Goal: Task Accomplishment & Management: Manage account settings

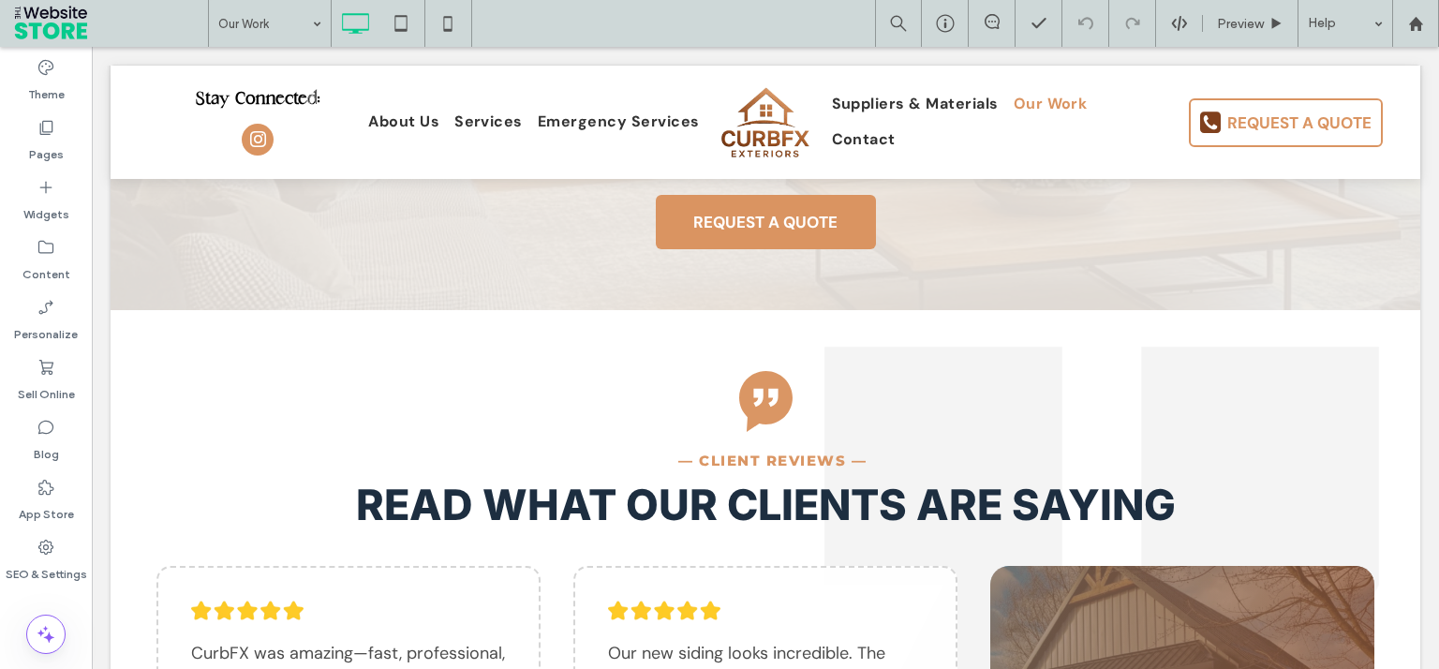
scroll to position [1963, 0]
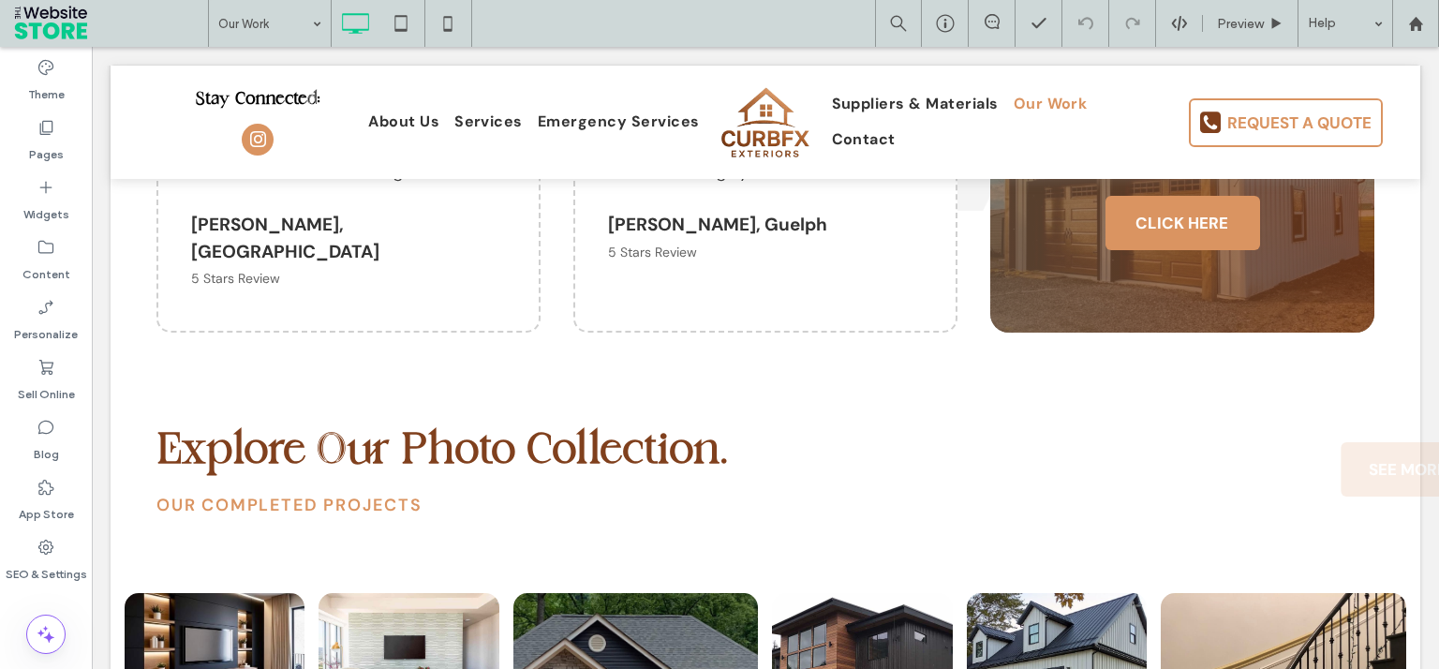
drag, startPoint x: 1435, startPoint y: 137, endPoint x: 452, endPoint y: 48, distance: 986.5
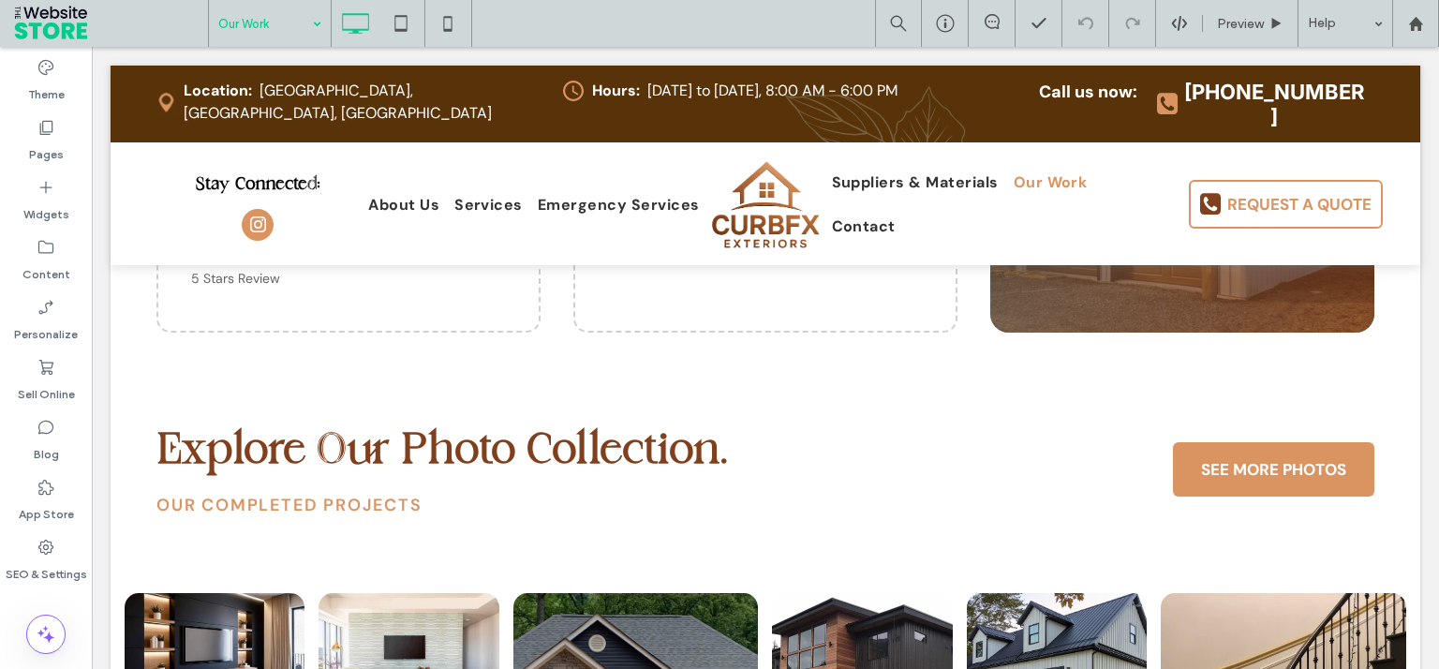
click at [241, 19] on input at bounding box center [265, 23] width 94 height 47
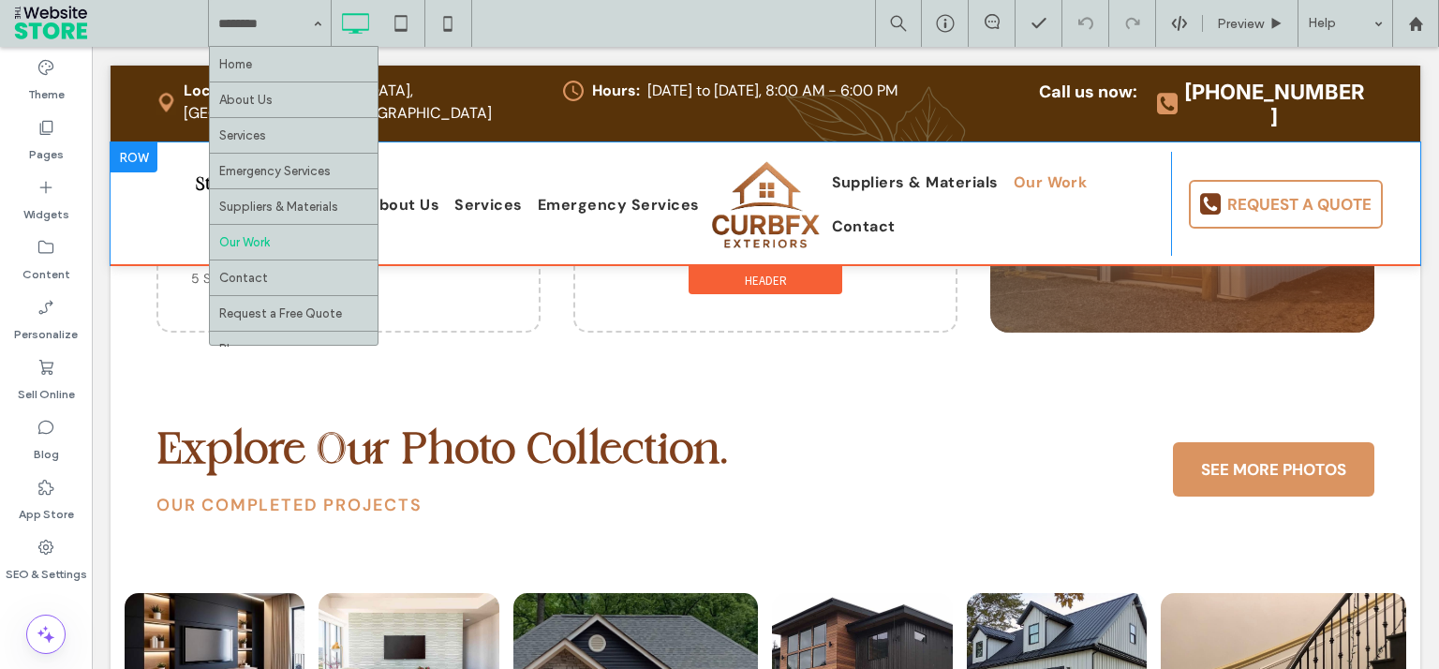
click at [317, 22] on div "Home About Us Services Emergency Services Suppliers & Materials Our Work Contac…" at bounding box center [270, 23] width 122 height 47
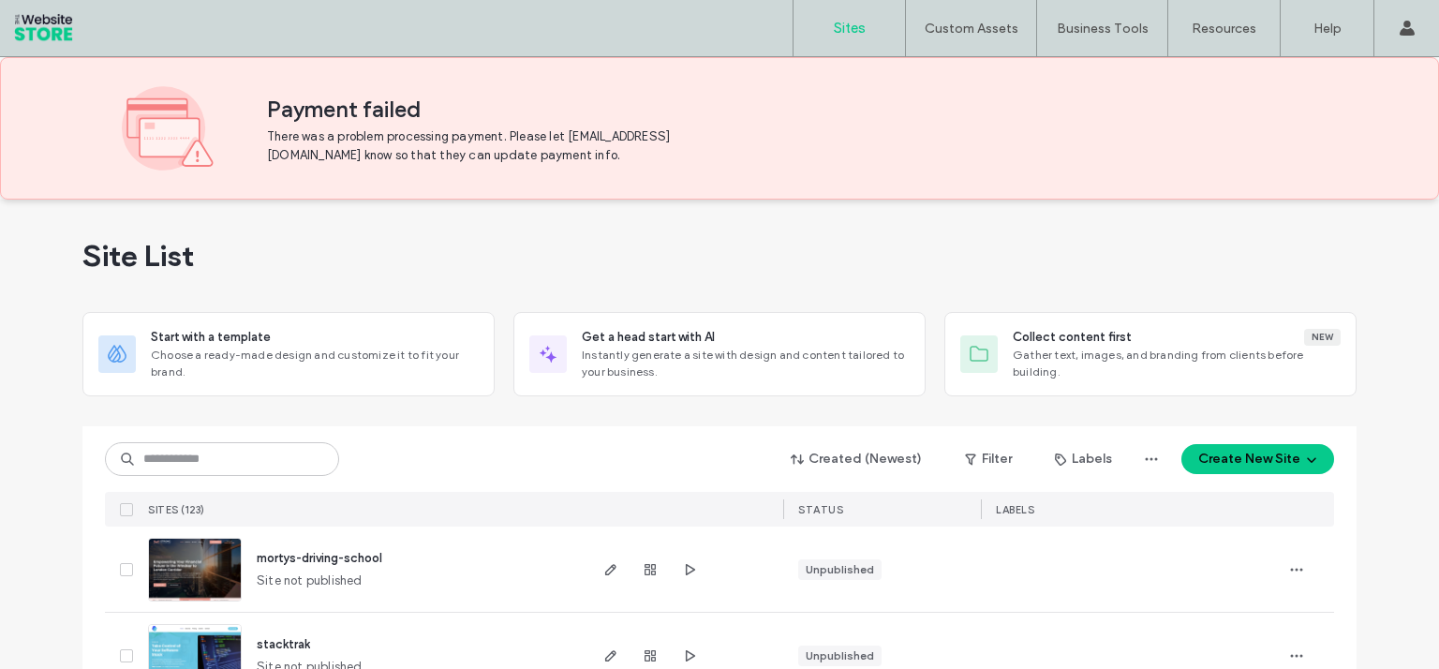
click at [459, 243] on div "Site List" at bounding box center [719, 255] width 1274 height 112
click at [244, 465] on input at bounding box center [222, 459] width 234 height 34
type input "****"
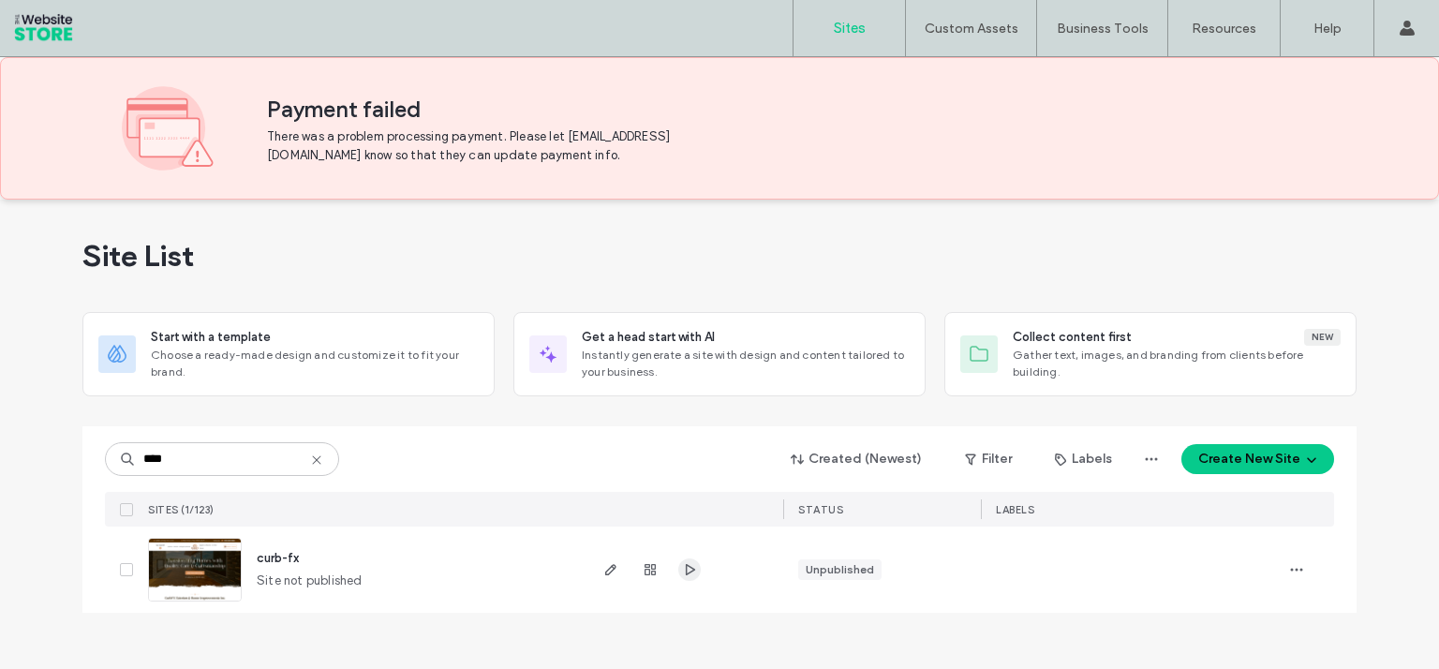
click at [693, 570] on use "button" at bounding box center [690, 569] width 9 height 11
click at [609, 564] on icon "button" at bounding box center [610, 569] width 15 height 15
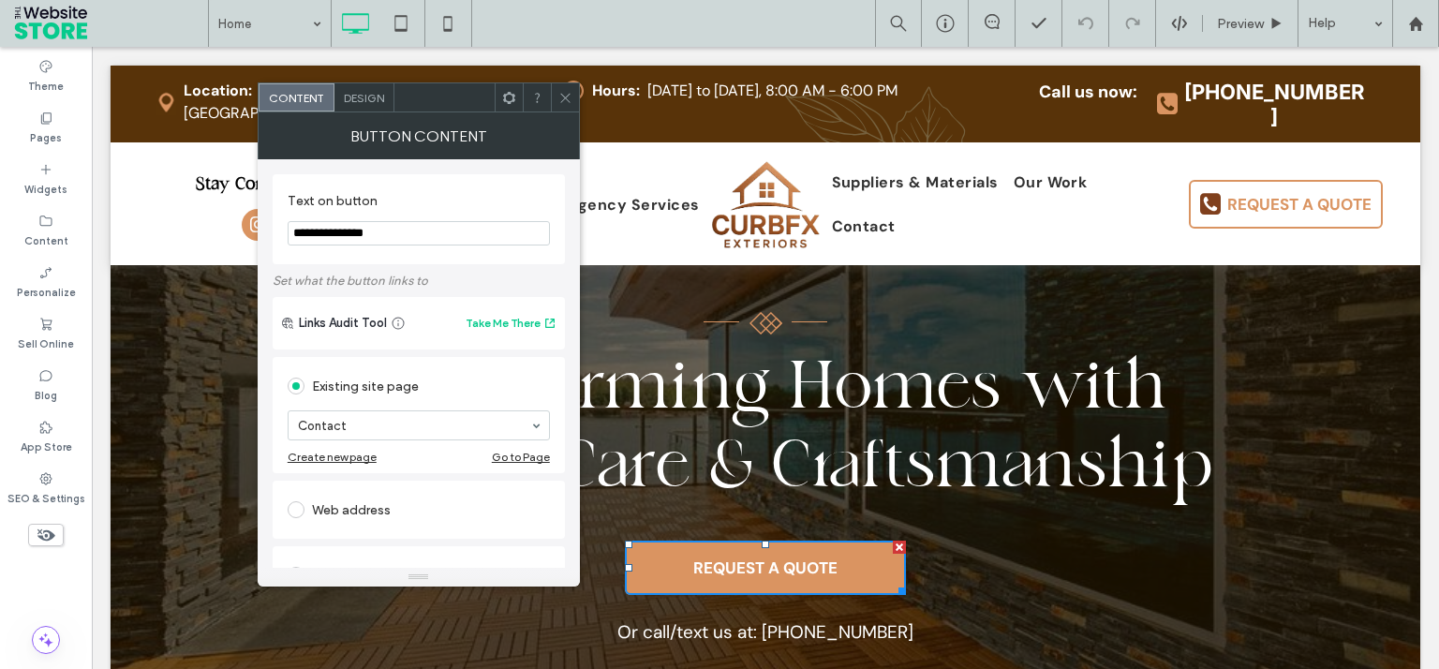
type input "**********"
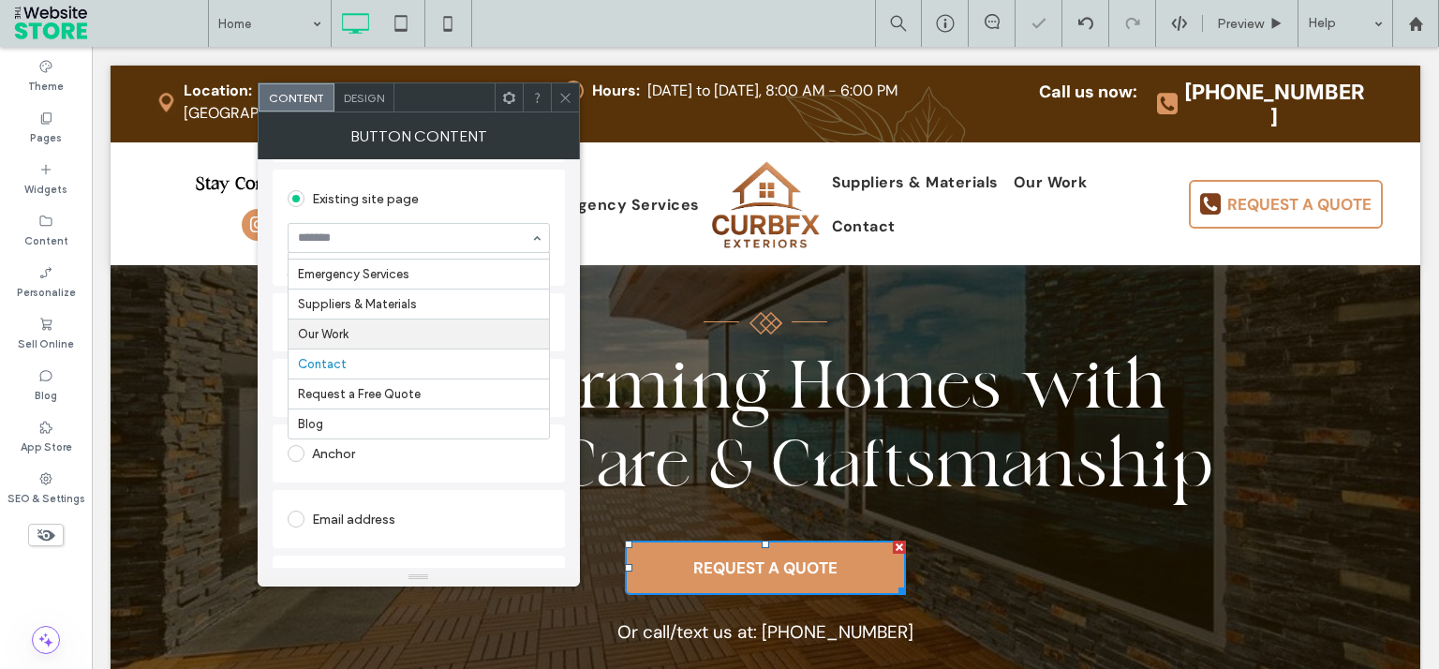
scroll to position [300, 0]
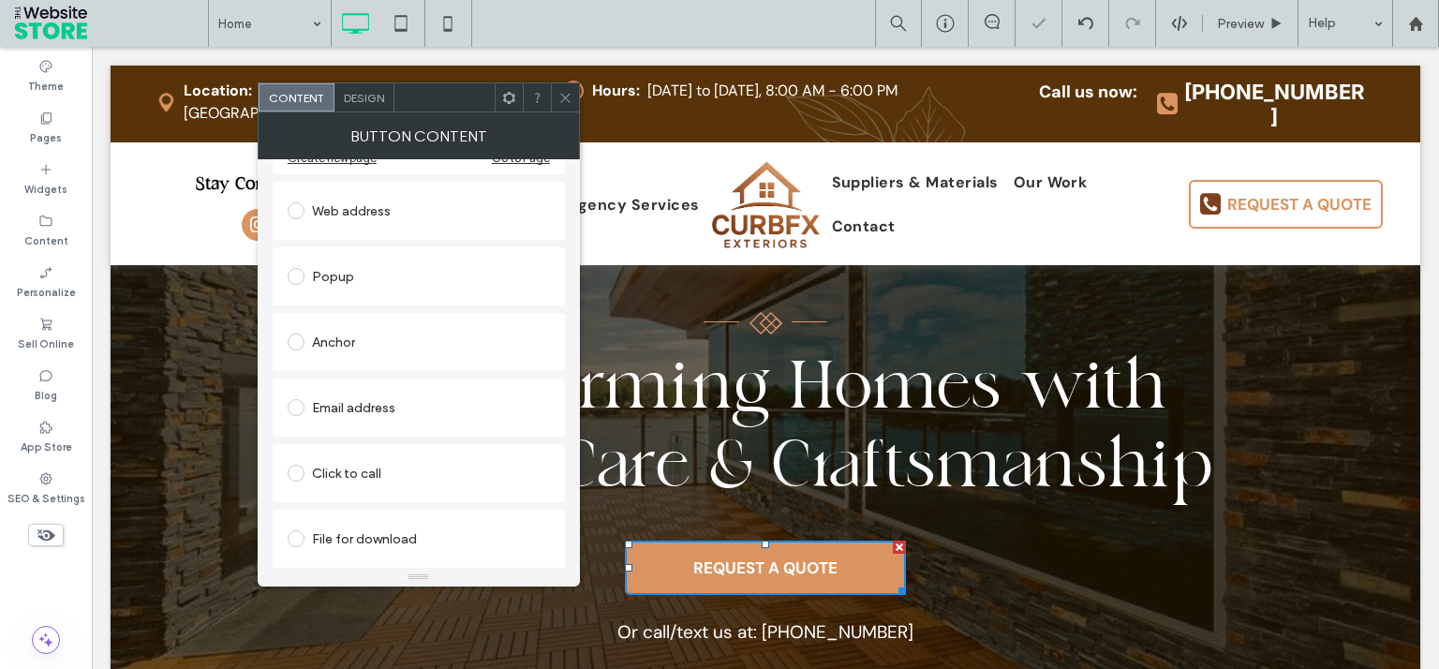
click at [362, 100] on span "Design" at bounding box center [364, 98] width 40 height 14
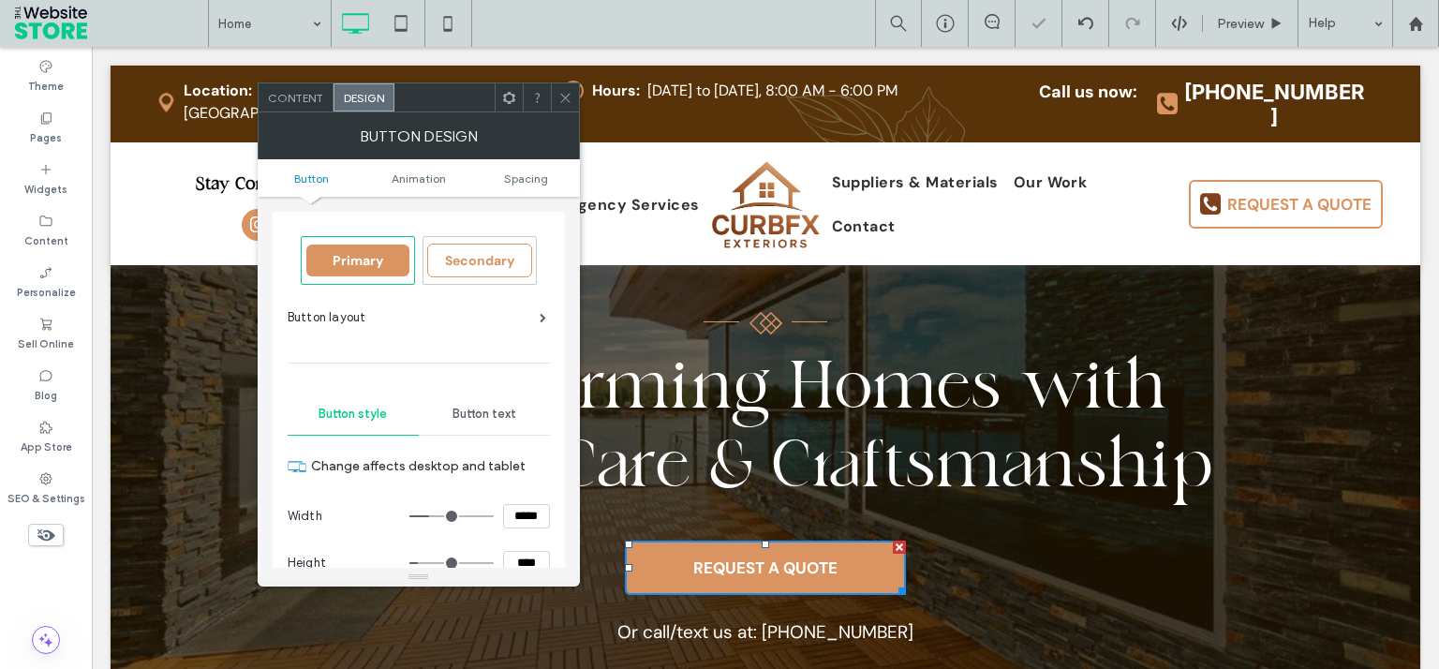
click at [528, 522] on input "*****" at bounding box center [526, 516] width 47 height 24
click at [529, 523] on input "*****" at bounding box center [526, 516] width 47 height 24
type input "*****"
type input "***"
click at [569, 106] on span at bounding box center [565, 97] width 14 height 28
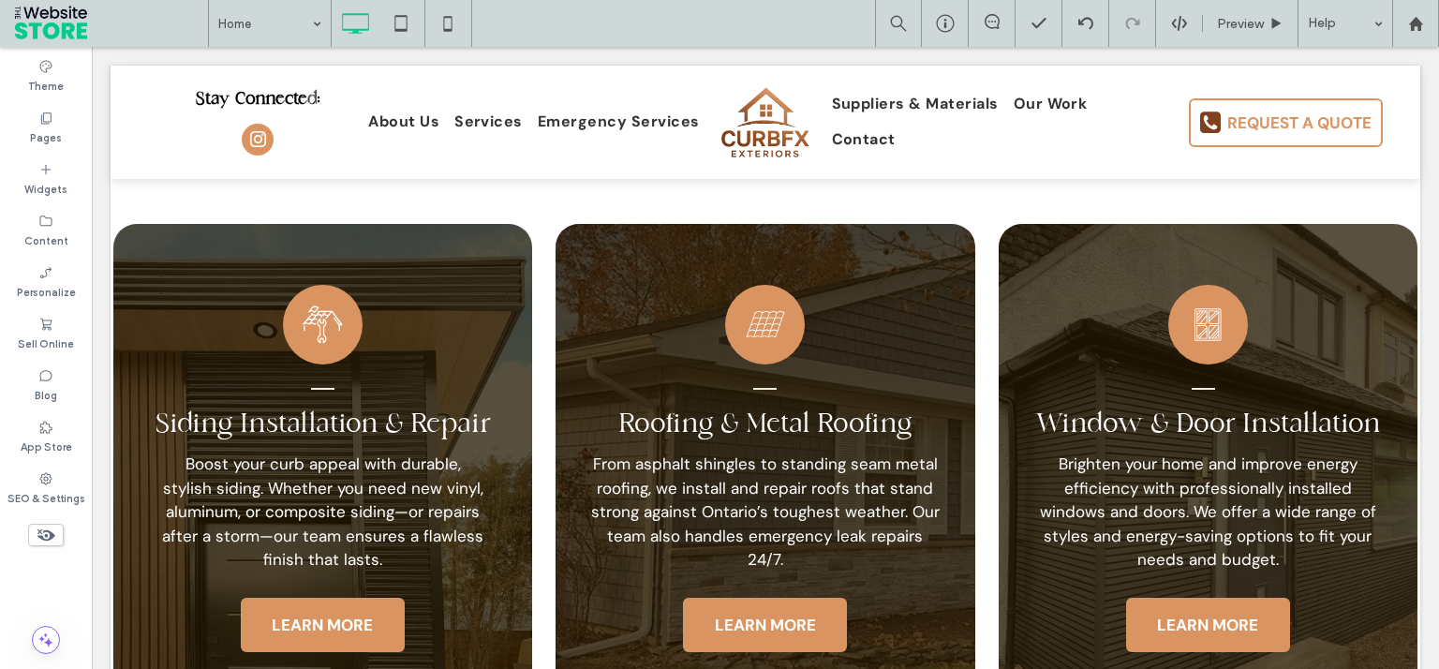
scroll to position [2320, 0]
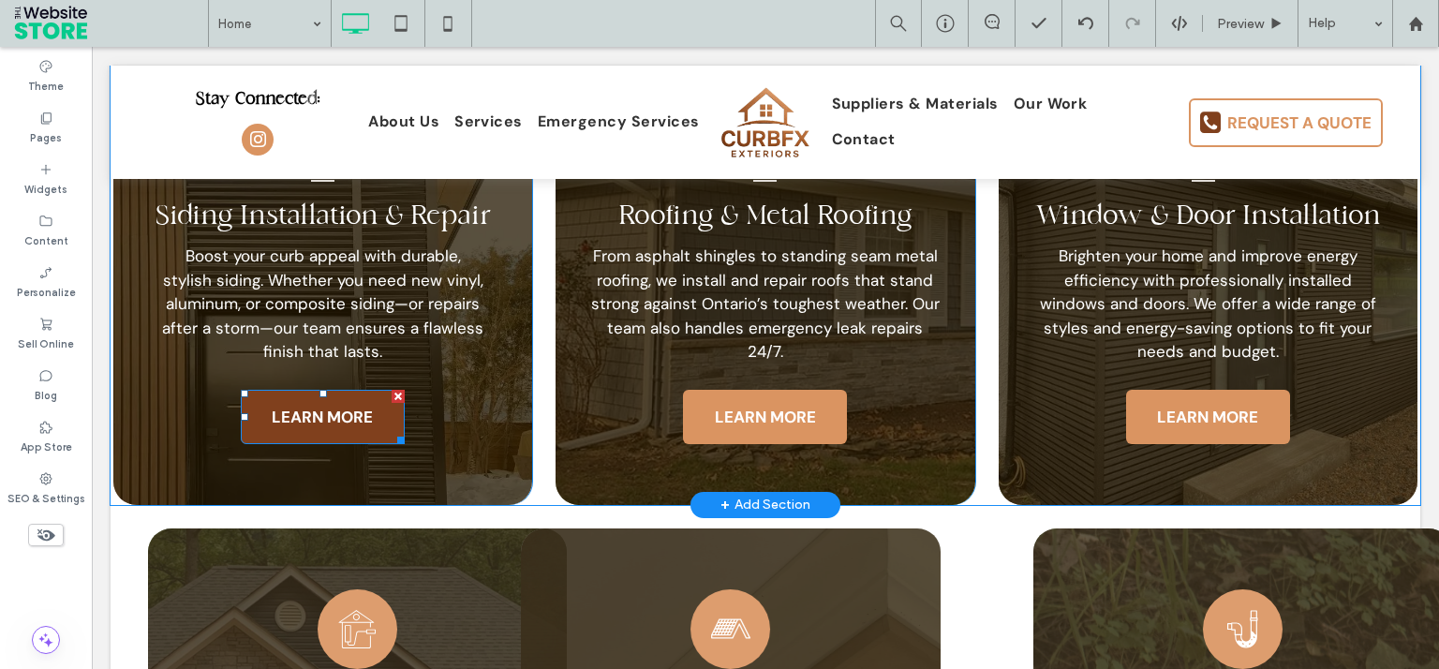
click at [358, 430] on span "LEARN MORE" at bounding box center [322, 416] width 114 height 39
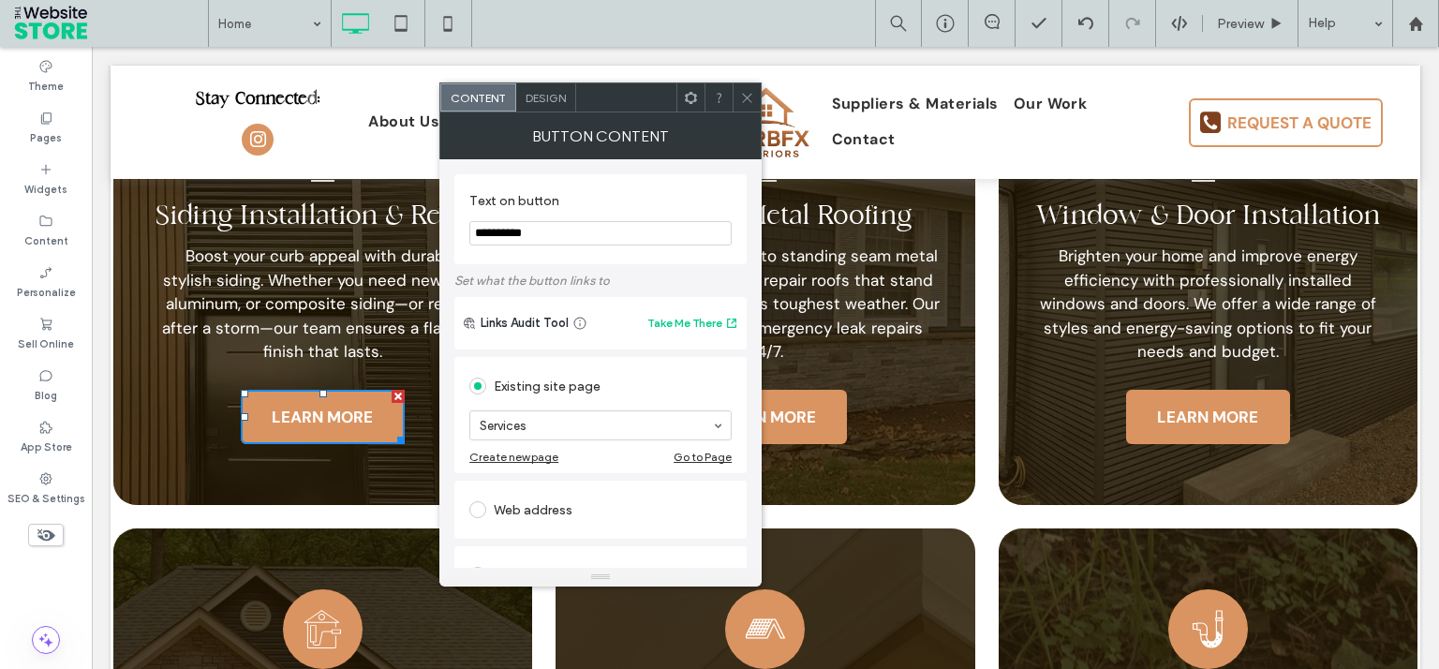
click at [751, 92] on icon at bounding box center [747, 98] width 14 height 14
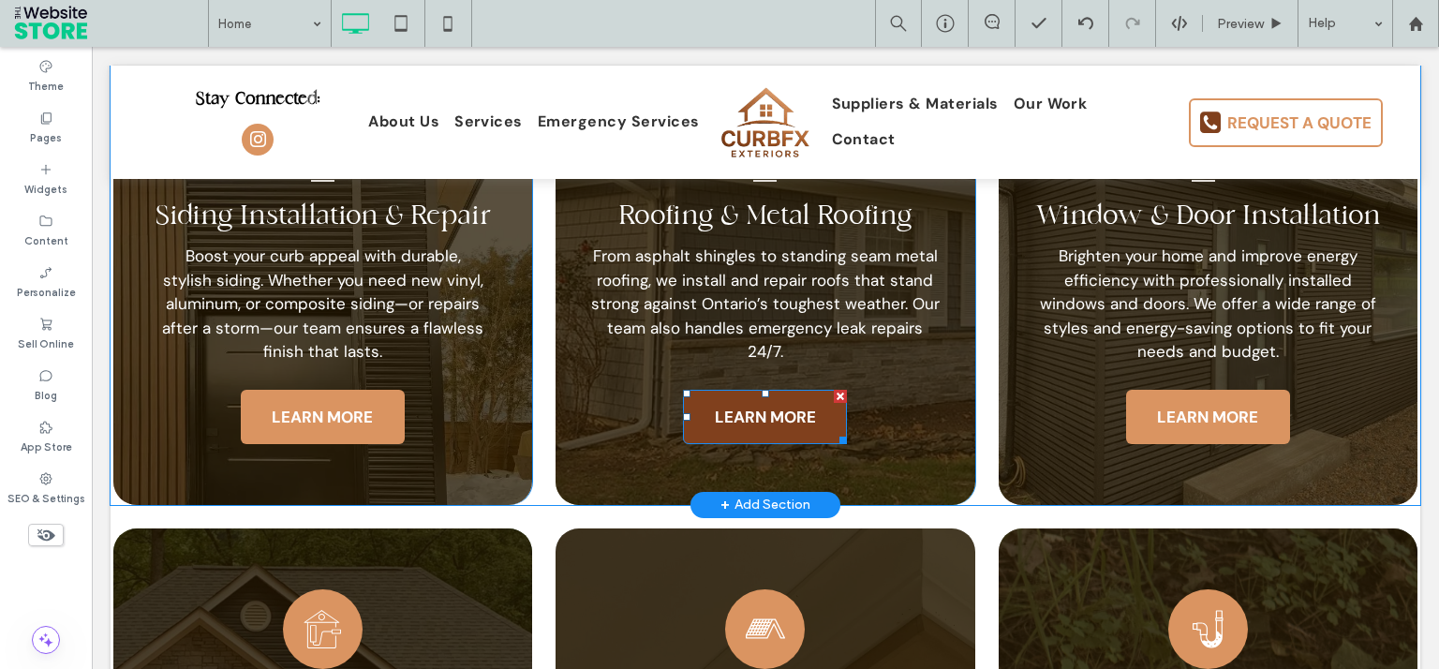
click at [804, 434] on span "LEARN MORE" at bounding box center [765, 416] width 114 height 39
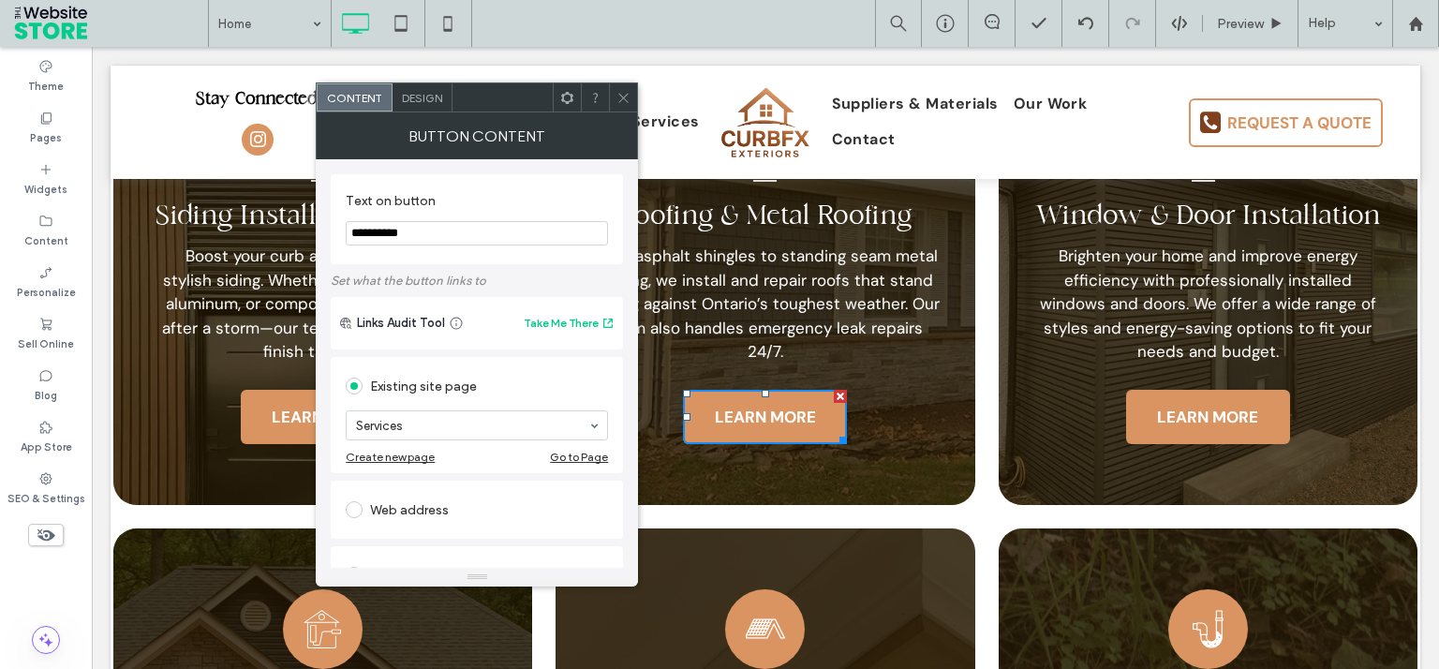
click at [617, 93] on icon at bounding box center [623, 98] width 14 height 14
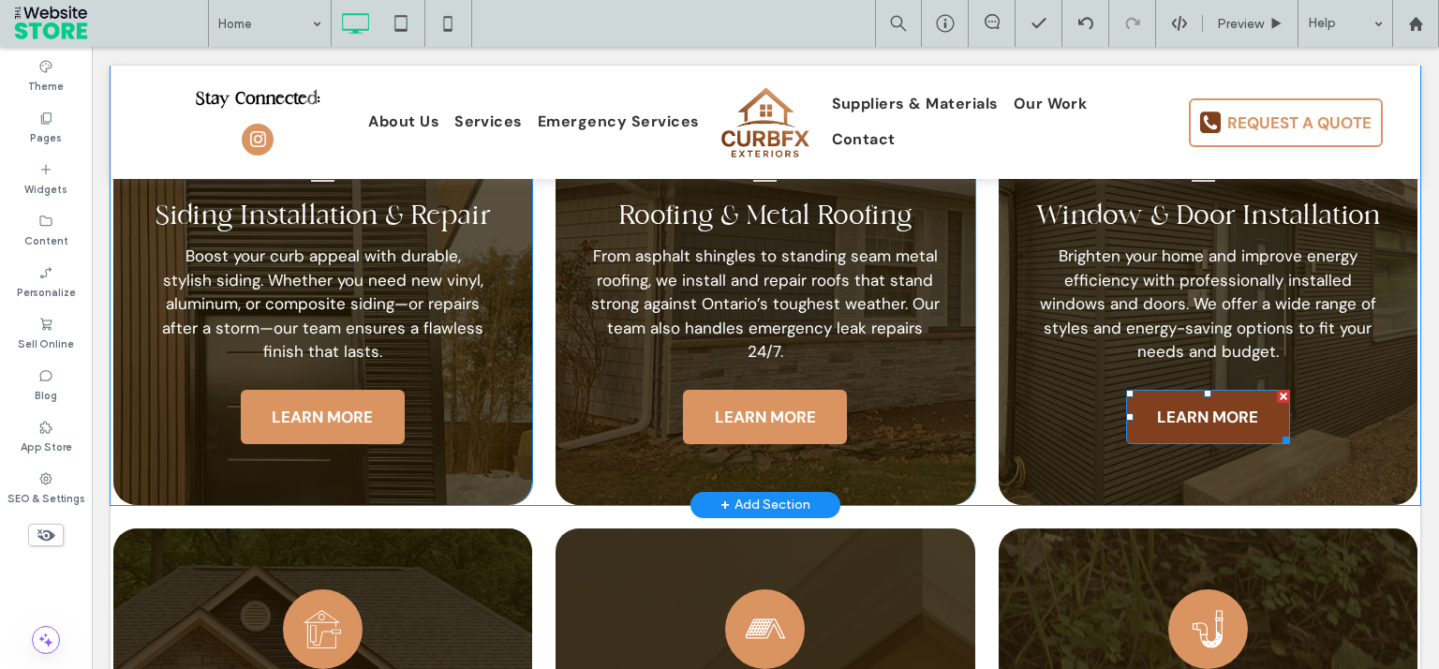
click at [1156, 432] on span "LEARN MORE" at bounding box center [1207, 416] width 114 height 39
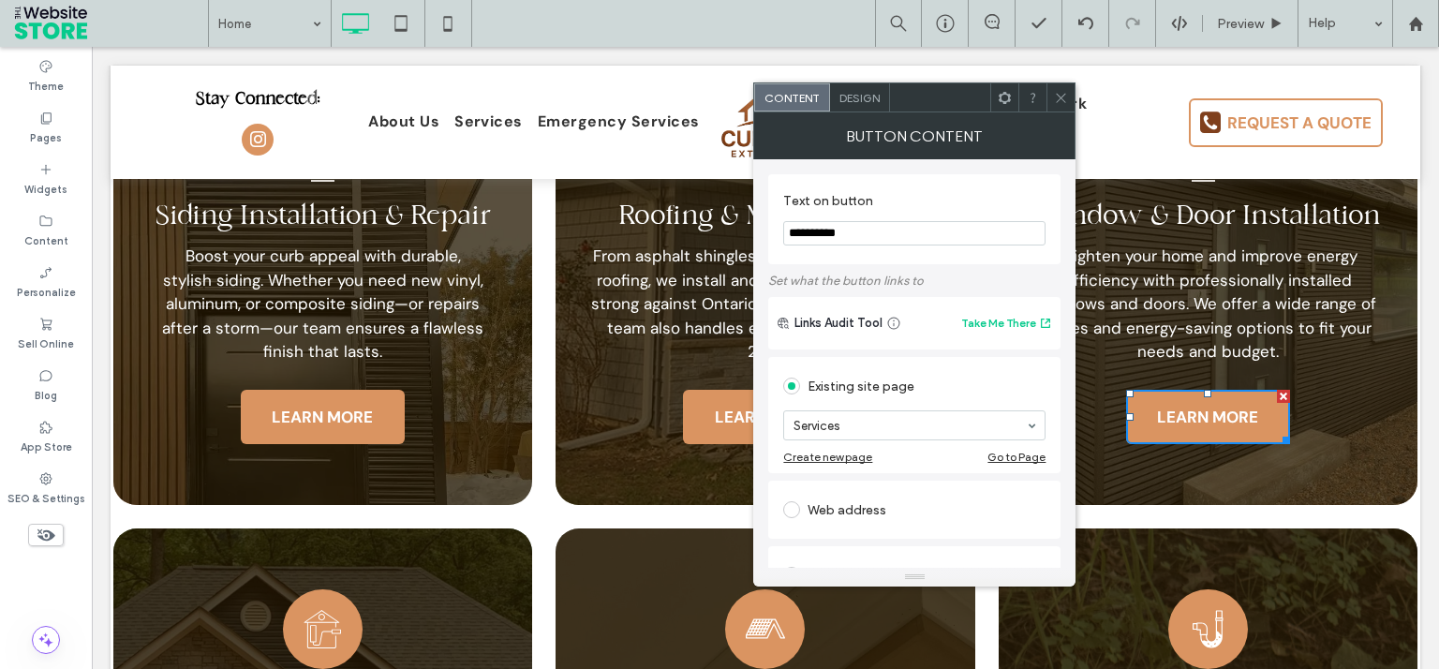
click at [1063, 92] on icon at bounding box center [1061, 98] width 14 height 14
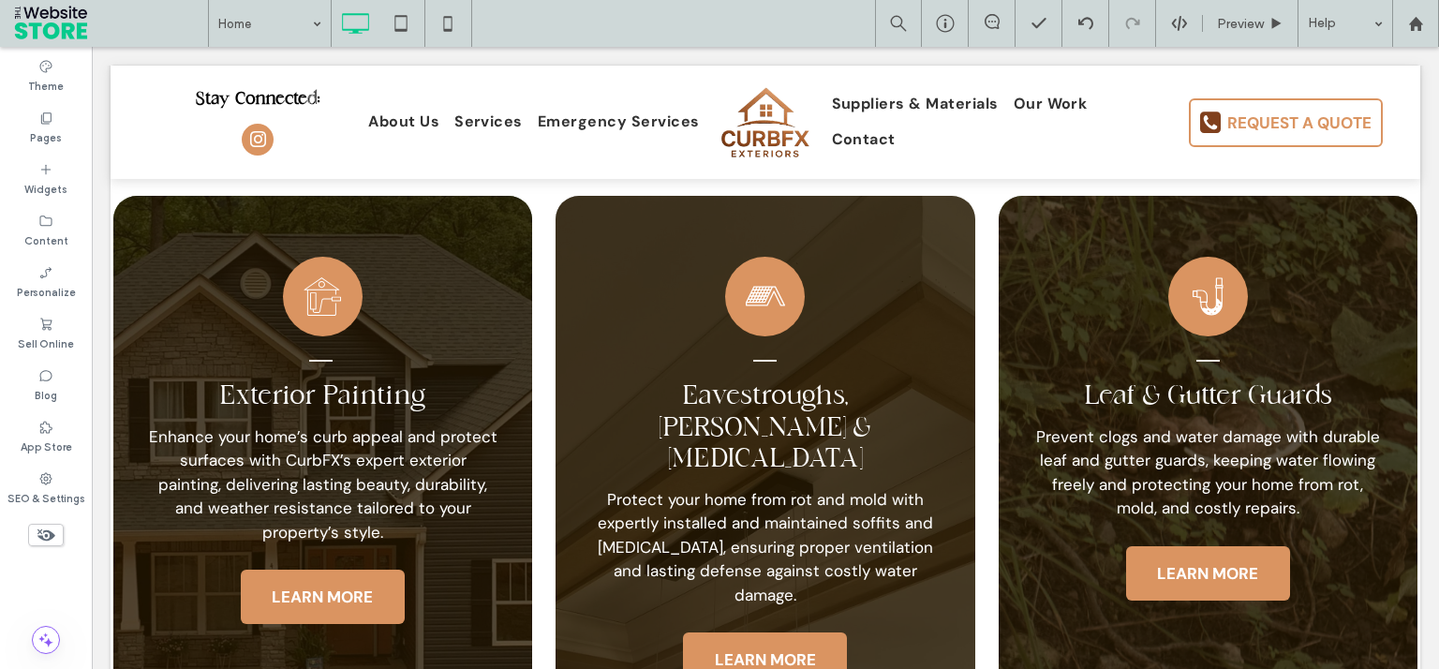
scroll to position [2832, 0]
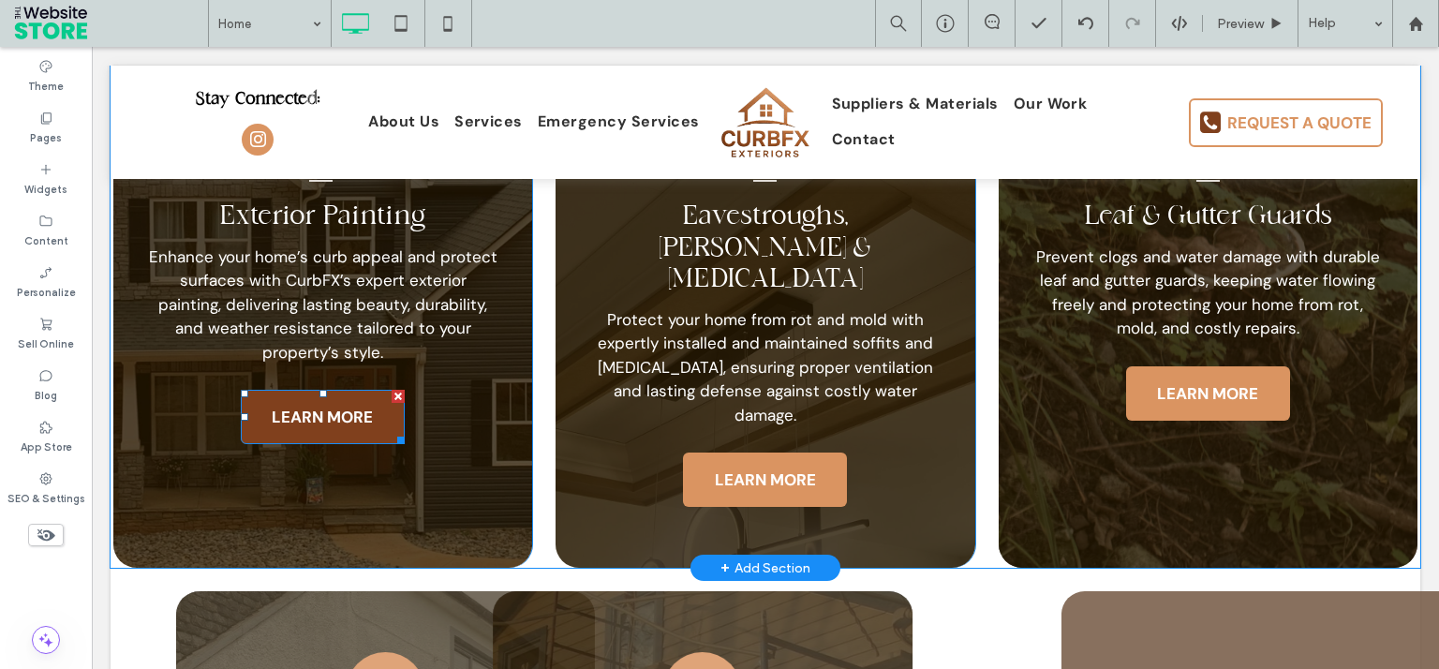
click at [363, 428] on span "LEARN MORE" at bounding box center [322, 416] width 114 height 39
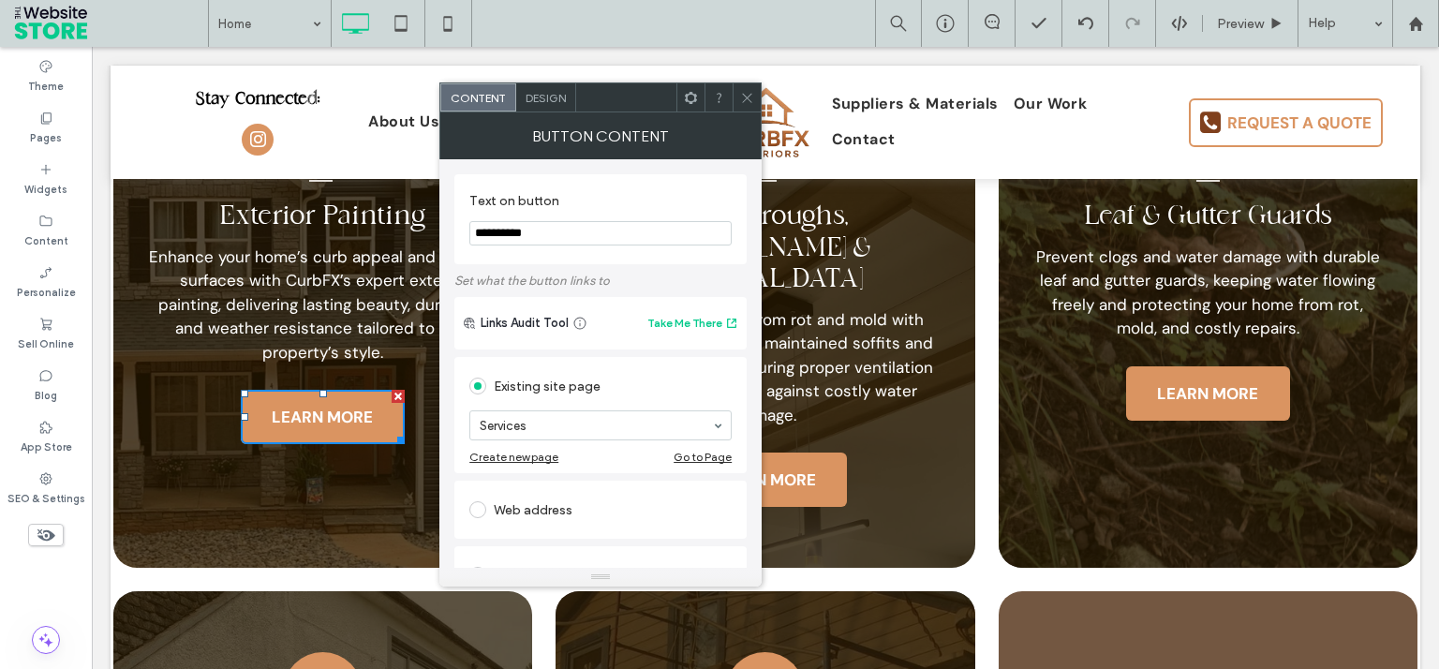
click at [741, 90] on span at bounding box center [747, 97] width 14 height 28
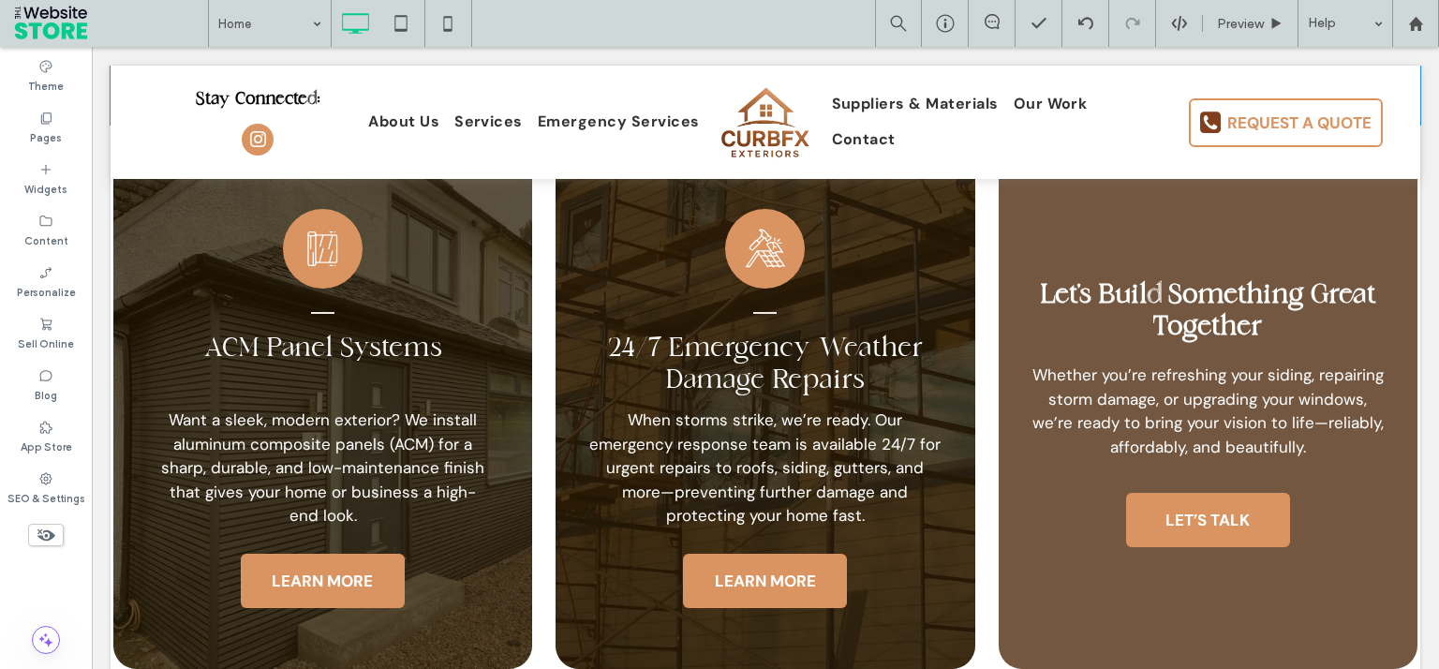
scroll to position [3280, 0]
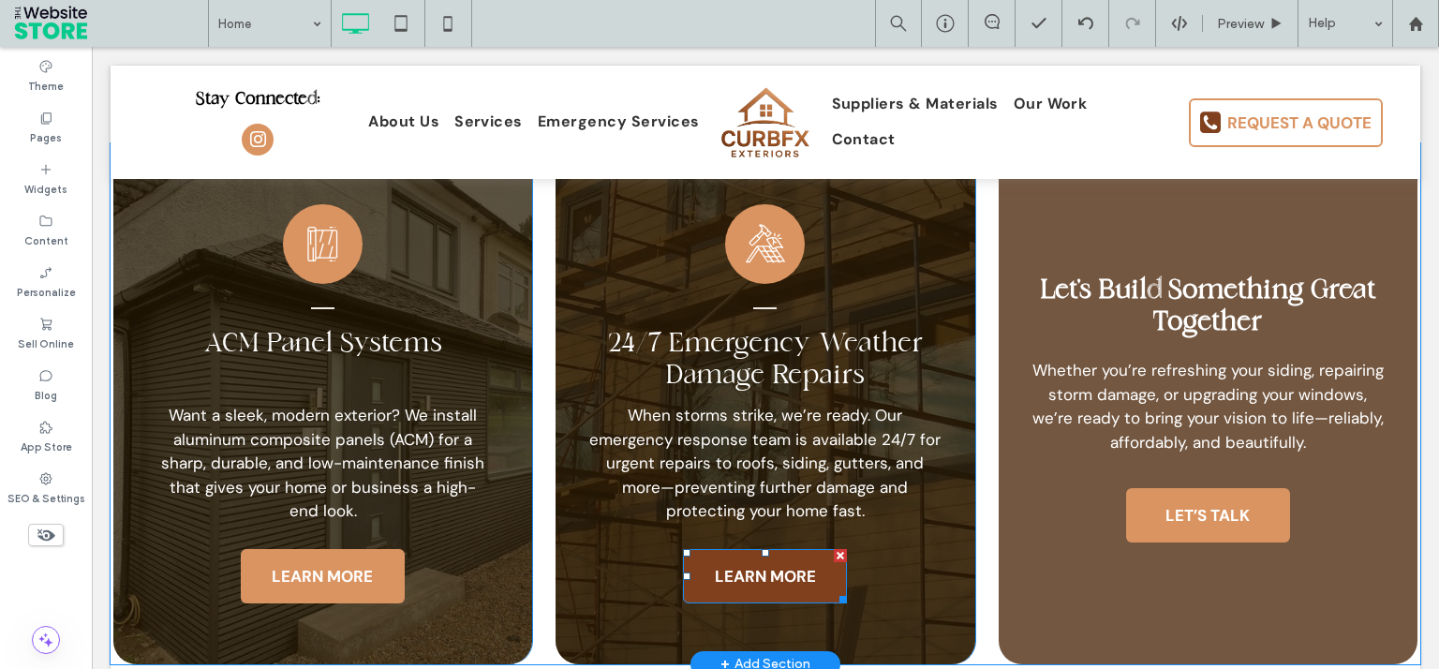
click at [761, 556] on span "LEARN MORE" at bounding box center [765, 575] width 114 height 39
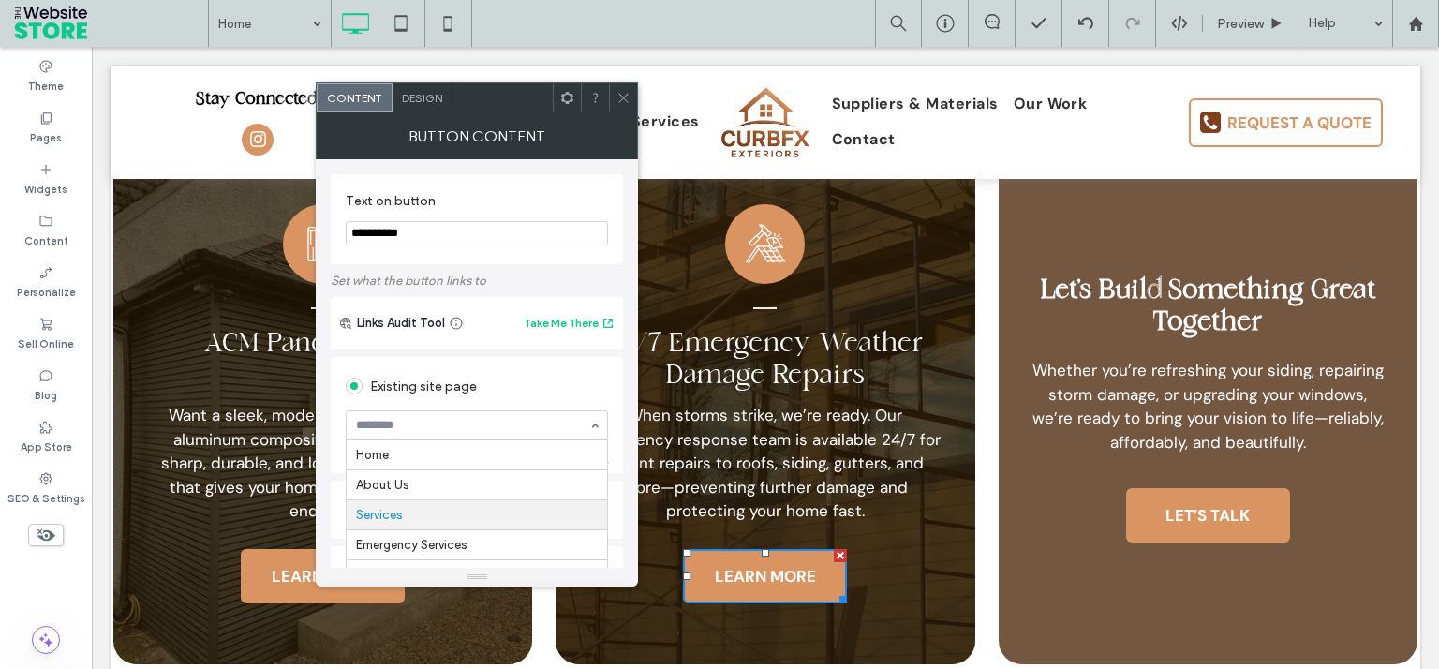
scroll to position [62, 0]
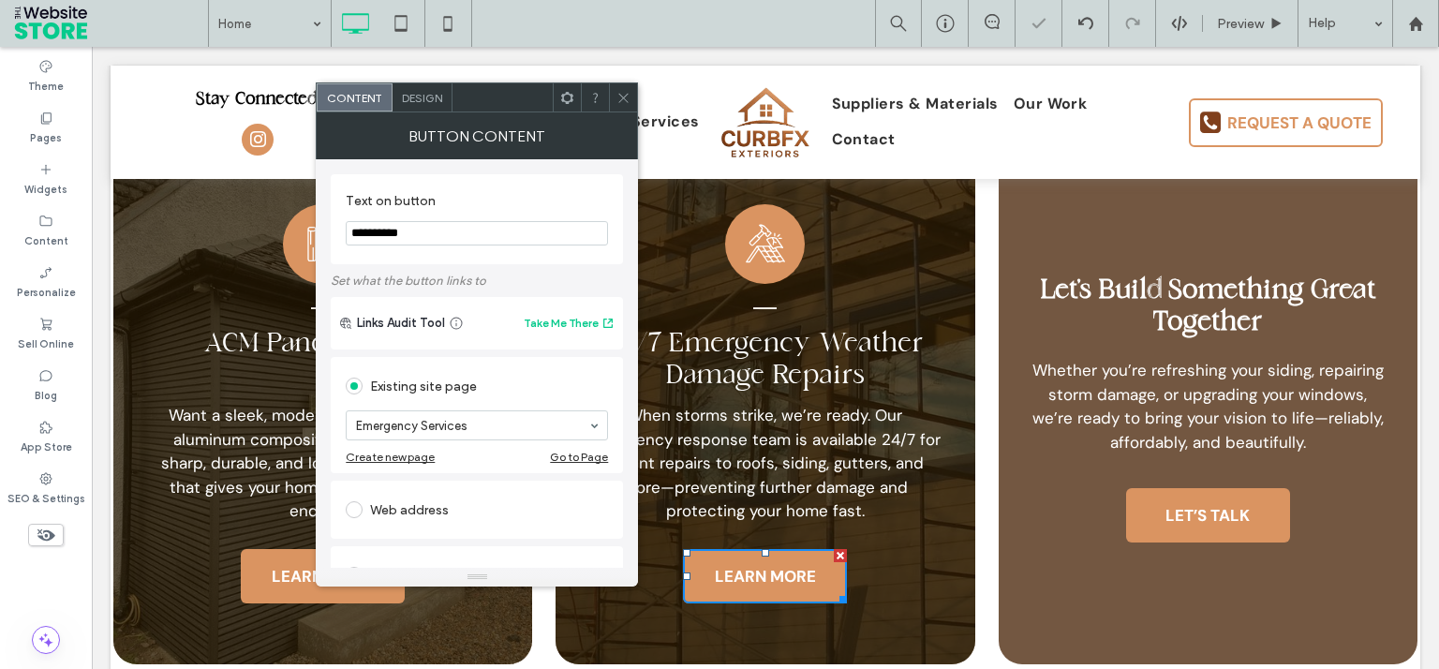
click at [634, 92] on div at bounding box center [623, 97] width 28 height 28
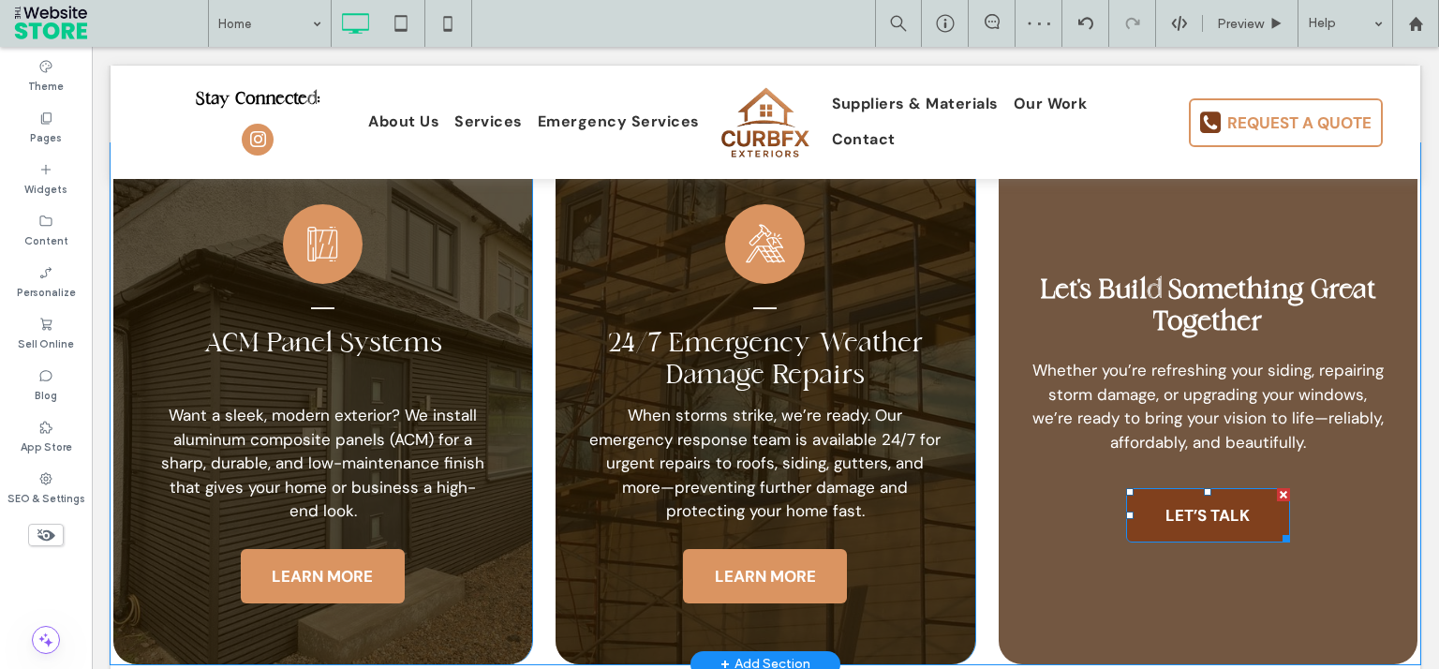
click at [1249, 488] on link "LET’S TALK" at bounding box center [1208, 515] width 164 height 54
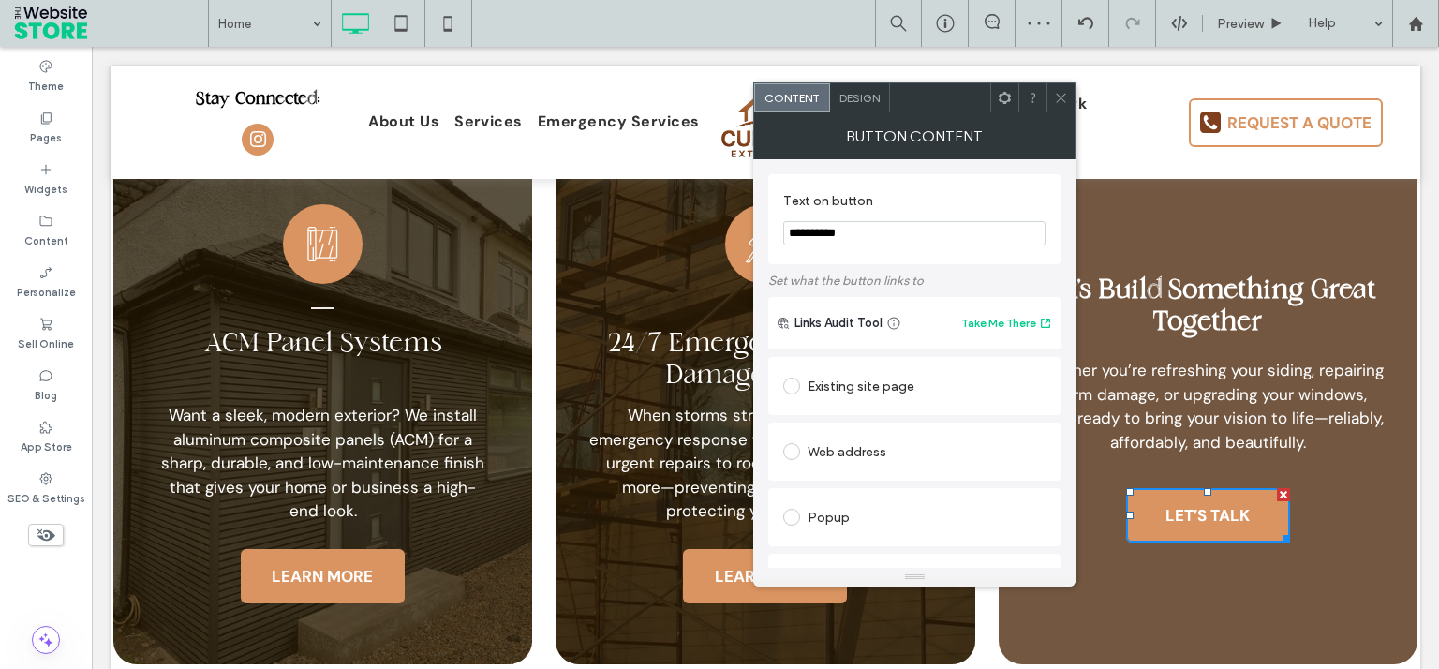
scroll to position [325, 0]
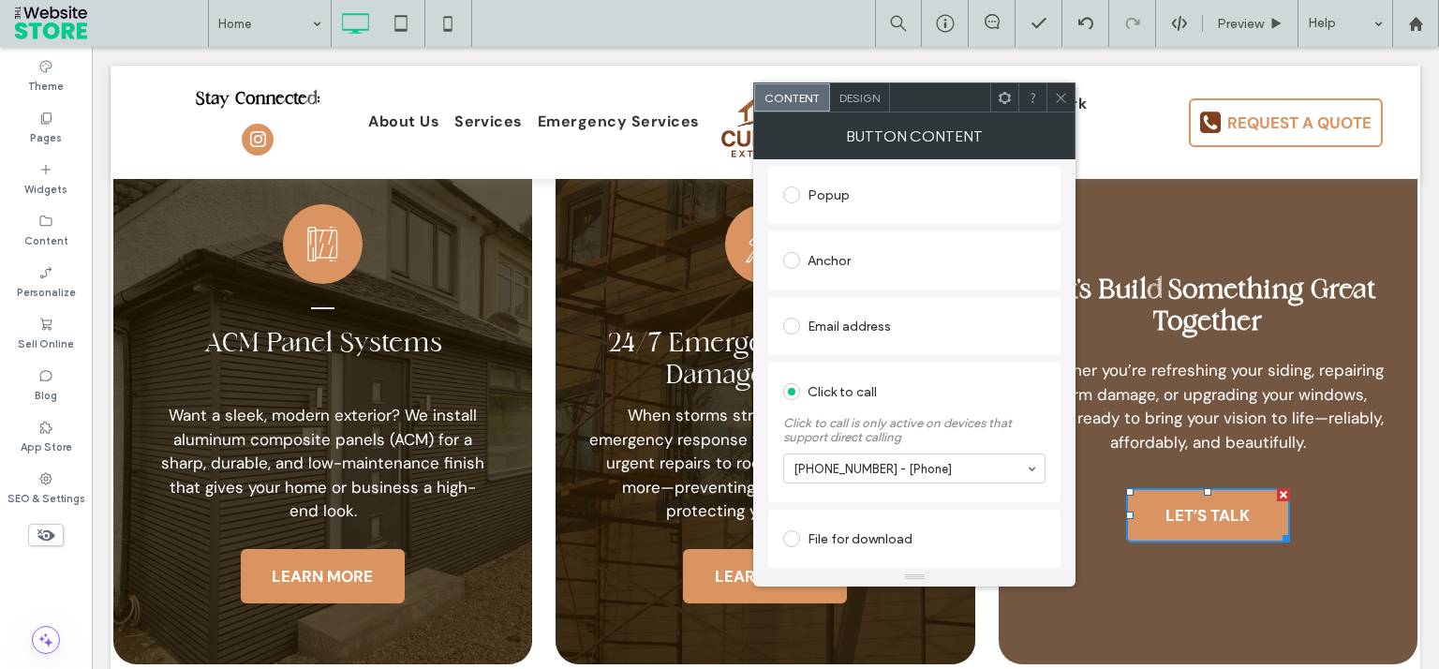
click at [1064, 92] on icon at bounding box center [1061, 98] width 14 height 14
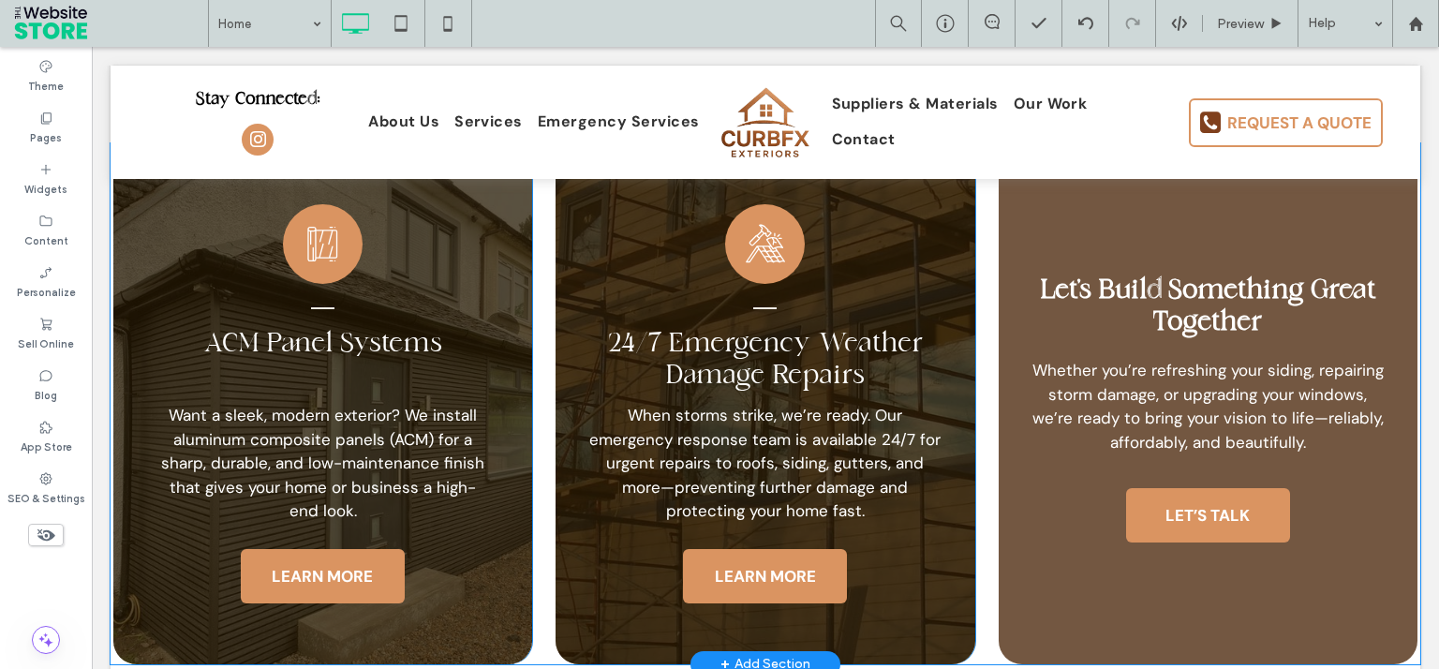
scroll to position [3728, 0]
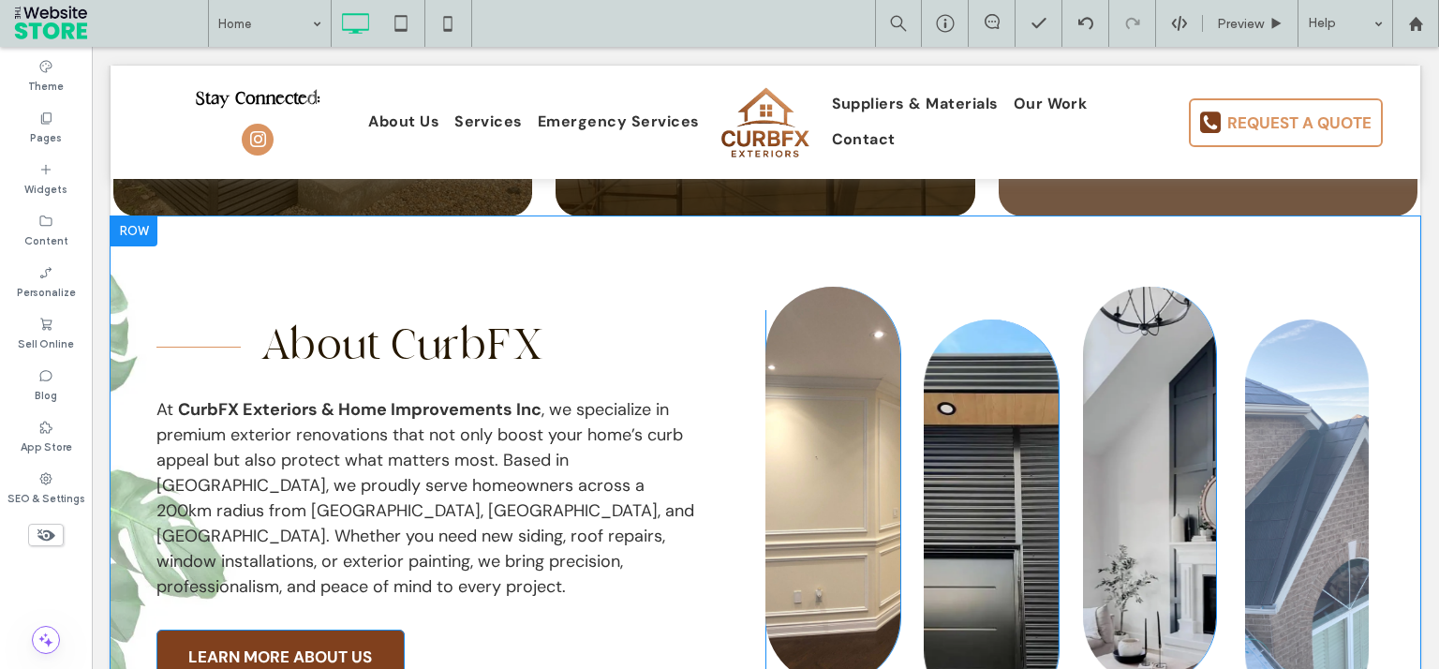
click at [359, 637] on span "LEARN MORE ABOUT US" at bounding box center [280, 656] width 197 height 39
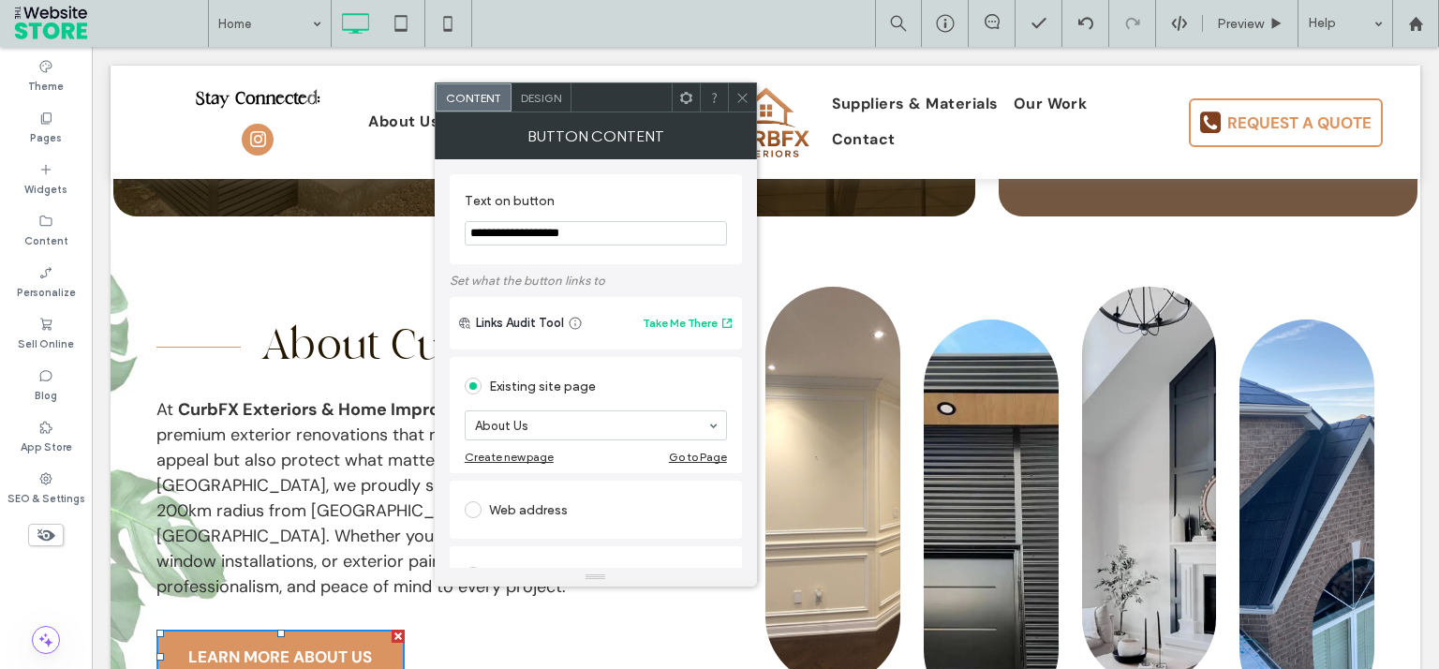
click at [749, 99] on div at bounding box center [742, 97] width 28 height 28
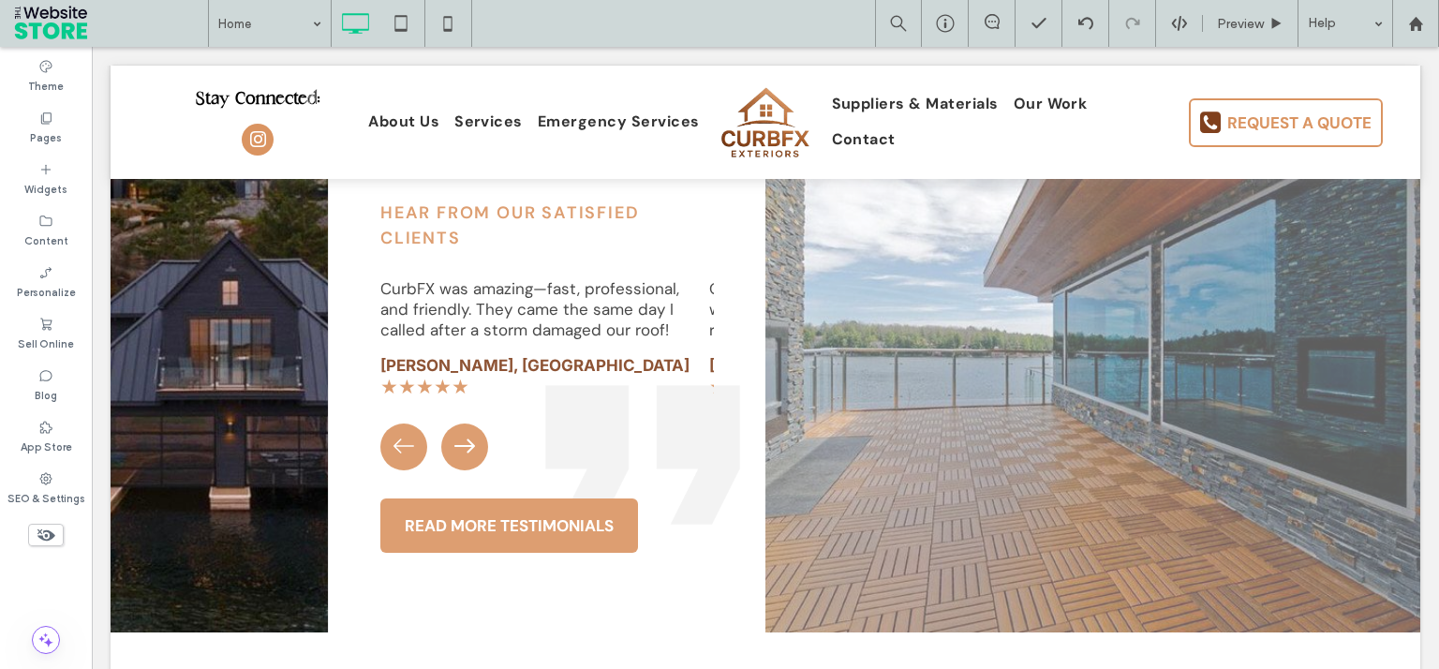
scroll to position [4622, 0]
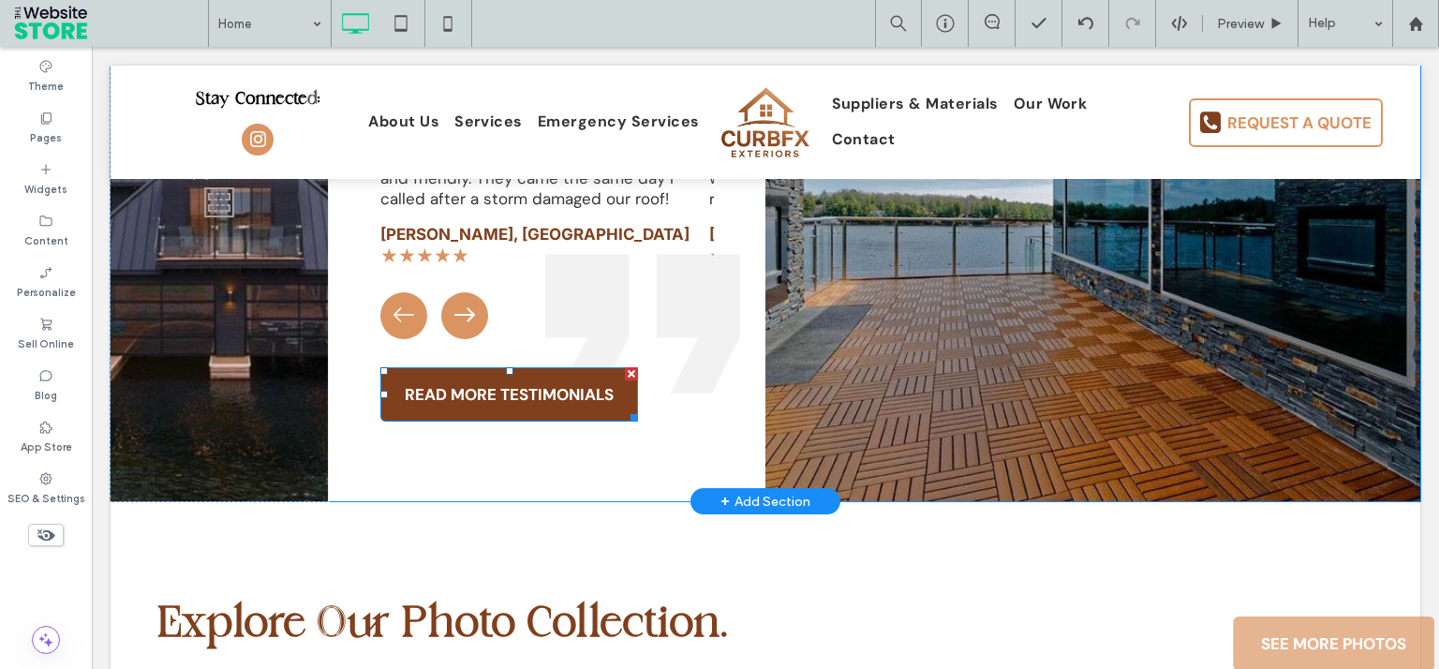
click at [511, 375] on span "READ MORE TESTIMONIALS" at bounding box center [509, 394] width 222 height 39
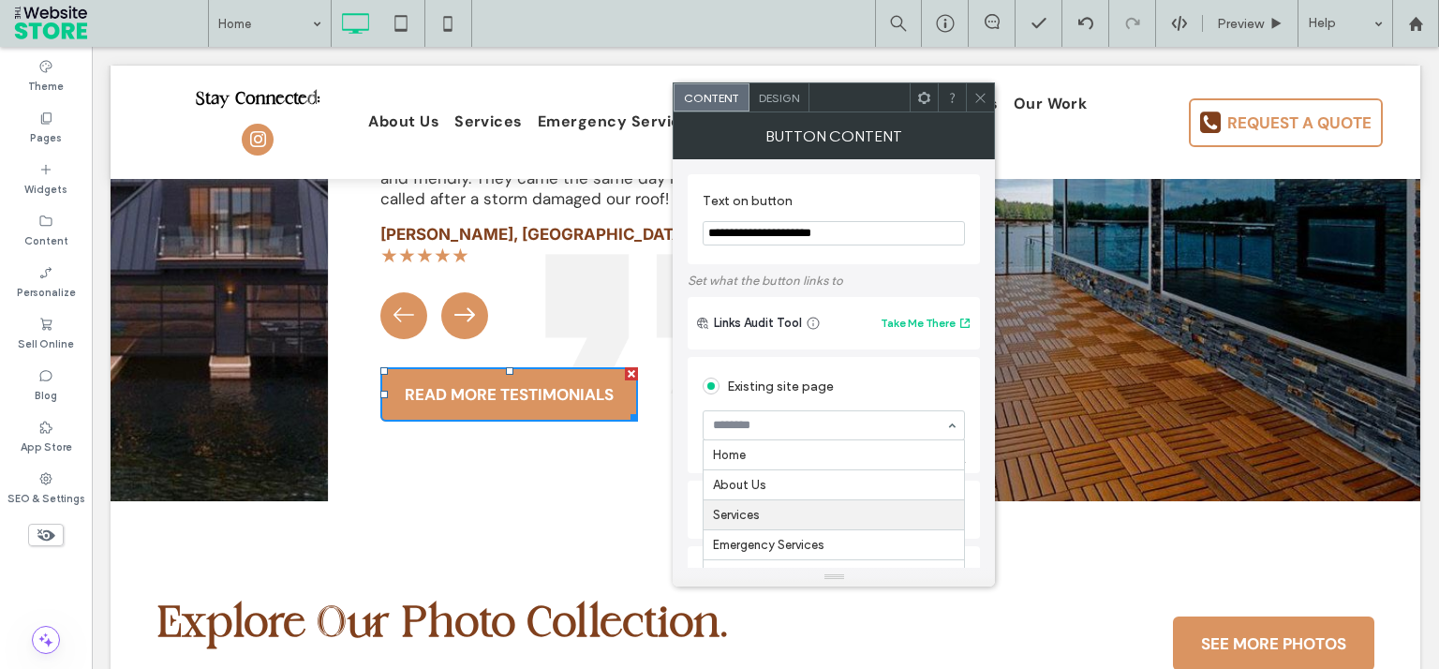
scroll to position [90, 0]
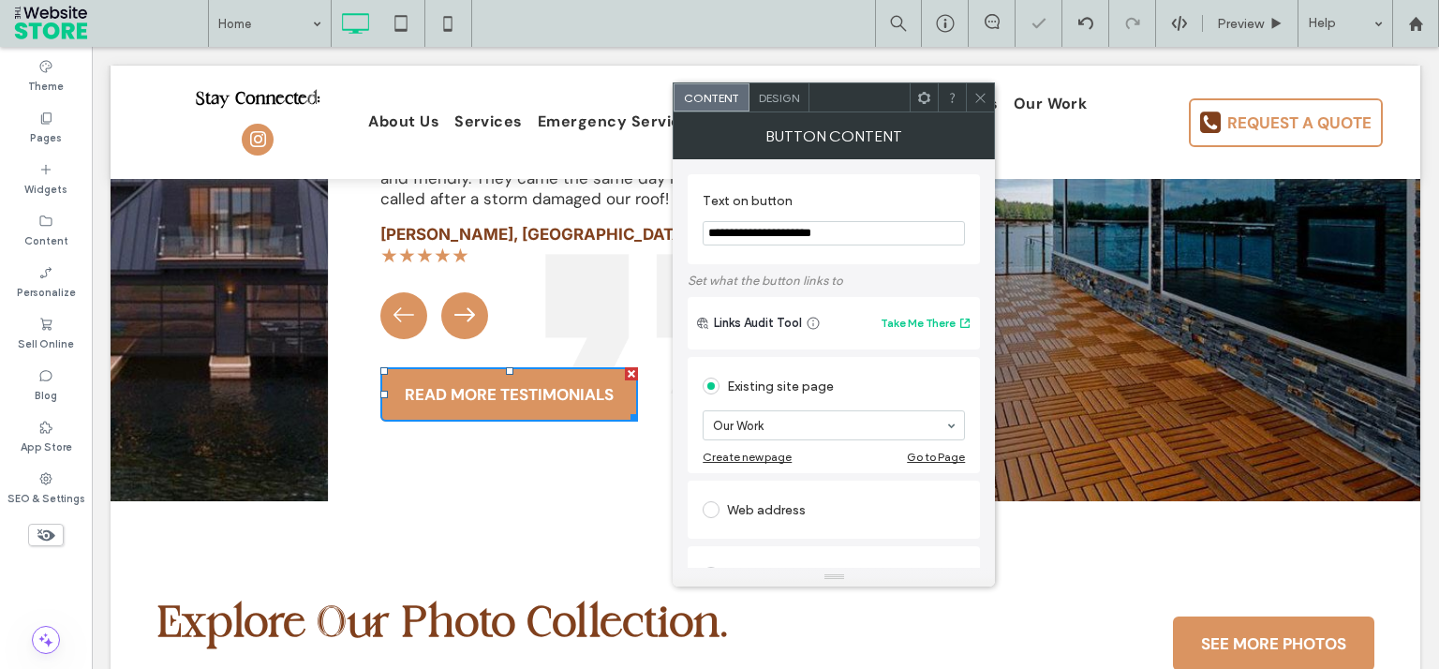
click at [984, 103] on icon at bounding box center [980, 98] width 14 height 14
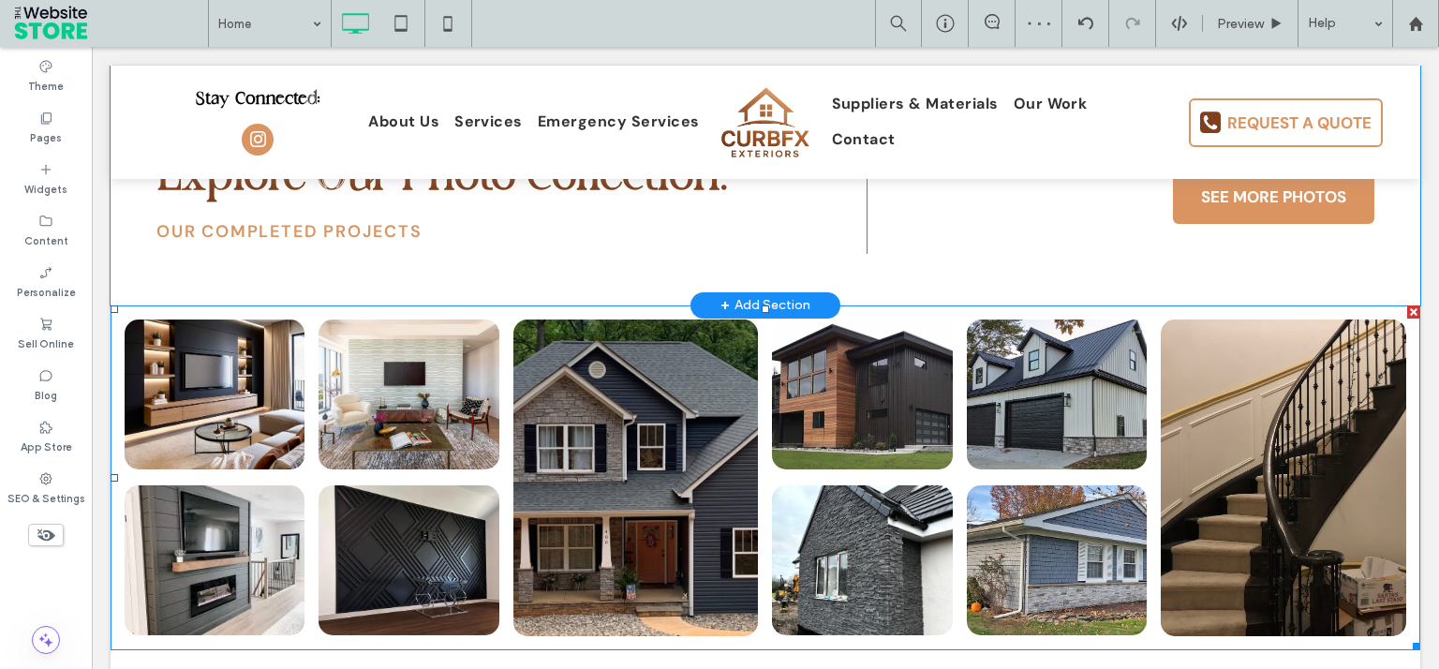
scroll to position [4622, 0]
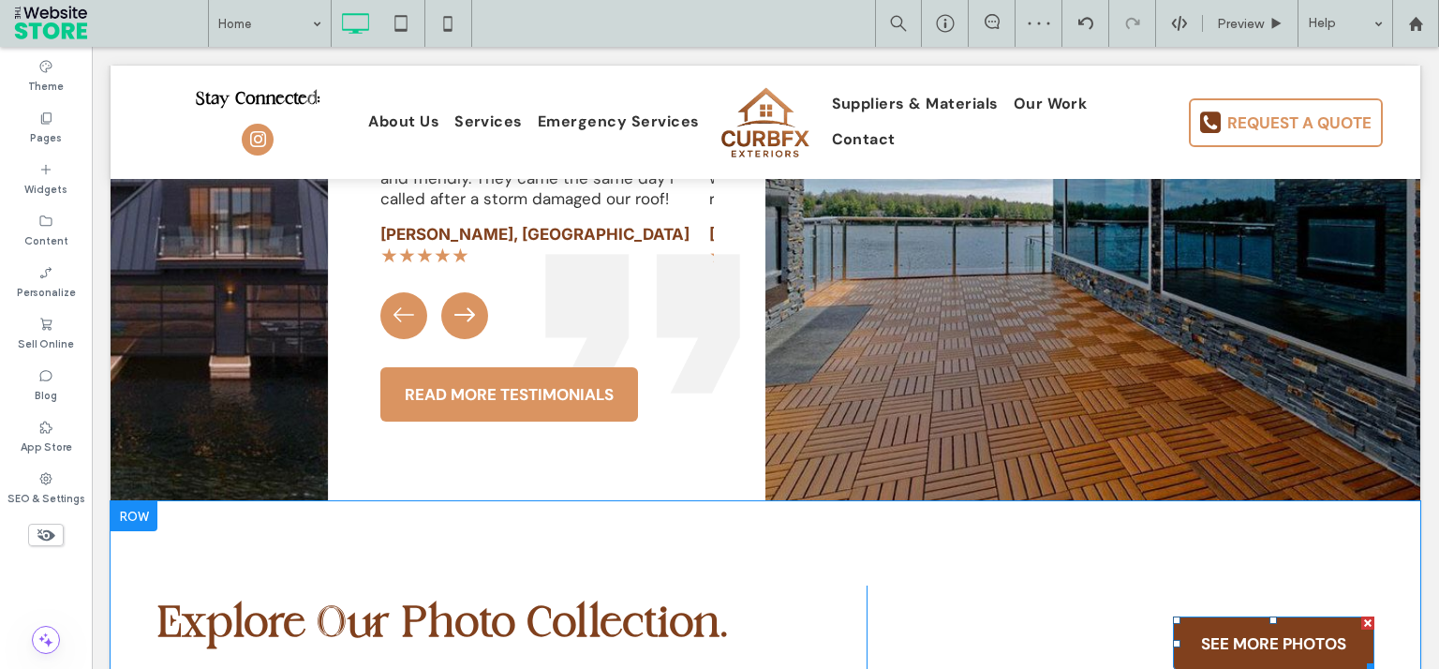
click at [1336, 624] on span "SEE MORE PHOTOS" at bounding box center [1273, 643] width 158 height 39
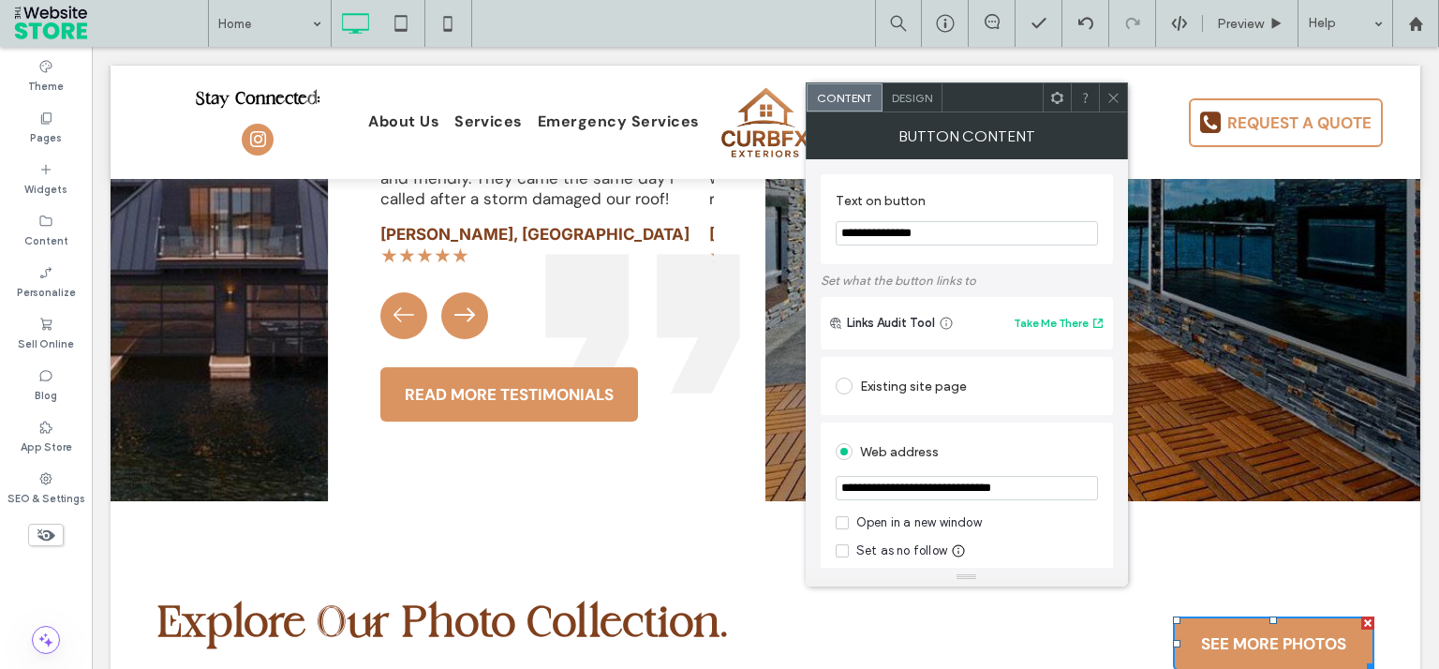
click at [904, 380] on div "Existing site page" at bounding box center [966, 386] width 262 height 30
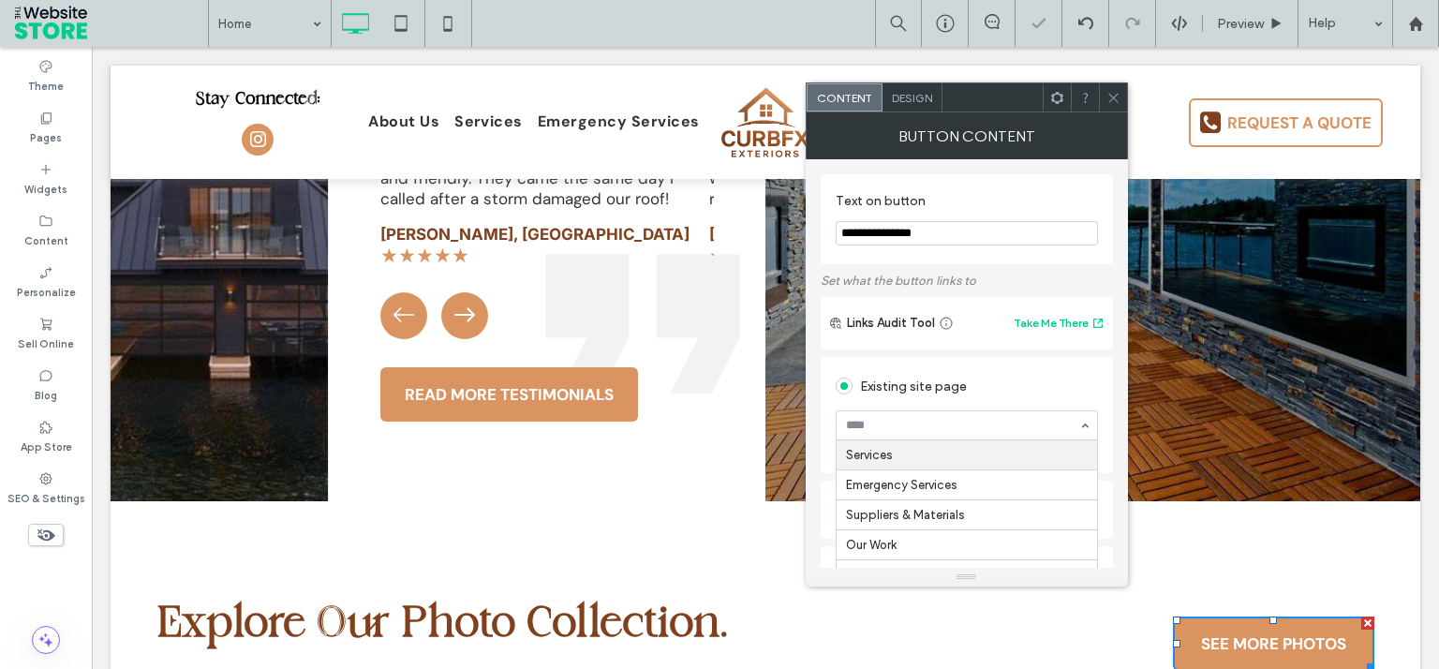
scroll to position [90, 0]
click at [1114, 103] on icon at bounding box center [1113, 98] width 14 height 14
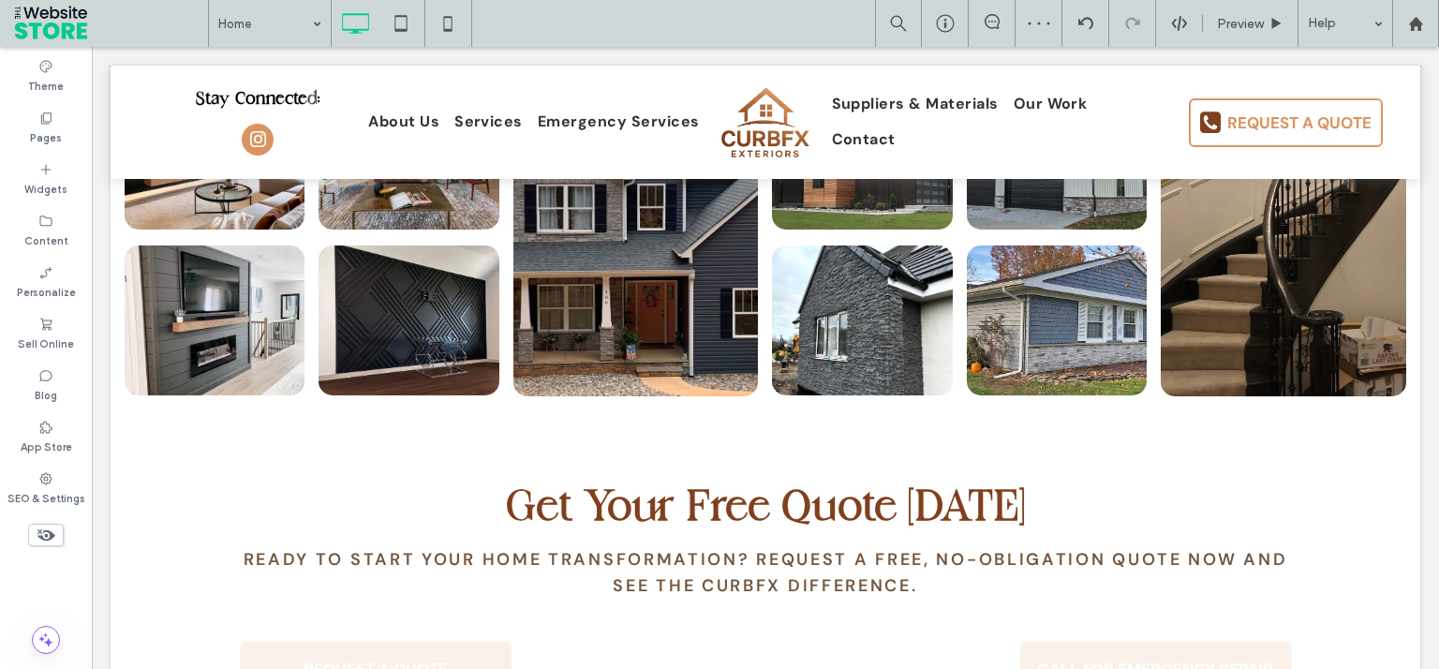
scroll to position [5517, 0]
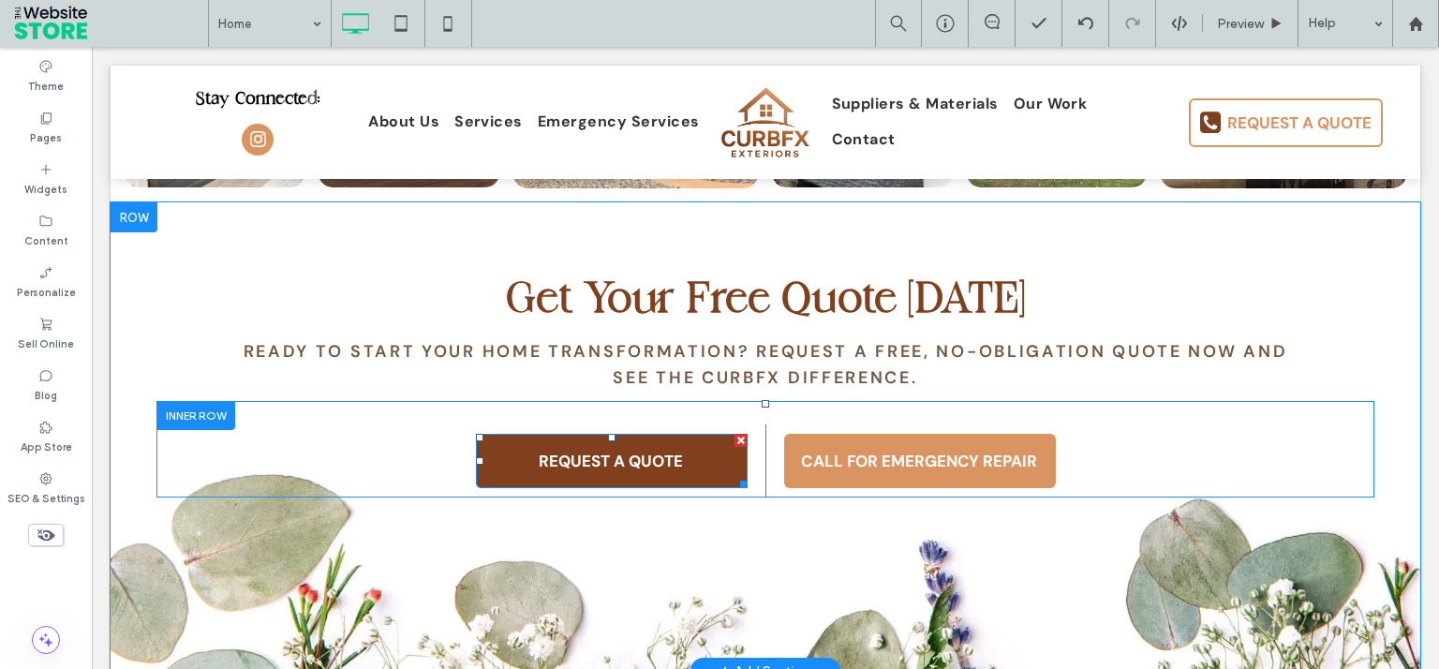
click at [584, 441] on span "REQUEST A QUOTE" at bounding box center [610, 460] width 157 height 39
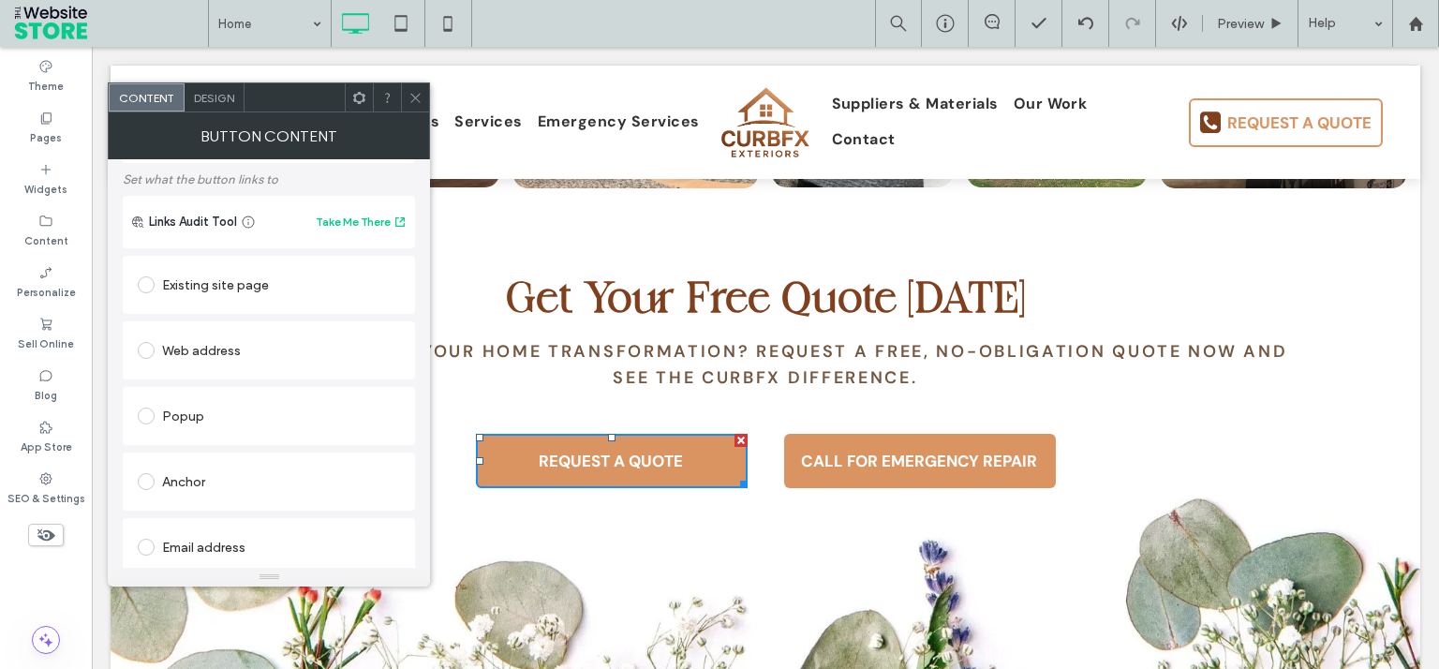
scroll to position [0, 0]
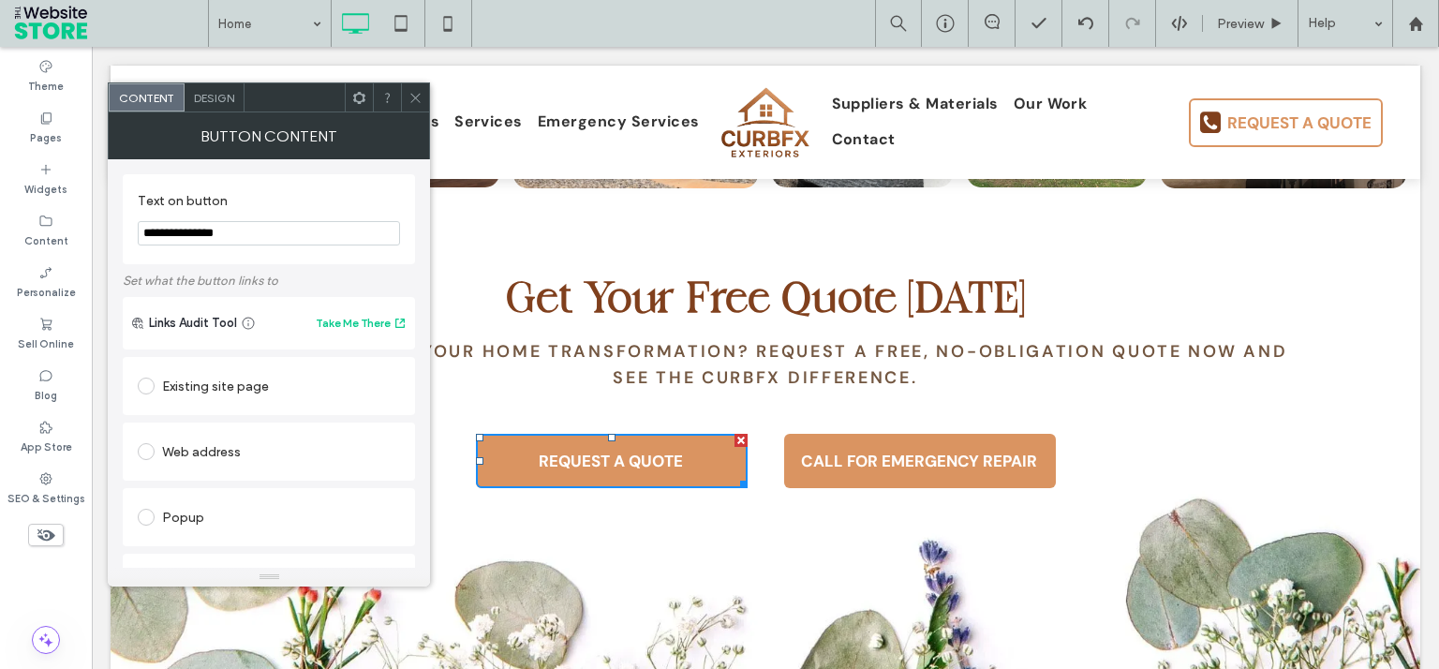
click at [252, 390] on div "Existing site page" at bounding box center [269, 386] width 262 height 30
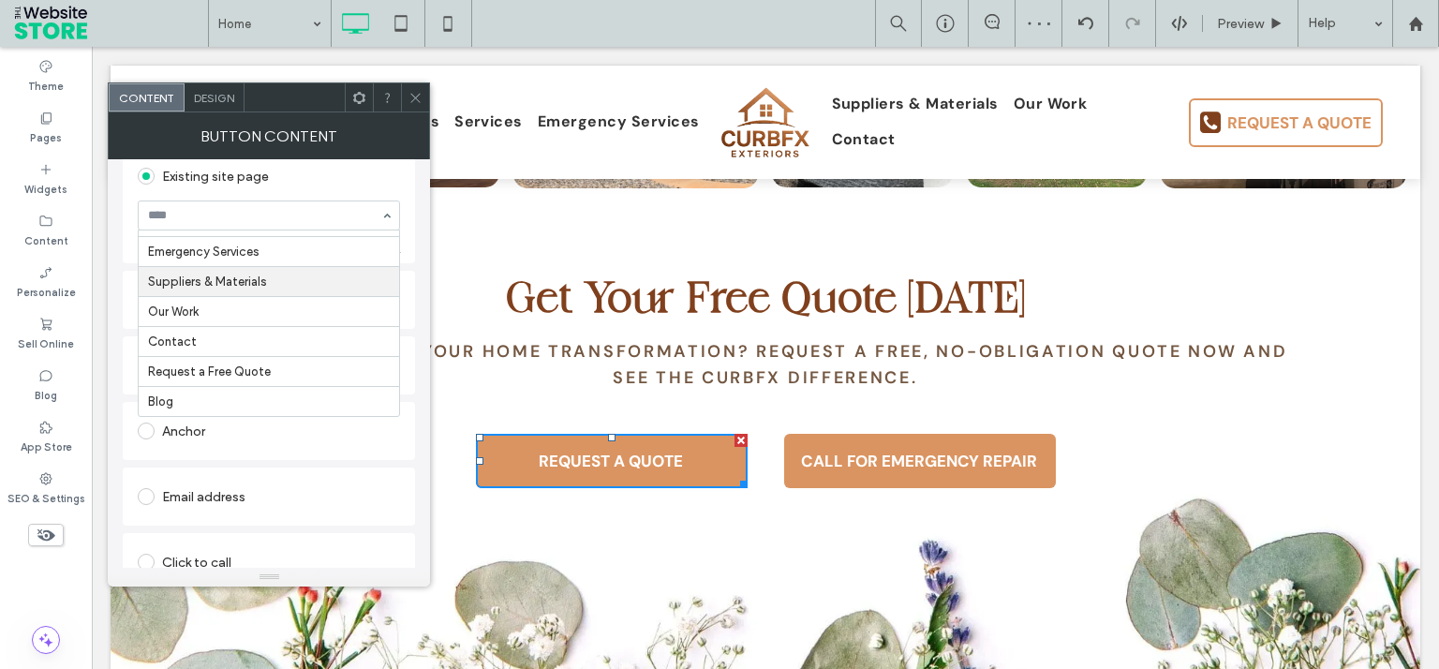
scroll to position [300, 0]
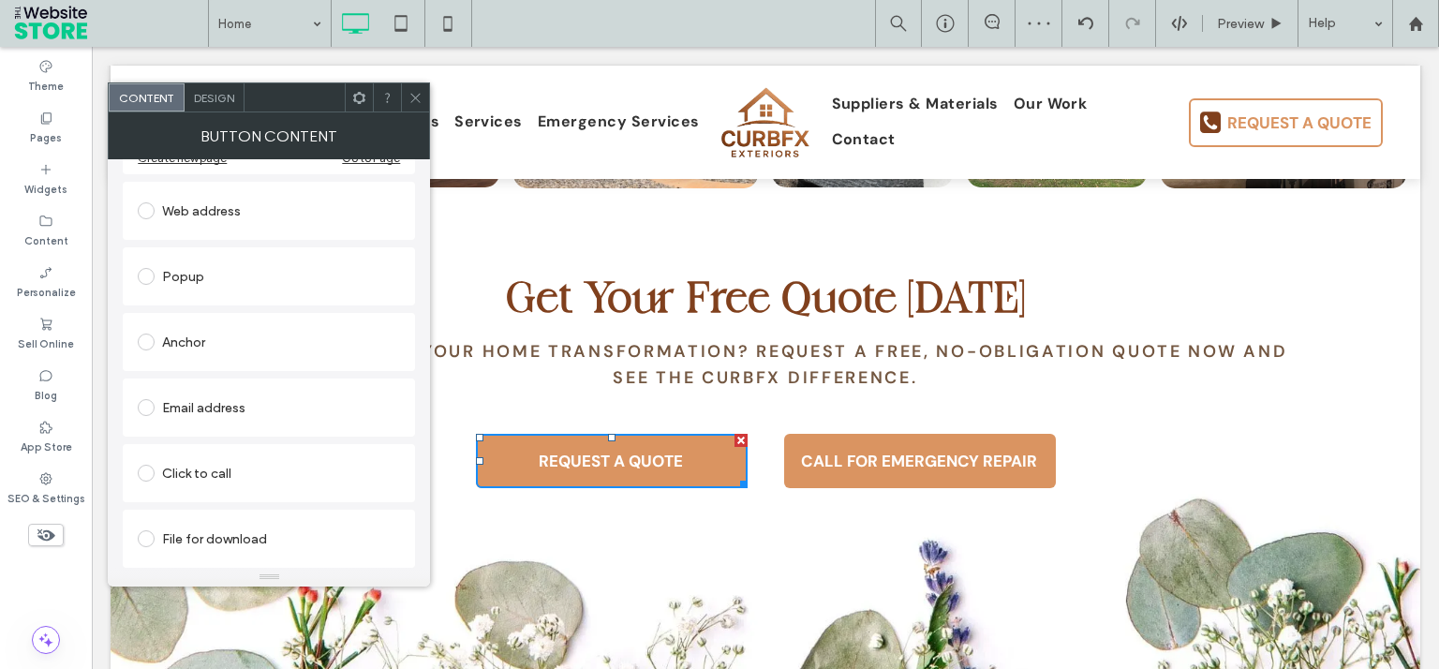
click at [409, 96] on icon at bounding box center [415, 98] width 14 height 14
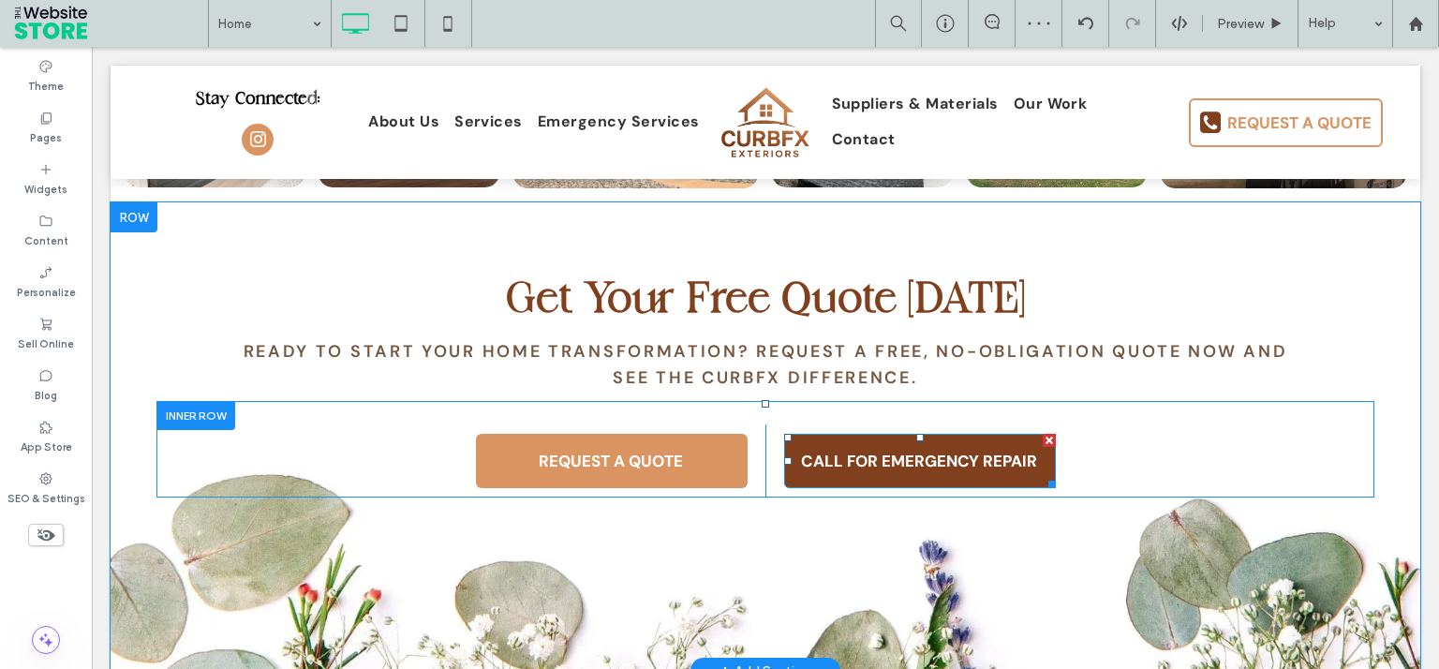
click at [808, 441] on span "CALL FOR EMERGENCY REPAIR" at bounding box center [918, 460] width 249 height 39
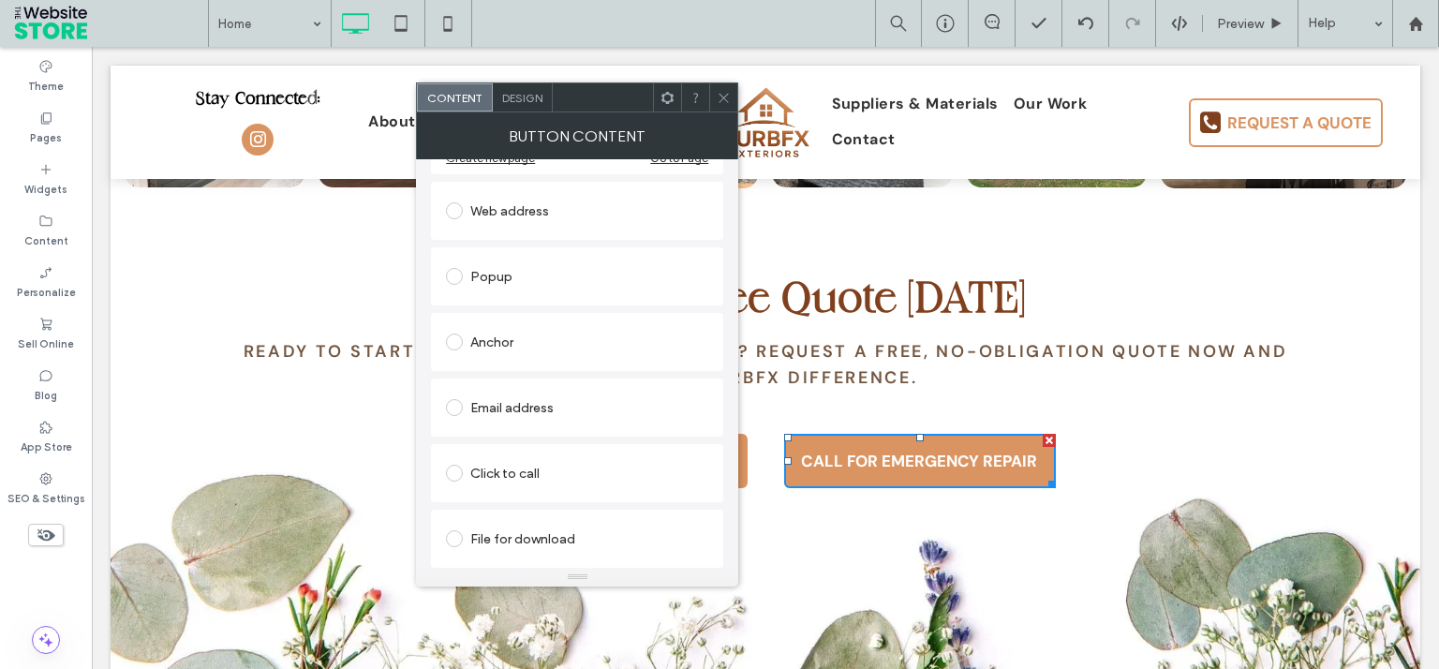
click at [510, 474] on div "Click to call" at bounding box center [577, 473] width 262 height 30
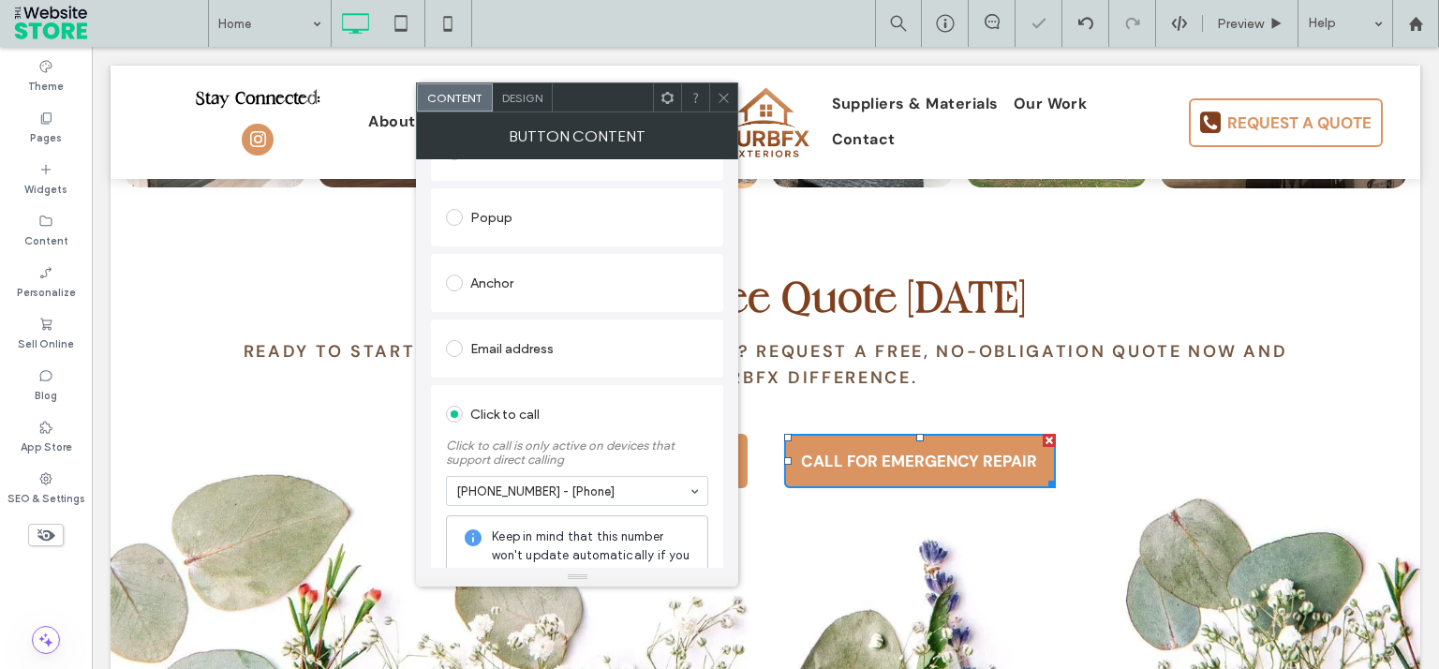
drag, startPoint x: 538, startPoint y: 538, endPoint x: 539, endPoint y: 526, distance: 11.4
click at [724, 94] on icon at bounding box center [724, 98] width 14 height 14
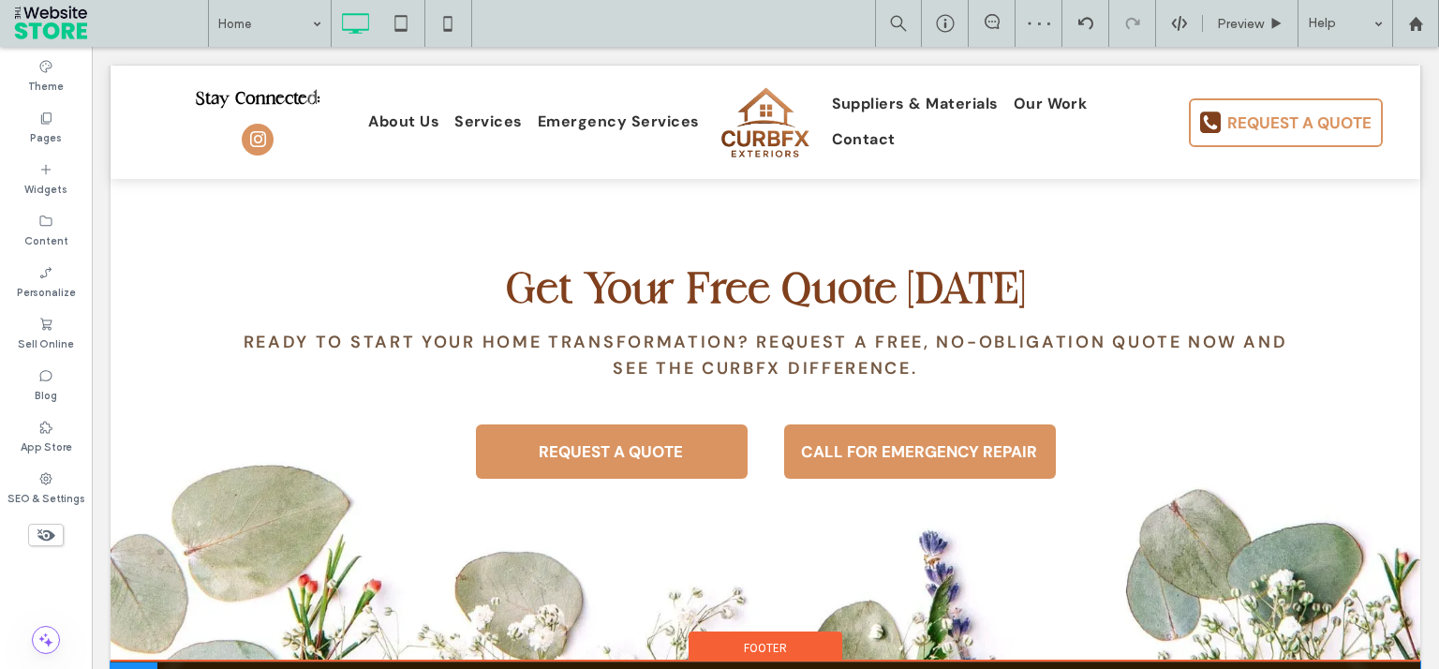
scroll to position [5429, 0]
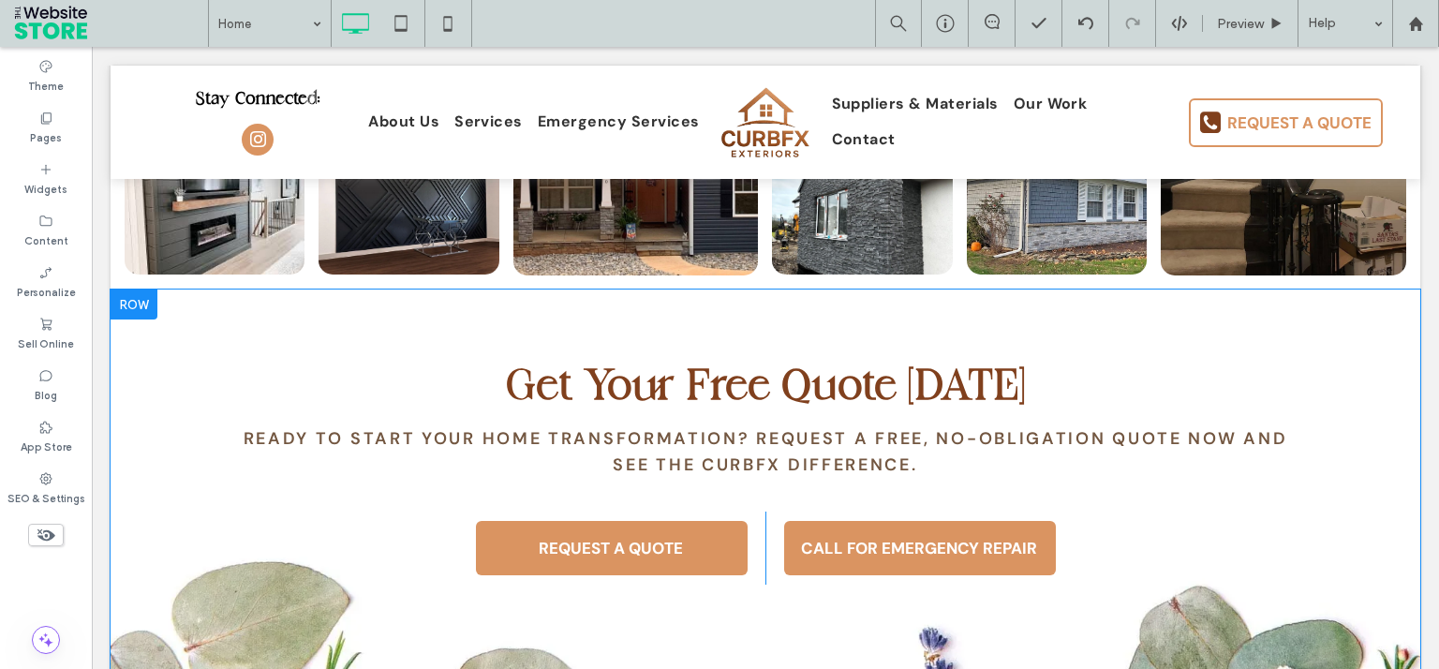
click at [135, 289] on div at bounding box center [134, 304] width 47 height 30
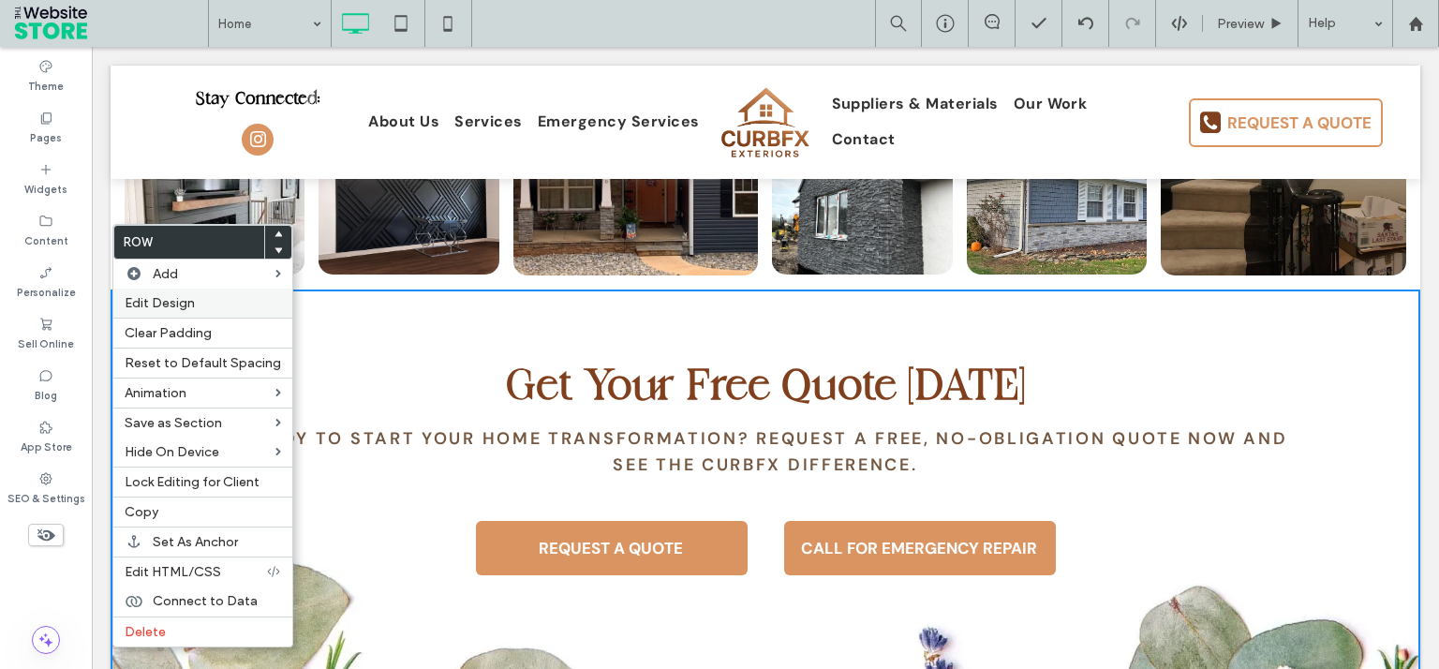
click at [214, 297] on label "Edit Design" at bounding box center [203, 303] width 156 height 16
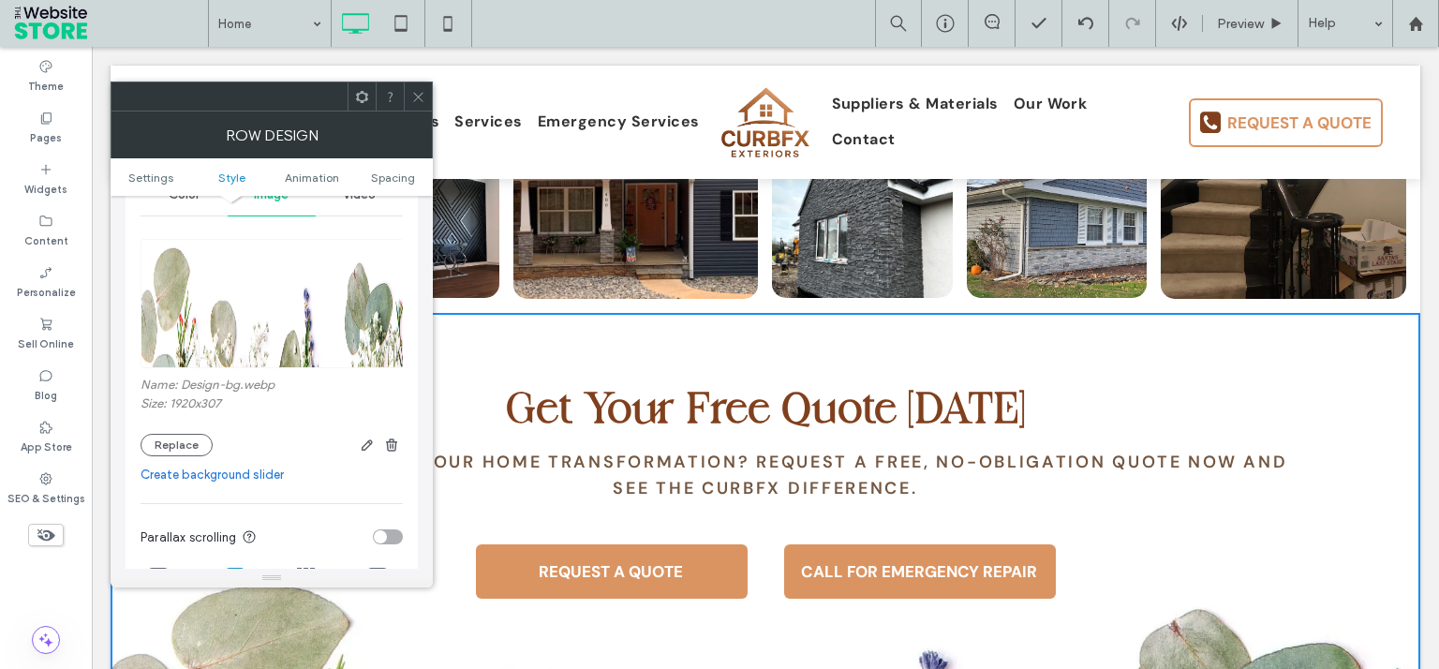
scroll to position [337, 0]
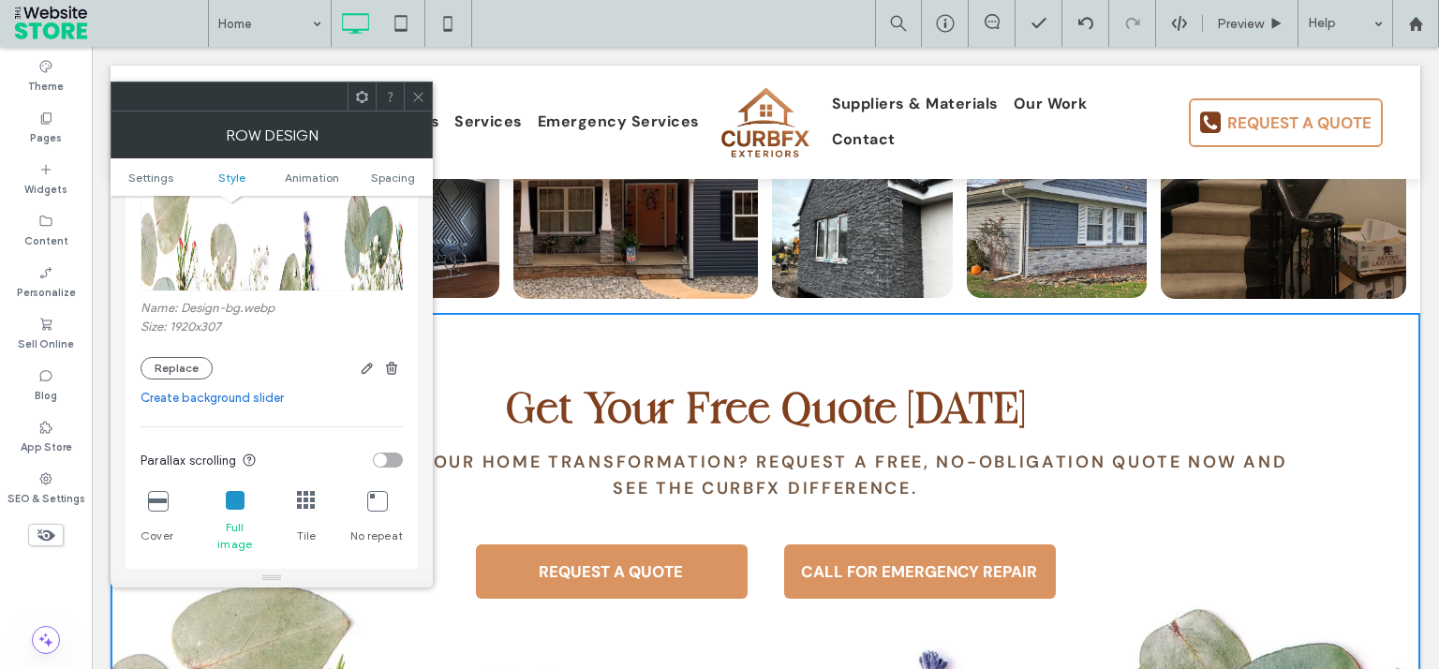
click at [422, 92] on use at bounding box center [417, 96] width 9 height 9
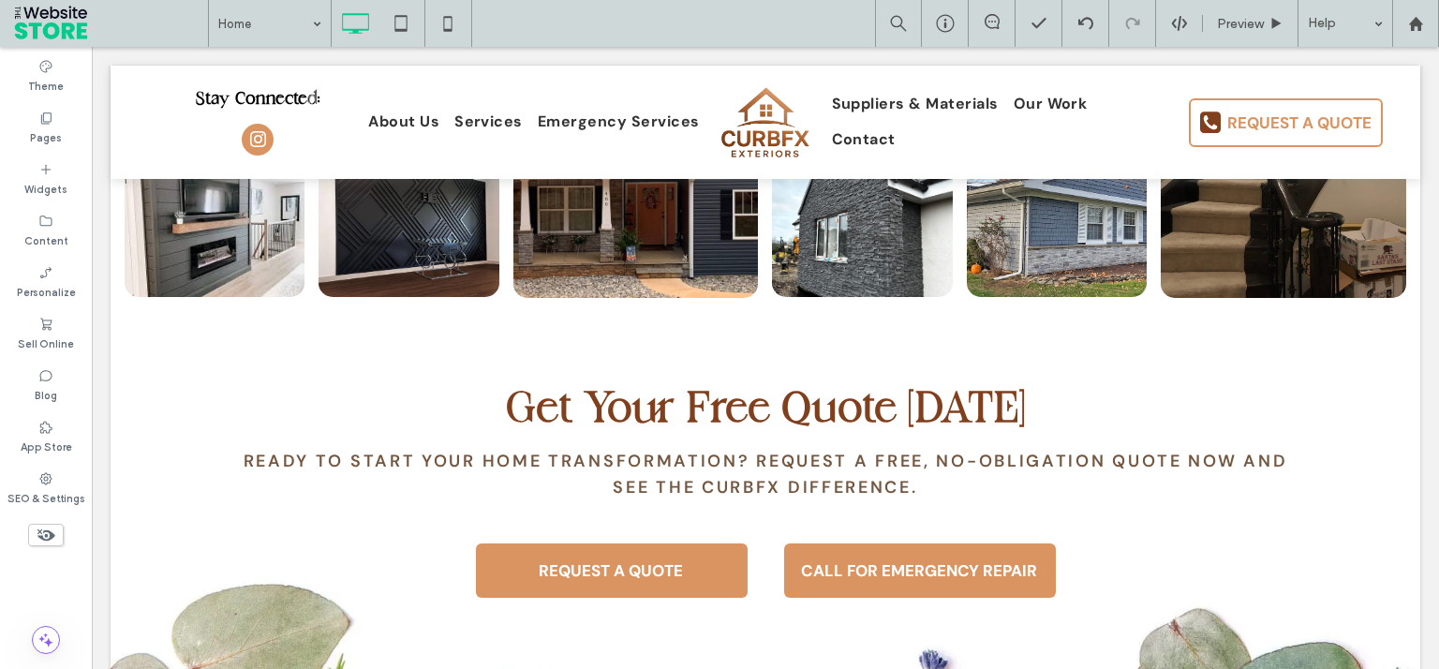
scroll to position [5855, 0]
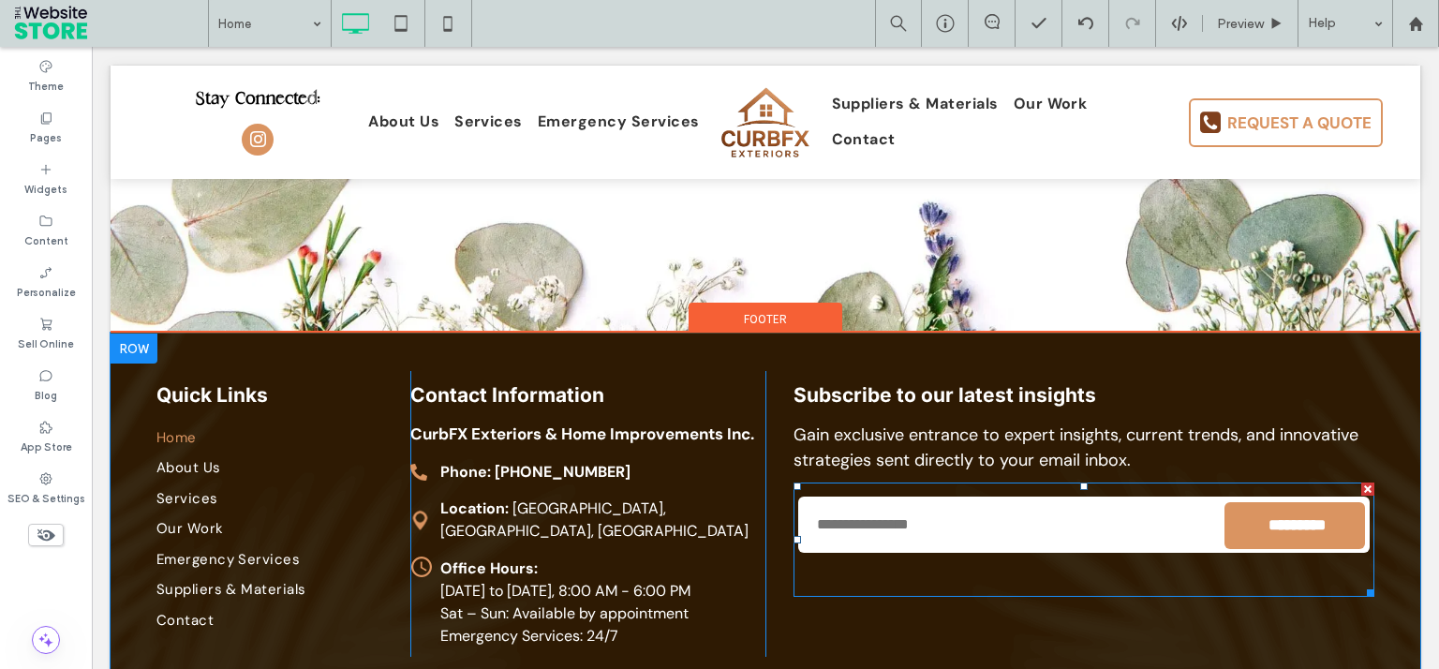
click at [936, 496] on input "email" at bounding box center [1083, 524] width 571 height 56
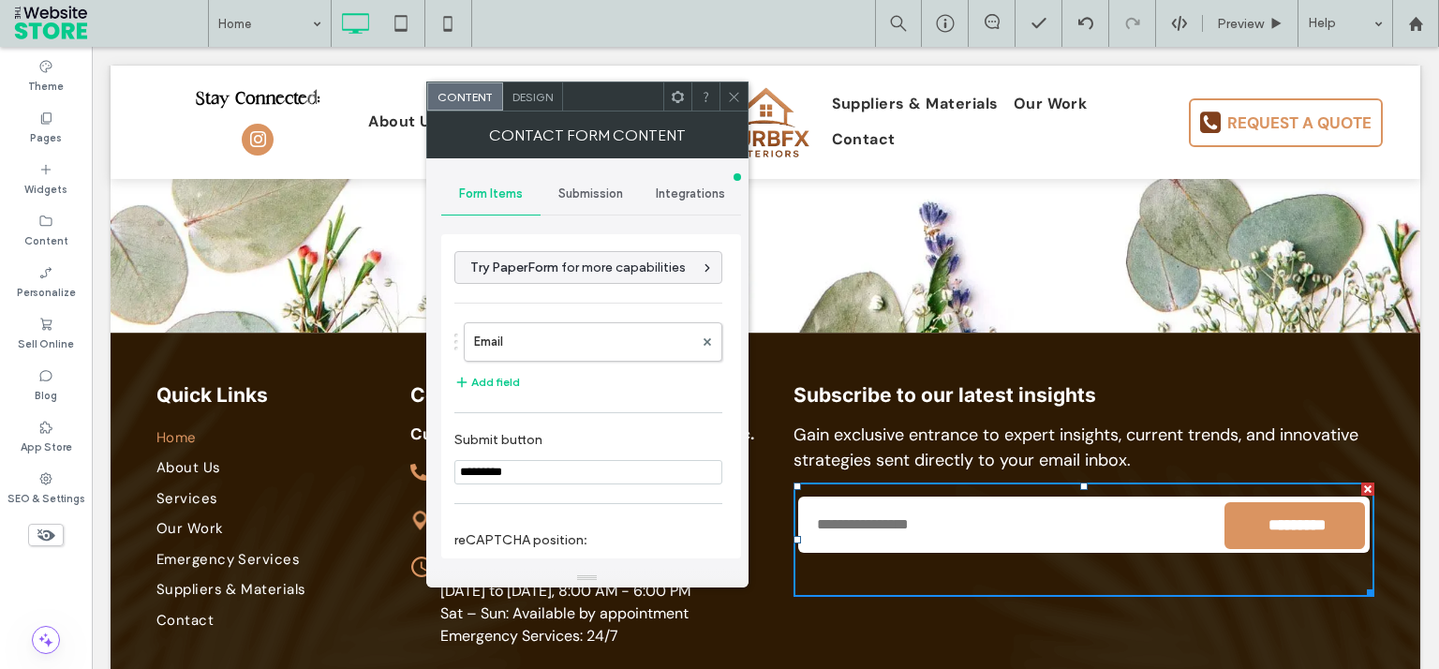
click at [576, 201] on div "Submission" at bounding box center [590, 193] width 100 height 41
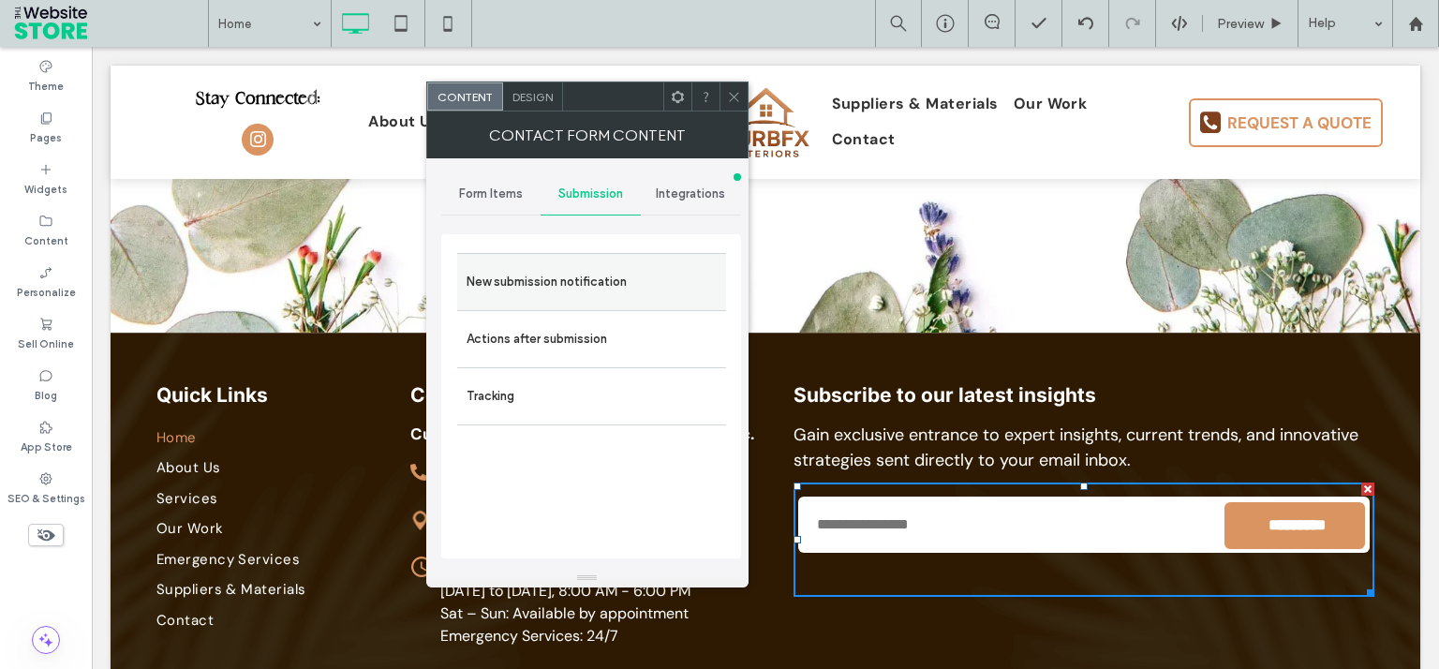
click at [569, 283] on label "New submission notification" at bounding box center [591, 281] width 250 height 37
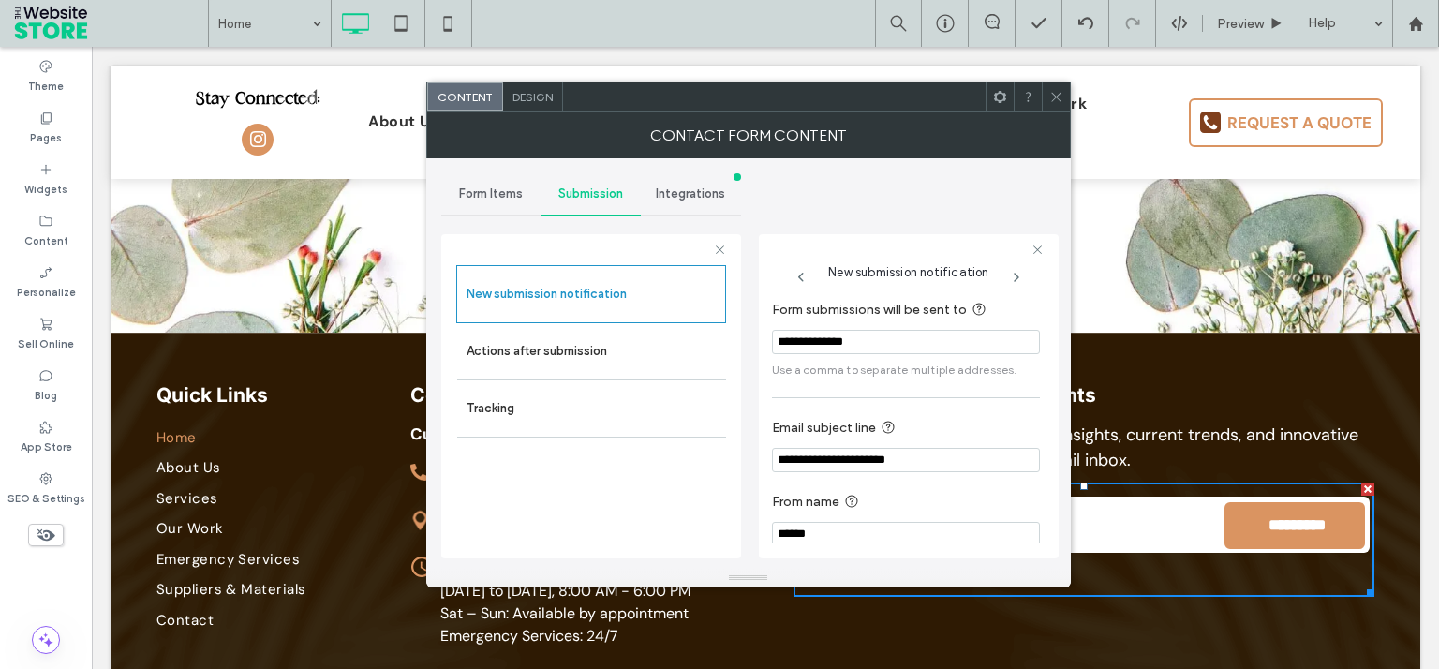
click at [945, 330] on input "**********" at bounding box center [906, 342] width 268 height 24
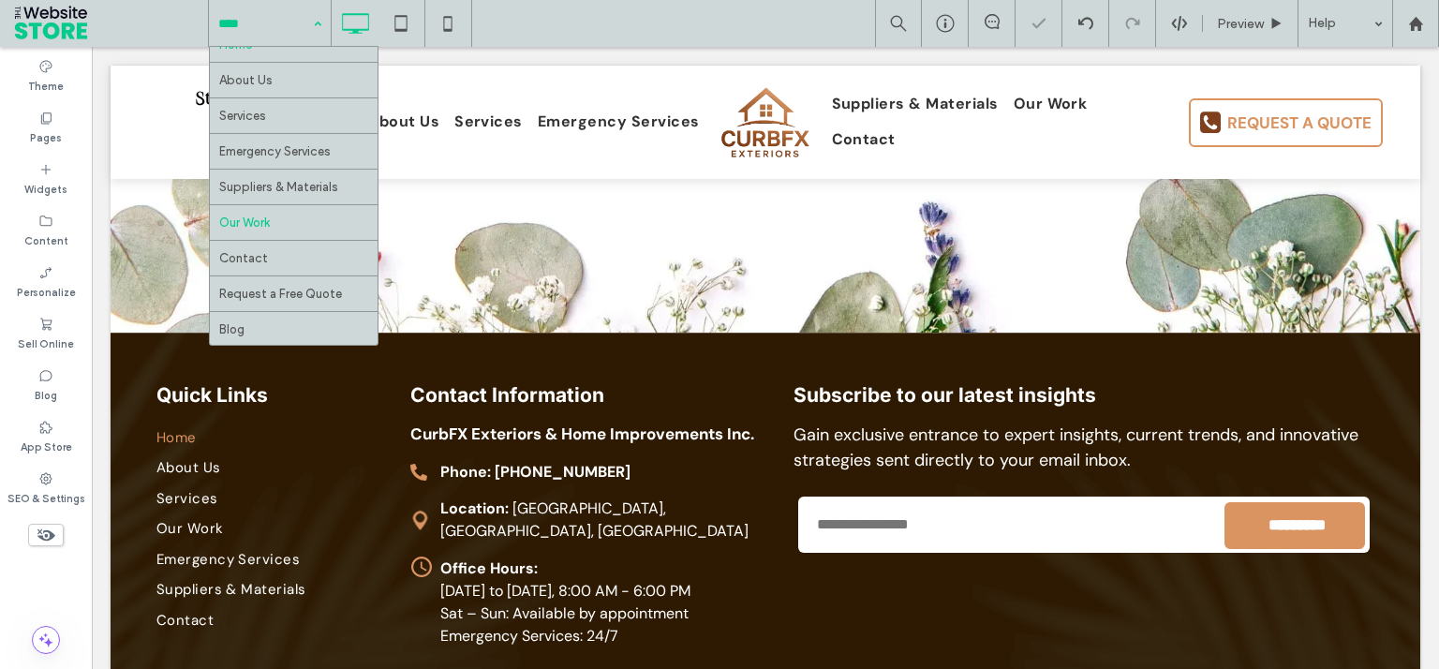
scroll to position [26, 0]
drag, startPoint x: 266, startPoint y: 251, endPoint x: 571, endPoint y: 260, distance: 305.5
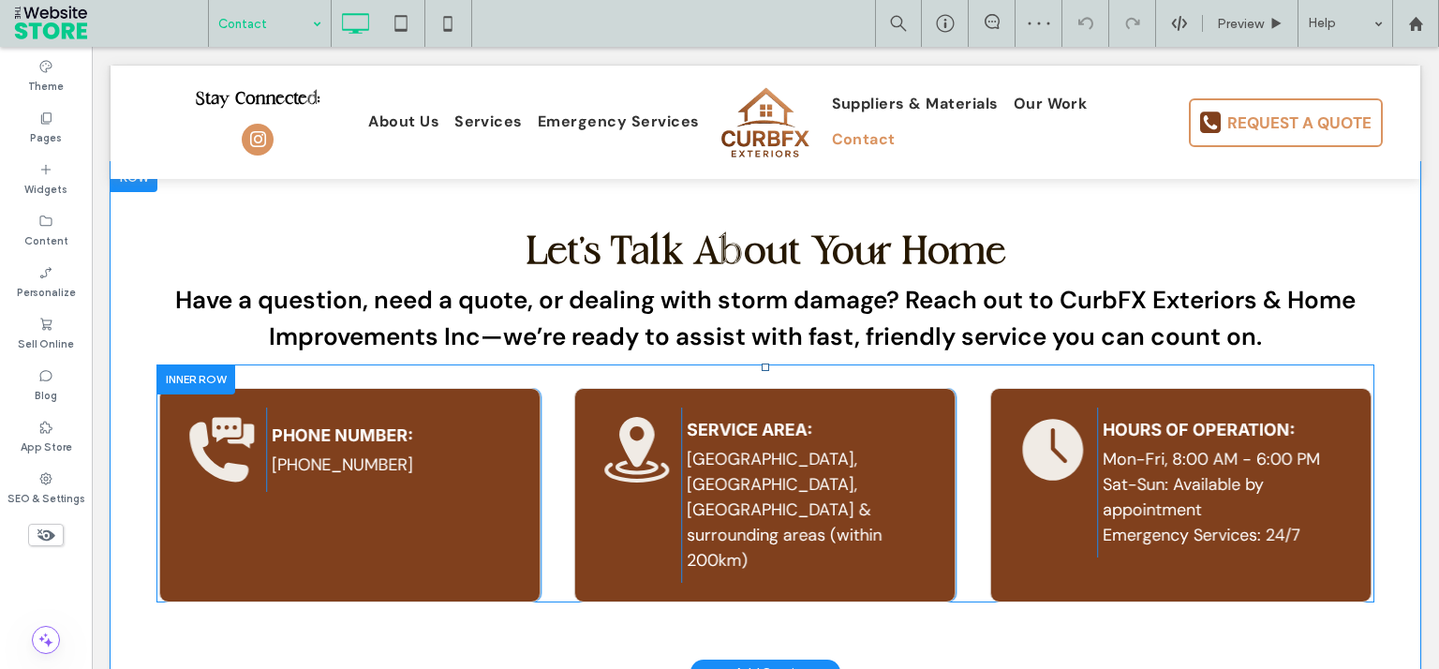
scroll to position [825, 0]
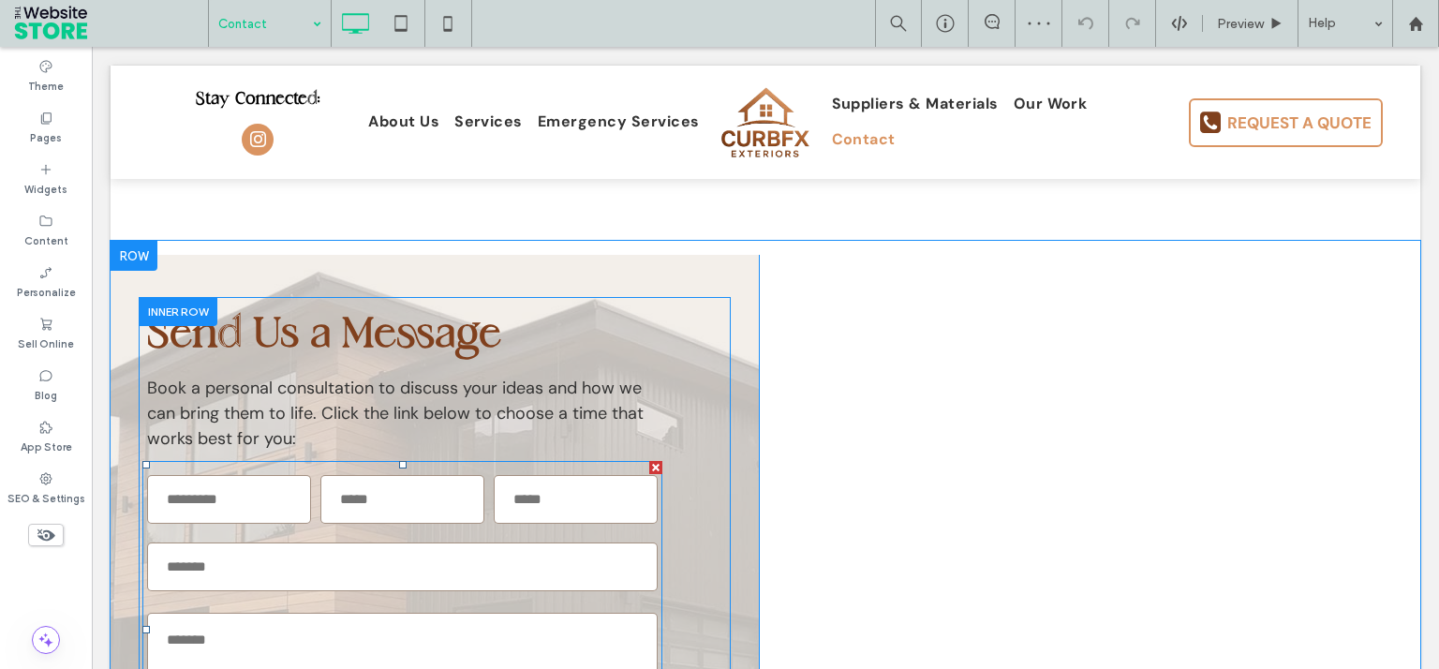
click at [551, 542] on input "text" at bounding box center [402, 566] width 510 height 49
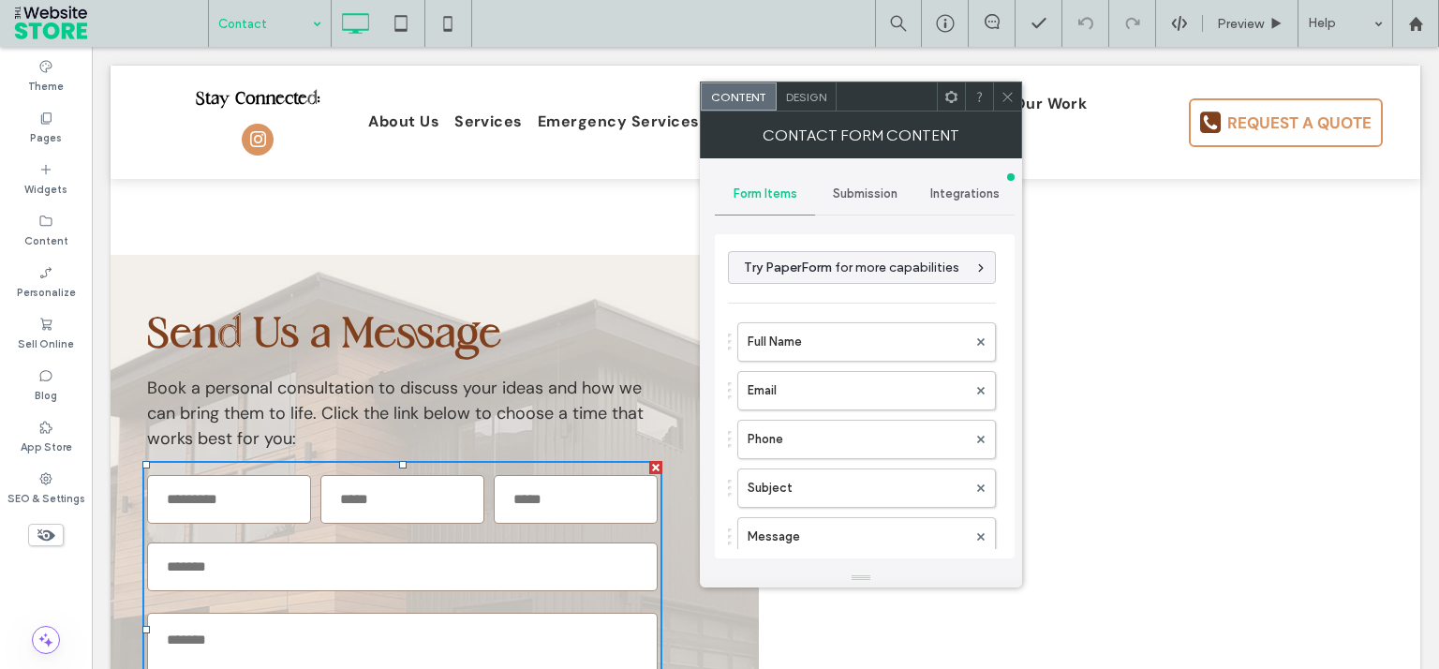
click at [840, 197] on span "Submission" at bounding box center [865, 193] width 65 height 15
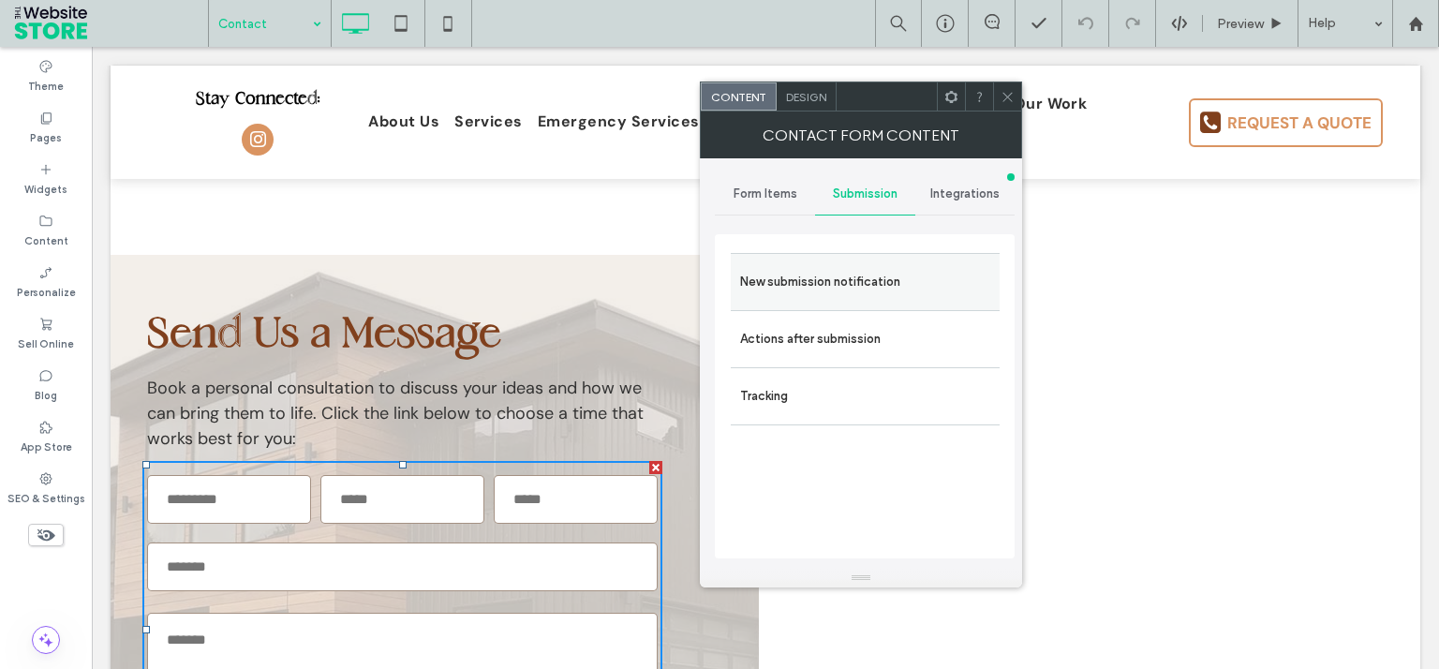
click at [828, 284] on label "New submission notification" at bounding box center [865, 281] width 250 height 37
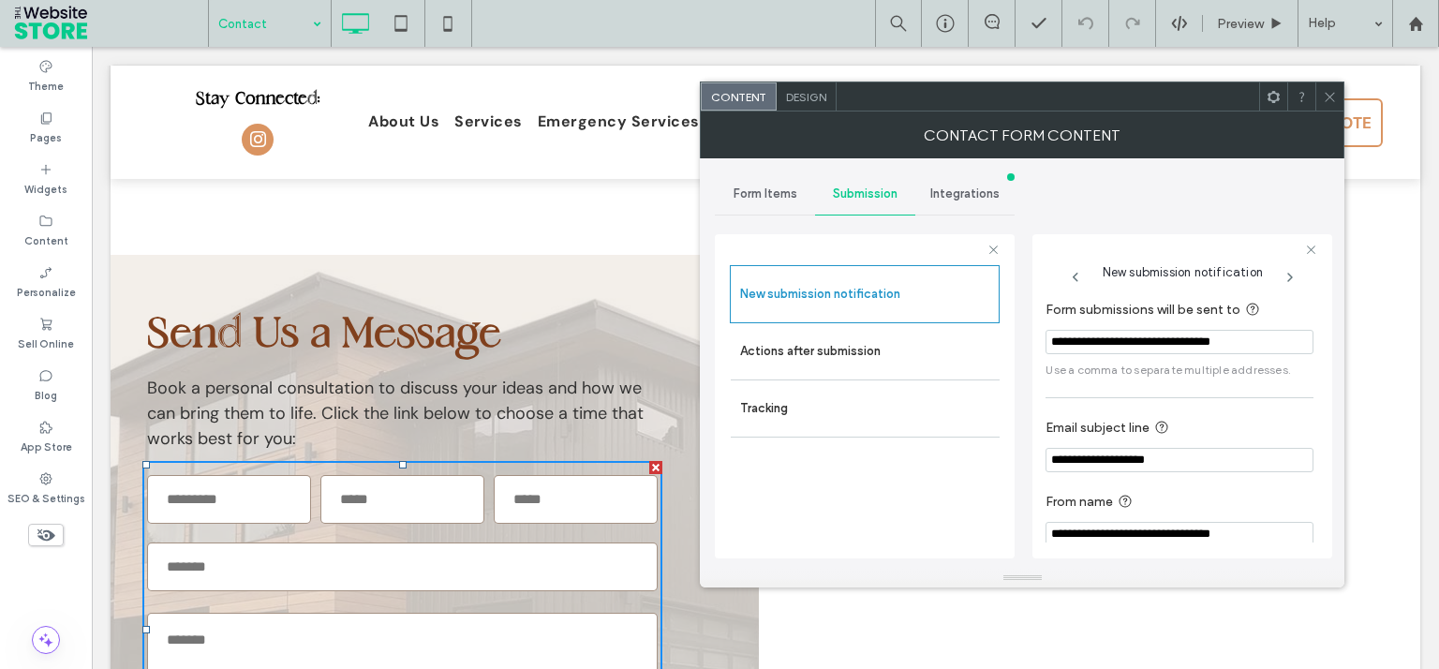
click at [1124, 342] on input "**********" at bounding box center [1179, 342] width 268 height 24
paste input "Form submissions will be sent to"
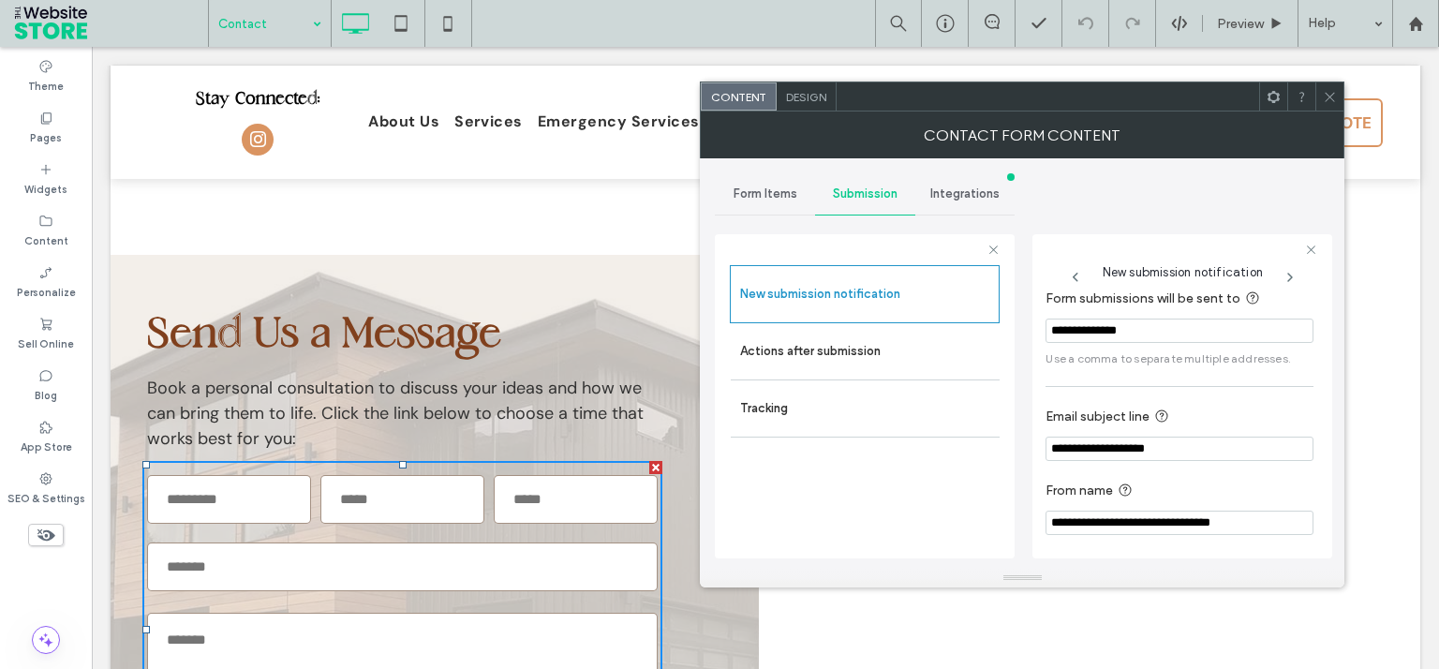
scroll to position [15, 0]
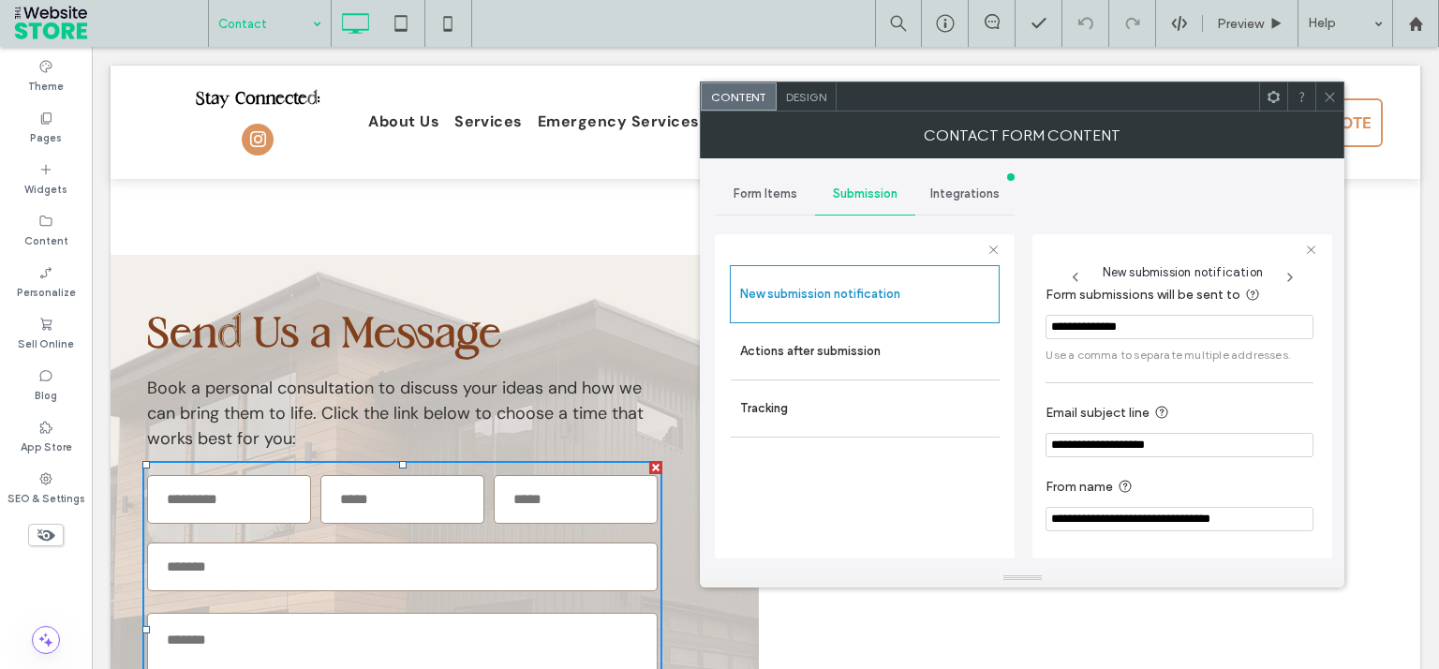
type input "**********"
drag, startPoint x: 1266, startPoint y: 519, endPoint x: 1008, endPoint y: 514, distance: 258.5
click at [1045, 514] on input "**********" at bounding box center [1179, 519] width 268 height 24
type input "******"
click at [1164, 467] on section "From name ******" at bounding box center [1179, 503] width 268 height 74
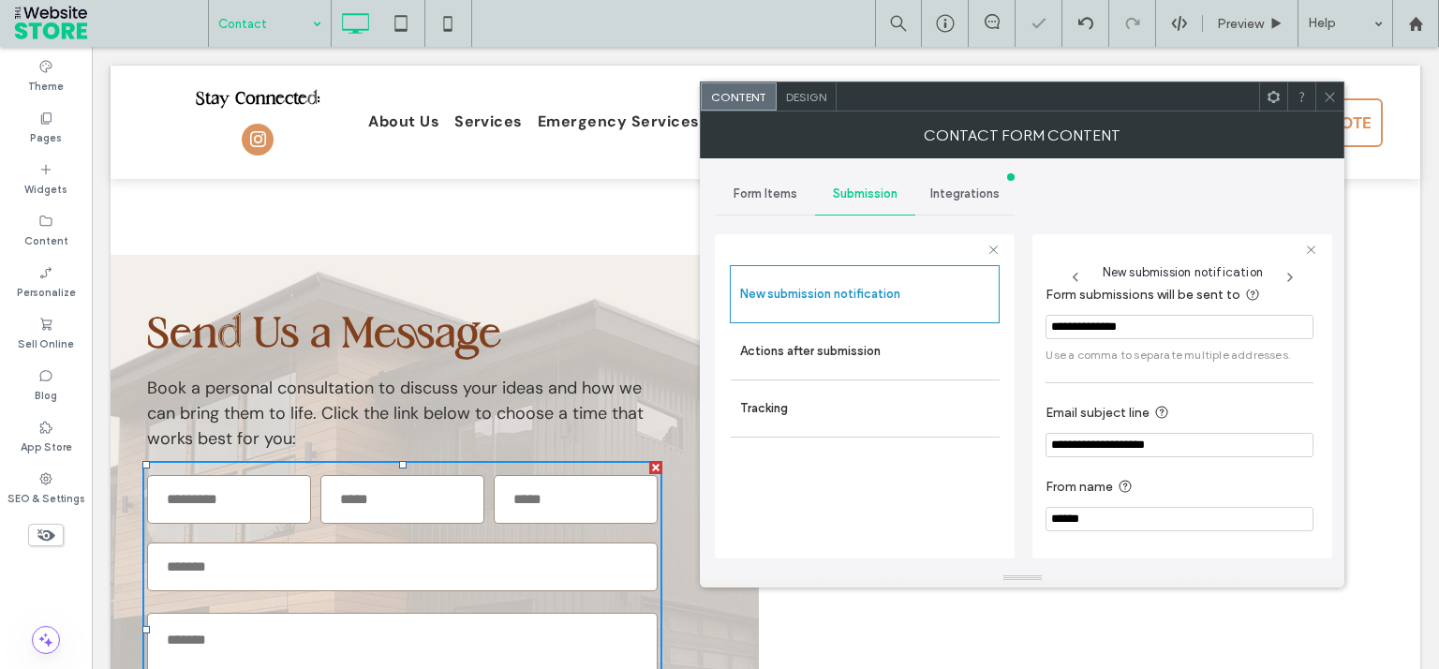
click at [1325, 84] on span at bounding box center [1329, 96] width 14 height 28
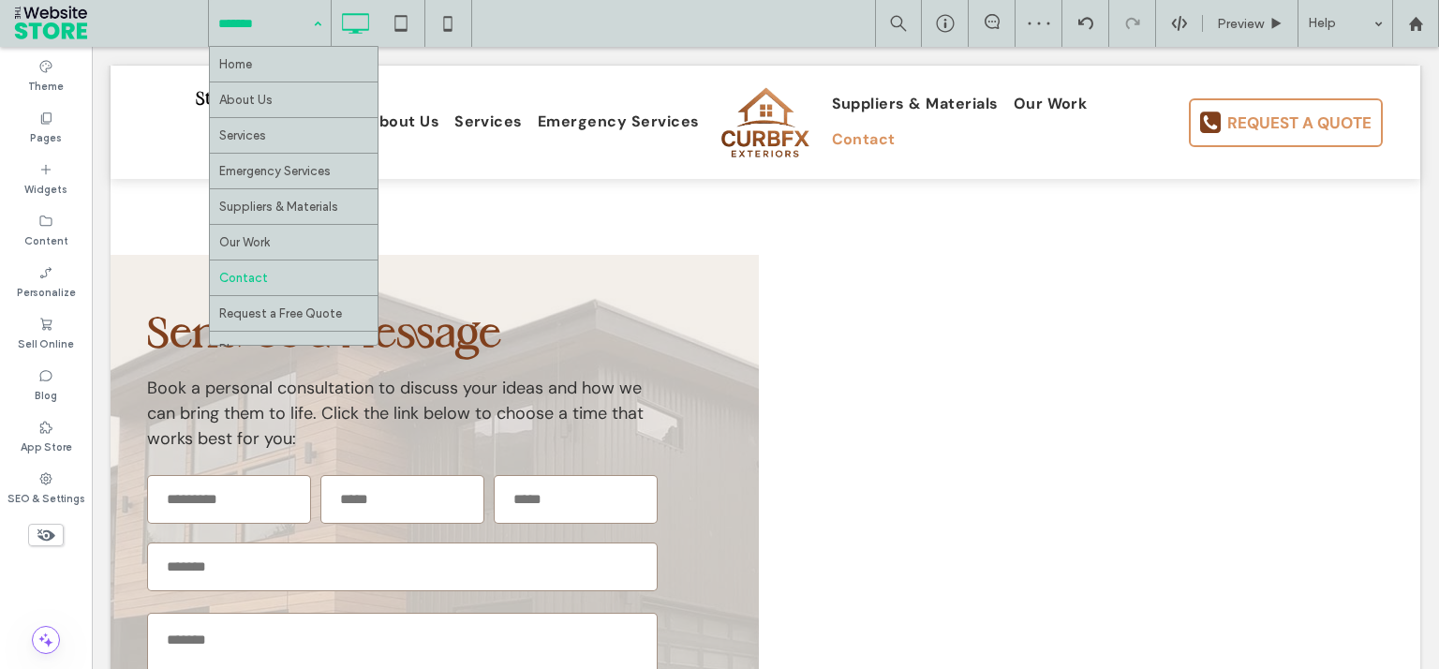
click at [284, 32] on input at bounding box center [265, 23] width 94 height 47
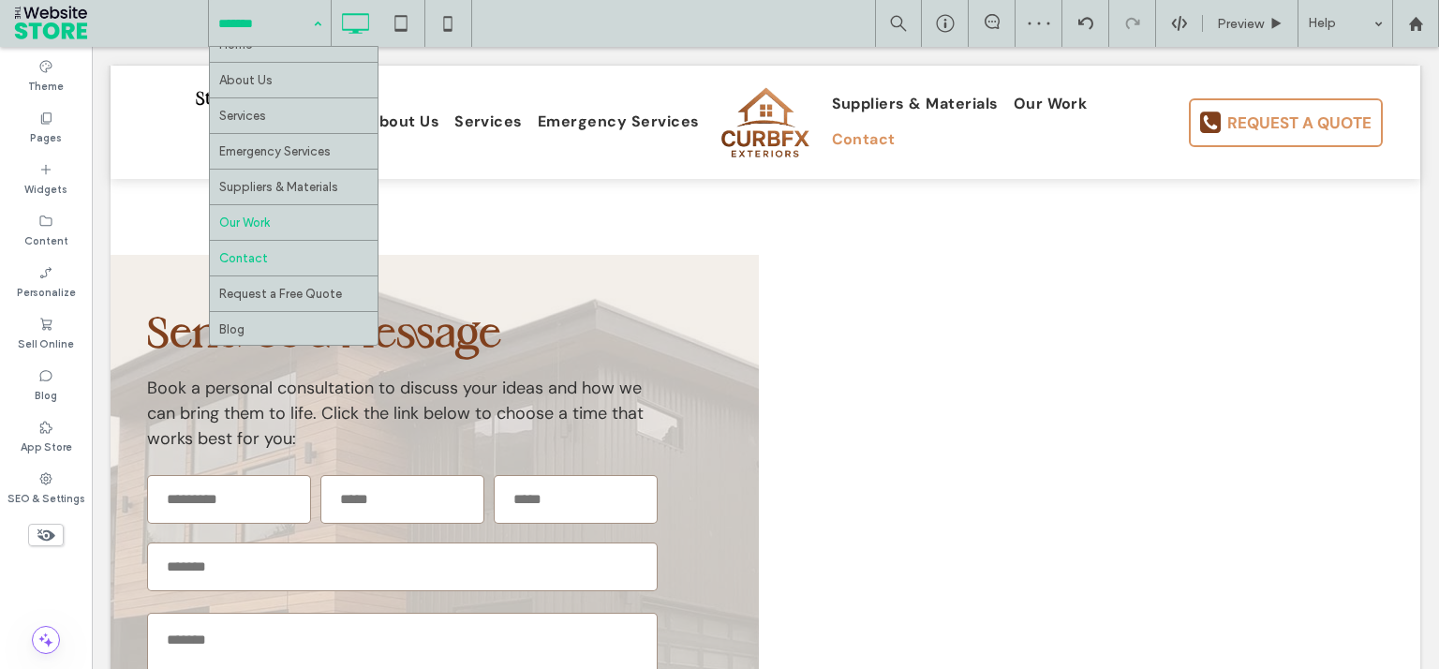
scroll to position [26, 0]
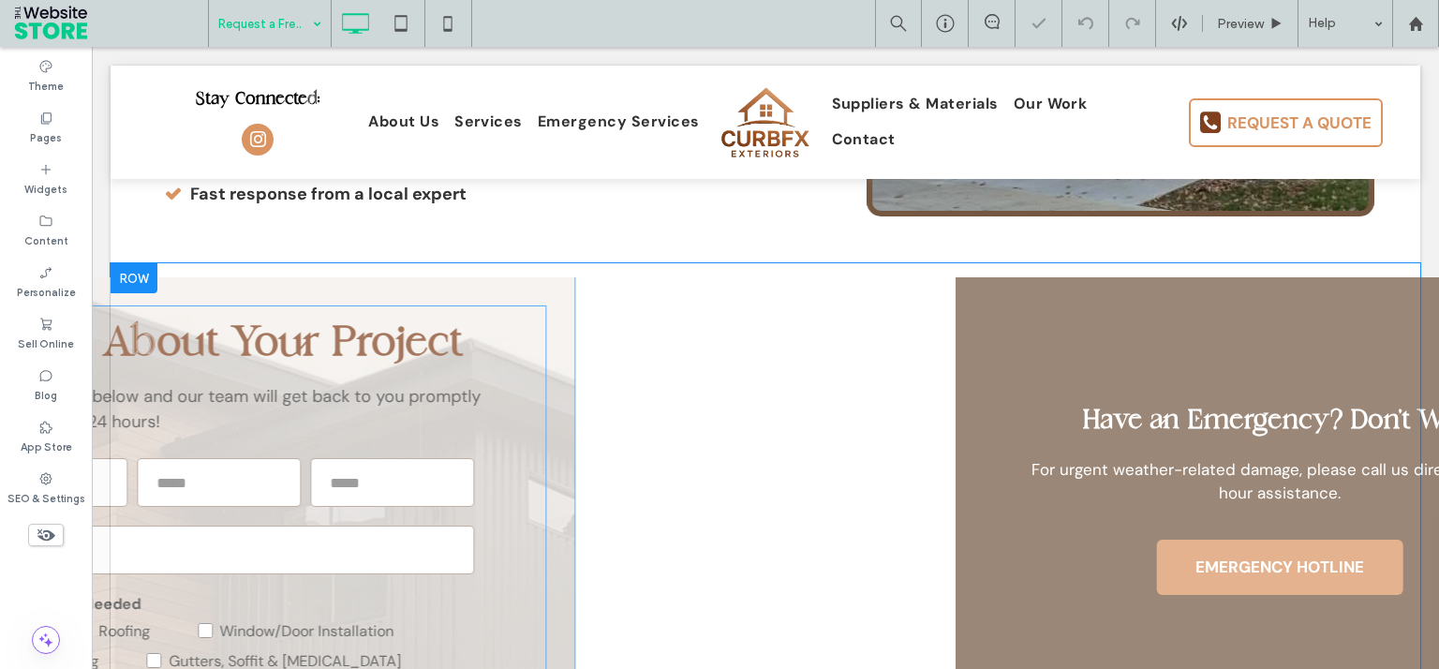
scroll to position [835, 0]
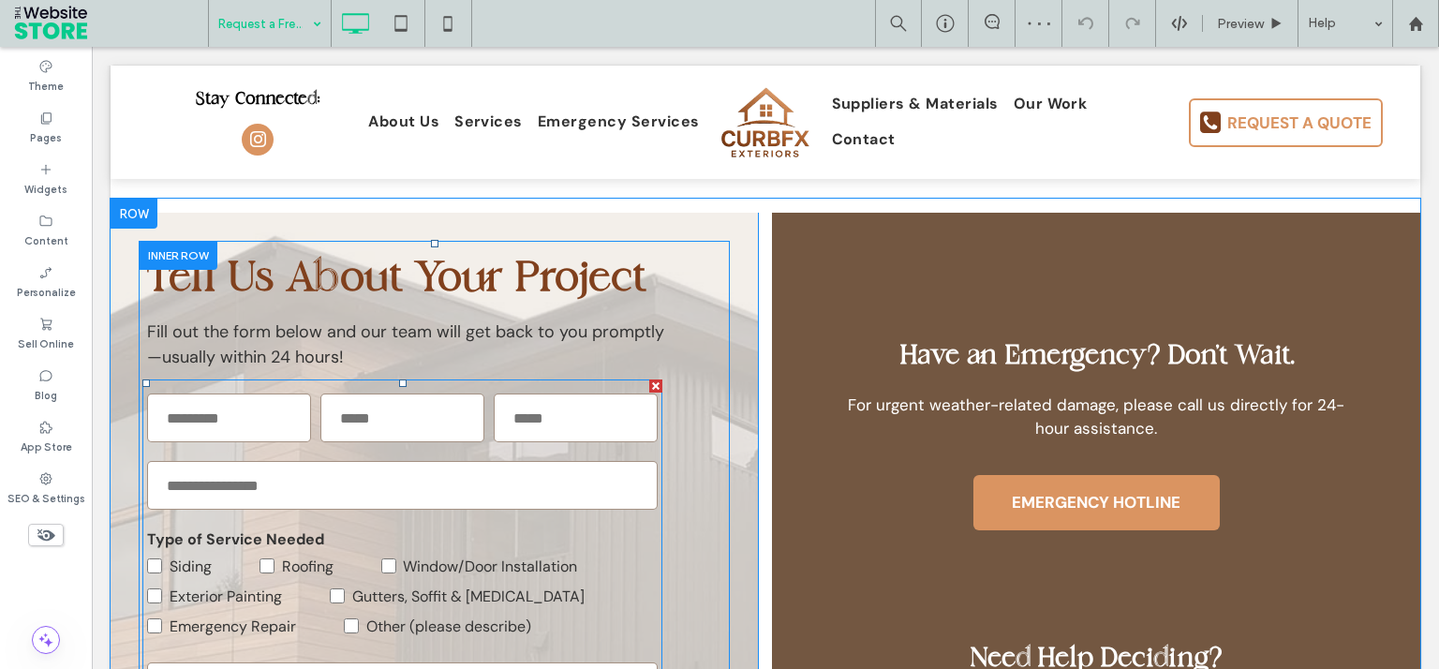
click at [532, 512] on div "Subject" at bounding box center [402, 485] width 520 height 58
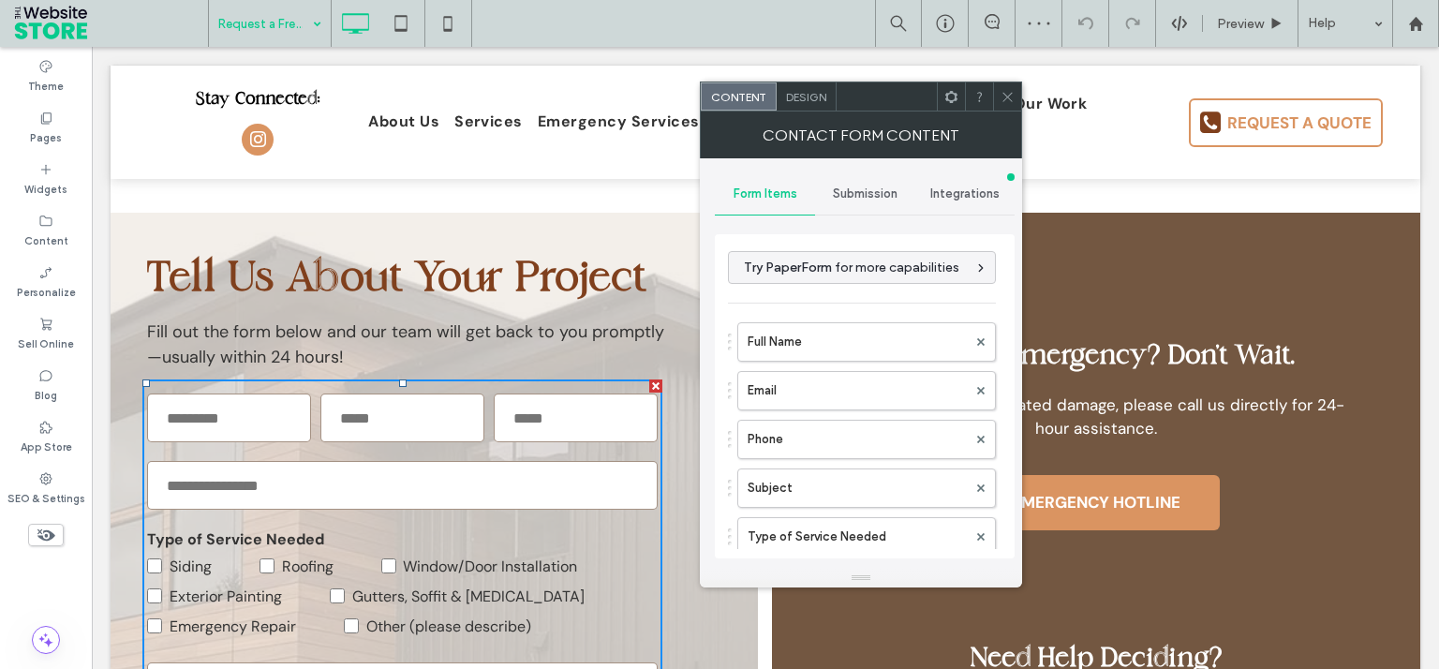
click at [859, 199] on span "Submission" at bounding box center [865, 193] width 65 height 15
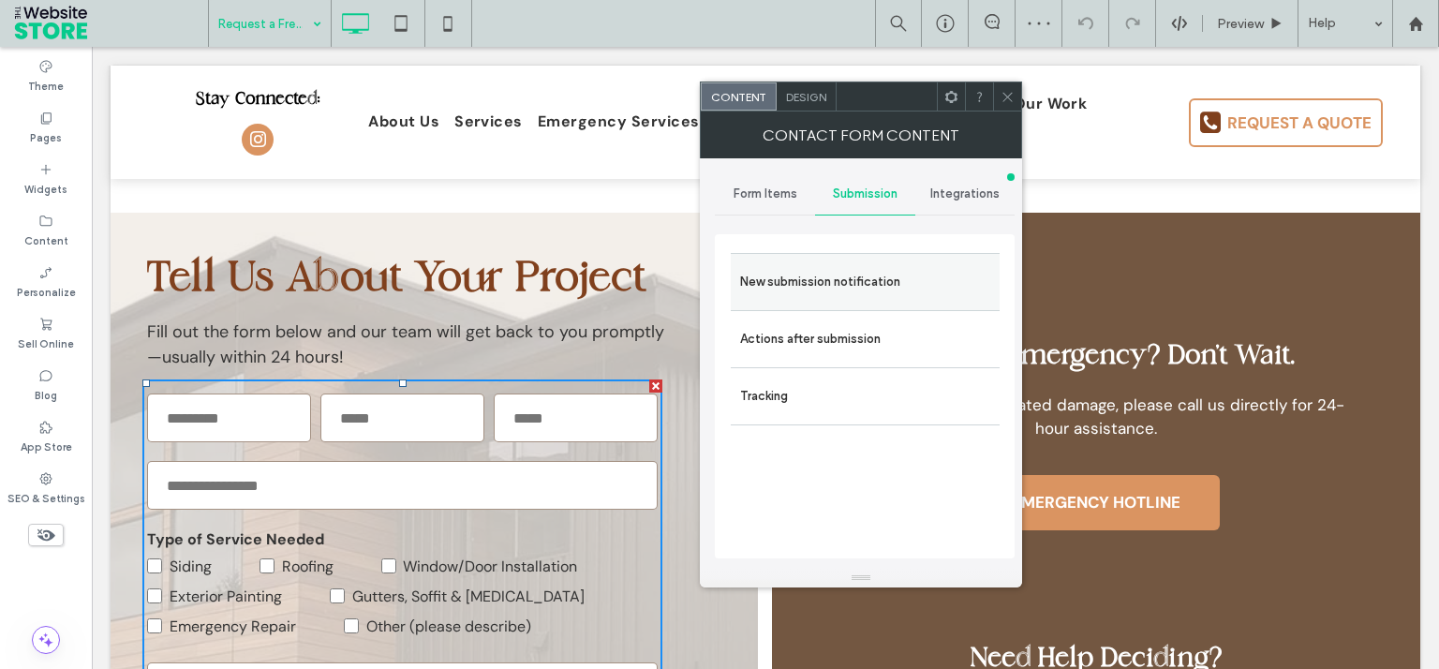
click at [835, 269] on label "New submission notification" at bounding box center [865, 281] width 250 height 37
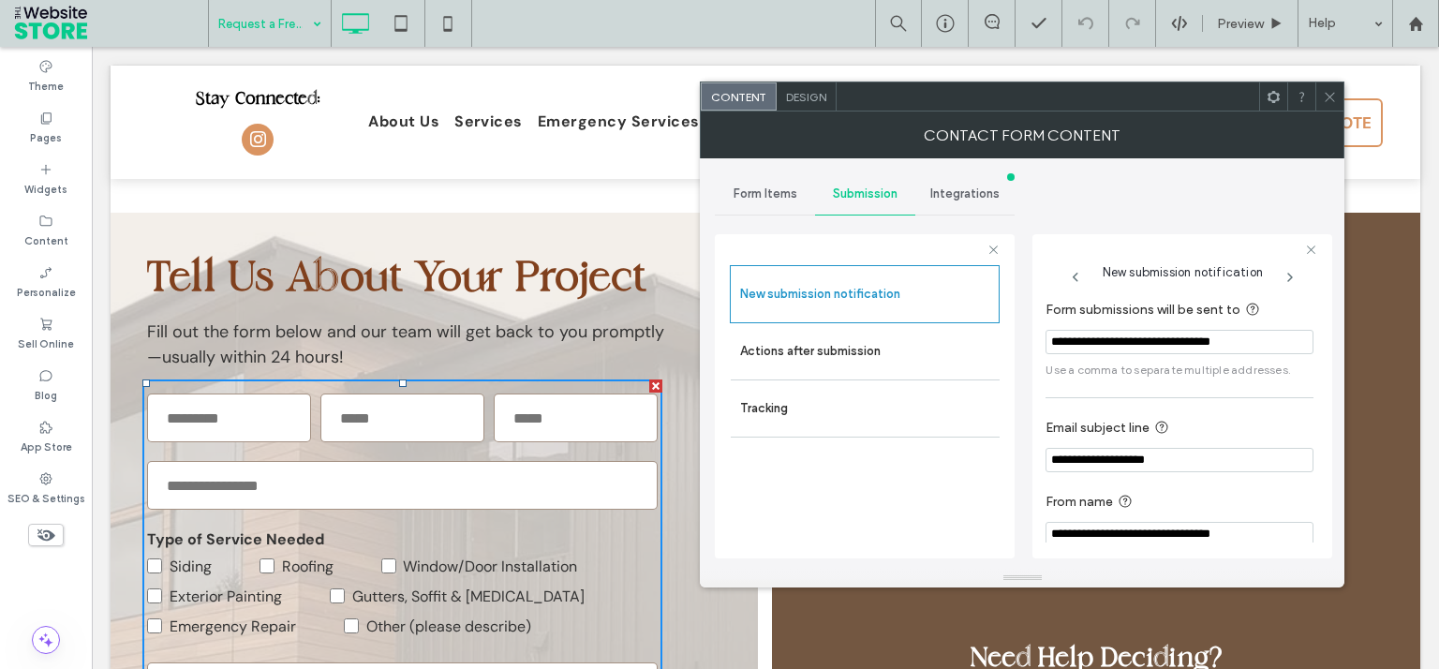
drag, startPoint x: 1264, startPoint y: 340, endPoint x: 692, endPoint y: 297, distance: 573.9
click at [1045, 330] on input "**********" at bounding box center [1179, 342] width 268 height 24
paste input "Form submissions will be sent to"
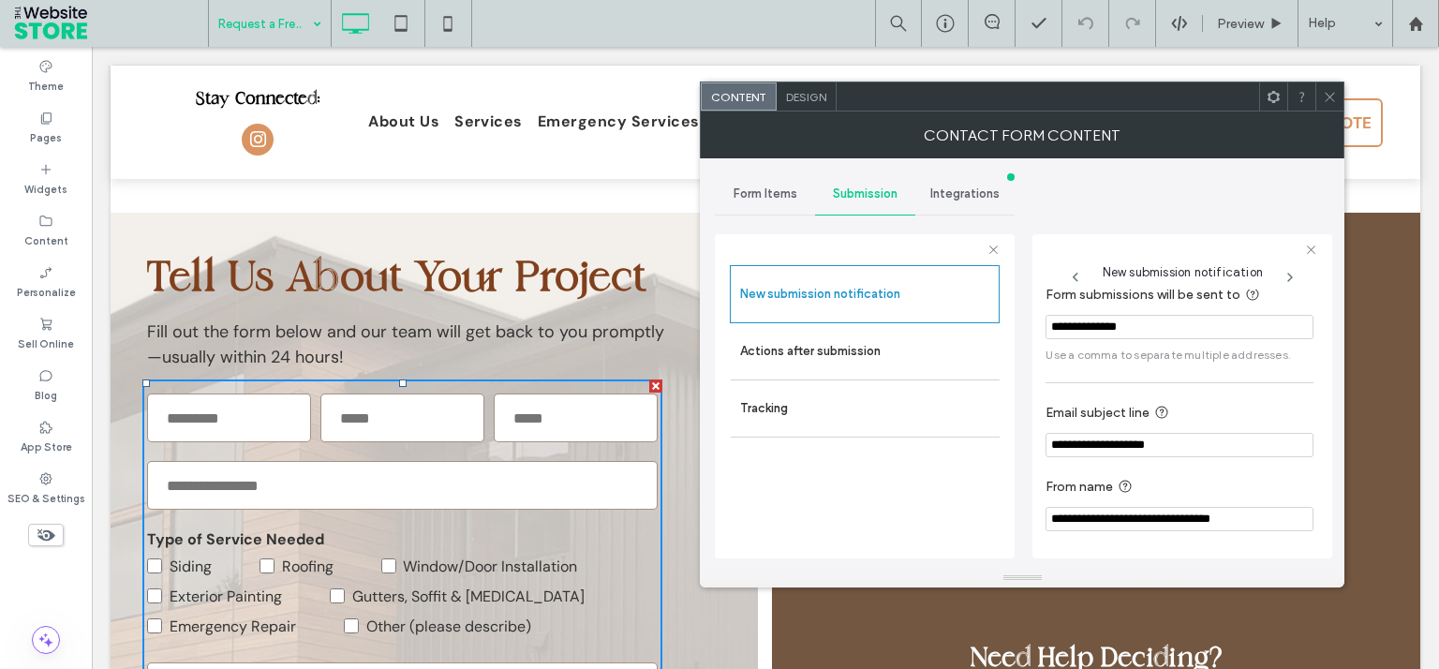
type input "**********"
drag, startPoint x: 1275, startPoint y: 523, endPoint x: 922, endPoint y: 497, distance: 354.0
click at [1045, 507] on input "**********" at bounding box center [1179, 519] width 268 height 24
type input "******"
click at [1112, 536] on section "From name ******" at bounding box center [1179, 503] width 268 height 74
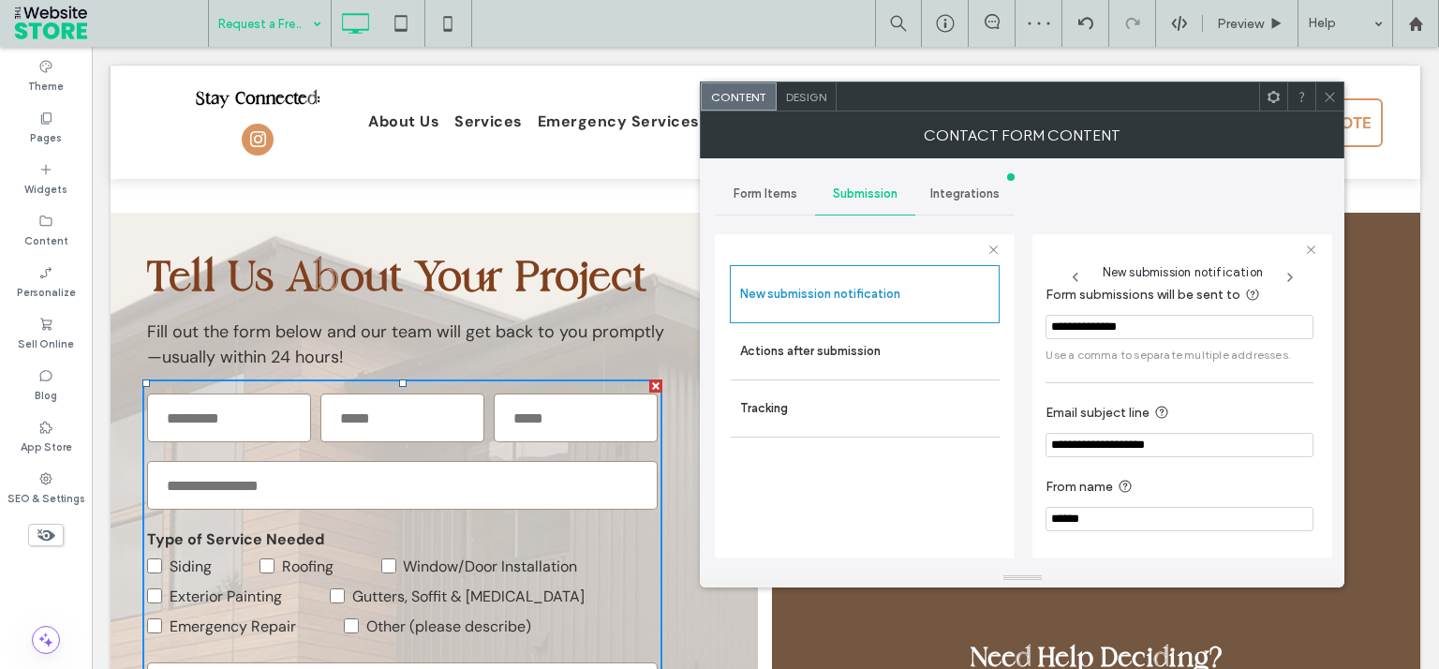
scroll to position [0, 0]
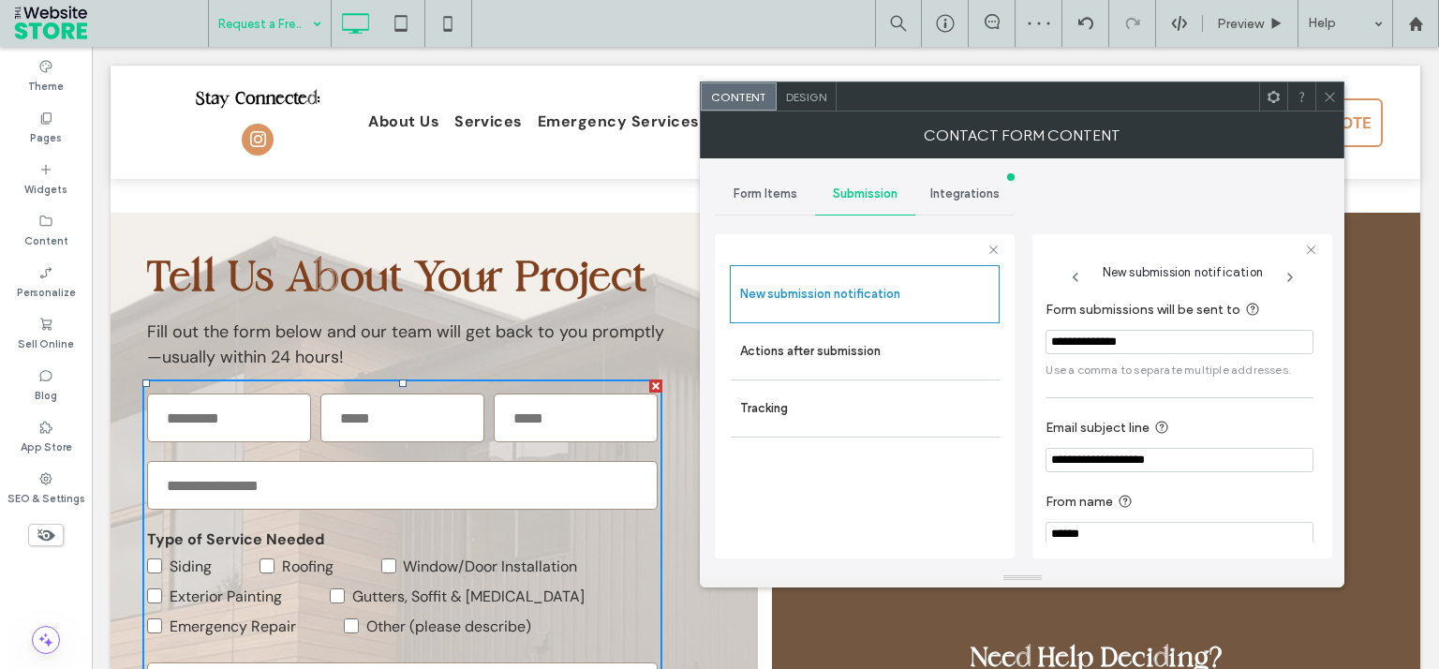
click at [1324, 96] on icon at bounding box center [1329, 97] width 14 height 14
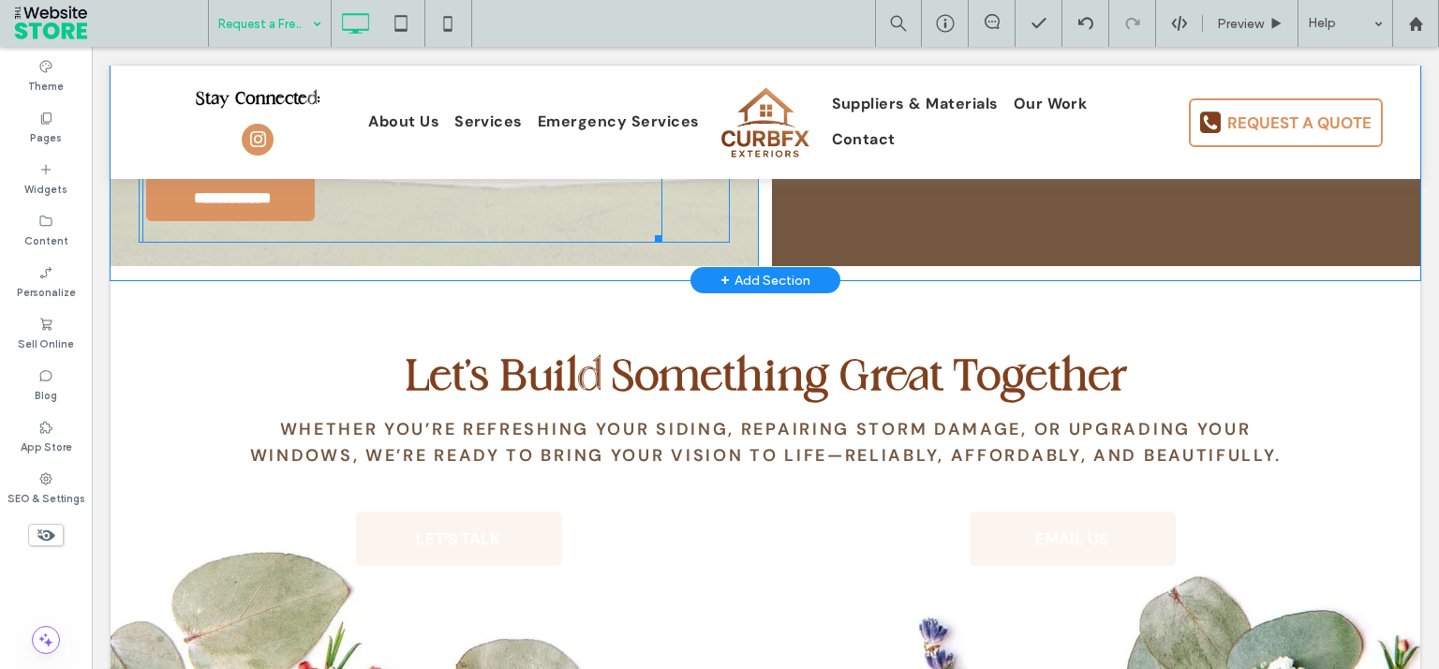
scroll to position [1729, 0]
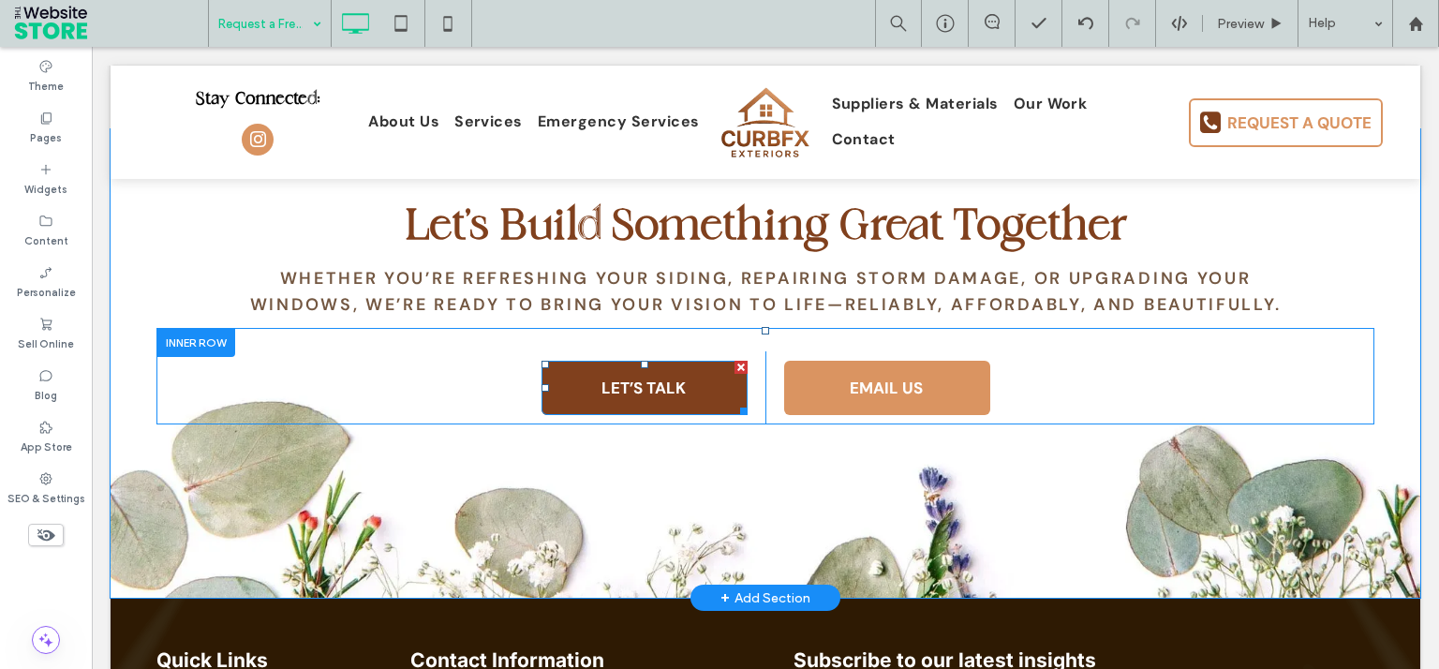
click at [654, 406] on span "LET’S TALK" at bounding box center [643, 387] width 97 height 39
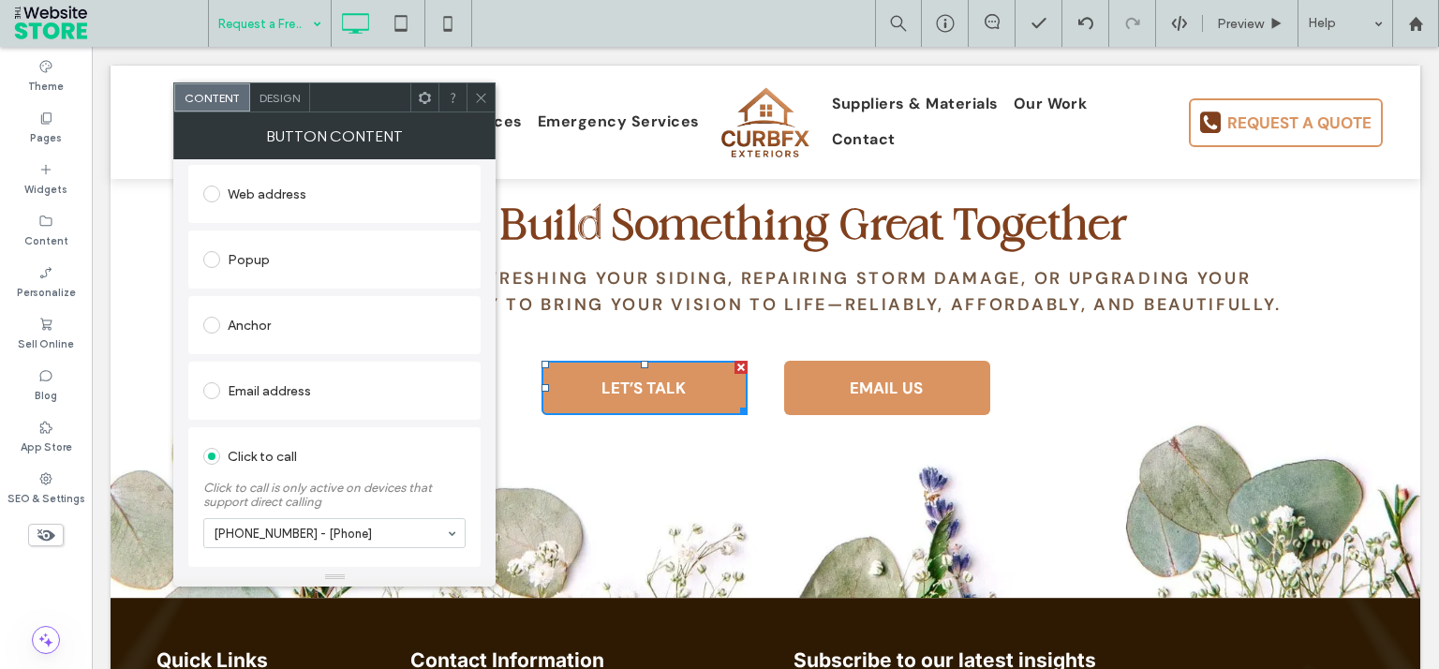
scroll to position [325, 0]
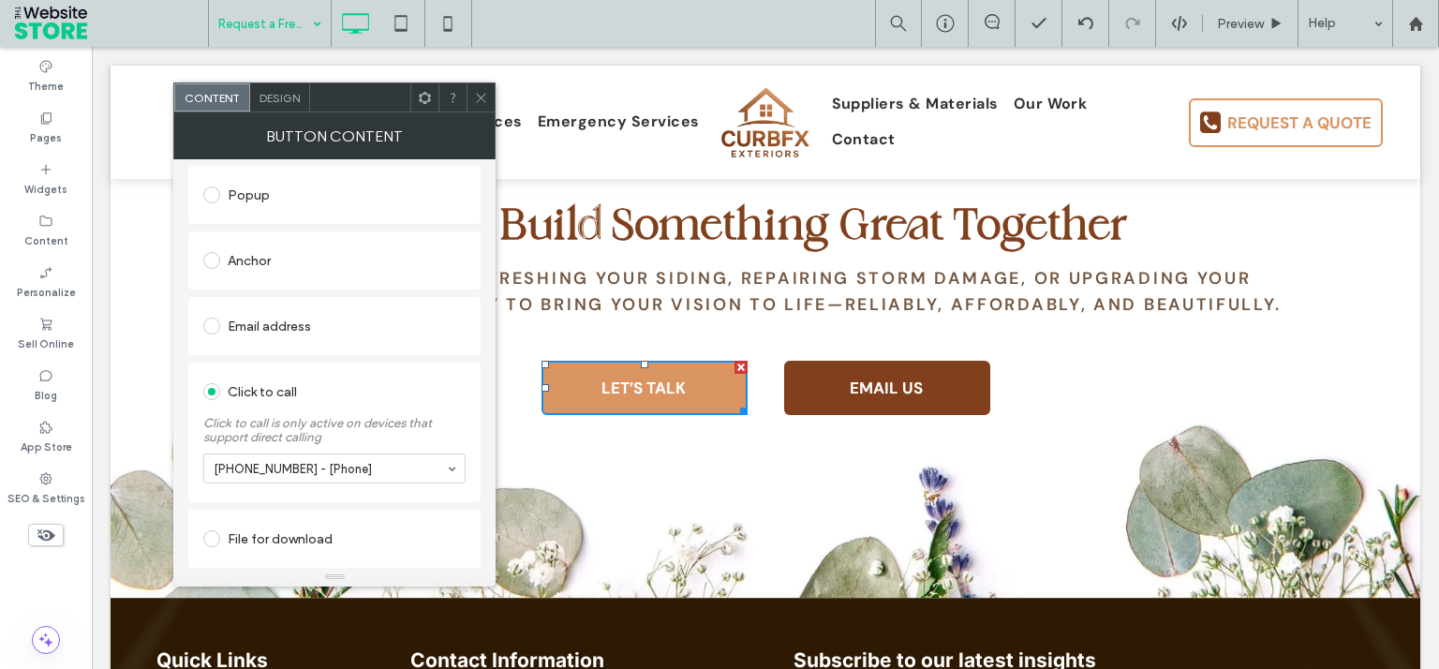
click at [805, 402] on link "EMAIL US" at bounding box center [887, 388] width 206 height 54
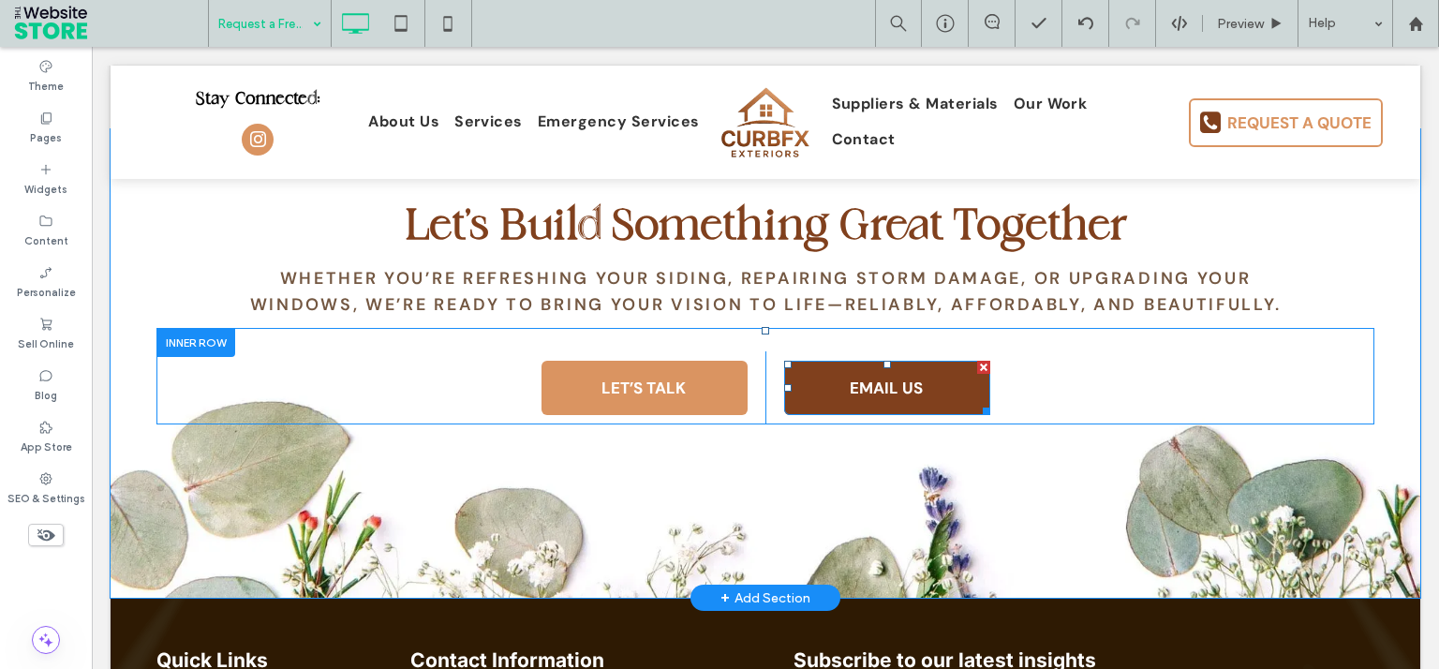
click at [800, 402] on link "EMAIL US" at bounding box center [887, 388] width 206 height 54
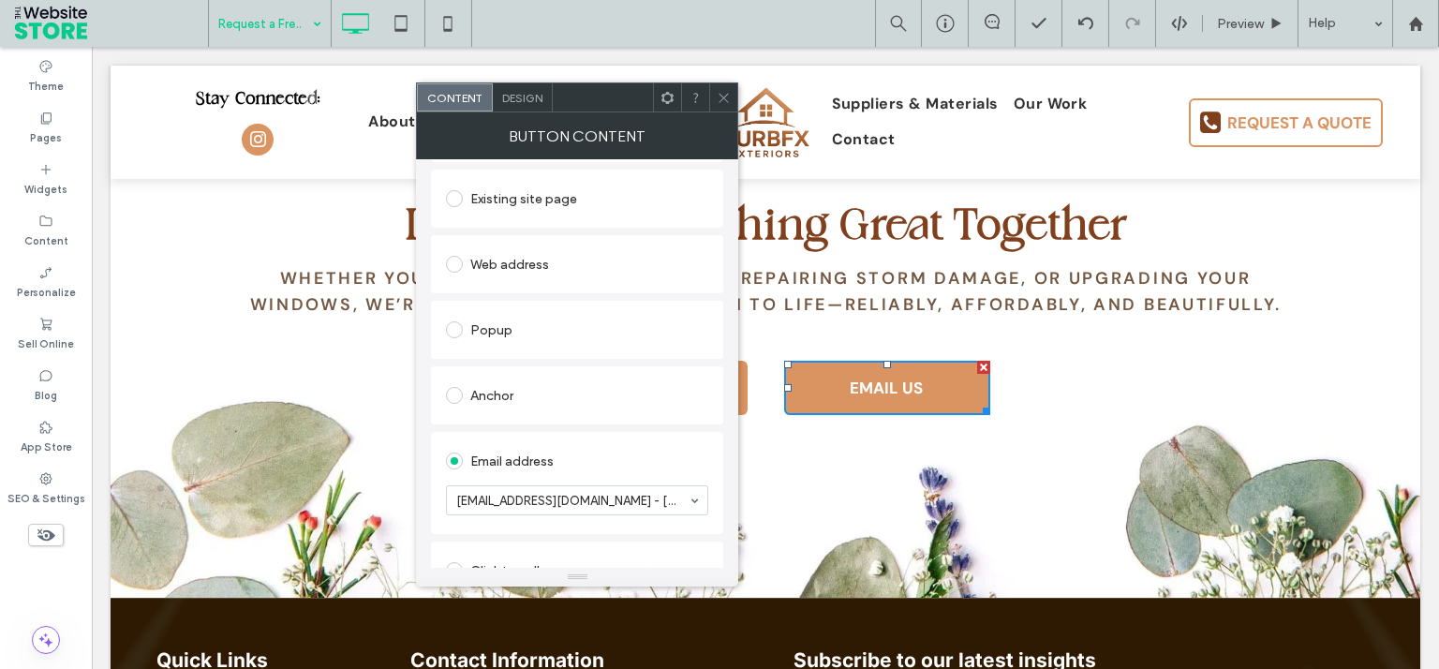
scroll to position [286, 0]
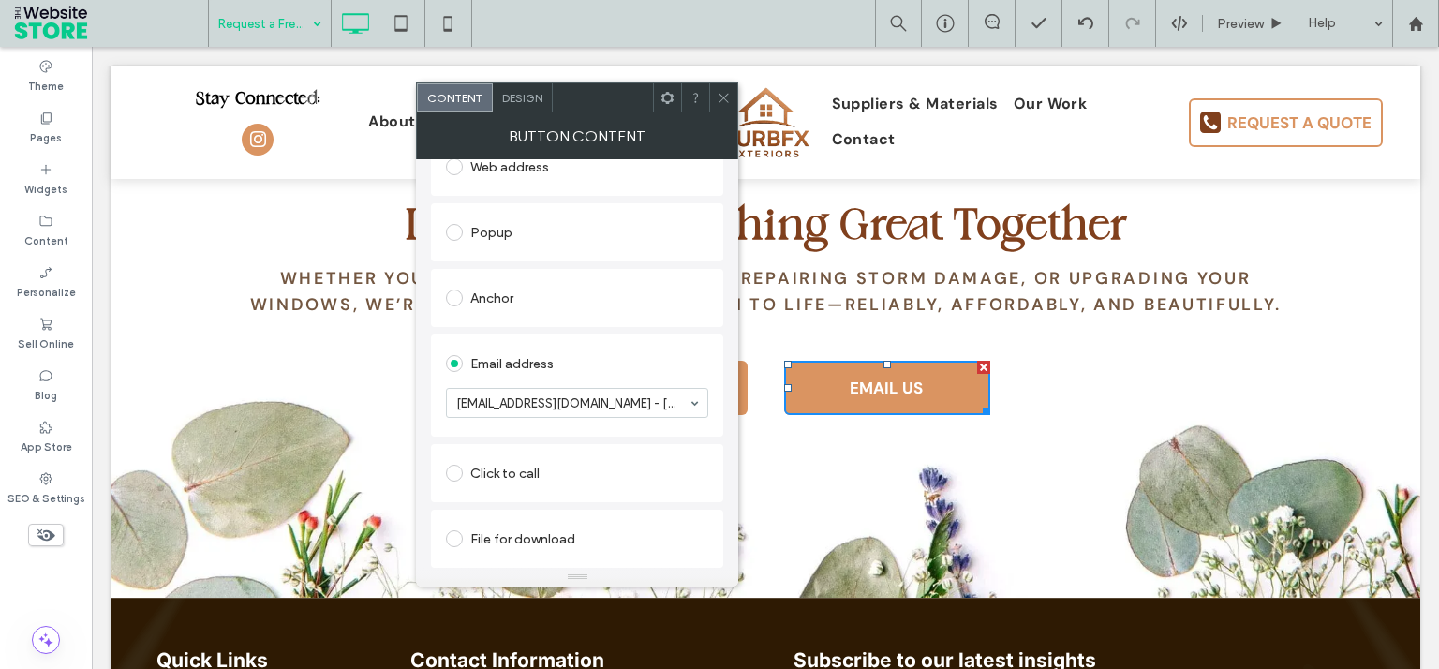
click at [718, 93] on icon at bounding box center [724, 98] width 14 height 14
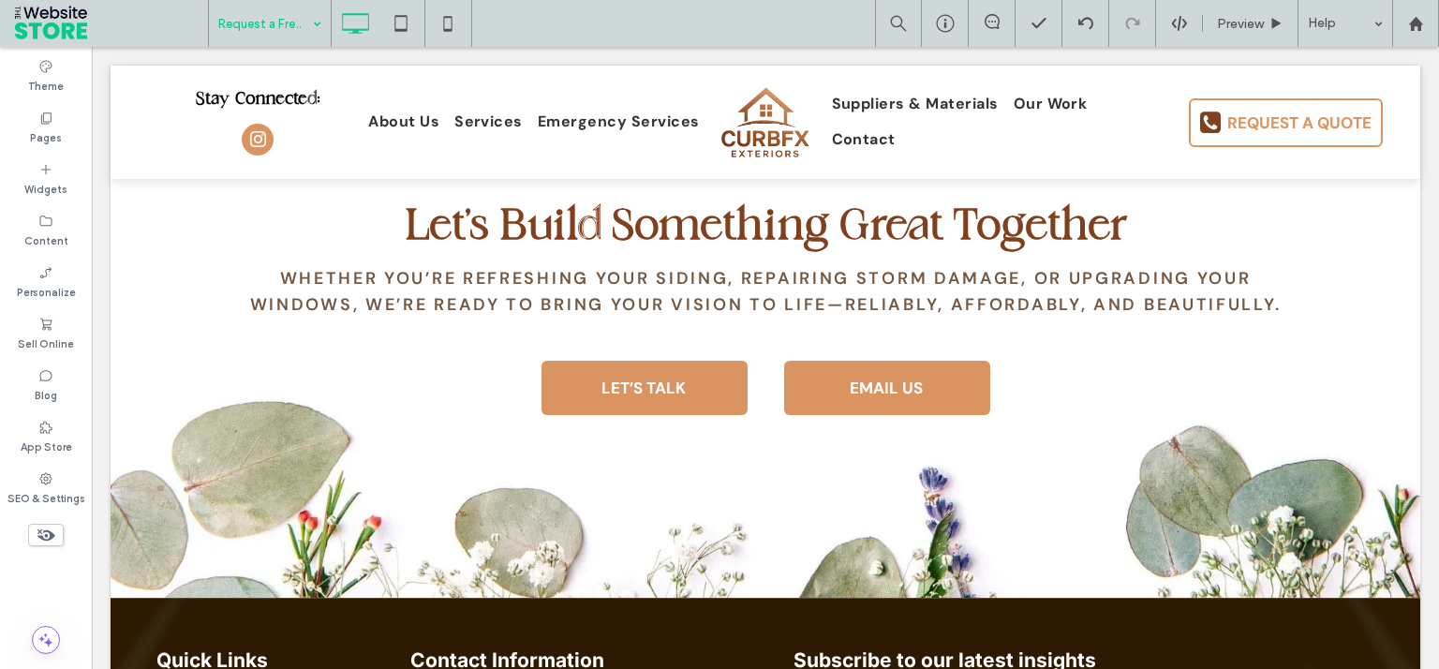
drag, startPoint x: 171, startPoint y: 1, endPoint x: 258, endPoint y: 32, distance: 91.5
click at [264, 41] on input at bounding box center [265, 23] width 94 height 47
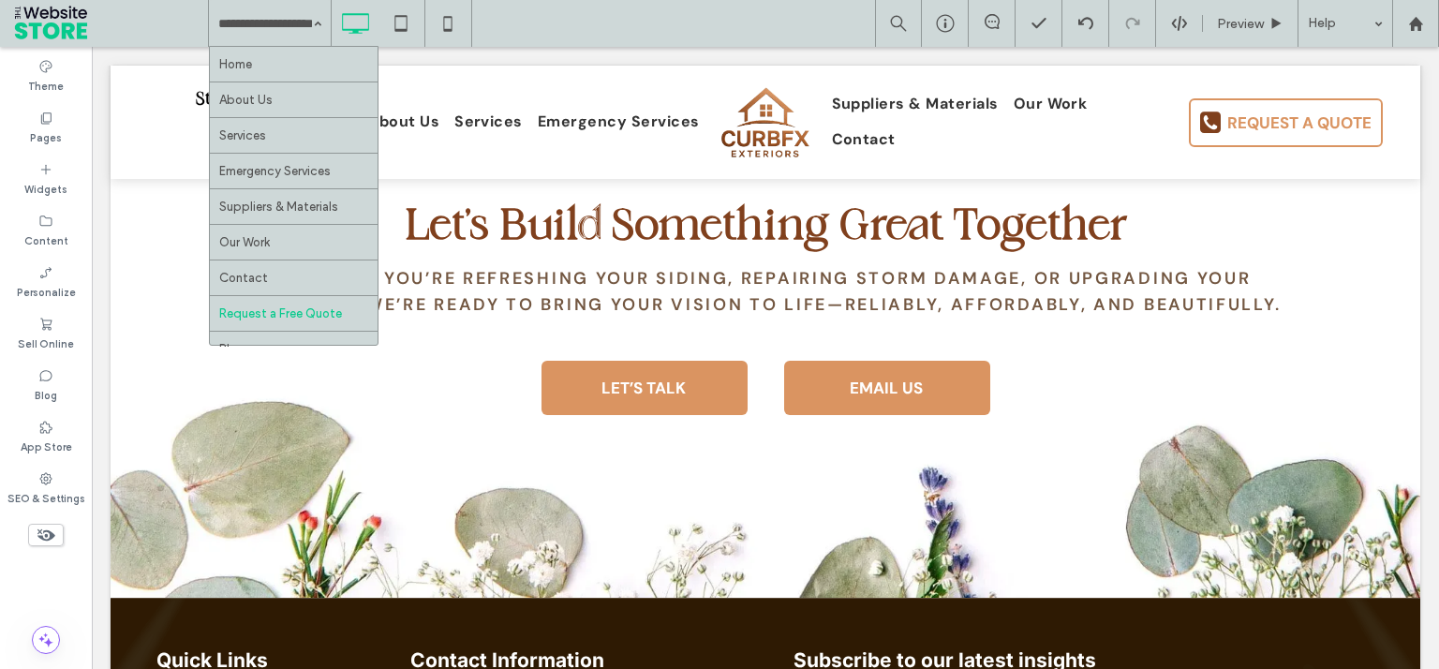
drag, startPoint x: 254, startPoint y: 107, endPoint x: 352, endPoint y: 124, distance: 99.8
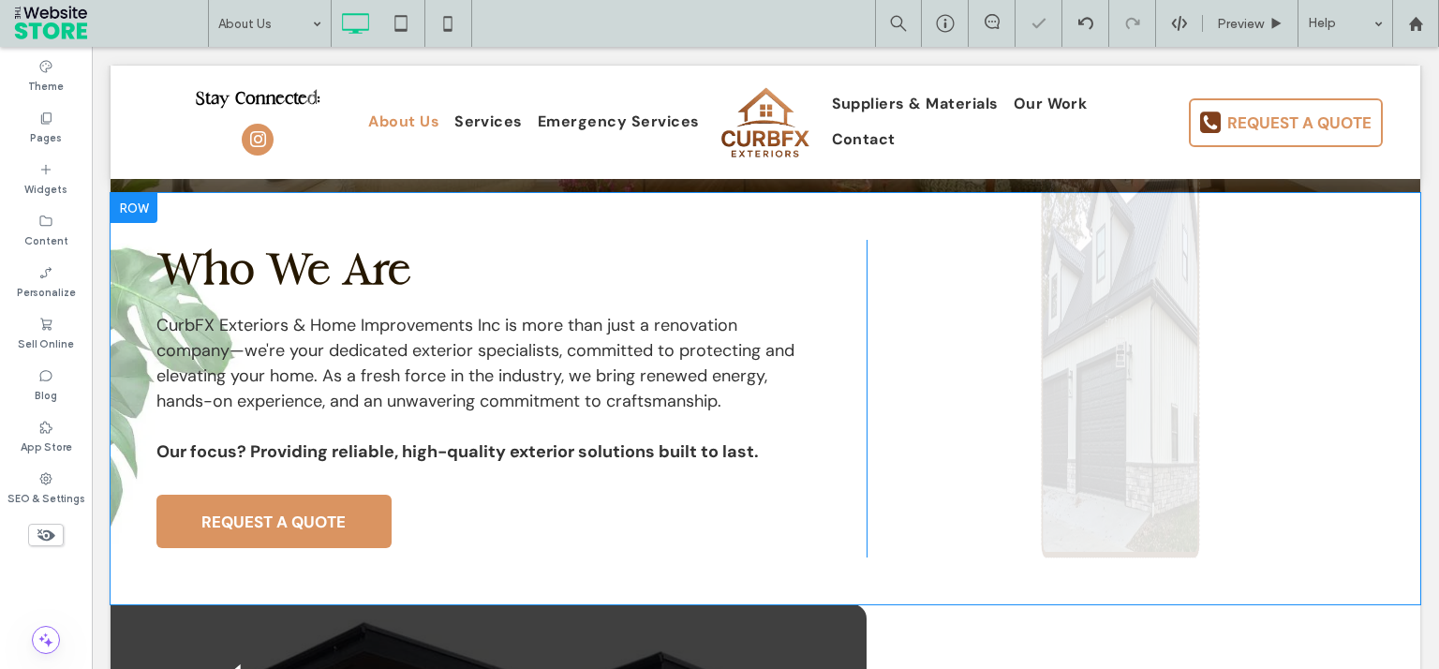
scroll to position [393, 0]
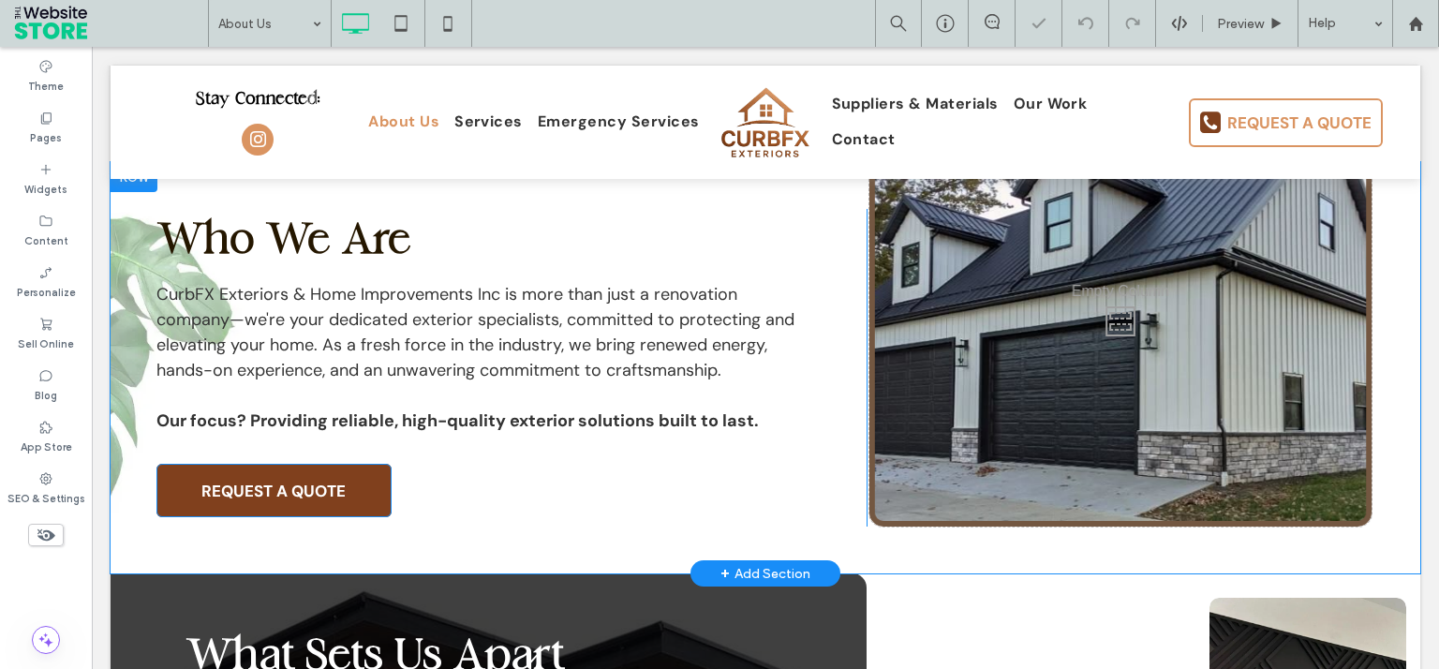
click at [307, 488] on span "REQUEST A QUOTE" at bounding box center [273, 490] width 157 height 39
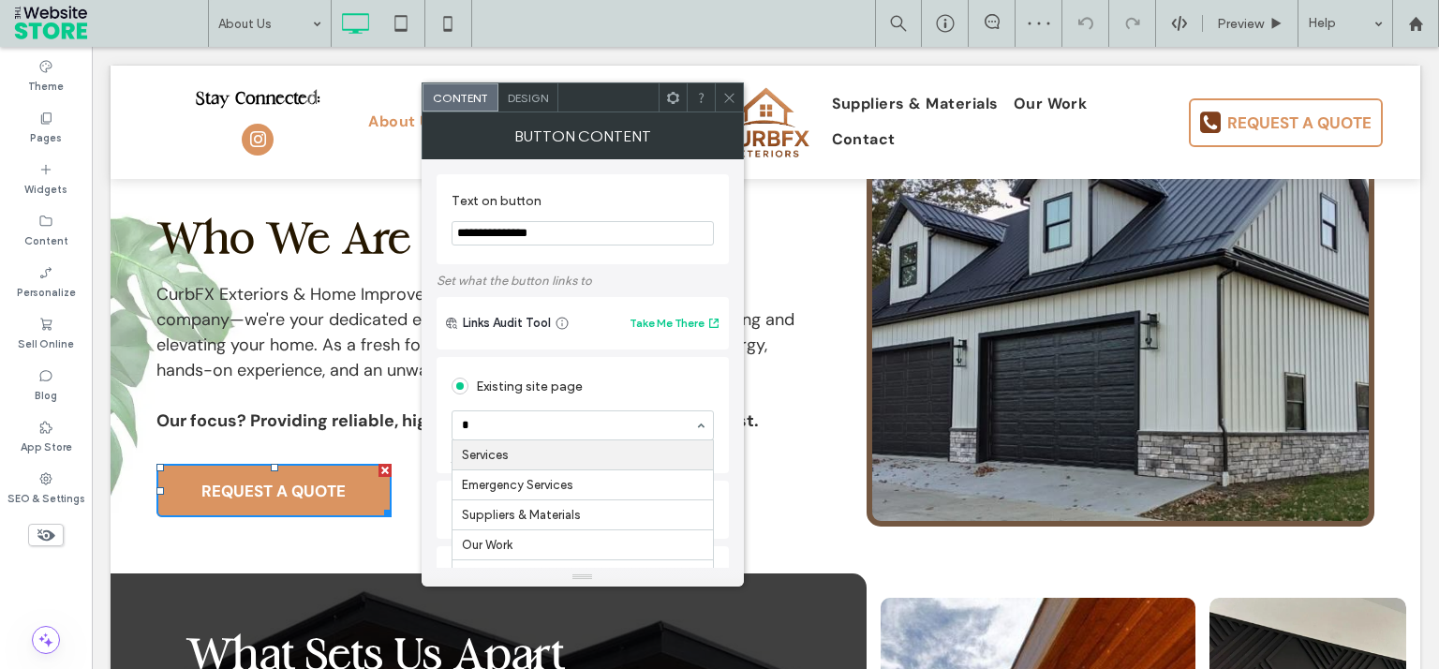
scroll to position [0, 0]
type input "**"
drag, startPoint x: 721, startPoint y: 88, endPoint x: 680, endPoint y: 158, distance: 81.4
click at [721, 88] on div at bounding box center [729, 97] width 28 height 28
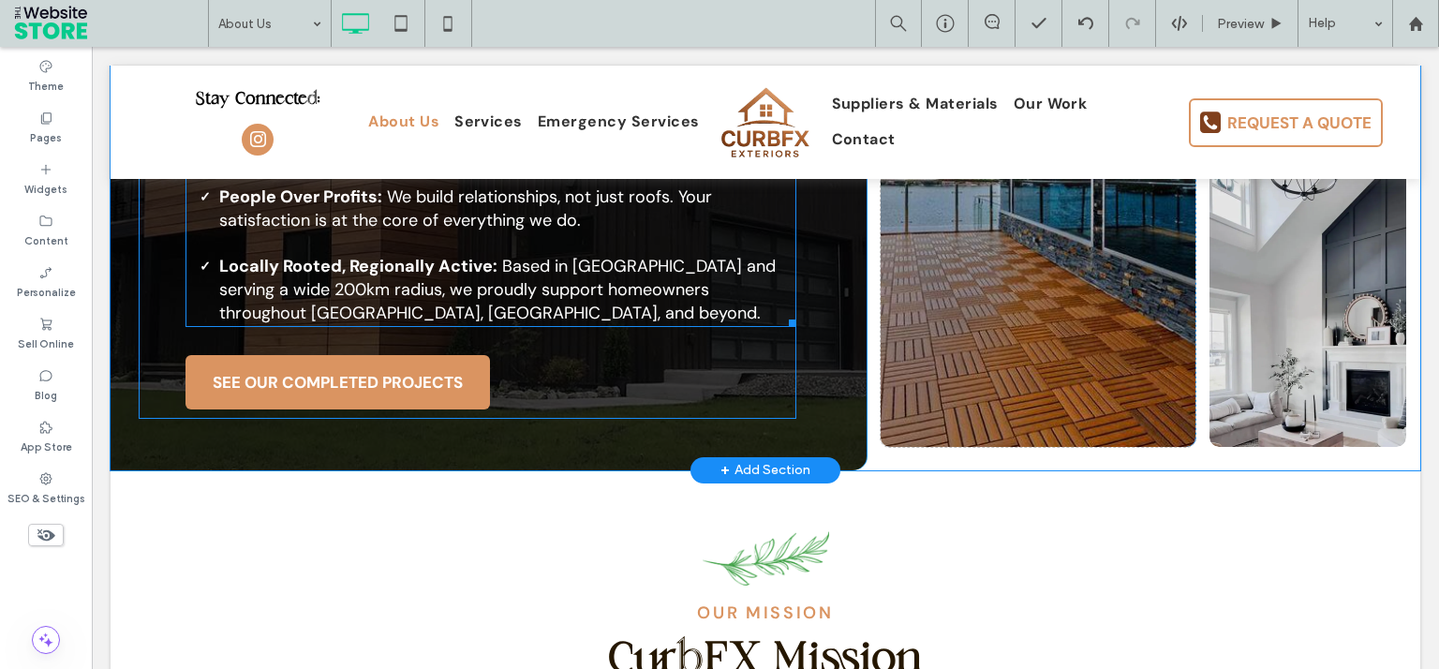
scroll to position [1289, 0]
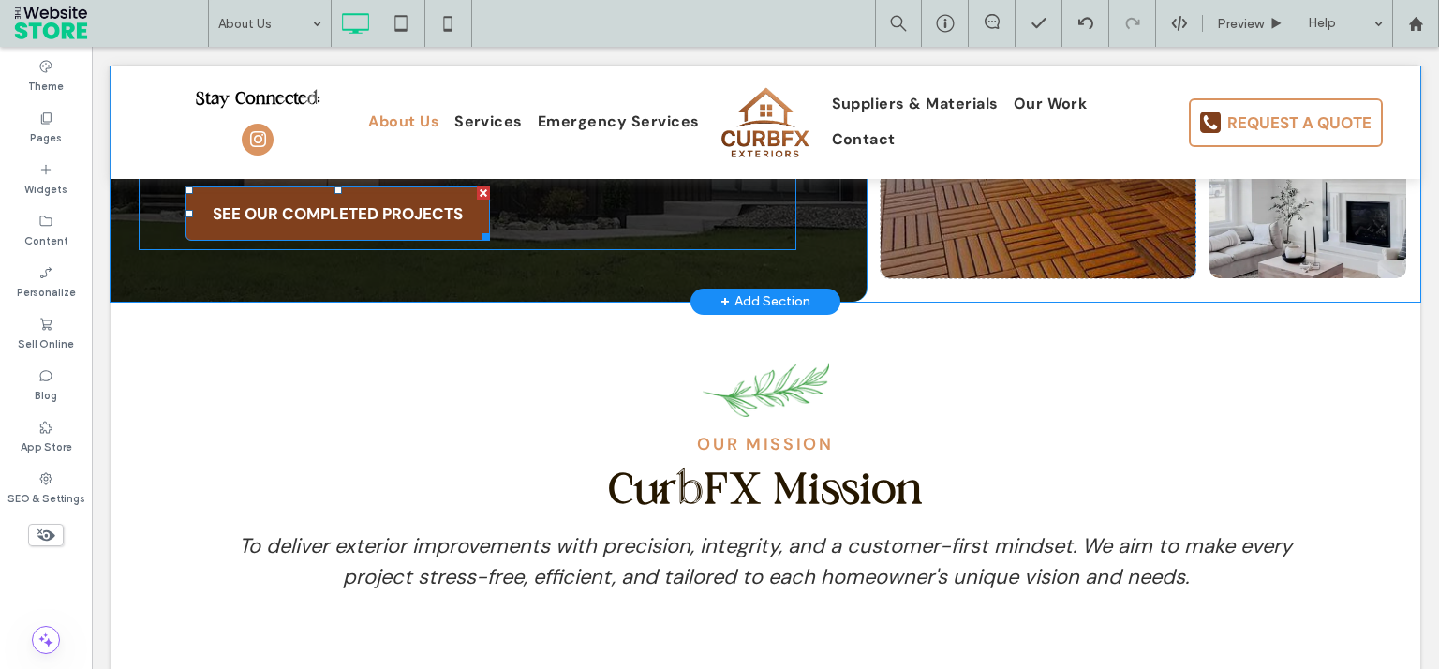
click at [385, 212] on span "SEE OUR COMPLETED PROJECTS" at bounding box center [337, 213] width 263 height 39
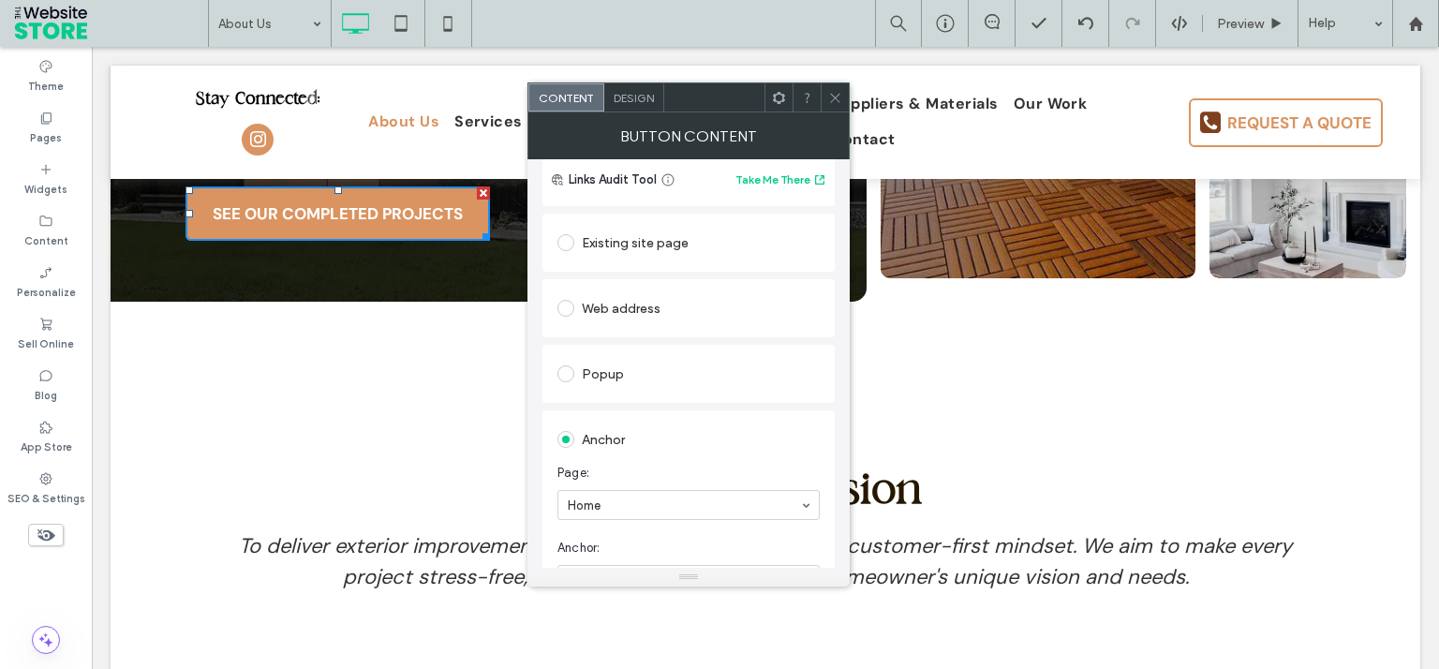
scroll to position [0, 0]
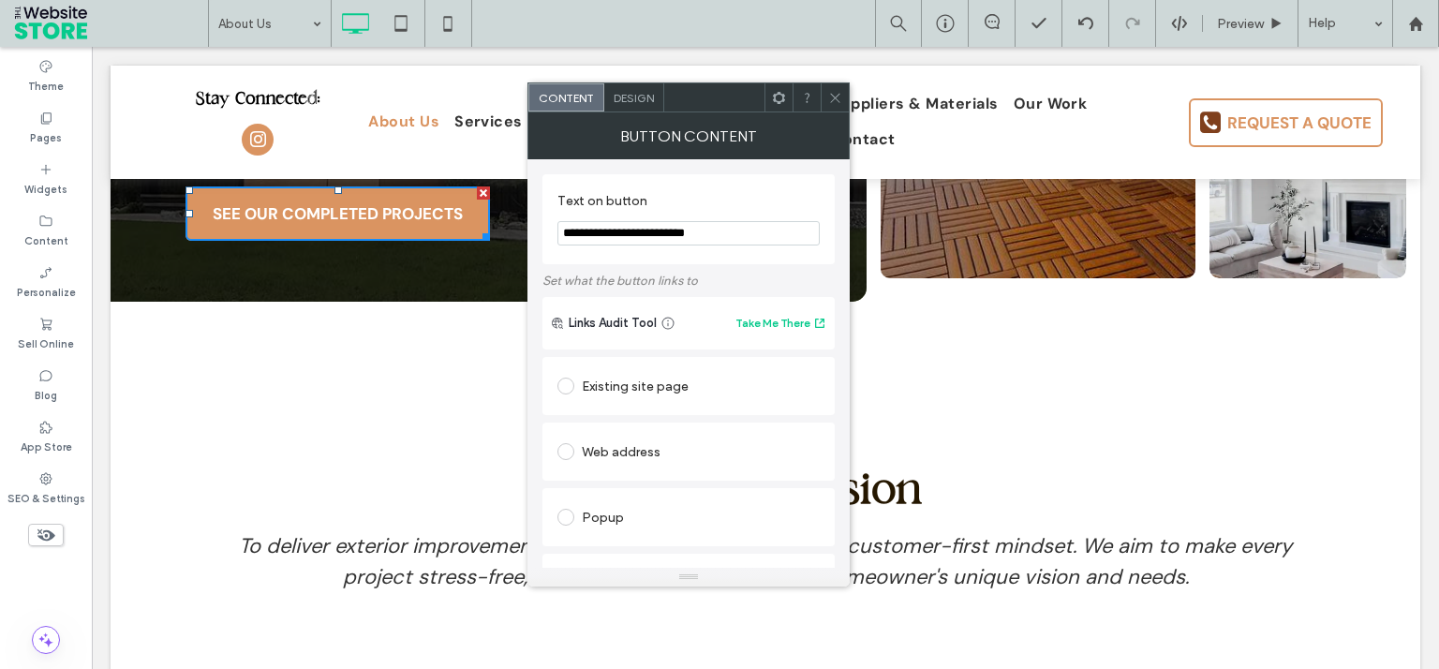
click at [606, 384] on div "Existing site page" at bounding box center [688, 386] width 262 height 30
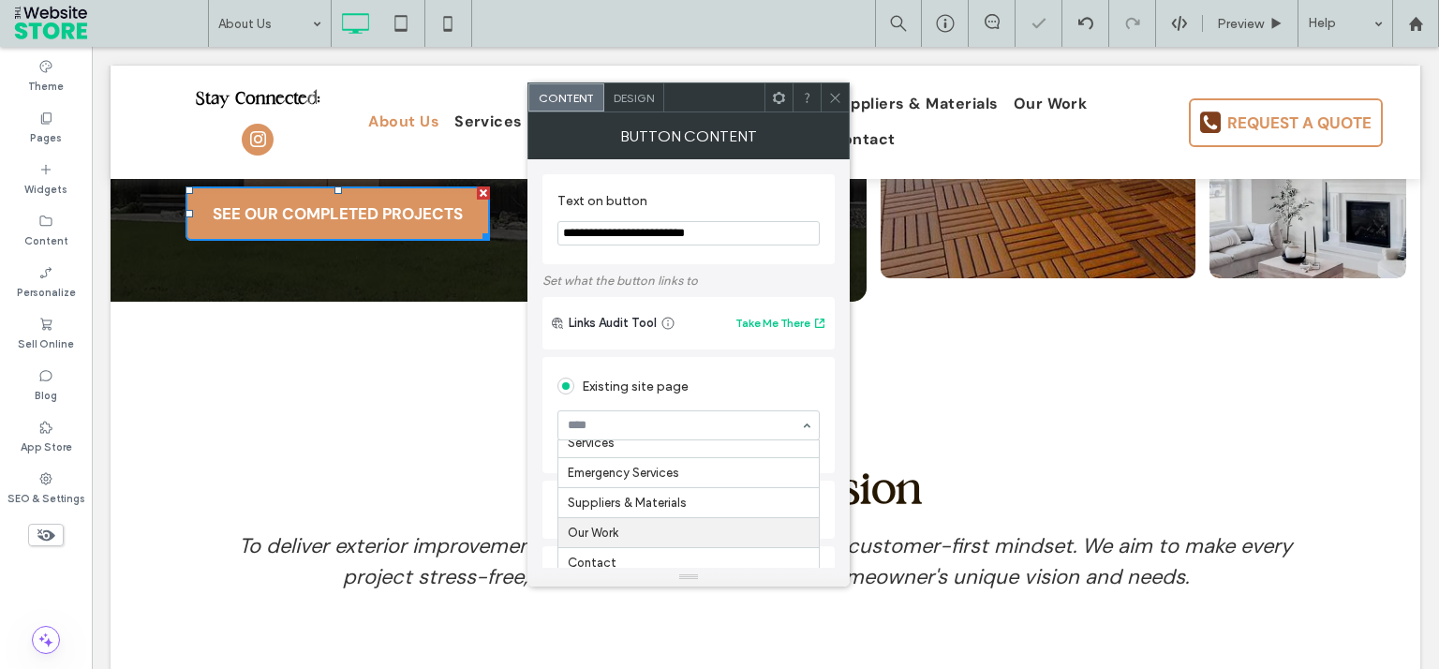
scroll to position [90, 0]
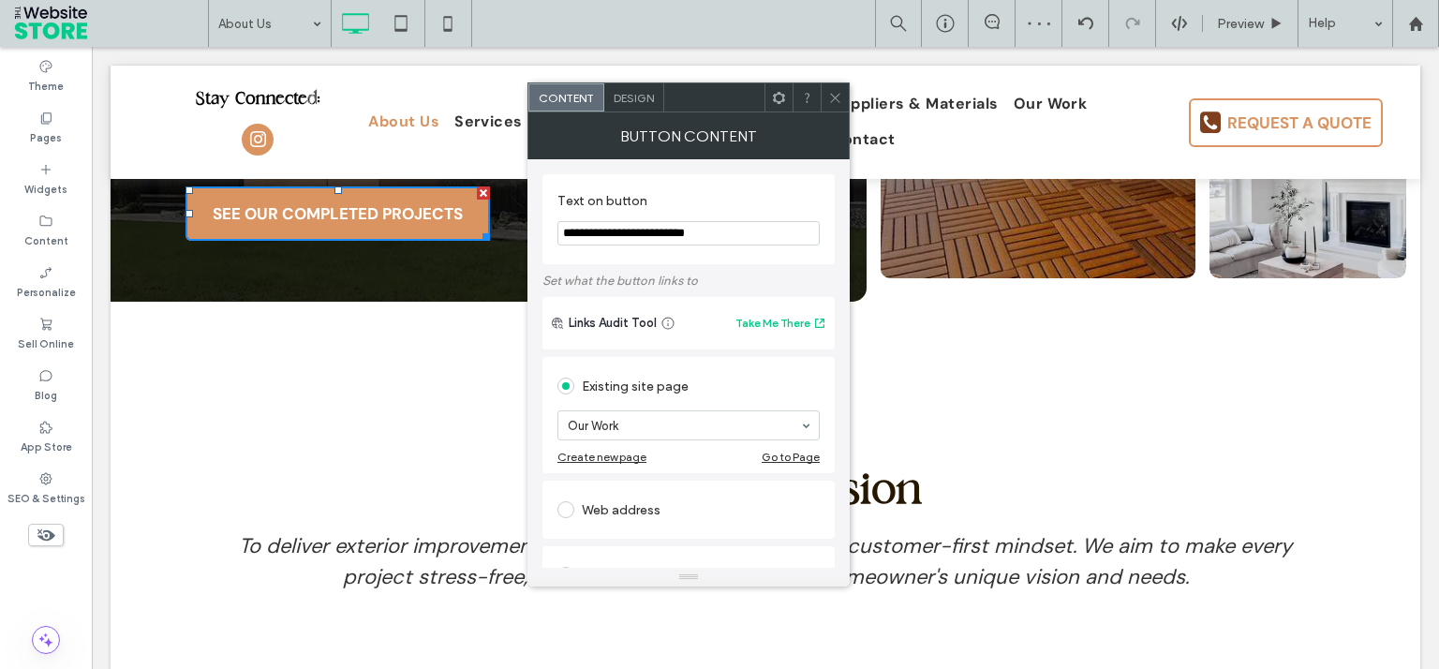
click at [827, 113] on div "Button Content" at bounding box center [688, 135] width 322 height 47
click at [831, 99] on icon at bounding box center [835, 98] width 14 height 14
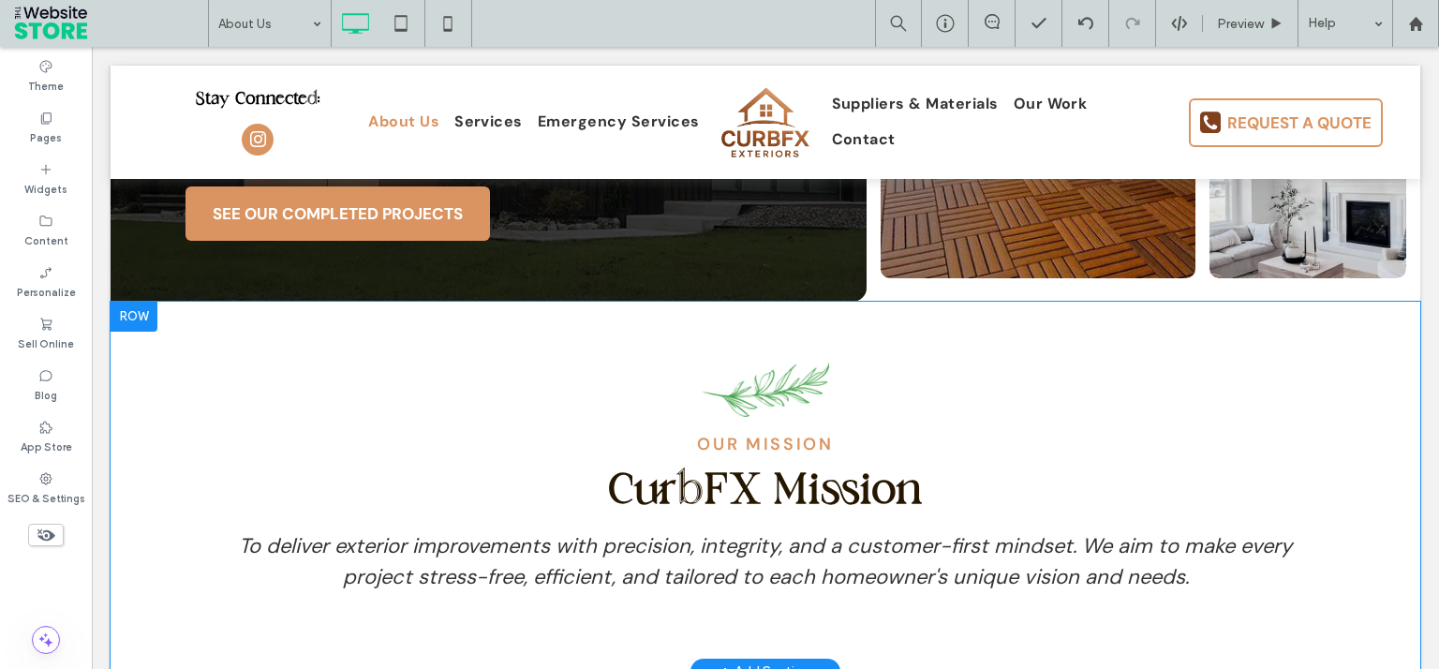
scroll to position [1736, 0]
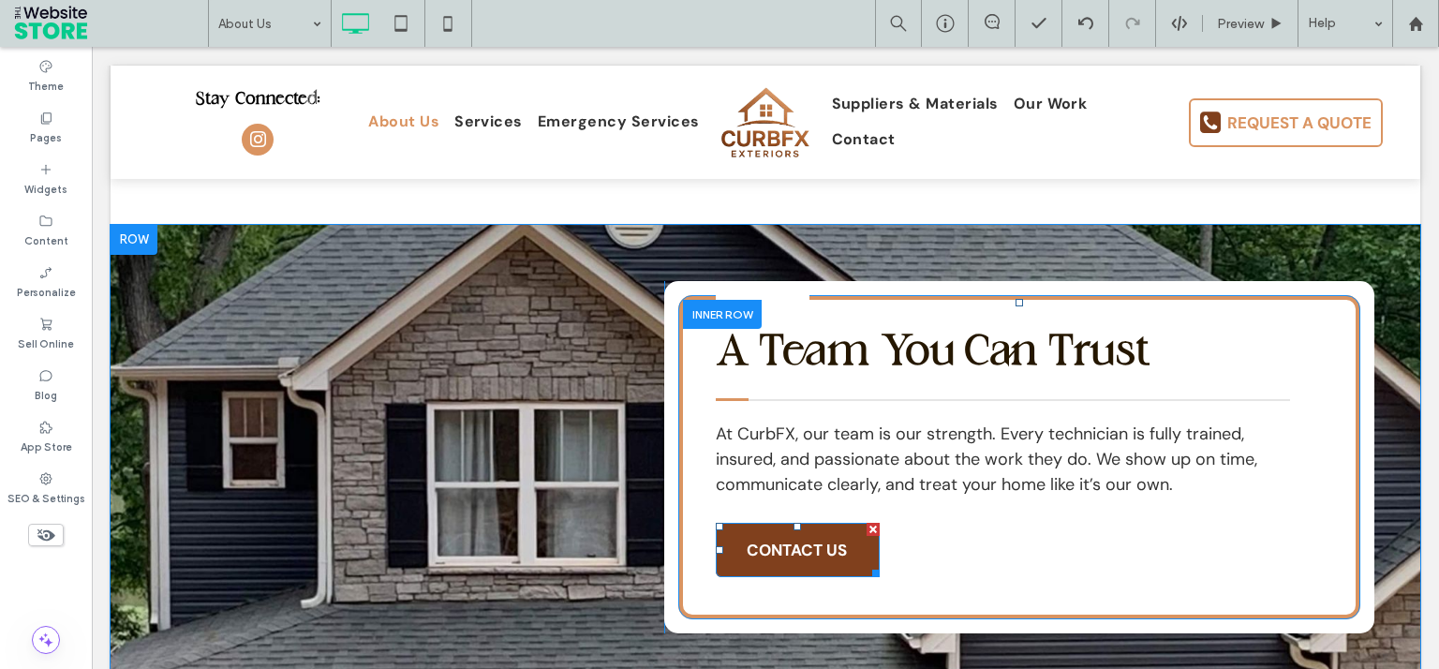
click at [816, 547] on span "CONTACT US" at bounding box center [796, 549] width 113 height 39
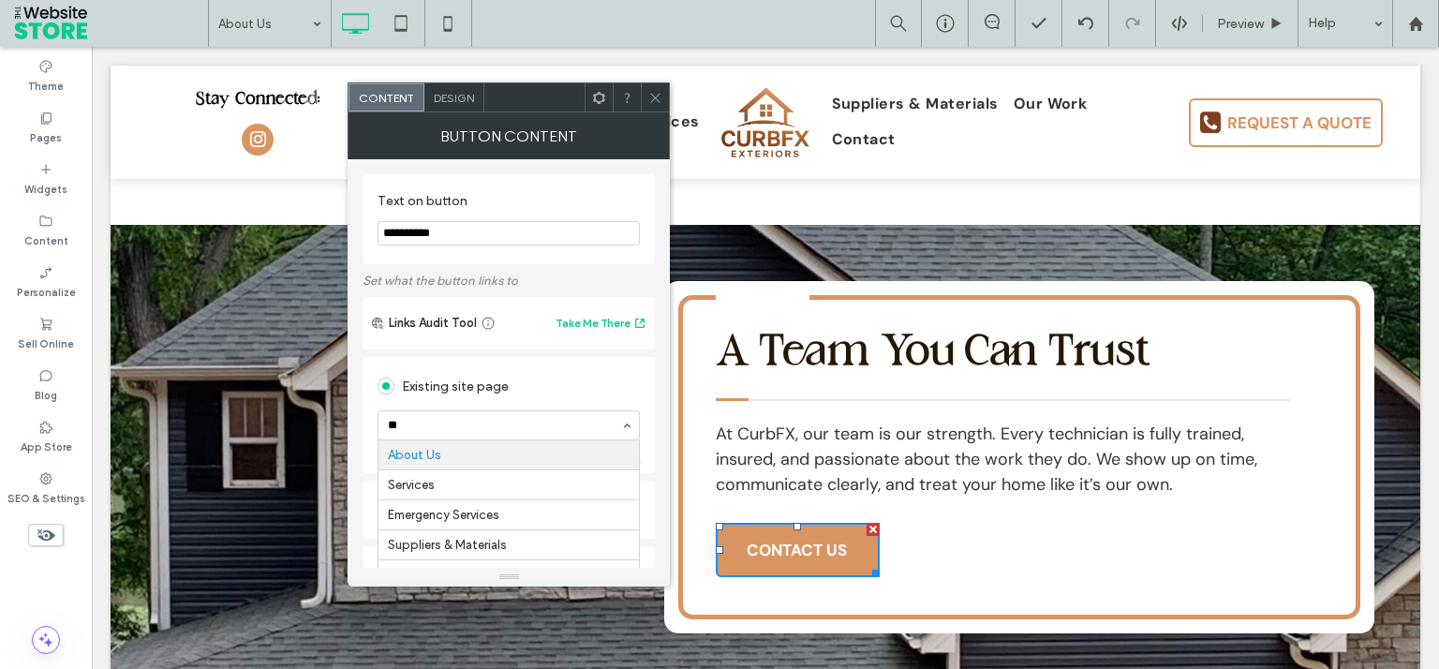
scroll to position [0, 0]
type input "***"
click at [661, 95] on icon at bounding box center [655, 98] width 14 height 14
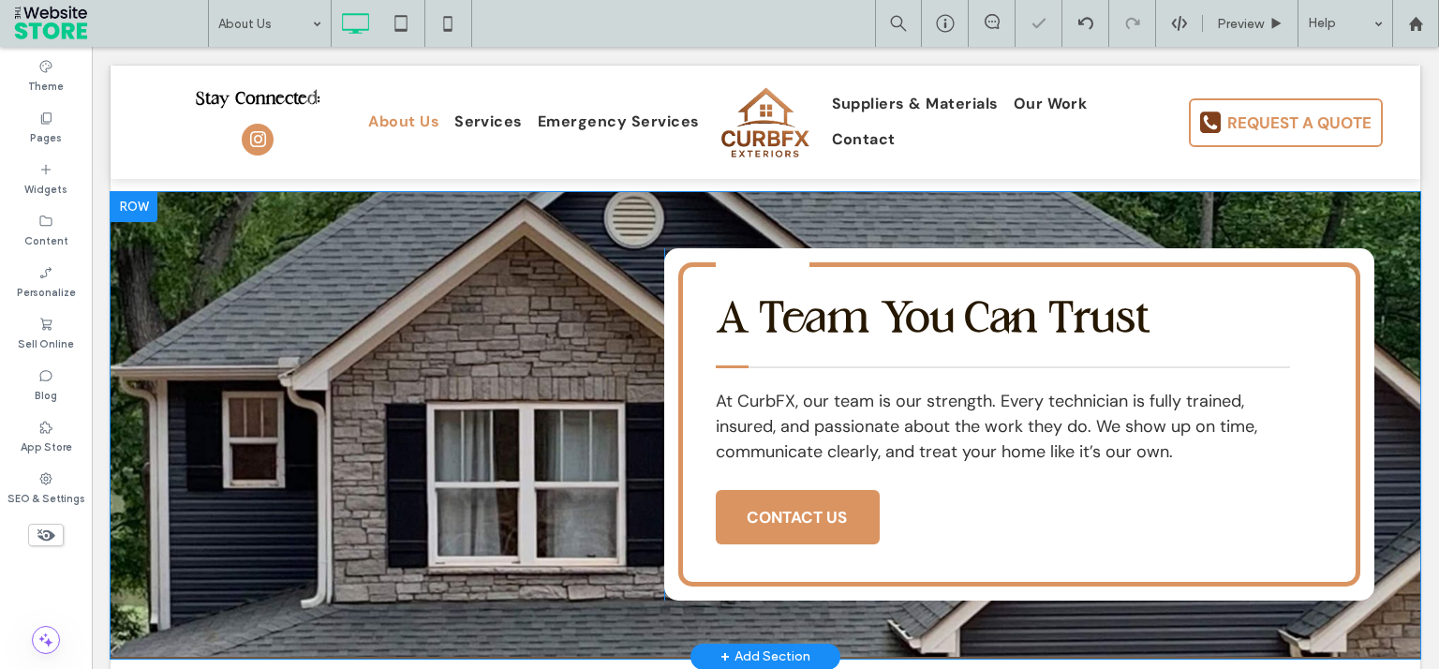
scroll to position [2183, 0]
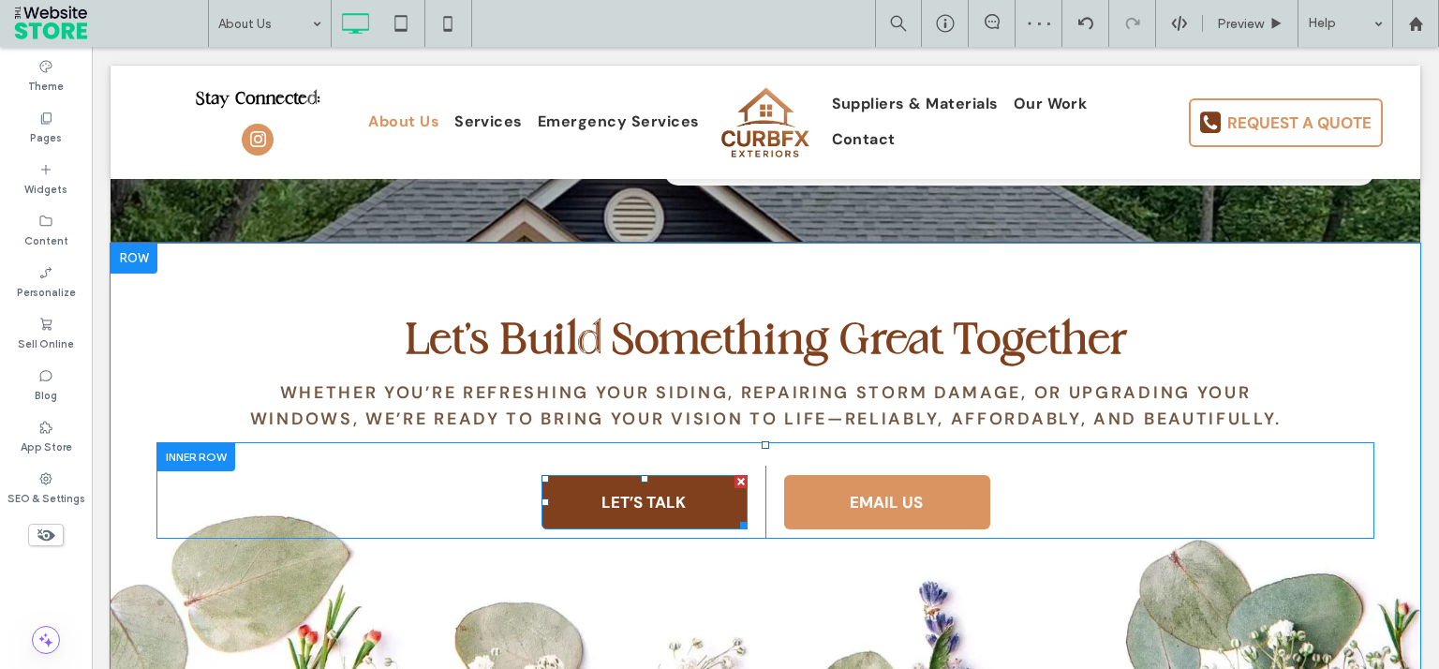
click at [620, 521] on span "LET’S TALK" at bounding box center [643, 501] width 97 height 39
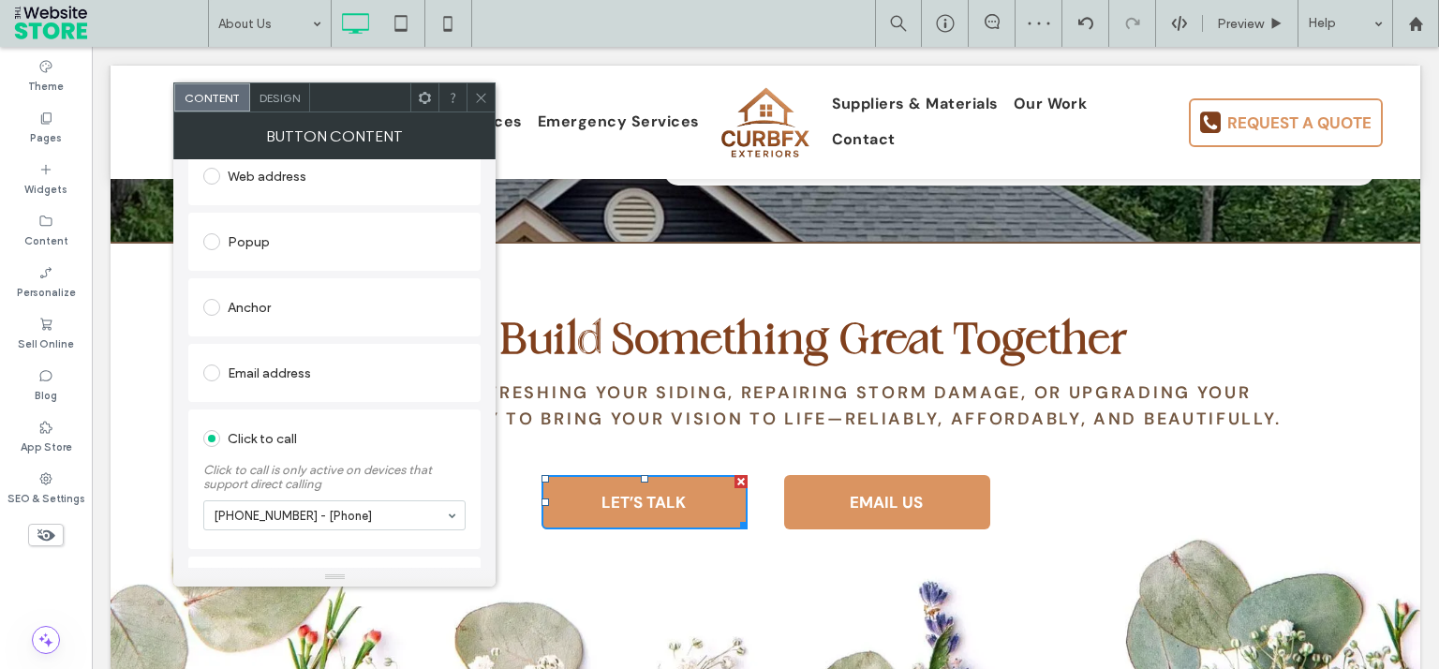
scroll to position [325, 0]
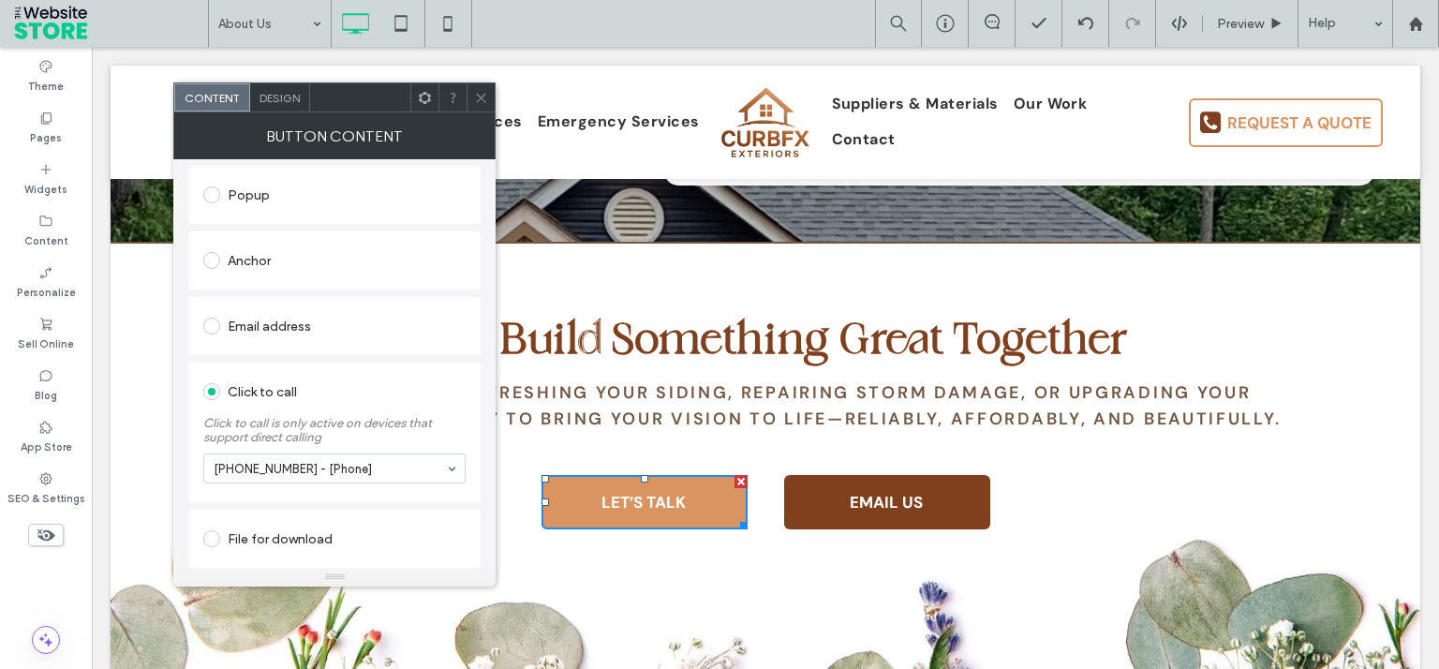
click at [824, 507] on link "EMAIL US" at bounding box center [887, 502] width 206 height 54
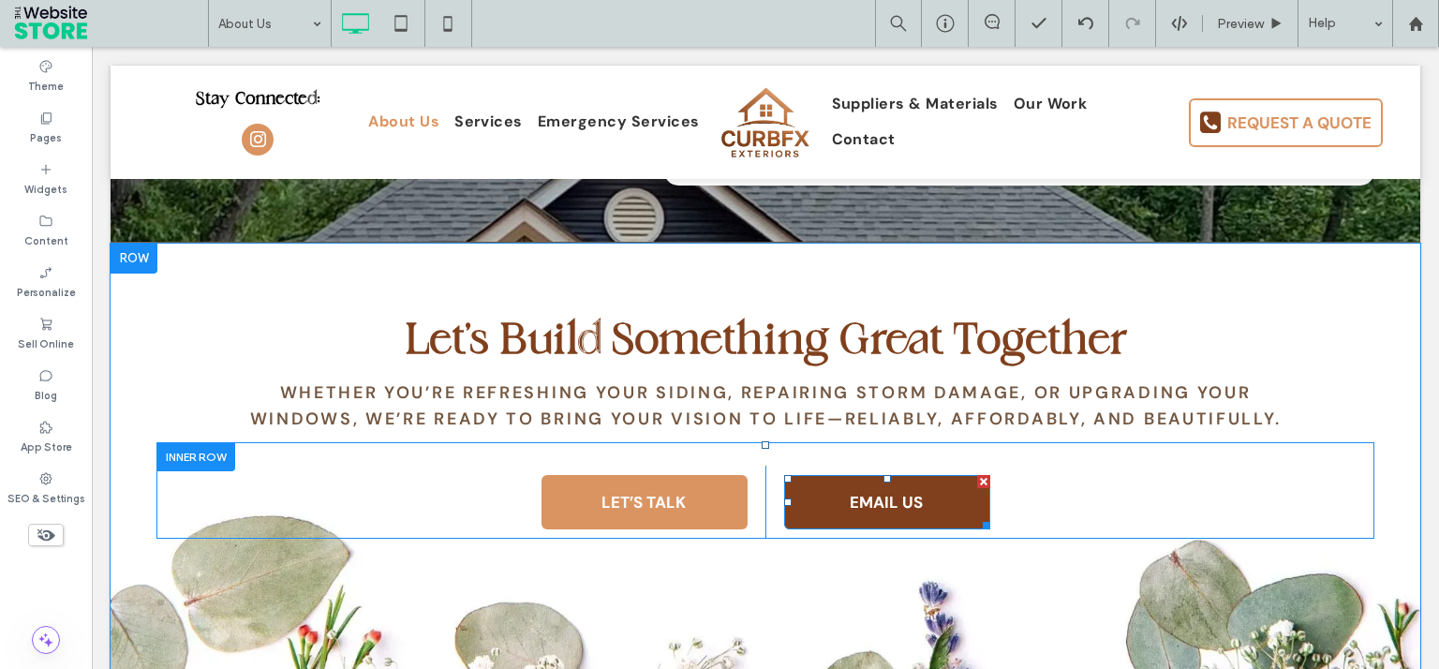
click at [817, 510] on link "EMAIL US" at bounding box center [887, 502] width 206 height 54
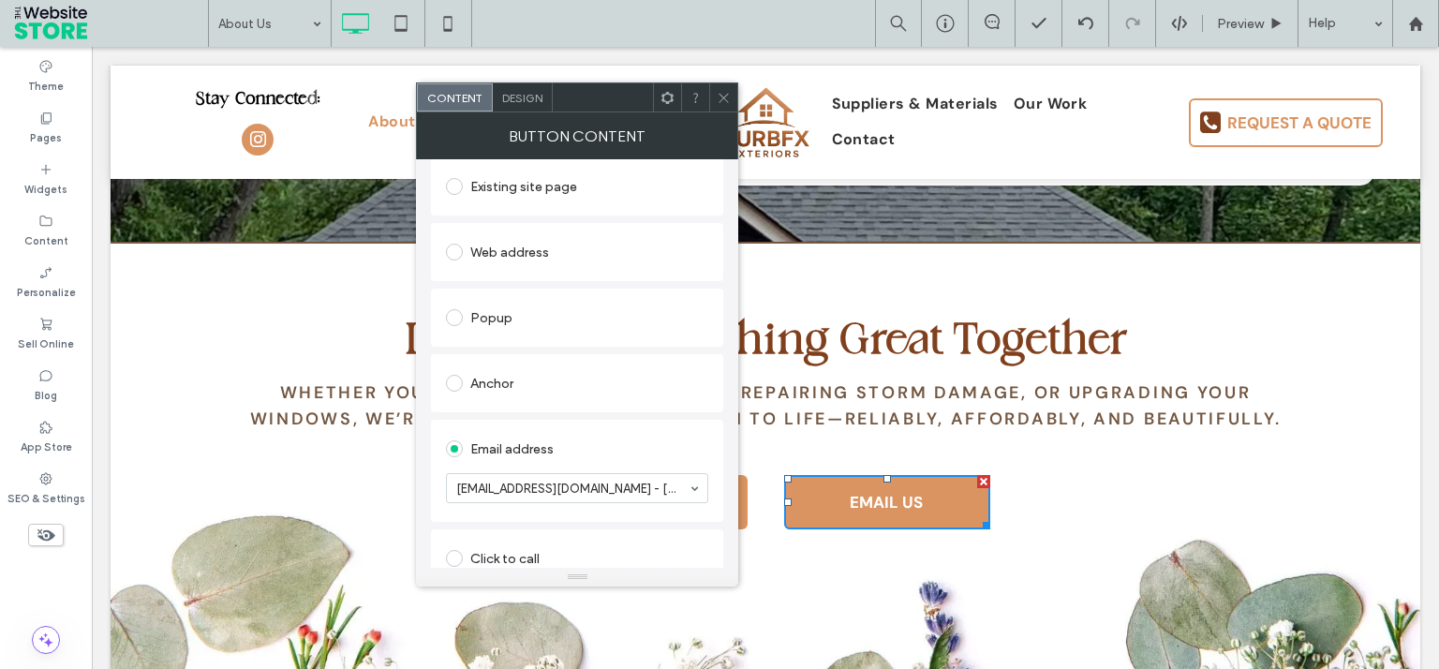
scroll to position [286, 0]
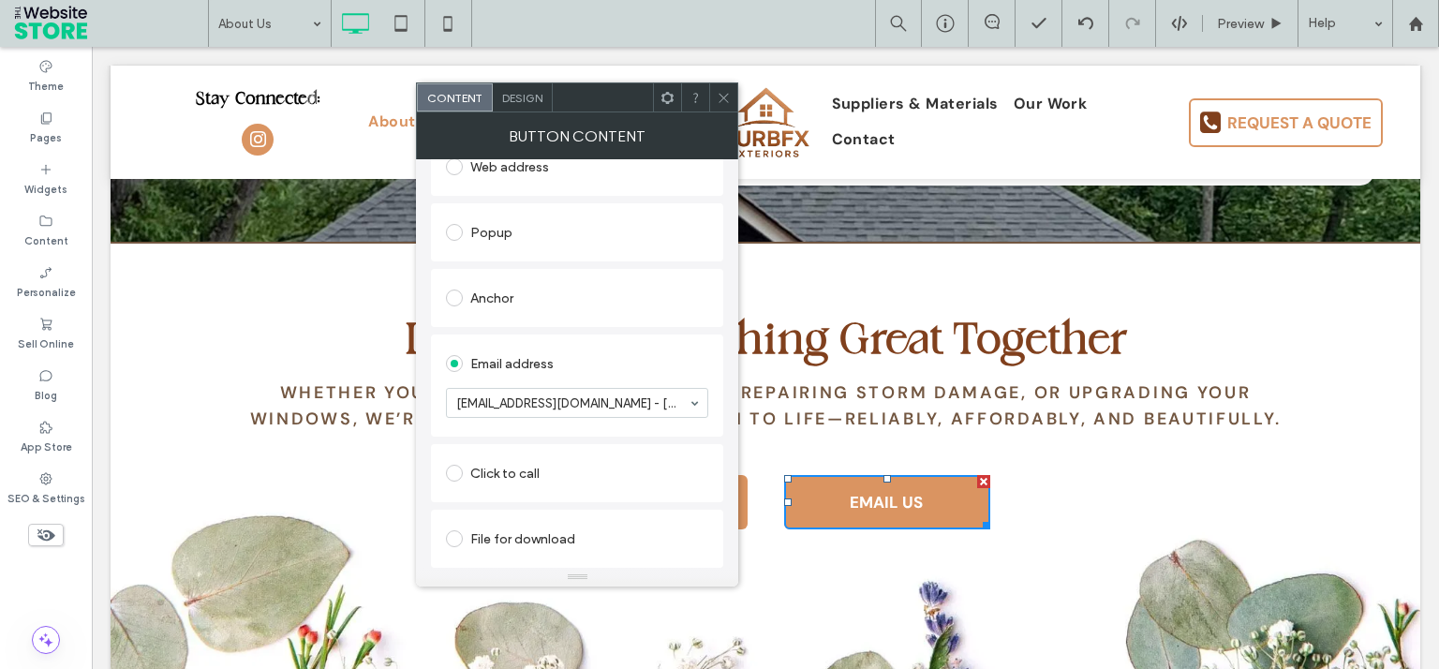
drag, startPoint x: 713, startPoint y: 96, endPoint x: 468, endPoint y: 31, distance: 252.9
click at [713, 96] on div at bounding box center [723, 97] width 28 height 28
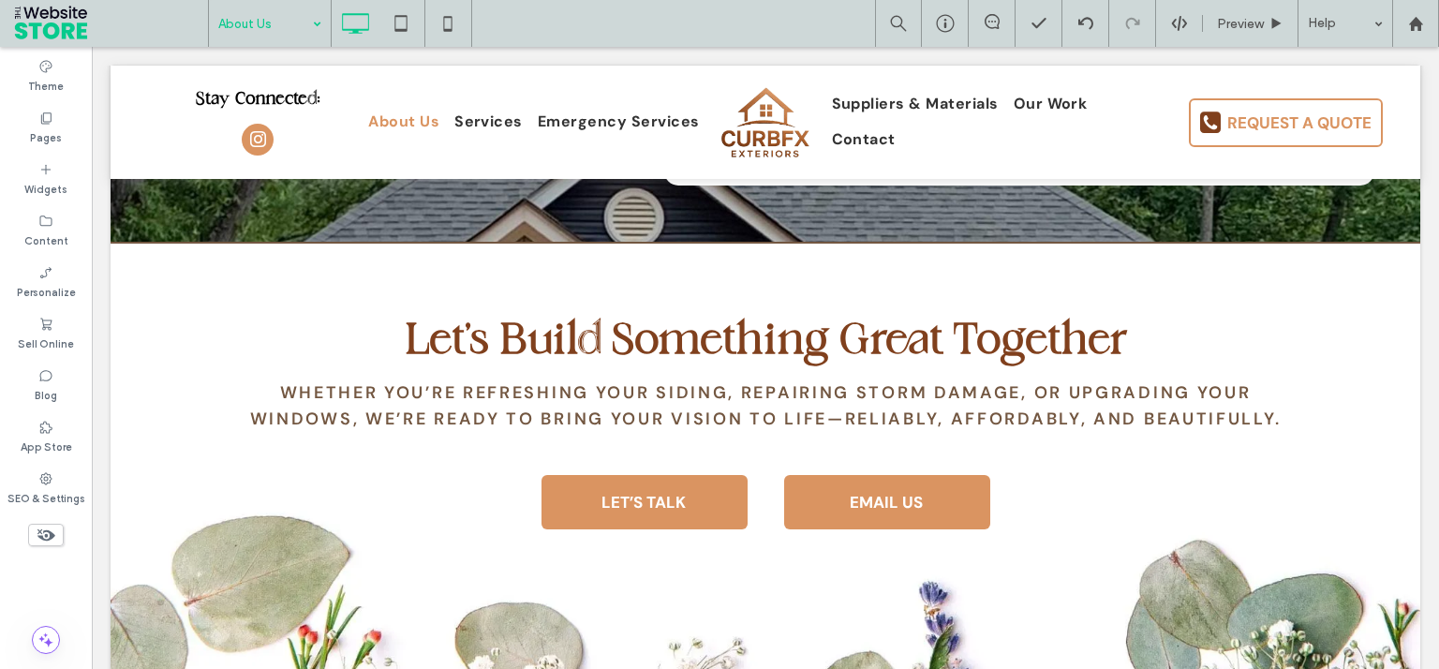
click at [262, 34] on input at bounding box center [265, 23] width 94 height 47
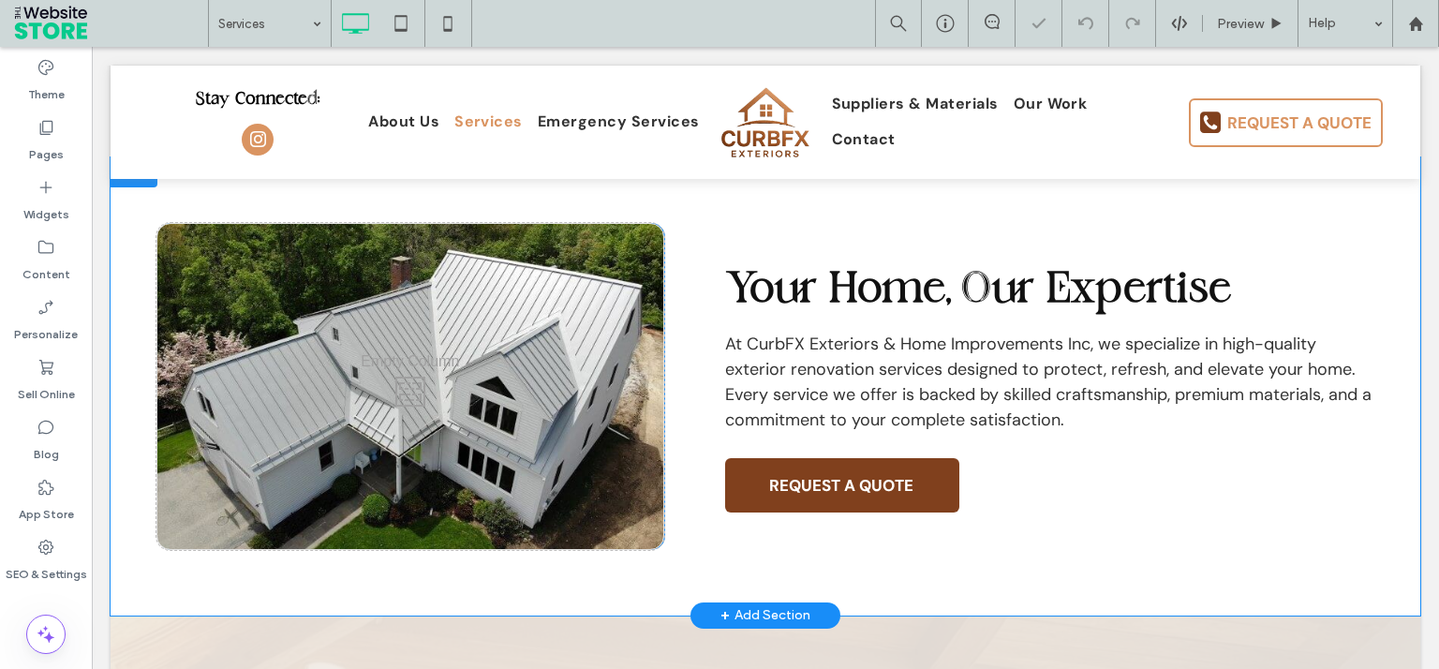
scroll to position [393, 0]
click at [905, 483] on span "REQUEST A QUOTE" at bounding box center [840, 484] width 157 height 39
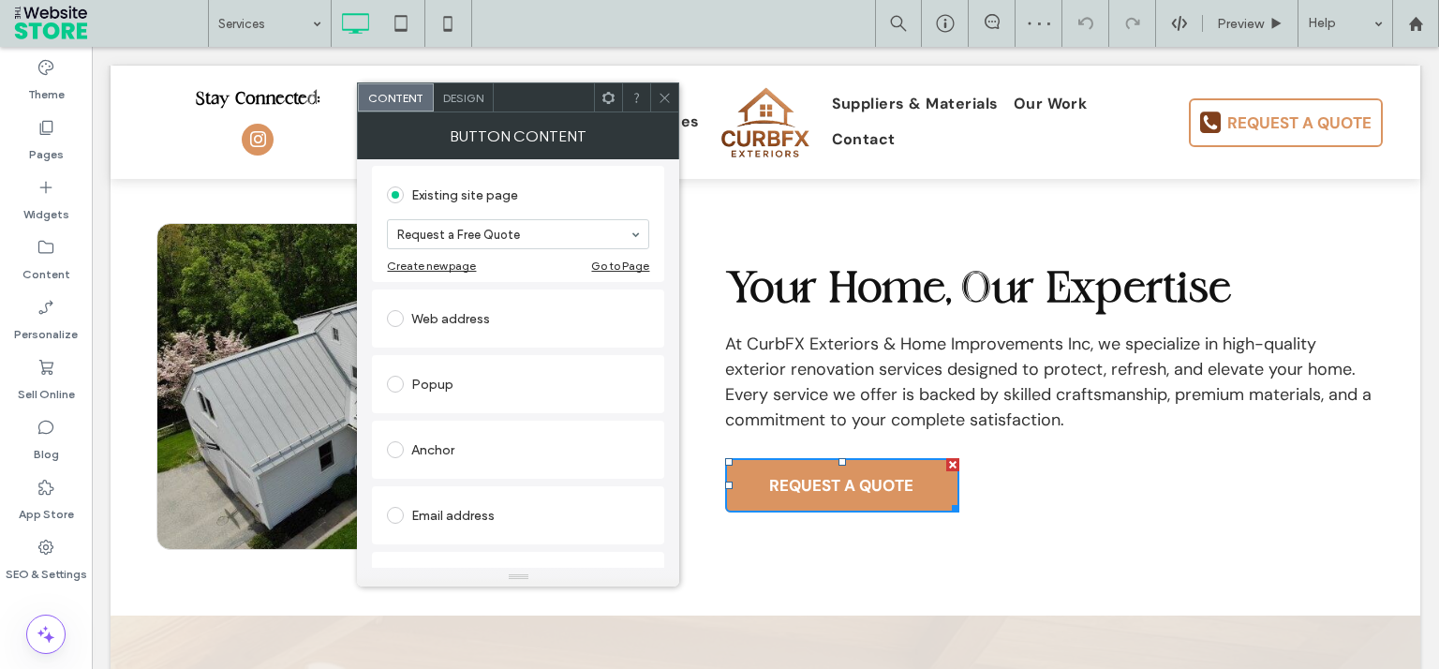
scroll to position [300, 0]
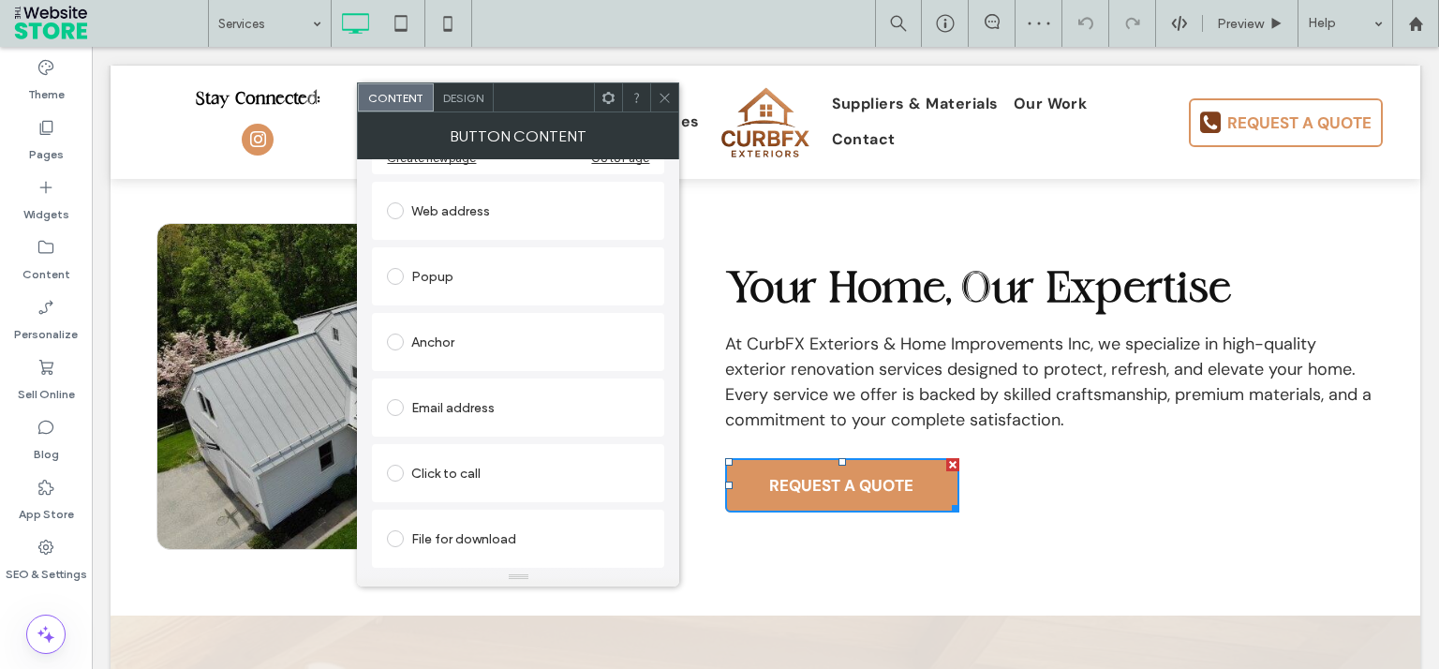
click at [659, 81] on div at bounding box center [765, 122] width 1309 height 113
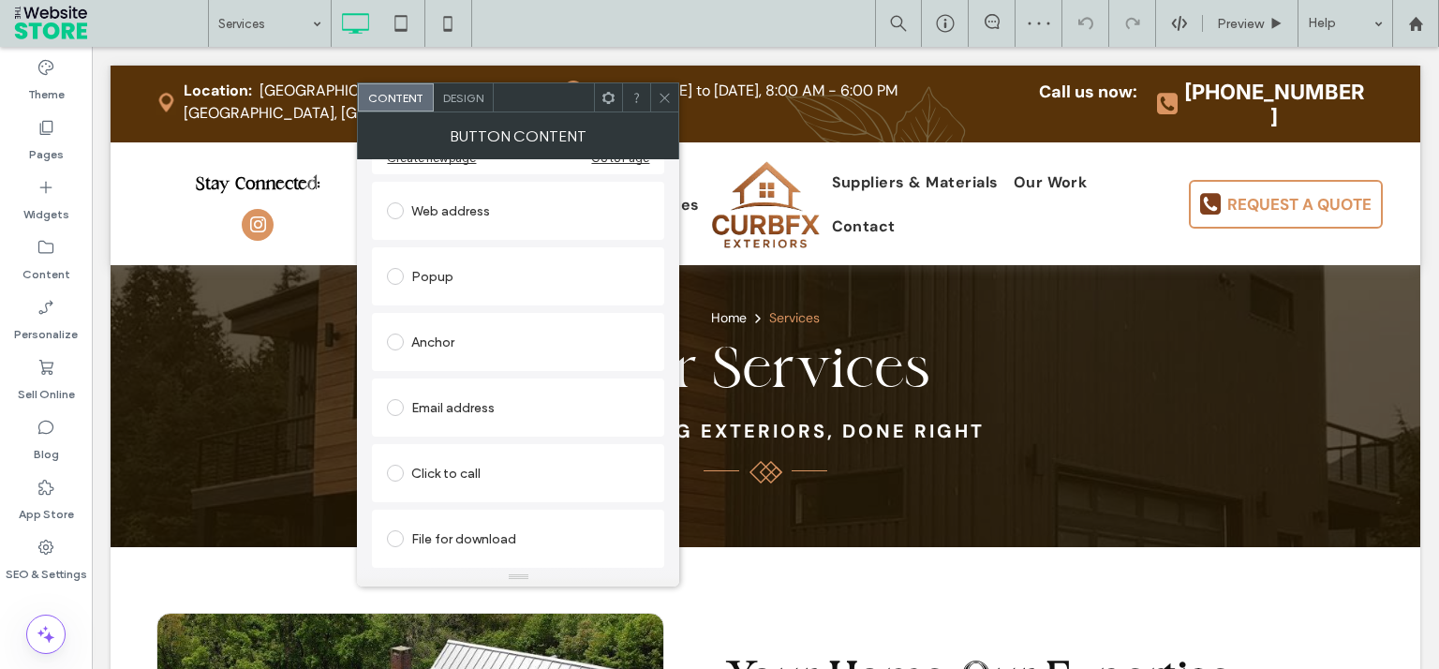
scroll to position [0, 0]
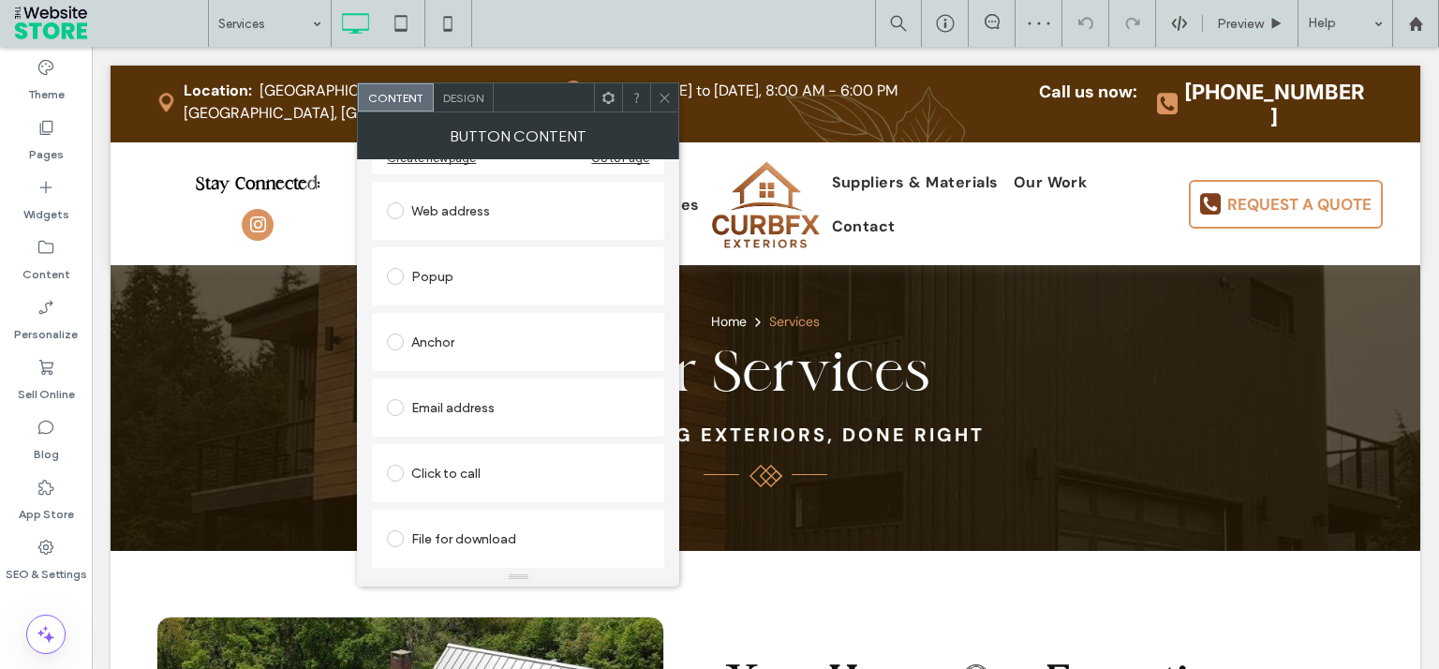
click at [663, 95] on icon at bounding box center [664, 98] width 14 height 14
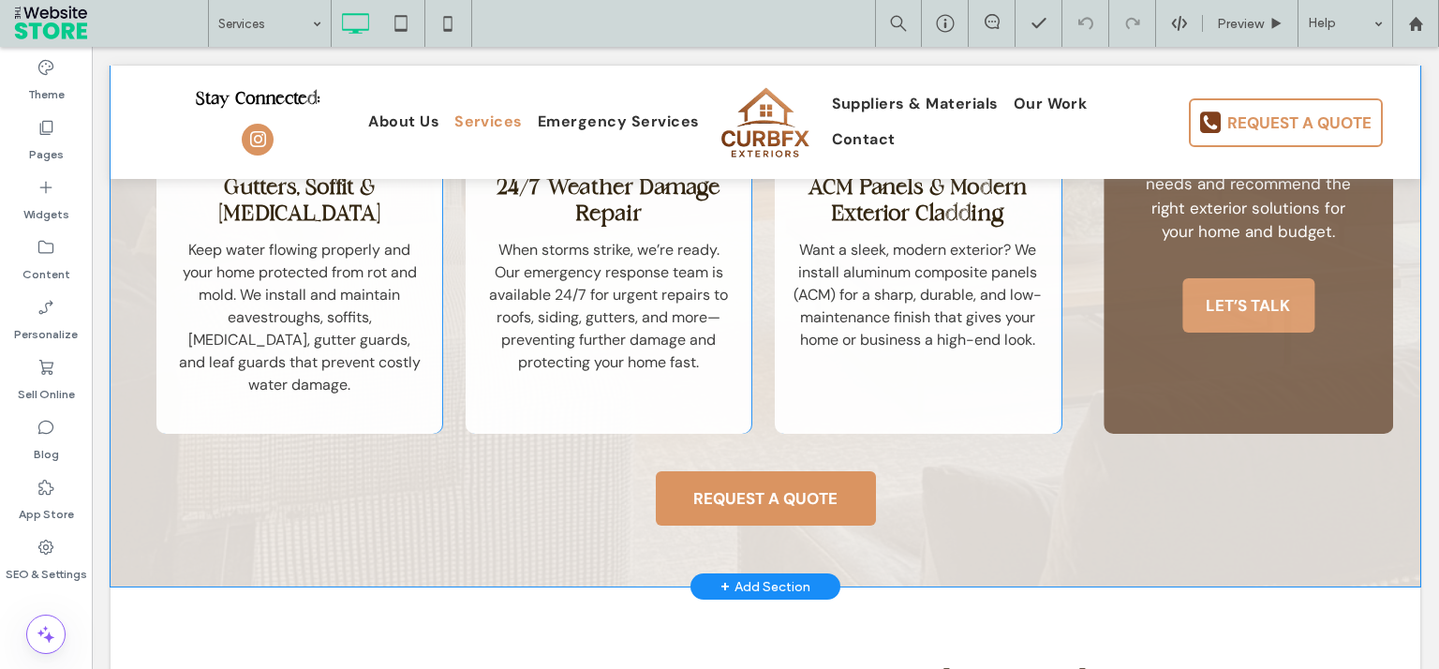
scroll to position [1720, 0]
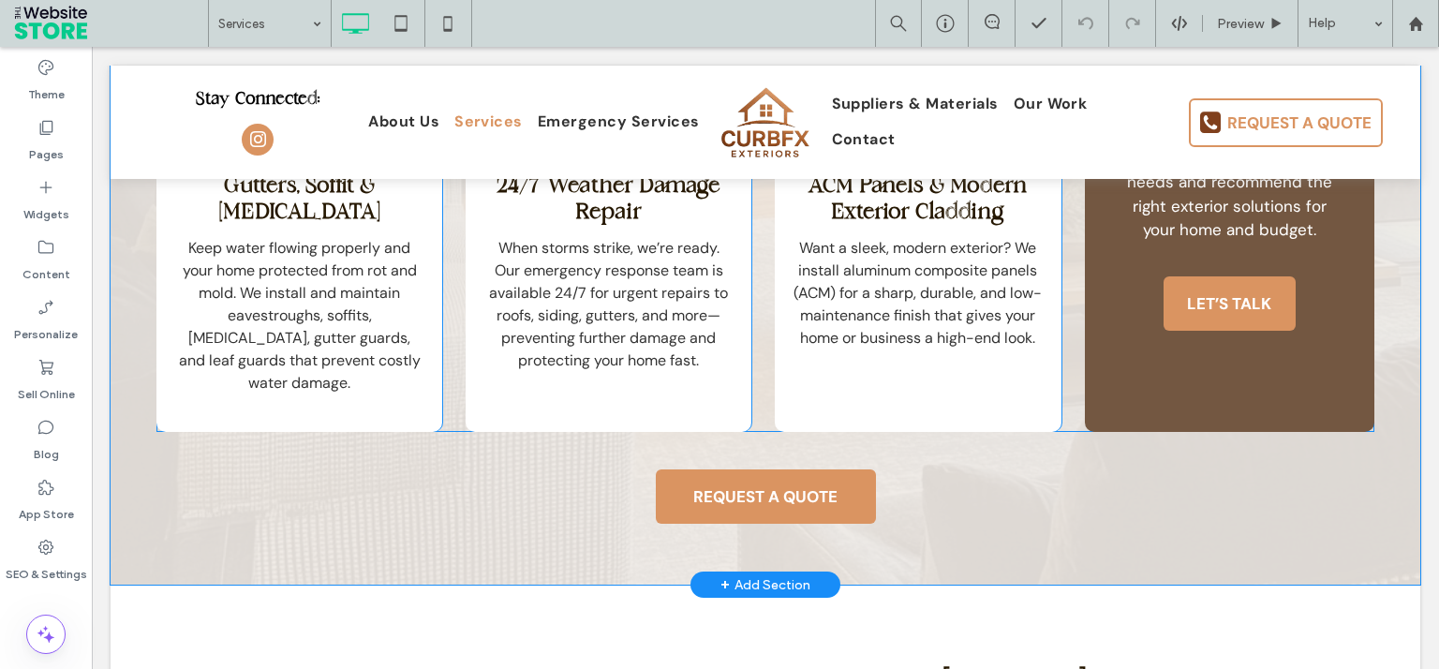
click at [1199, 338] on div "Not Sure Where to Start? Our free consultation makes it easy. We’ll assess your…" at bounding box center [1229, 191] width 289 height 480
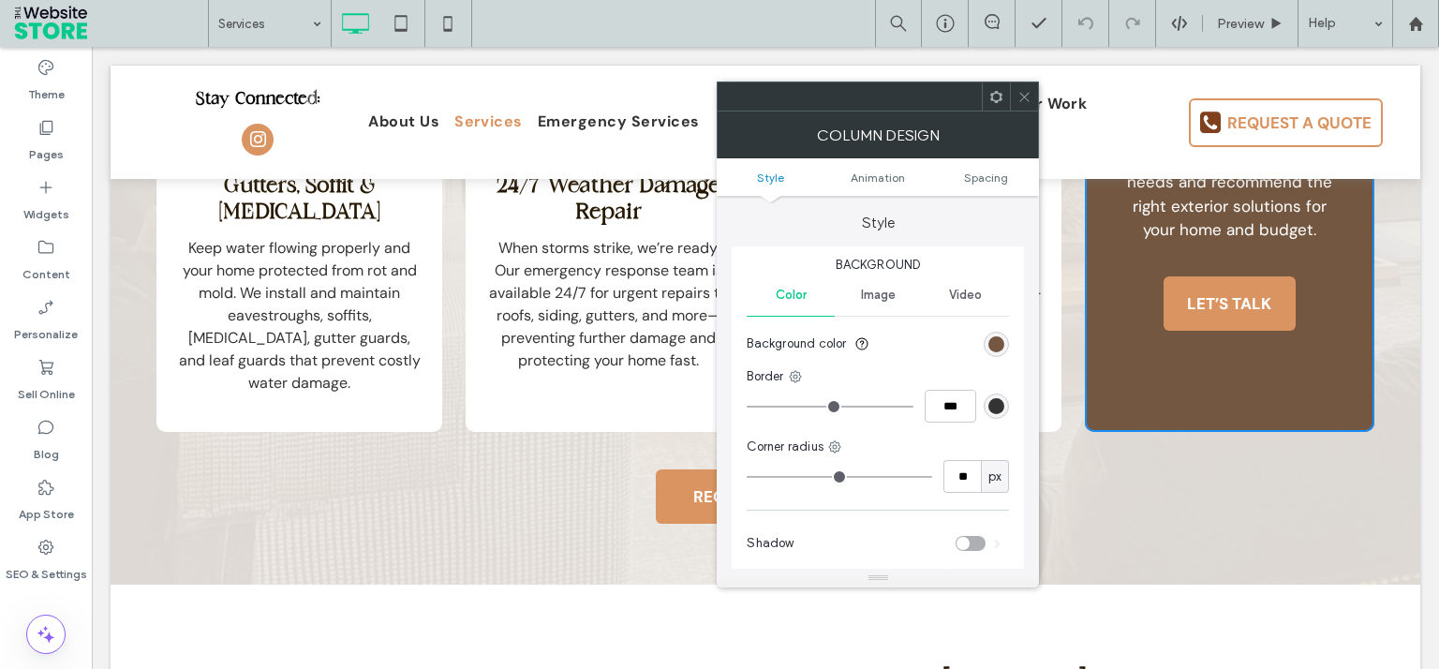
click at [1036, 107] on div at bounding box center [1024, 96] width 28 height 28
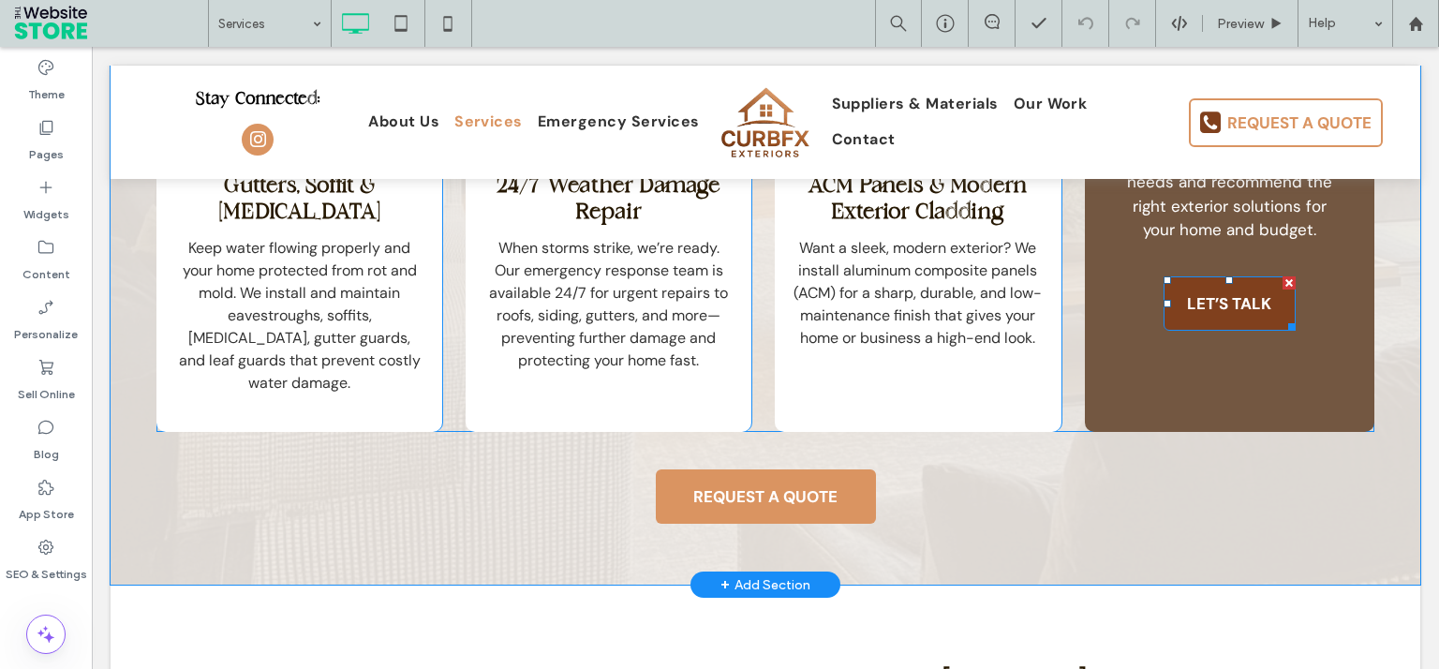
click at [1171, 279] on link "LET’S TALK" at bounding box center [1229, 303] width 132 height 54
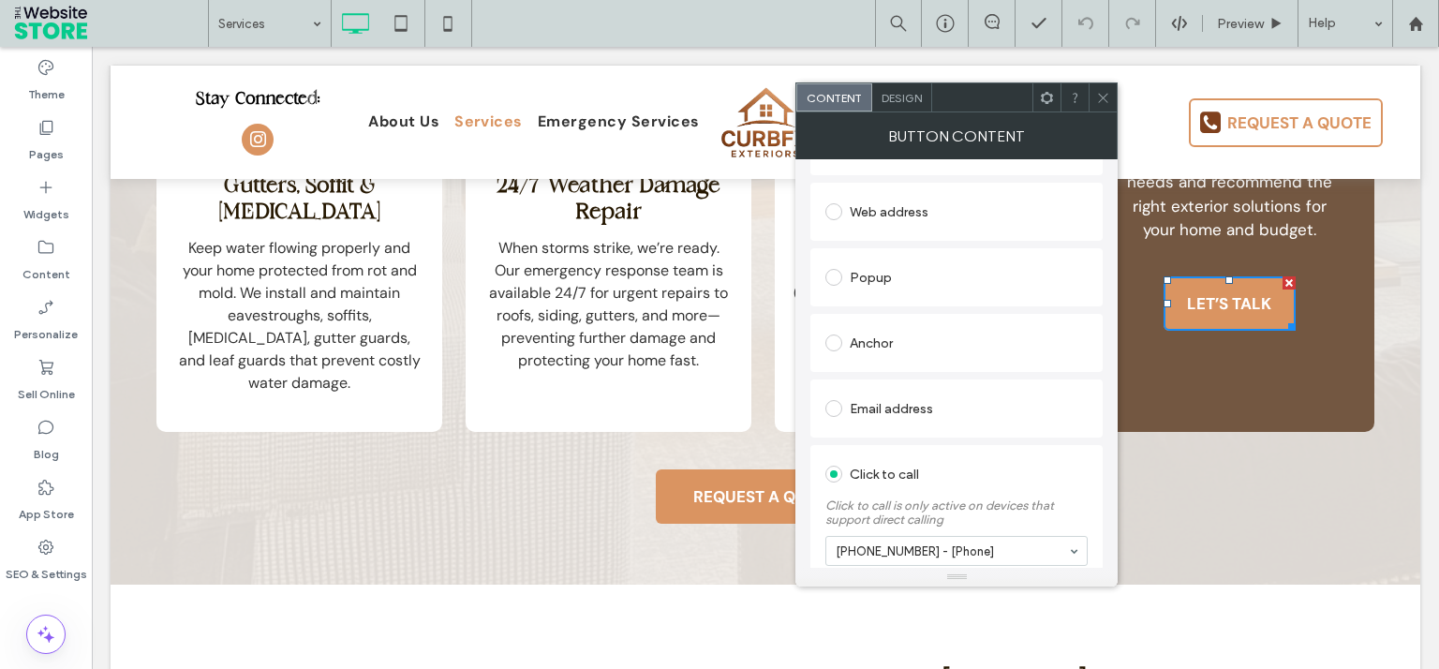
scroll to position [325, 0]
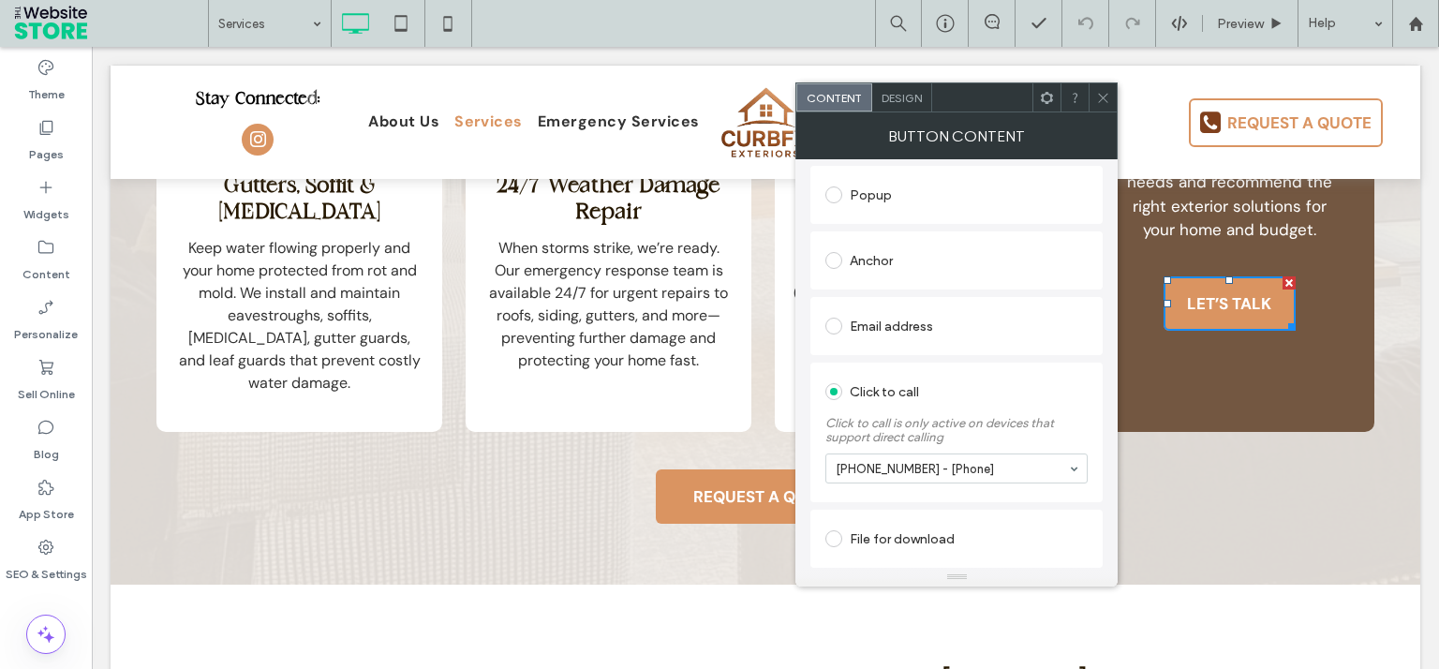
click at [1105, 94] on icon at bounding box center [1103, 98] width 14 height 14
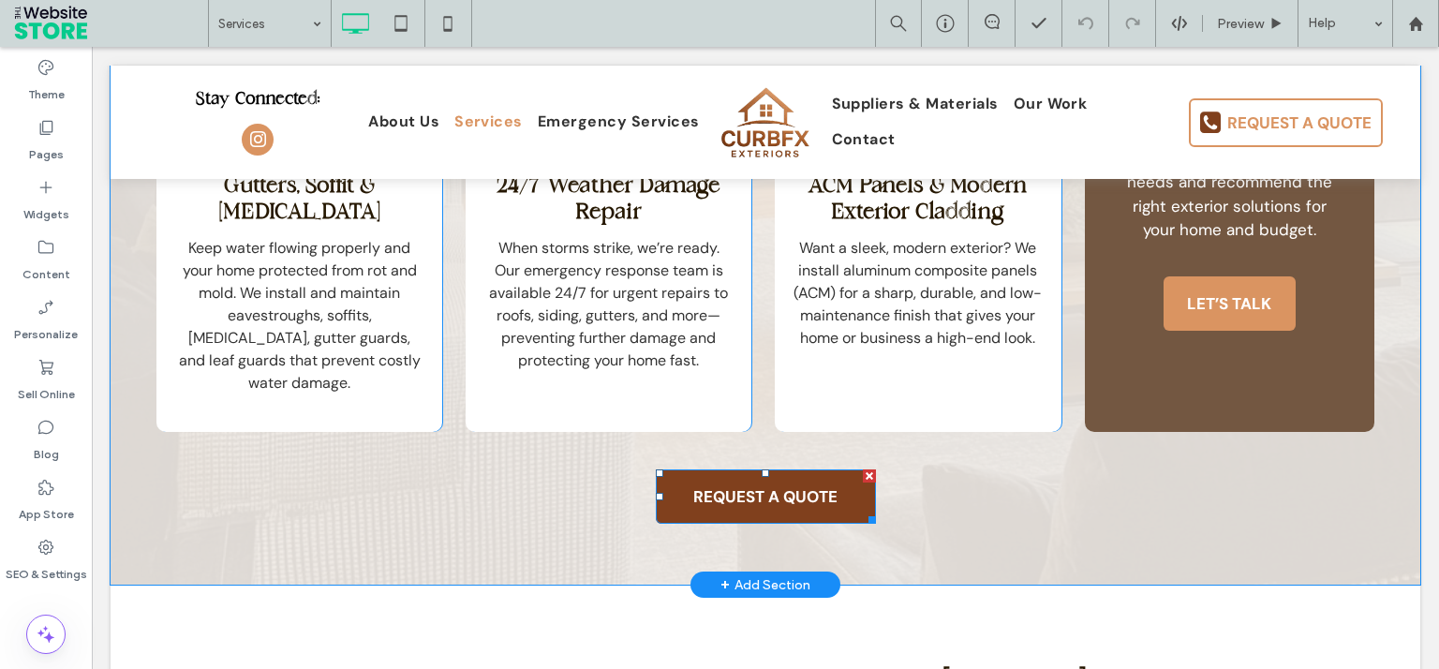
click at [747, 481] on span "REQUEST A QUOTE" at bounding box center [765, 496] width 157 height 39
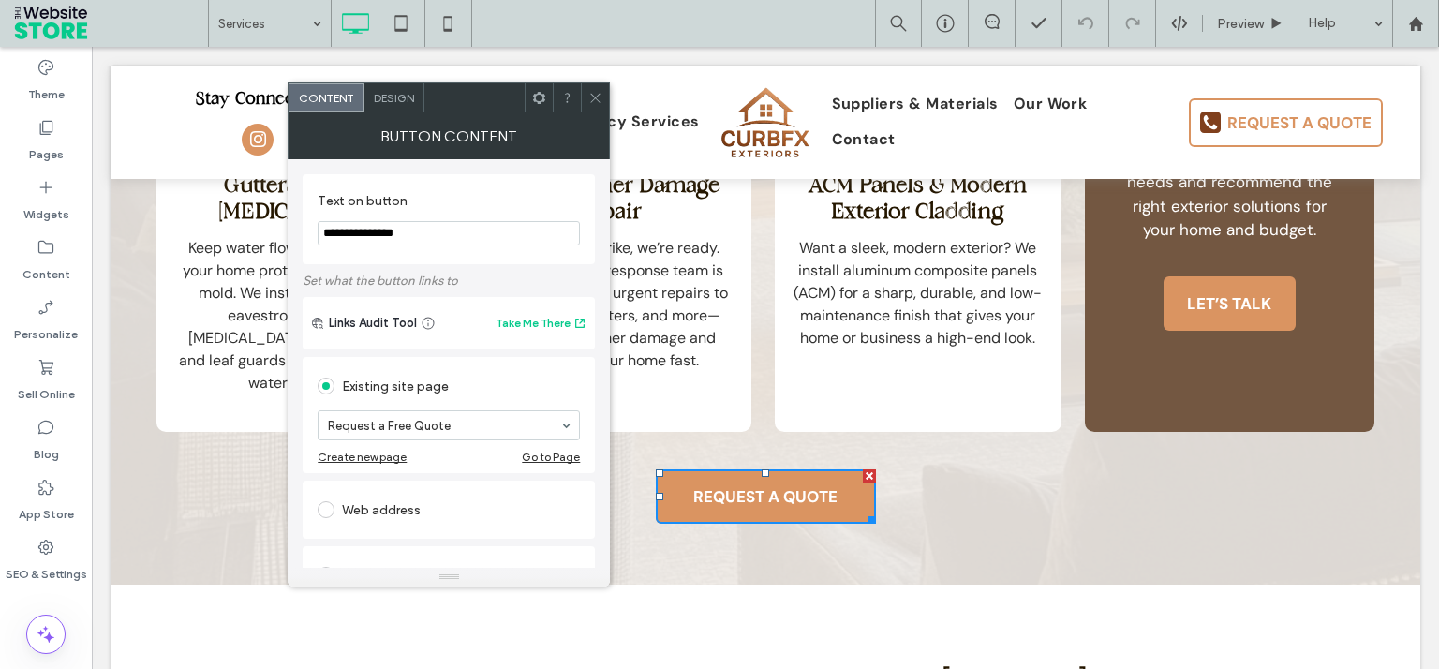
scroll to position [300, 0]
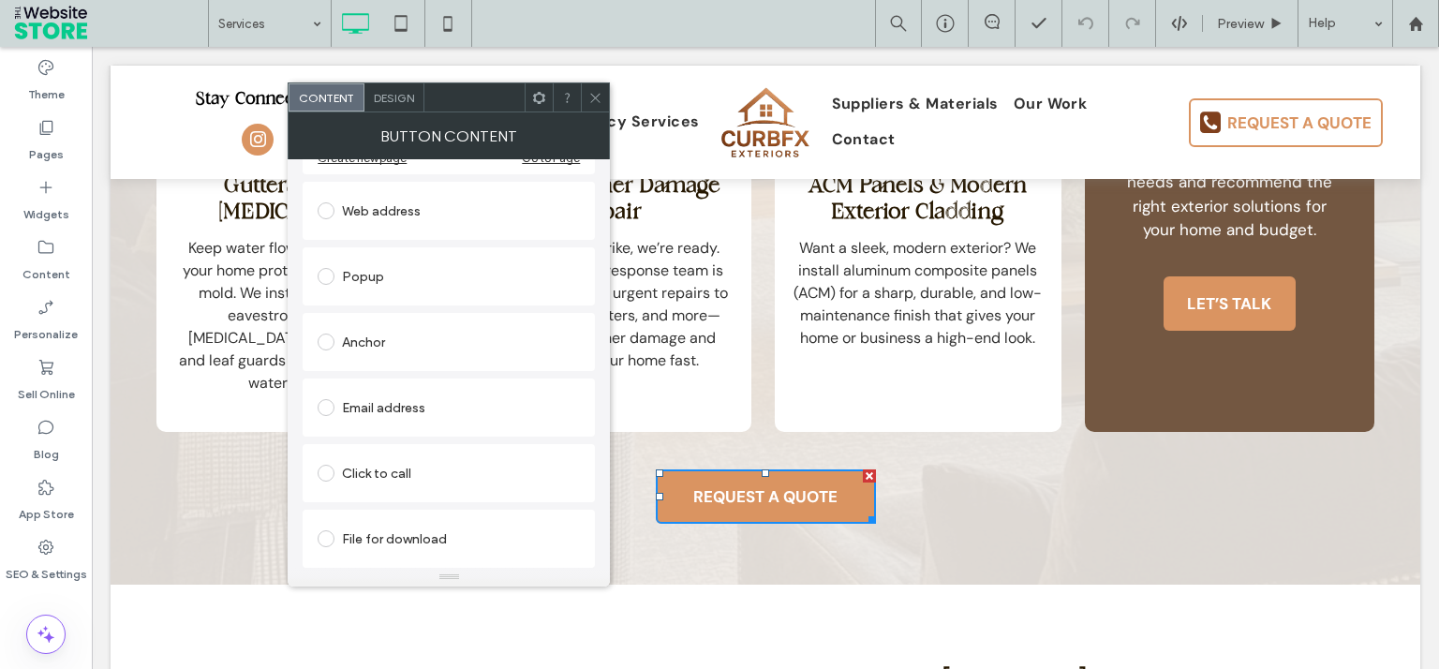
drag, startPoint x: 598, startPoint y: 98, endPoint x: 652, endPoint y: 468, distance: 373.9
click at [598, 98] on icon at bounding box center [595, 98] width 14 height 14
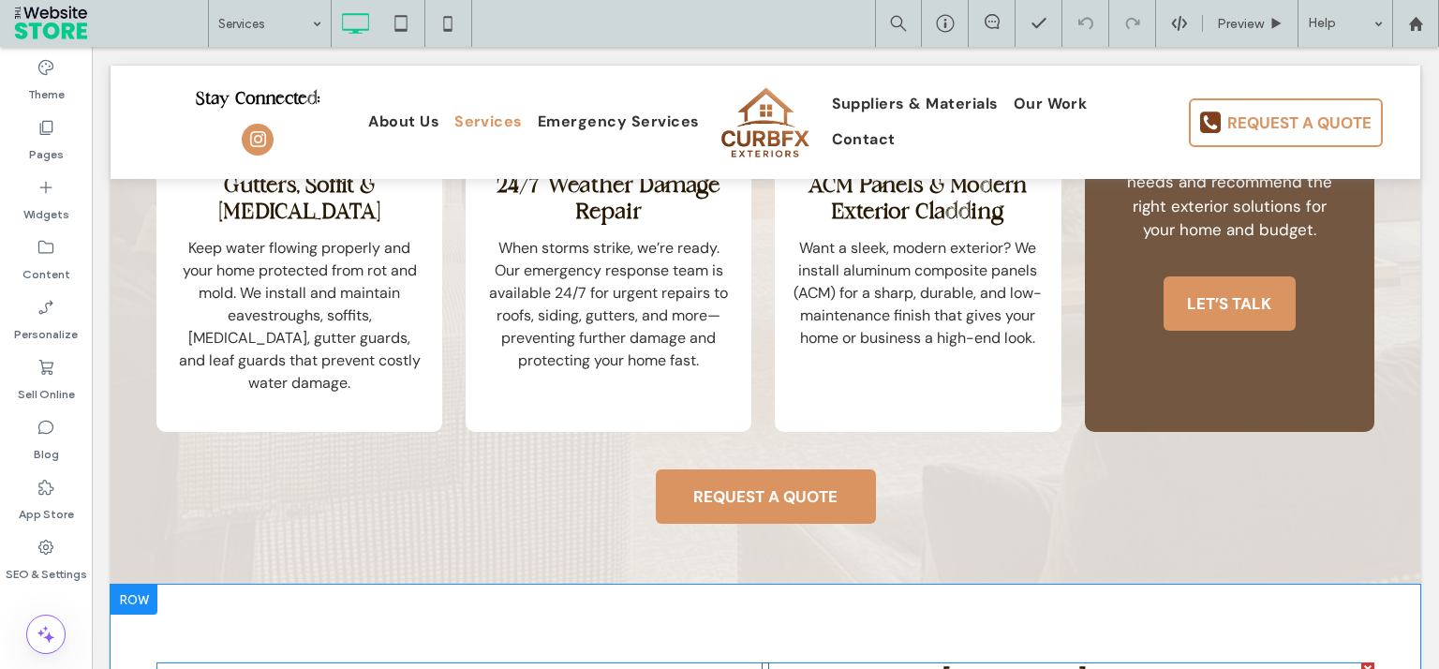
scroll to position [2167, 0]
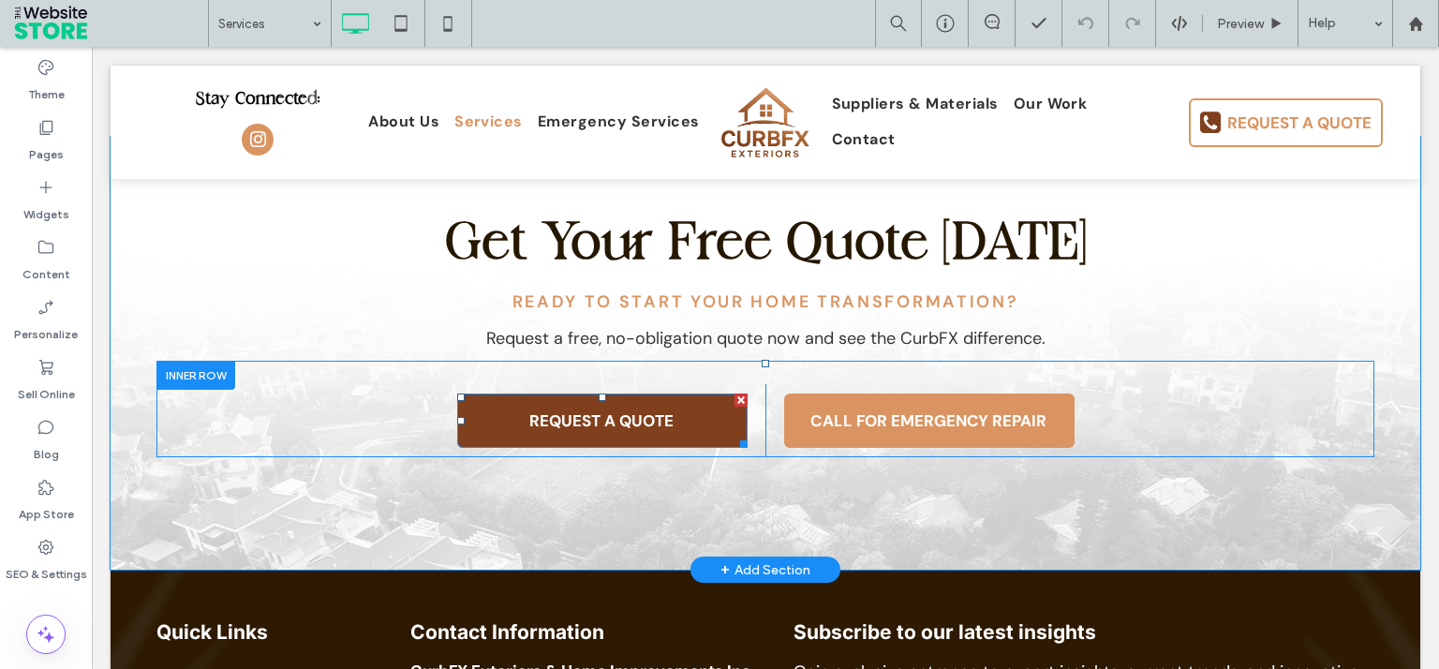
click at [524, 418] on link "REQUEST A QUOTE" at bounding box center [602, 420] width 290 height 54
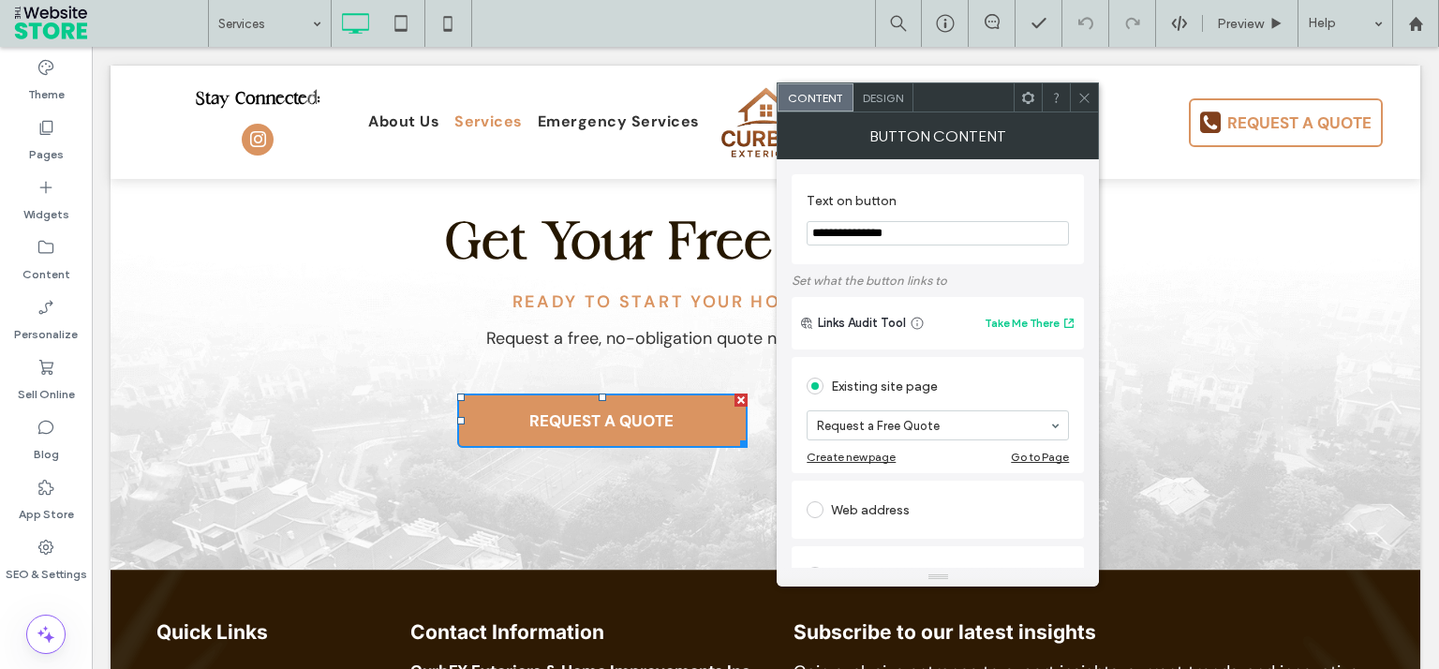
click at [1081, 97] on icon at bounding box center [1084, 98] width 14 height 14
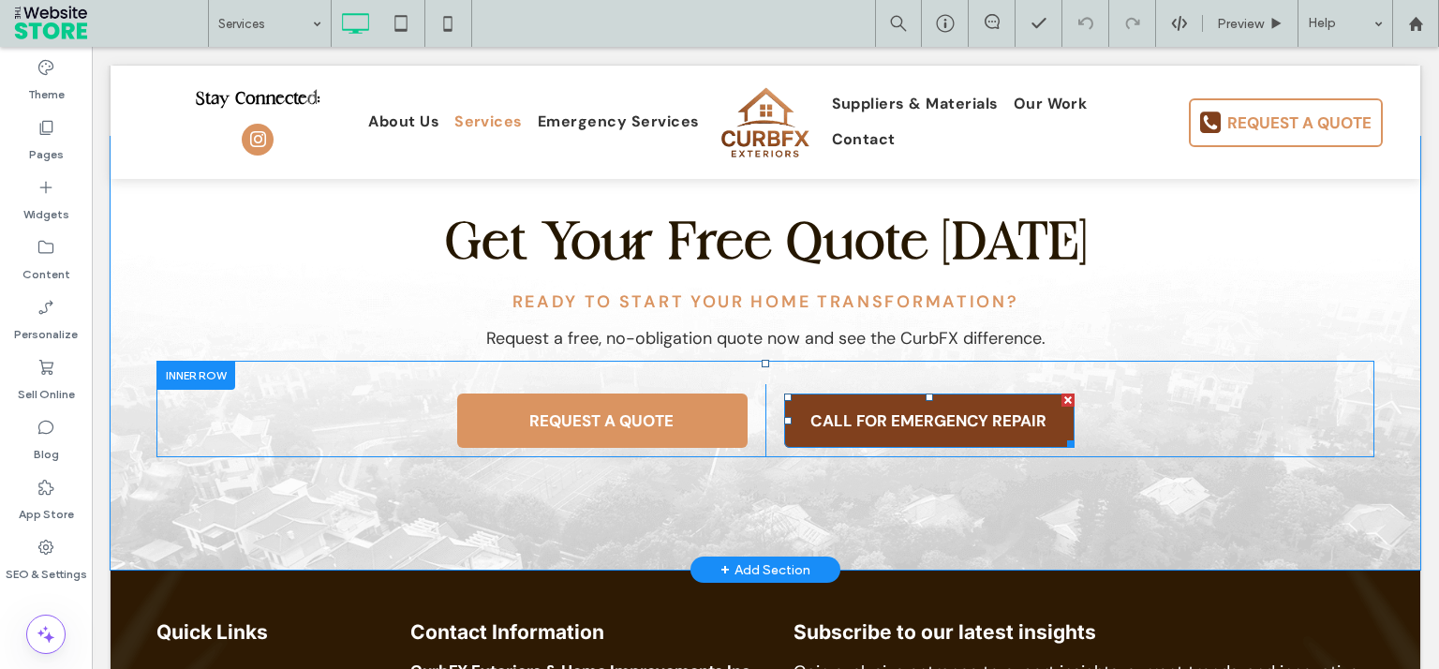
click at [936, 401] on span "CALL FOR EMERGENCY REPAIR" at bounding box center [928, 420] width 249 height 39
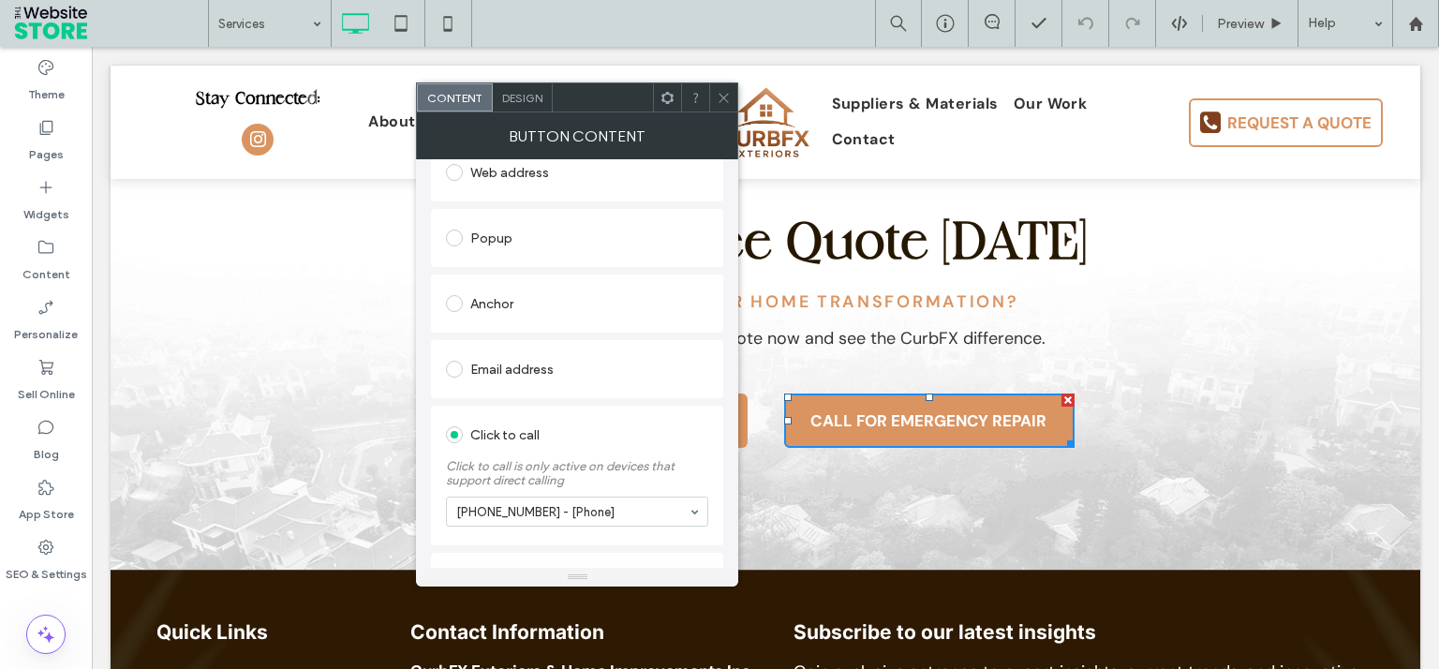
scroll to position [325, 0]
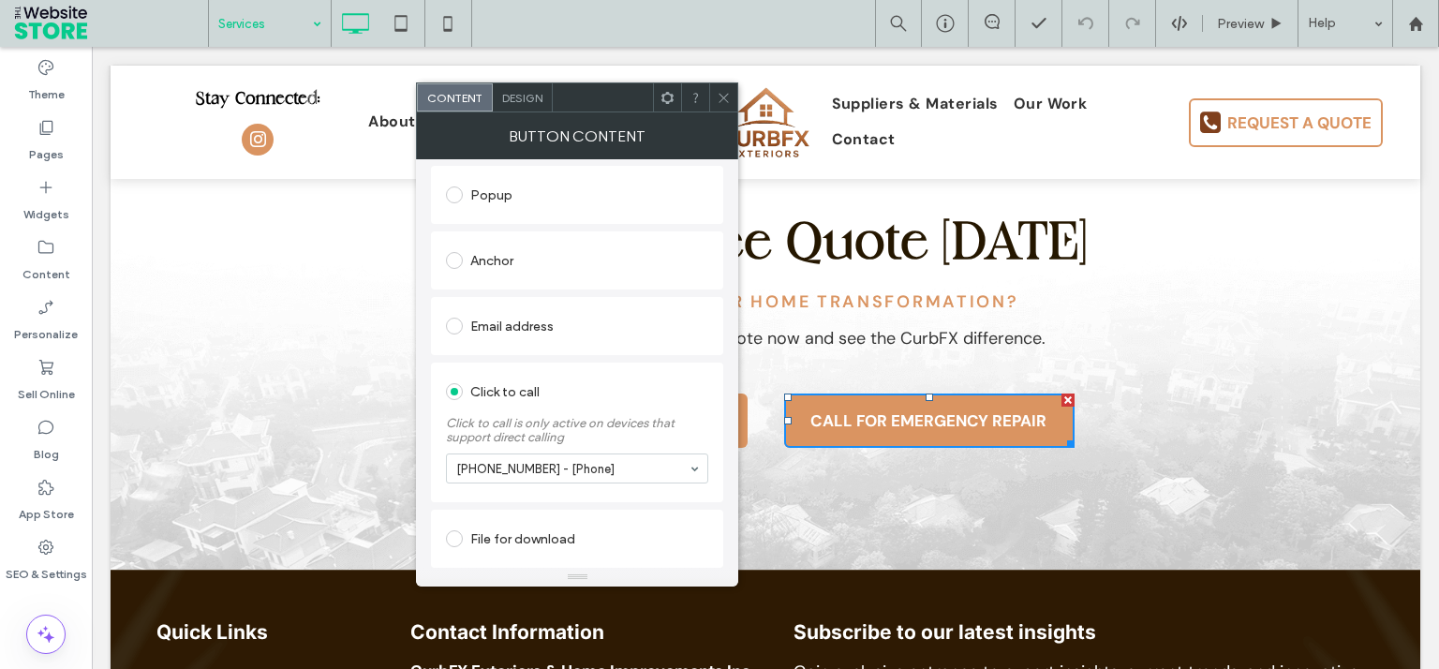
click at [294, 28] on input at bounding box center [265, 23] width 94 height 47
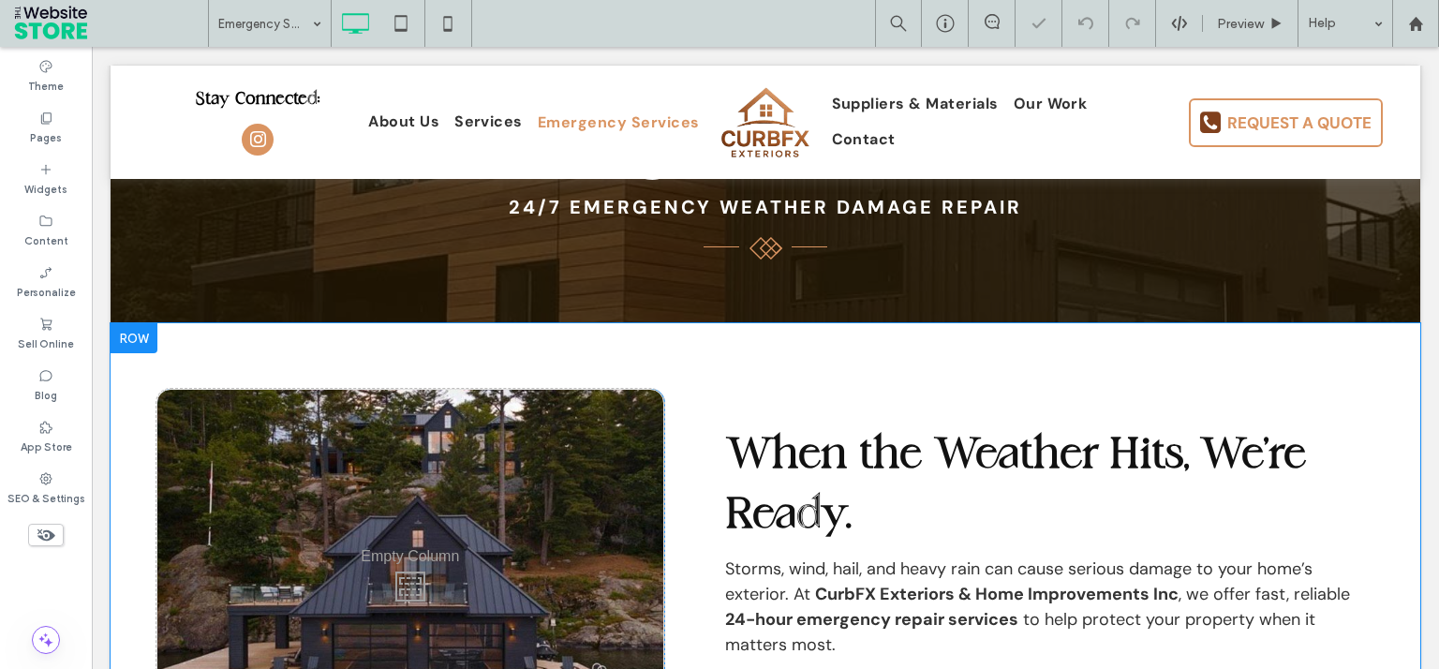
scroll to position [393, 0]
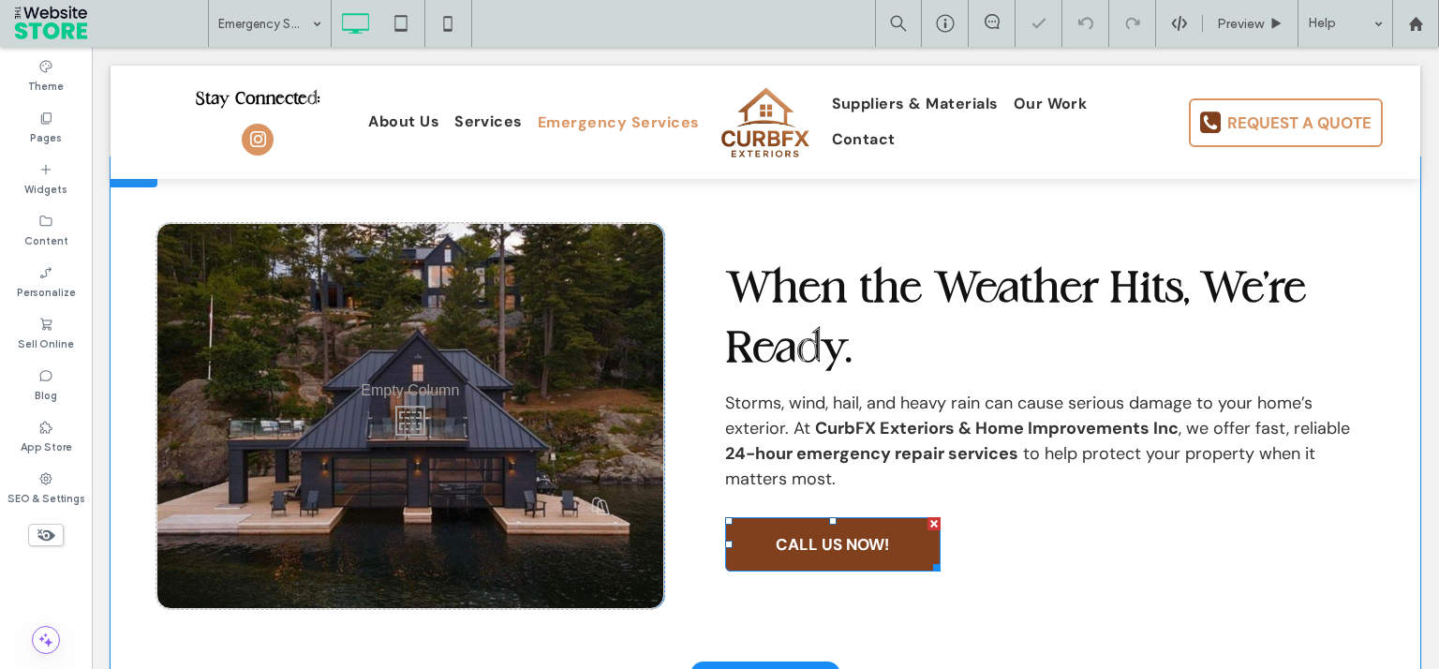
click at [825, 551] on span "CALL US NOW!" at bounding box center [832, 543] width 126 height 39
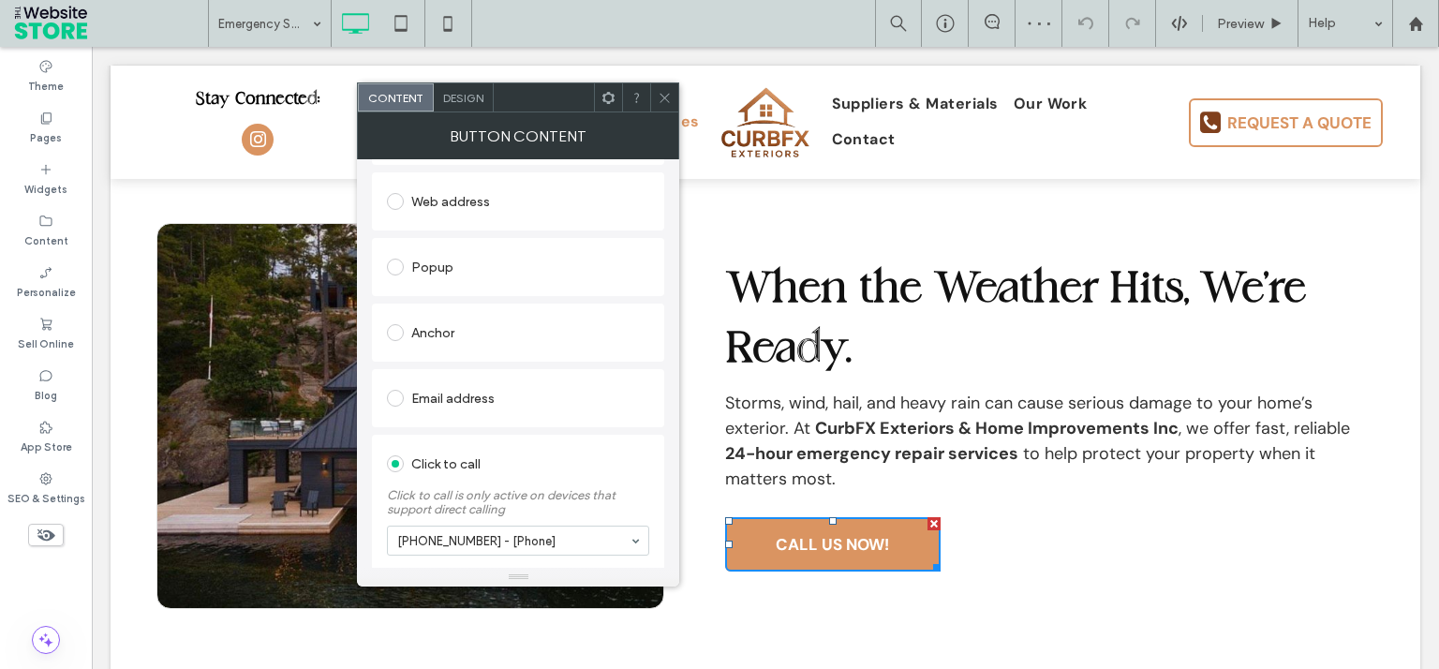
scroll to position [325, 0]
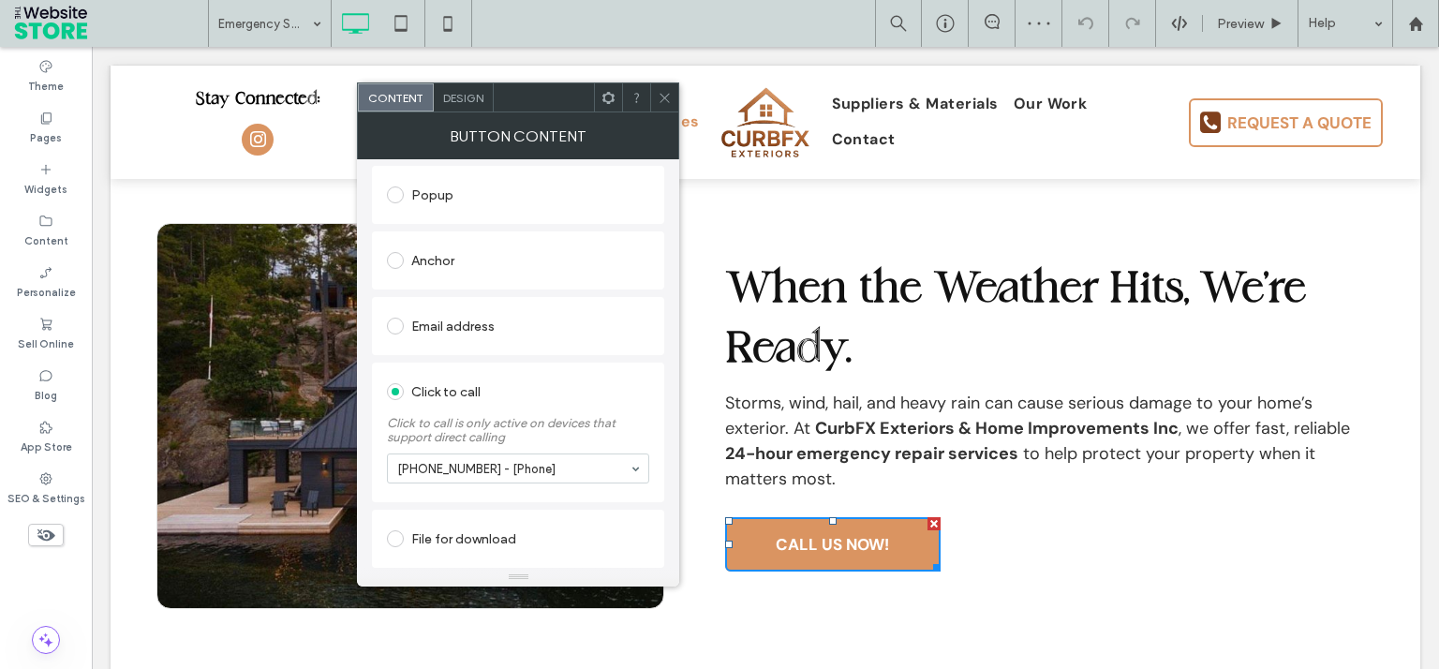
click at [646, 97] on div at bounding box center [636, 97] width 28 height 28
click at [660, 94] on icon at bounding box center [664, 98] width 14 height 14
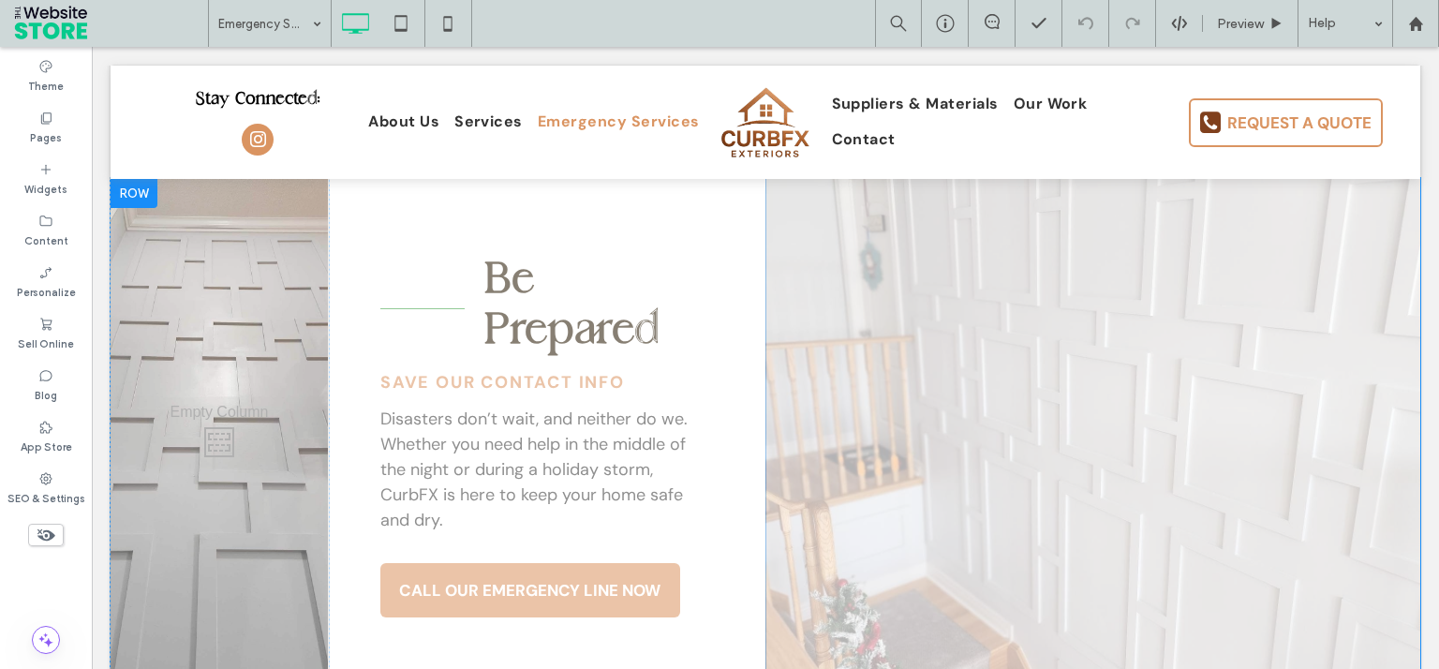
scroll to position [2183, 0]
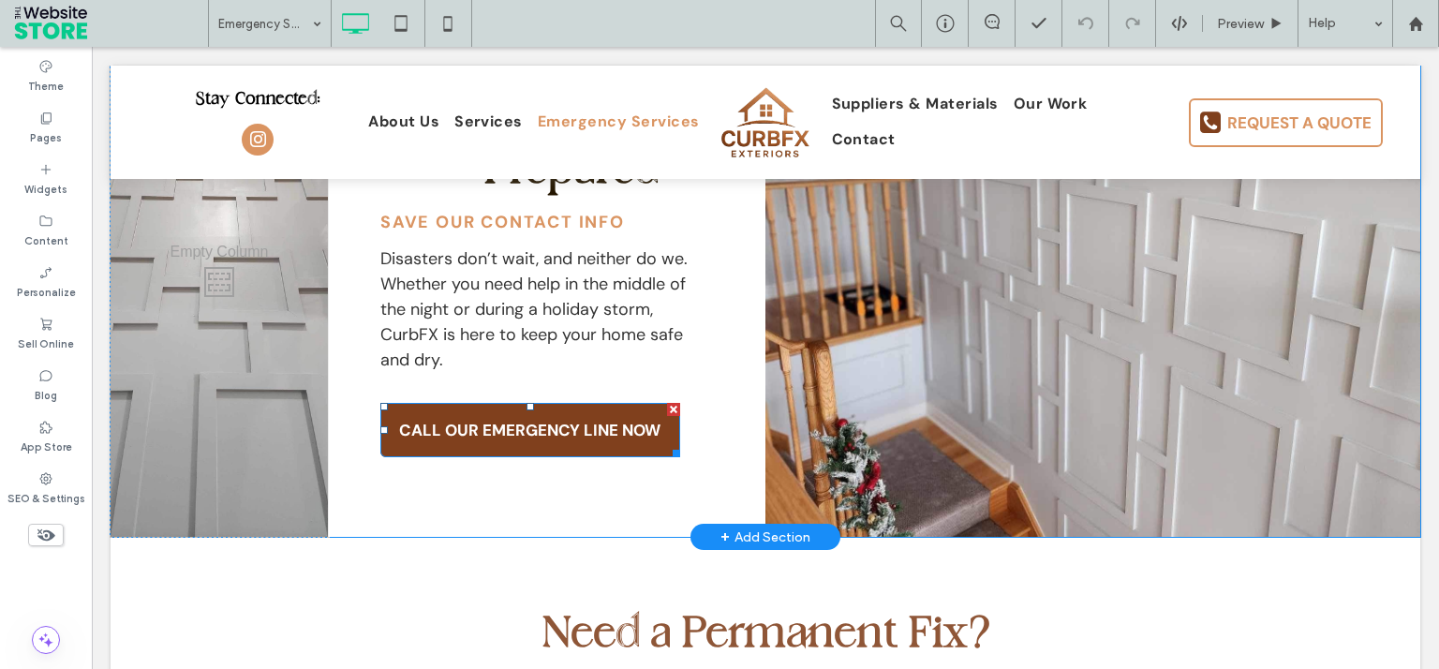
click at [650, 438] on span "CALL OUR EMERGENCY LINE NOW" at bounding box center [529, 429] width 274 height 39
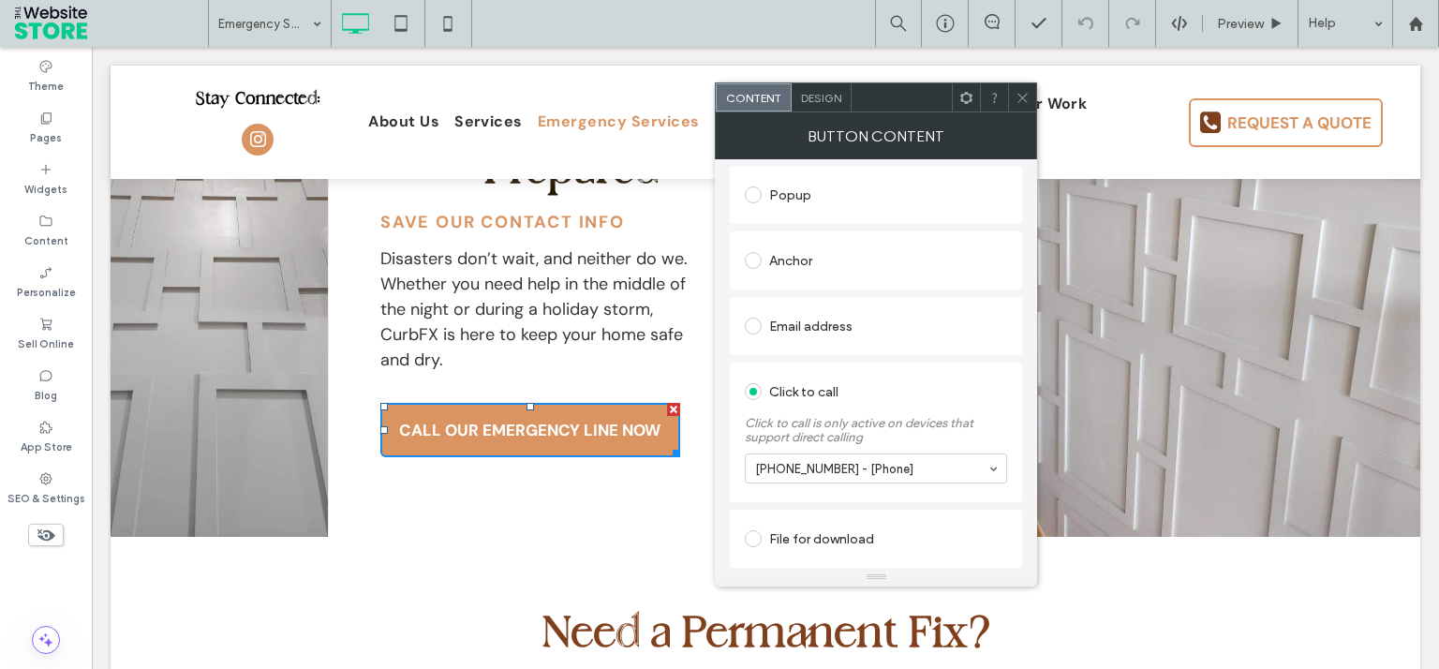
scroll to position [325, 0]
drag, startPoint x: 1024, startPoint y: 87, endPoint x: 1010, endPoint y: 144, distance: 58.8
click at [1023, 88] on span at bounding box center [1022, 97] width 14 height 28
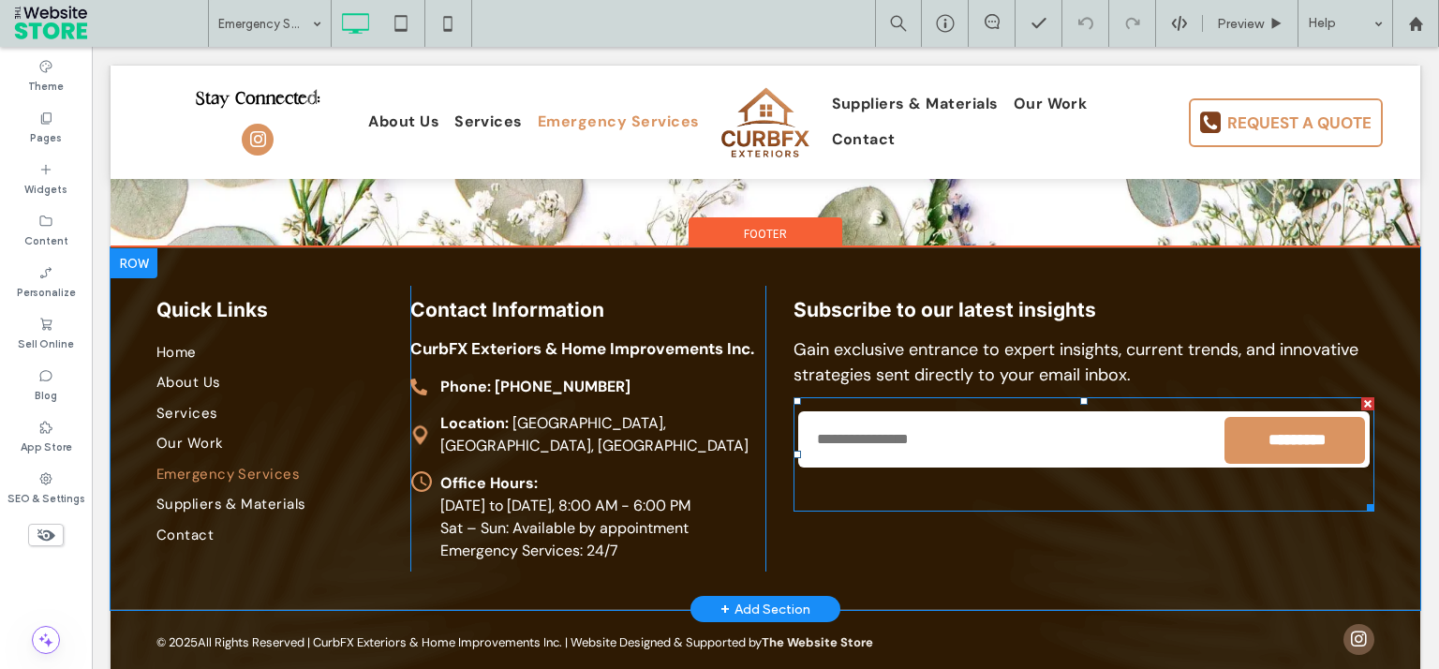
scroll to position [2507, 0]
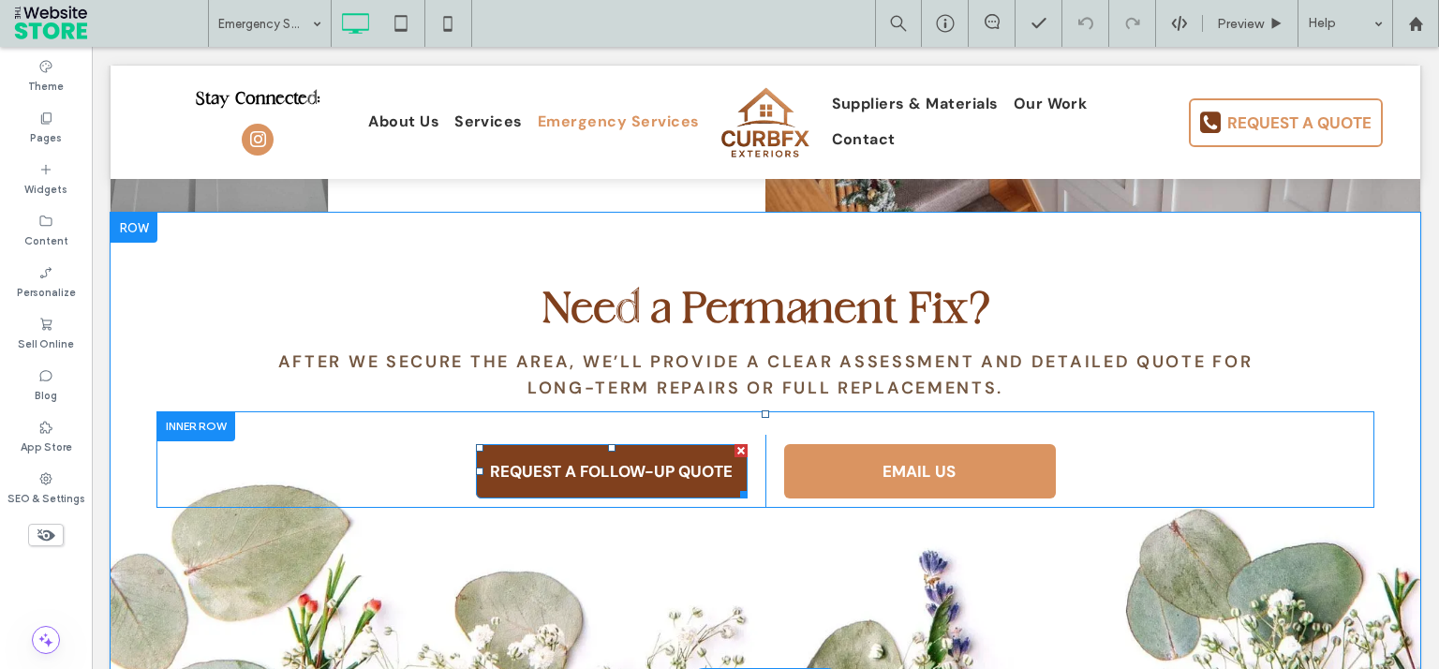
click at [643, 470] on span "REQUEST A FOLLOW-UP QUOTE" at bounding box center [611, 470] width 256 height 39
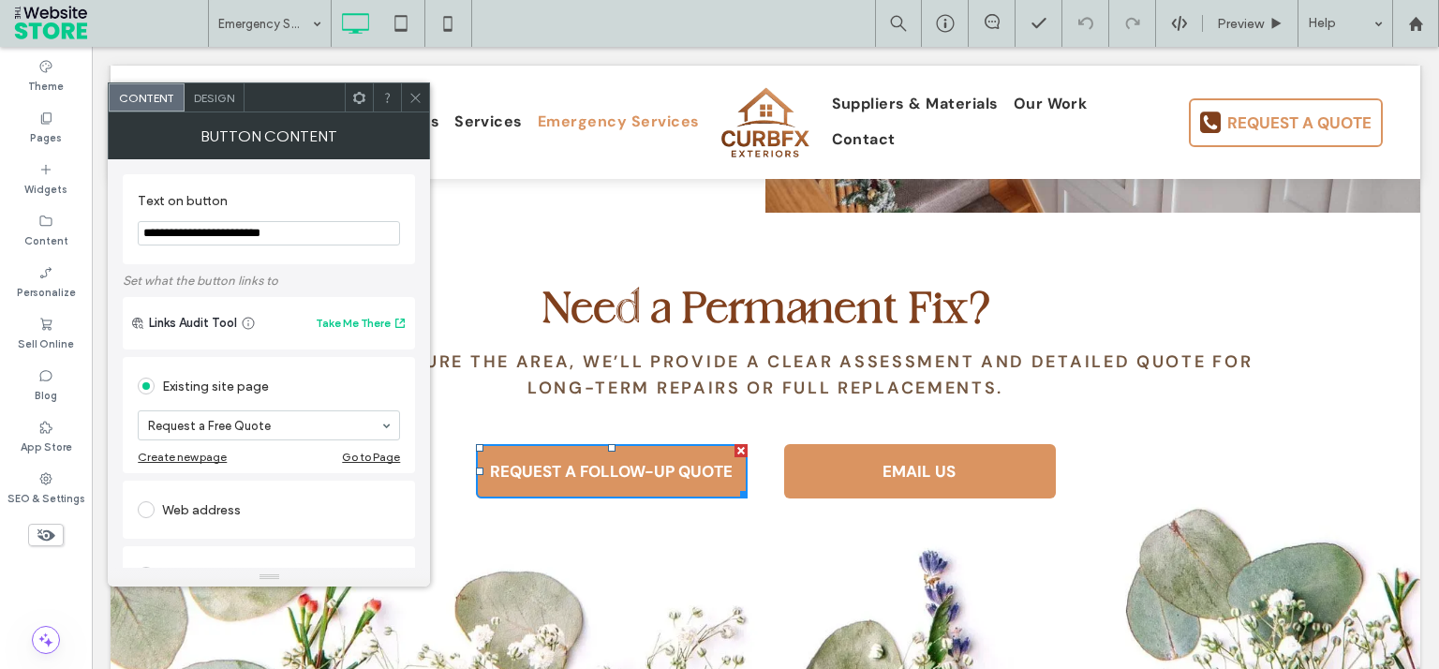
click at [422, 102] on icon at bounding box center [415, 98] width 14 height 14
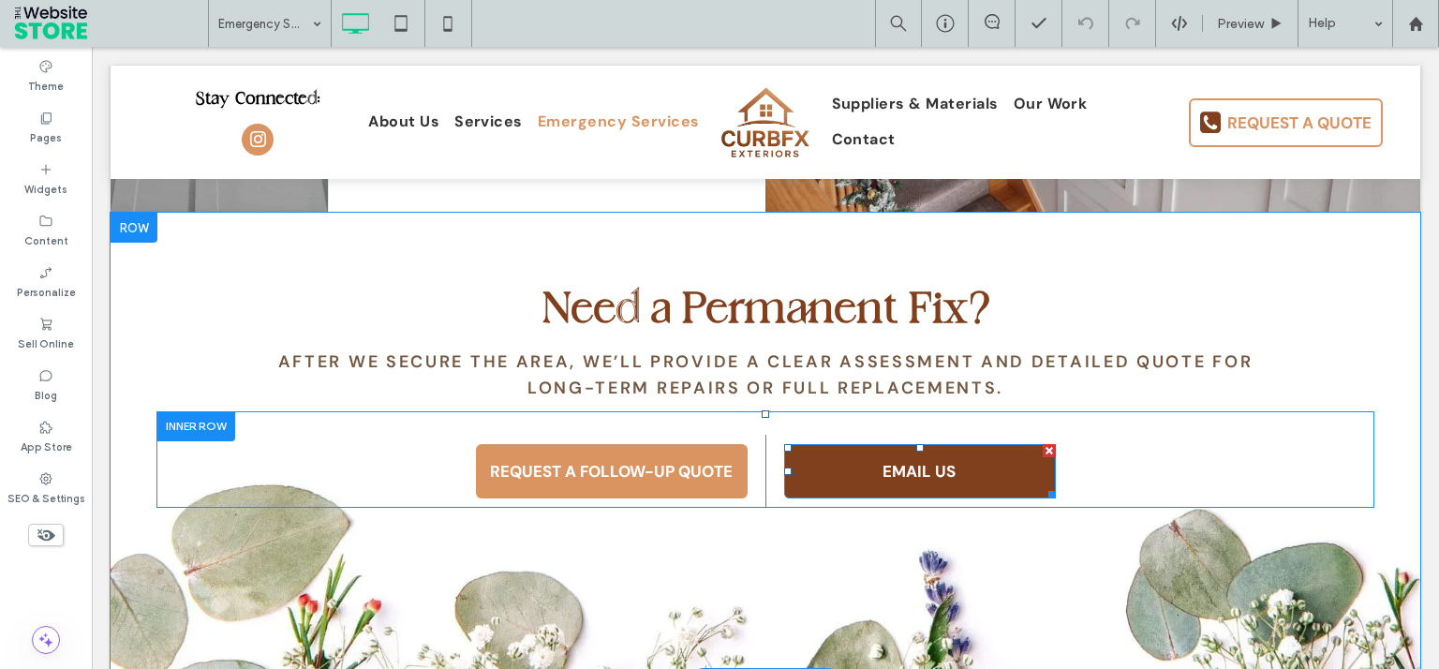
click at [821, 498] on link "EMAIL US" at bounding box center [920, 471] width 272 height 54
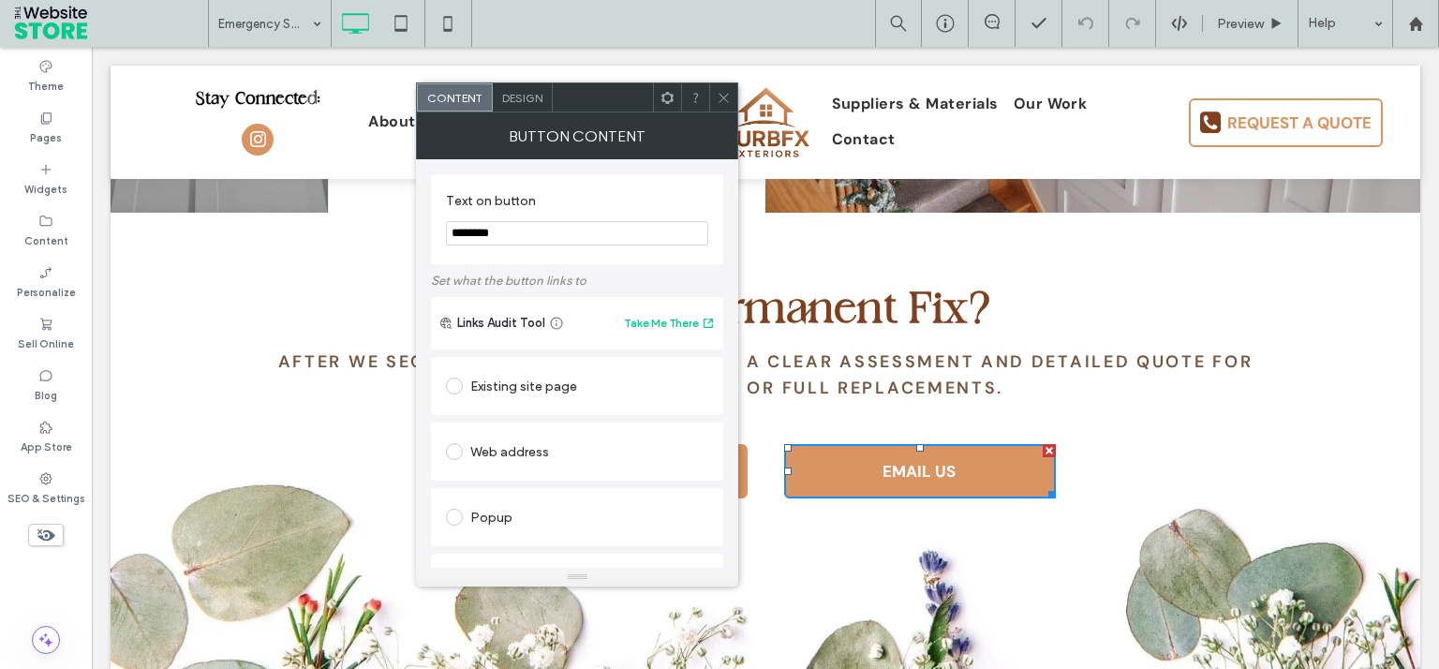
scroll to position [286, 0]
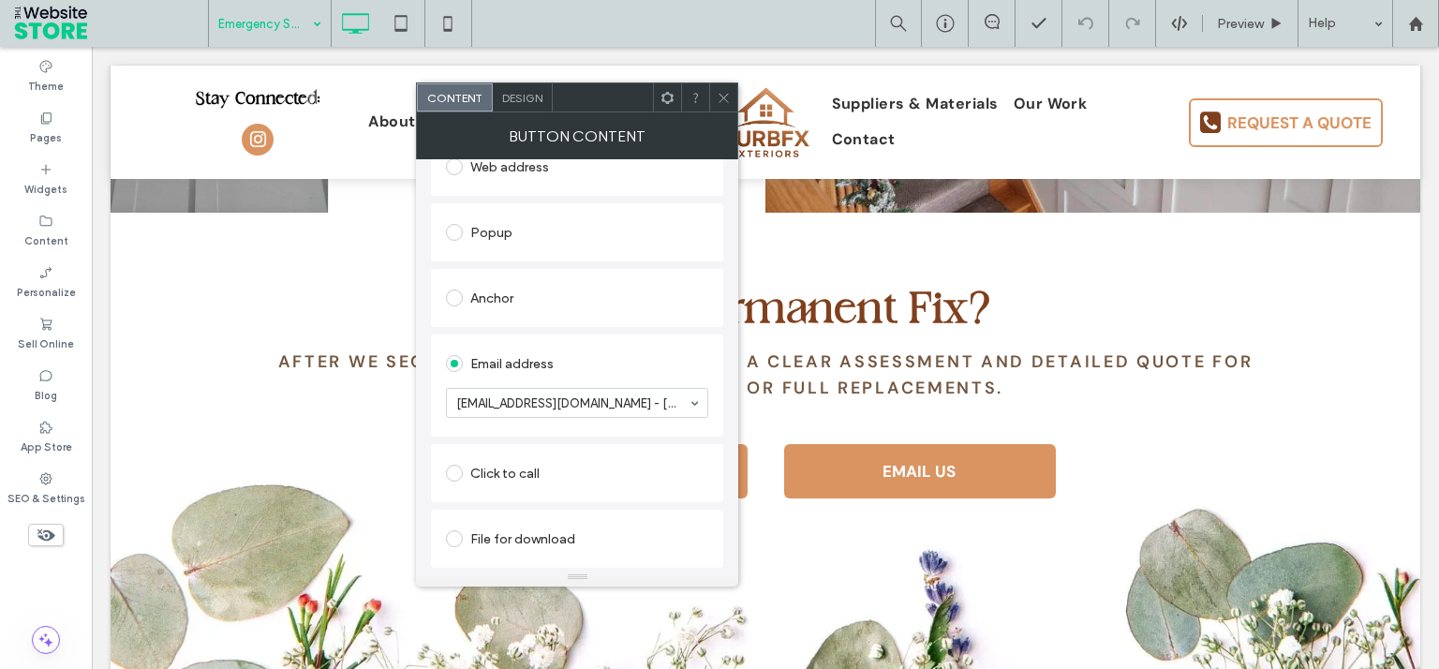
click at [273, 38] on input at bounding box center [265, 23] width 94 height 47
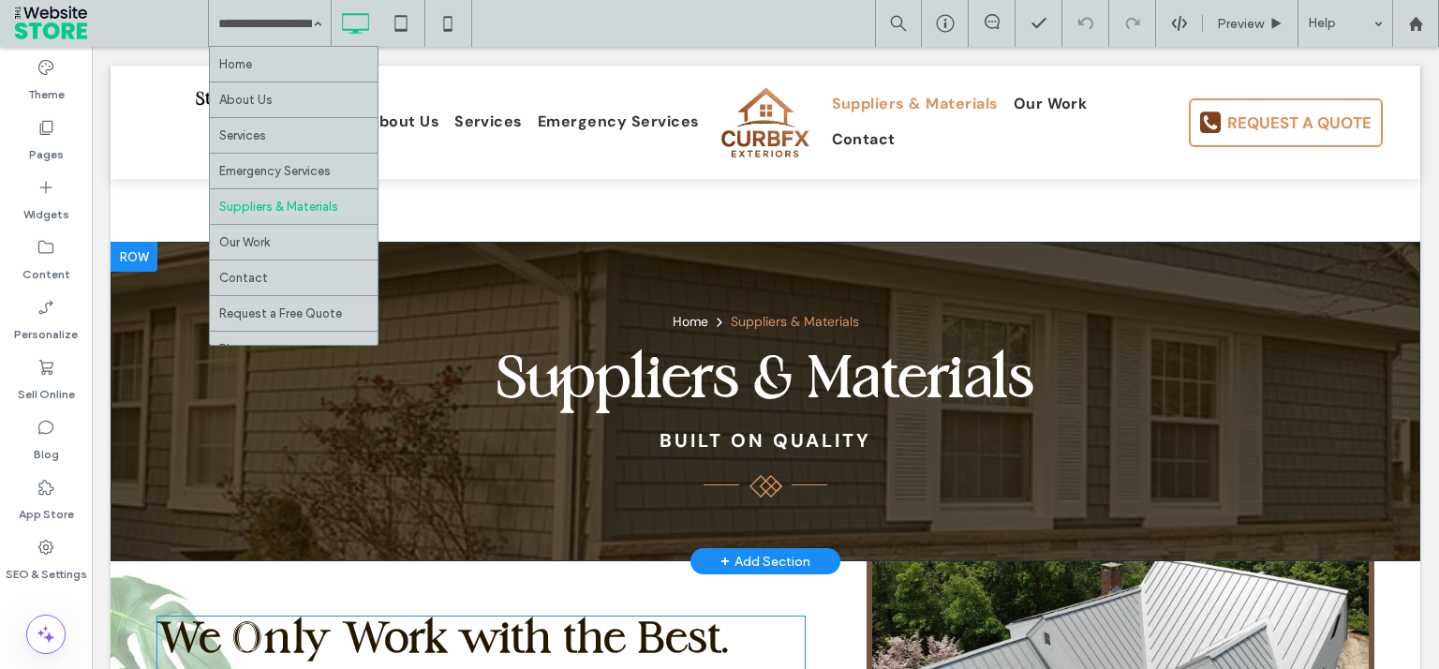
scroll to position [393, 0]
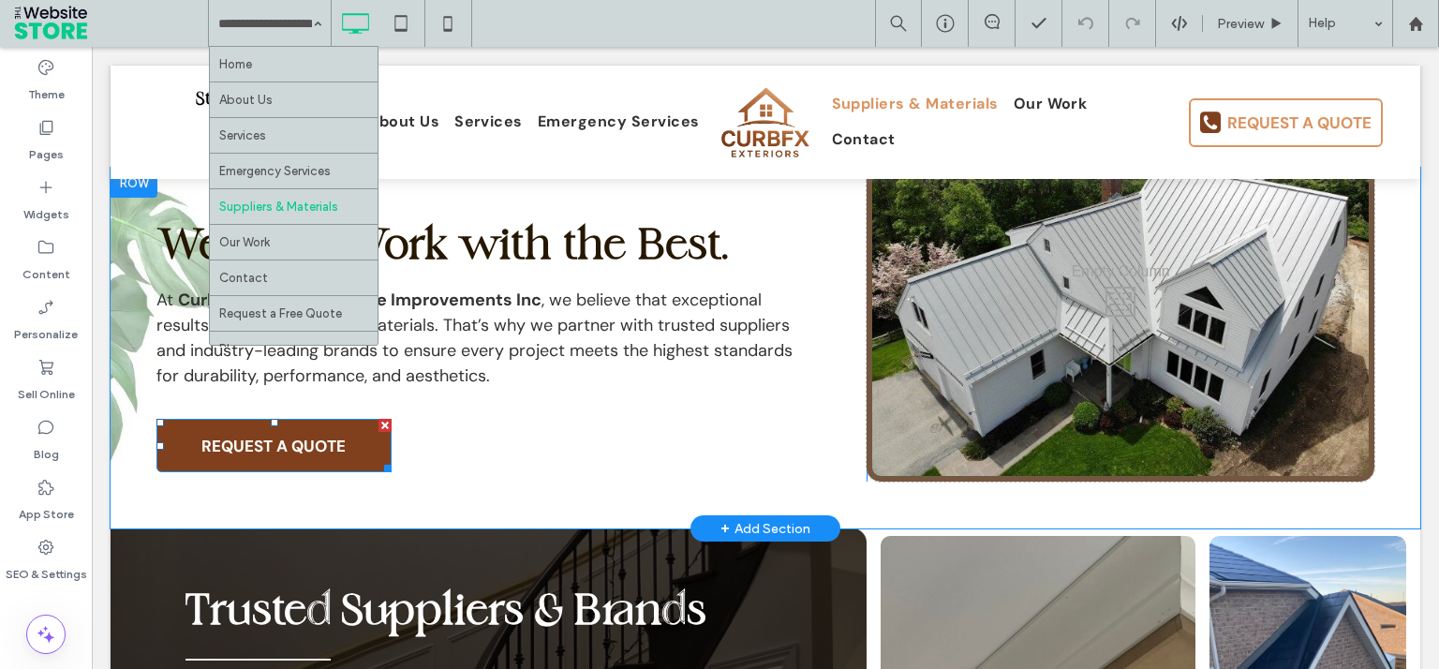
click at [340, 438] on span "REQUEST A QUOTE" at bounding box center [273, 445] width 157 height 39
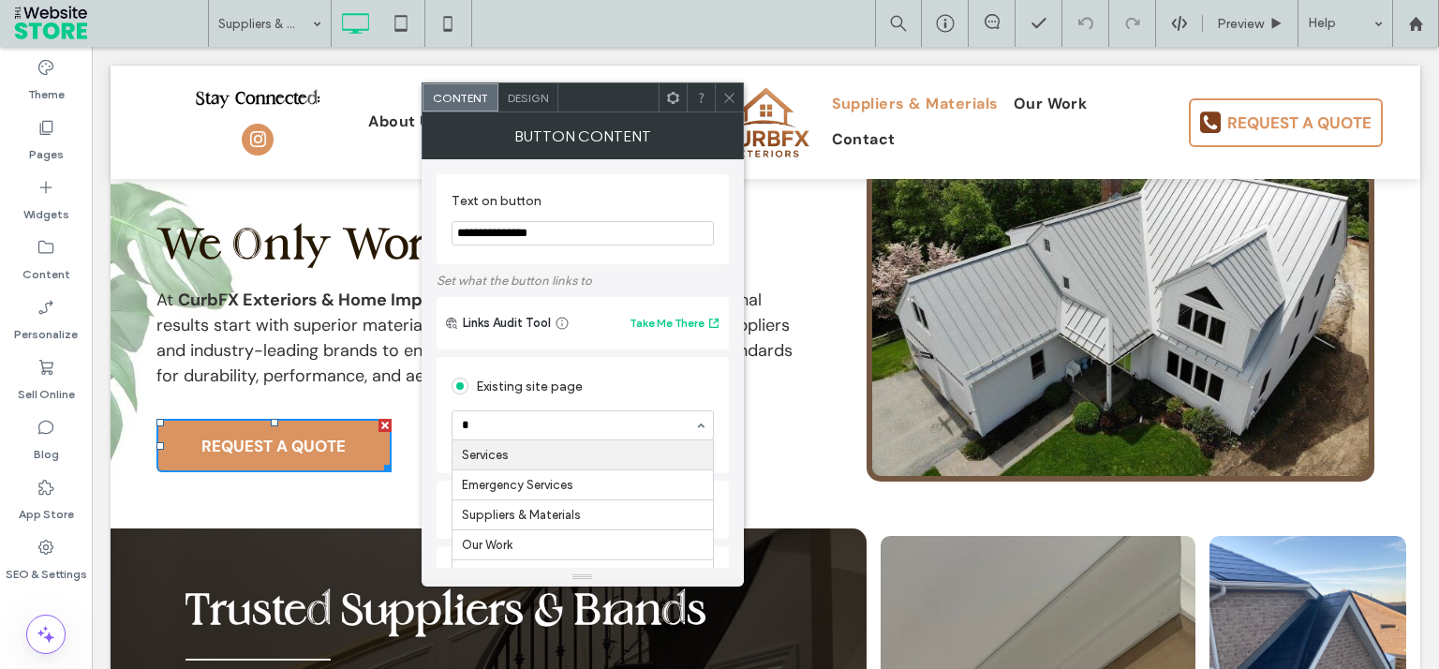
scroll to position [0, 0]
type input "**"
click at [731, 92] on icon at bounding box center [729, 98] width 14 height 14
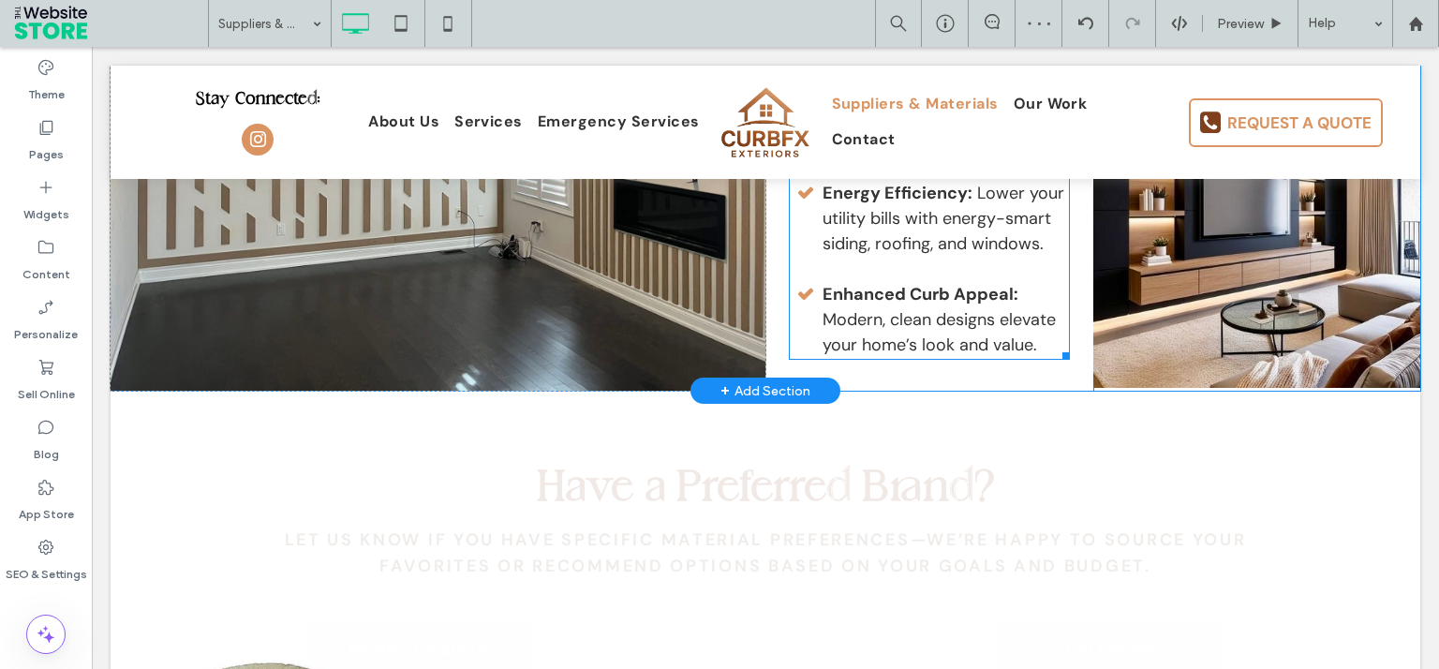
scroll to position [2183, 0]
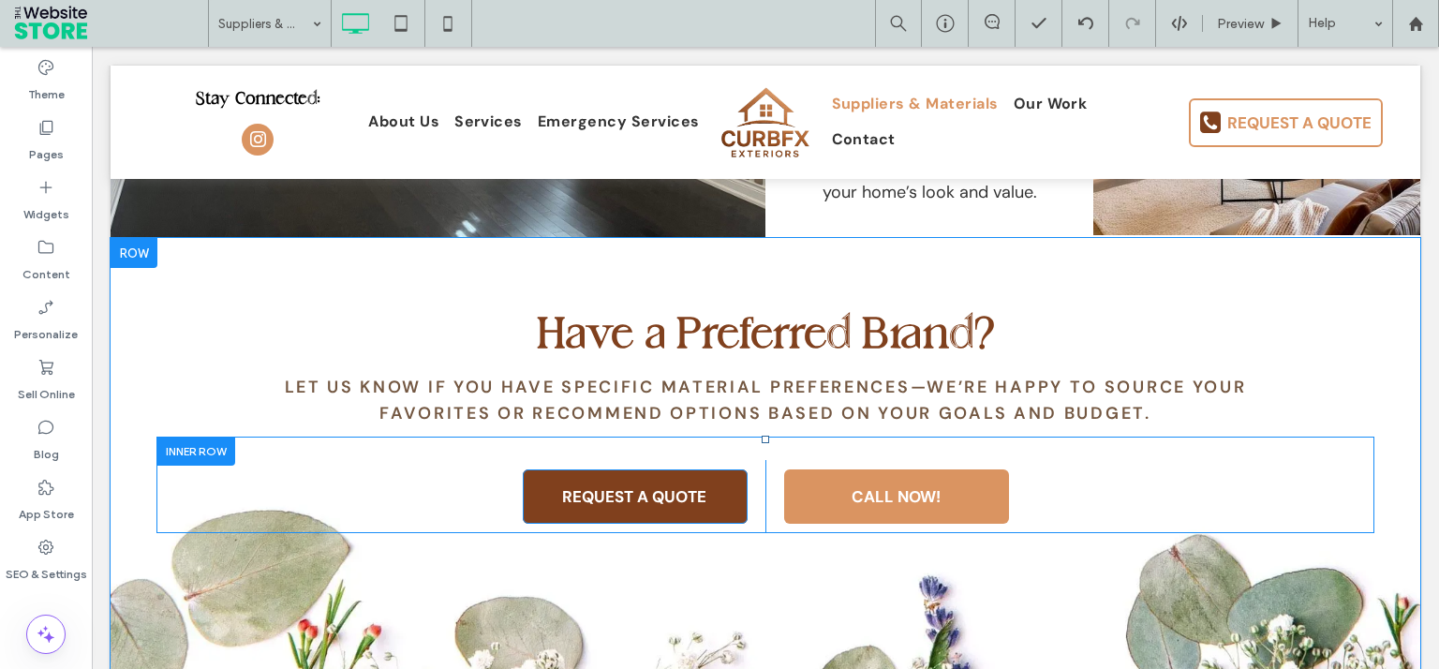
click at [657, 492] on span "REQUEST A QUOTE" at bounding box center [633, 496] width 157 height 39
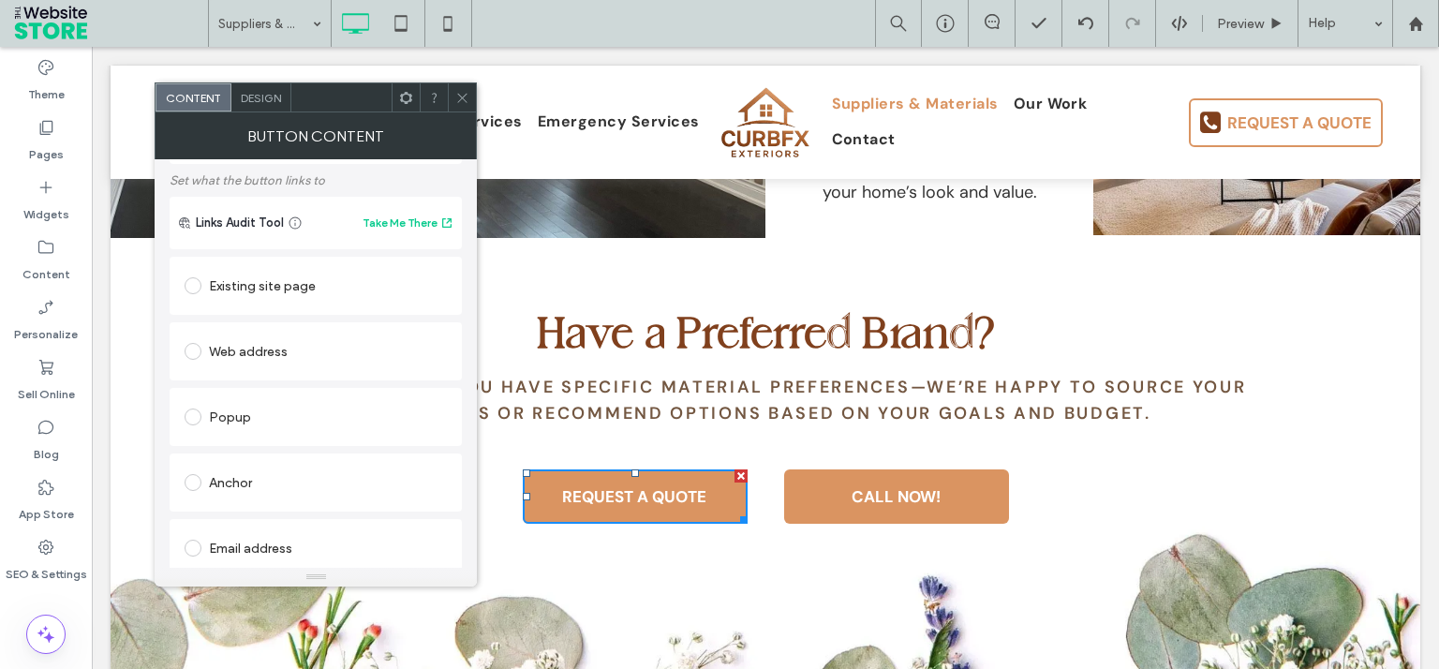
scroll to position [0, 0]
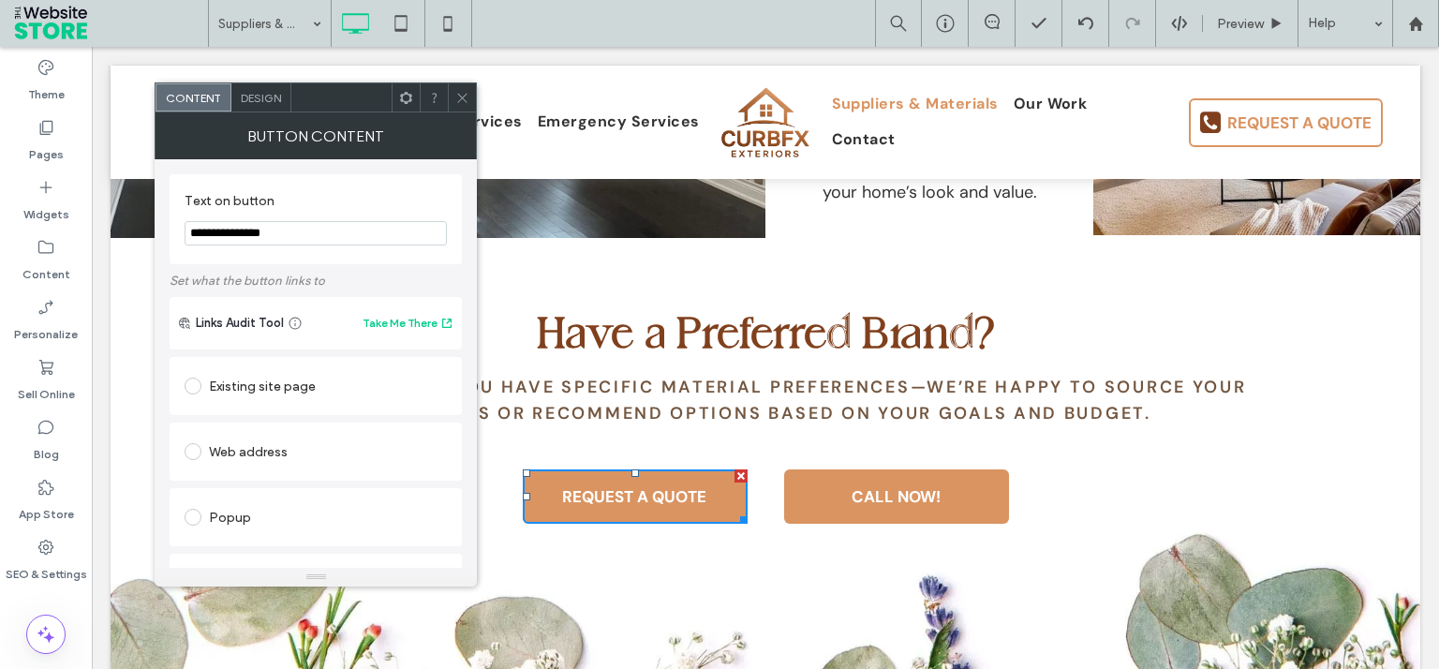
click at [240, 394] on div "Existing site page" at bounding box center [316, 386] width 262 height 30
click at [465, 86] on span at bounding box center [462, 97] width 14 height 28
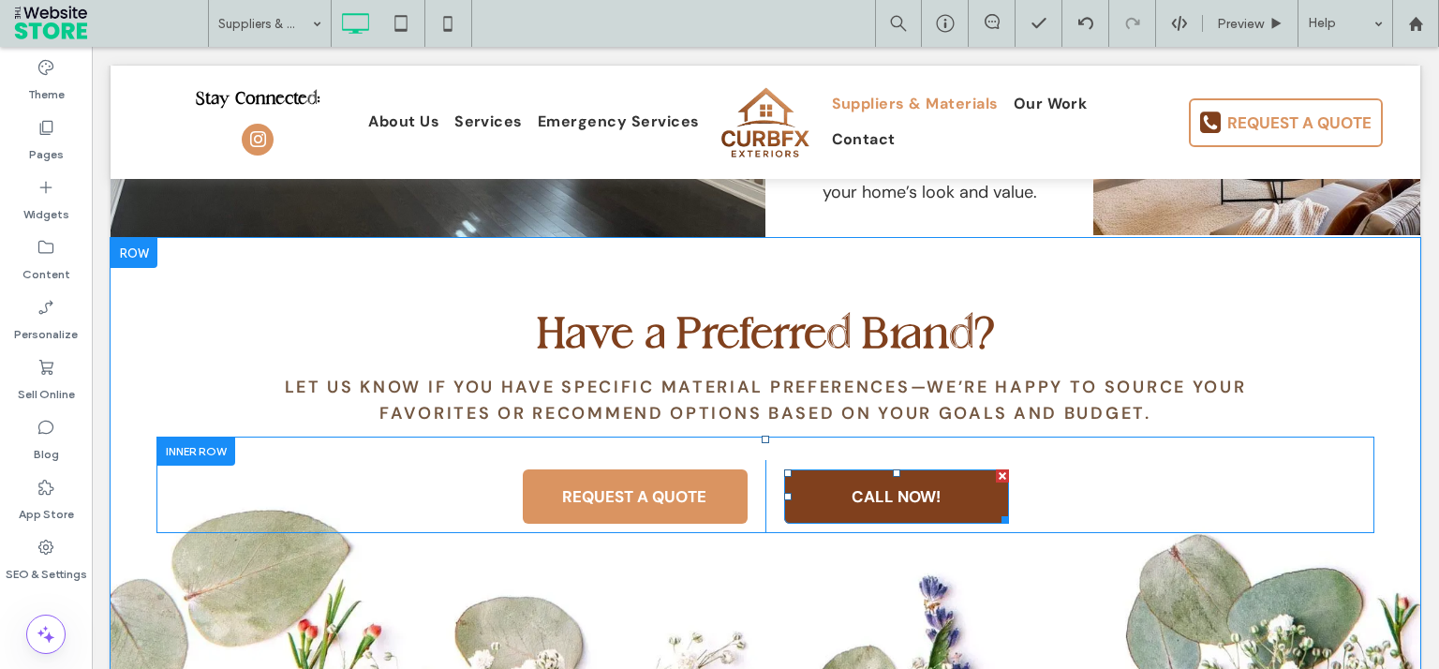
click at [879, 500] on span "CALL NOW!" at bounding box center [896, 496] width 102 height 39
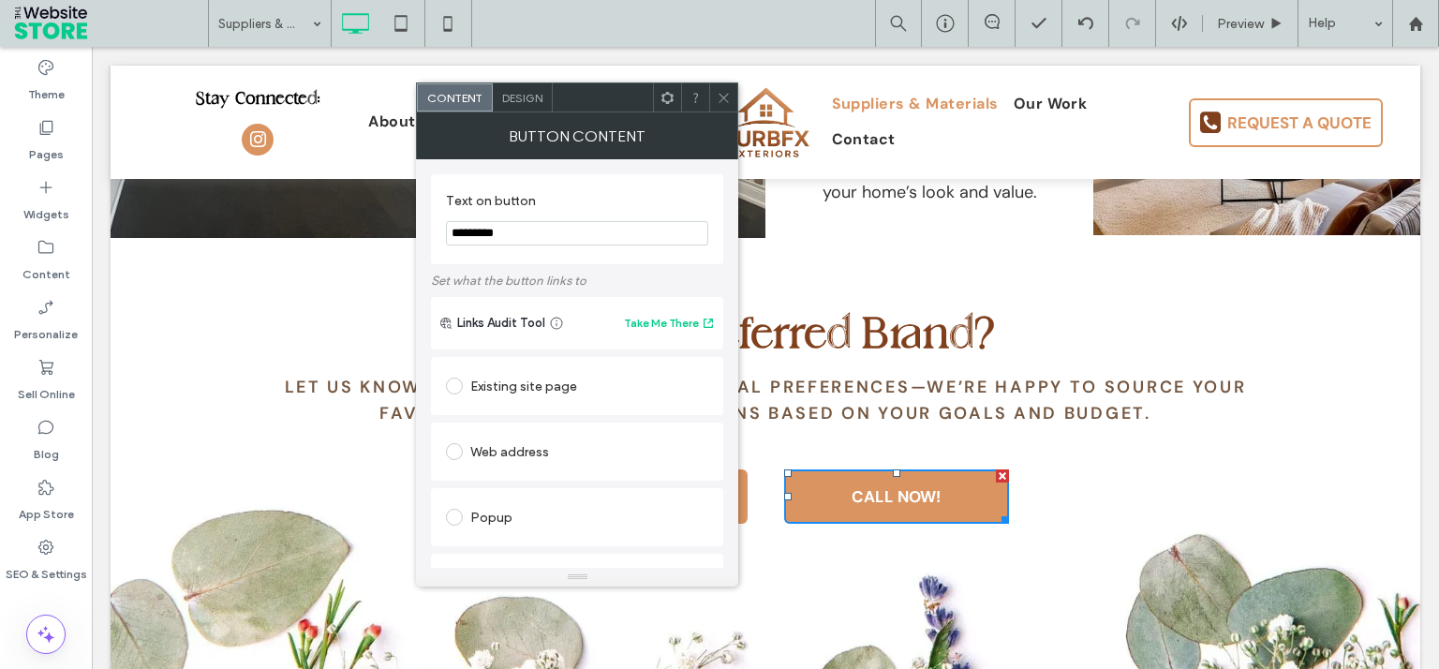
scroll to position [325, 0]
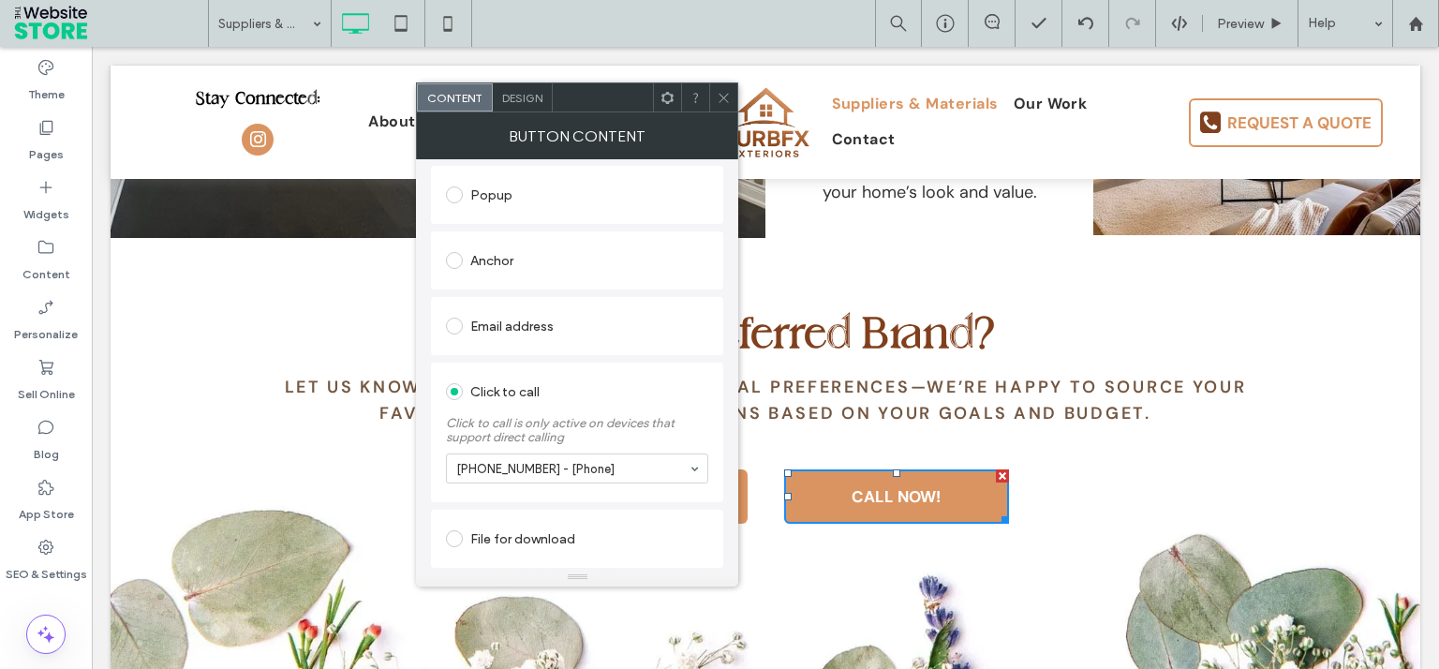
click at [717, 100] on div at bounding box center [723, 97] width 28 height 28
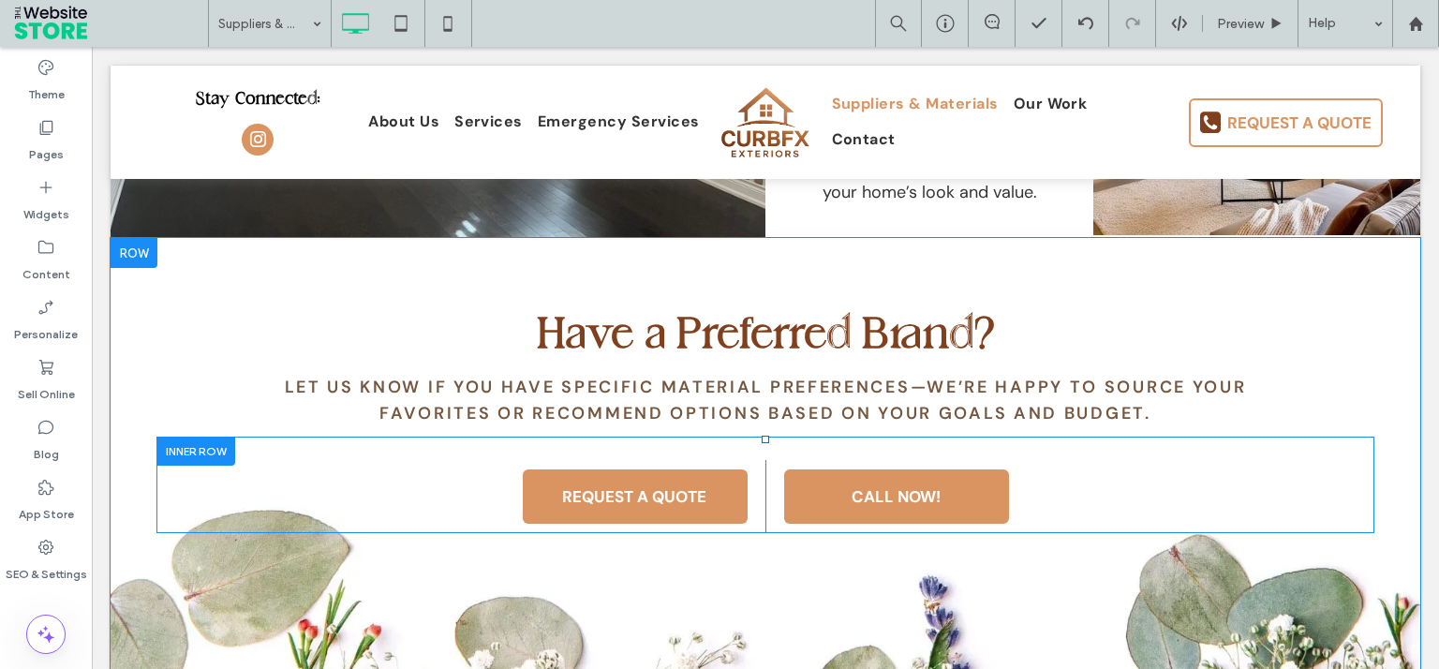
scroll to position [2630, 0]
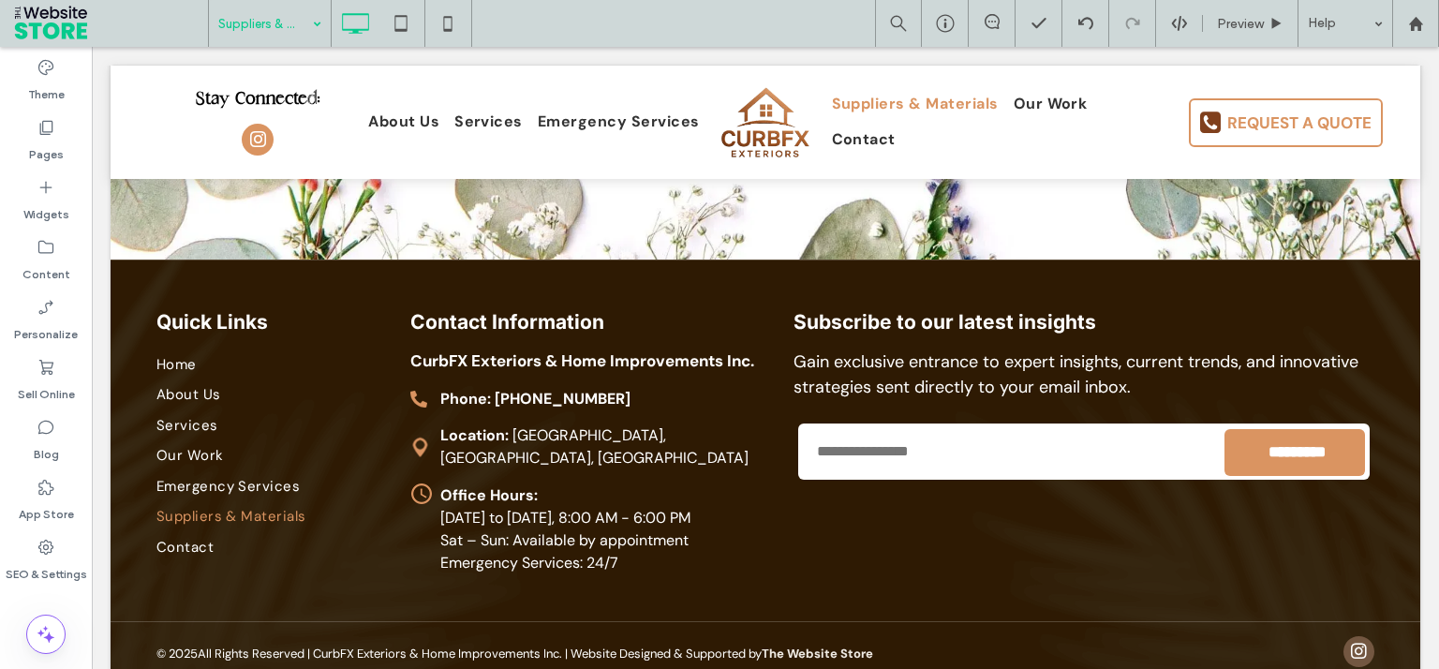
click at [303, 24] on input at bounding box center [265, 23] width 94 height 47
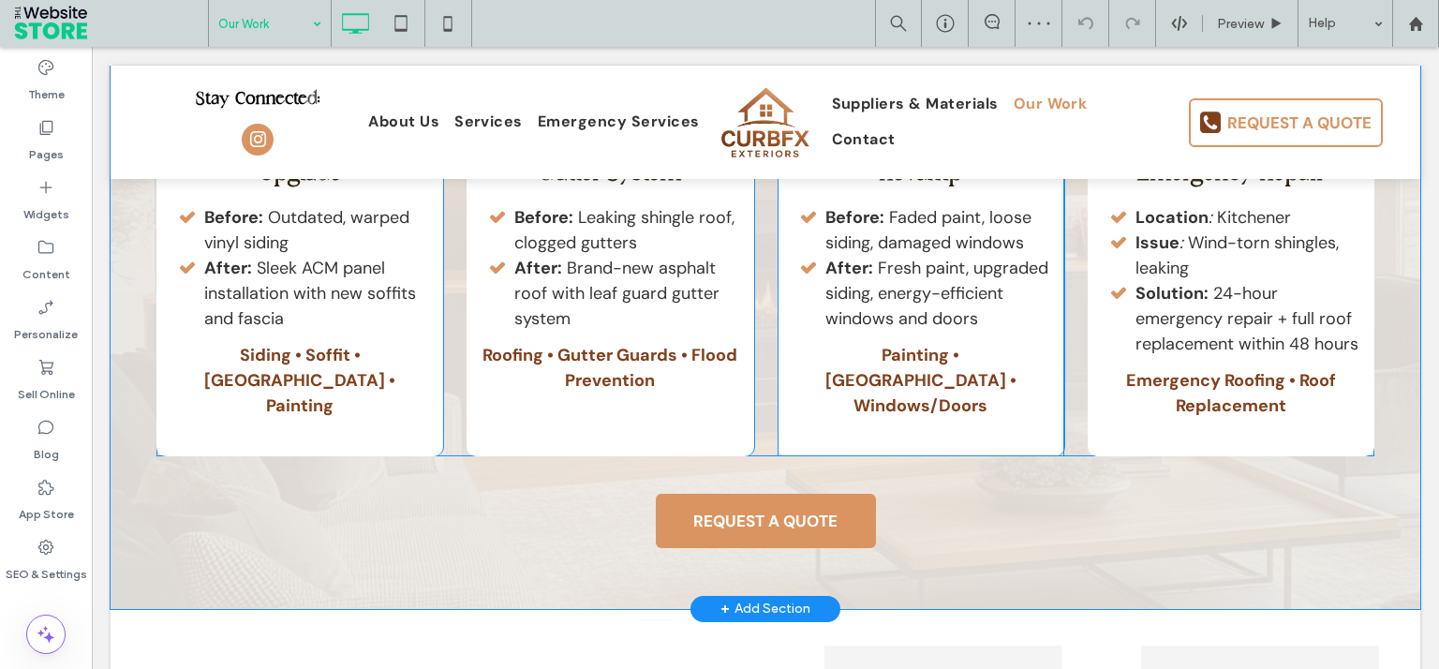
scroll to position [1235, 0]
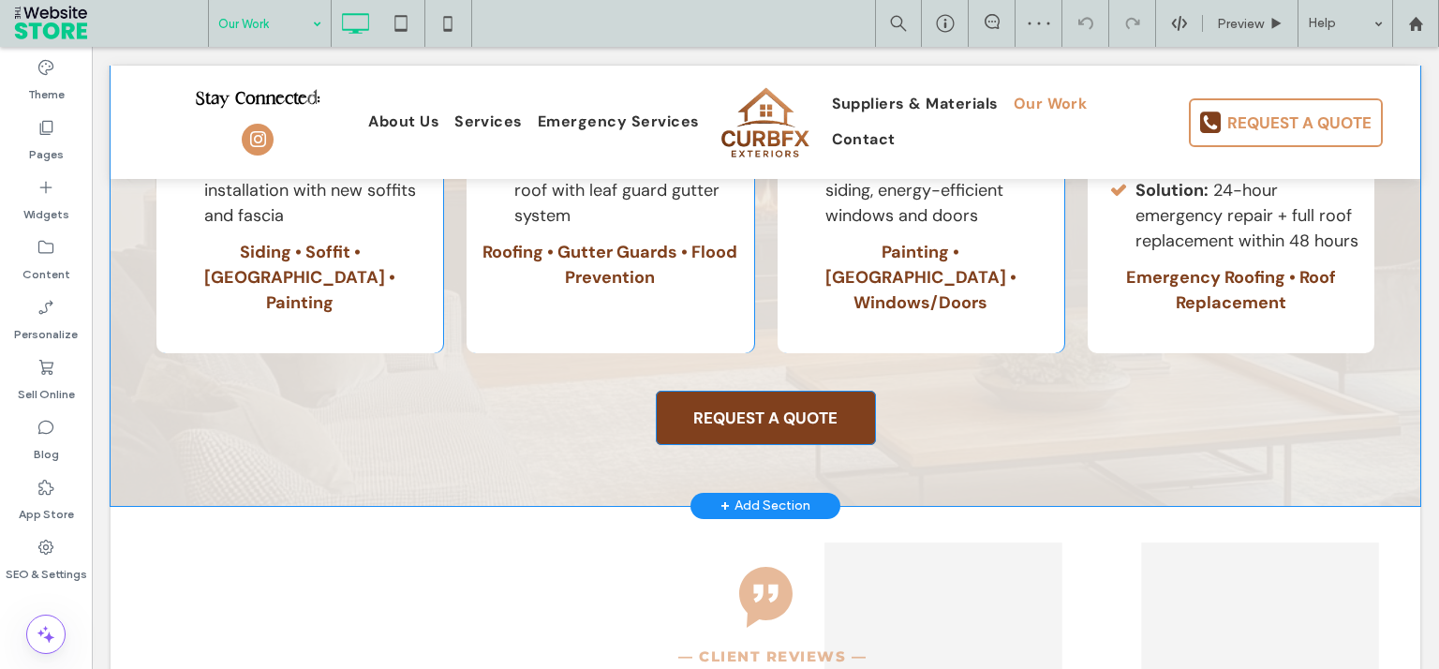
click at [785, 418] on span "REQUEST A QUOTE" at bounding box center [765, 417] width 157 height 39
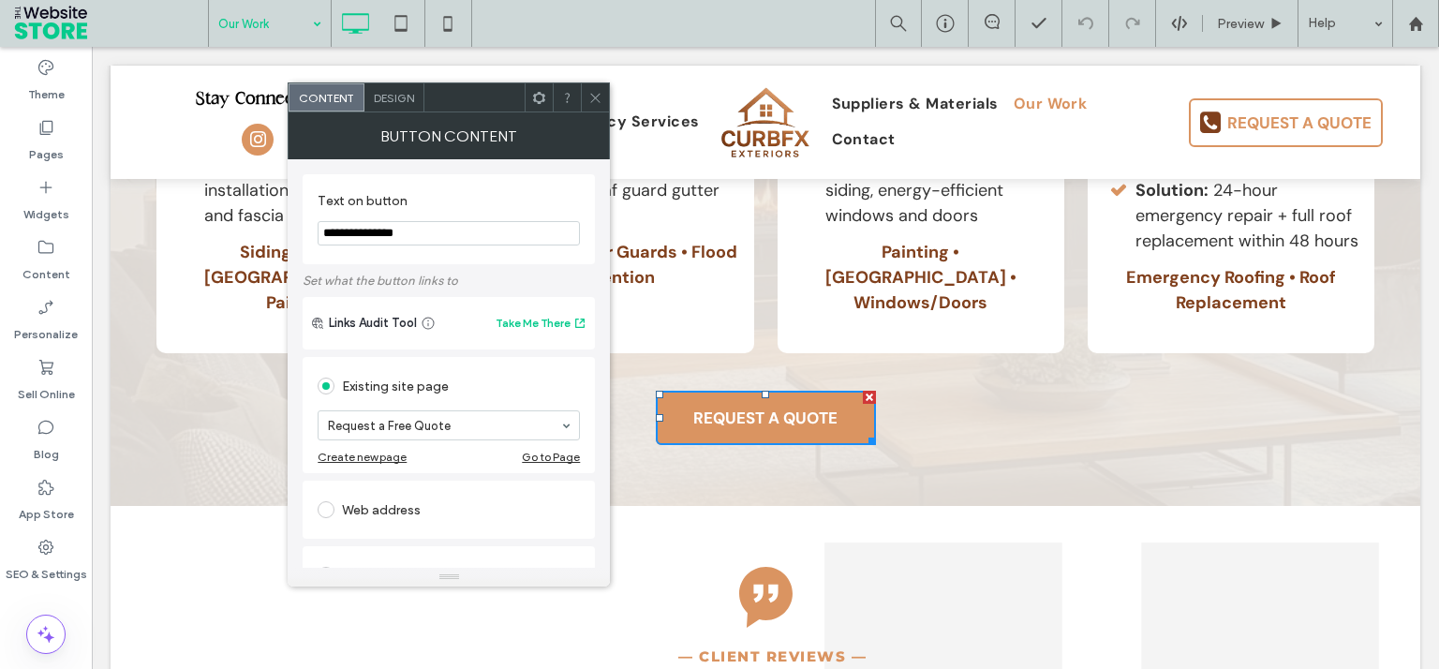
drag, startPoint x: 590, startPoint y: 92, endPoint x: 522, endPoint y: 106, distance: 69.8
click at [590, 92] on icon at bounding box center [595, 98] width 14 height 14
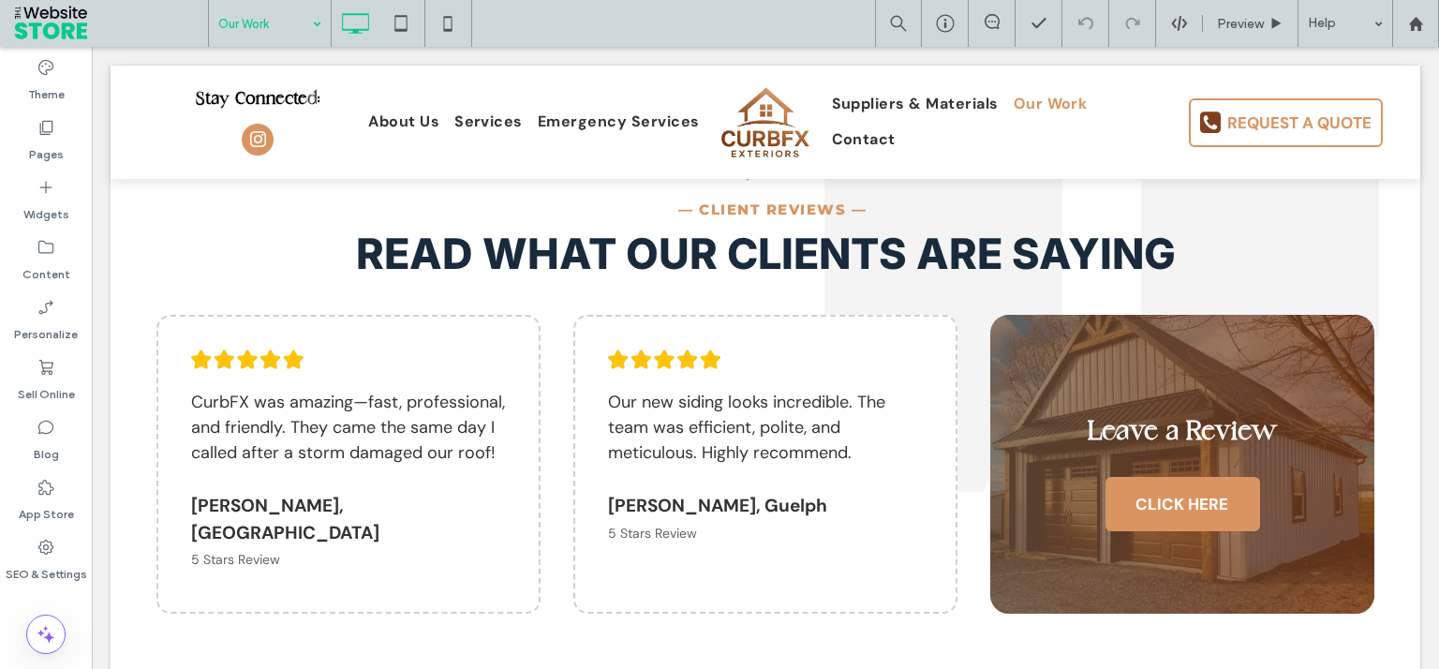
scroll to position [2130, 0]
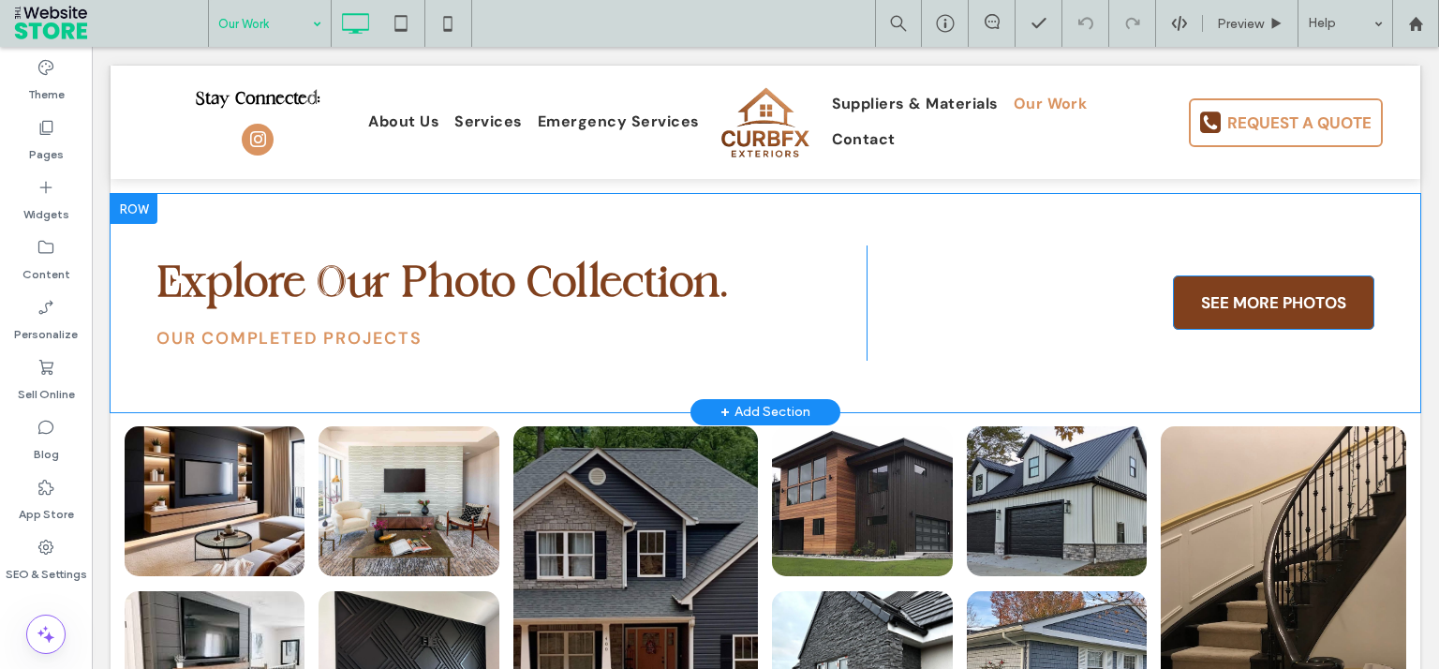
click at [1246, 283] on span "SEE MORE PHOTOS" at bounding box center [1273, 302] width 158 height 39
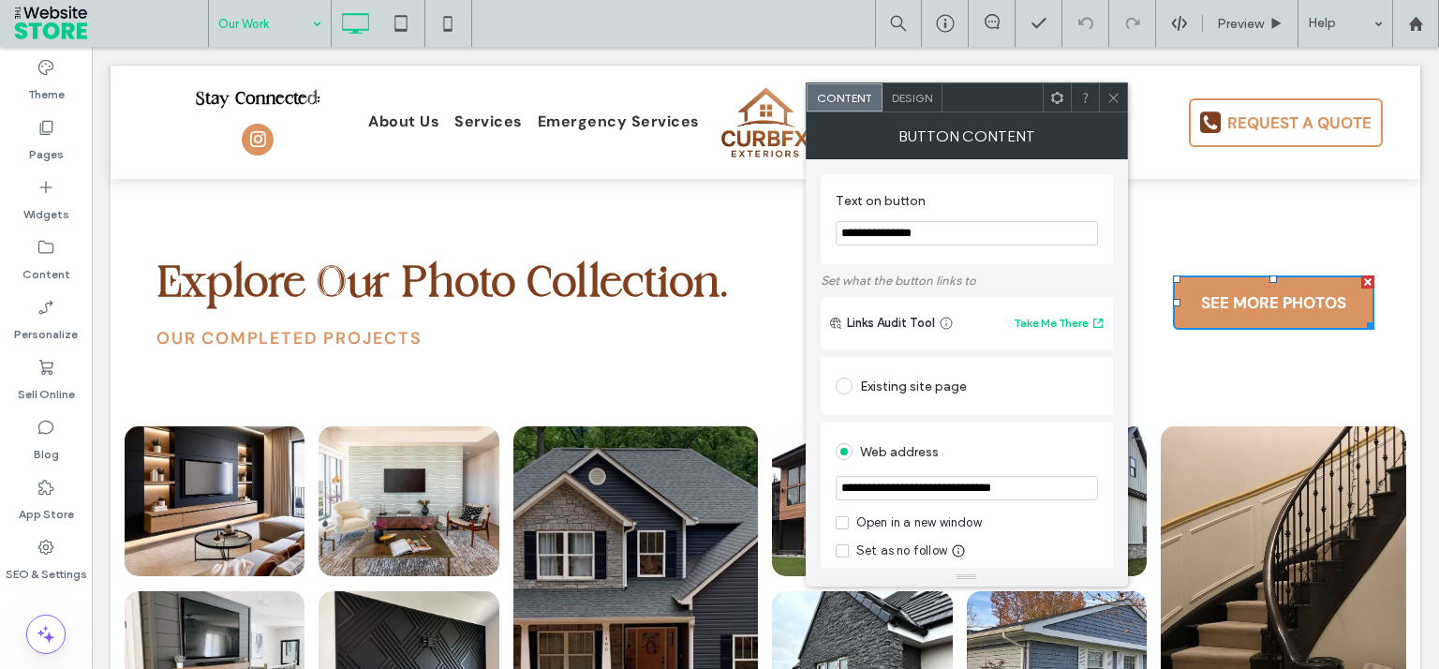
click at [1107, 96] on icon at bounding box center [1113, 98] width 14 height 14
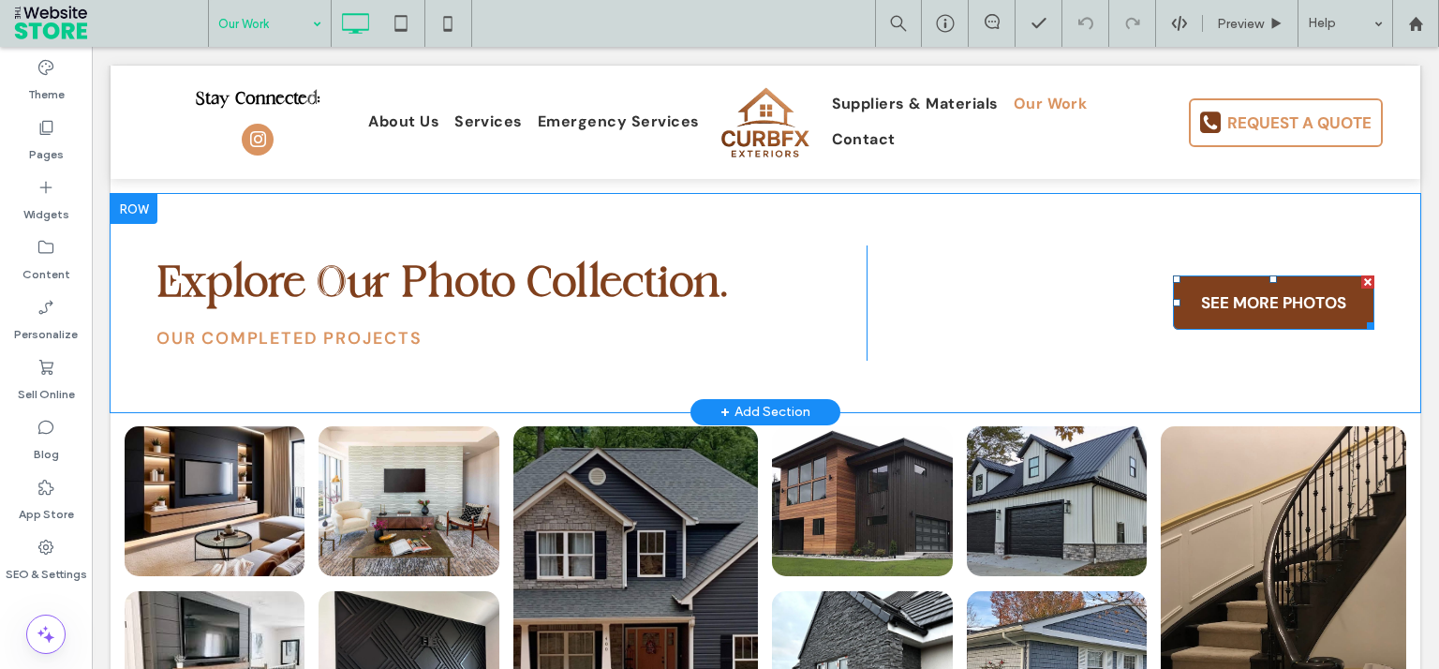
click at [1302, 283] on span "SEE MORE PHOTOS" at bounding box center [1273, 302] width 158 height 39
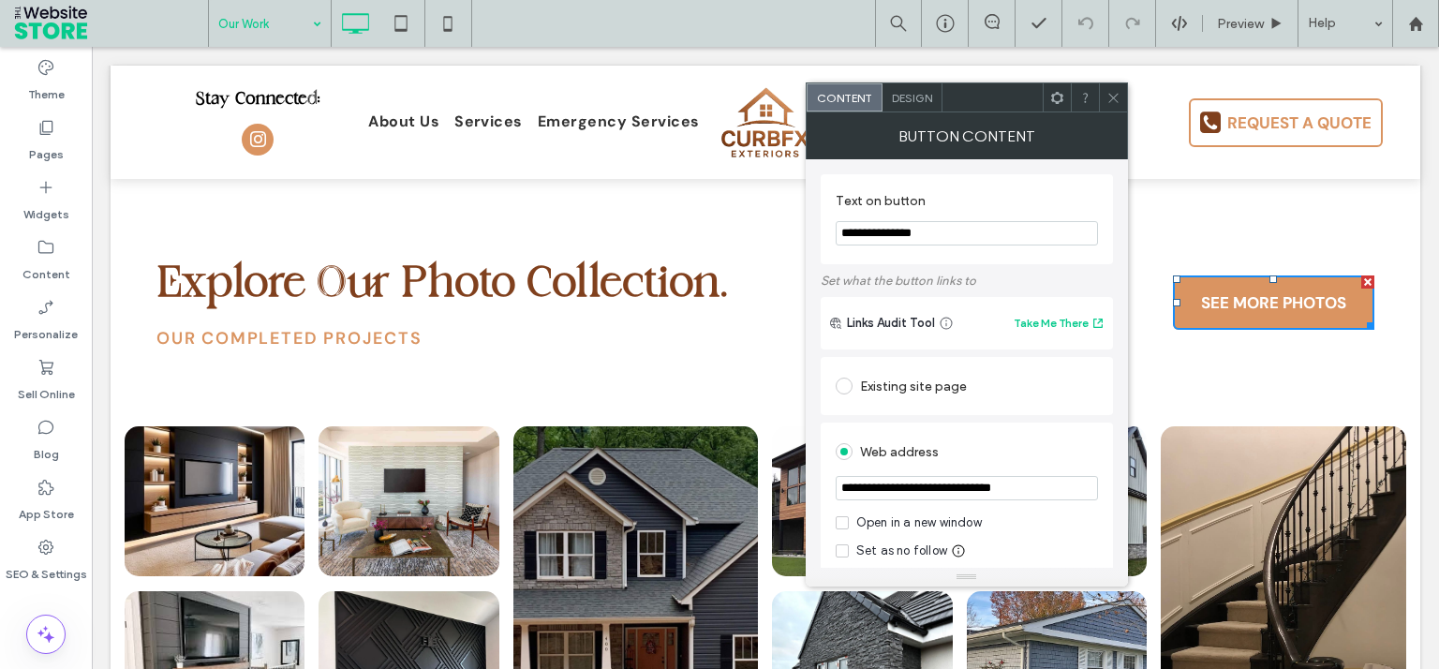
scroll to position [373, 0]
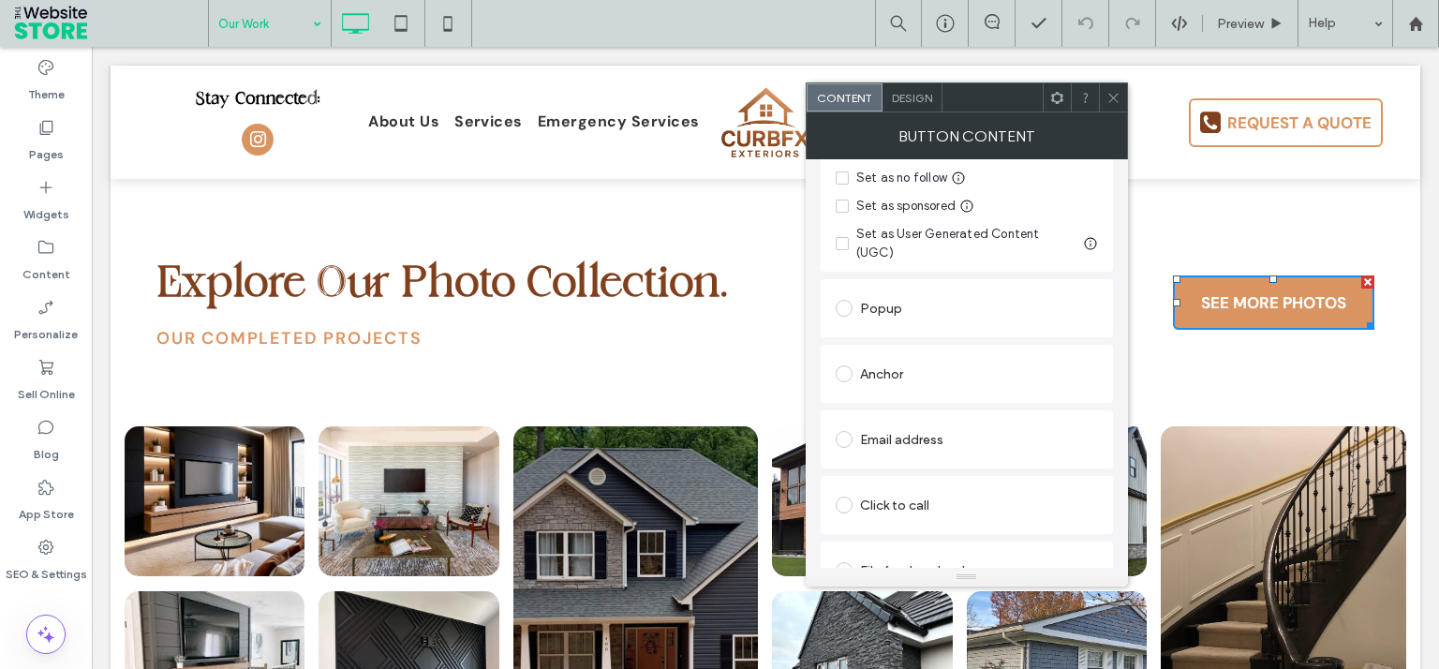
click at [1111, 100] on icon at bounding box center [1113, 98] width 14 height 14
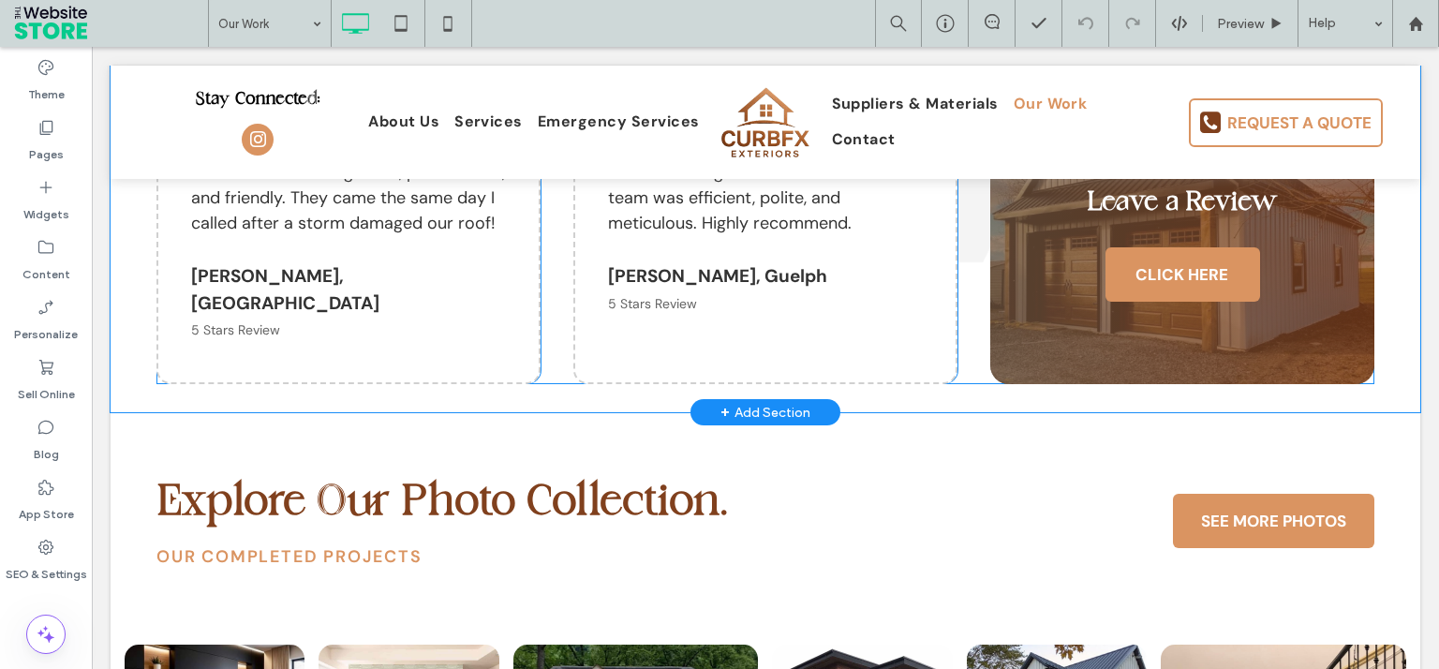
scroll to position [2130, 0]
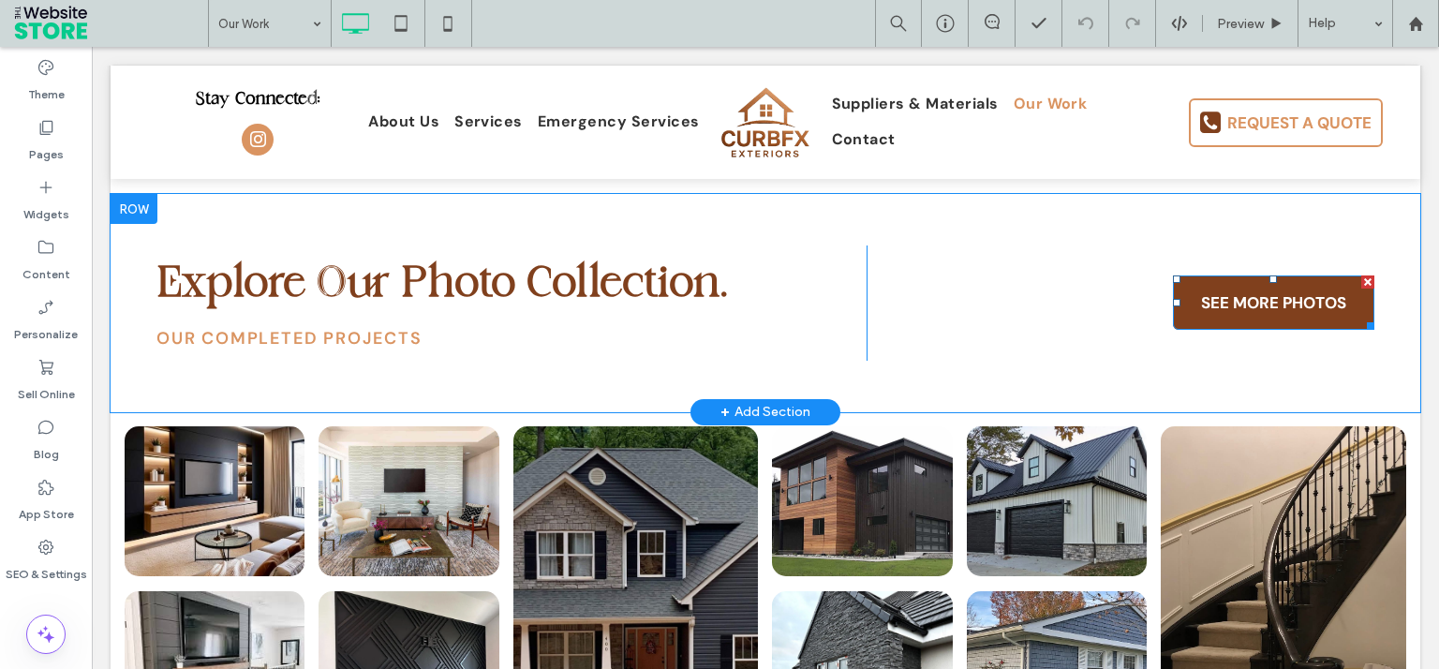
click at [1223, 283] on span "SEE MORE PHOTOS" at bounding box center [1273, 302] width 158 height 39
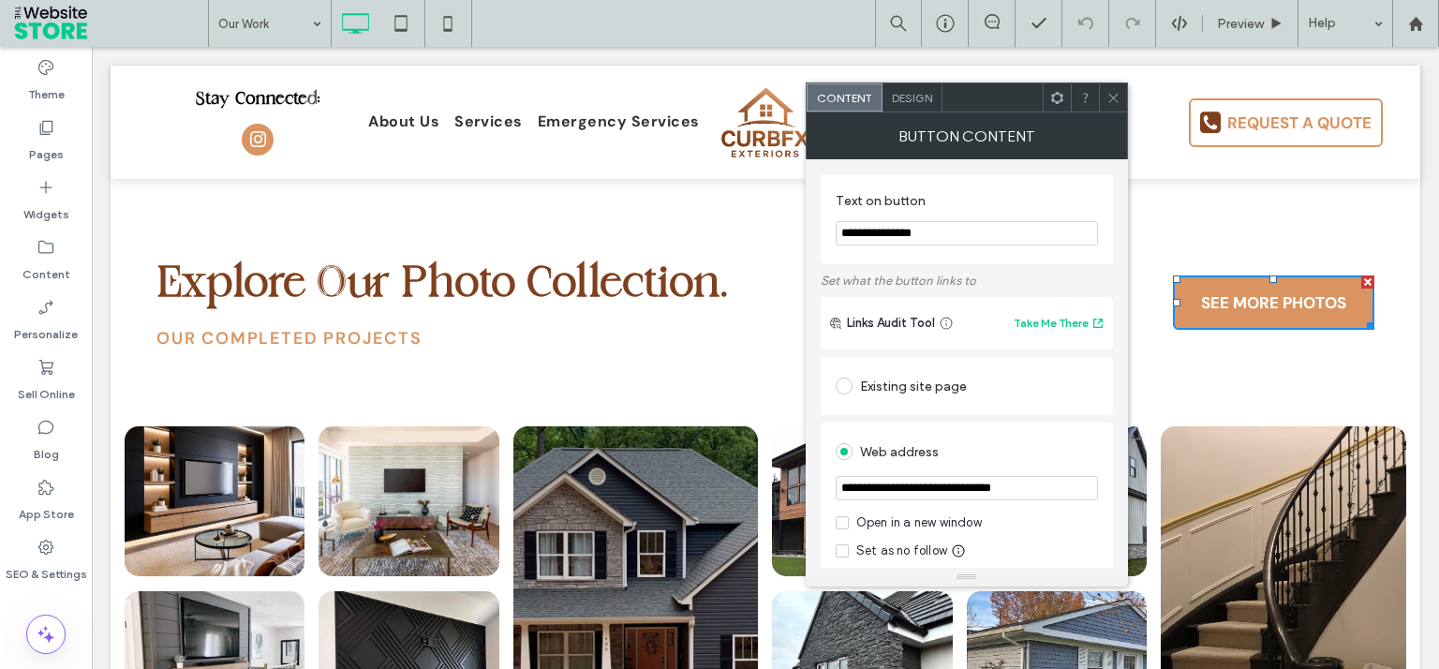
click at [933, 394] on div "Existing site page" at bounding box center [966, 386] width 262 height 30
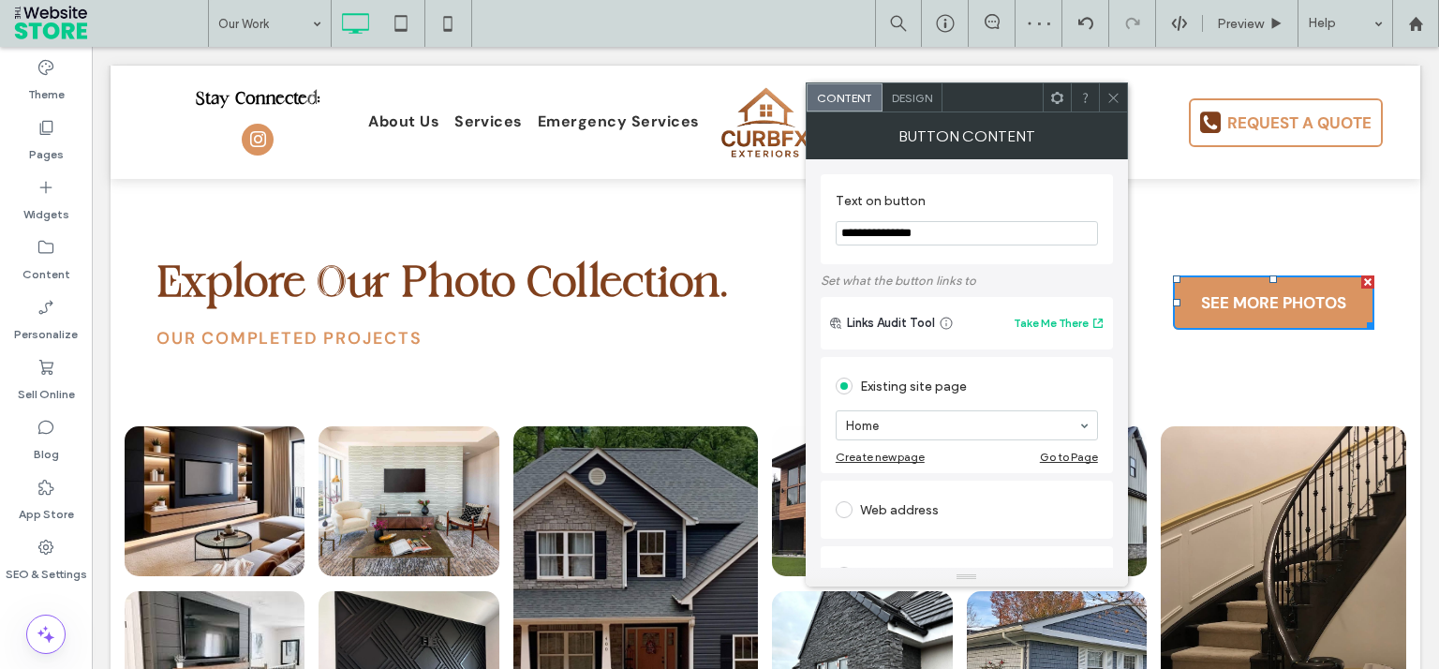
click at [937, 399] on div "Existing site page" at bounding box center [966, 386] width 262 height 30
click at [1115, 92] on icon at bounding box center [1113, 98] width 14 height 14
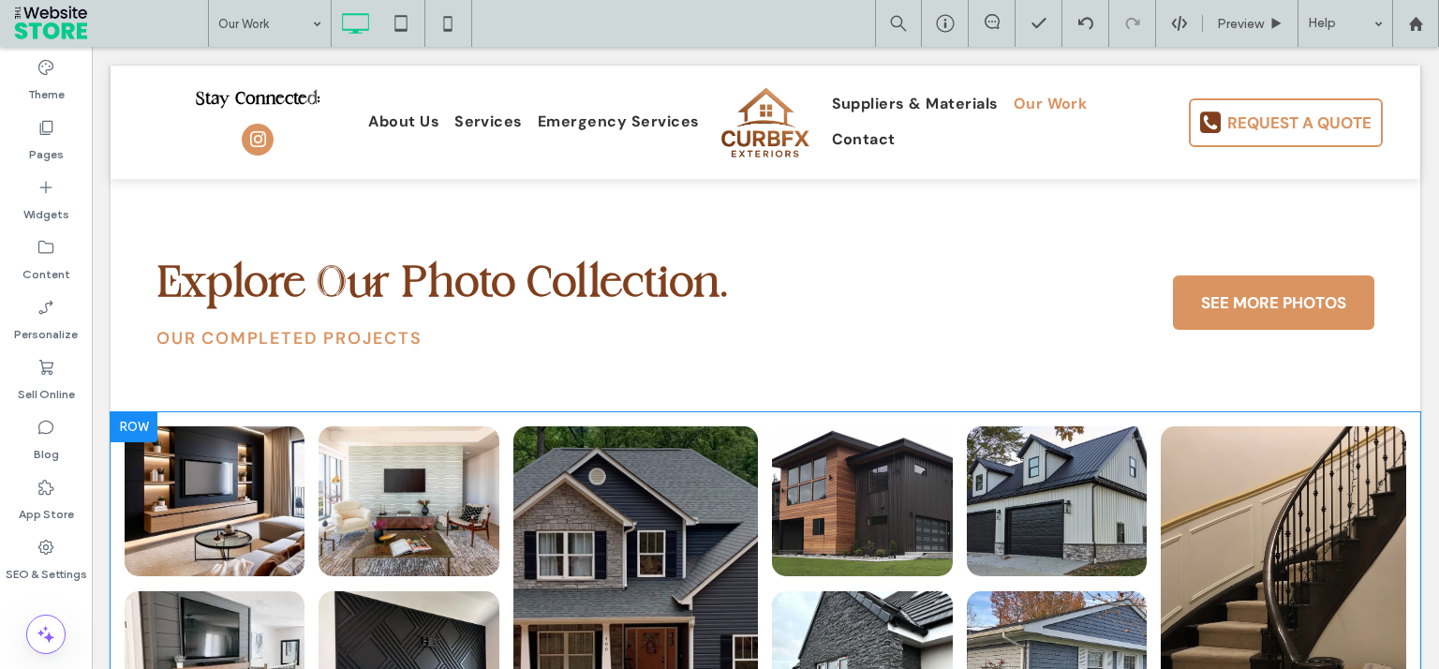
click at [133, 412] on div at bounding box center [134, 427] width 47 height 30
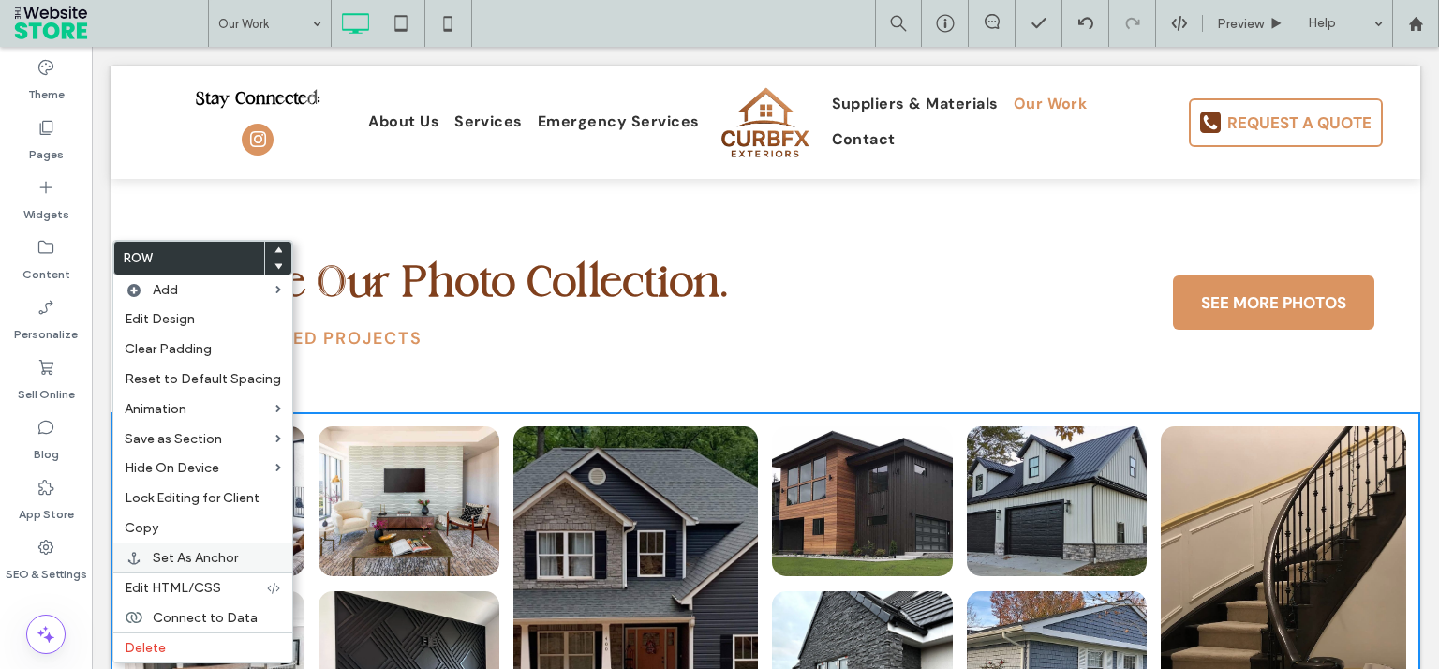
click at [204, 554] on span "Set As Anchor" at bounding box center [195, 558] width 85 height 16
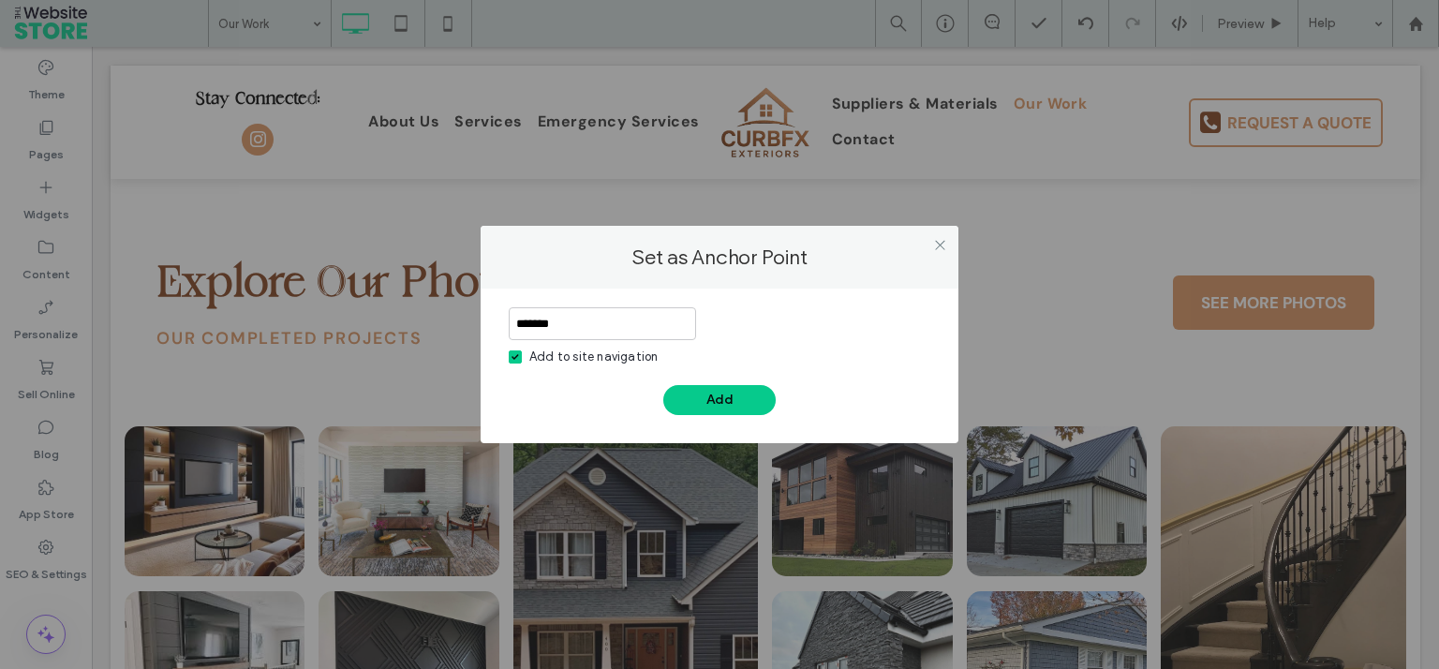
type input "*******"
click at [518, 354] on icon at bounding box center [514, 357] width 7 height 6
click at [746, 403] on button "Add" at bounding box center [719, 400] width 112 height 30
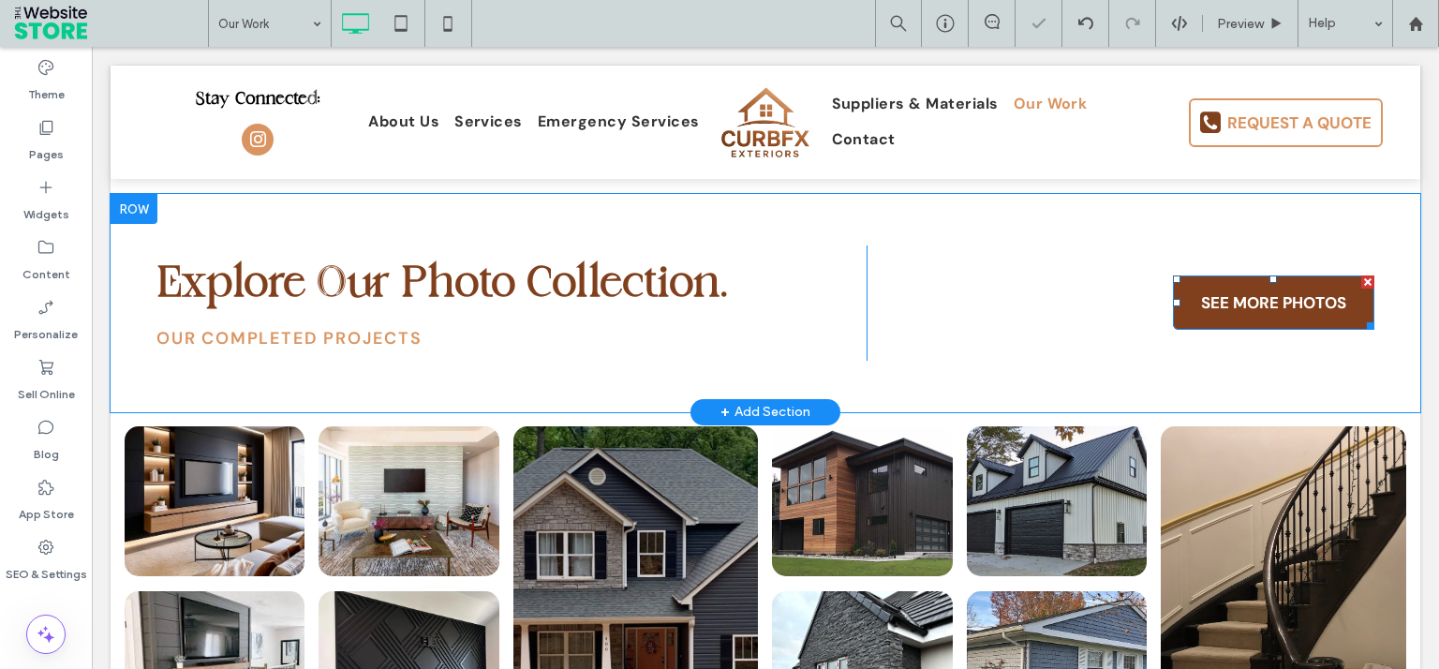
click at [1292, 283] on span "SEE MORE PHOTOS" at bounding box center [1273, 302] width 158 height 39
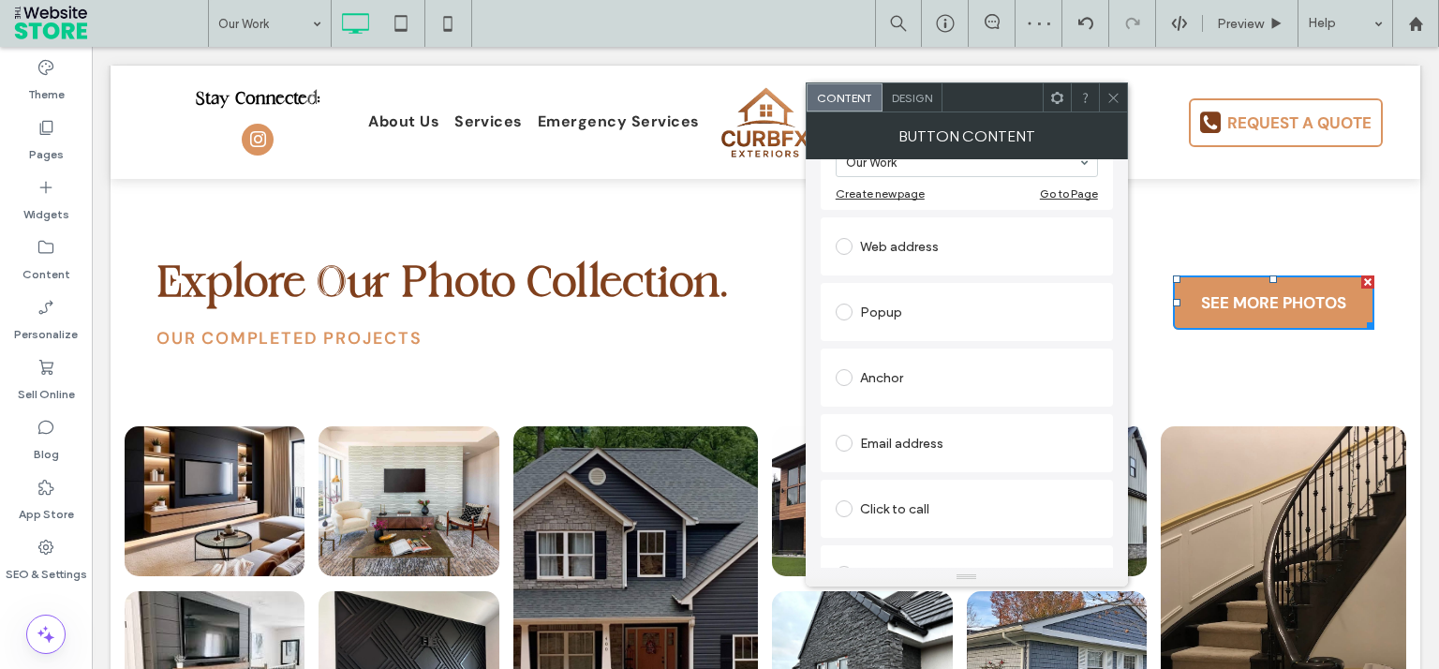
scroll to position [262, 0]
click at [868, 375] on div "Anchor" at bounding box center [966, 378] width 262 height 30
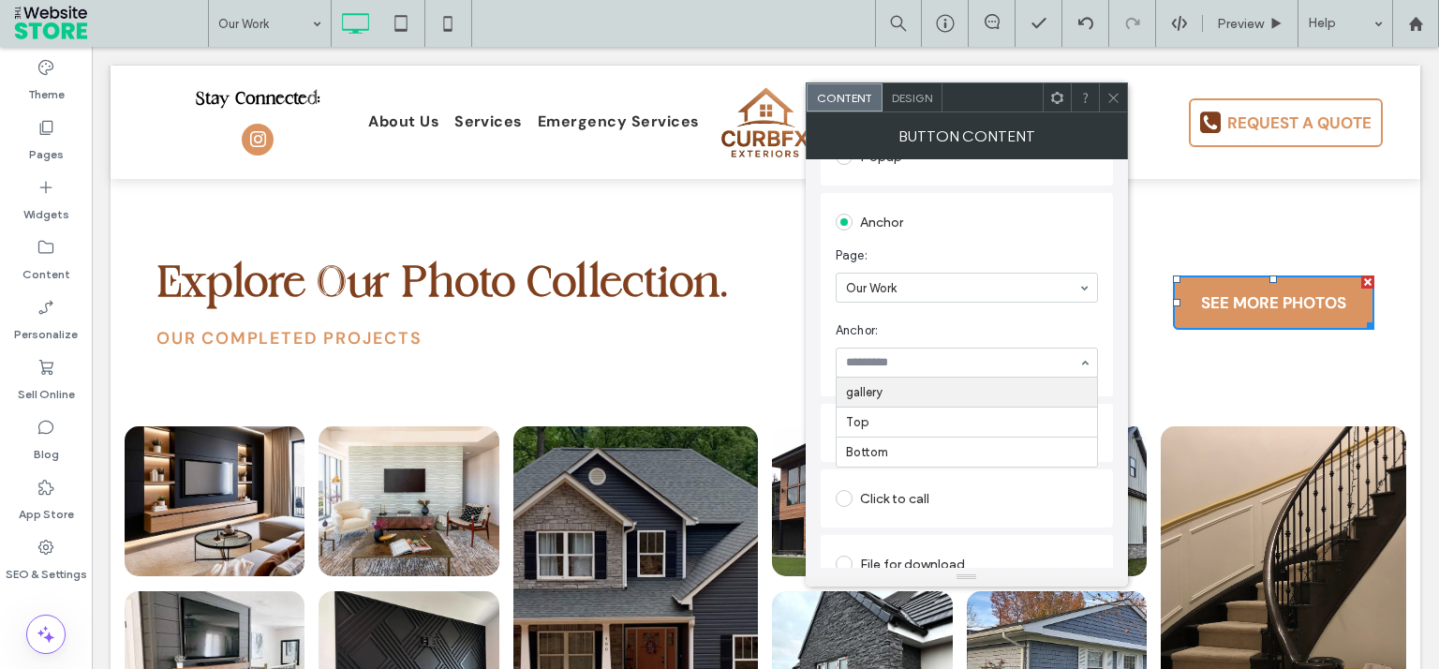
scroll to position [386, 0]
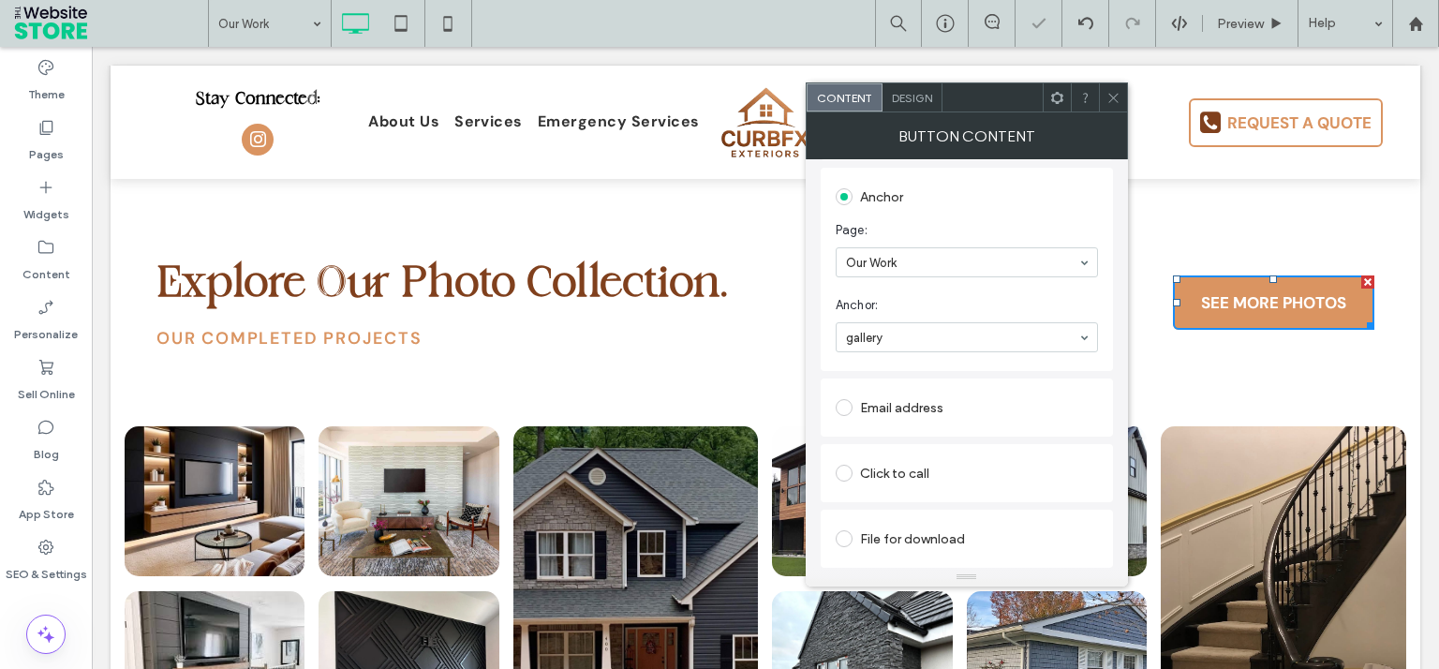
drag, startPoint x: 1115, startPoint y: 96, endPoint x: 1114, endPoint y: 250, distance: 154.5
click at [1115, 95] on icon at bounding box center [1113, 98] width 14 height 14
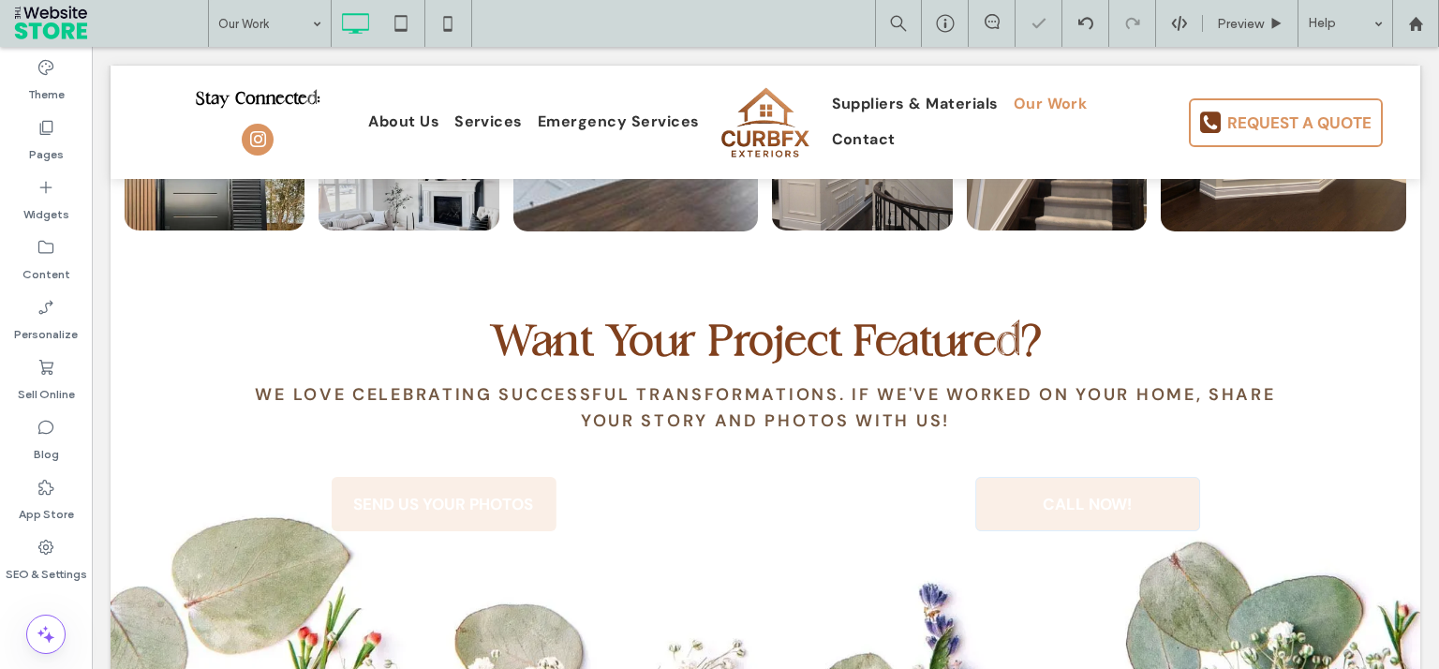
scroll to position [3472, 0]
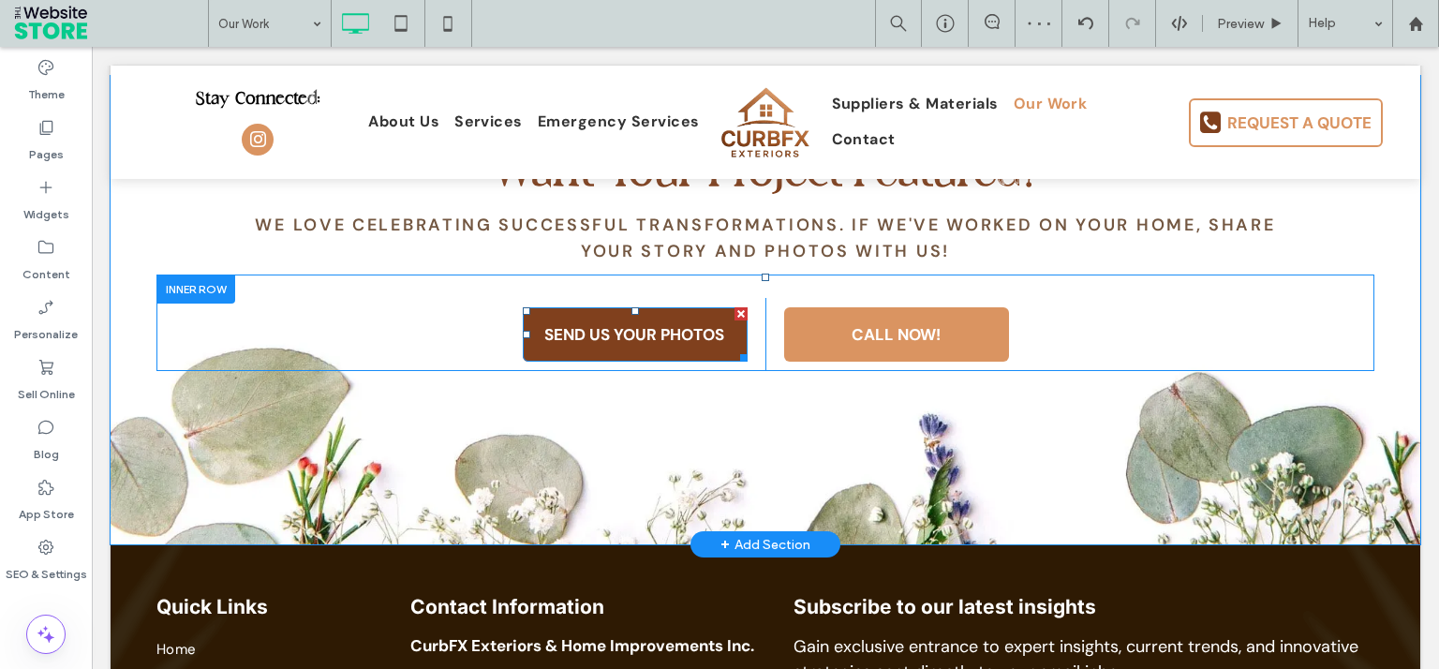
click at [575, 315] on span "SEND US YOUR PHOTOS" at bounding box center [634, 334] width 193 height 39
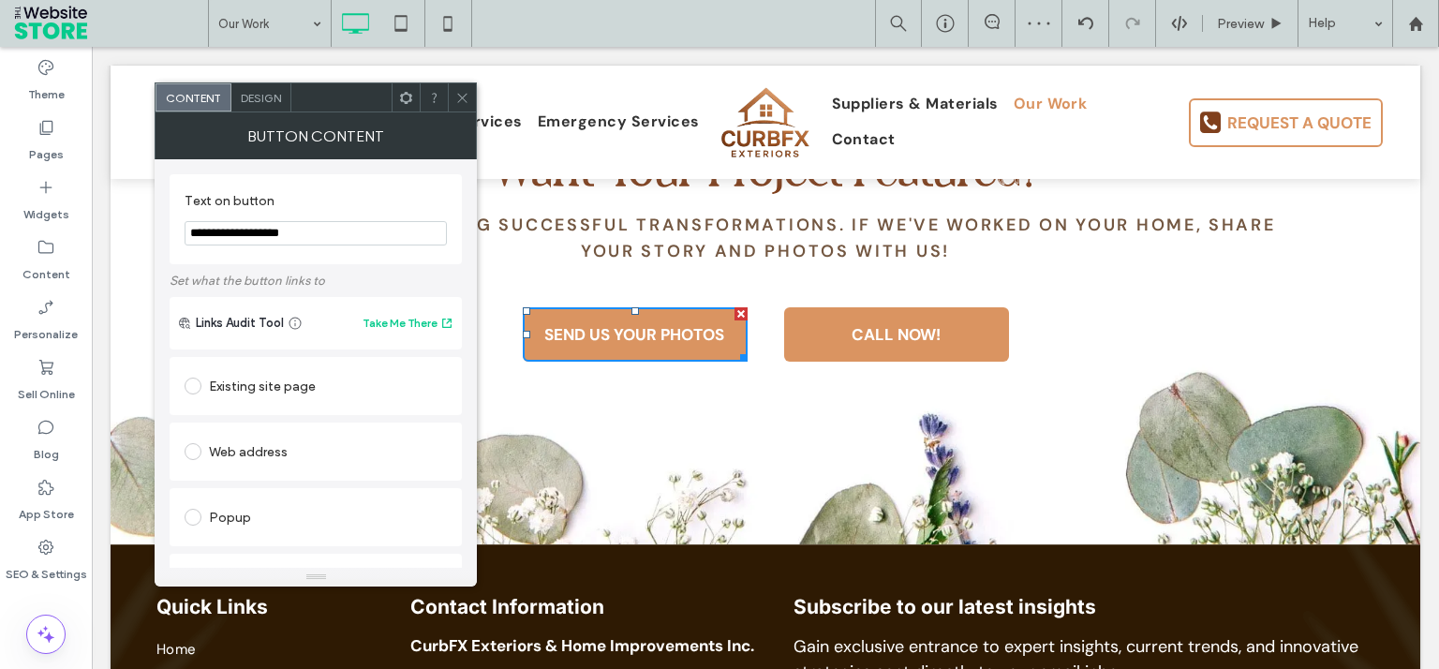
scroll to position [286, 0]
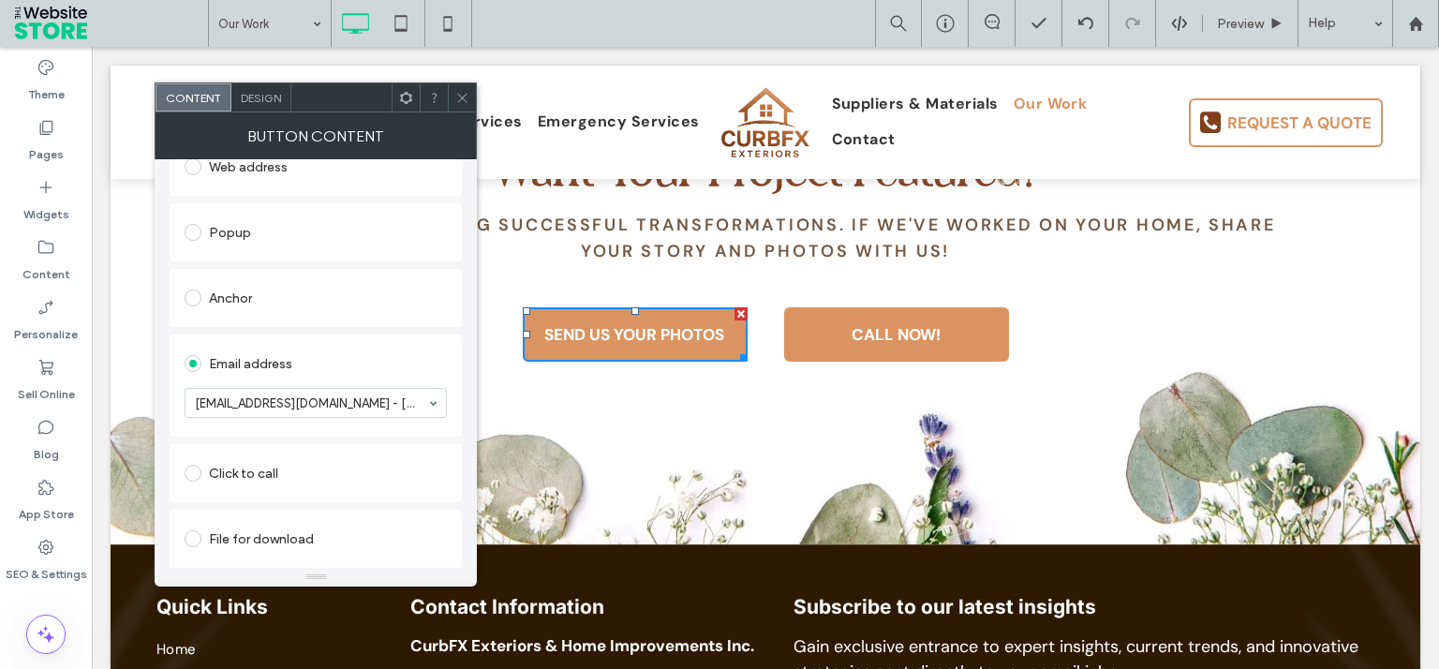
click at [451, 88] on div at bounding box center [462, 97] width 28 height 28
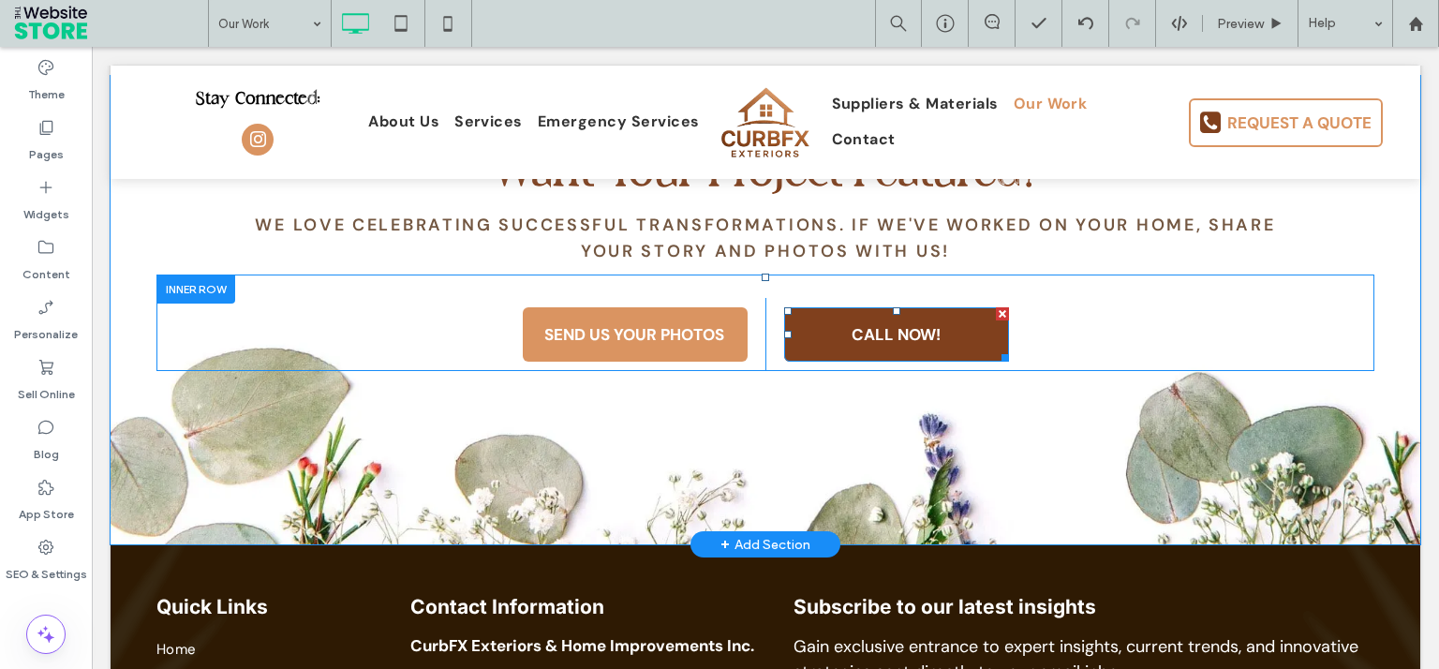
click at [832, 307] on link "CALL NOW!" at bounding box center [896, 334] width 225 height 54
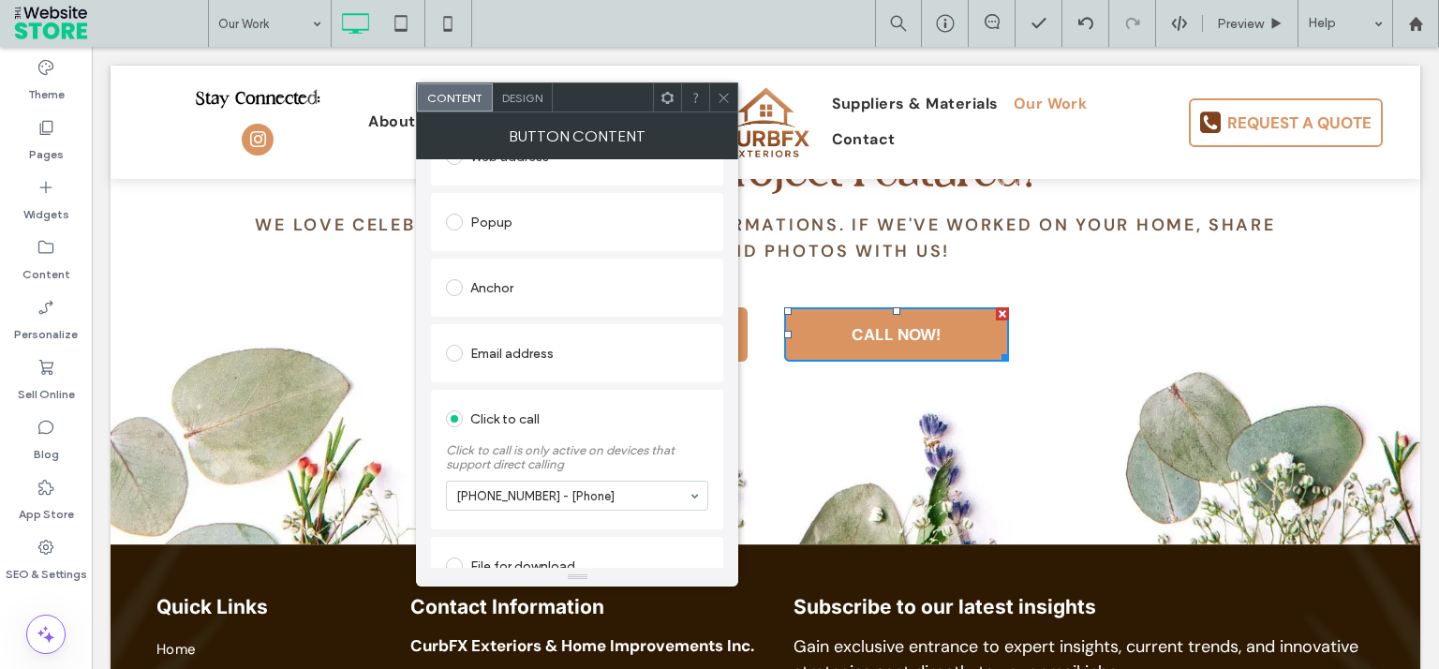
scroll to position [325, 0]
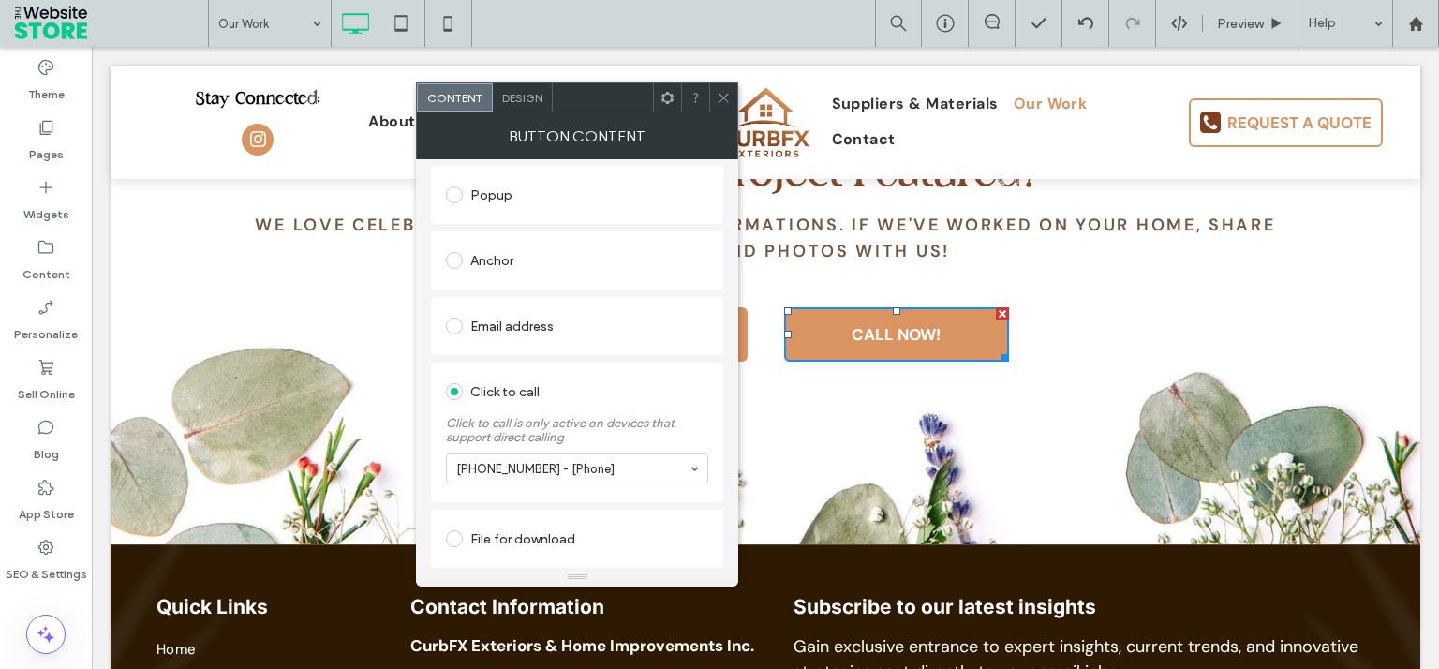
click at [721, 95] on use at bounding box center [723, 97] width 9 height 9
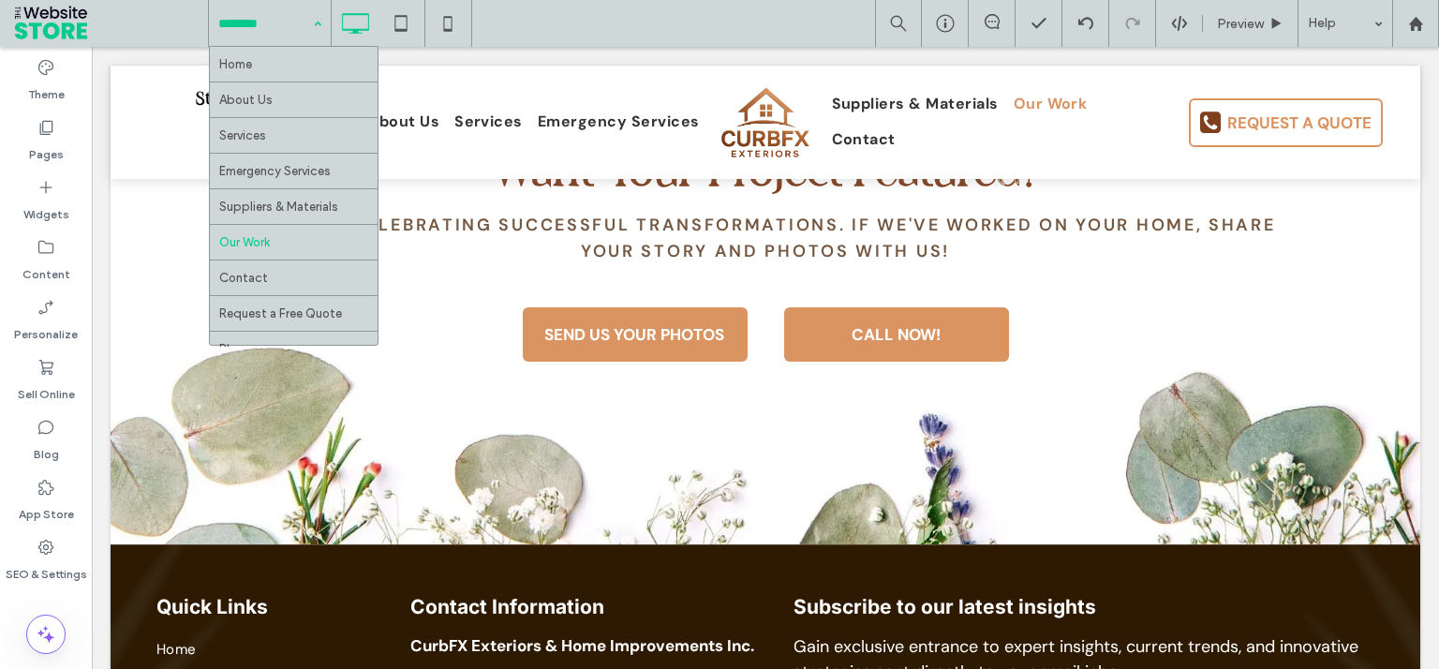
click at [273, 17] on input at bounding box center [265, 23] width 94 height 47
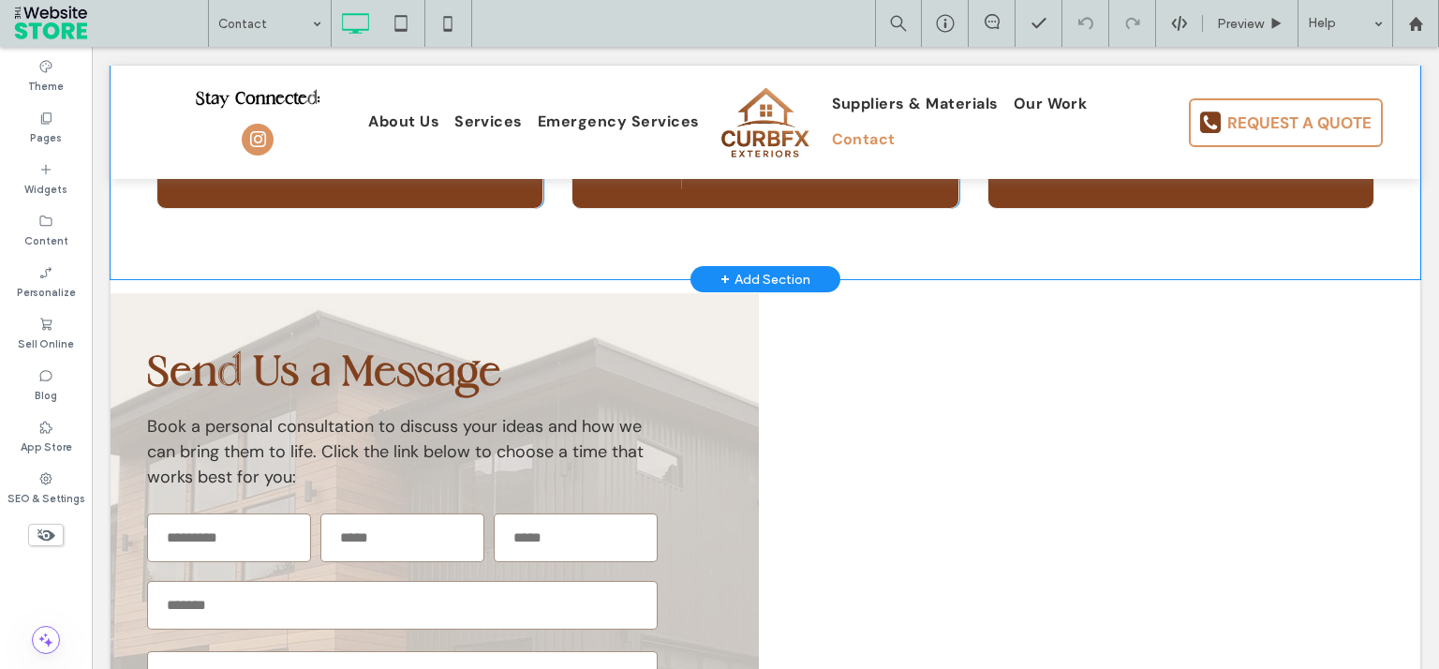
scroll to position [841, 0]
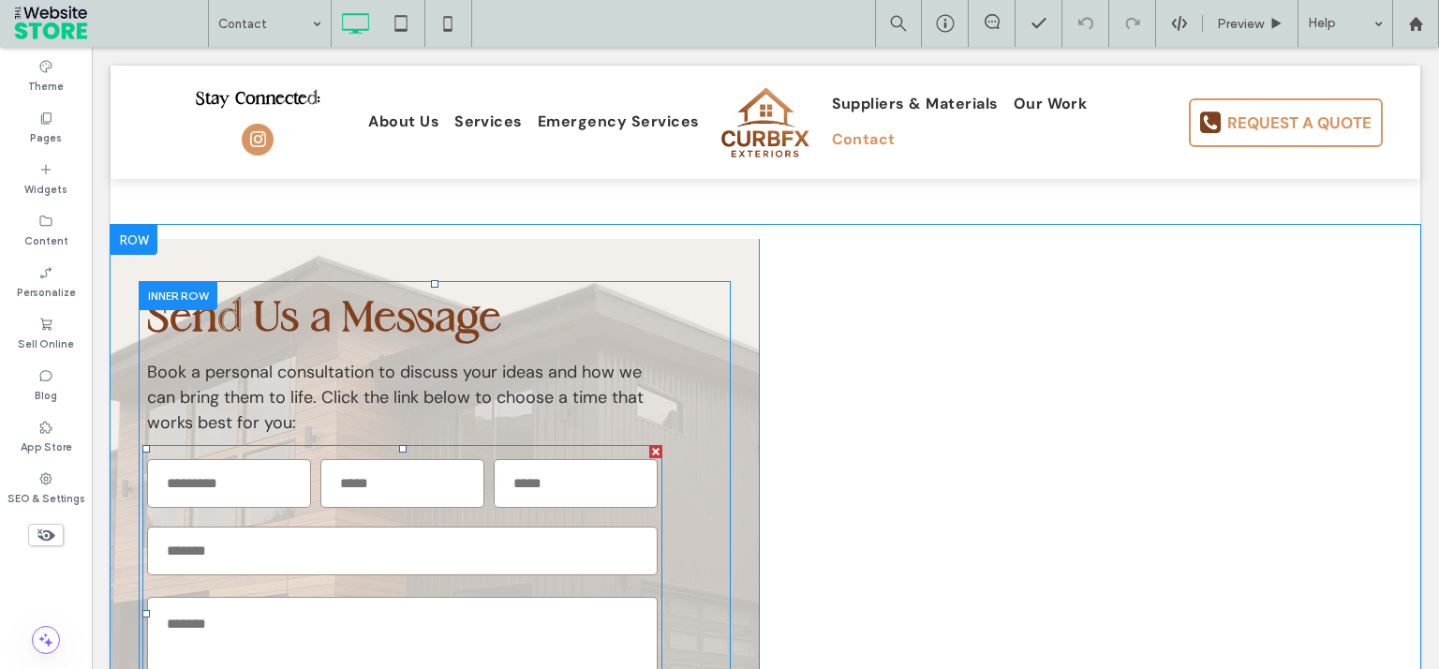
click at [523, 561] on form "**********" at bounding box center [402, 613] width 520 height 337
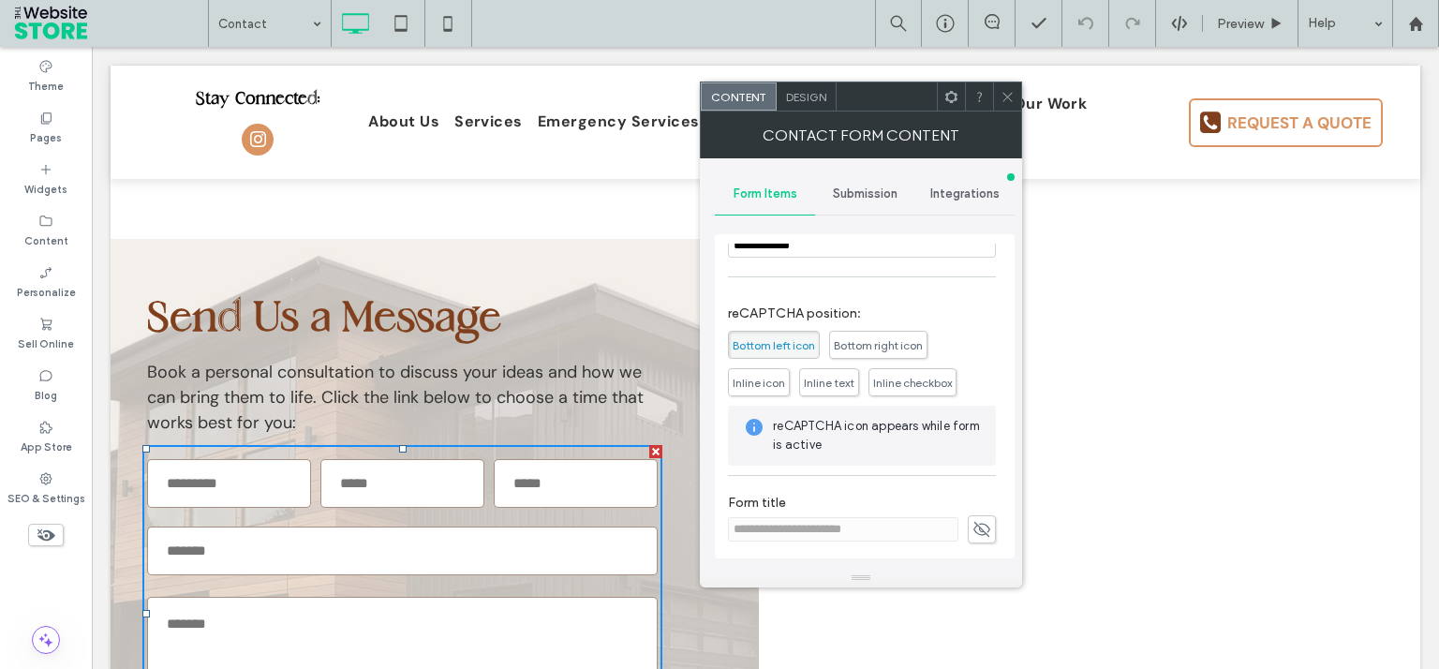
scroll to position [424, 0]
click at [879, 185] on div "Submission" at bounding box center [865, 193] width 100 height 41
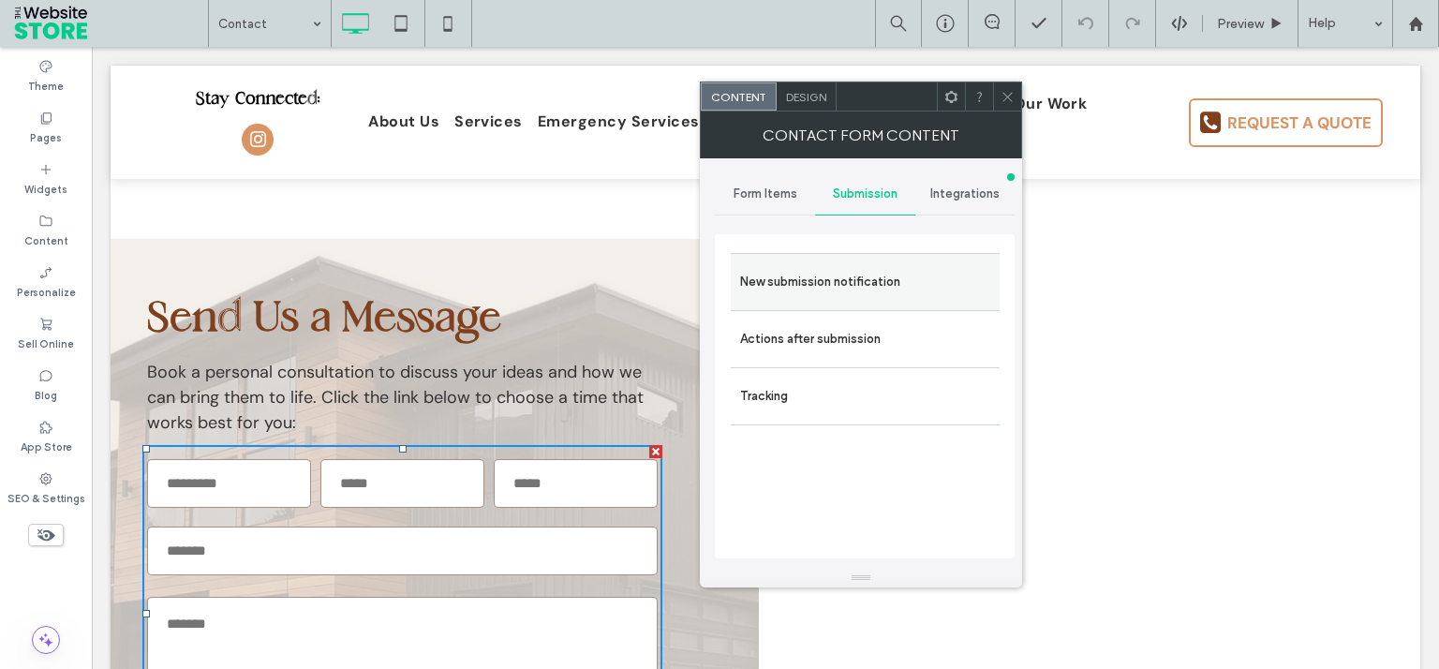
click at [867, 261] on div "New submission notification" at bounding box center [865, 281] width 269 height 57
click at [879, 271] on label "New submission notification" at bounding box center [865, 281] width 250 height 37
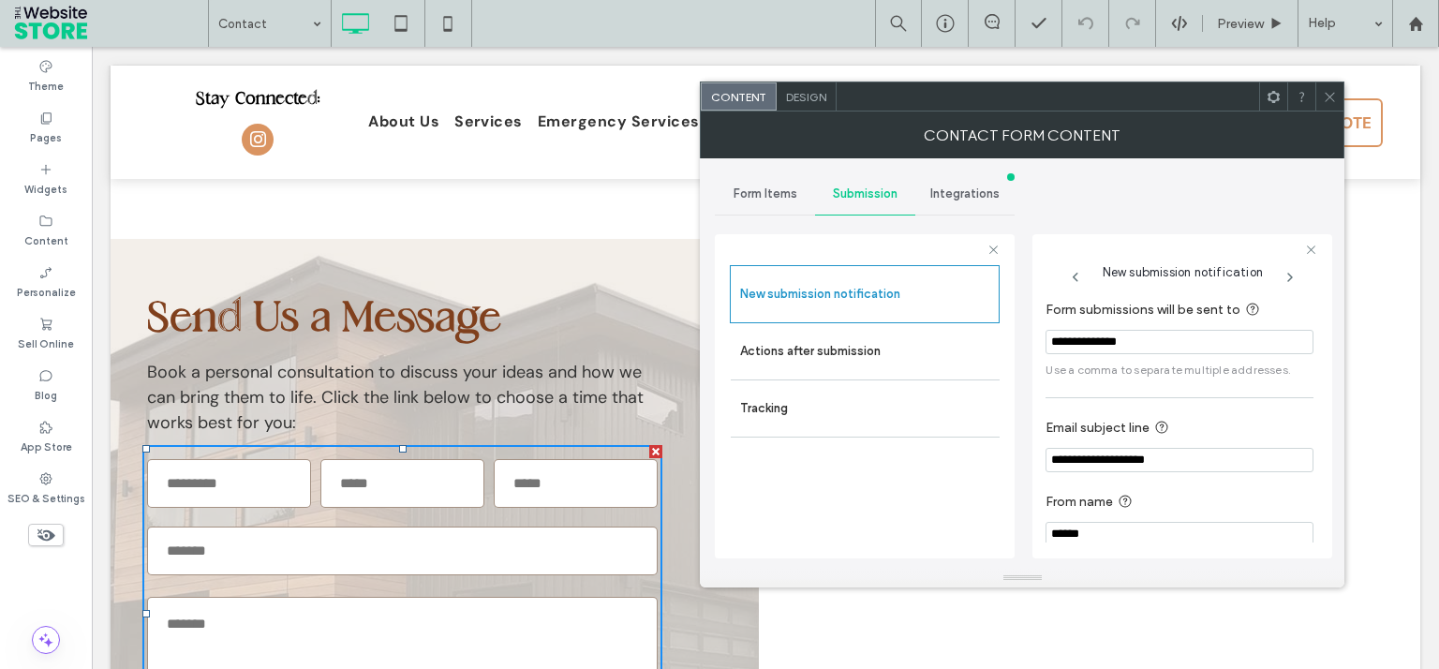
click at [1325, 89] on span at bounding box center [1329, 96] width 14 height 28
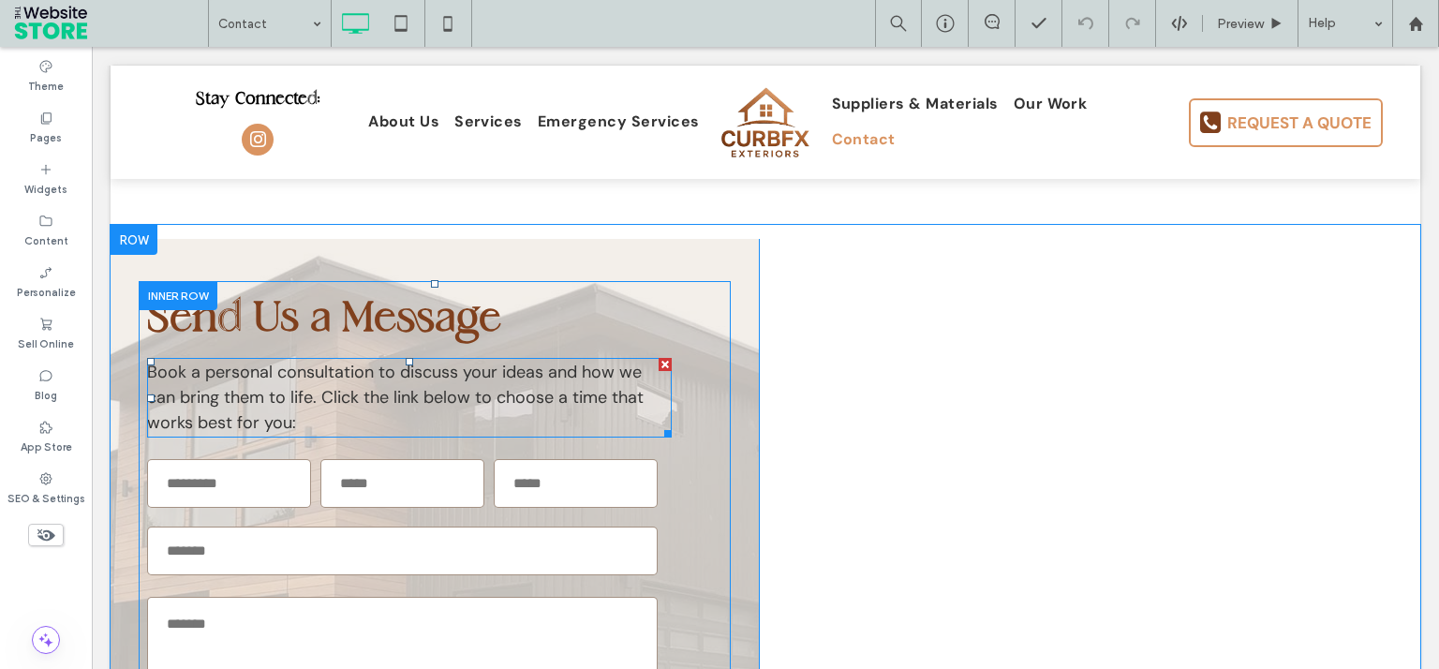
click at [332, 361] on span "Book a personal consultation to discuss your ideas and how we can bring them to…" at bounding box center [395, 397] width 496 height 73
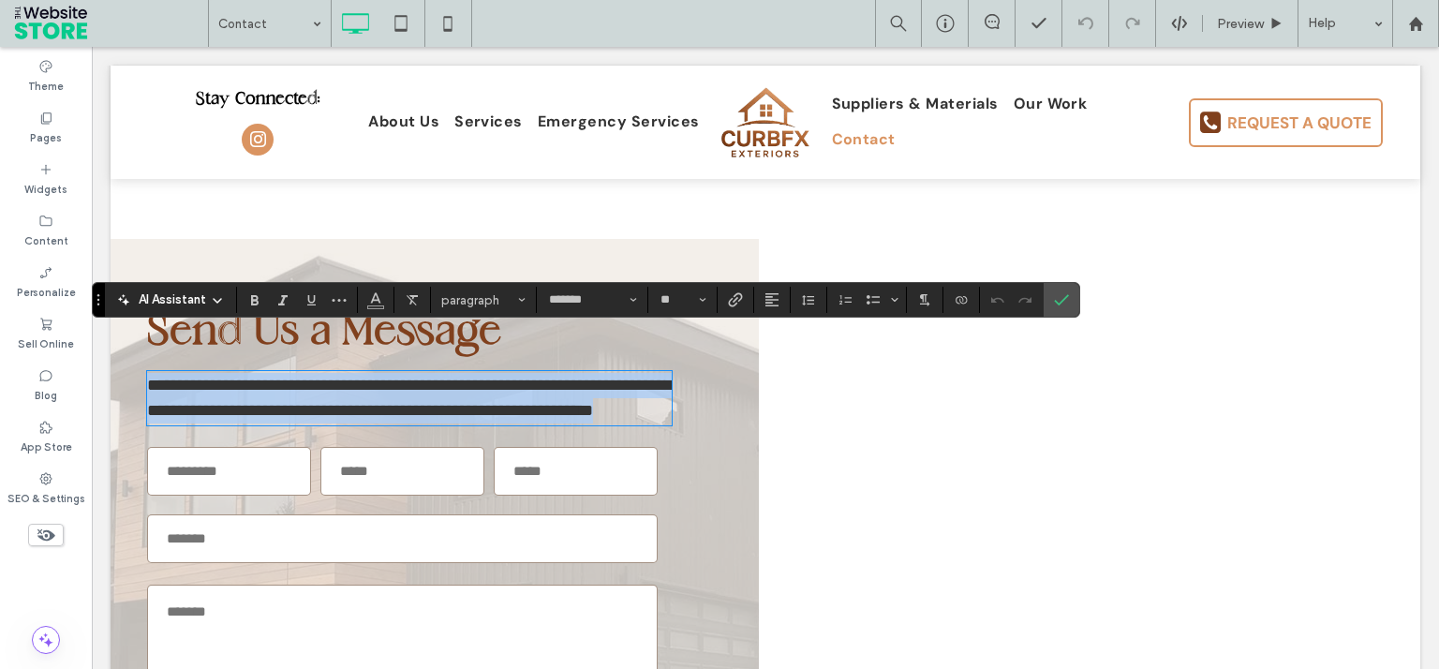
click at [330, 377] on span "**********" at bounding box center [409, 398] width 524 height 42
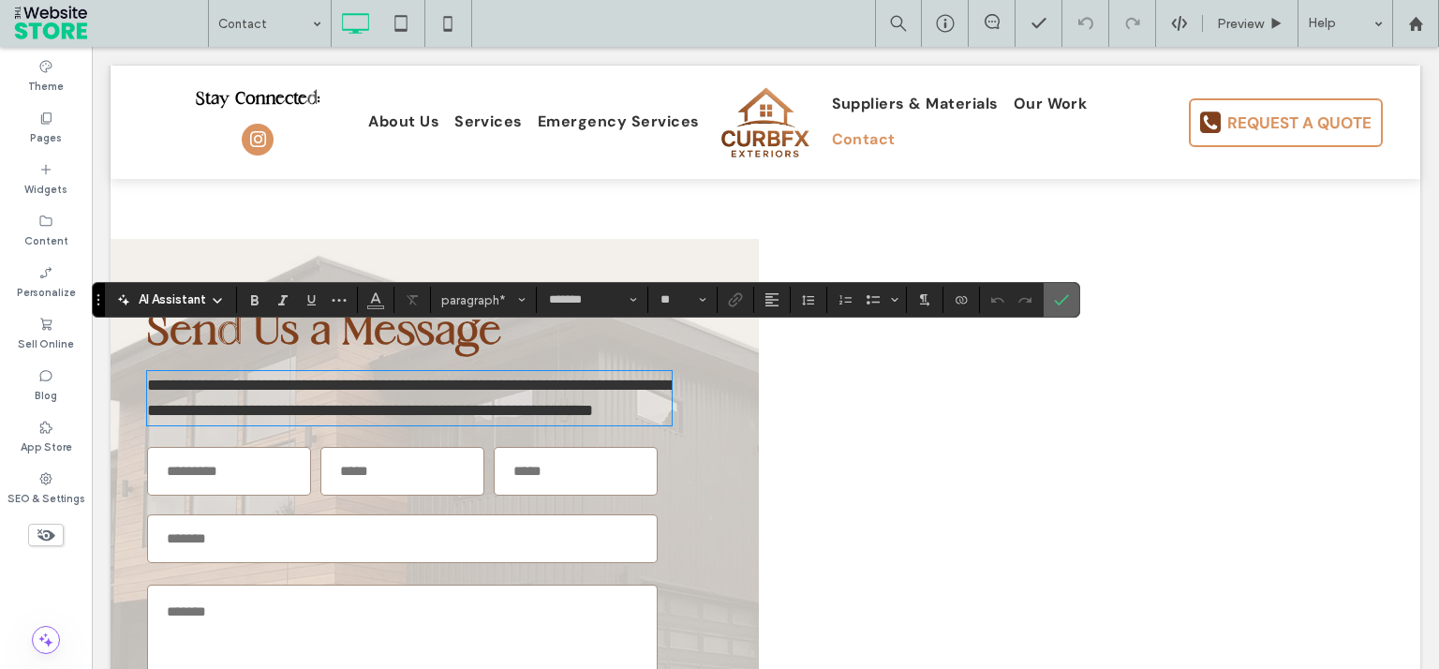
drag, startPoint x: 1070, startPoint y: 305, endPoint x: 1053, endPoint y: 301, distance: 17.5
click at [1070, 305] on label "Confirm" at bounding box center [1061, 300] width 28 height 34
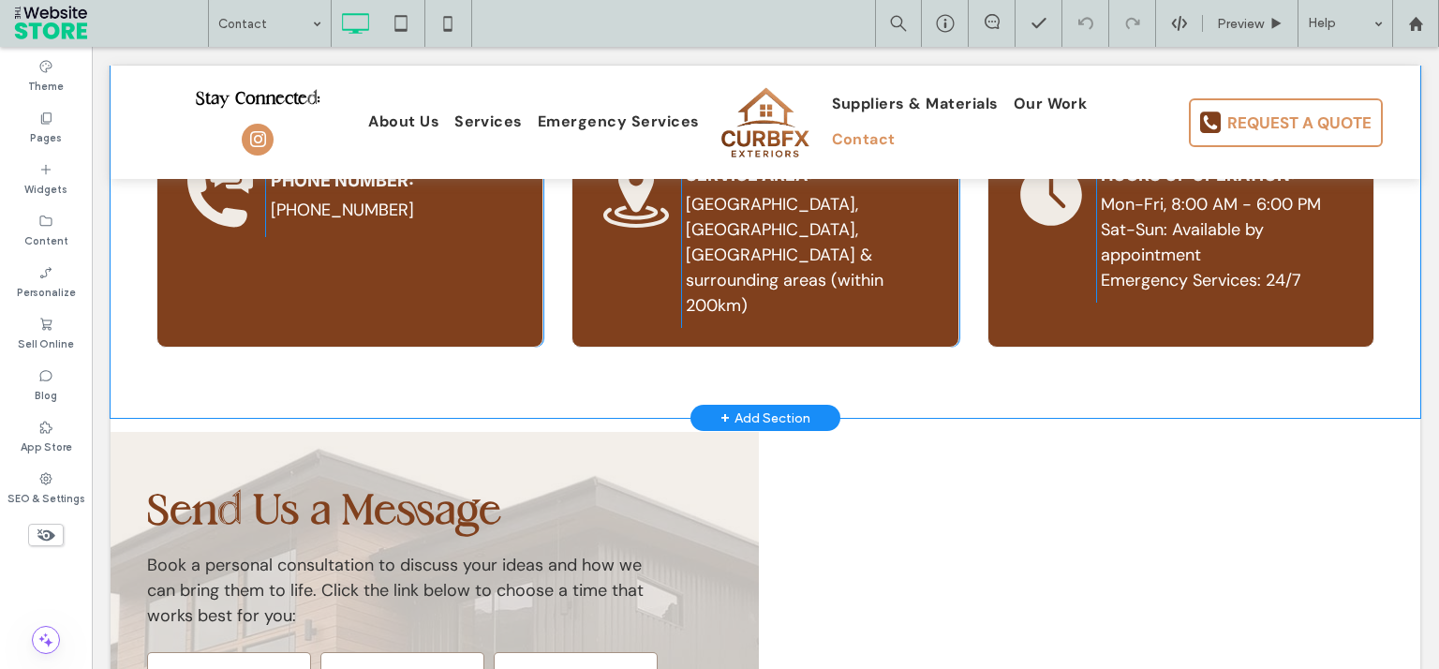
scroll to position [841, 0]
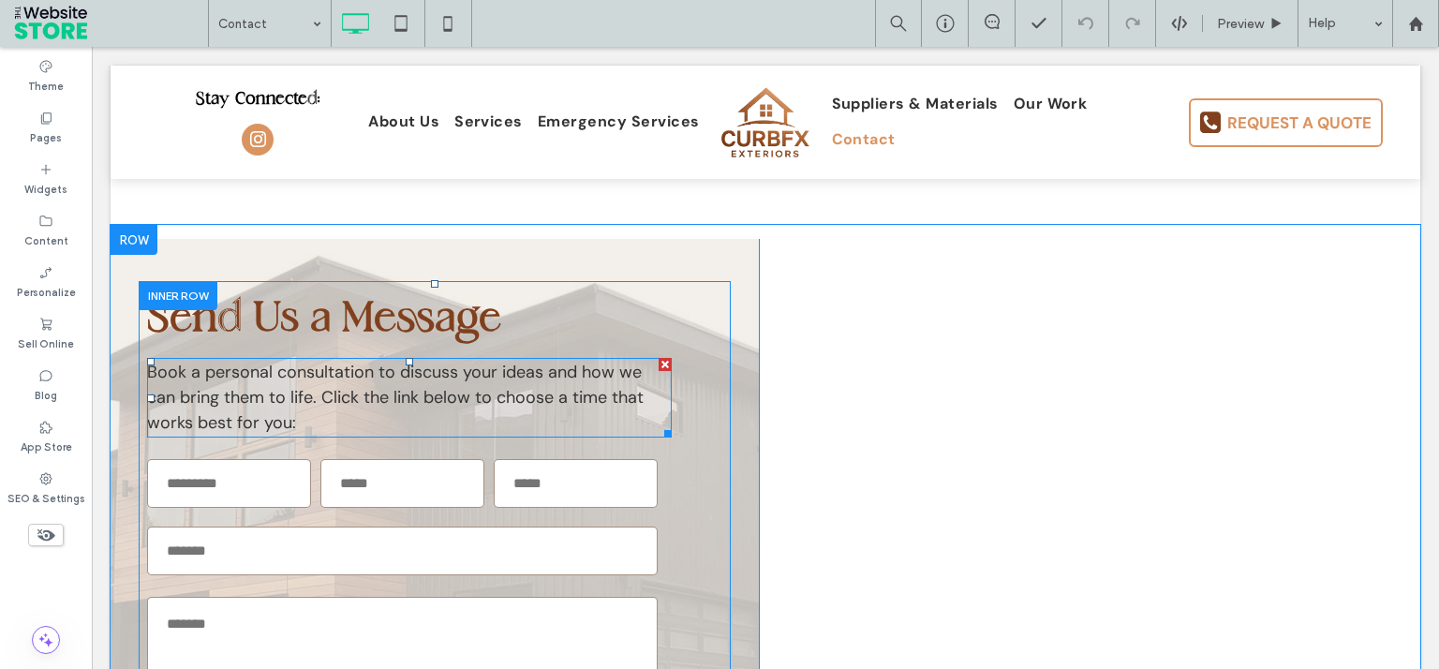
click at [320, 390] on p "Book a personal consultation to discuss your ideas and how we can bring them to…" at bounding box center [409, 398] width 524 height 76
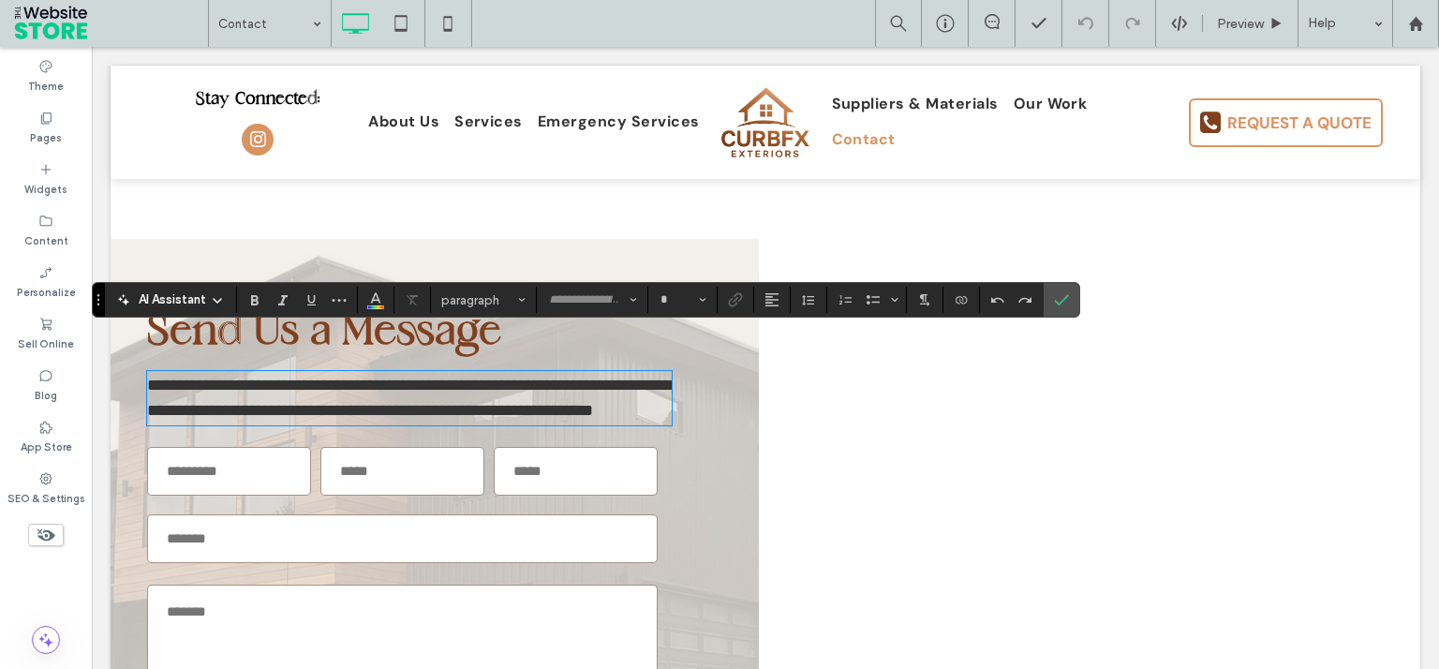
type input "*******"
type input "**"
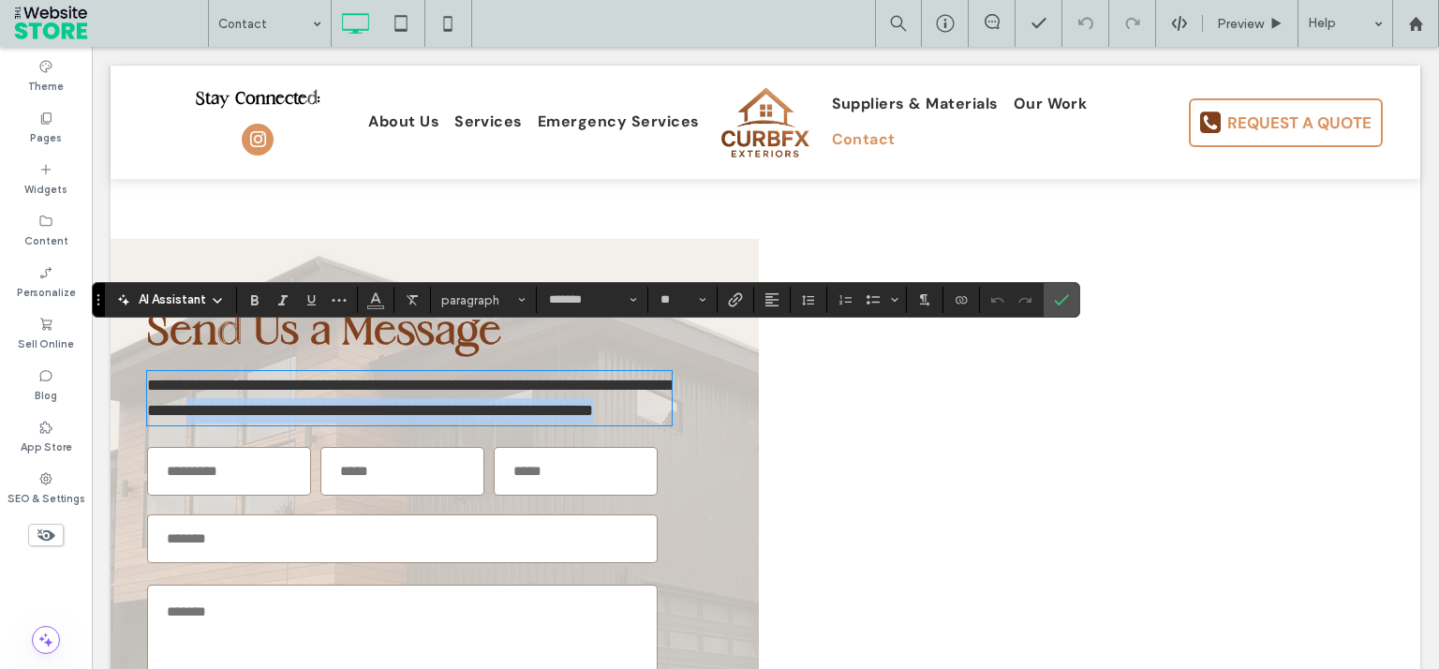
drag, startPoint x: 320, startPoint y: 373, endPoint x: 374, endPoint y: 401, distance: 60.3
click at [374, 401] on p "**********" at bounding box center [409, 398] width 524 height 51
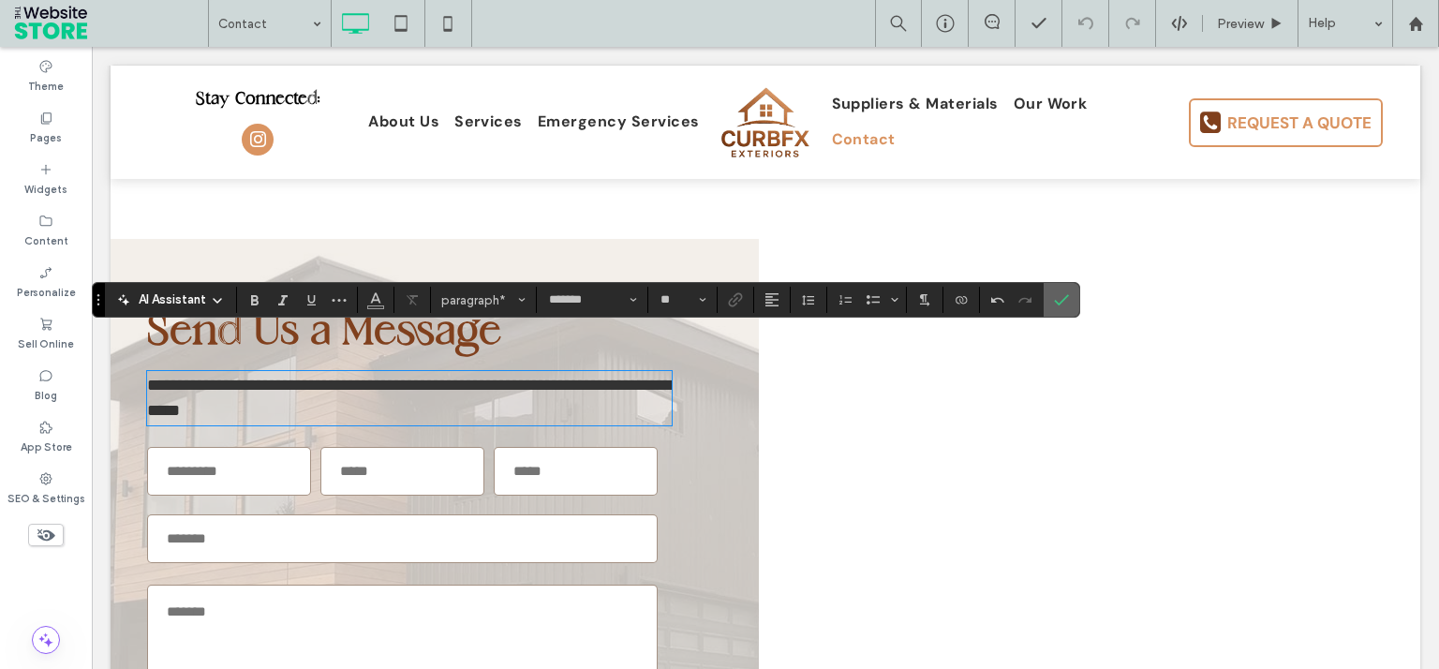
click at [1054, 310] on span "Confirm" at bounding box center [1058, 300] width 8 height 34
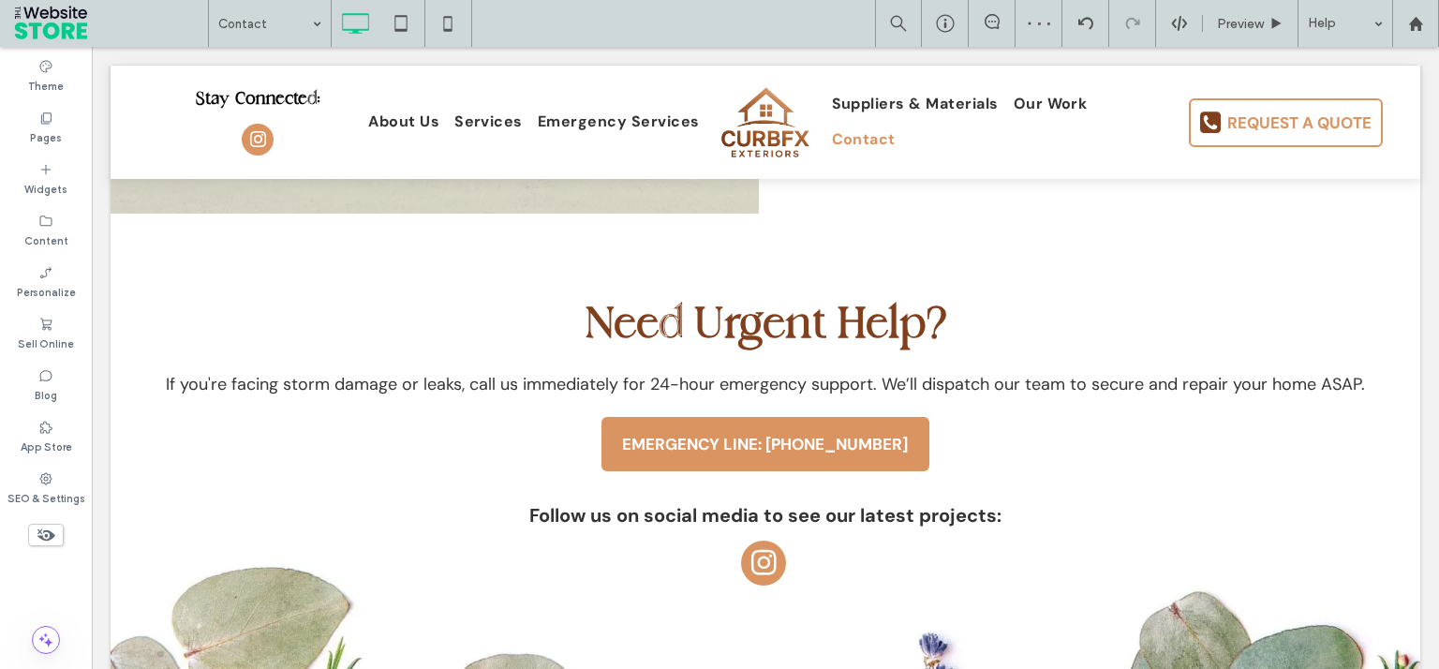
scroll to position [1289, 0]
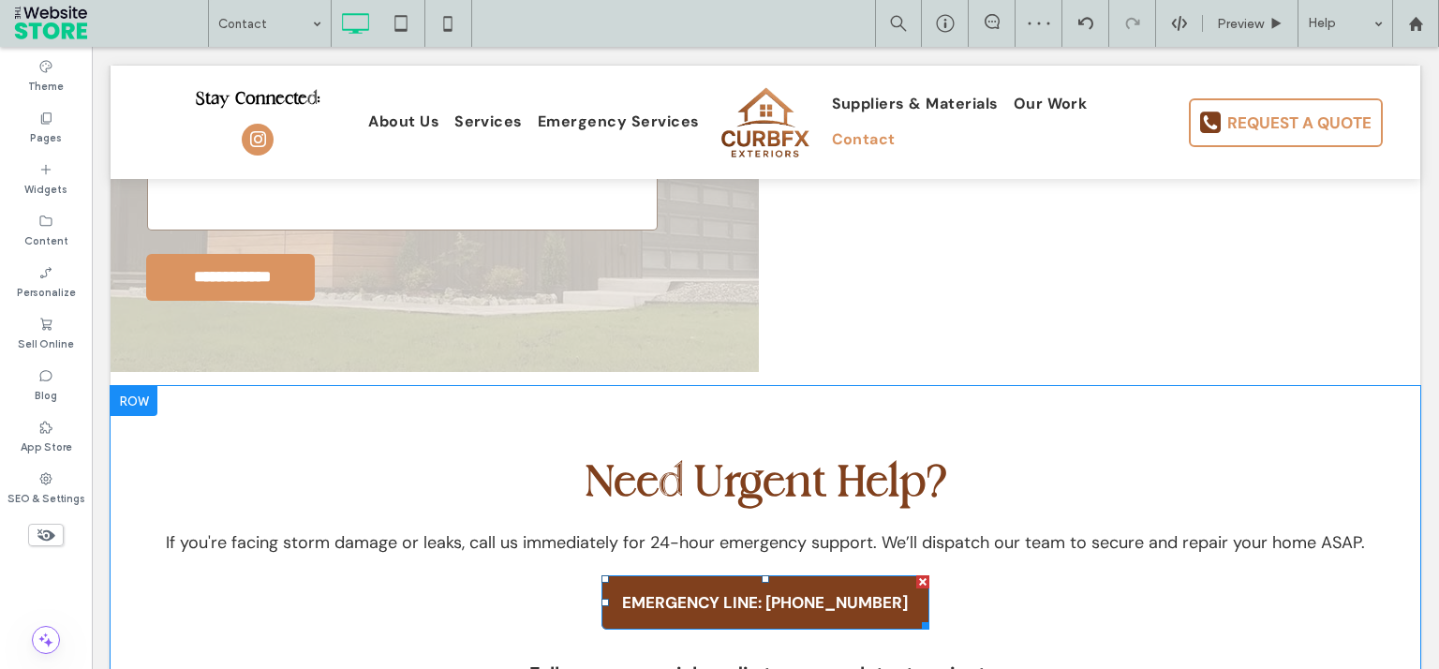
click at [836, 583] on span "EMERGENCY LINE: +1 (519) 809-9660" at bounding box center [764, 602] width 299 height 39
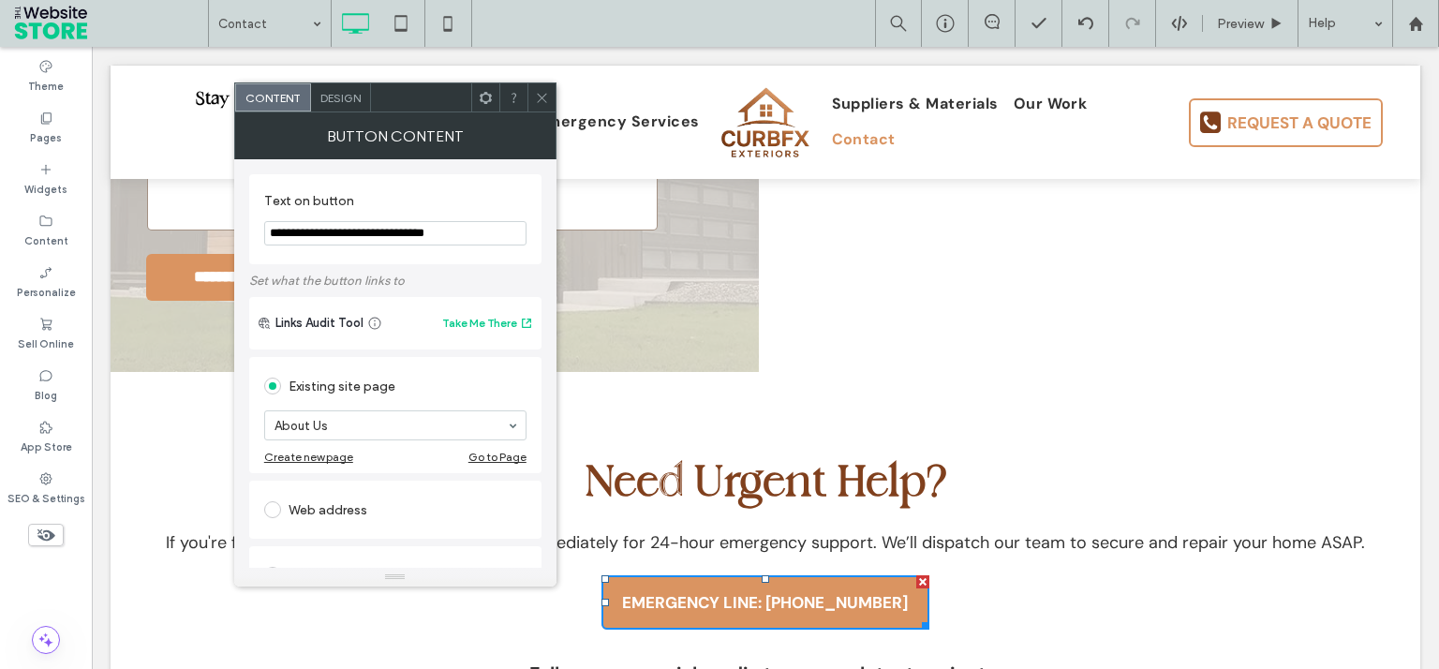
scroll to position [300, 0]
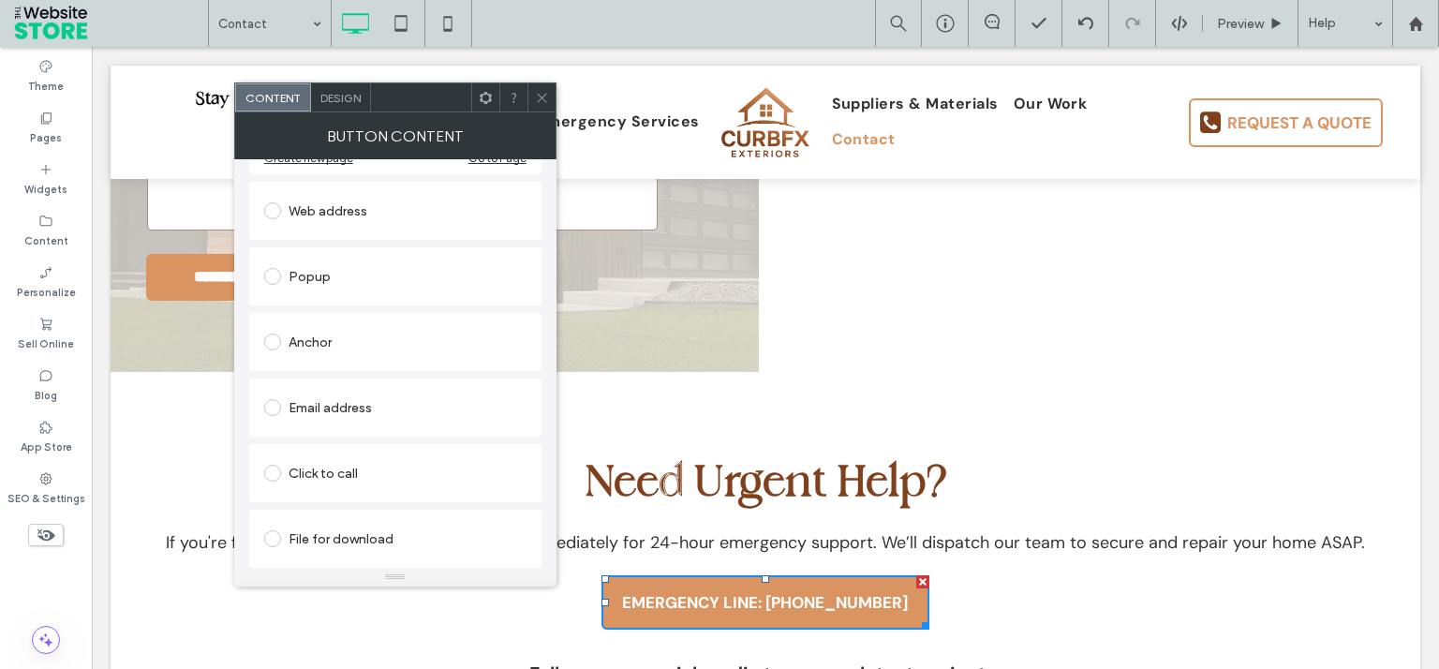
click at [331, 481] on div "Click to call" at bounding box center [395, 473] width 262 height 30
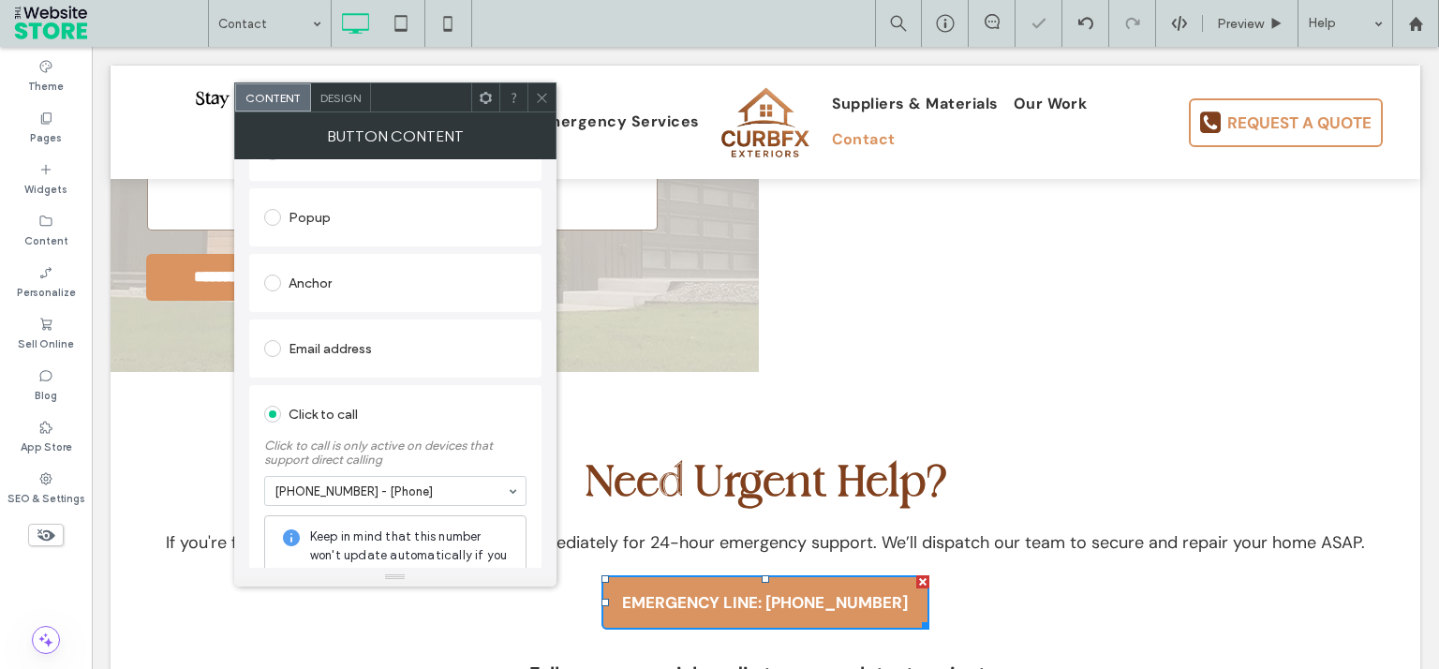
drag, startPoint x: 538, startPoint y: 96, endPoint x: 550, endPoint y: 103, distance: 13.8
click at [537, 96] on icon at bounding box center [542, 98] width 14 height 14
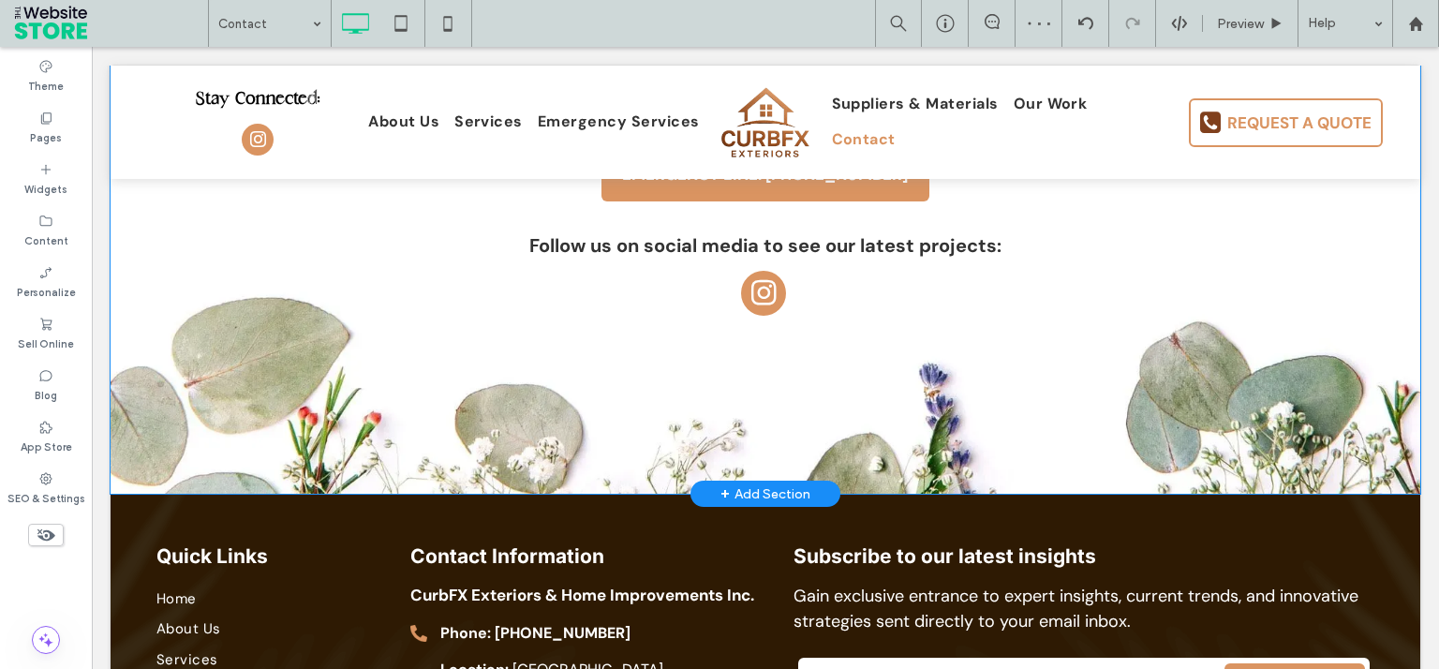
scroll to position [1736, 0]
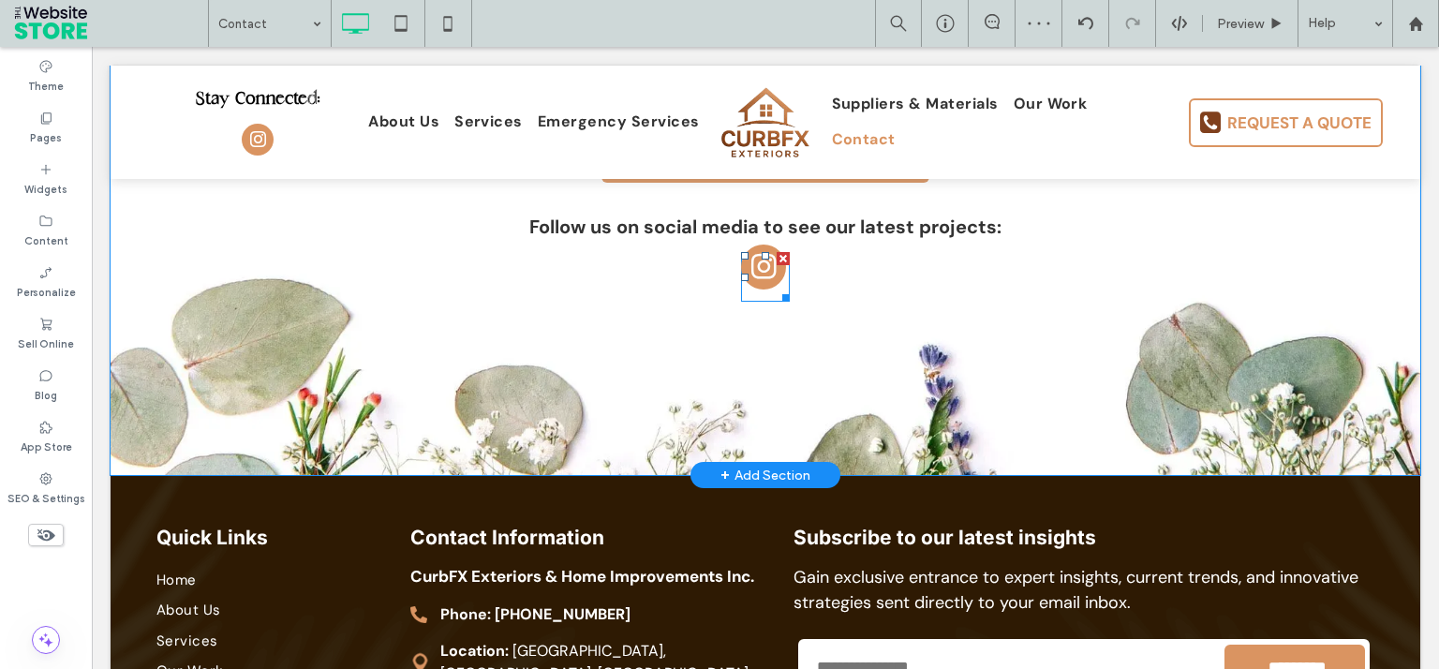
click at [751, 252] on span "instagram" at bounding box center [763, 266] width 45 height 45
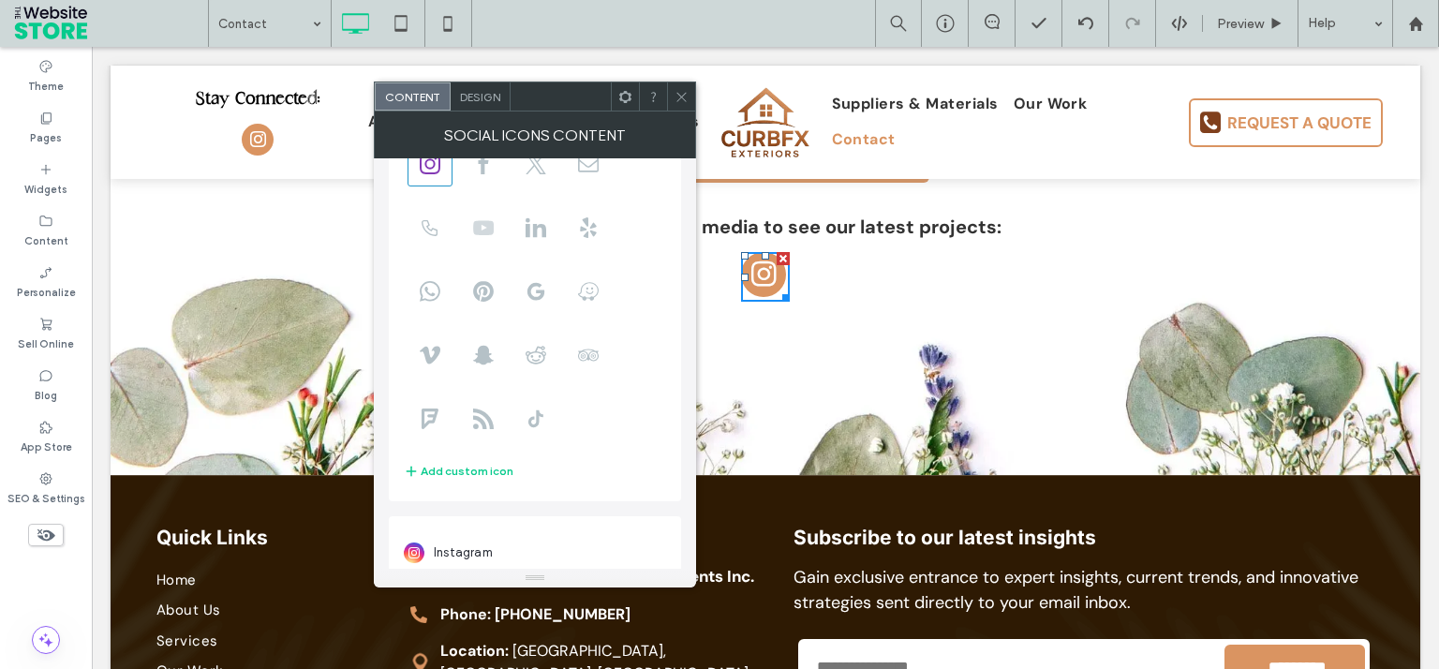
scroll to position [127, 0]
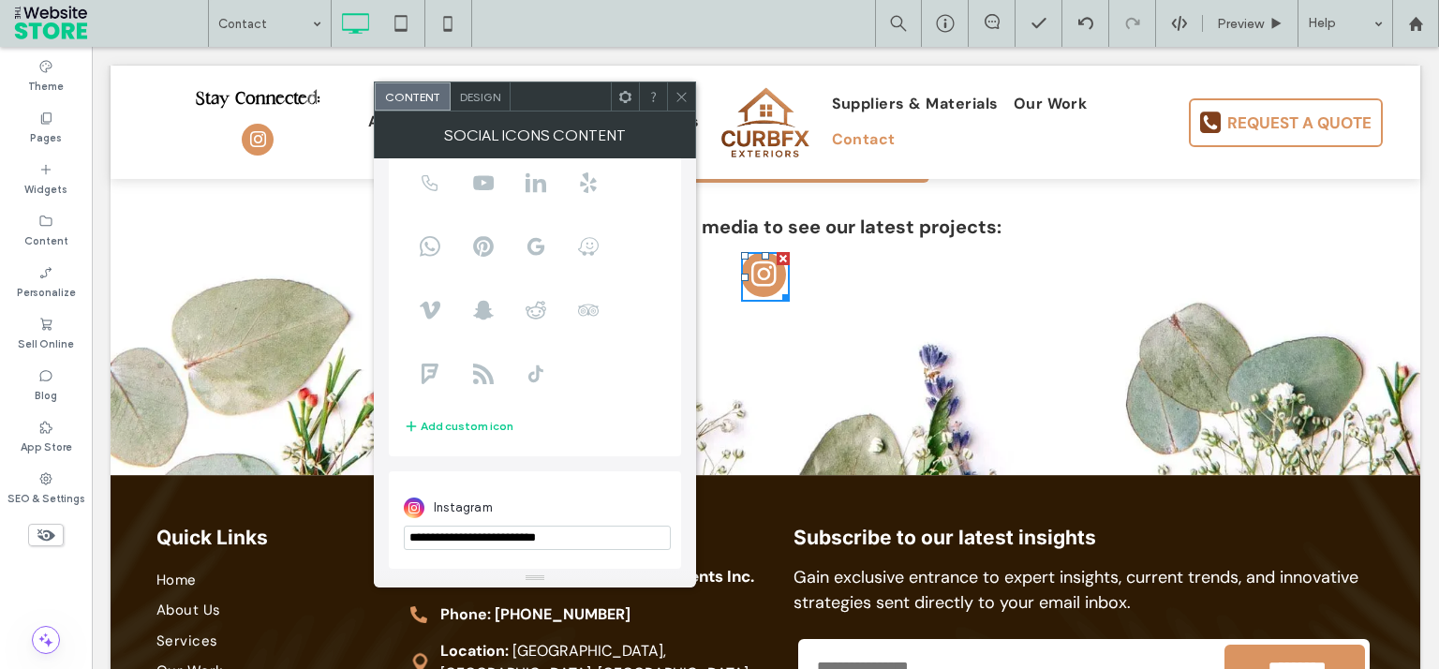
click at [678, 94] on icon at bounding box center [681, 97] width 14 height 14
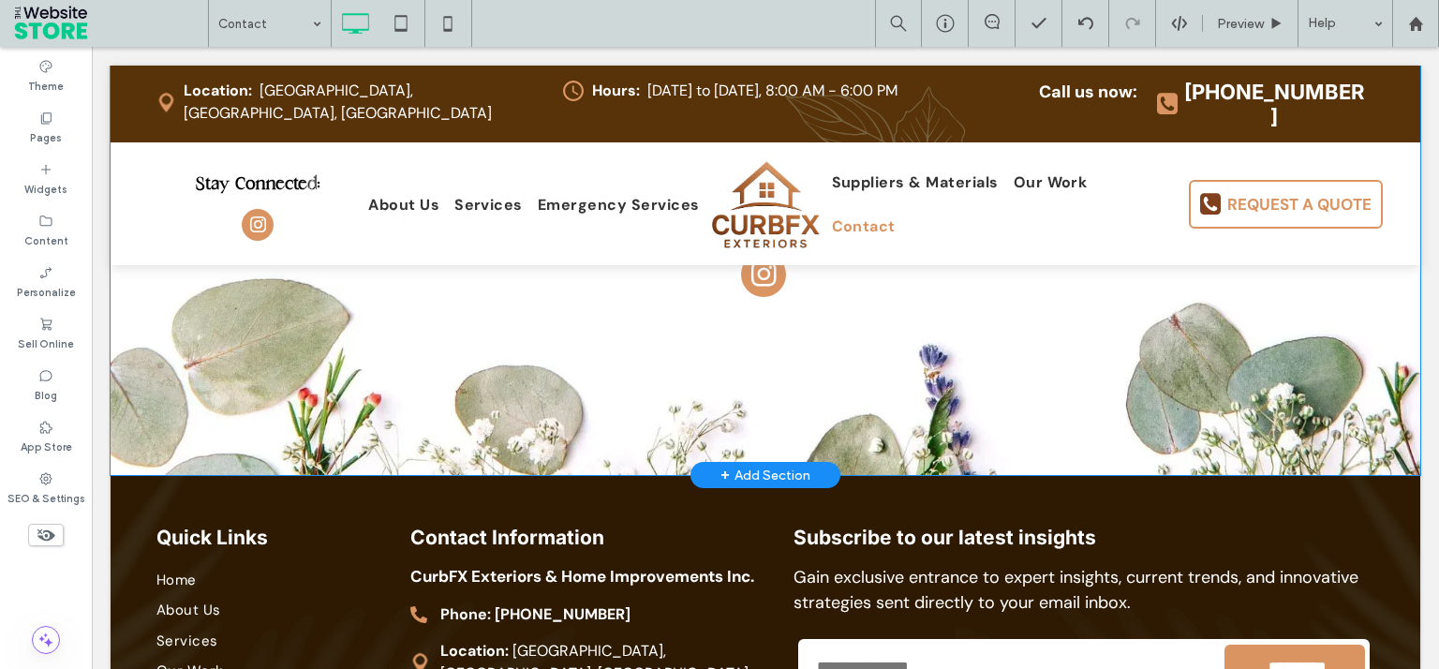
scroll to position [0, 0]
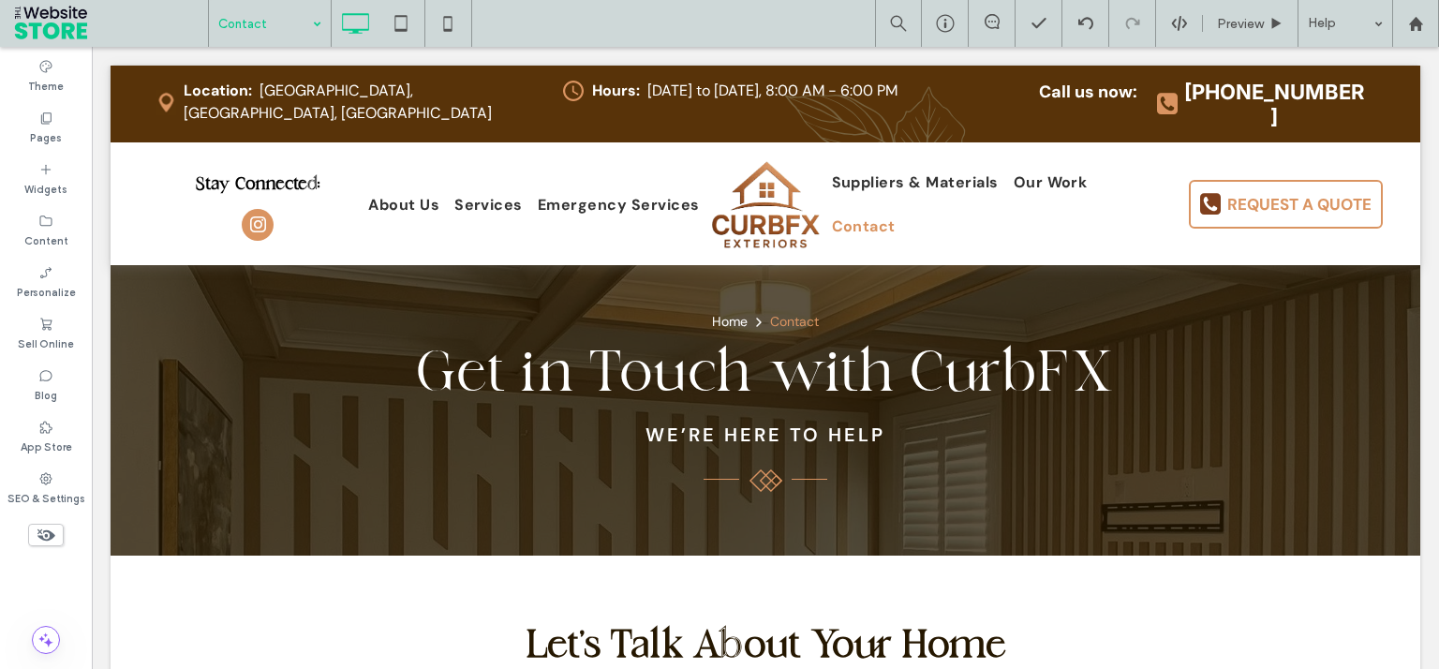
click at [256, 39] on input at bounding box center [265, 23] width 94 height 47
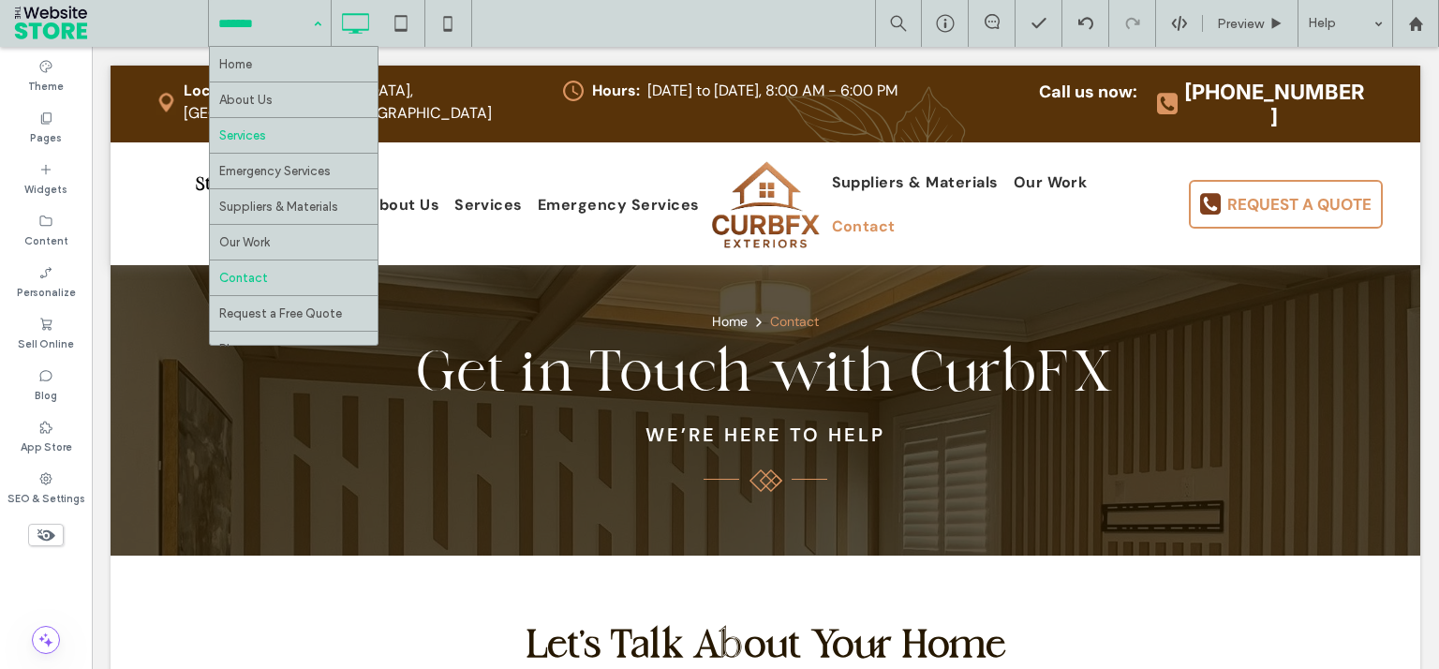
scroll to position [26, 0]
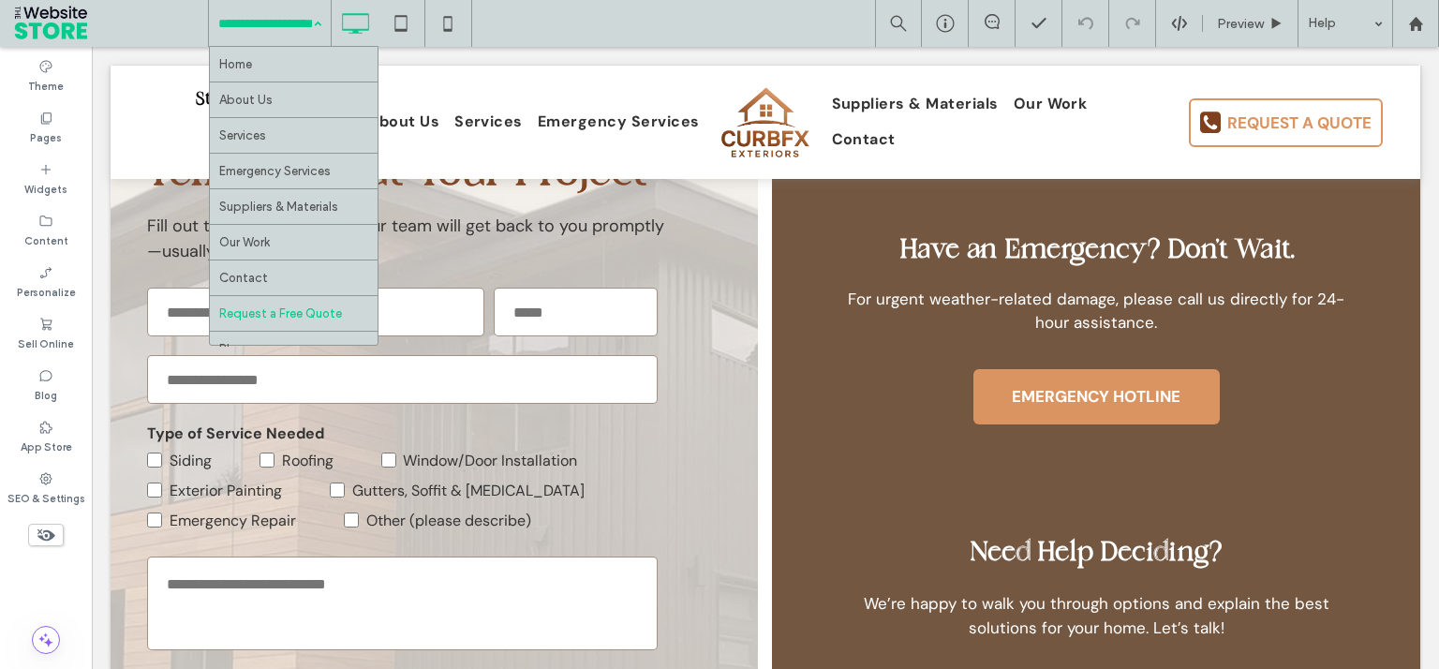
scroll to position [947, 0]
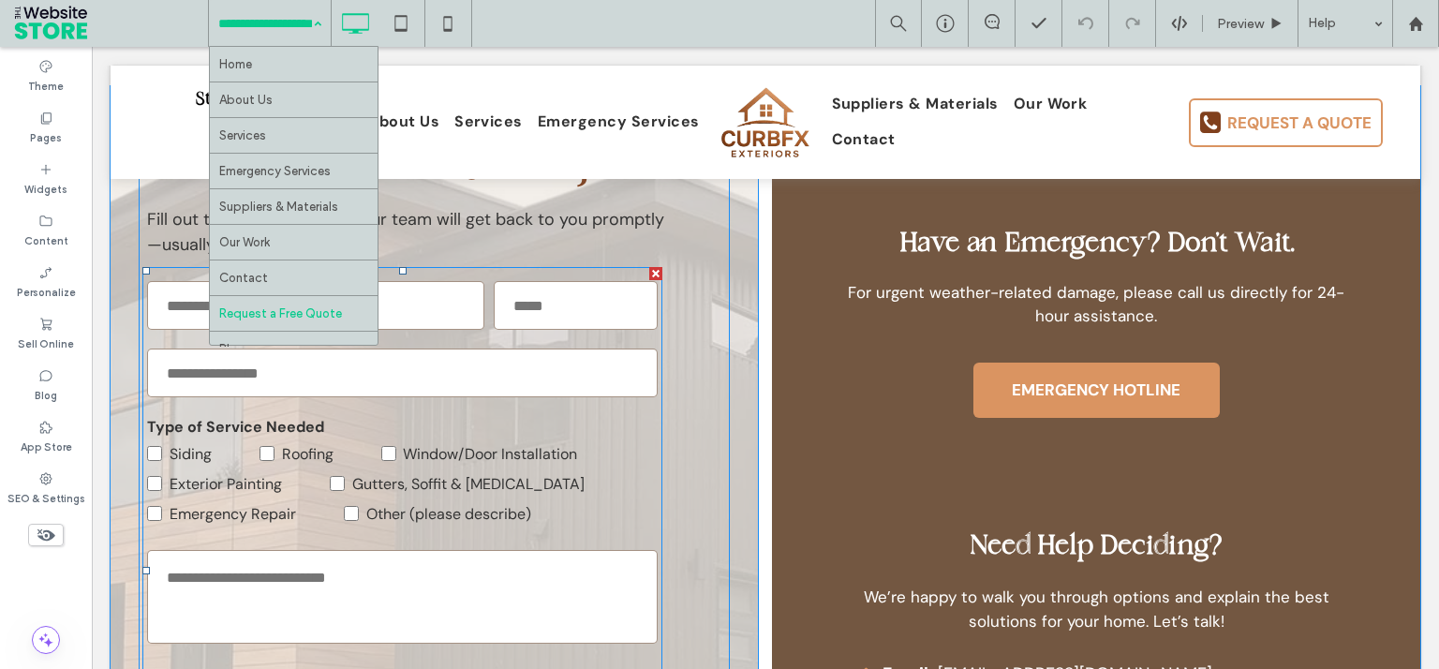
click at [482, 450] on span "Window/Door Installation" at bounding box center [490, 454] width 174 height 20
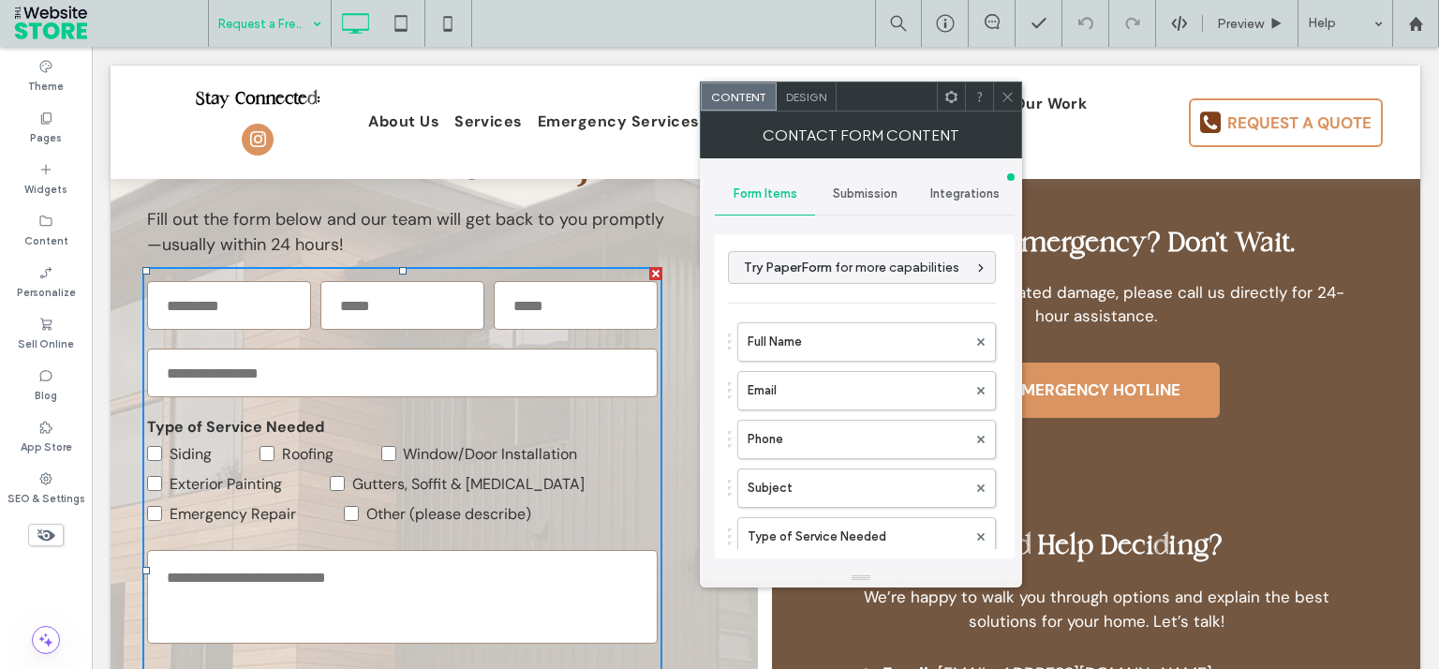
click at [895, 195] on span "Submission" at bounding box center [865, 193] width 65 height 15
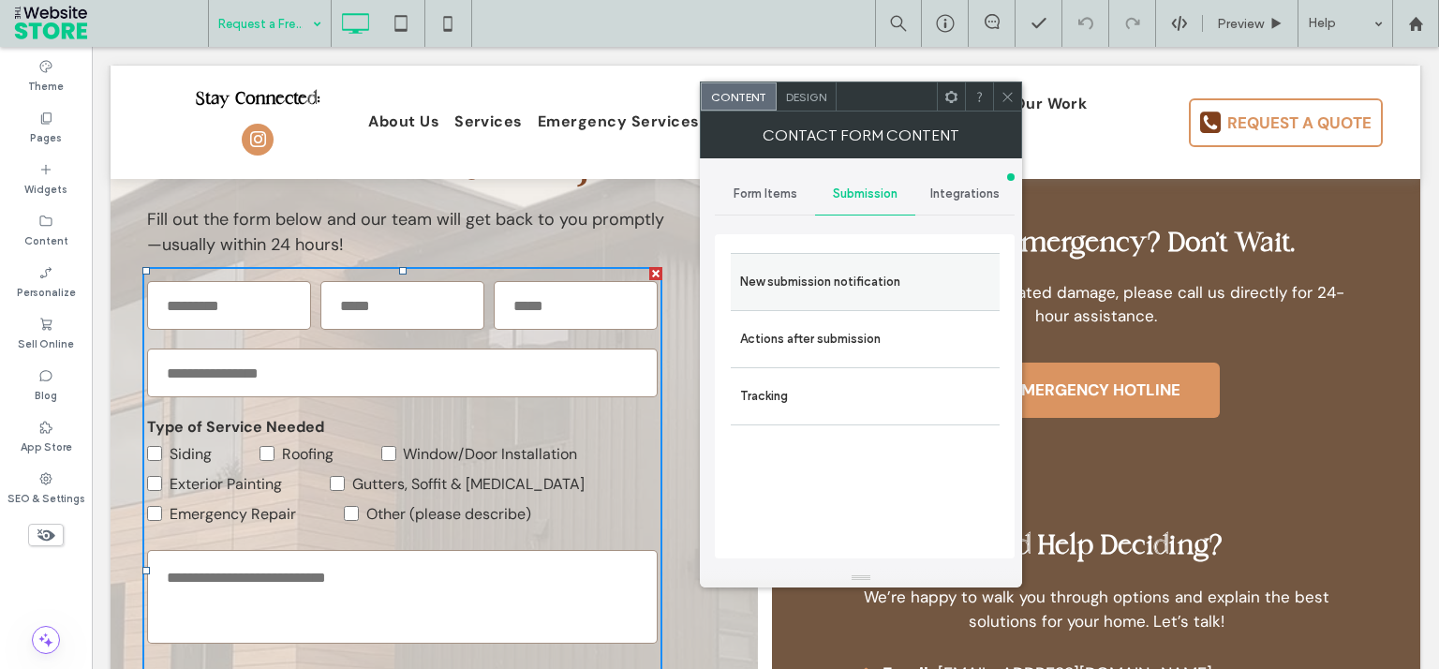
click at [890, 283] on label "New submission notification" at bounding box center [865, 281] width 250 height 37
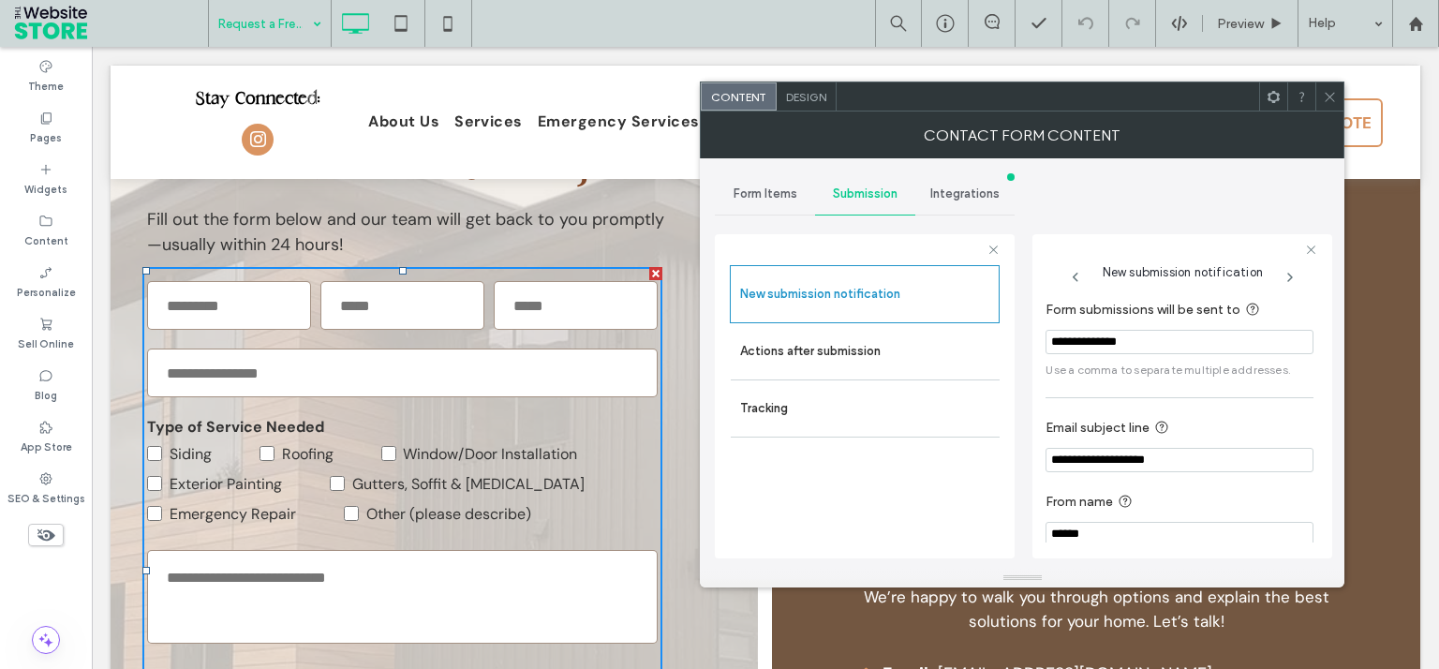
click at [1330, 101] on icon at bounding box center [1329, 97] width 14 height 14
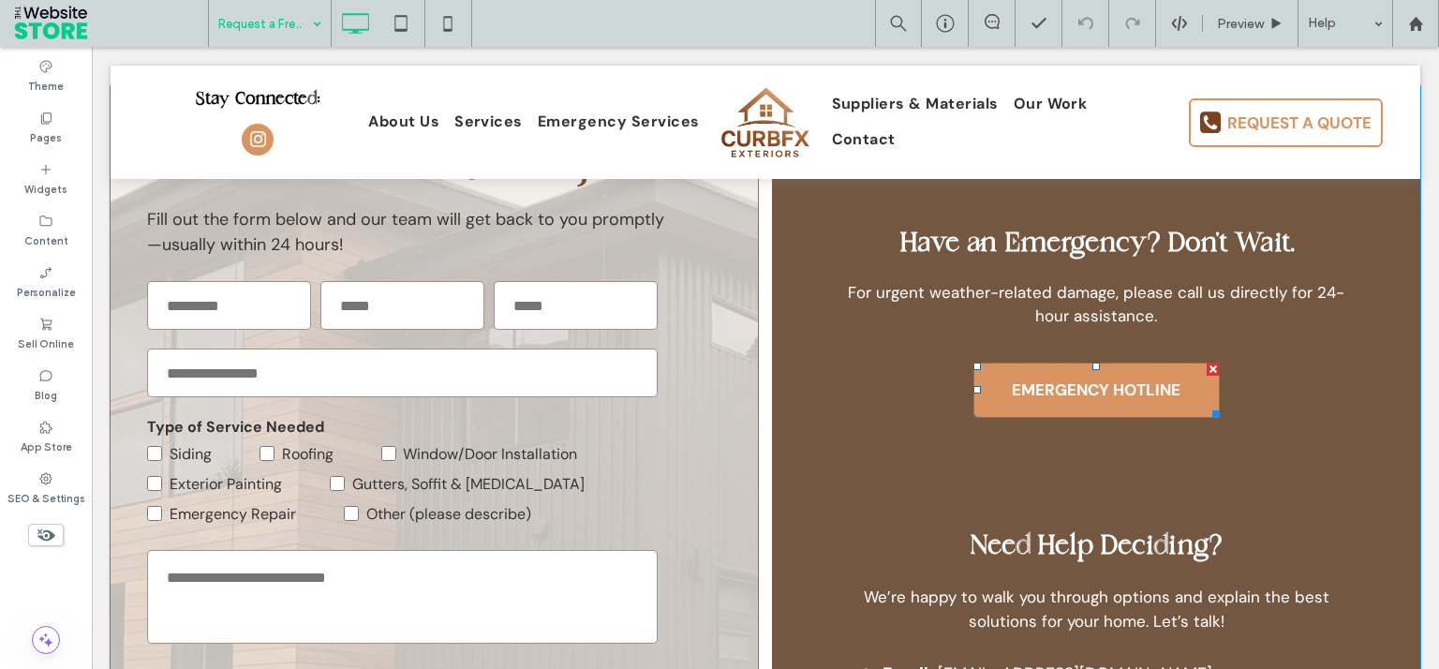
click at [1114, 399] on span "EMERGENCY HOTLINE" at bounding box center [1096, 389] width 182 height 39
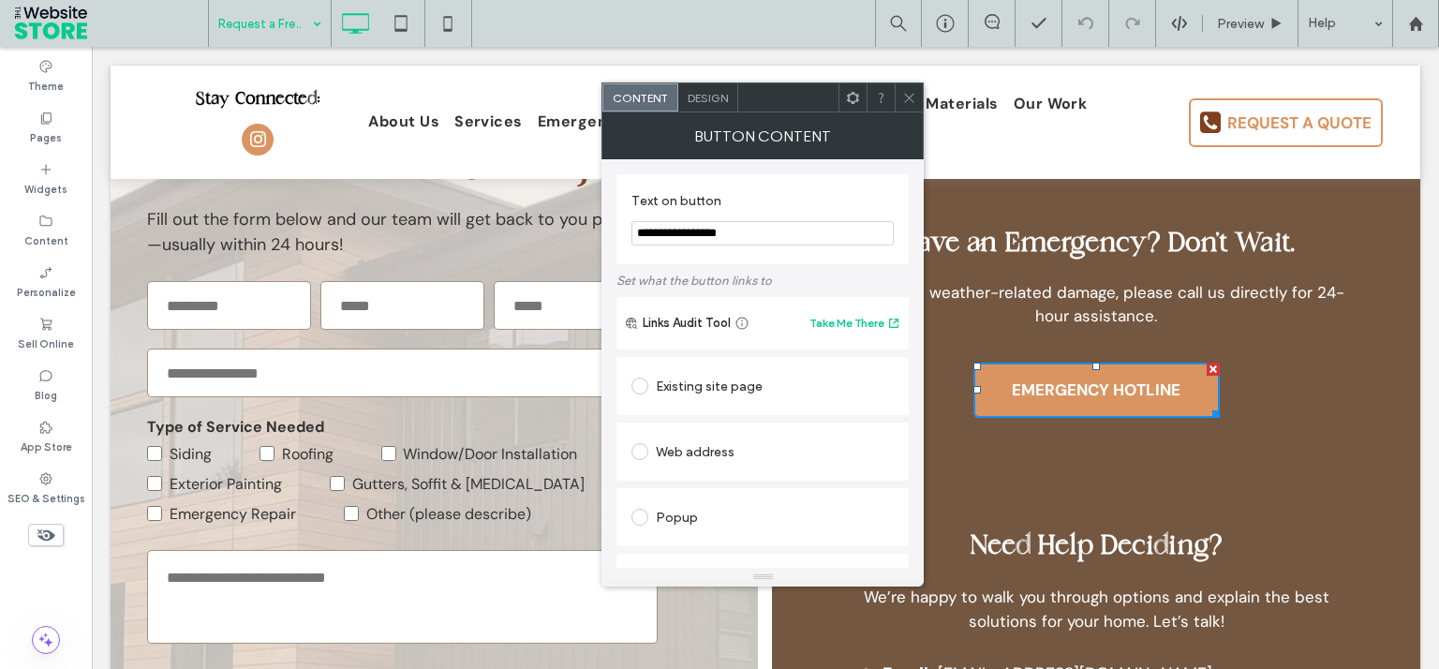
scroll to position [325, 0]
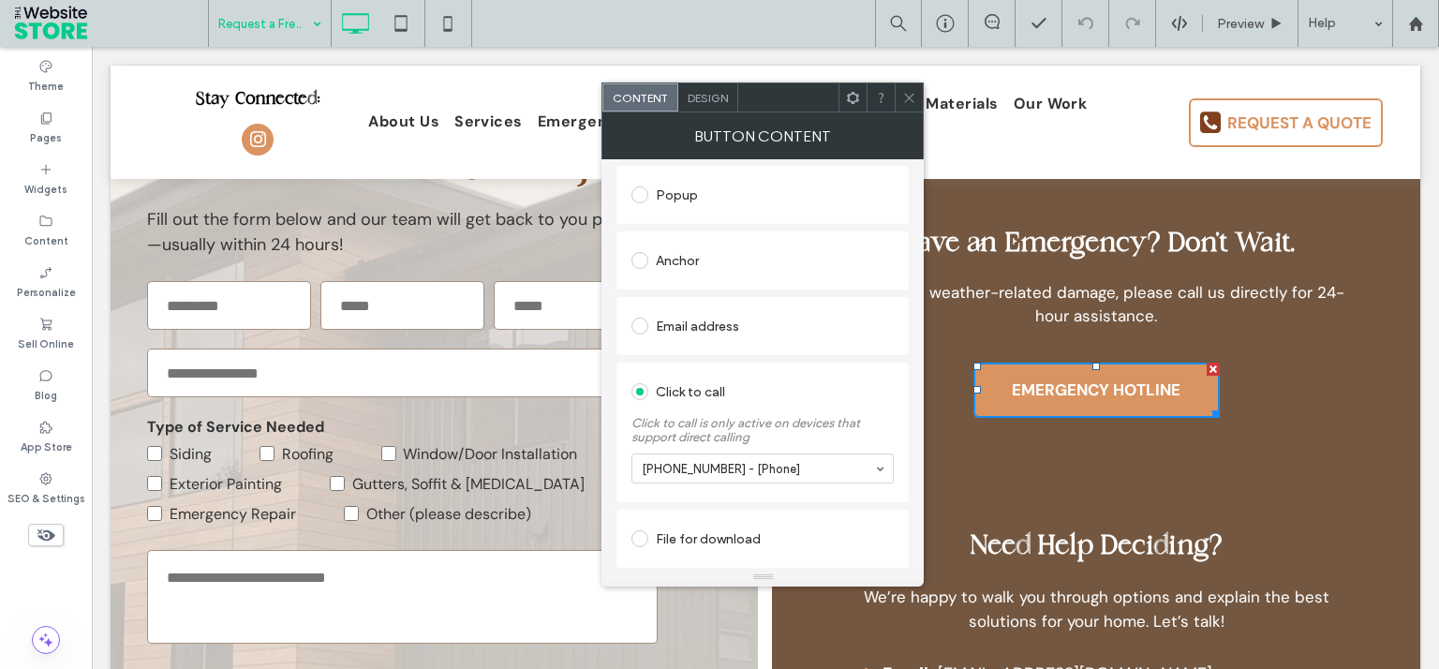
click at [911, 96] on icon at bounding box center [909, 98] width 14 height 14
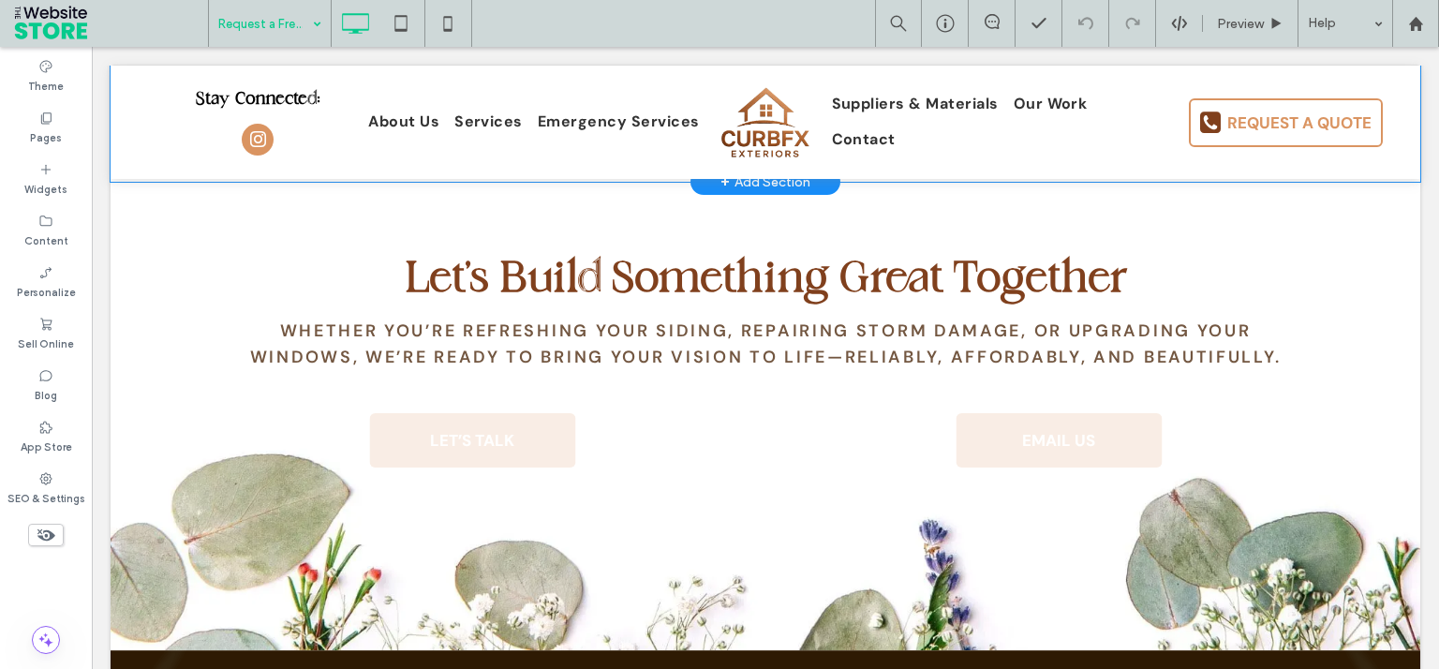
scroll to position [1841, 0]
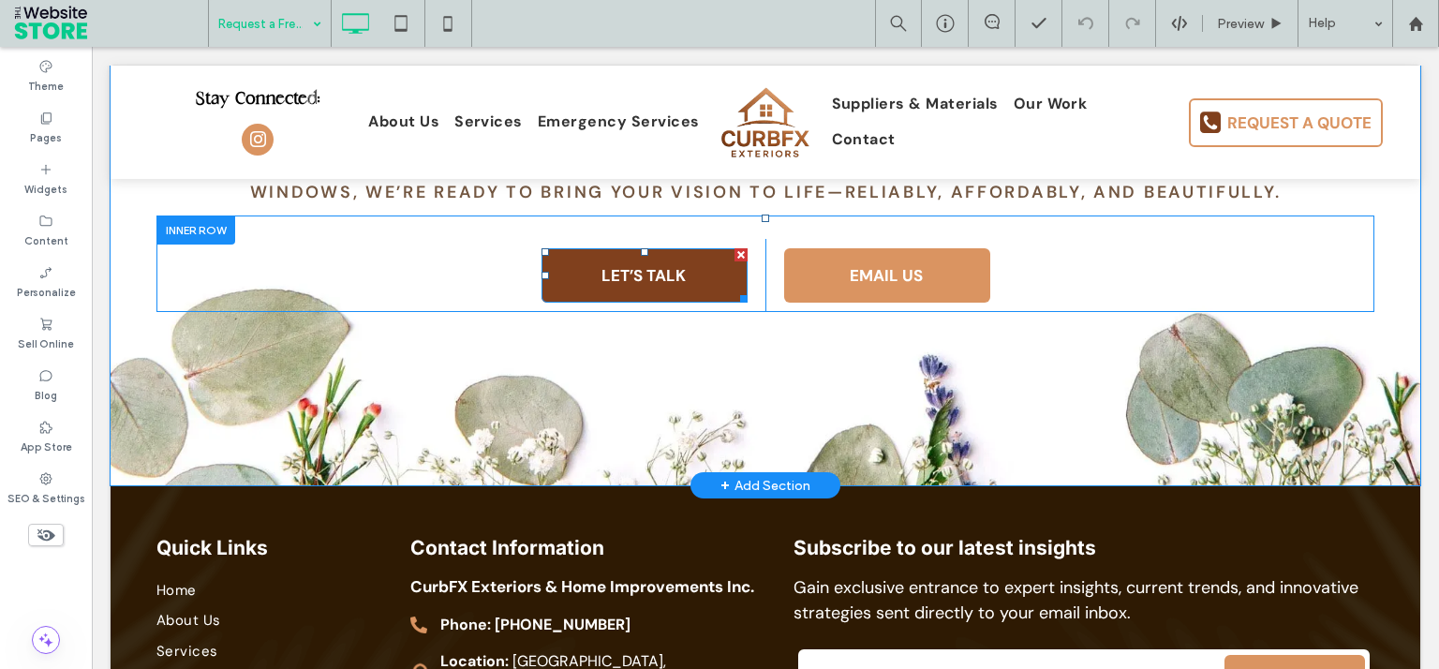
click at [703, 283] on link "LET’S TALK" at bounding box center [644, 275] width 206 height 54
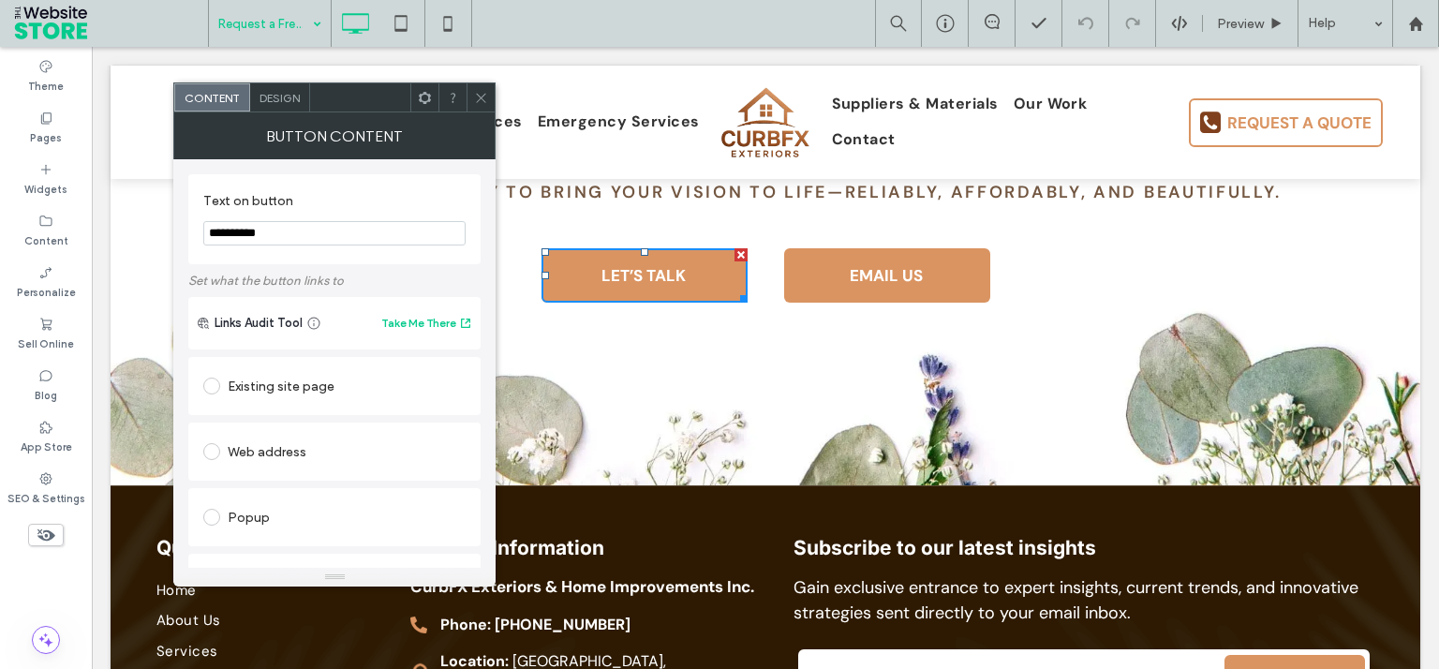
scroll to position [325, 0]
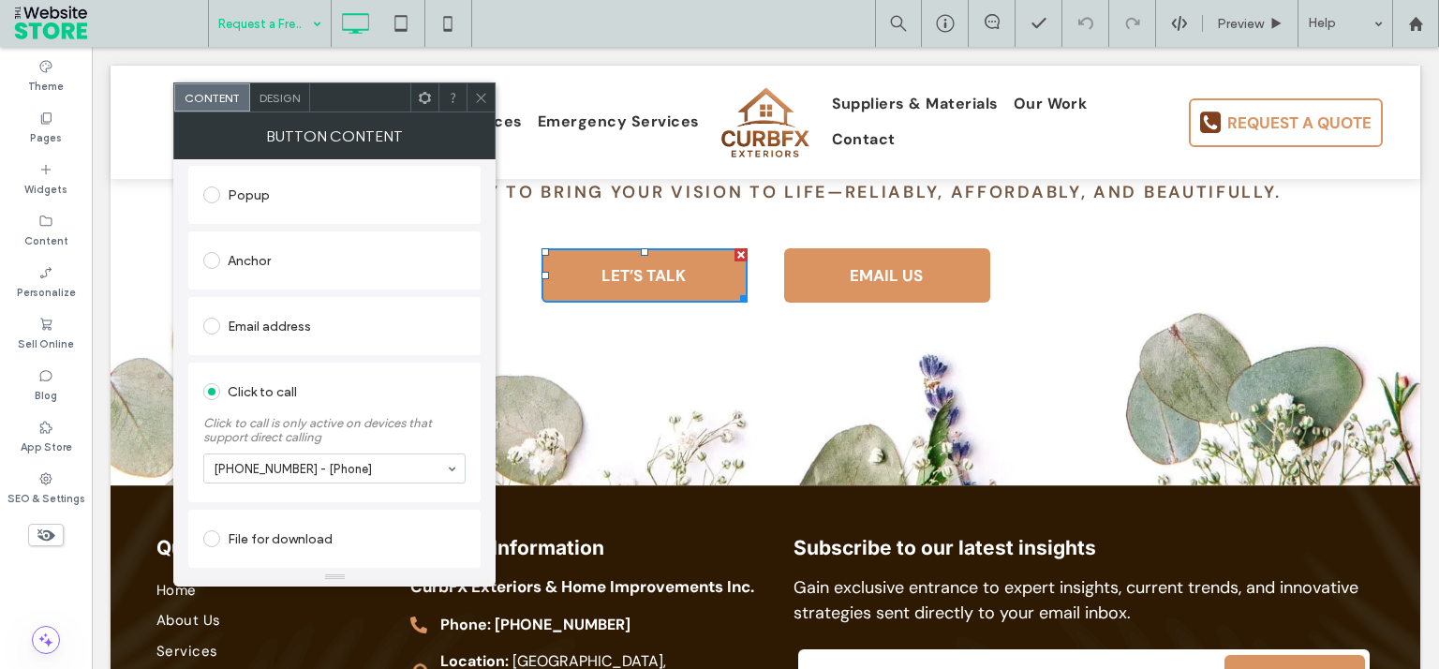
click at [477, 92] on icon at bounding box center [481, 98] width 14 height 14
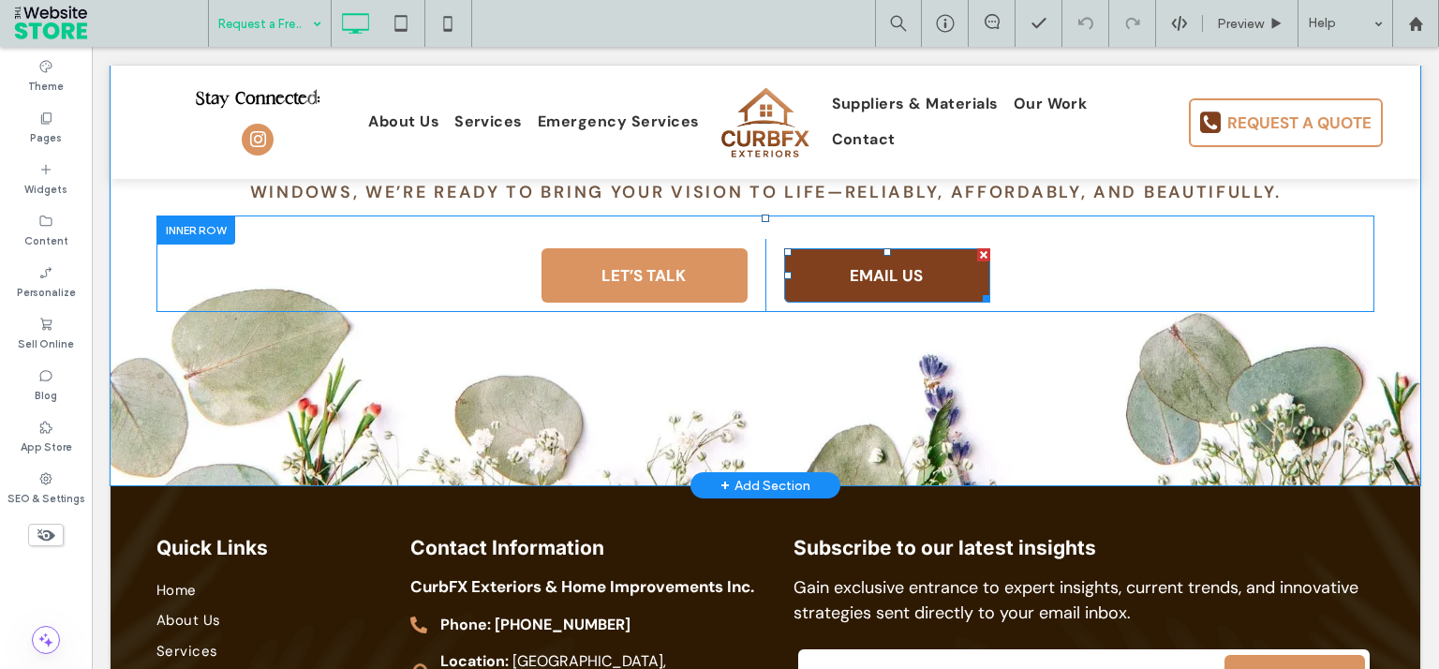
click at [843, 292] on span "EMAIL US" at bounding box center [886, 275] width 86 height 39
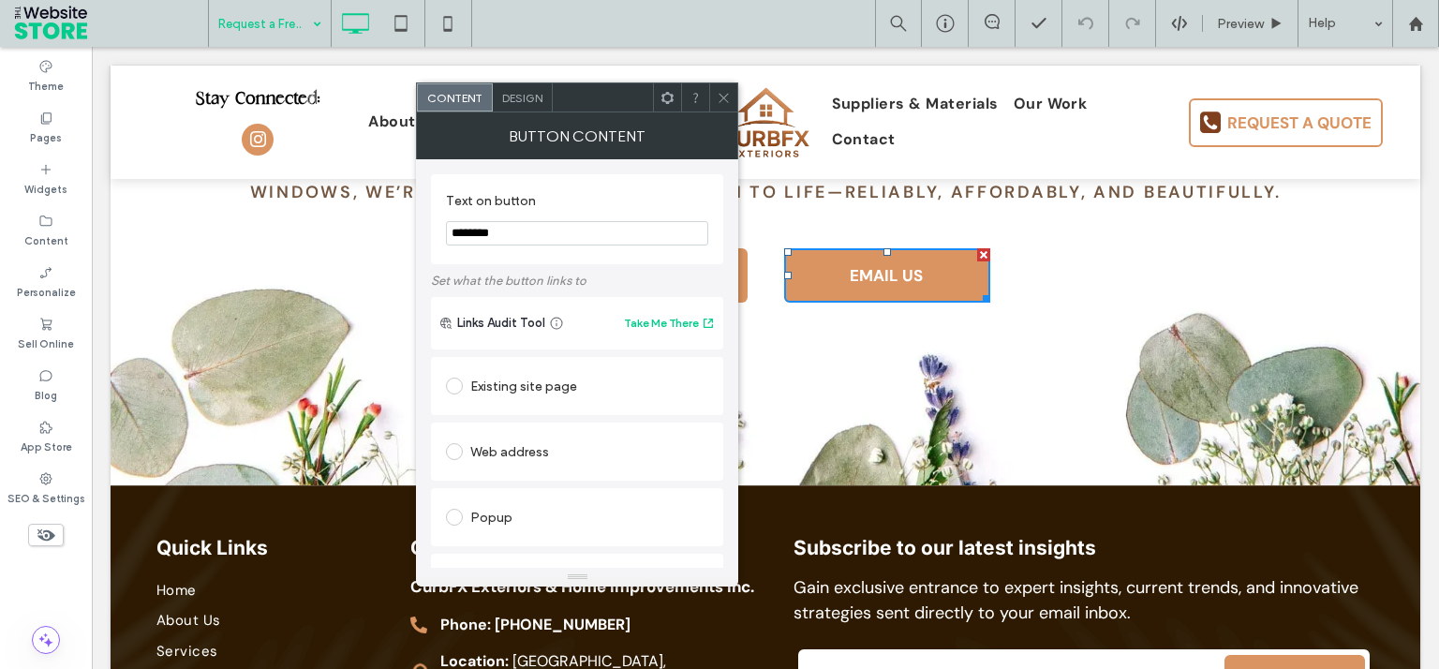
scroll to position [286, 0]
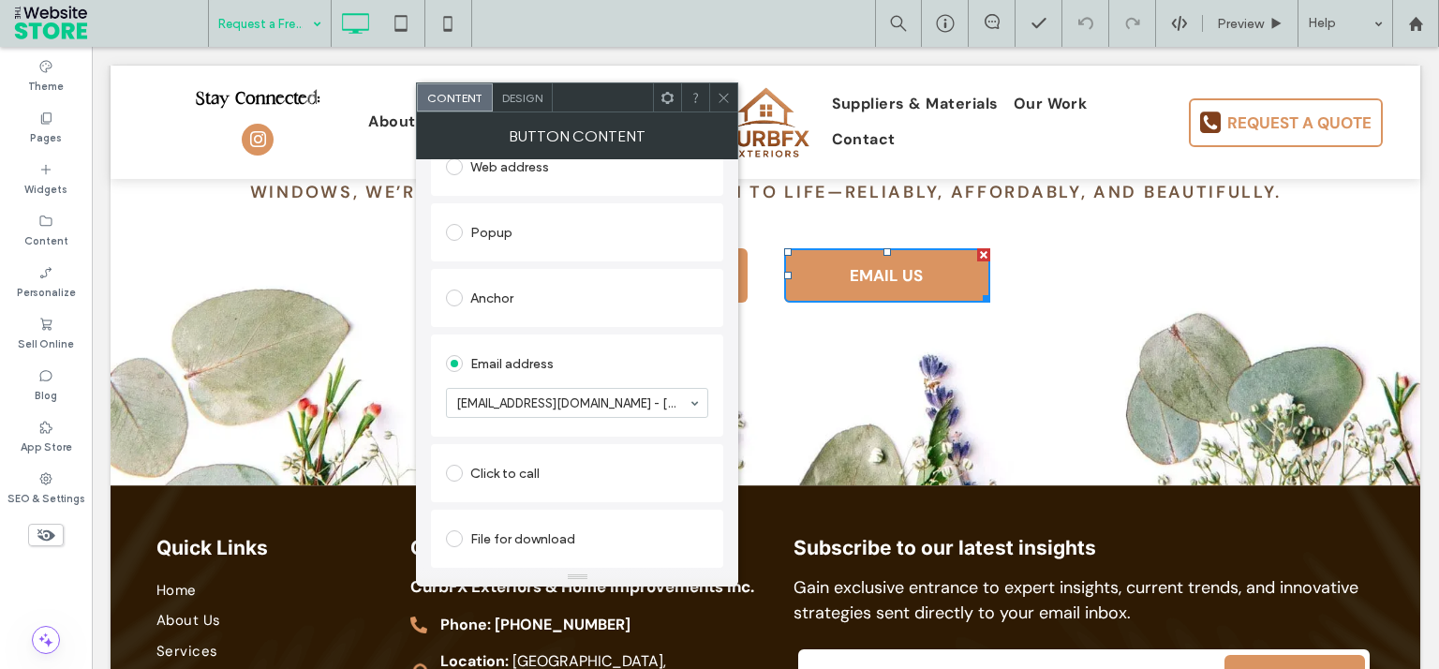
drag, startPoint x: 714, startPoint y: 96, endPoint x: 670, endPoint y: 82, distance: 45.9
click at [714, 96] on div at bounding box center [723, 97] width 28 height 28
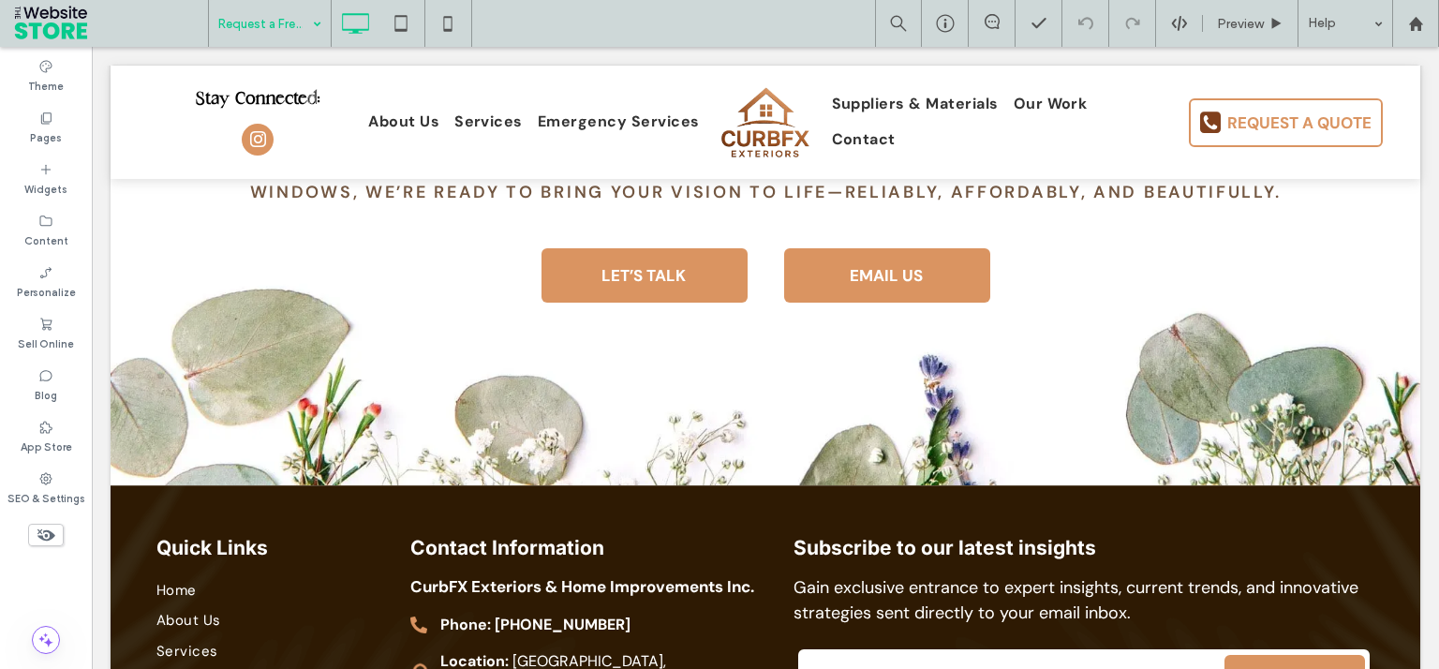
click at [277, 23] on input at bounding box center [265, 23] width 94 height 47
click at [445, 28] on icon at bounding box center [447, 23] width 37 height 37
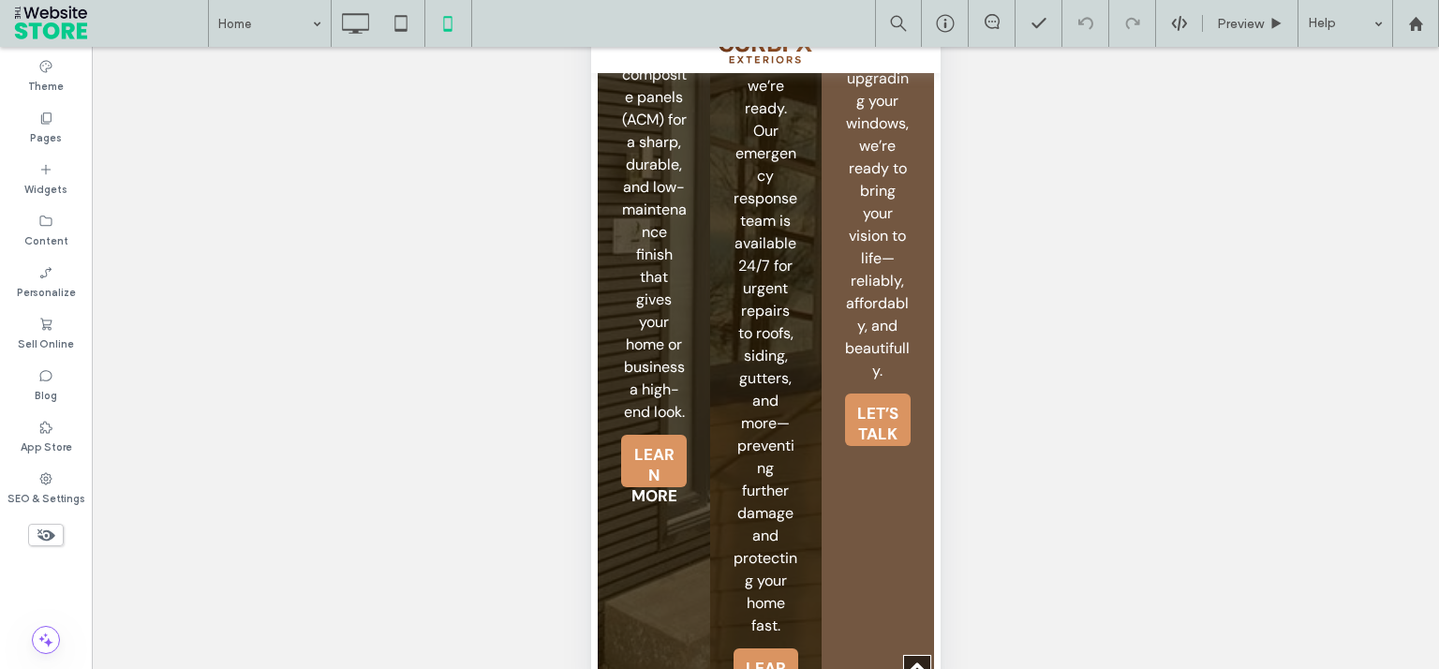
scroll to position [4489, 0]
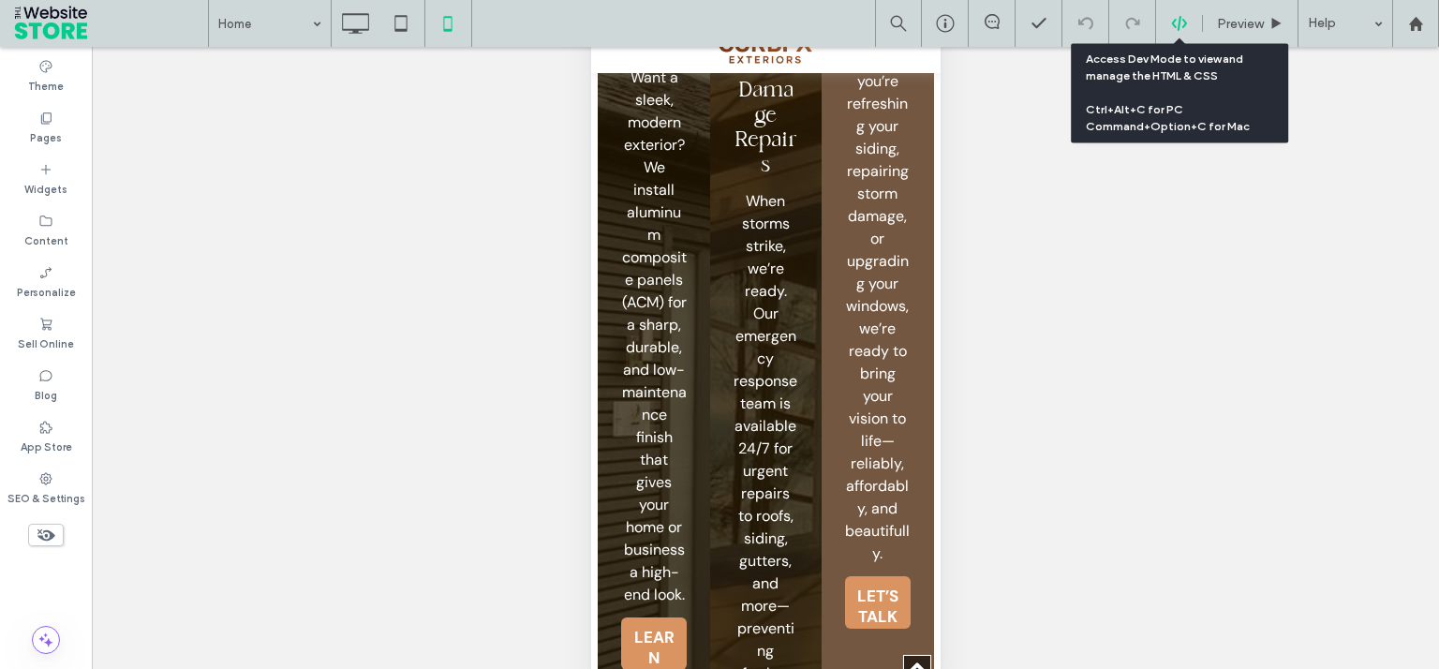
click at [1176, 24] on icon at bounding box center [1179, 23] width 17 height 17
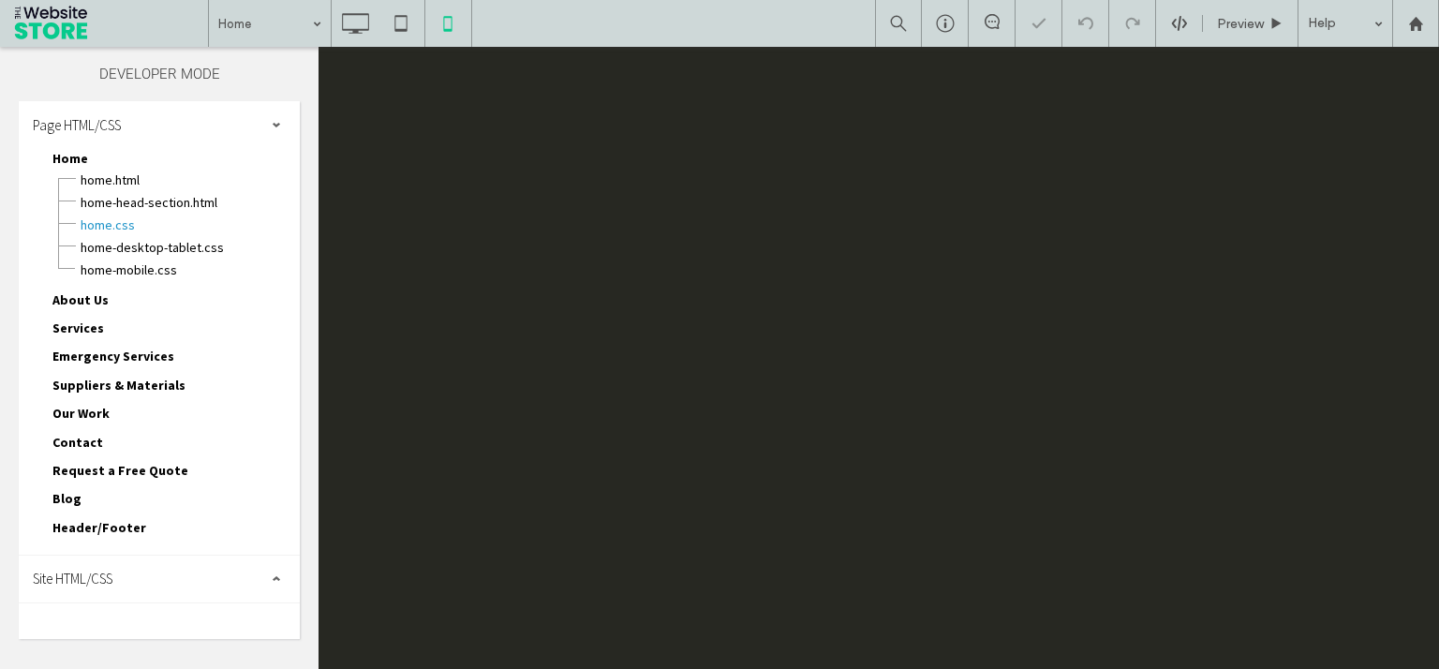
scroll to position [0, 0]
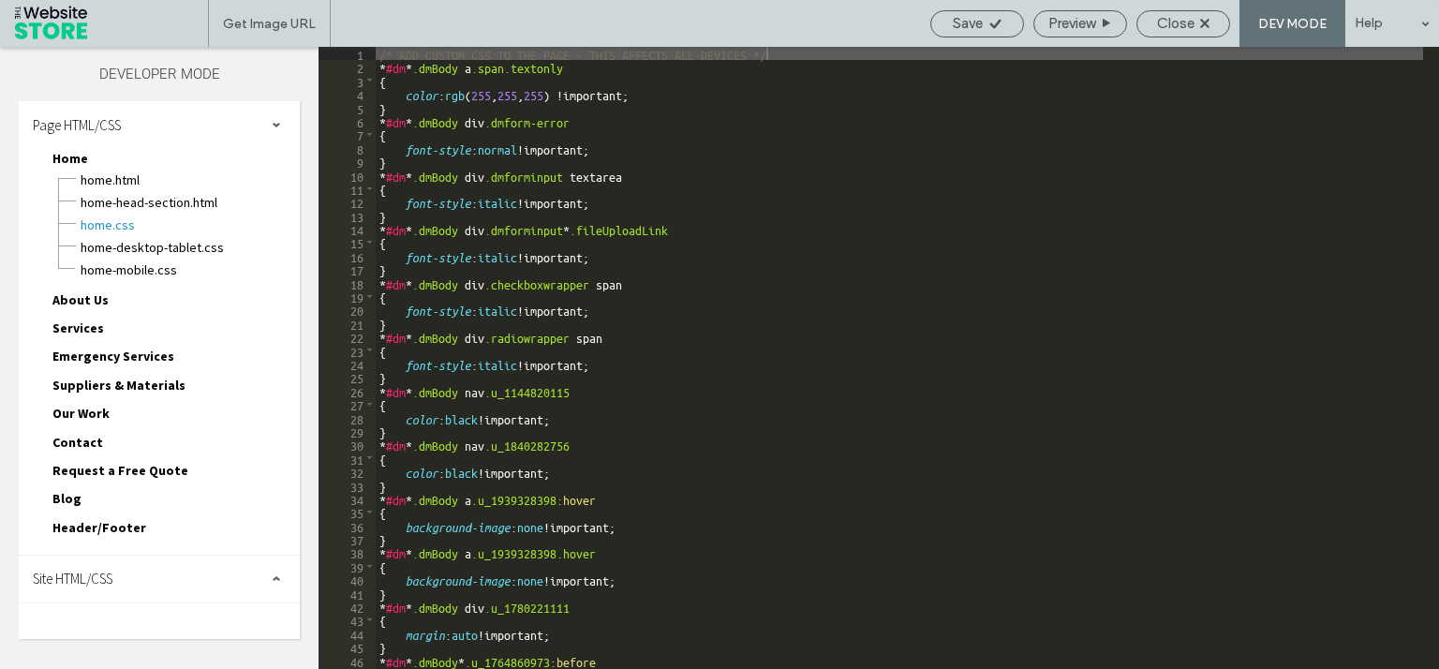
click at [140, 569] on div "Site HTML/CSS" at bounding box center [159, 578] width 281 height 47
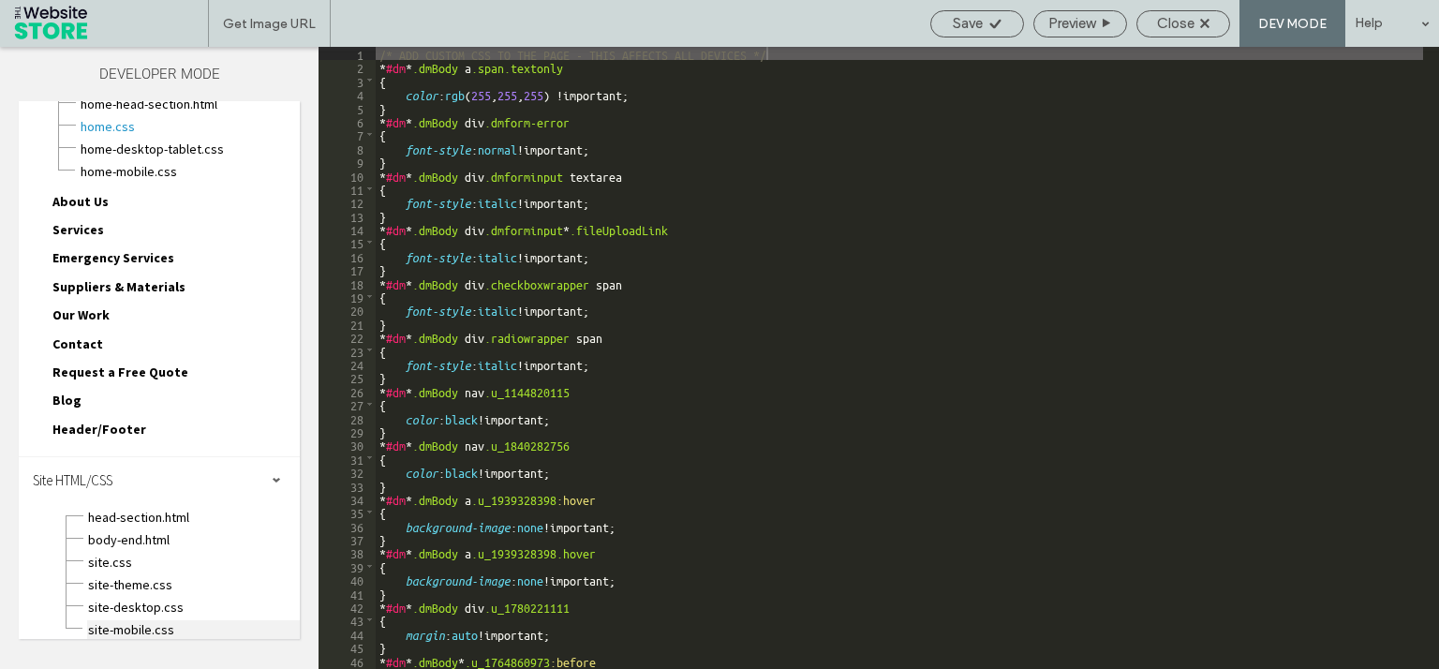
click at [149, 620] on span "site-mobile.css" at bounding box center [193, 629] width 213 height 19
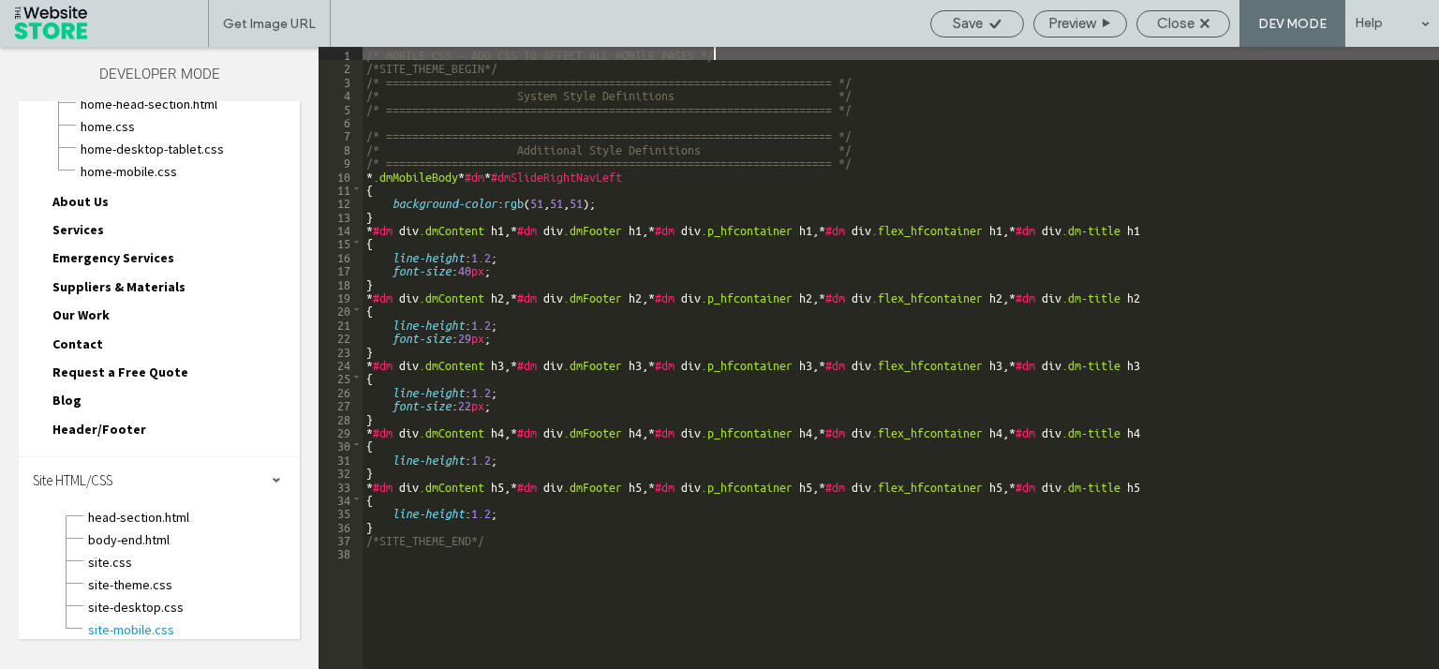
click at [504, 617] on div "/* MOBILE CSS - ADD CSS TO AFFECT ALL MOBILE PAGES */ /*SITE_THEME_BEGIN*/ /* =…" at bounding box center [900, 371] width 1076 height 649
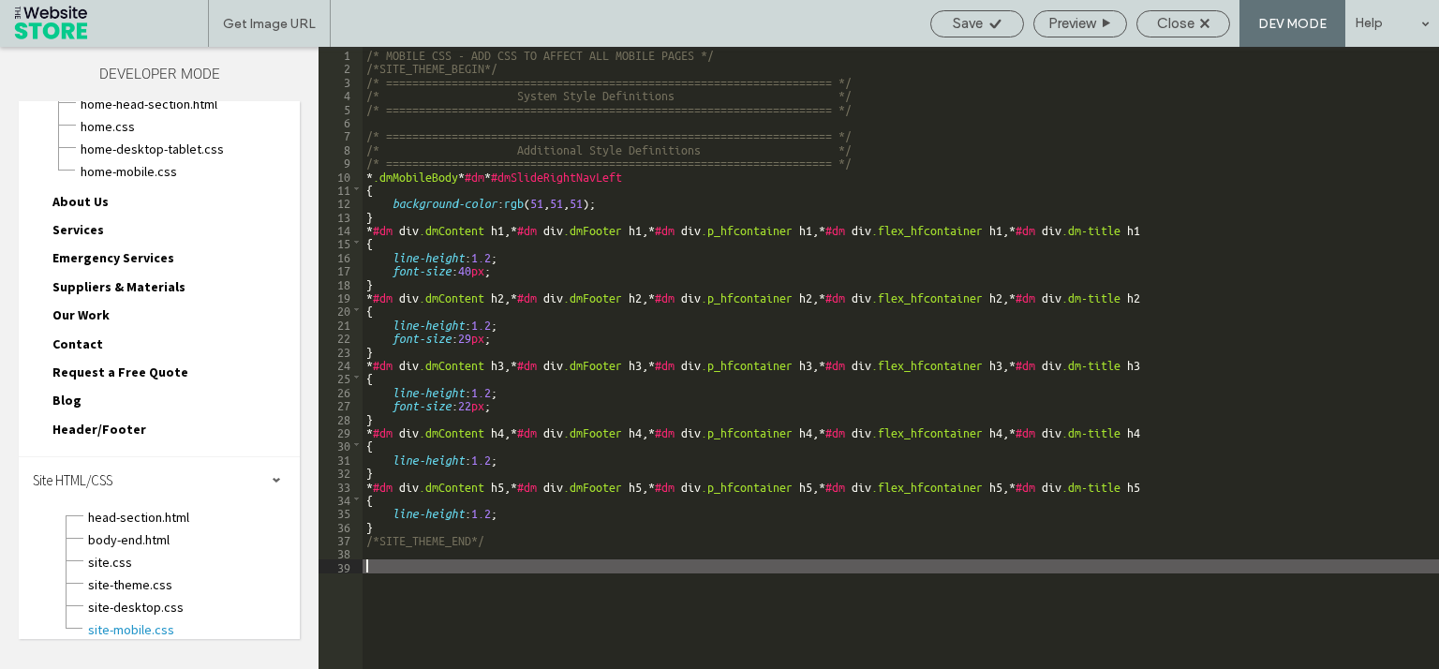
paste textarea
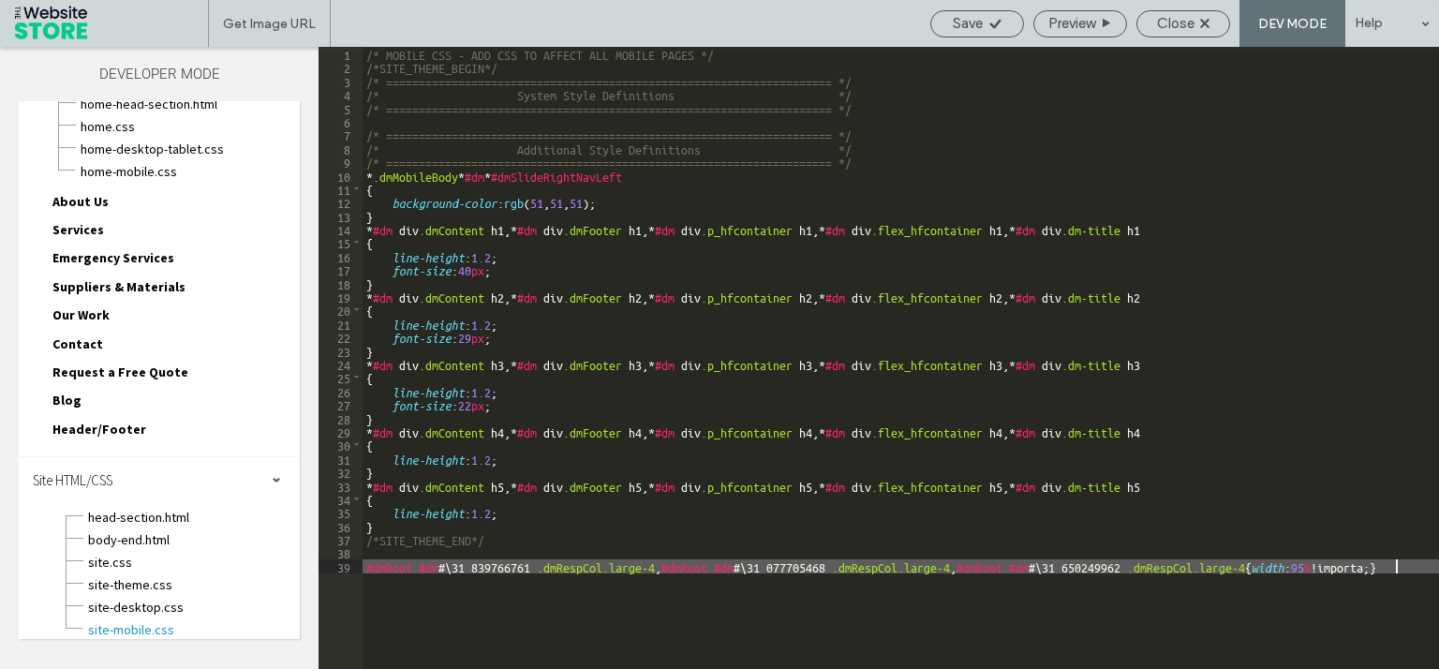
scroll to position [0, 6]
type textarea "**"
click at [961, 28] on span "Save" at bounding box center [968, 23] width 30 height 17
click at [943, 29] on div "Save" at bounding box center [977, 23] width 92 height 17
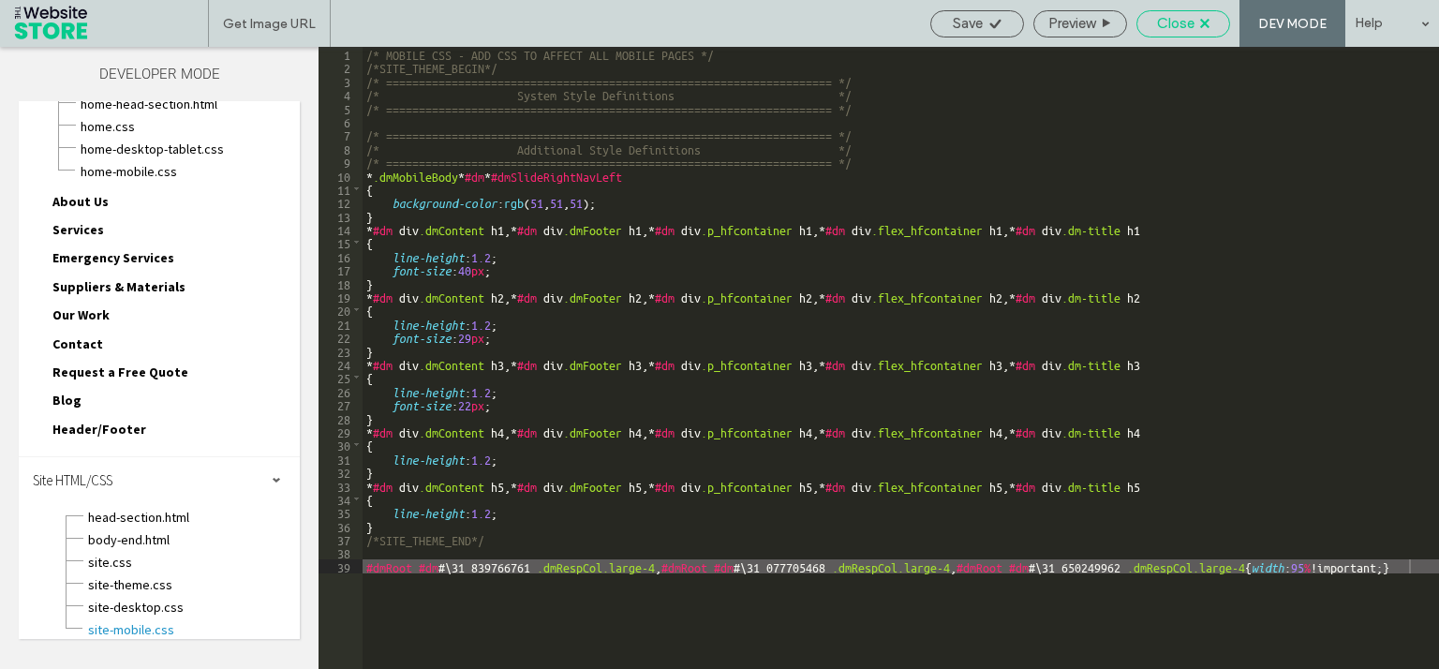
click at [1207, 28] on icon at bounding box center [1204, 23] width 9 height 9
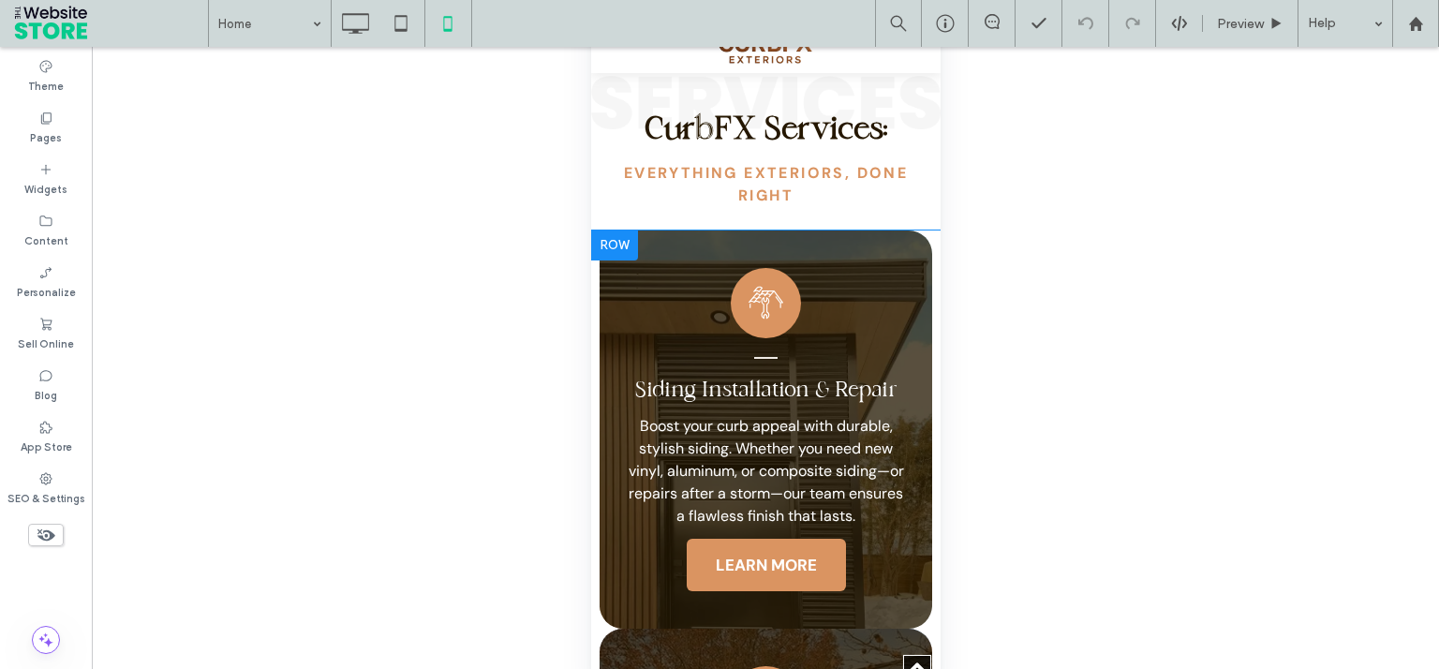
scroll to position [2484, 0]
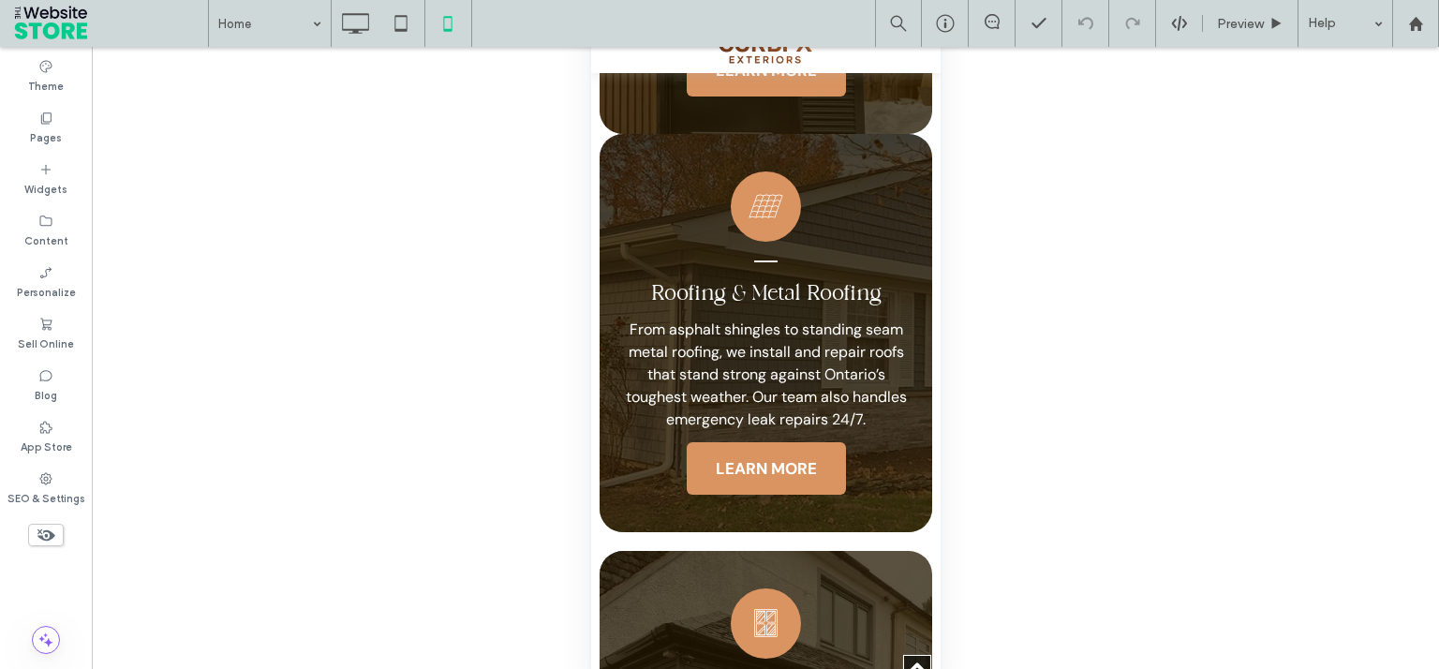
click at [633, 226] on div "Roofing & Metal Roofing From asphalt shingles to standing seam metal roofing, w…" at bounding box center [764, 333] width 332 height 398
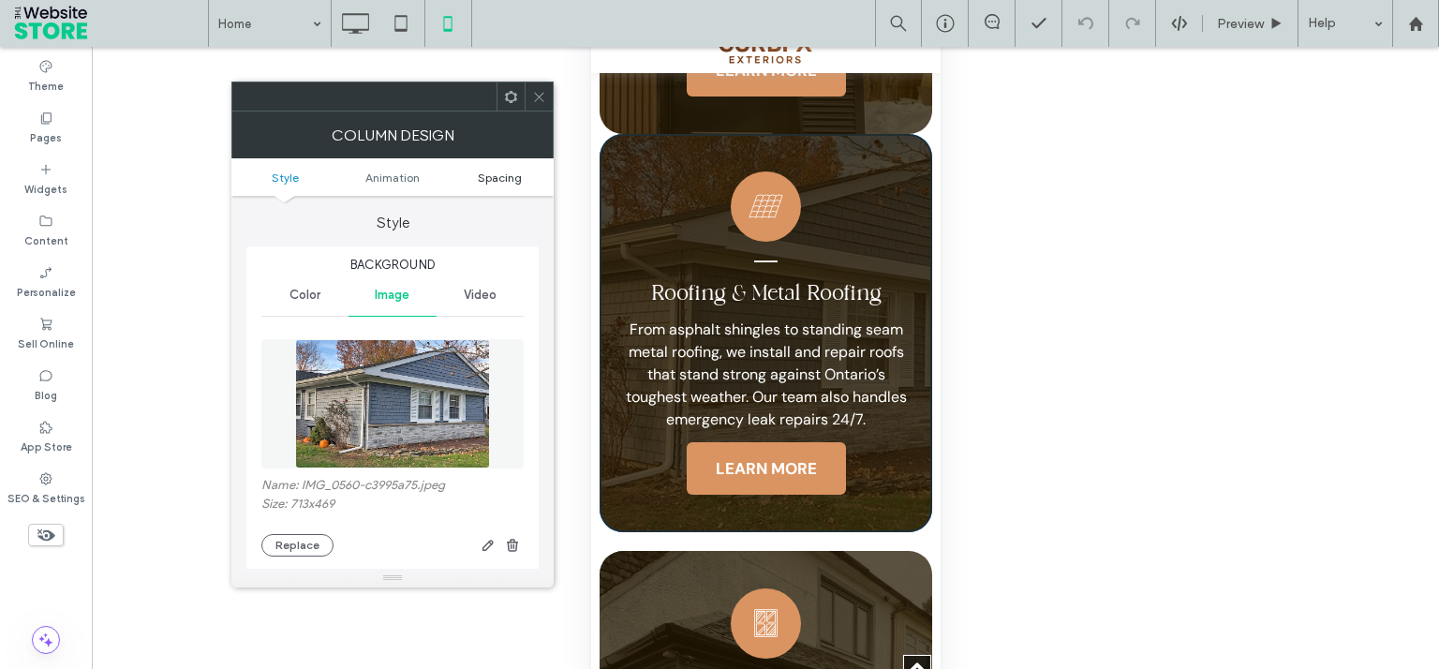
click at [513, 181] on span "Spacing" at bounding box center [500, 177] width 44 height 14
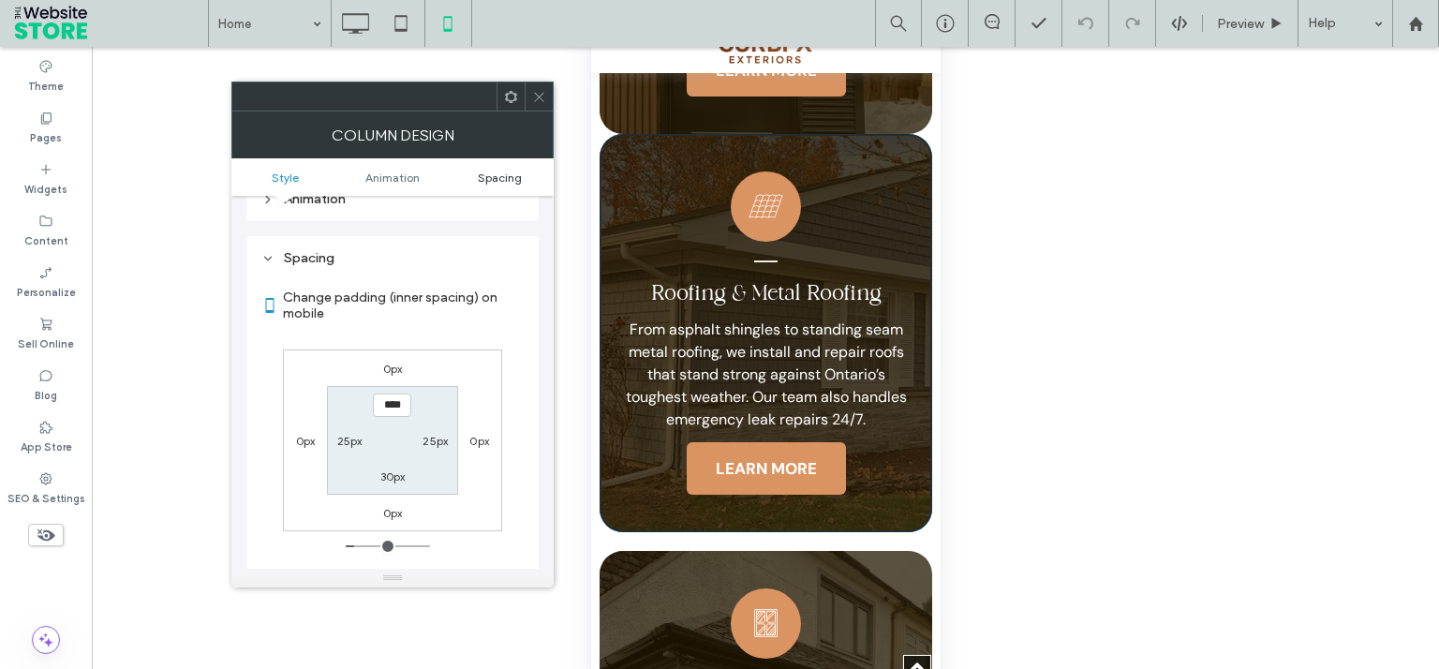
scroll to position [1056, 0]
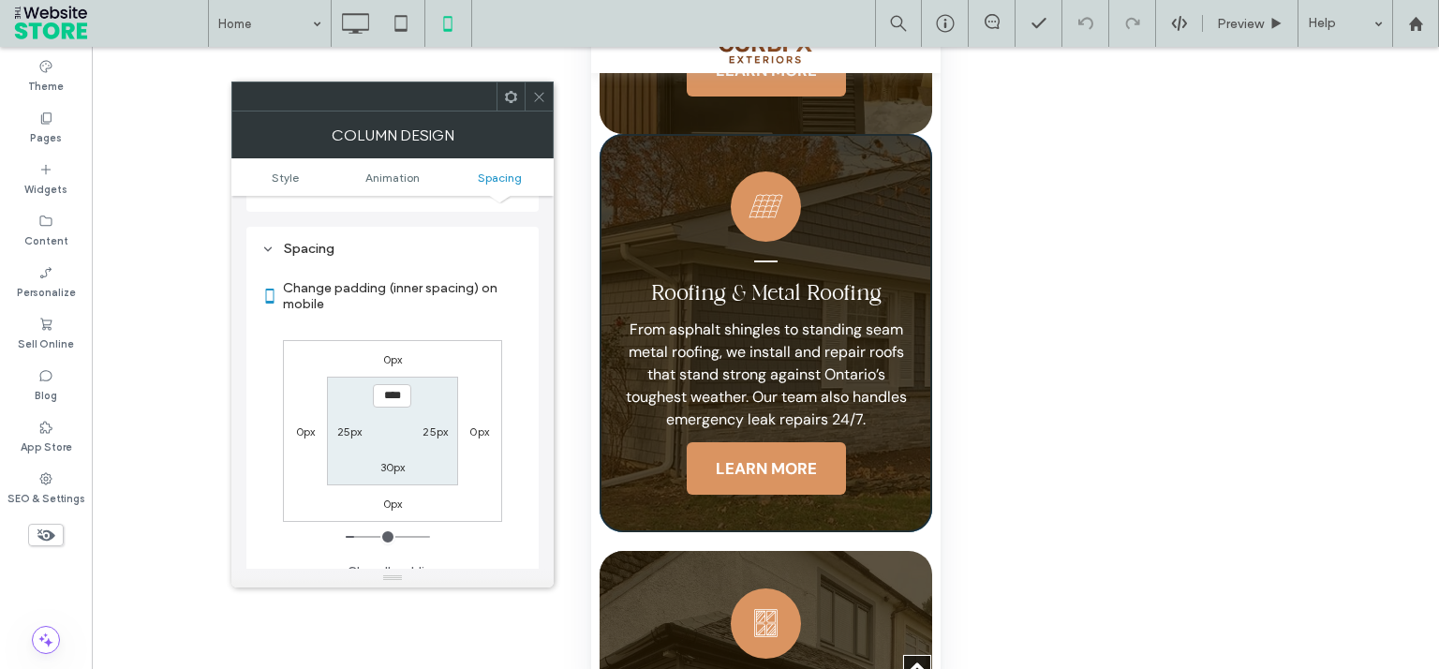
click at [545, 91] on icon at bounding box center [539, 97] width 14 height 14
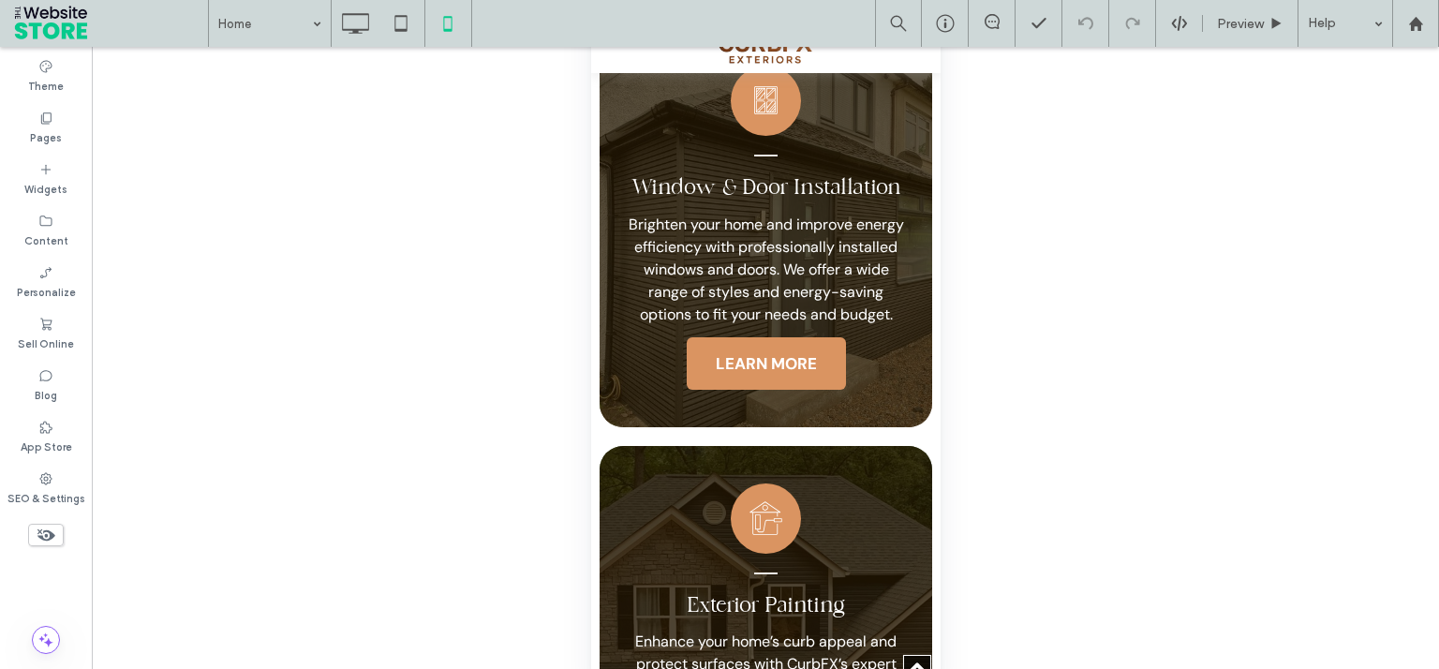
scroll to position [2983, 0]
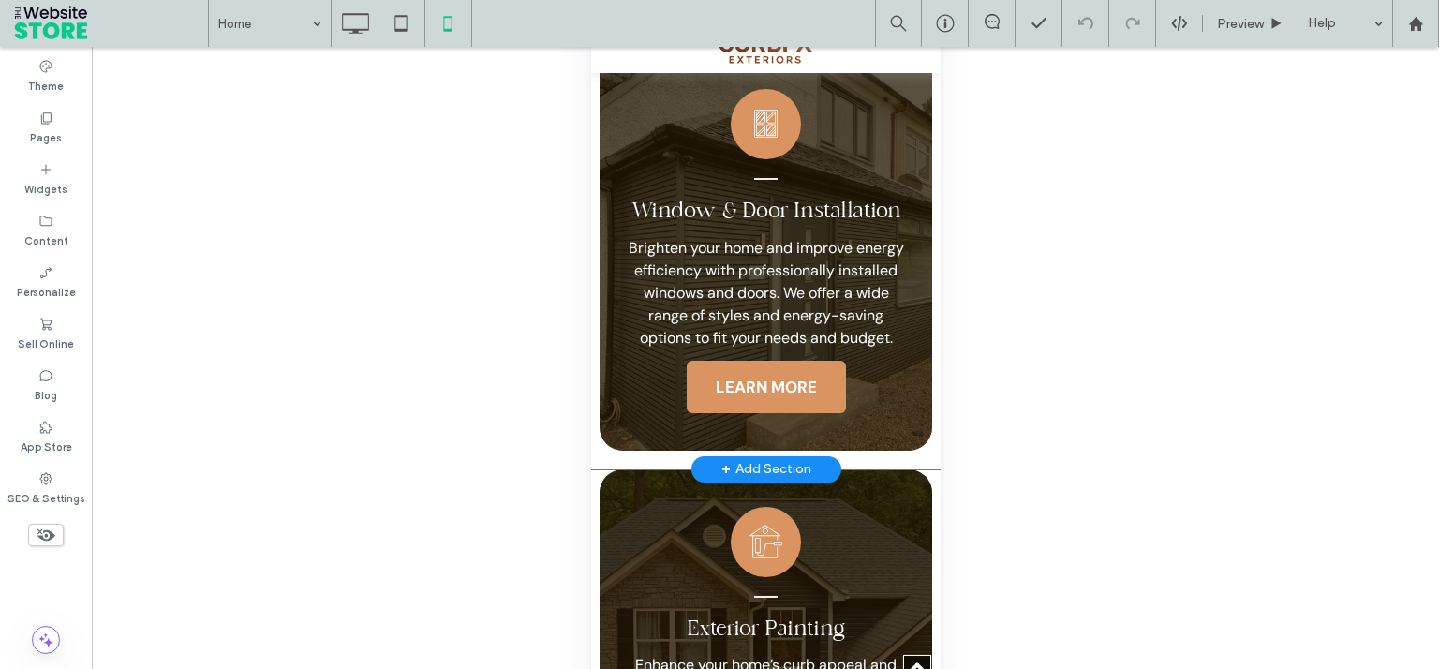
click at [664, 174] on div "Window & Door Installation Brighten your home and improve energy efficiency wit…" at bounding box center [764, 251] width 332 height 398
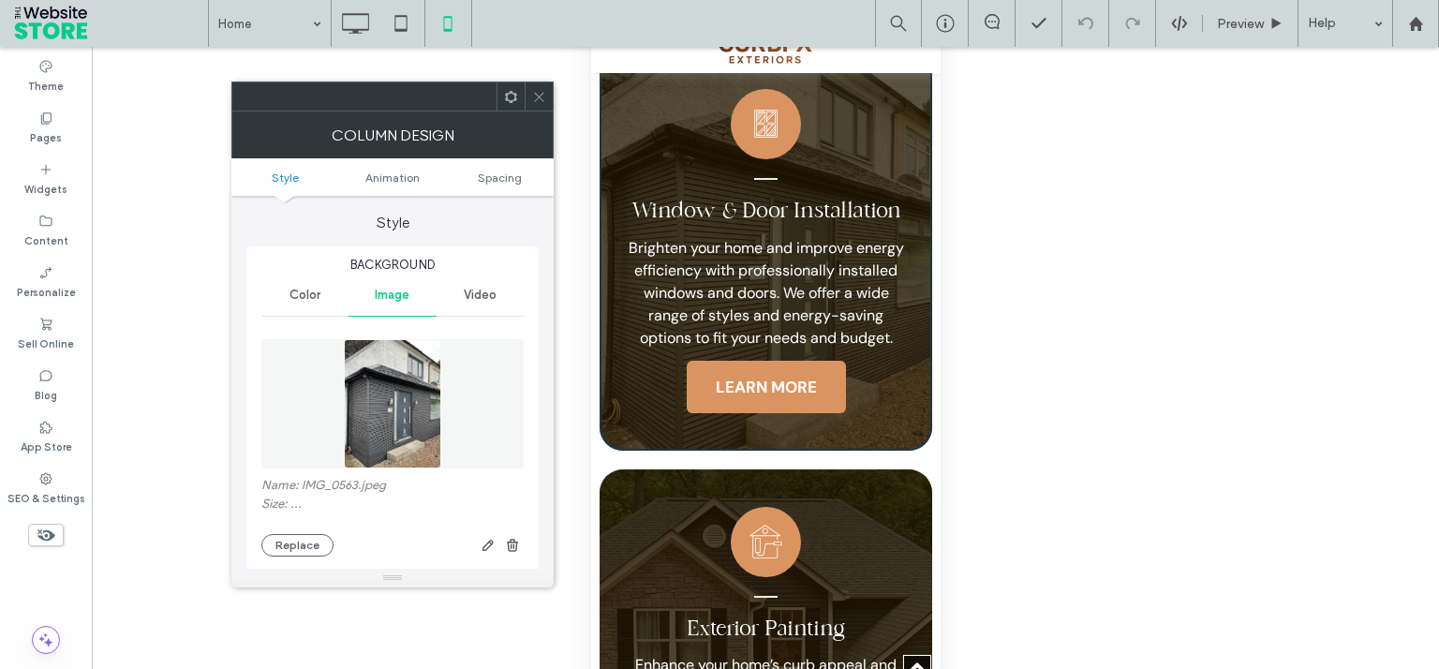
type input "**"
click at [506, 170] on span "Spacing" at bounding box center [500, 177] width 44 height 14
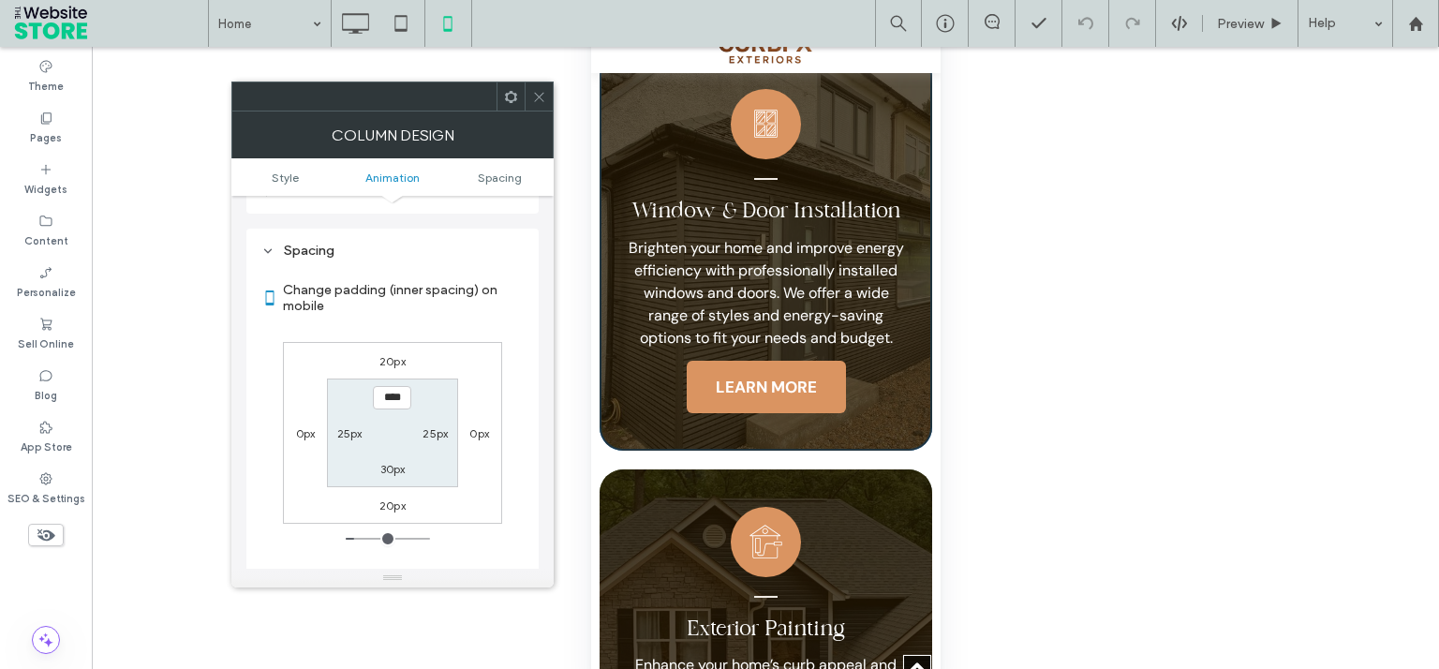
scroll to position [1056, 0]
click at [539, 87] on span at bounding box center [539, 96] width 14 height 28
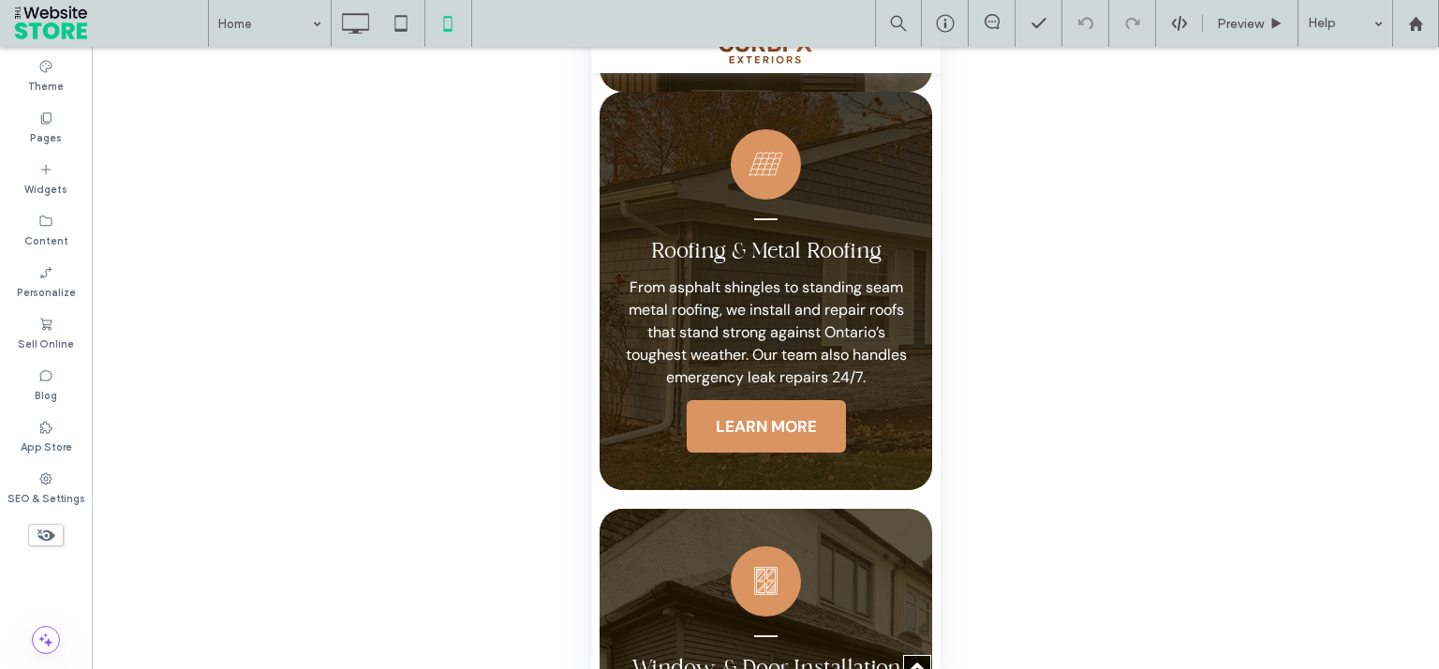
scroll to position [2480, 0]
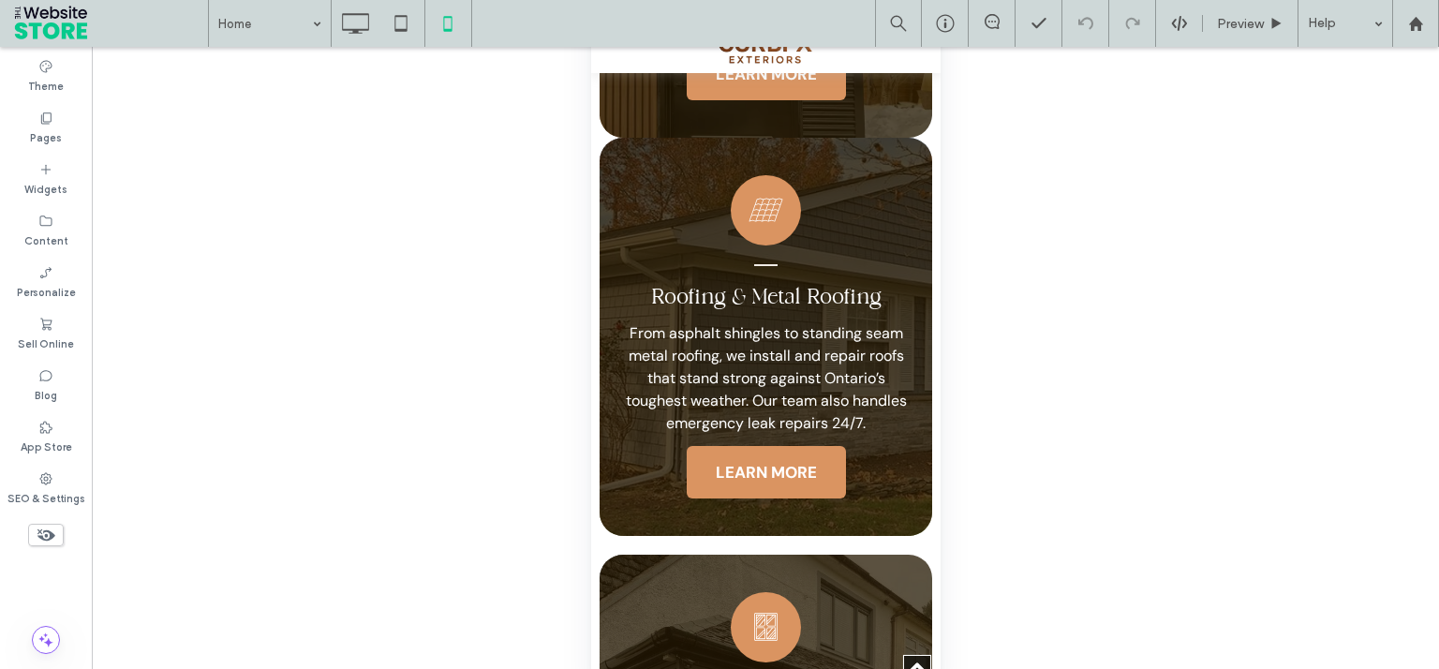
click at [887, 232] on div "Roofing & Metal Roofing From asphalt shingles to standing seam metal roofing, w…" at bounding box center [764, 337] width 332 height 398
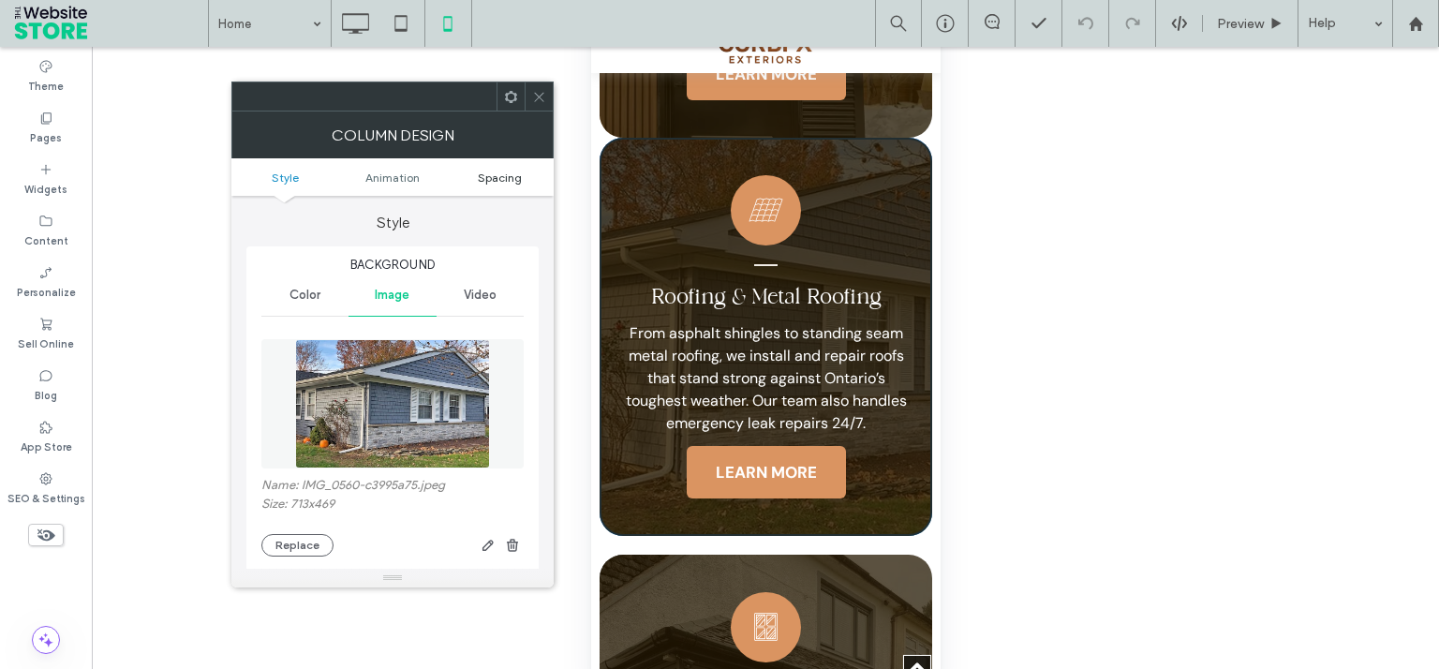
click at [516, 173] on span "Spacing" at bounding box center [500, 177] width 44 height 14
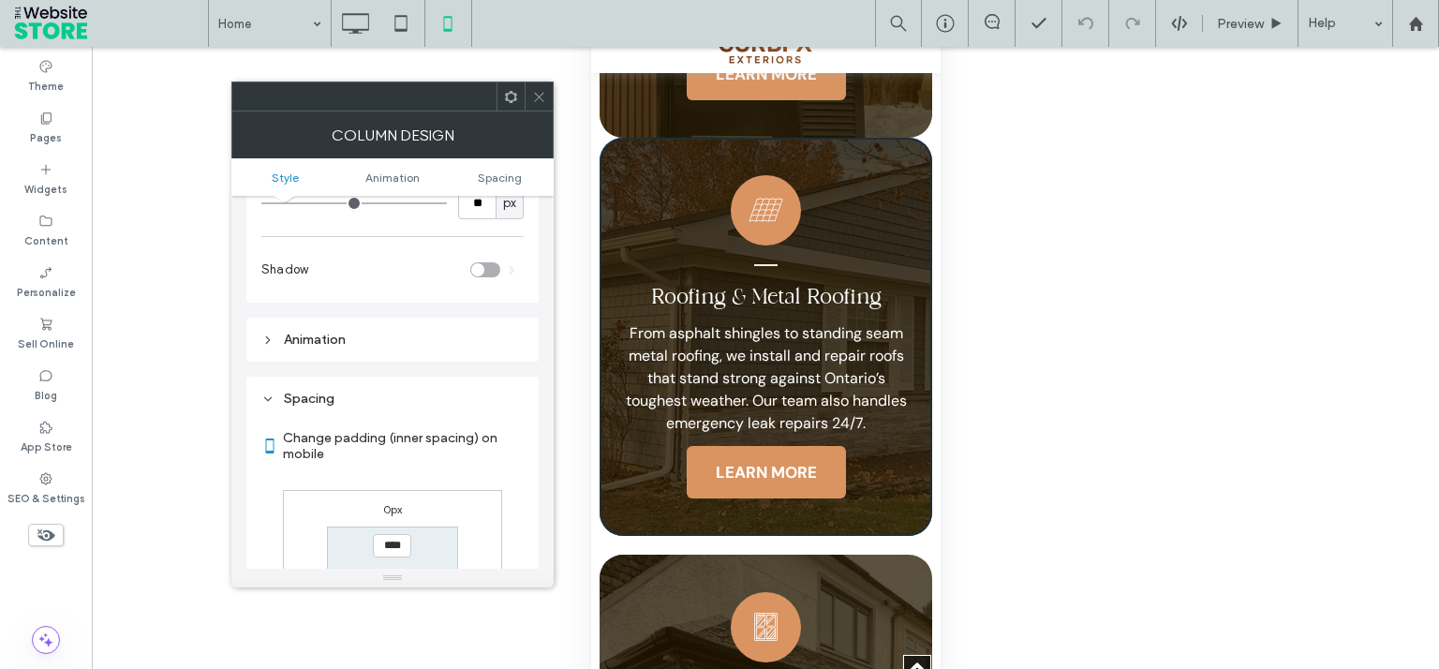
scroll to position [1056, 0]
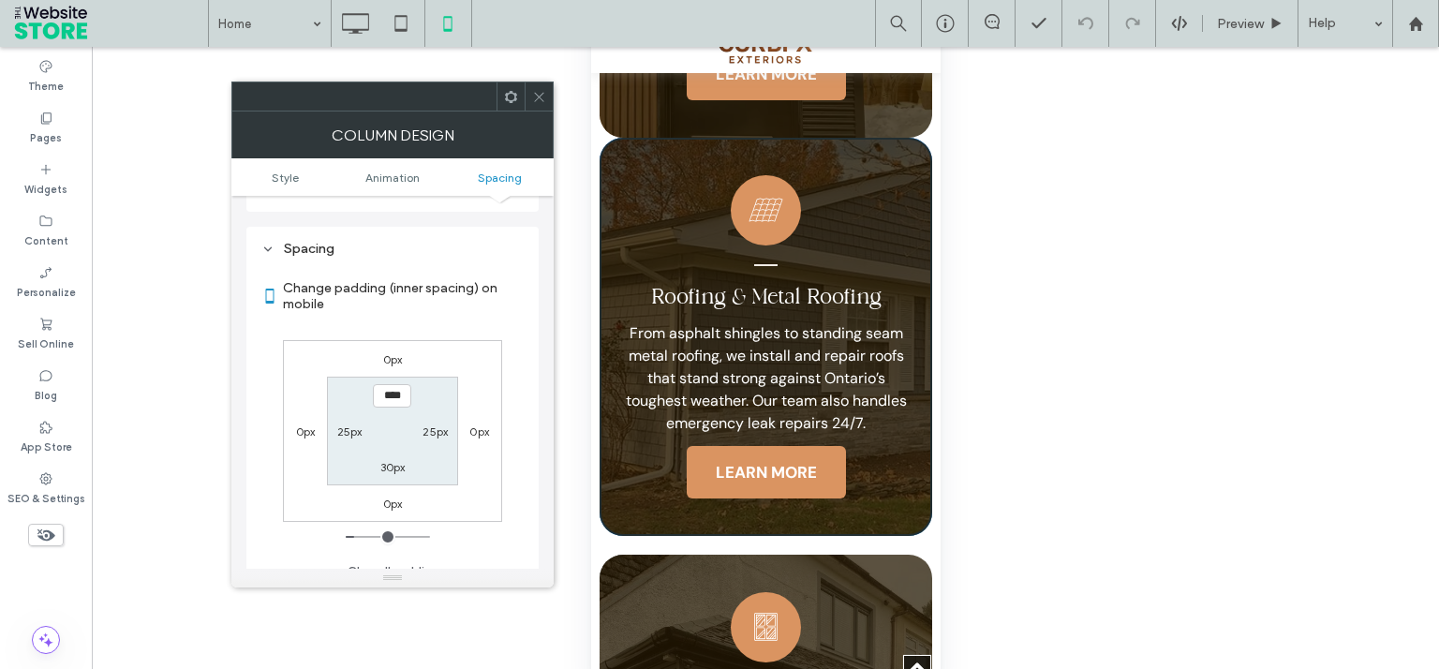
click at [399, 352] on label "0px" at bounding box center [393, 359] width 20 height 14
type input "*"
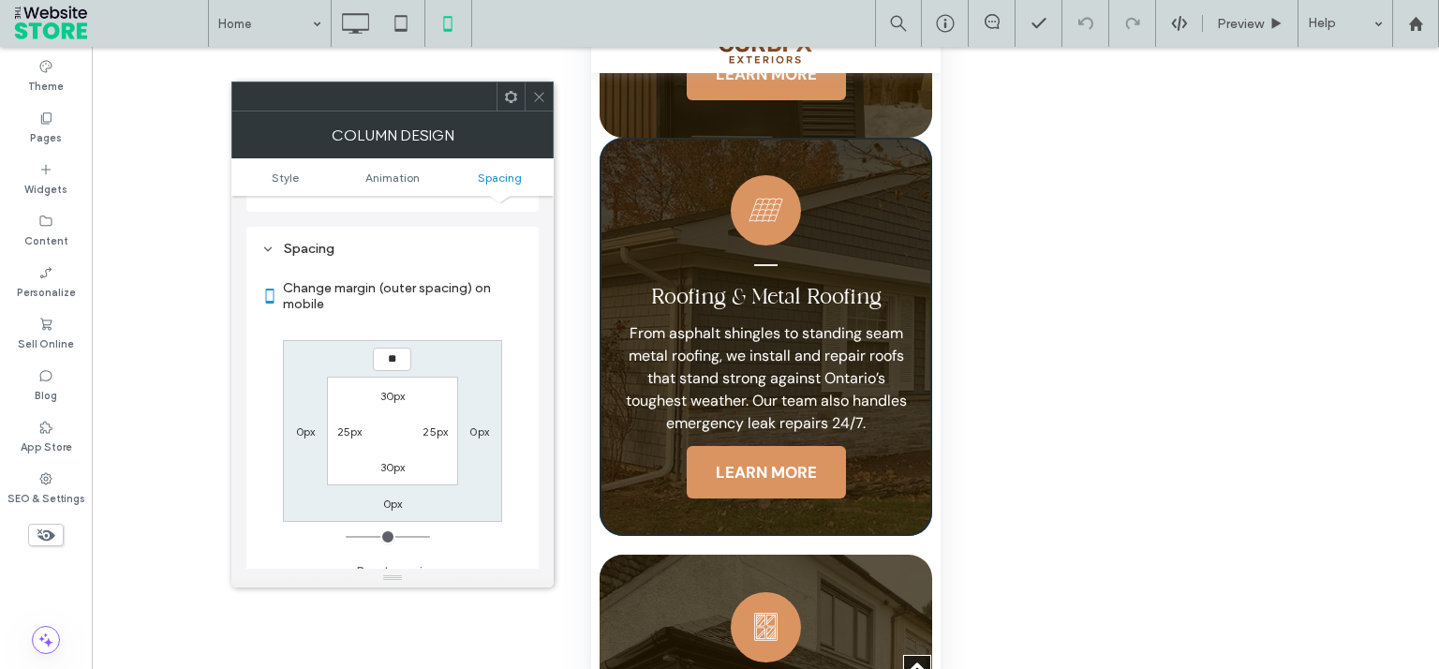
type input "**"
type input "****"
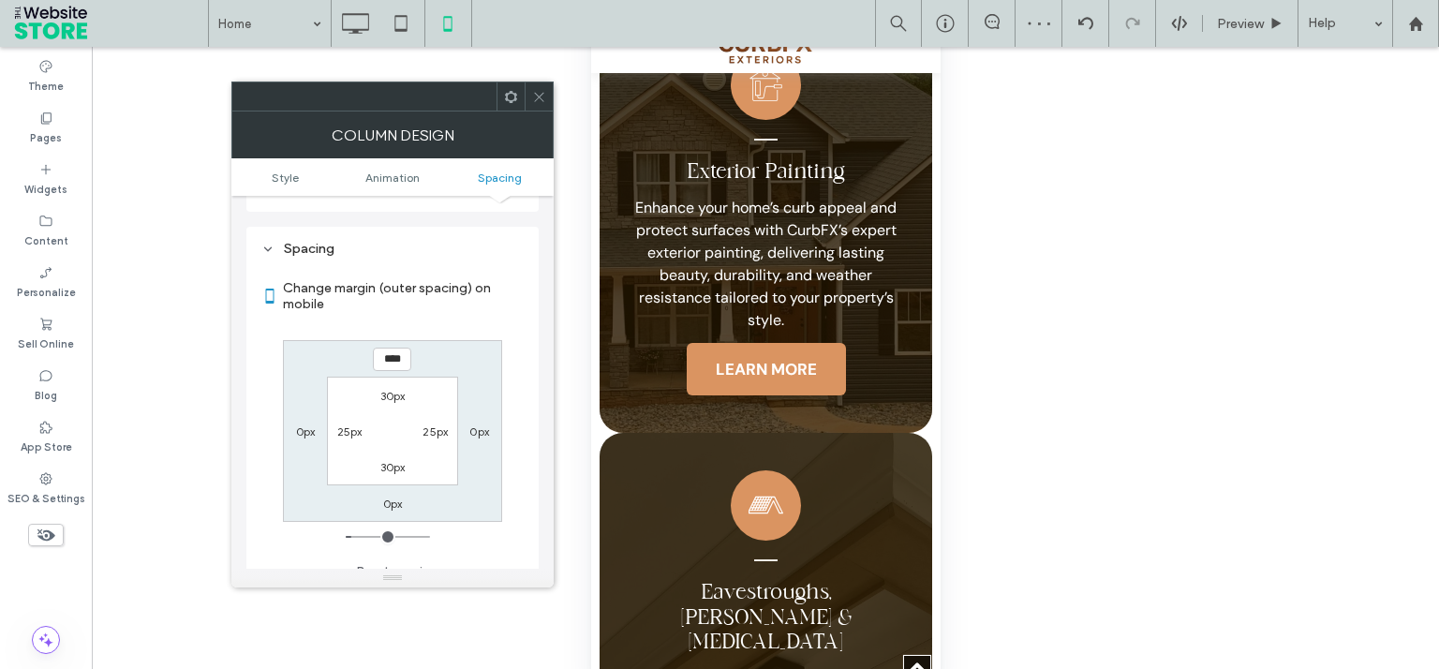
scroll to position [3321, 0]
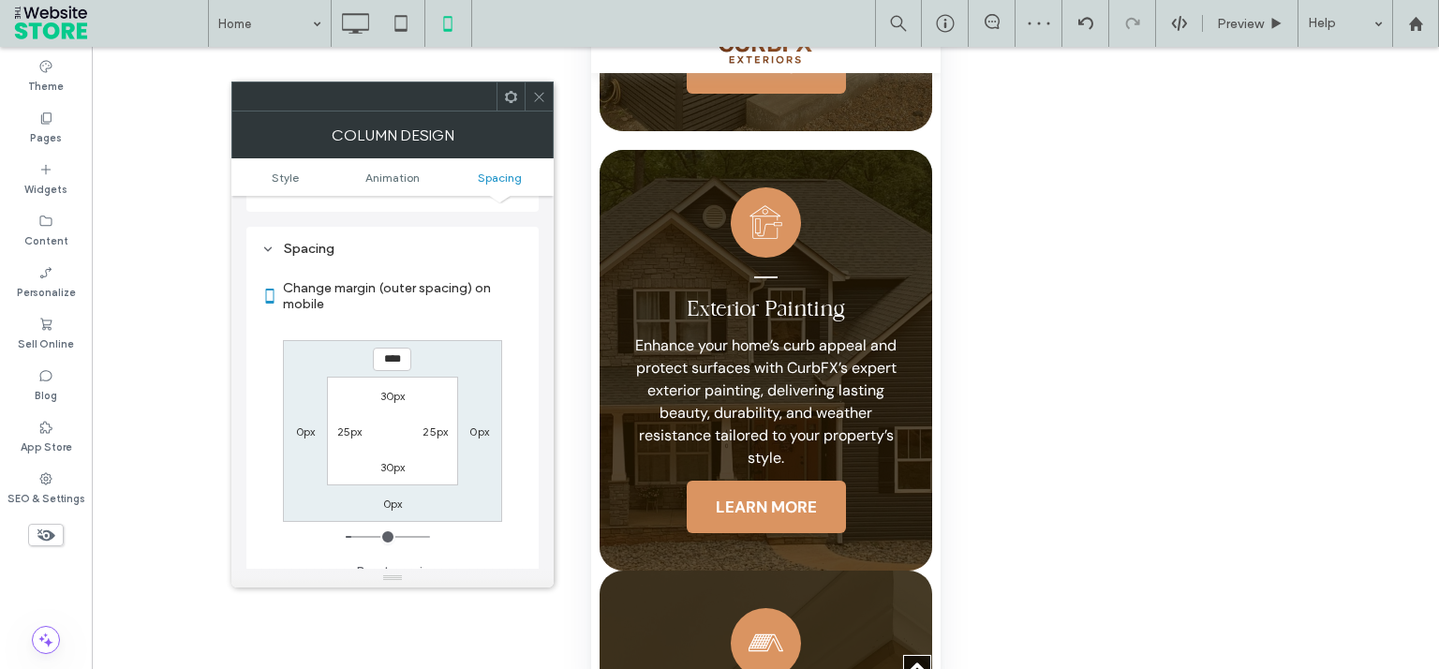
click at [541, 97] on icon at bounding box center [539, 97] width 14 height 14
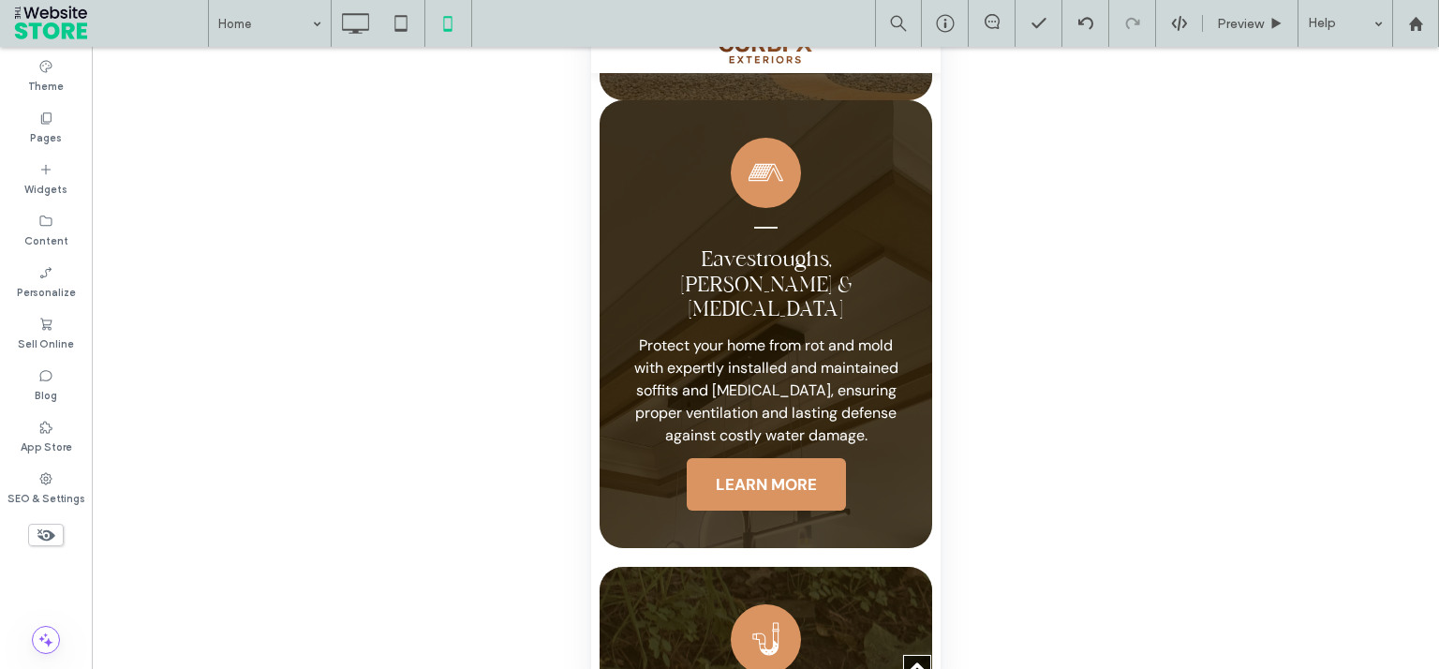
scroll to position [3768, 0]
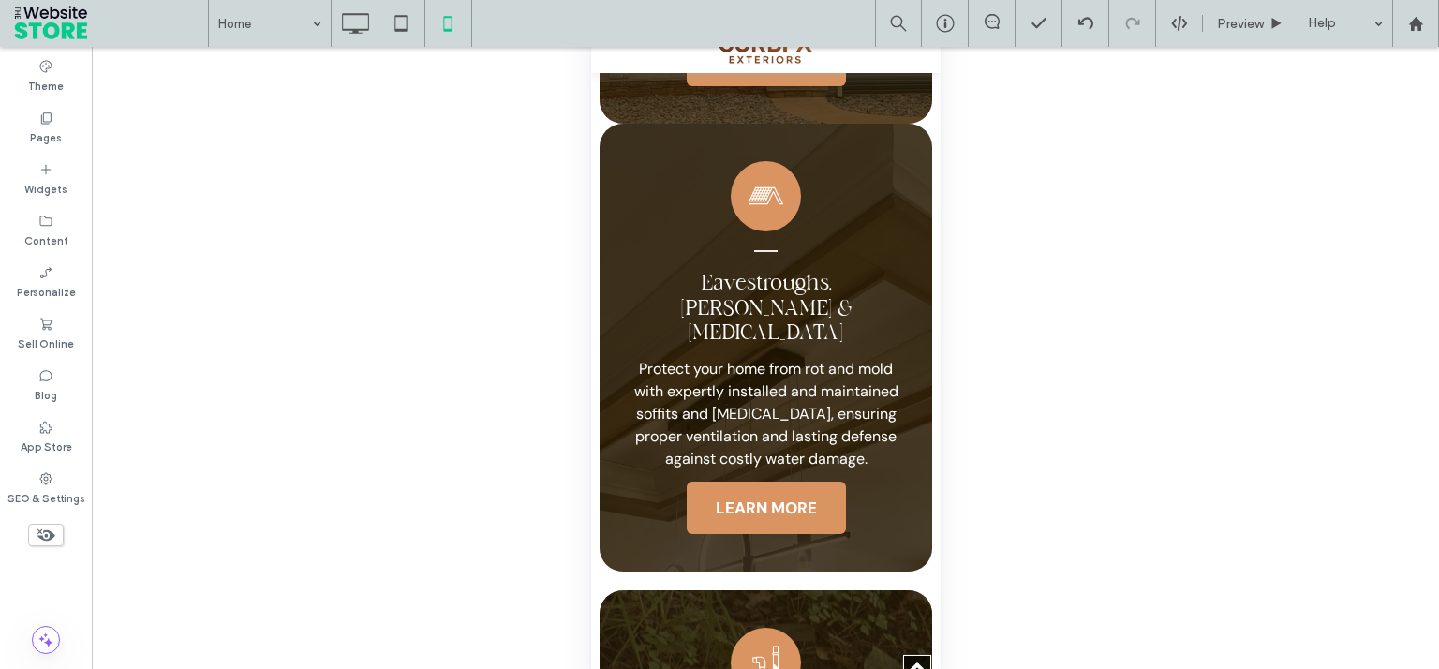
click at [900, 284] on div "Eavestroughs, Soffit & Fascia Protect your home from rot and mold with expertly…" at bounding box center [764, 348] width 332 height 448
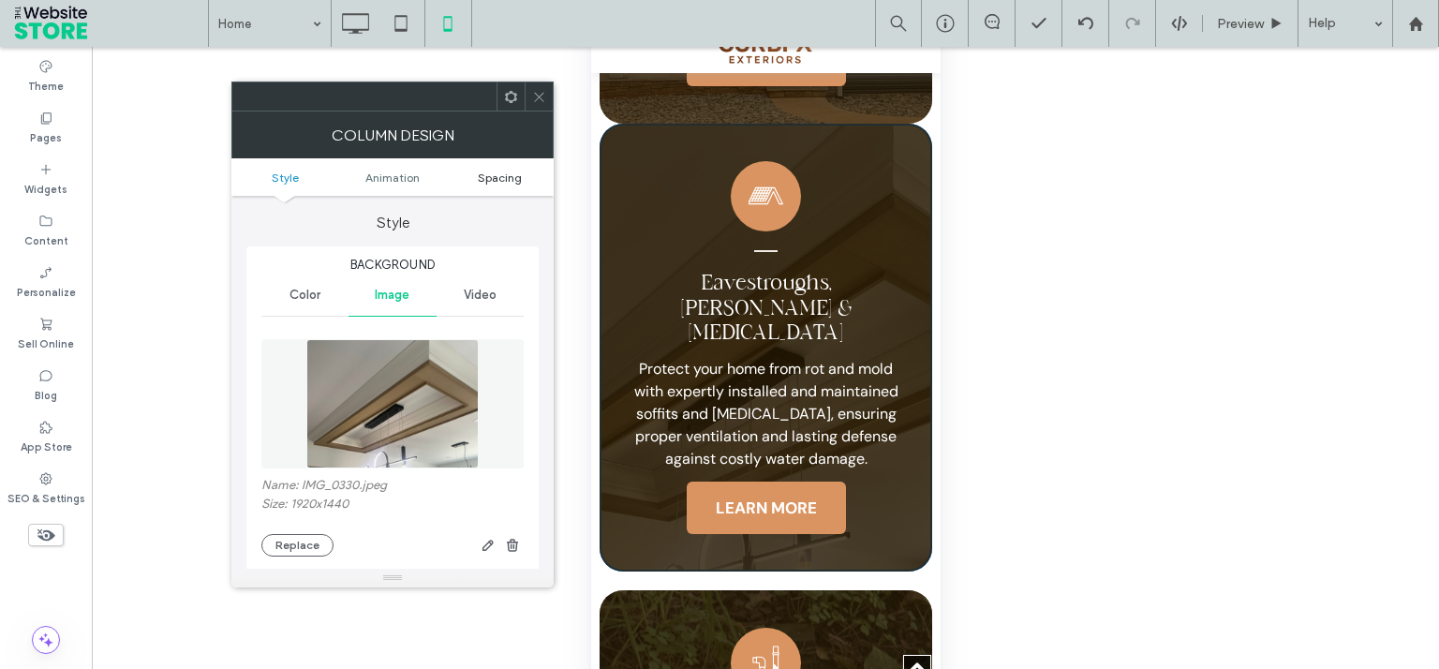
click at [508, 181] on span "Spacing" at bounding box center [500, 177] width 44 height 14
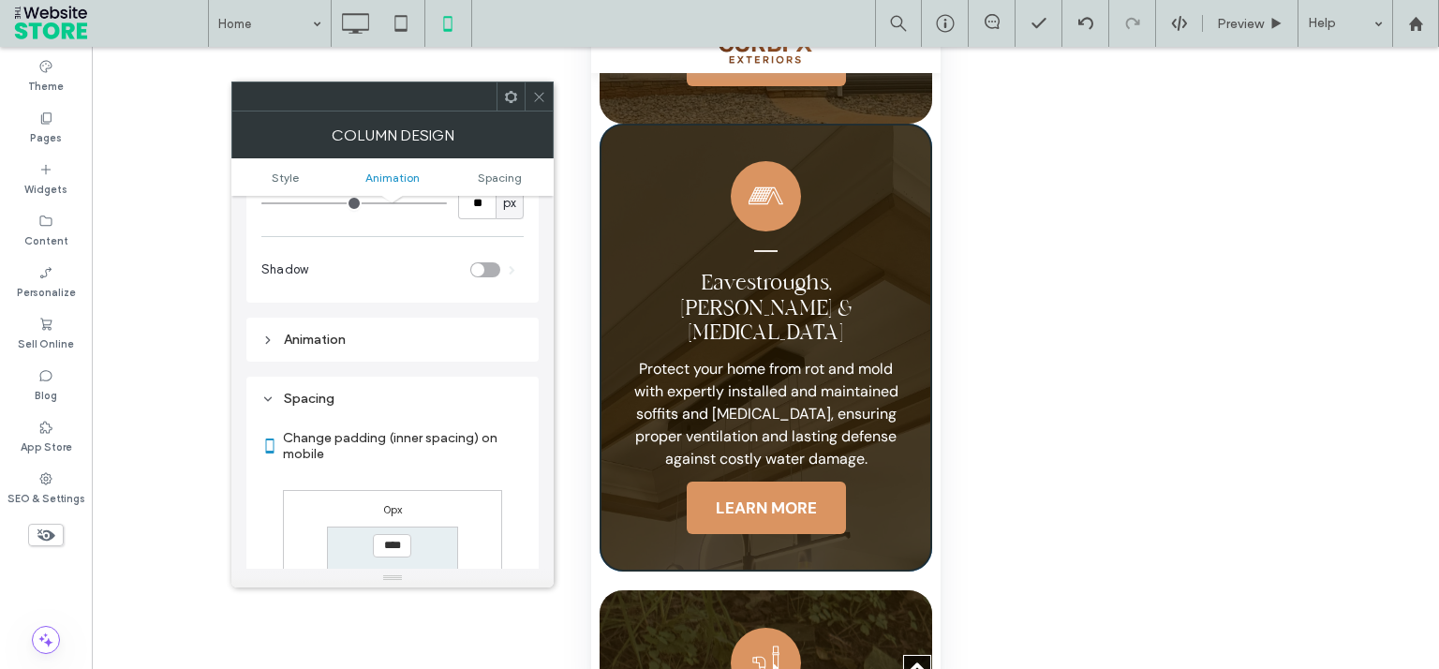
scroll to position [1056, 0]
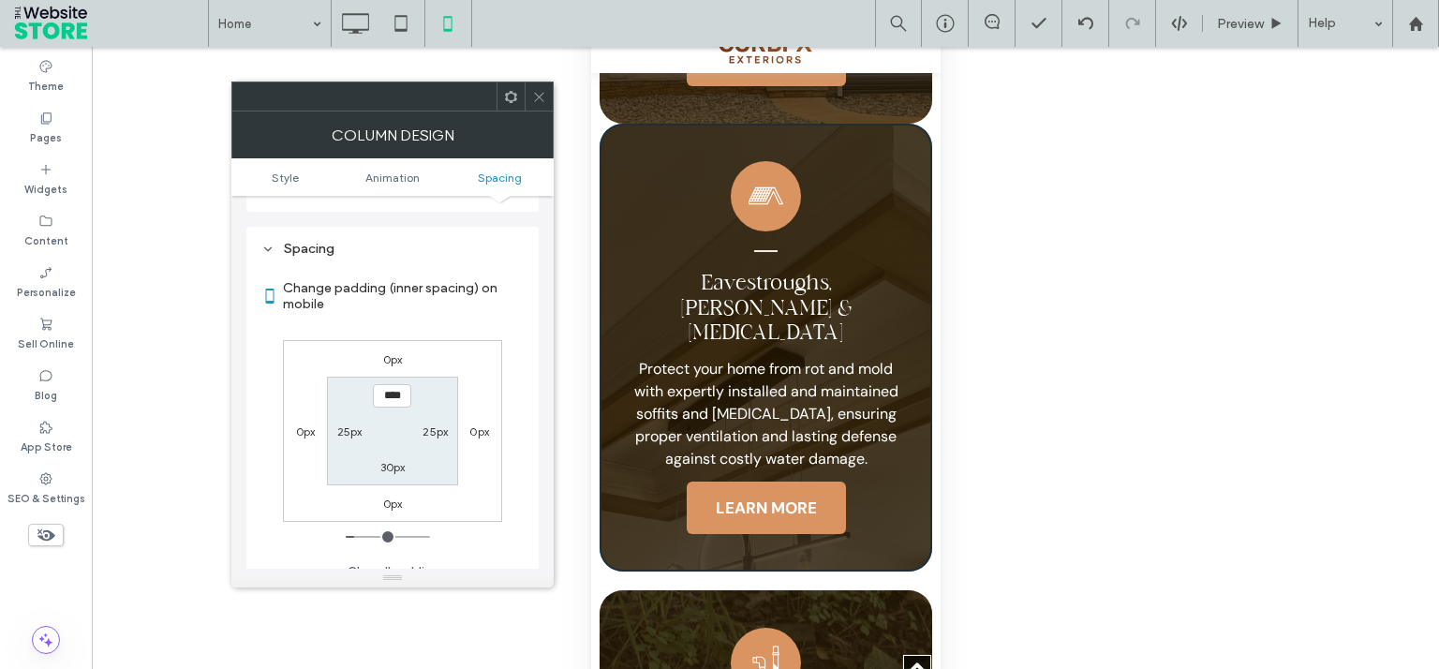
click at [396, 349] on div "0px" at bounding box center [393, 358] width 20 height 19
click at [396, 352] on label "0px" at bounding box center [393, 359] width 20 height 14
type input "*"
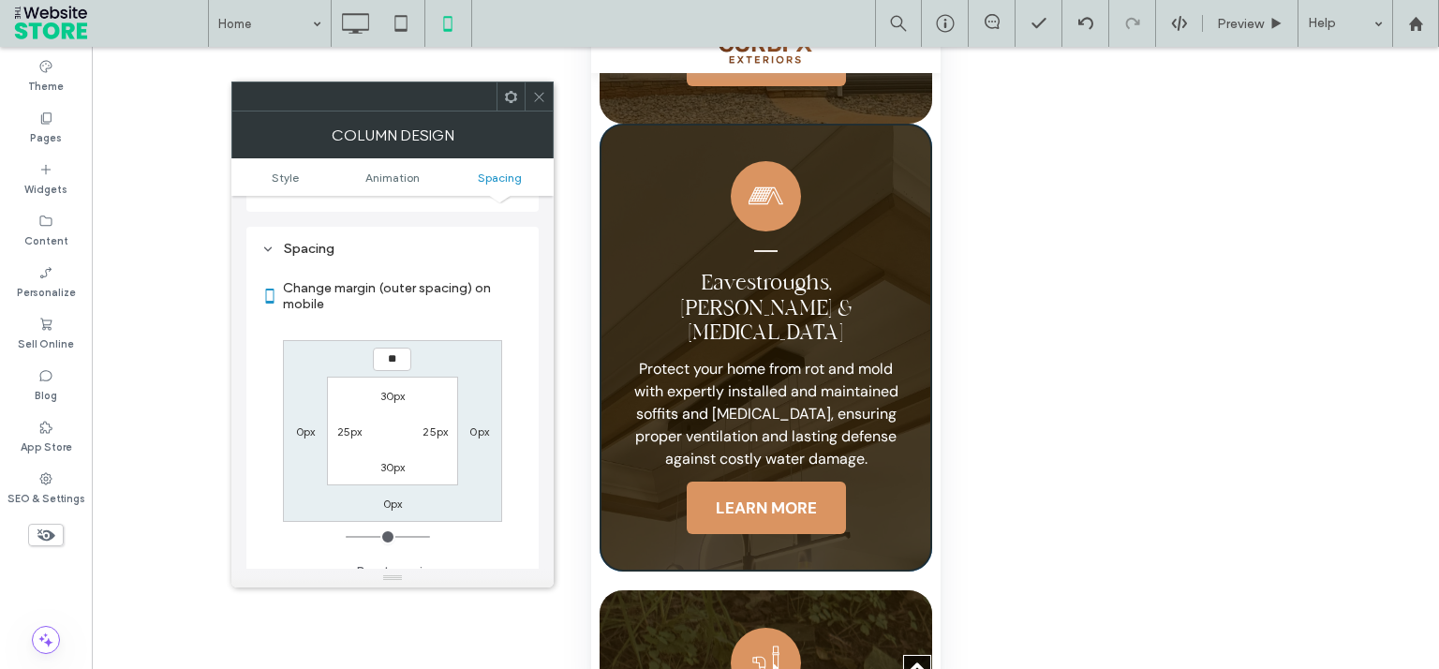
type input "**"
type input "****"
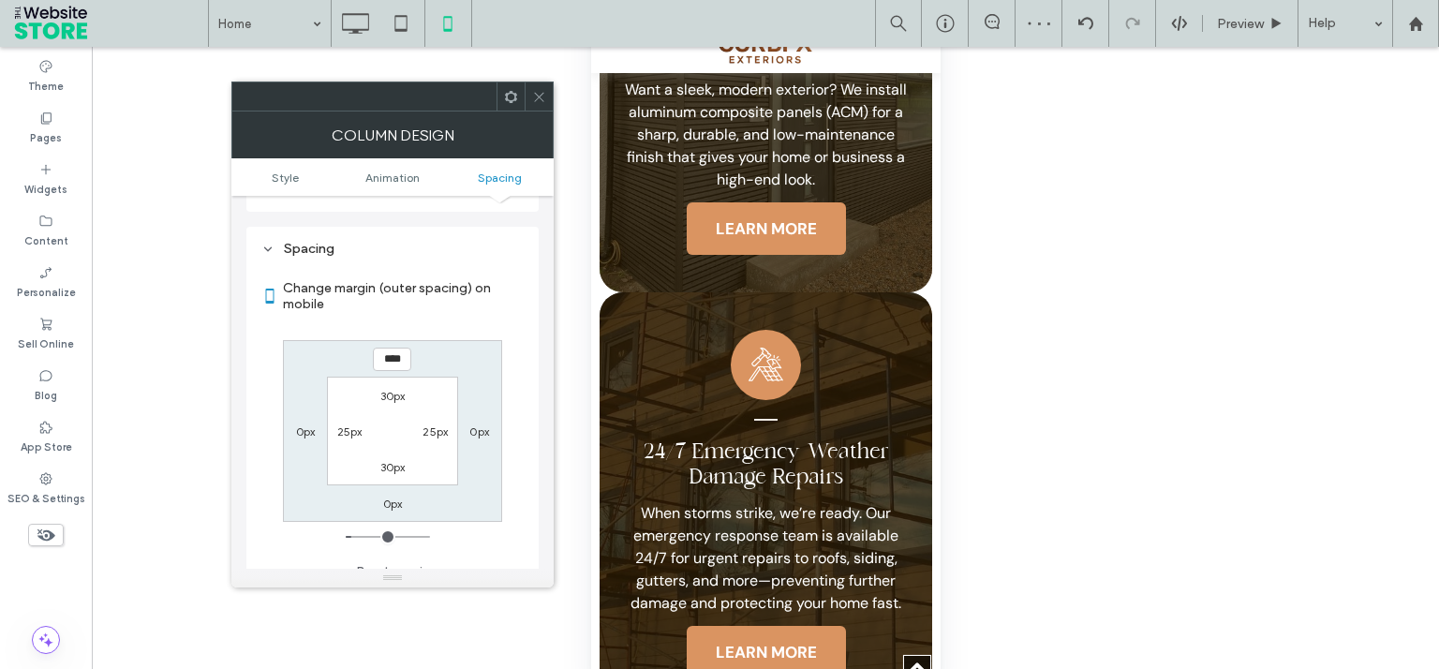
scroll to position [4992, 0]
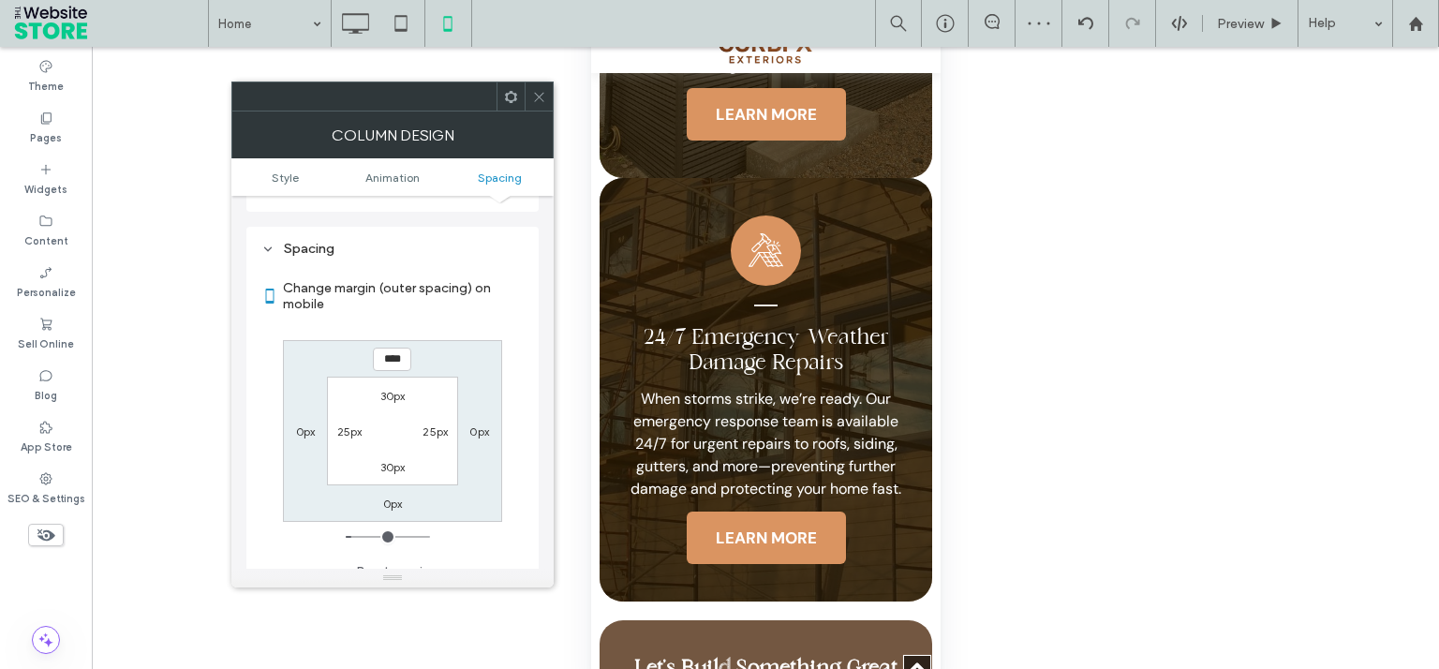
click at [534, 92] on icon at bounding box center [539, 97] width 14 height 14
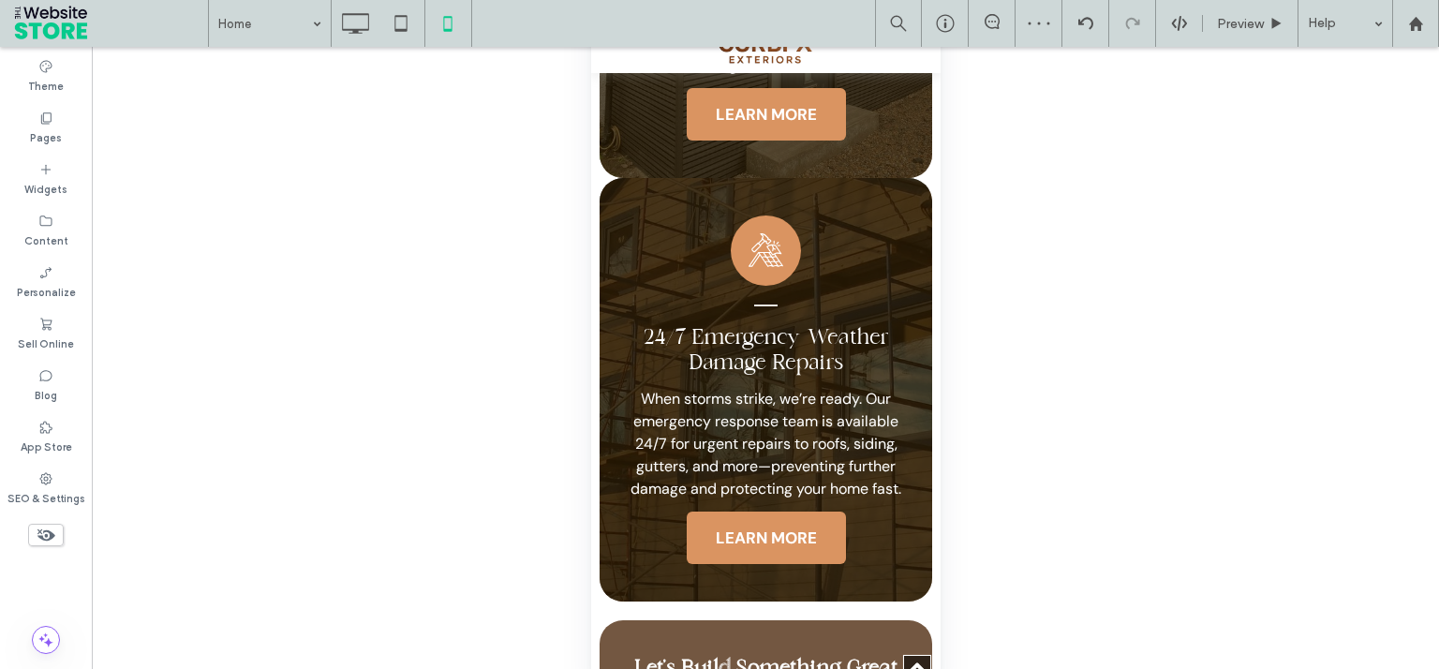
click at [657, 329] on div "24/7 Emergency Weather Damage Repairs When storms strike, we’re ready. Our emer…" at bounding box center [764, 389] width 332 height 423
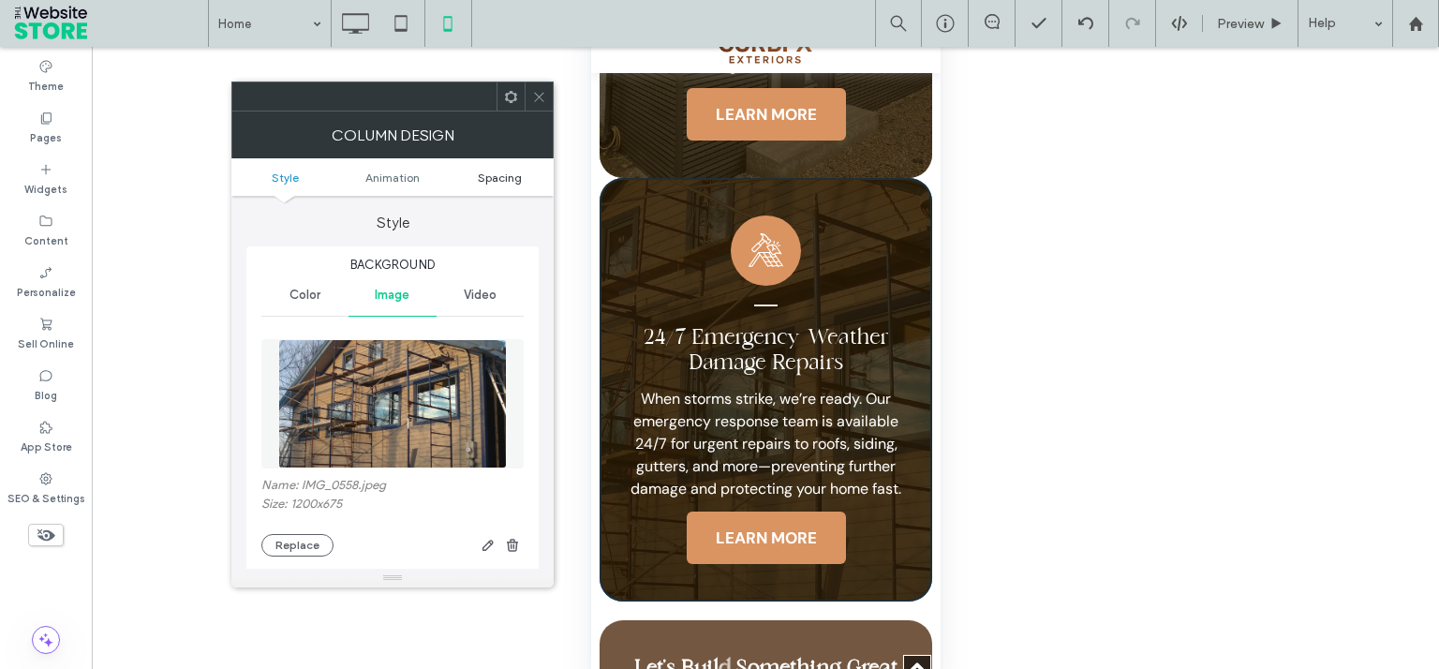
click at [493, 178] on span "Spacing" at bounding box center [500, 177] width 44 height 14
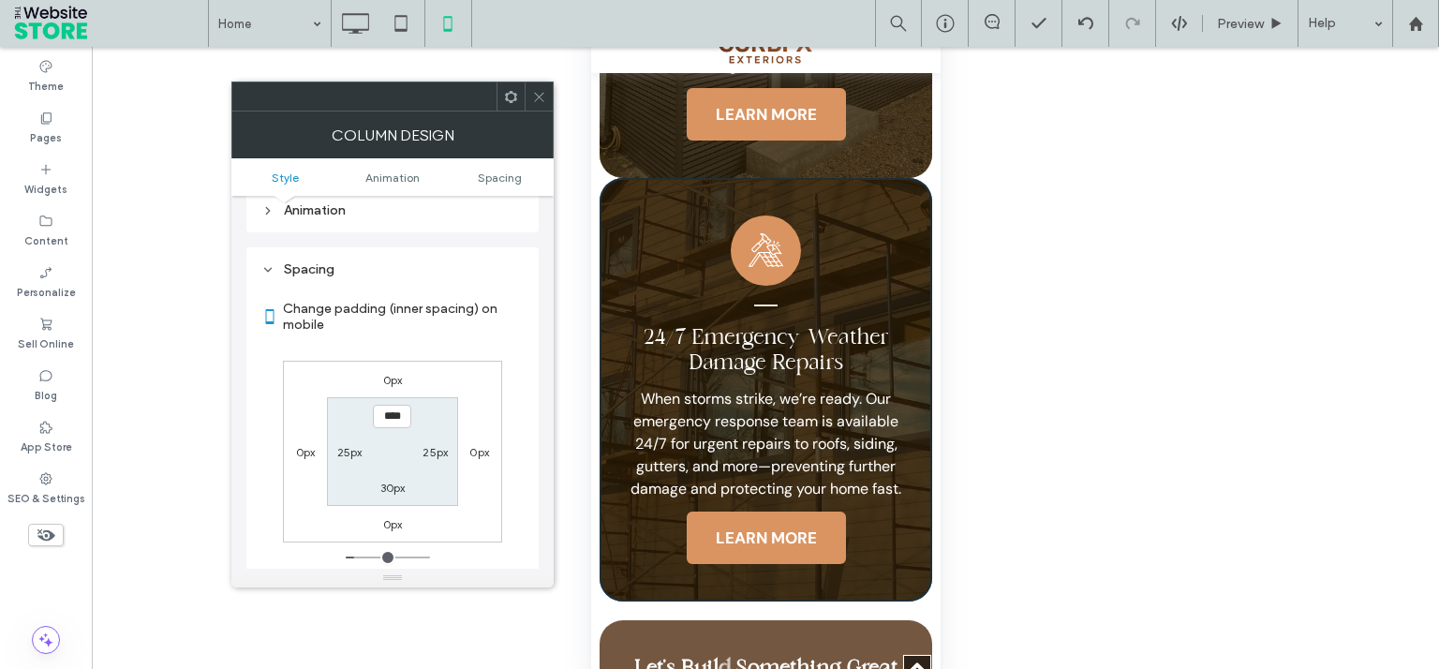
scroll to position [1056, 0]
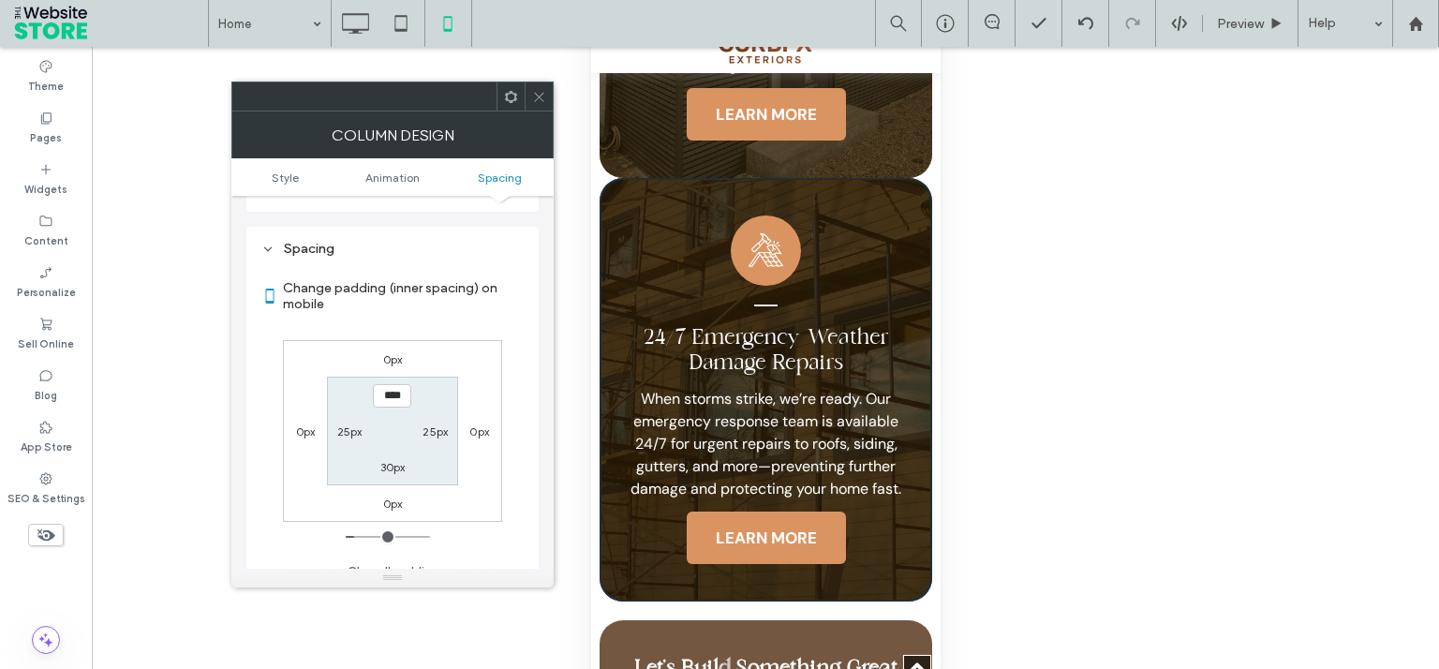
click at [388, 352] on label "0px" at bounding box center [393, 359] width 20 height 14
type input "*"
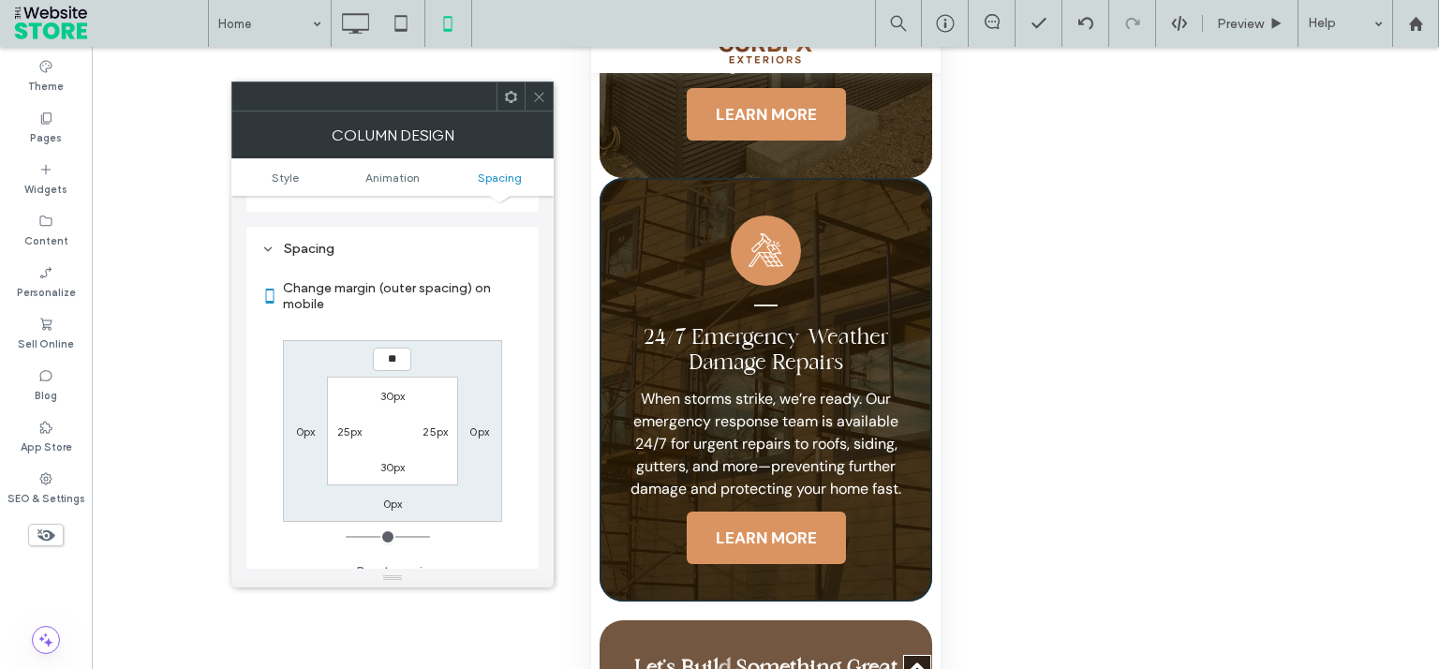
type input "**"
type input "****"
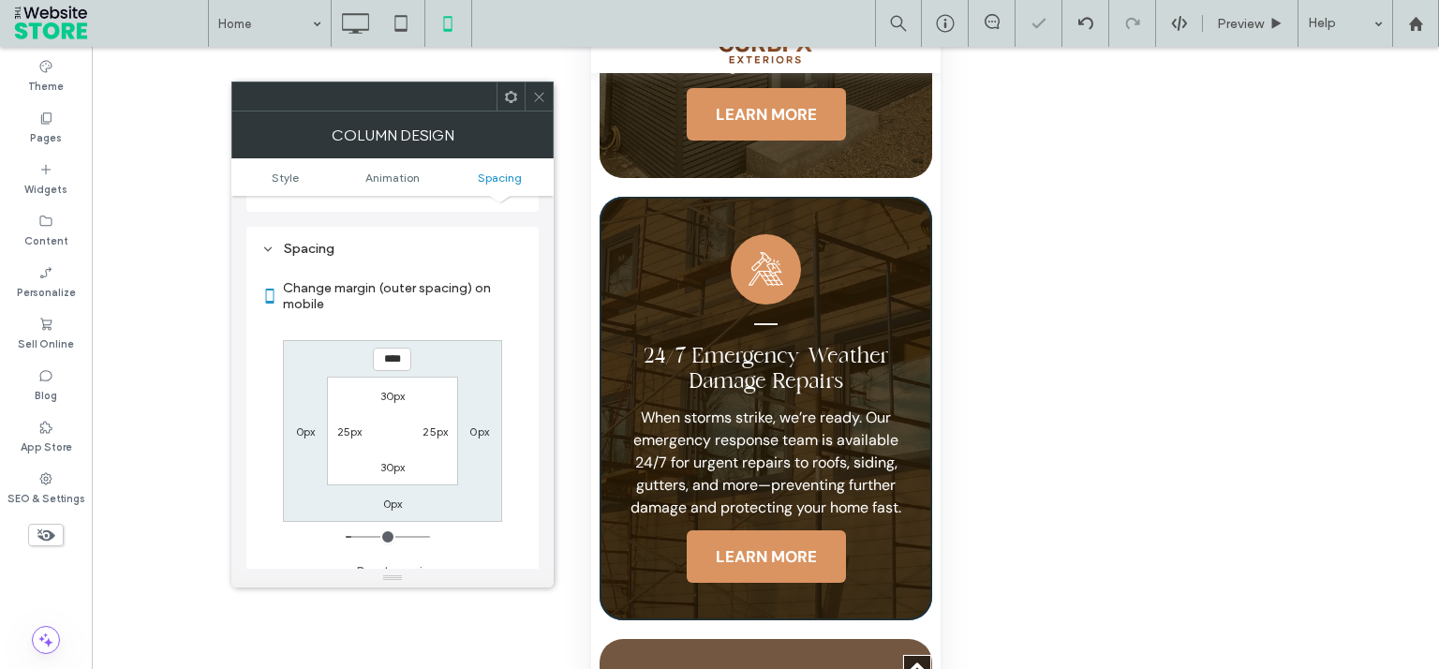
click at [541, 86] on span at bounding box center [539, 96] width 14 height 28
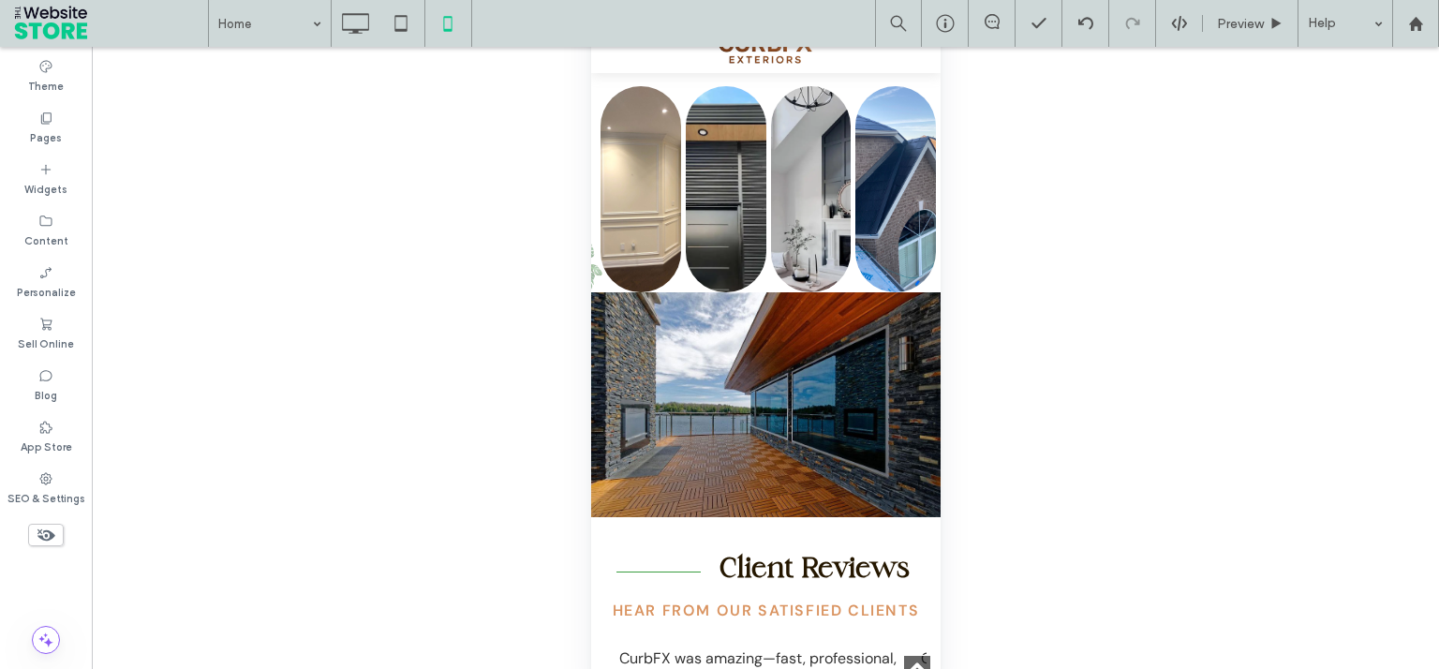
scroll to position [6474, 0]
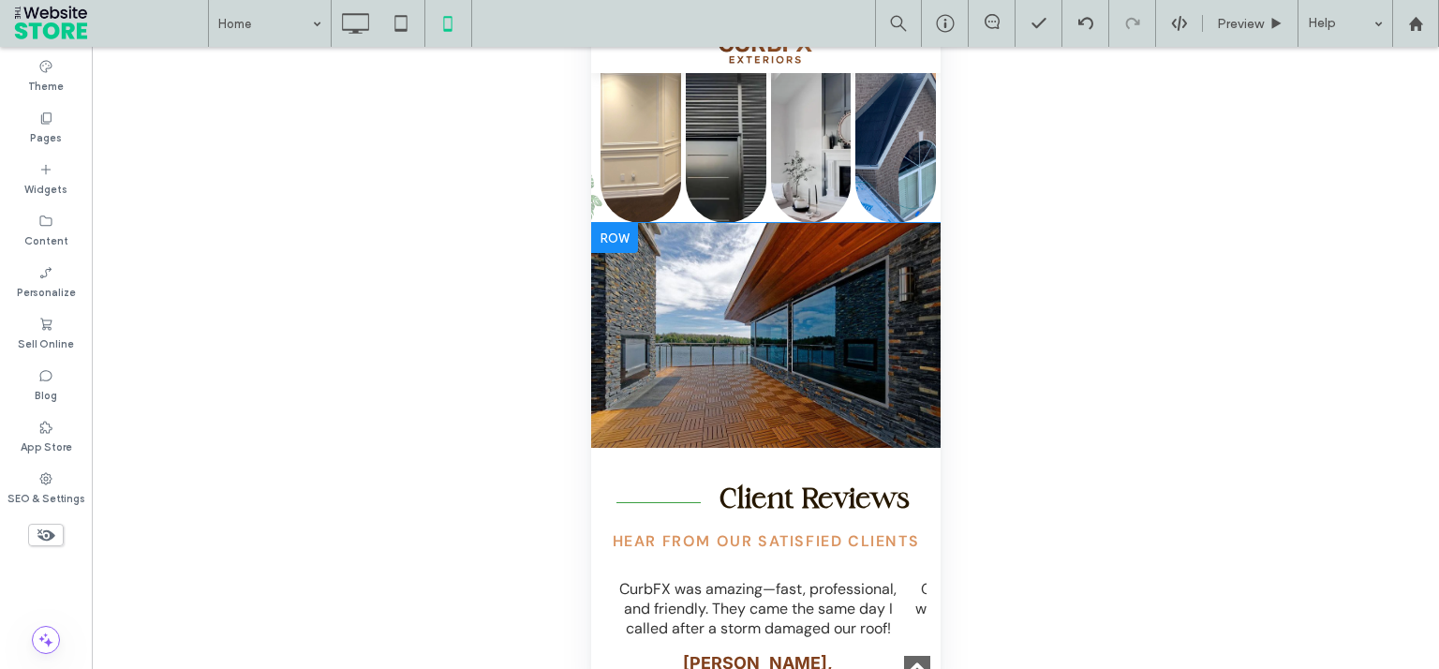
click at [607, 253] on div at bounding box center [613, 238] width 47 height 30
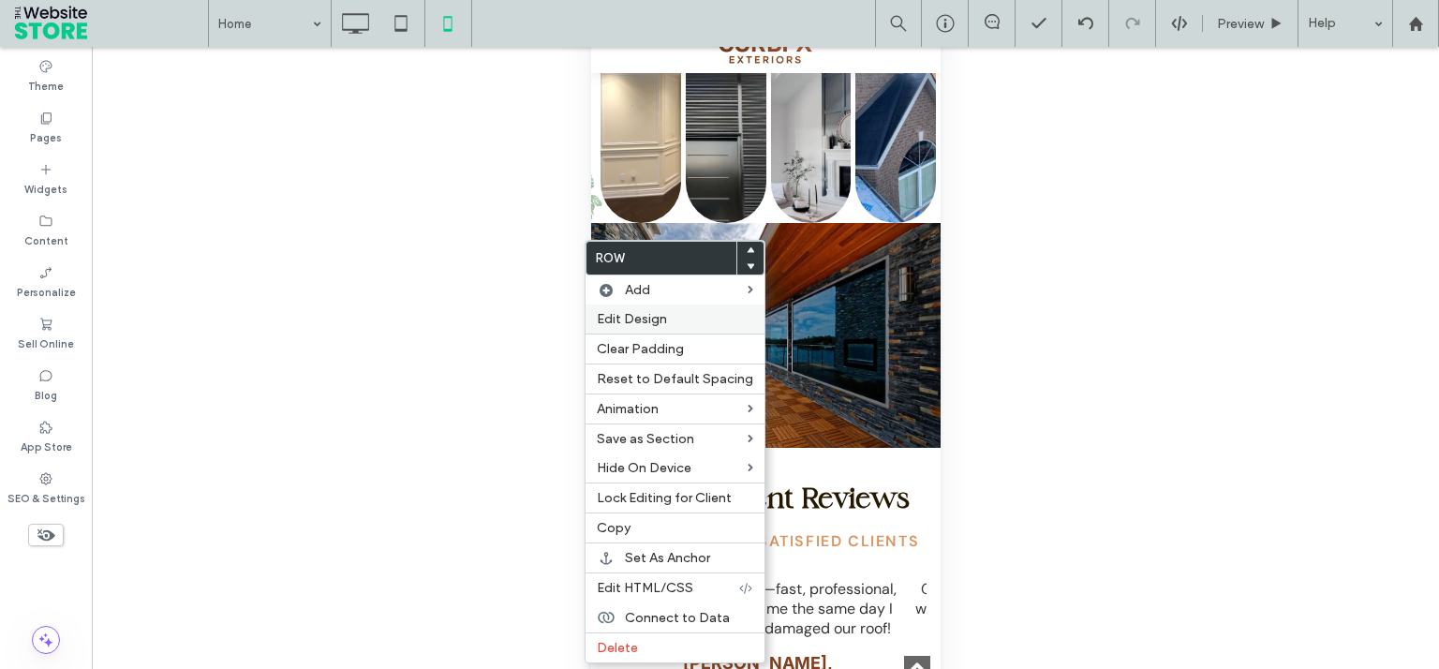
click at [641, 320] on span "Edit Design" at bounding box center [632, 319] width 70 height 16
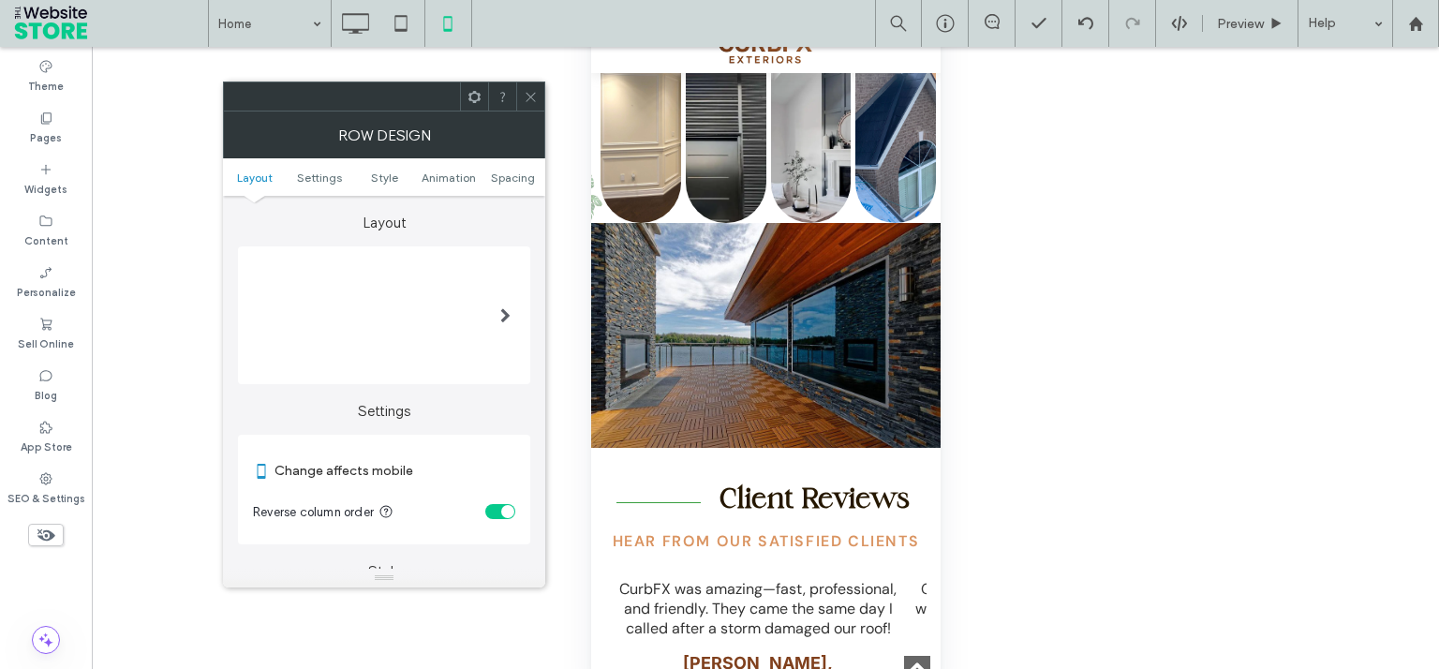
click at [530, 111] on div at bounding box center [384, 96] width 322 height 30
click at [527, 100] on icon at bounding box center [531, 97] width 14 height 14
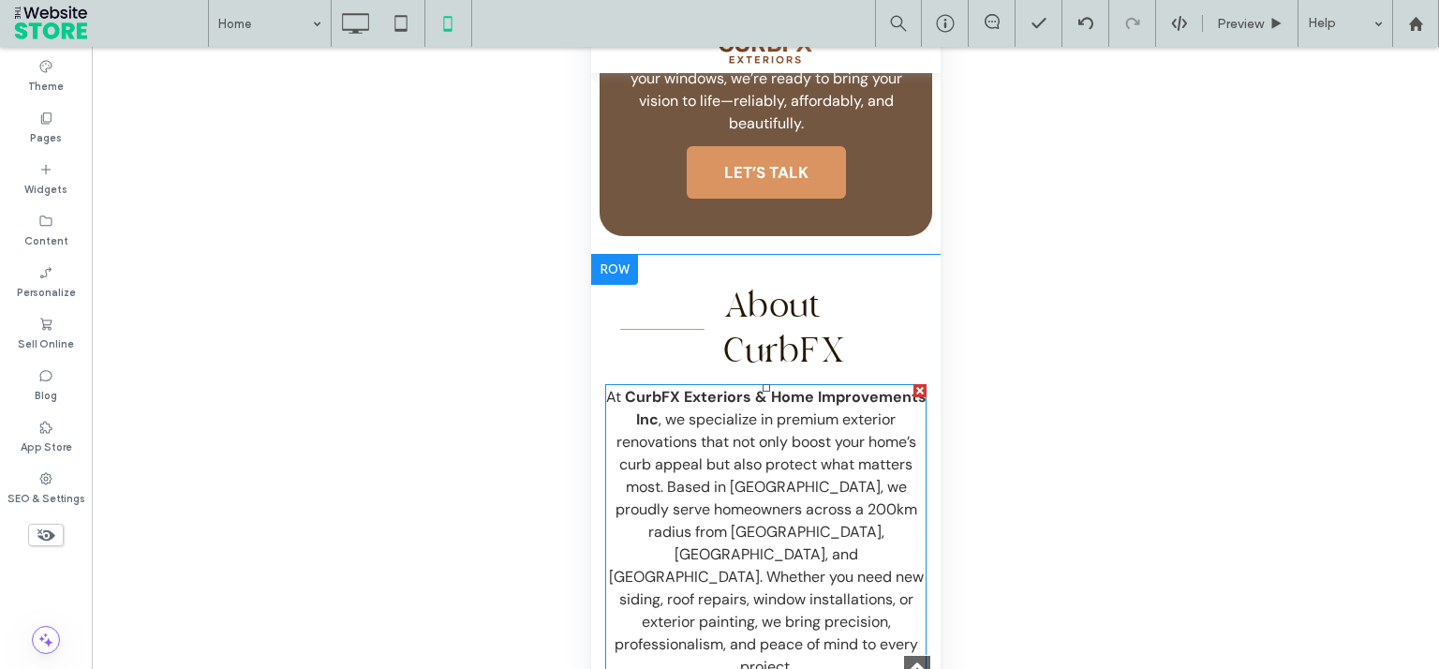
scroll to position [5485, 0]
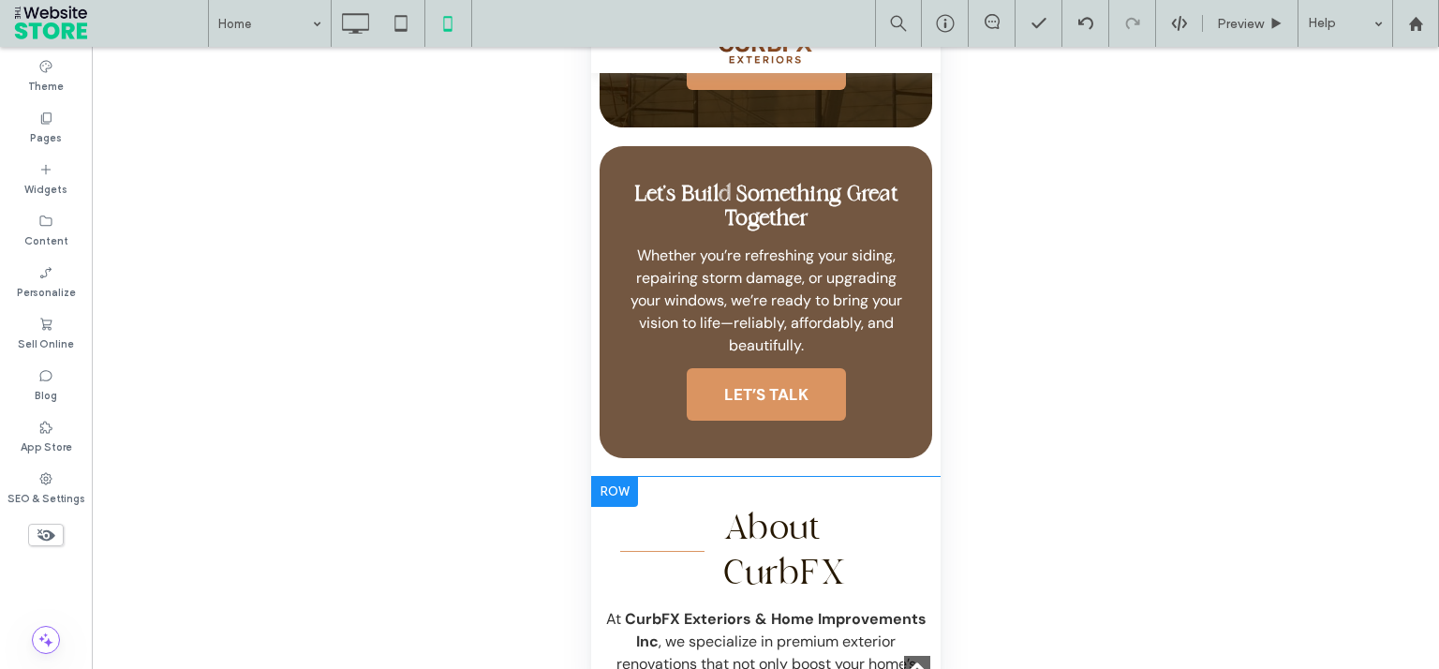
click at [625, 507] on div at bounding box center [613, 492] width 47 height 30
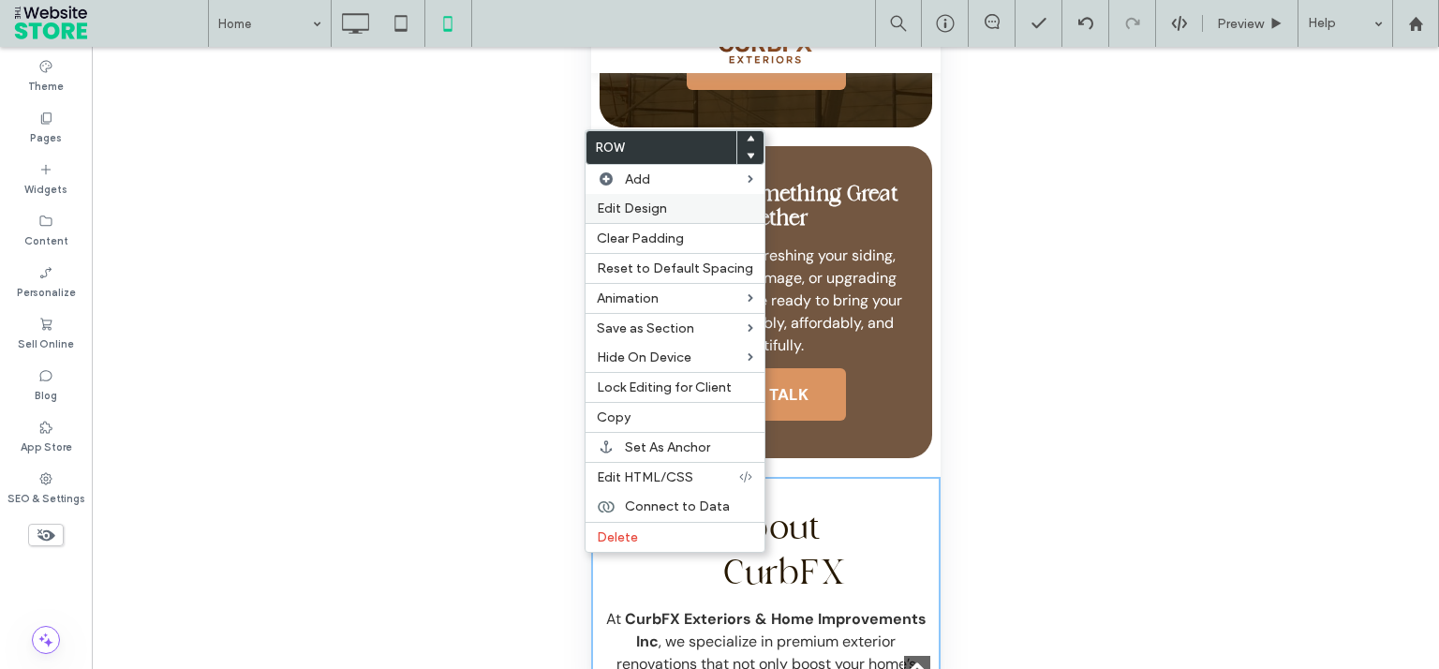
click at [655, 215] on span "Edit Design" at bounding box center [632, 208] width 70 height 16
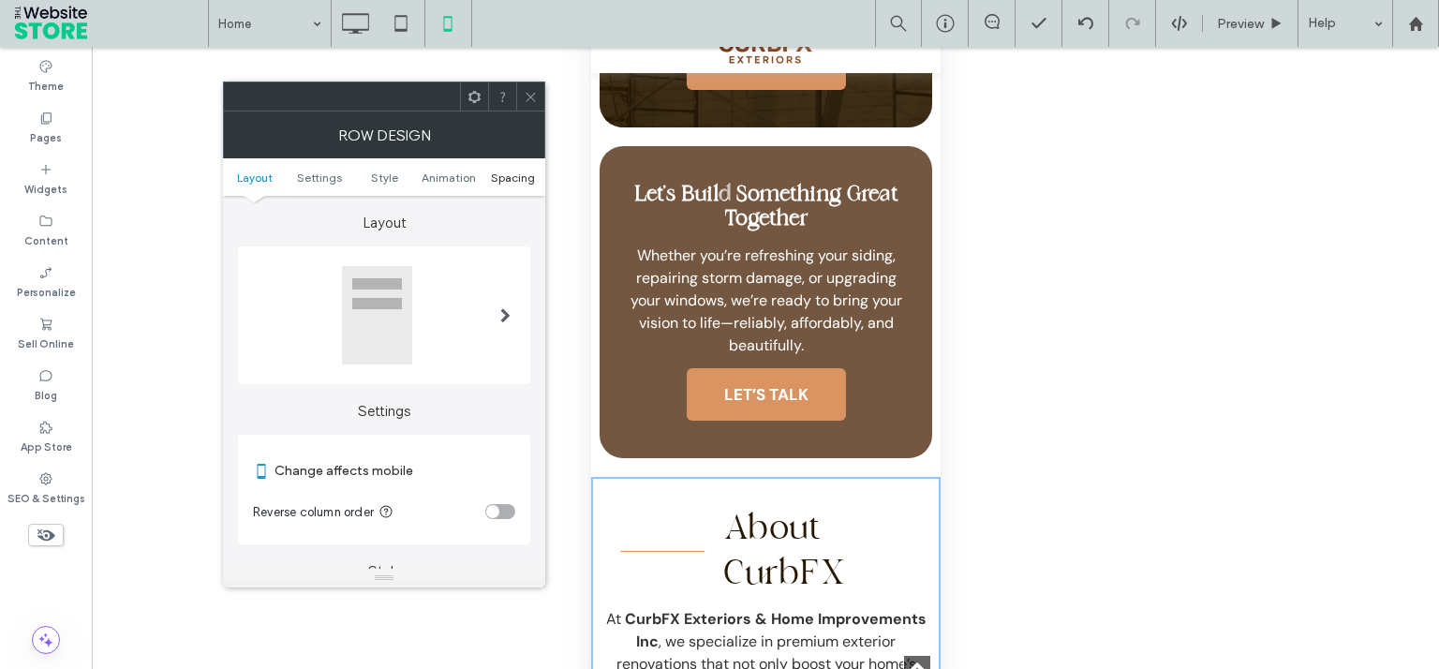
click at [512, 181] on span "Spacing" at bounding box center [513, 177] width 44 height 14
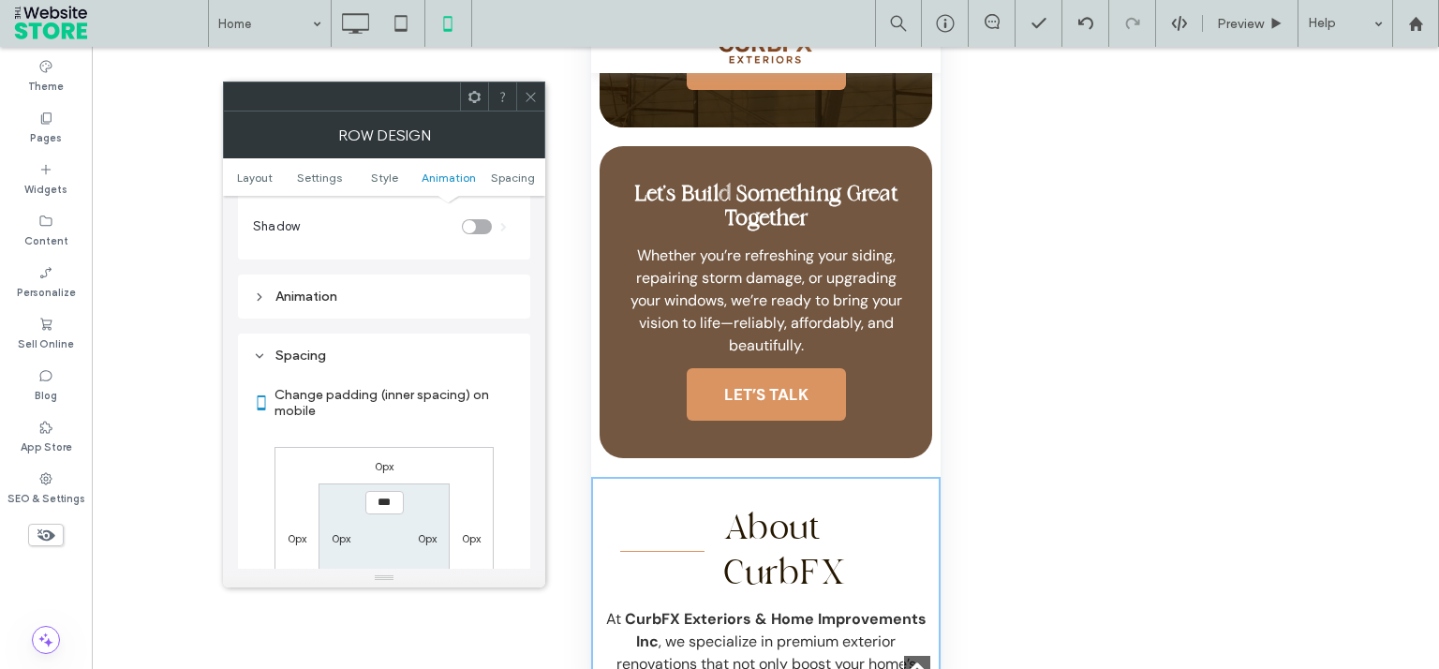
scroll to position [1334, 0]
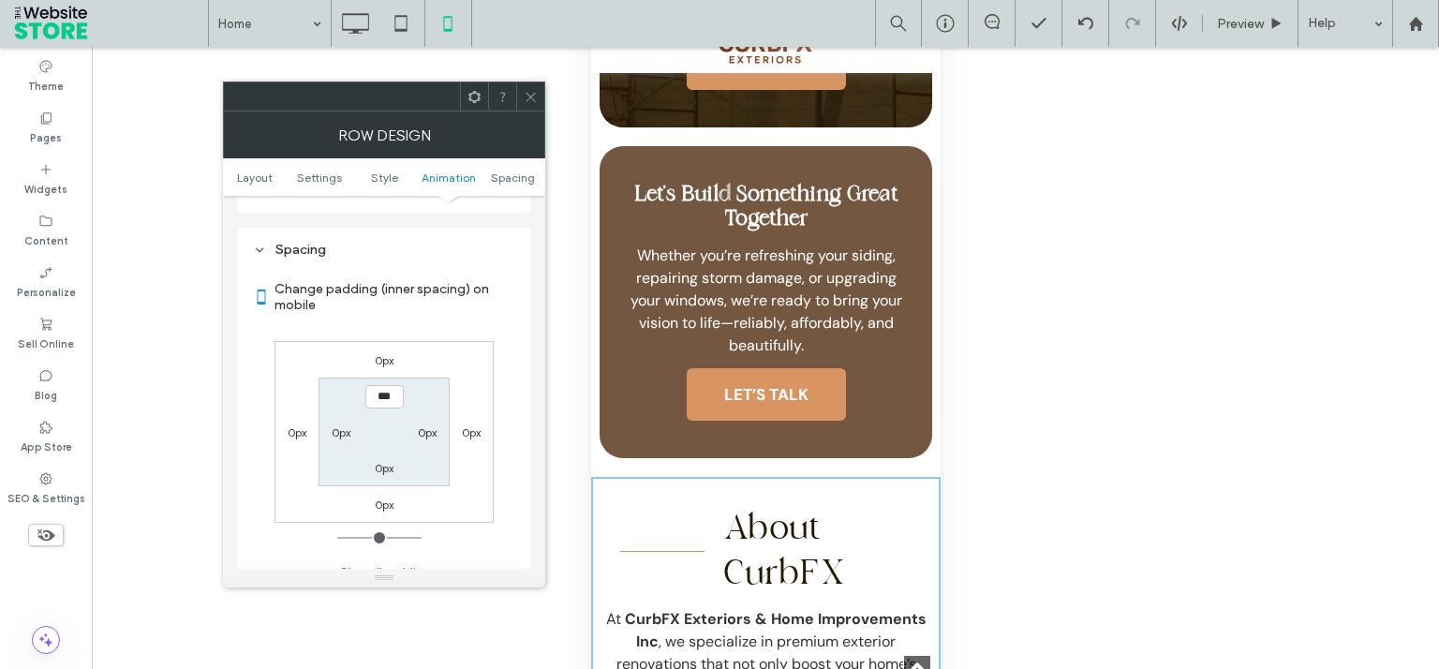
click at [384, 461] on label "0px" at bounding box center [385, 468] width 20 height 14
type input "**"
type input "****"
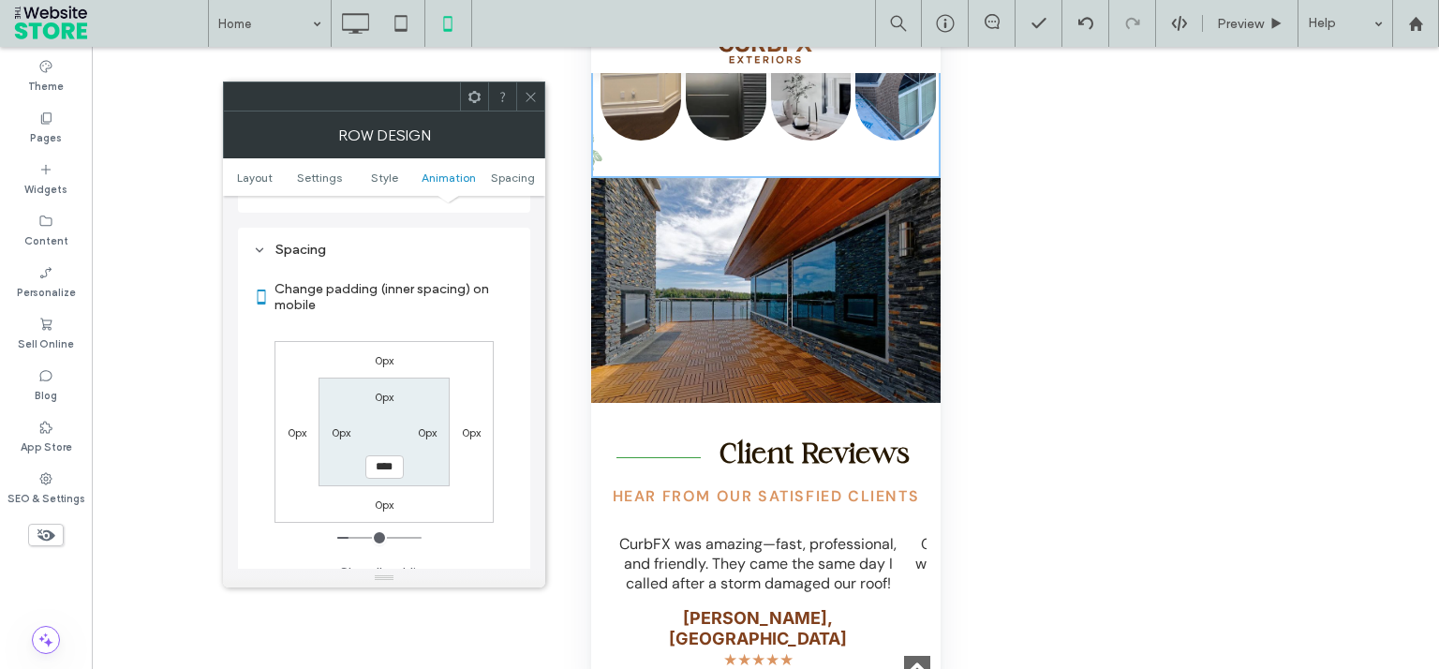
scroll to position [6418, 0]
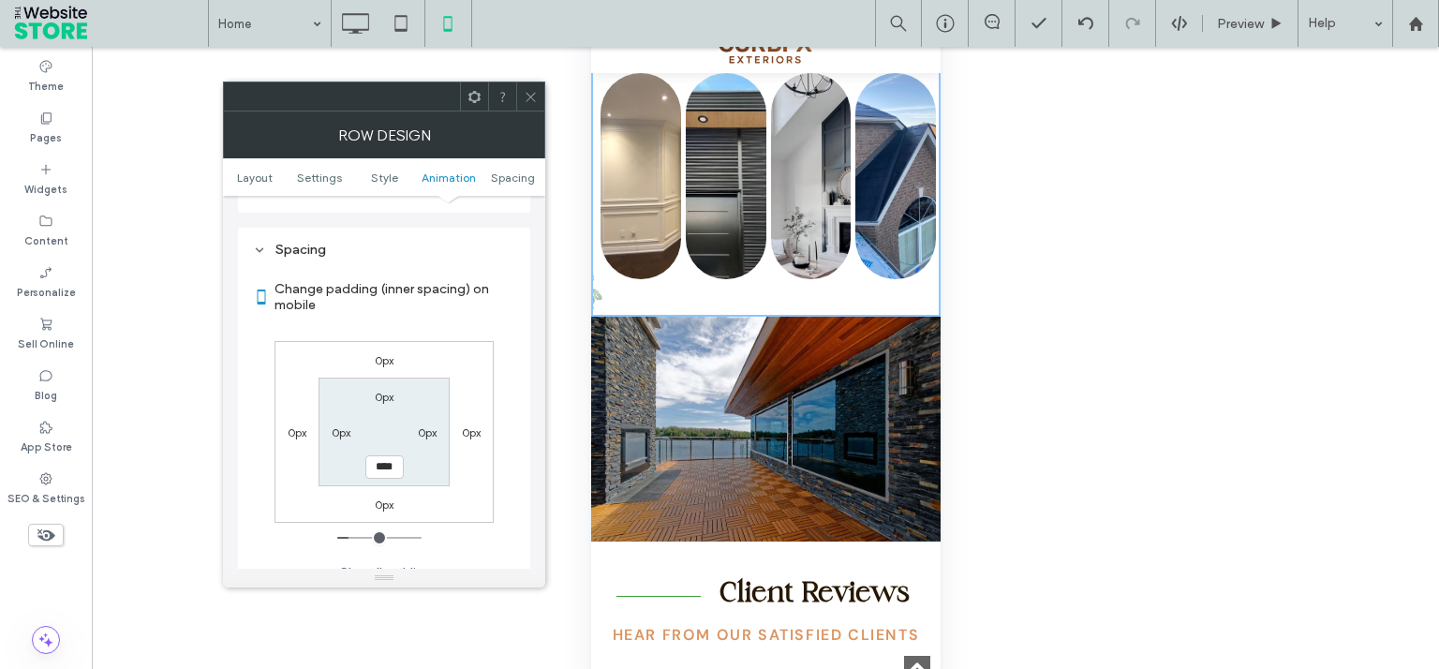
click at [530, 94] on icon at bounding box center [531, 97] width 14 height 14
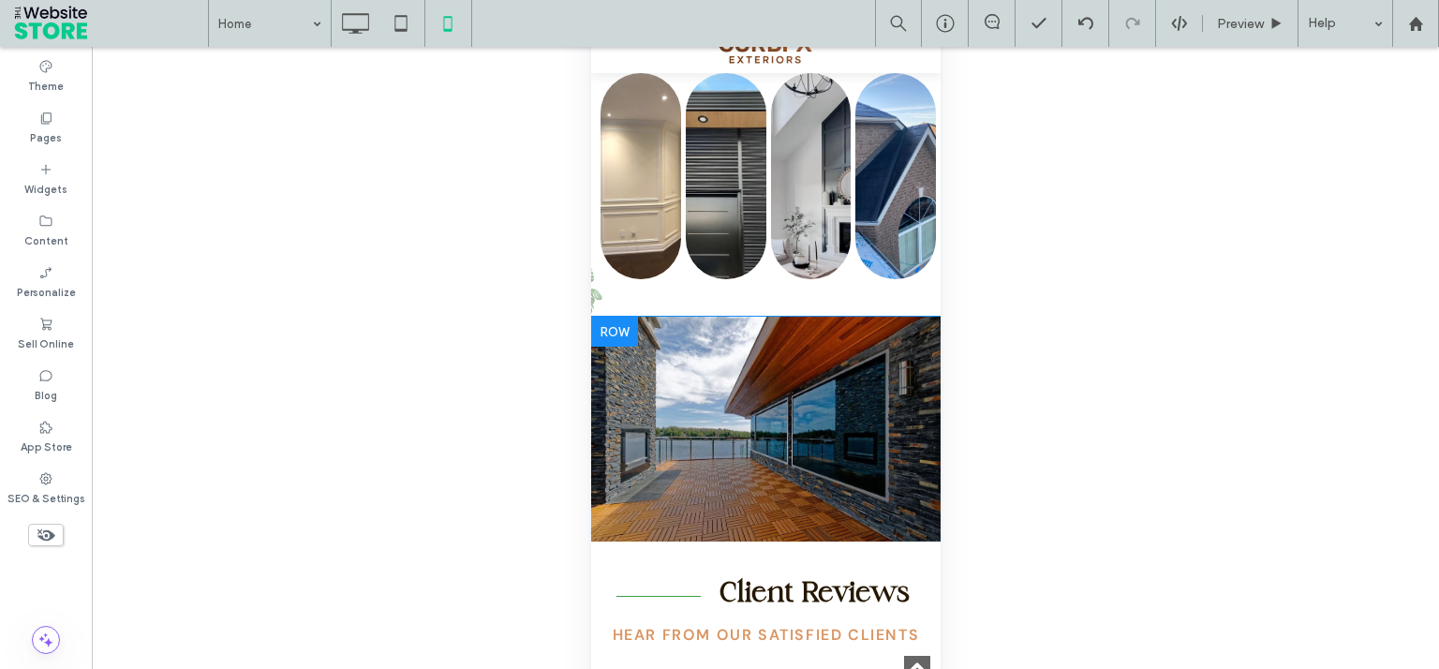
click at [616, 347] on div at bounding box center [613, 332] width 47 height 30
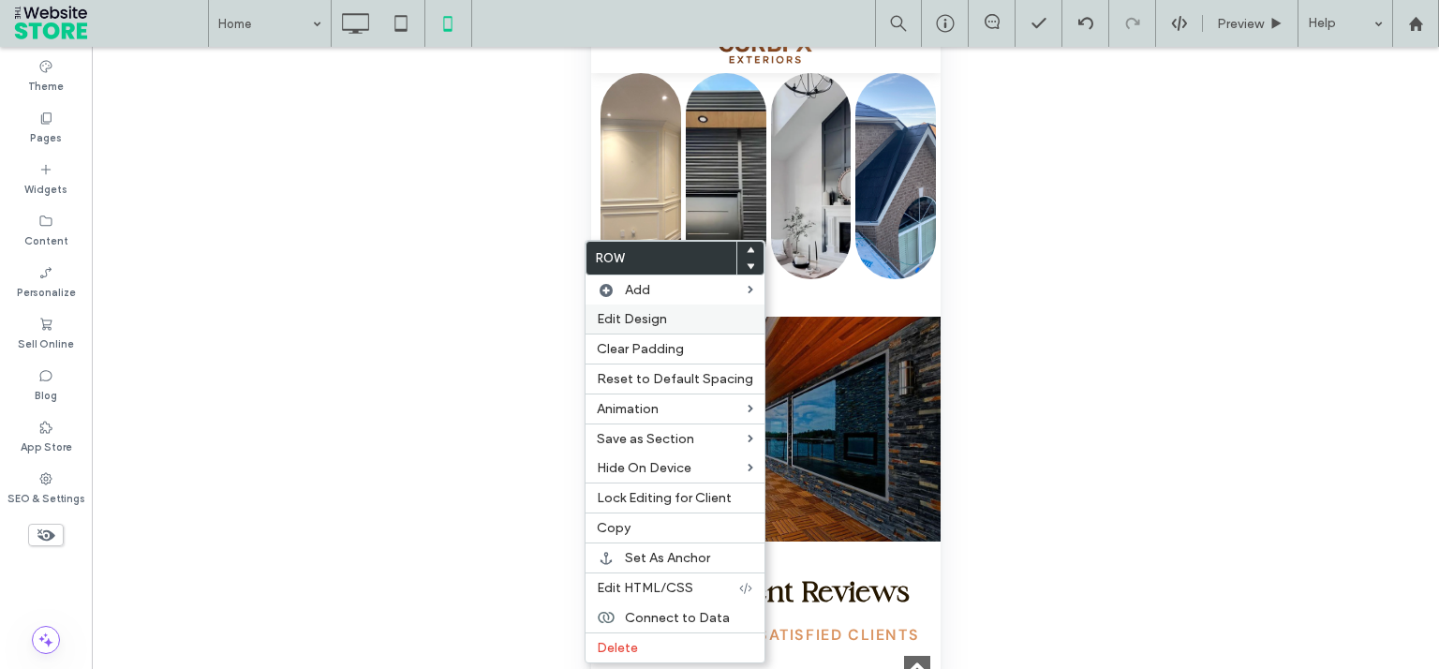
click at [652, 320] on span "Edit Design" at bounding box center [632, 319] width 70 height 16
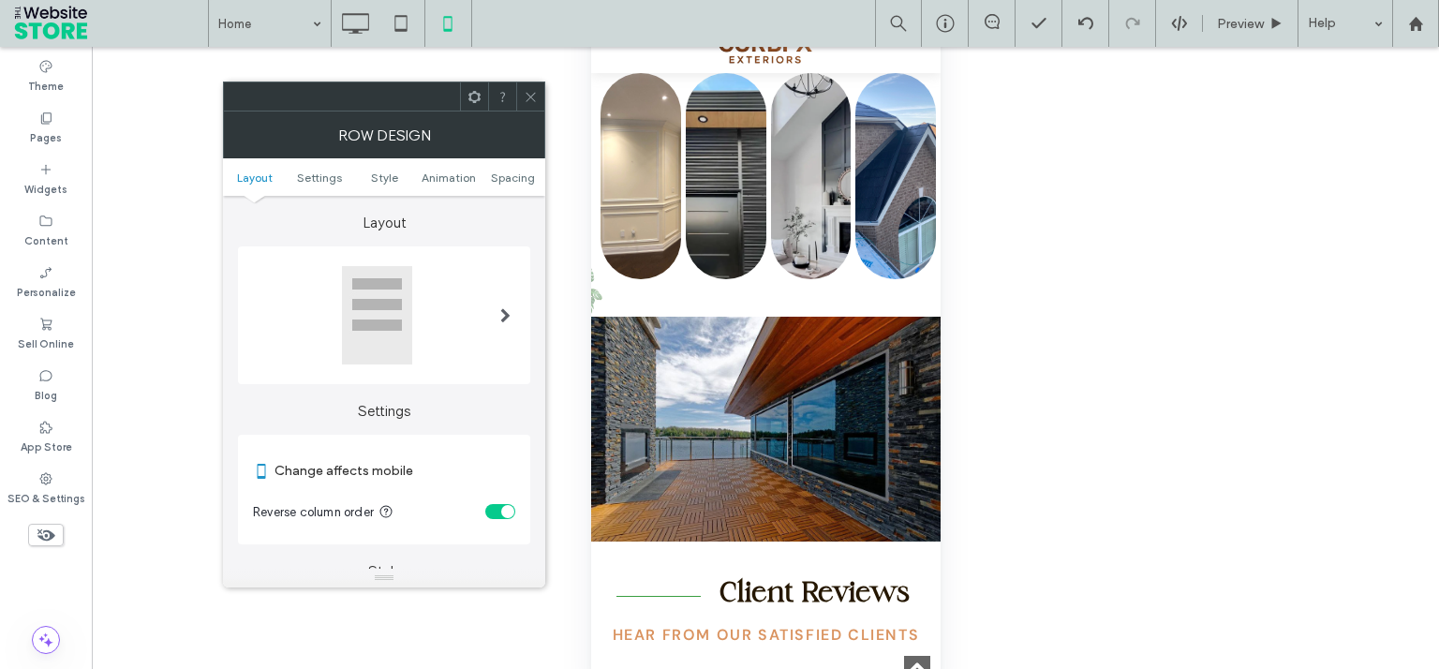
click at [490, 506] on div "toggle" at bounding box center [500, 511] width 30 height 15
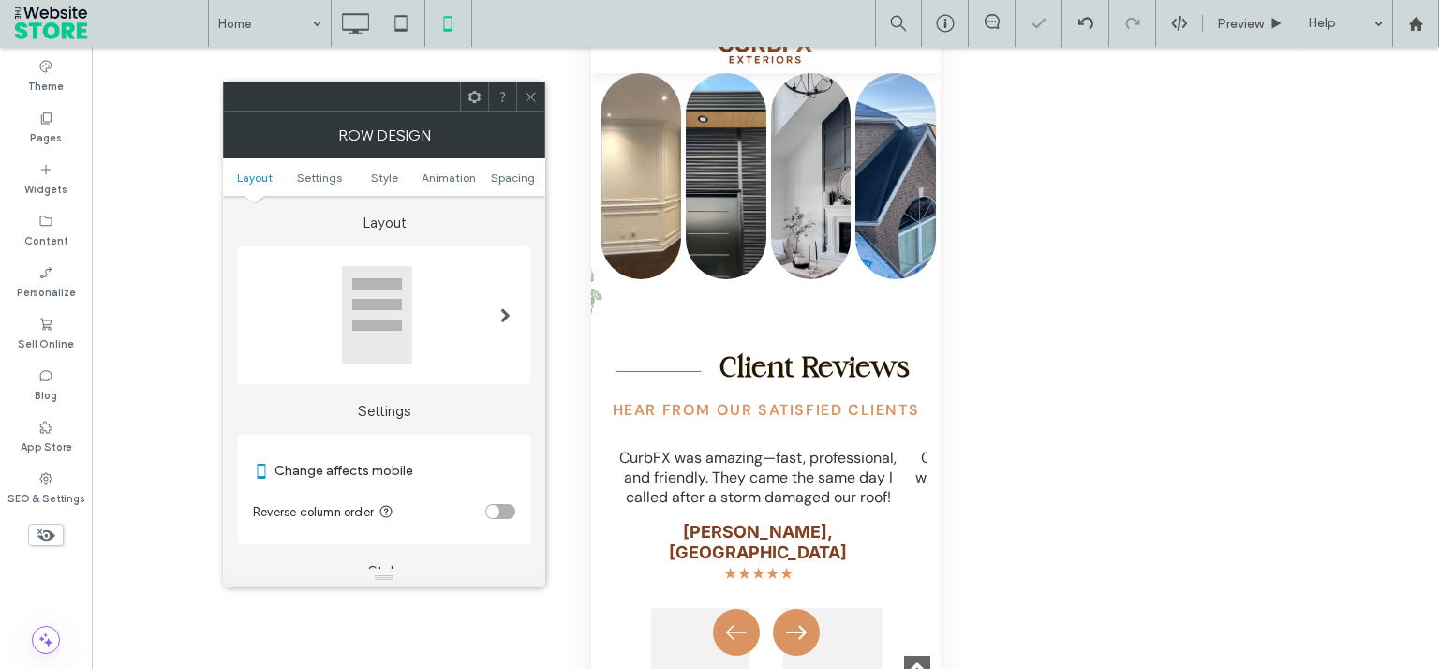
click at [538, 92] on icon at bounding box center [531, 97] width 14 height 14
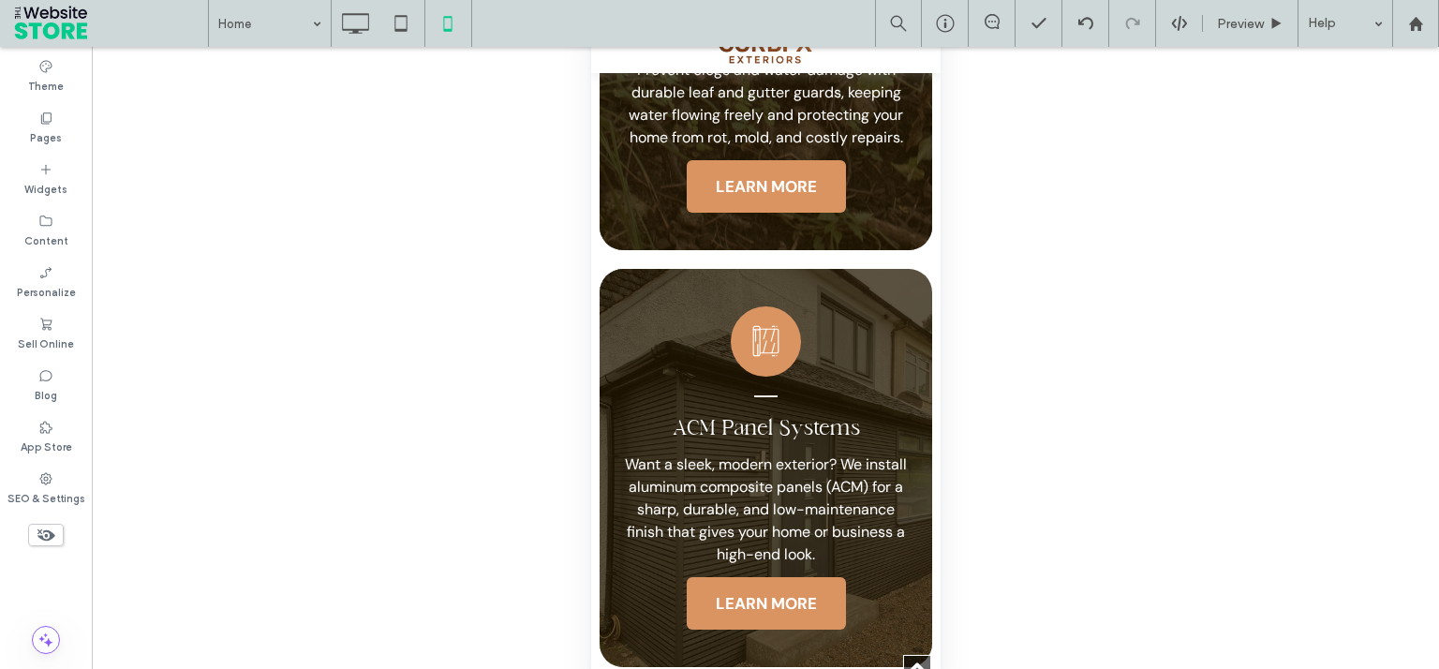
scroll to position [0, 0]
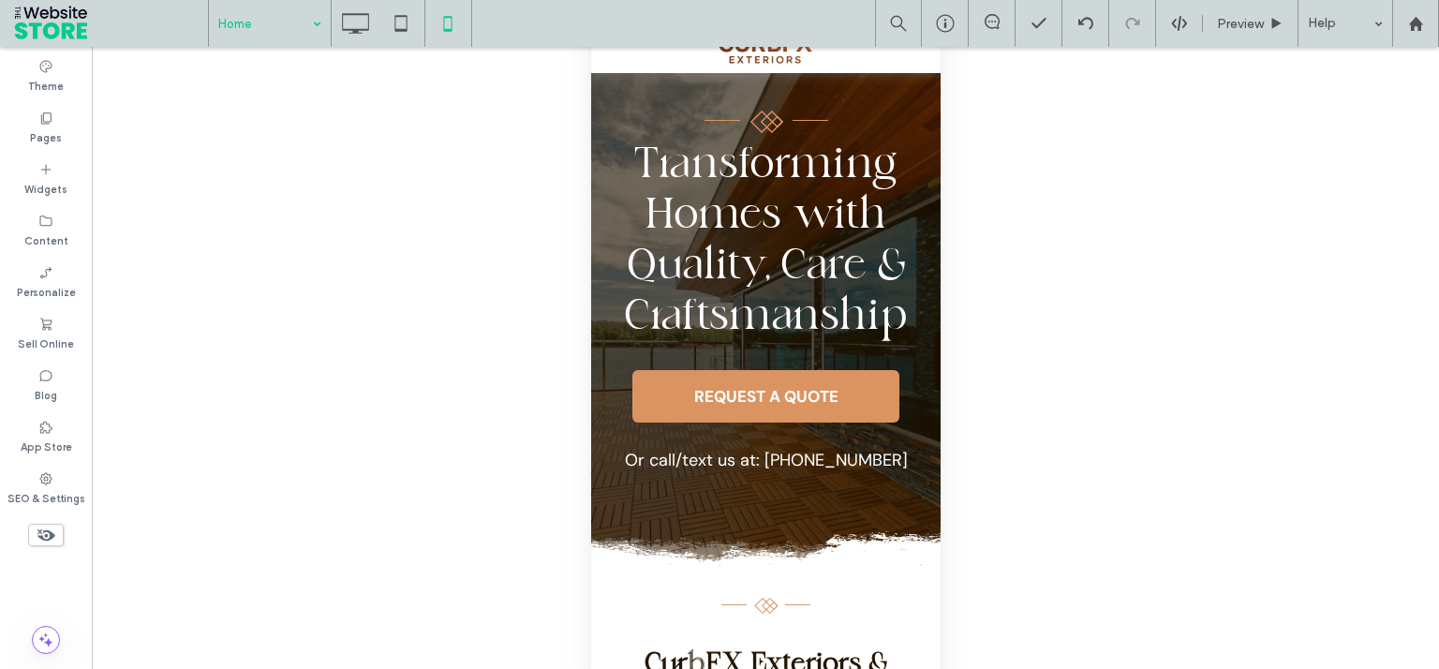
click at [310, 22] on div "Home" at bounding box center [270, 23] width 122 height 47
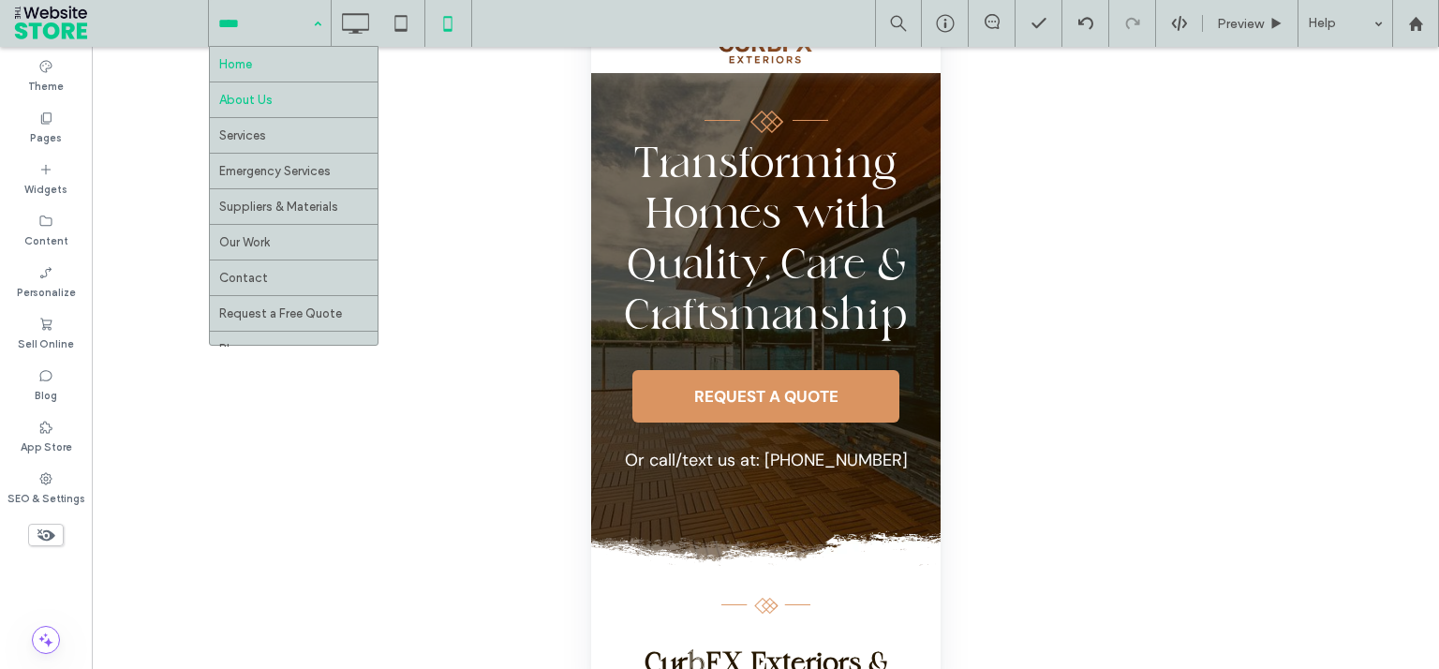
drag, startPoint x: 268, startPoint y: 96, endPoint x: 877, endPoint y: 185, distance: 615.4
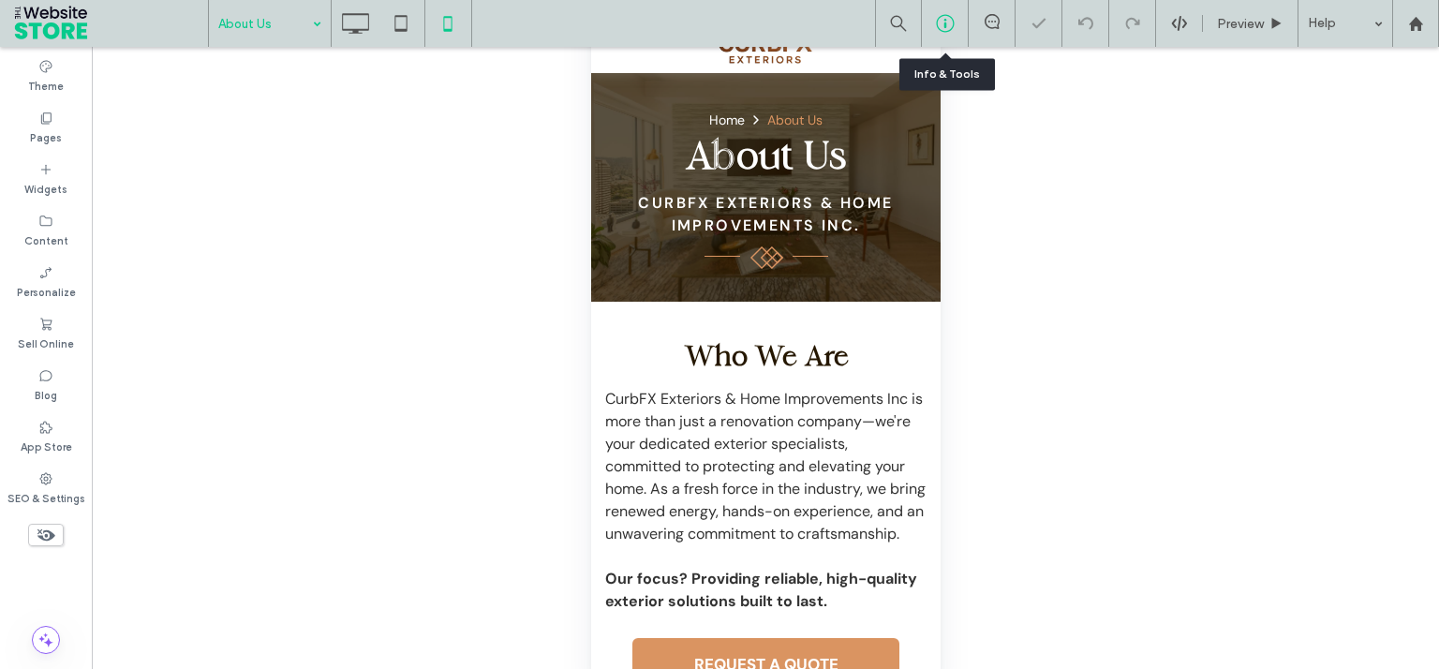
click at [924, 47] on div at bounding box center [945, 23] width 47 height 47
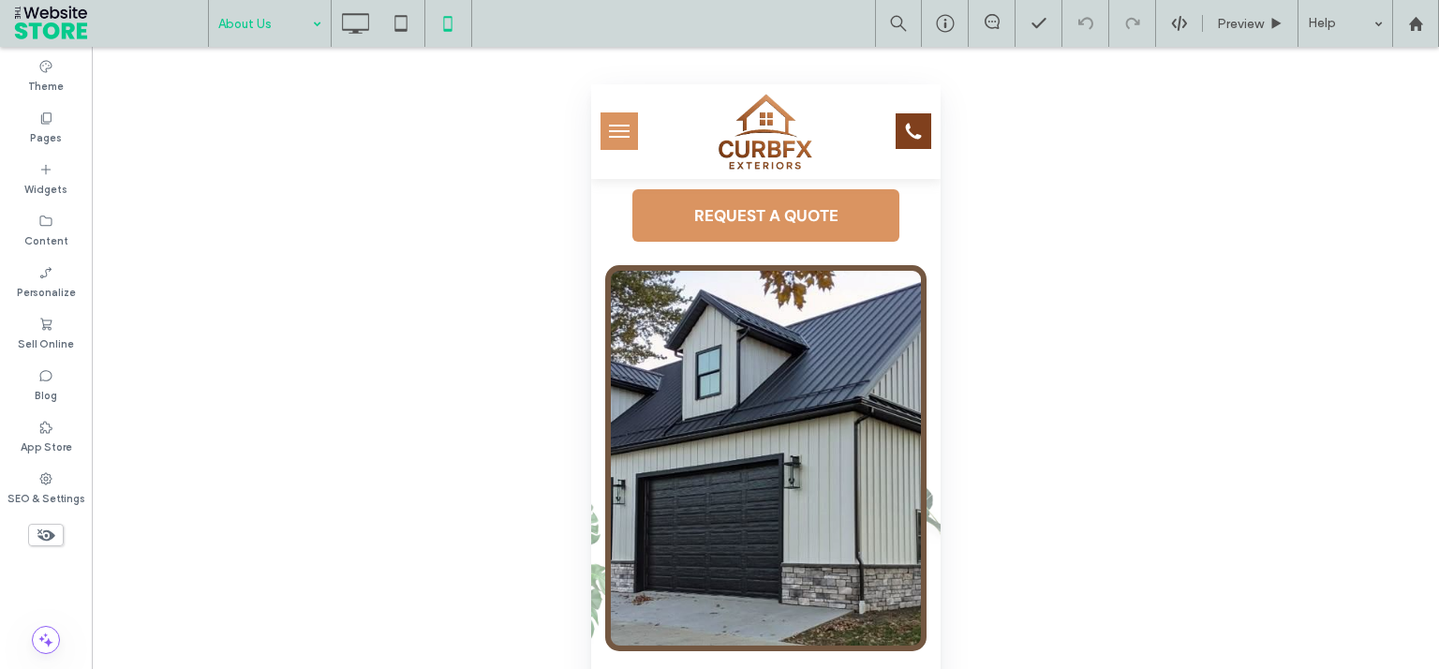
scroll to position [106, 0]
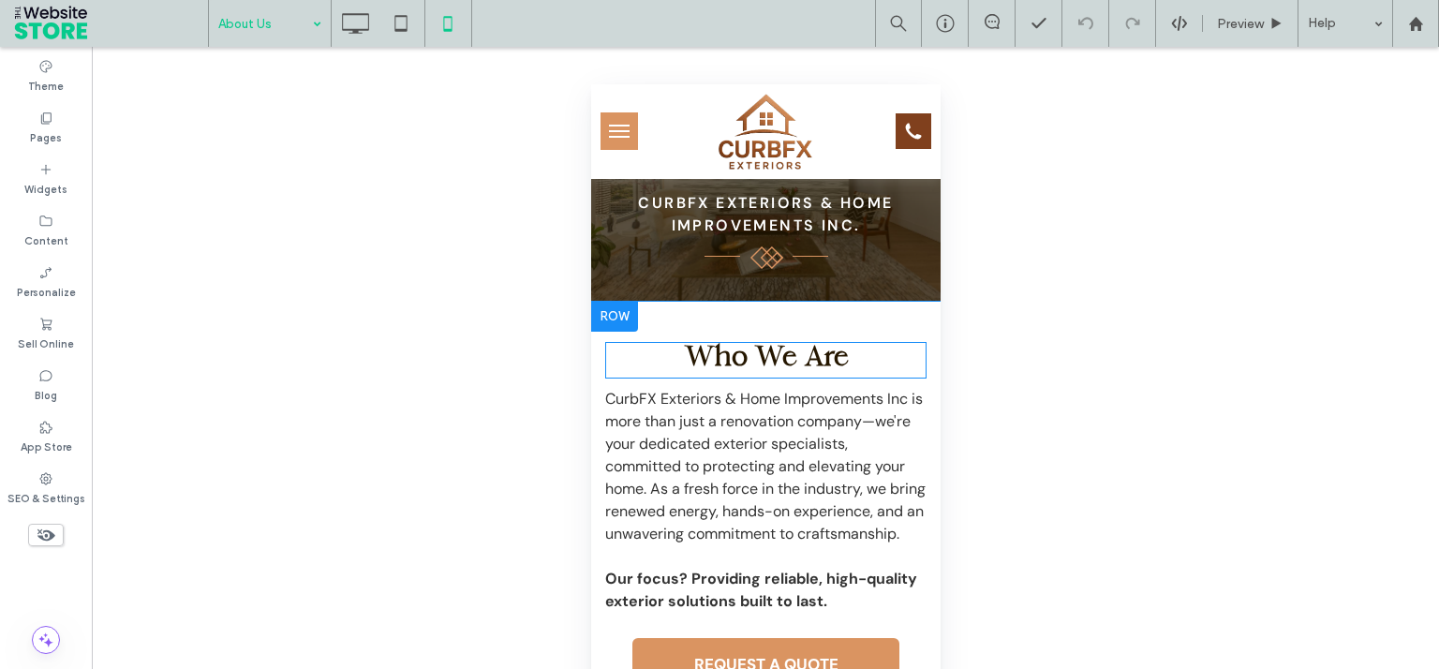
click at [794, 355] on strong "Who We Are" at bounding box center [765, 359] width 165 height 31
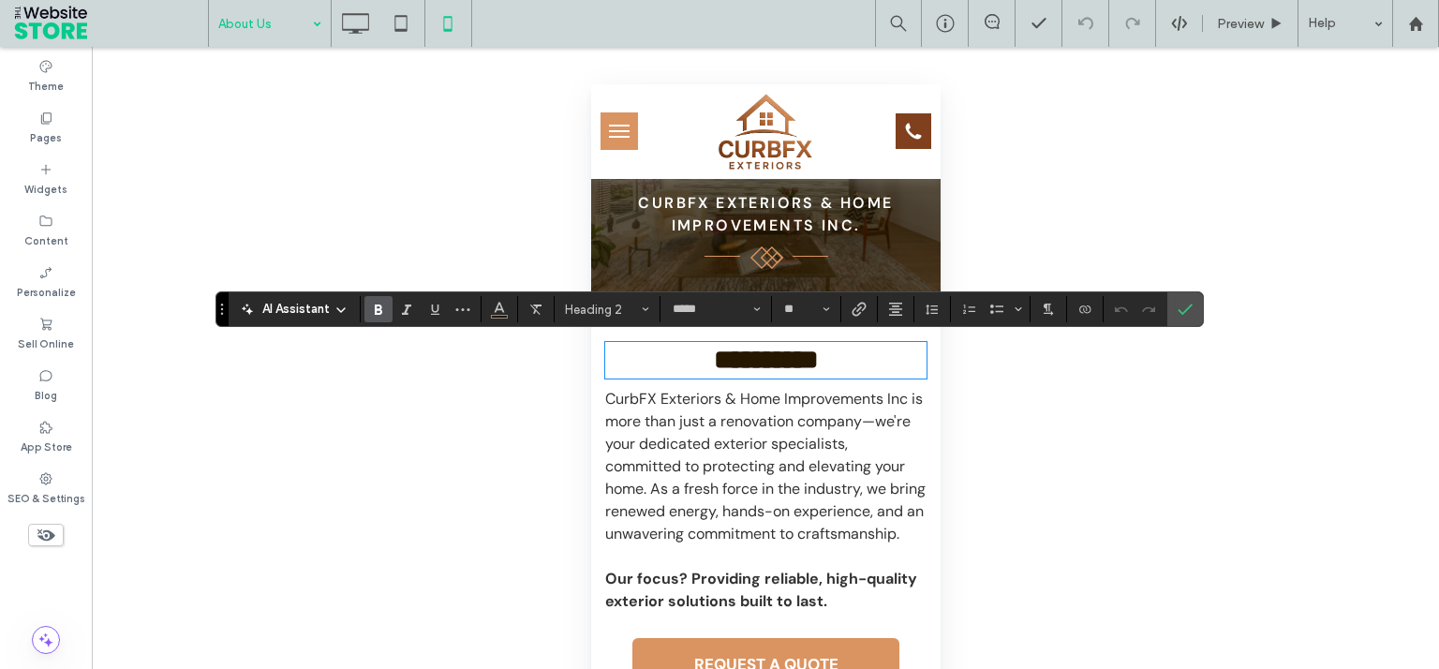
click at [618, 358] on h2 "**********" at bounding box center [764, 360] width 321 height 33
click at [1193, 303] on label "Confirm" at bounding box center [1185, 309] width 28 height 34
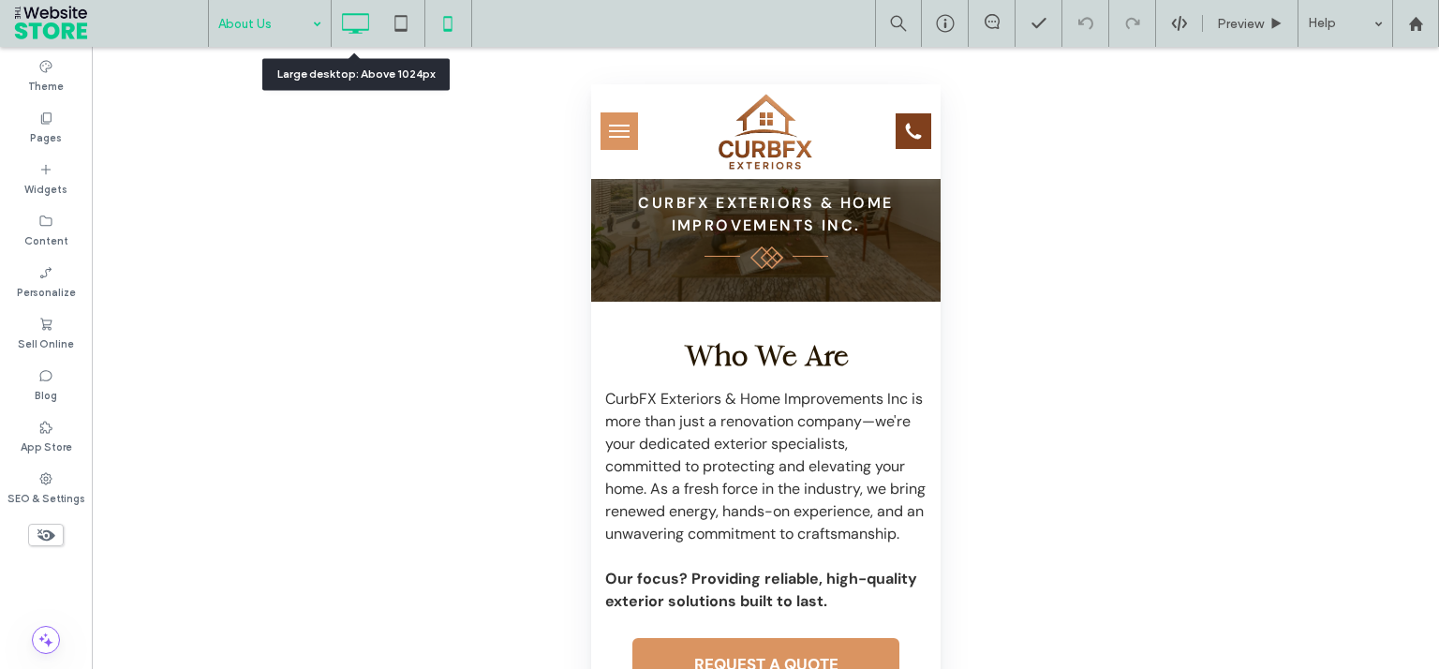
click at [362, 16] on icon at bounding box center [354, 23] width 37 height 37
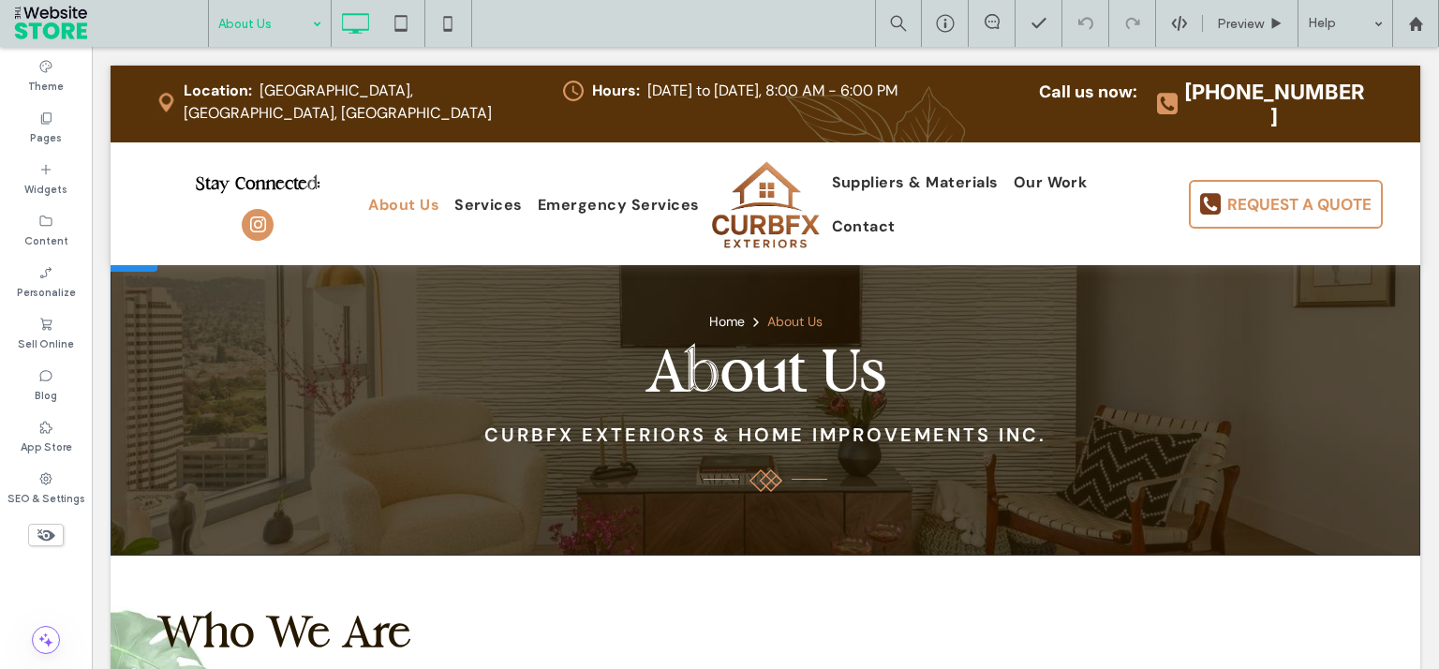
scroll to position [0, 0]
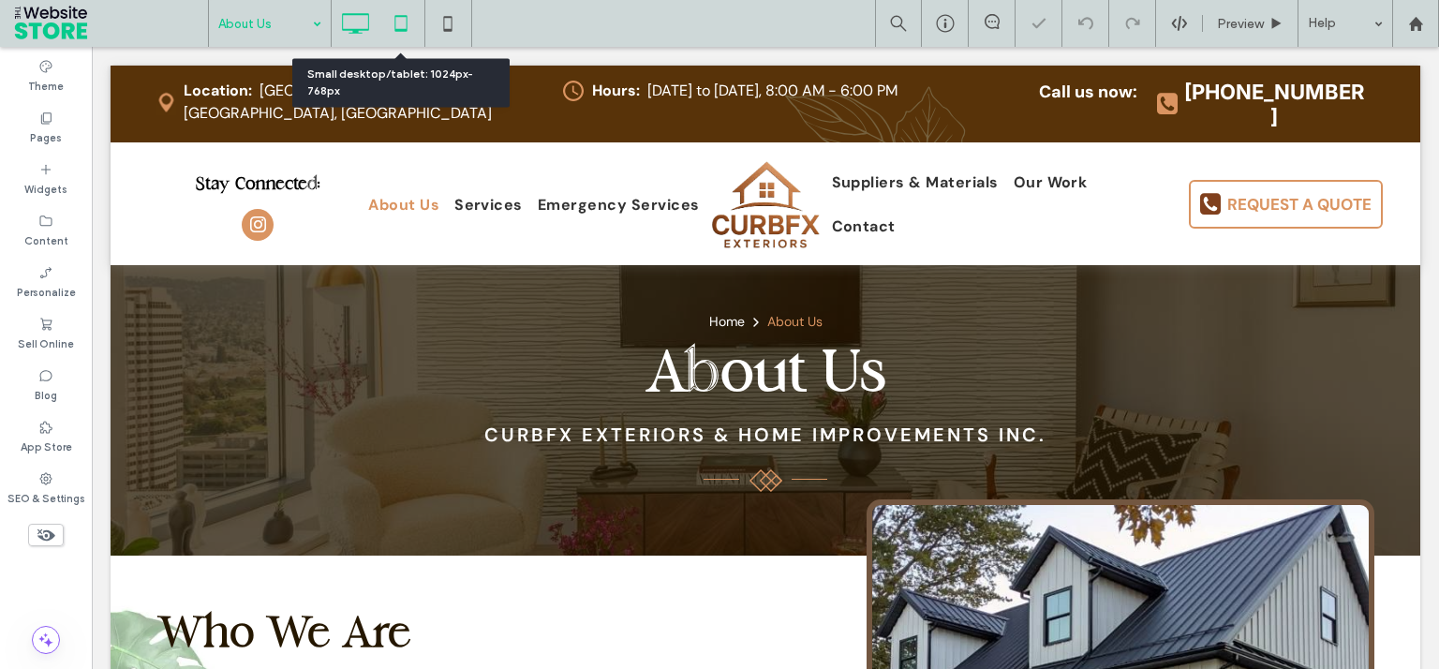
click at [416, 22] on icon at bounding box center [400, 23] width 37 height 37
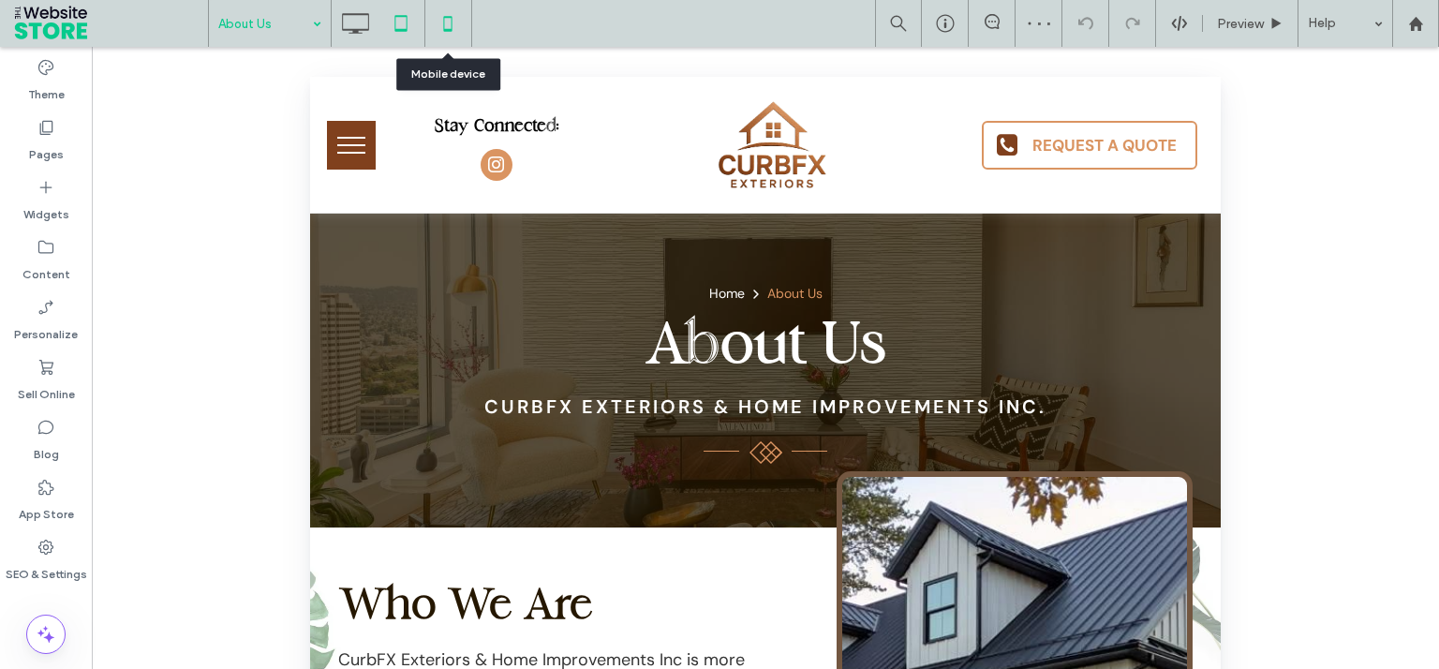
click at [452, 30] on icon at bounding box center [447, 23] width 37 height 37
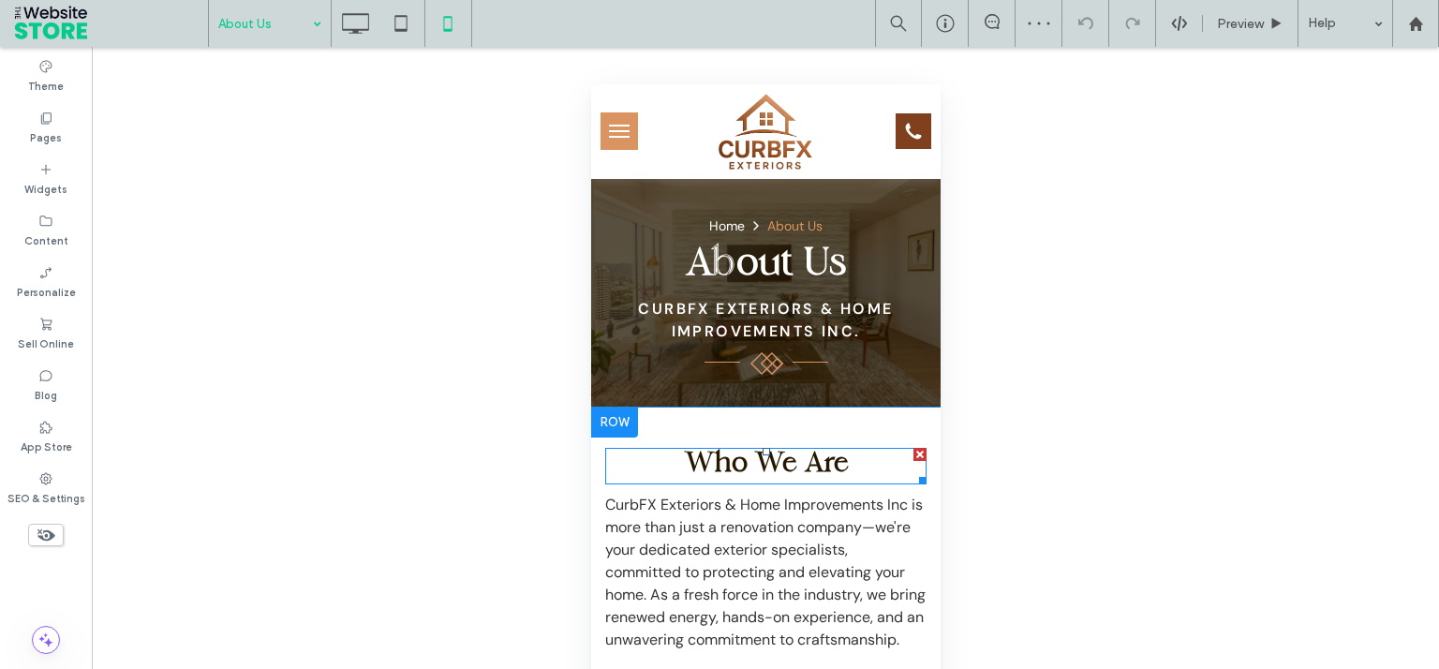
click at [746, 458] on strong "Who We Are" at bounding box center [765, 465] width 165 height 31
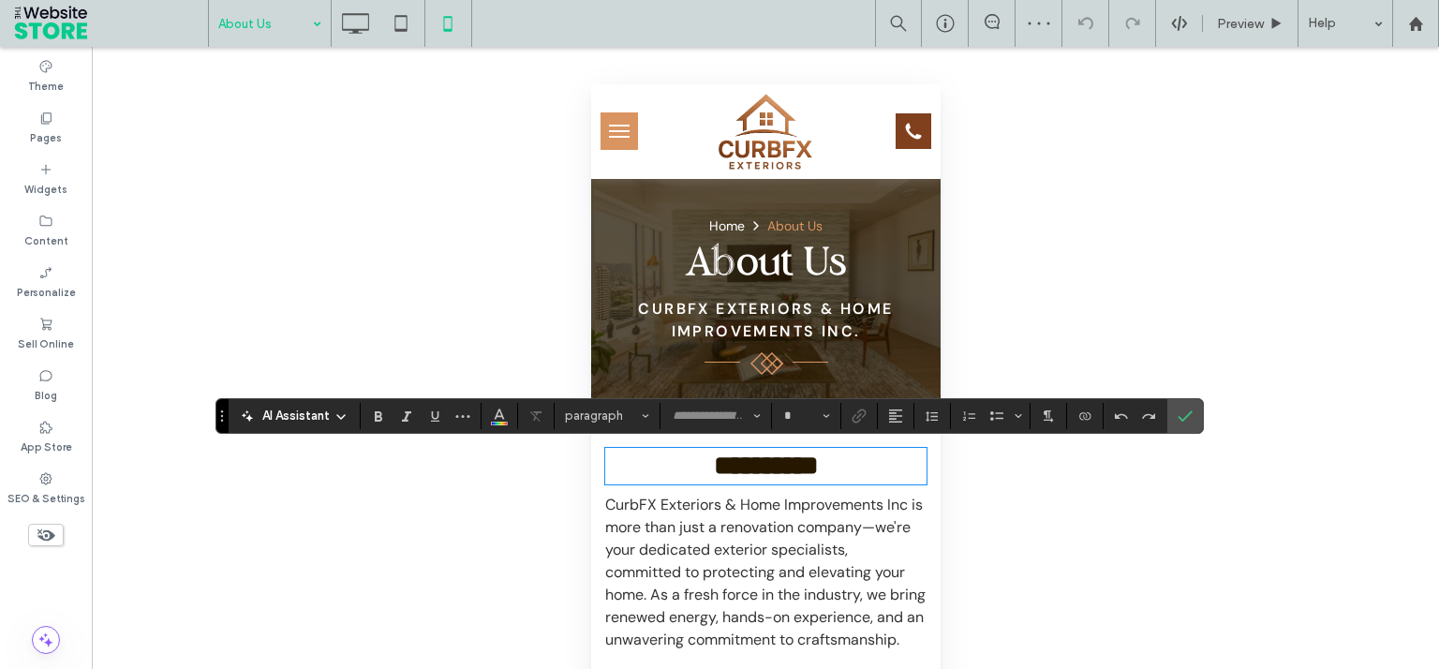
type input "*****"
type input "**"
click at [888, 416] on icon "Alignment" at bounding box center [895, 415] width 15 height 15
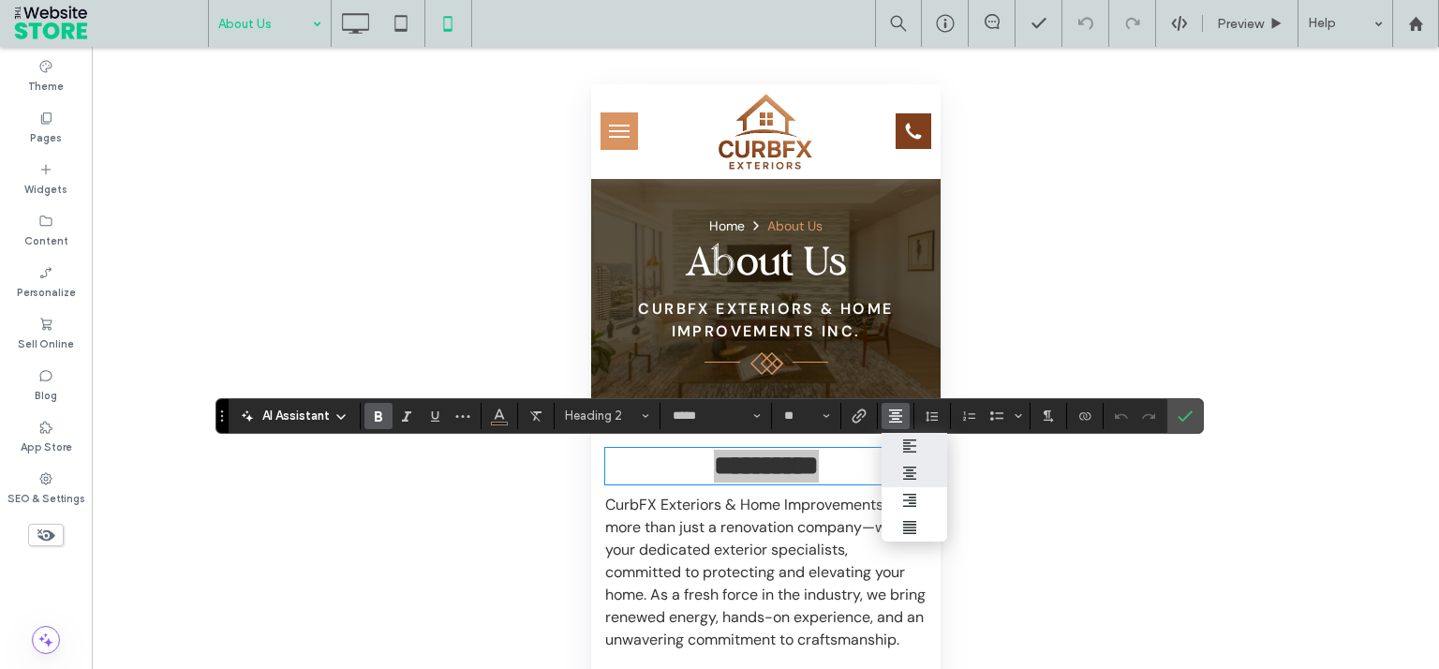
click at [909, 440] on use "ui.textEditor.alignment.left" at bounding box center [909, 445] width 13 height 13
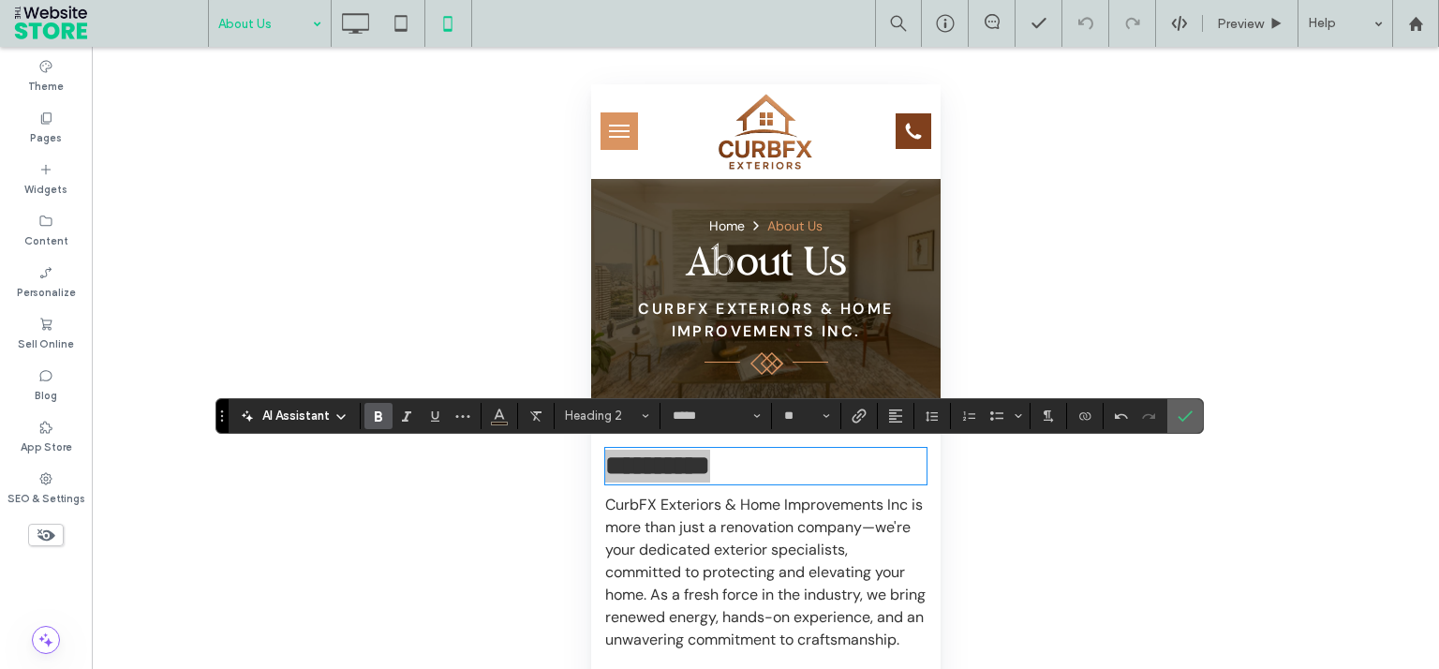
click at [1188, 412] on use "Confirm" at bounding box center [1185, 415] width 15 height 11
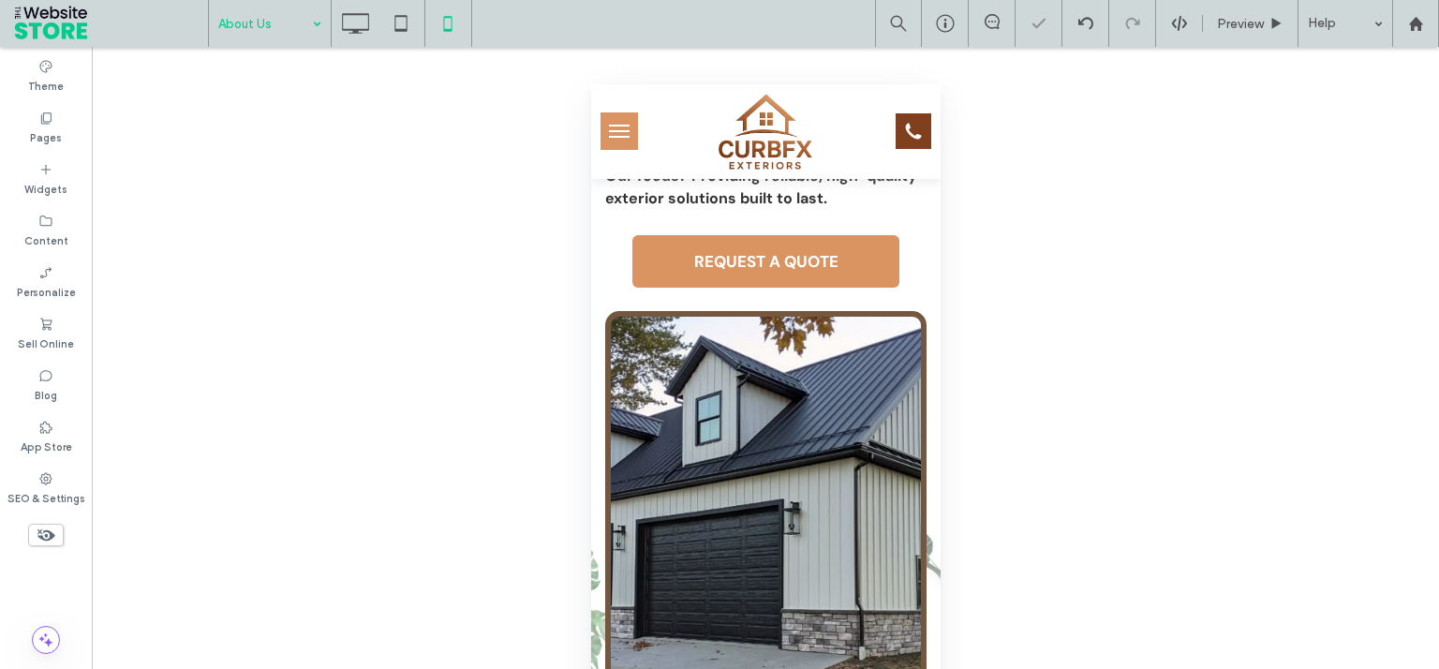
scroll to position [540, 0]
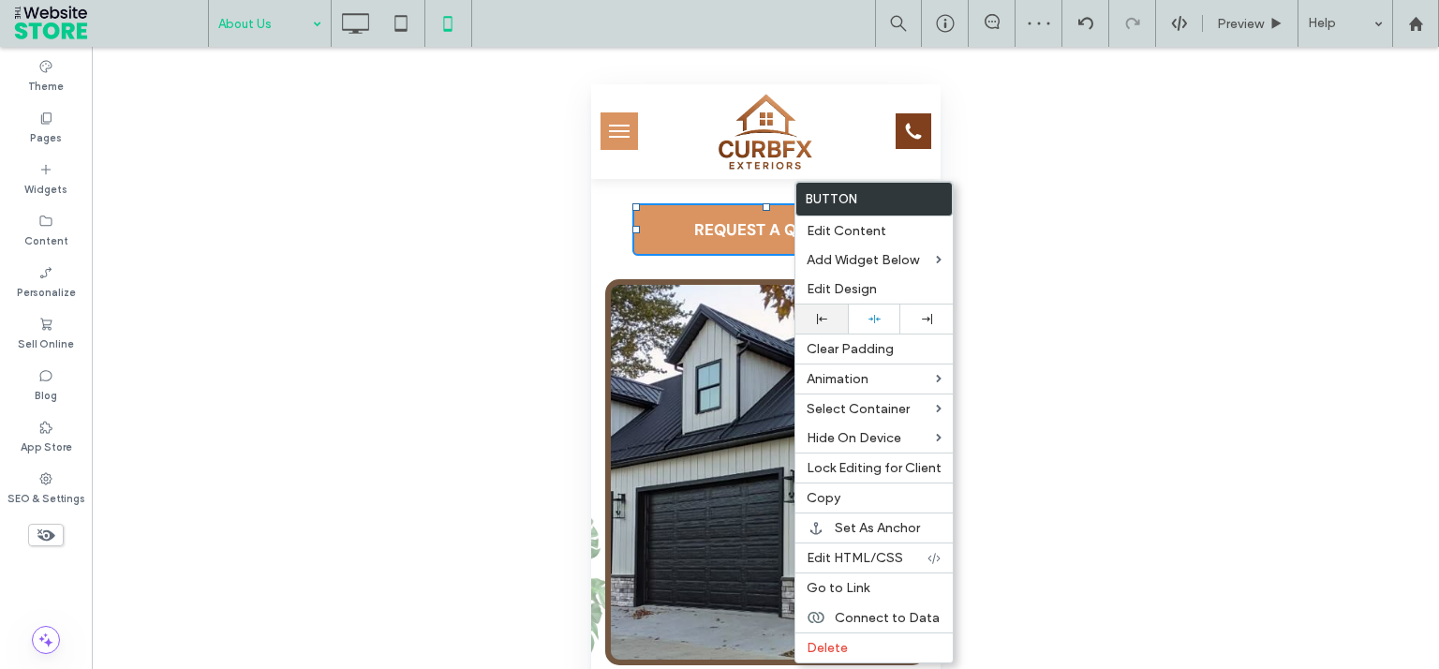
click at [832, 313] on div at bounding box center [821, 318] width 52 height 29
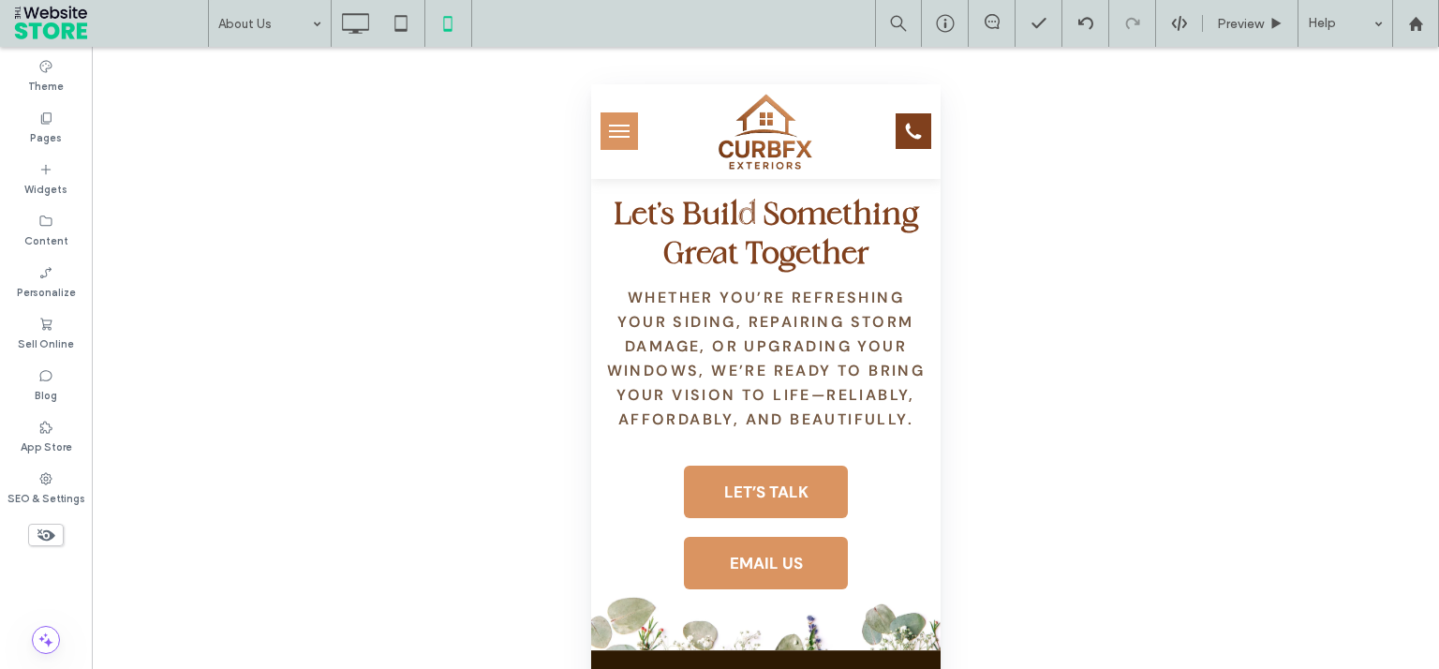
scroll to position [2561, 0]
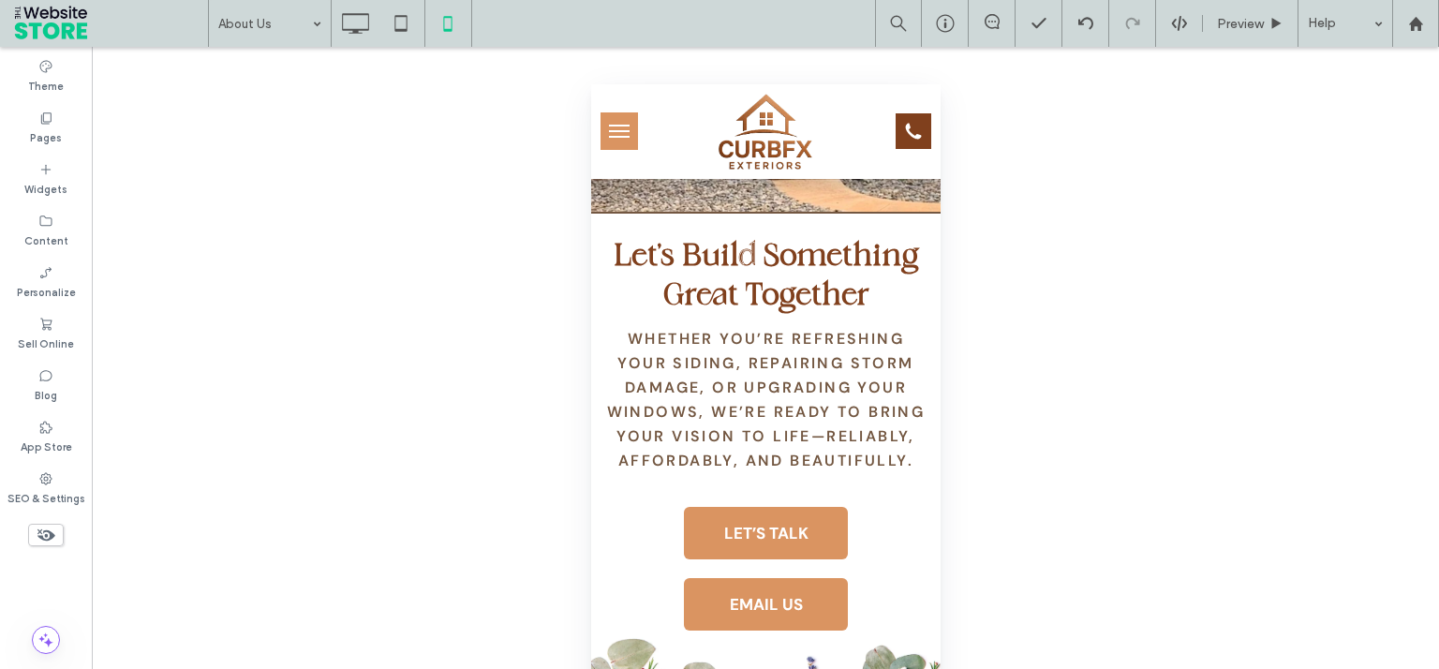
drag, startPoint x: 931, startPoint y: 171, endPoint x: 1540, endPoint y: 665, distance: 783.7
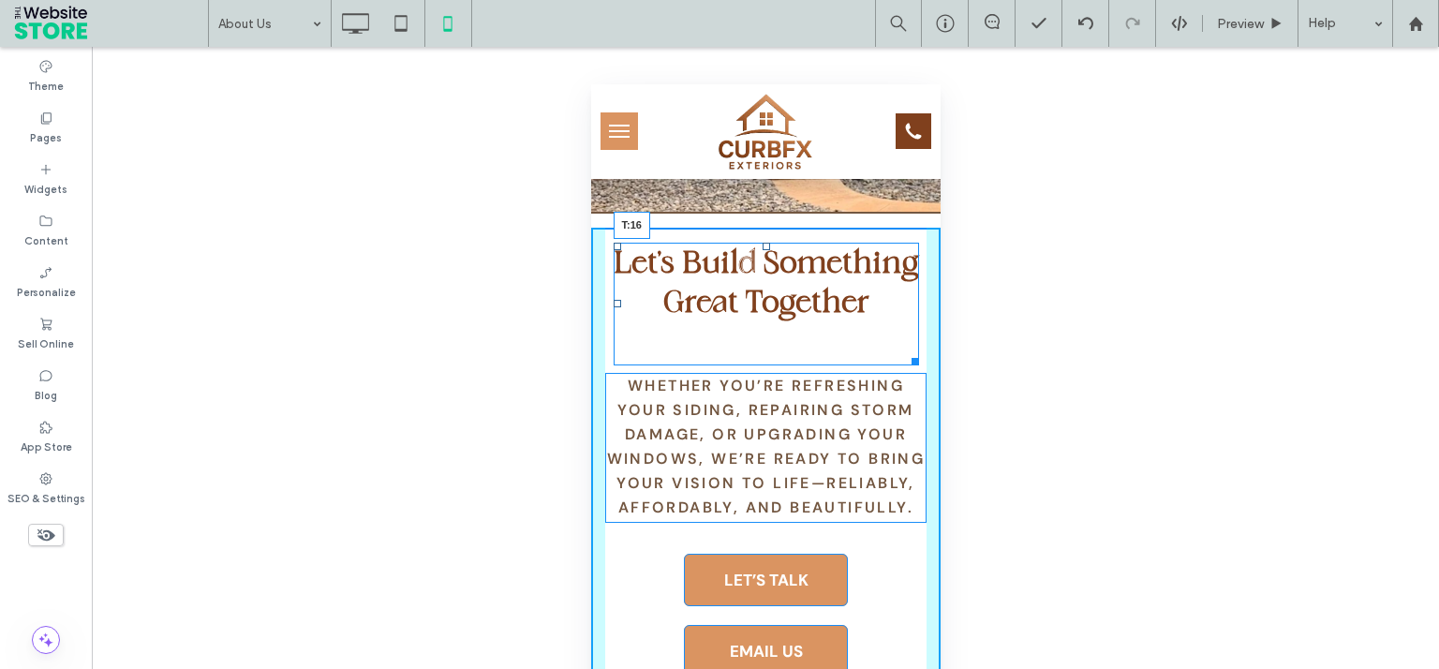
drag, startPoint x: 757, startPoint y: 258, endPoint x: 1135, endPoint y: 326, distance: 384.5
click at [761, 250] on div at bounding box center [764, 246] width 7 height 7
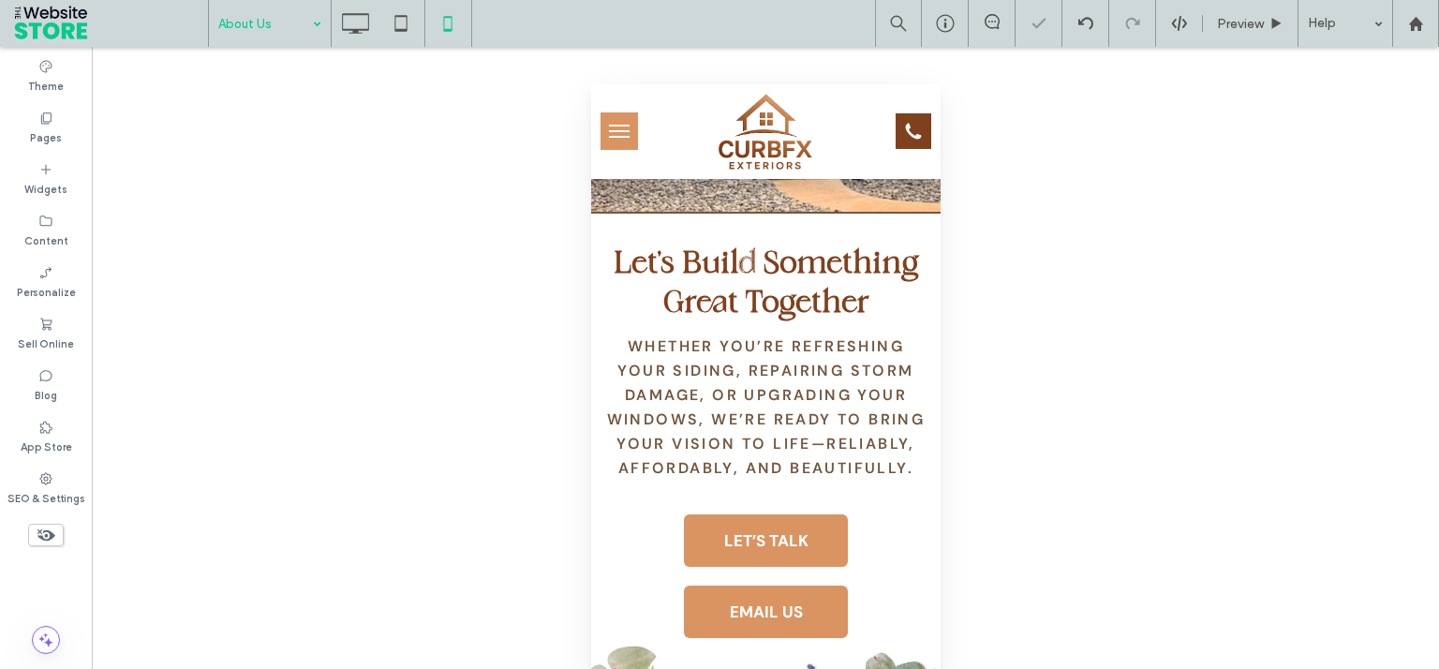
click at [298, 35] on input at bounding box center [265, 23] width 94 height 47
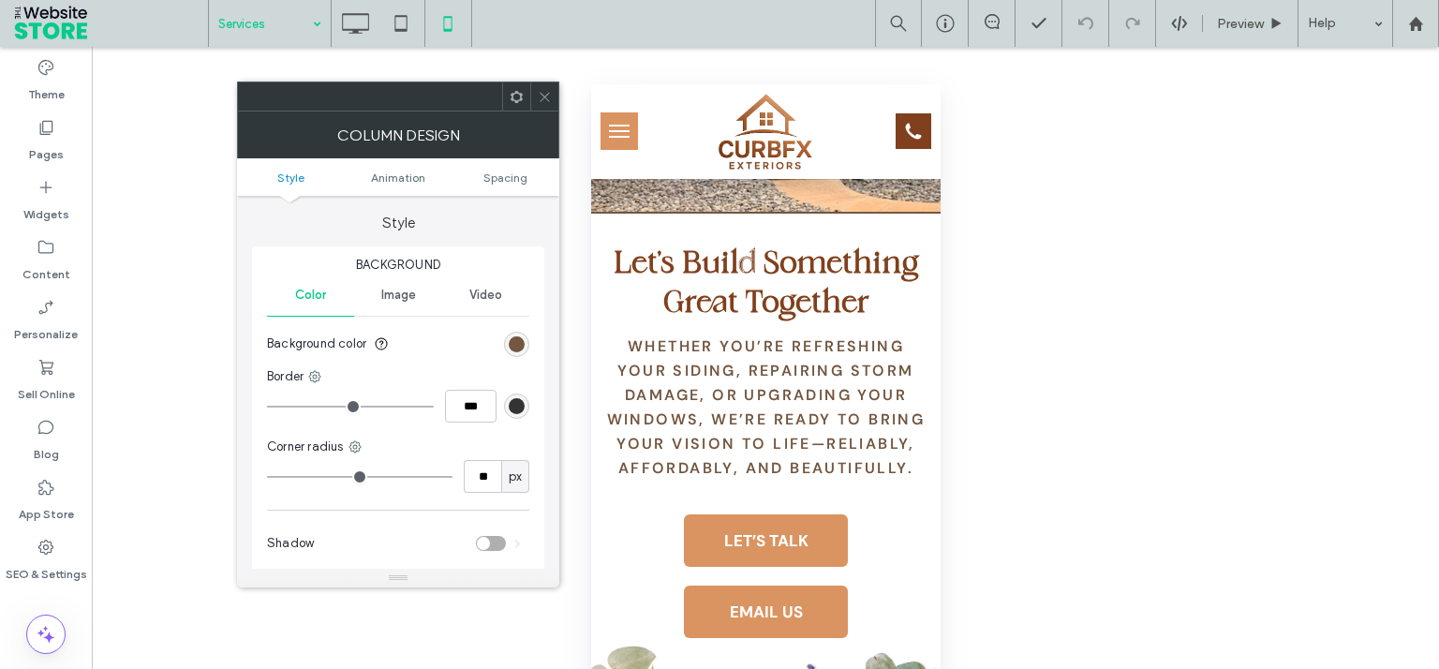
click at [499, 184] on ul "Style Animation Spacing" at bounding box center [398, 176] width 322 height 37
click at [497, 176] on span "Spacing" at bounding box center [505, 177] width 44 height 14
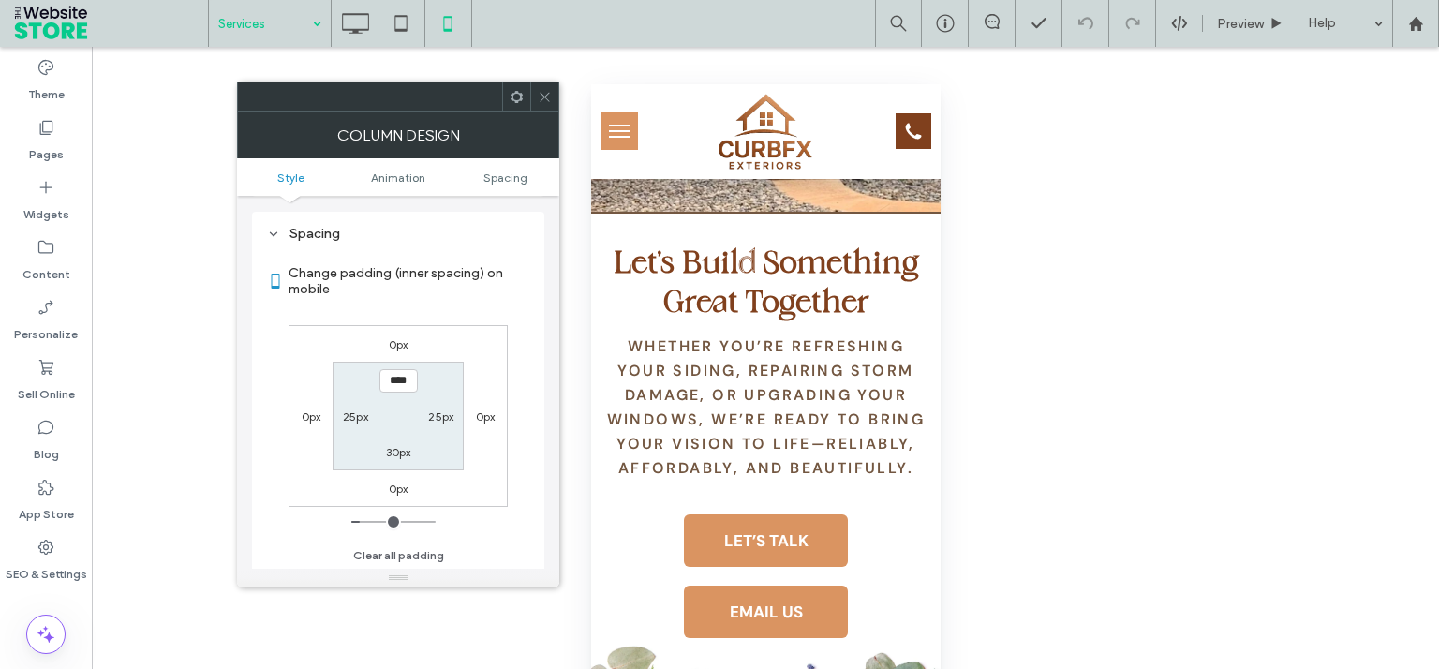
scroll to position [438, 0]
click at [397, 343] on label "0px" at bounding box center [399, 344] width 20 height 14
type input "*"
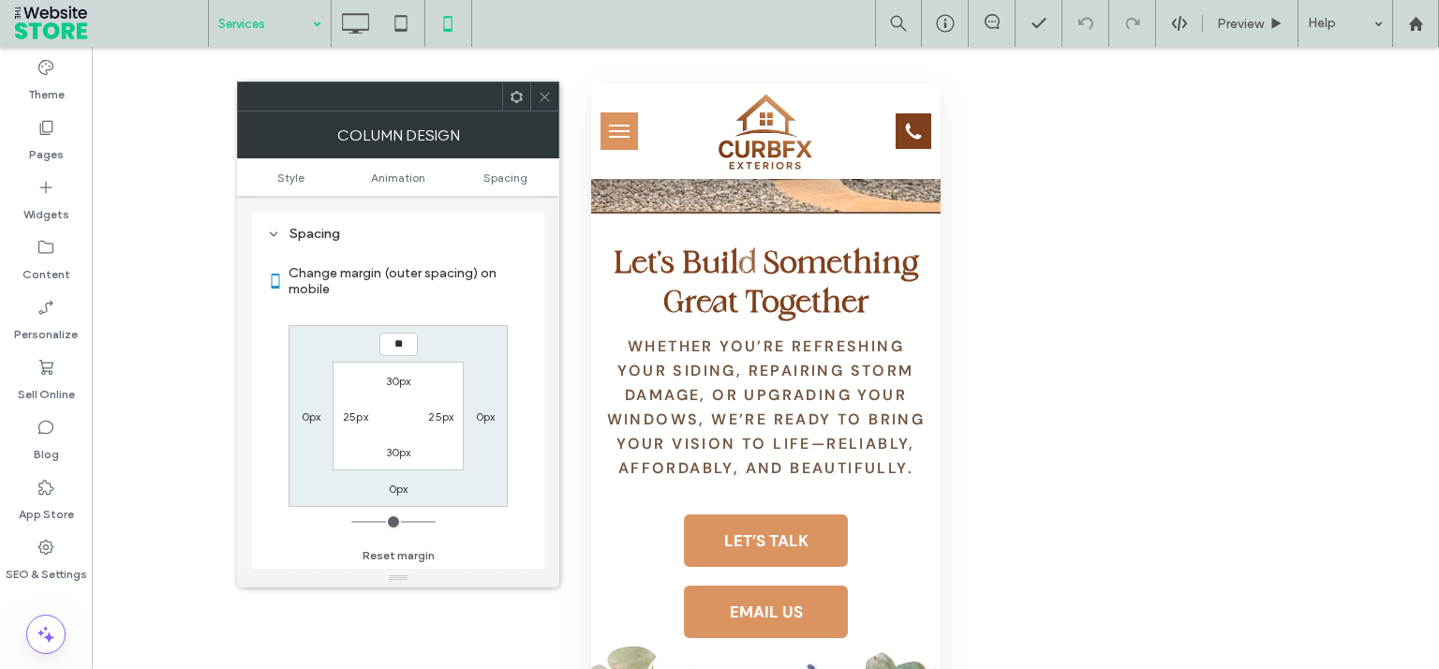
type input "**"
type input "****"
click at [535, 96] on div at bounding box center [544, 96] width 28 height 28
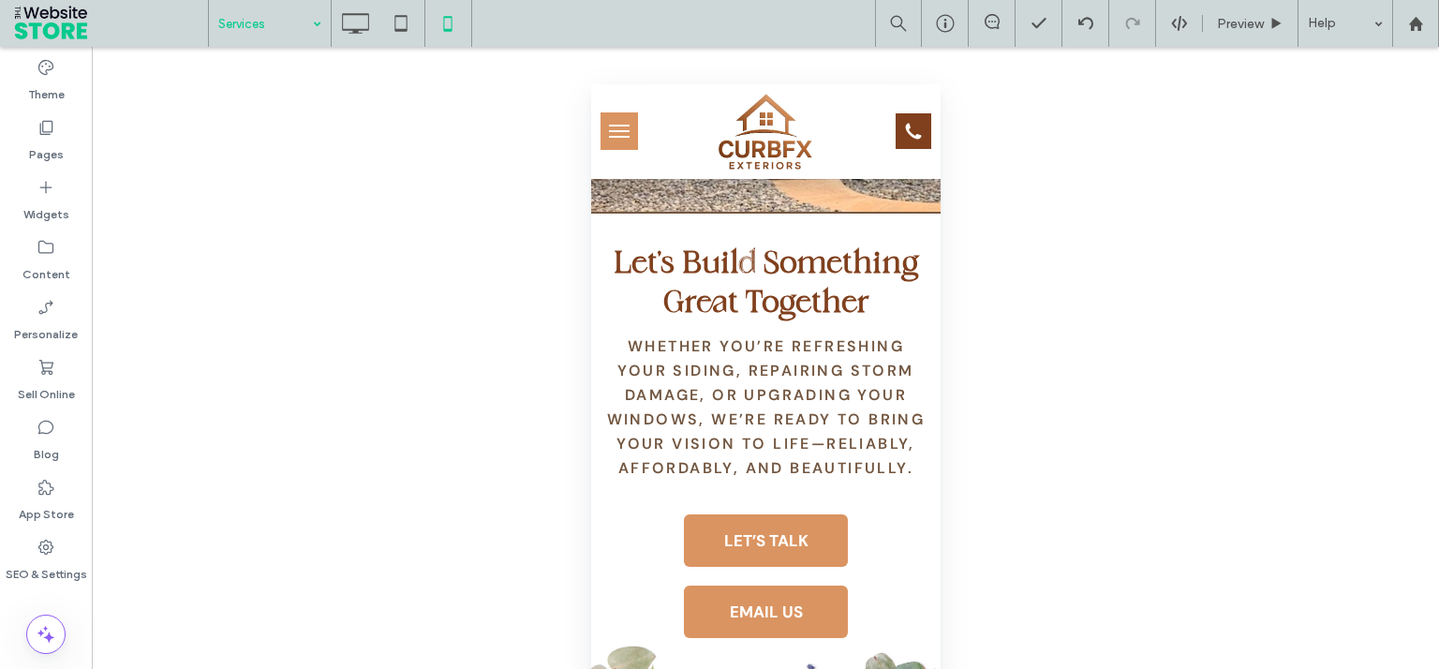
click at [249, 32] on input at bounding box center [265, 23] width 94 height 47
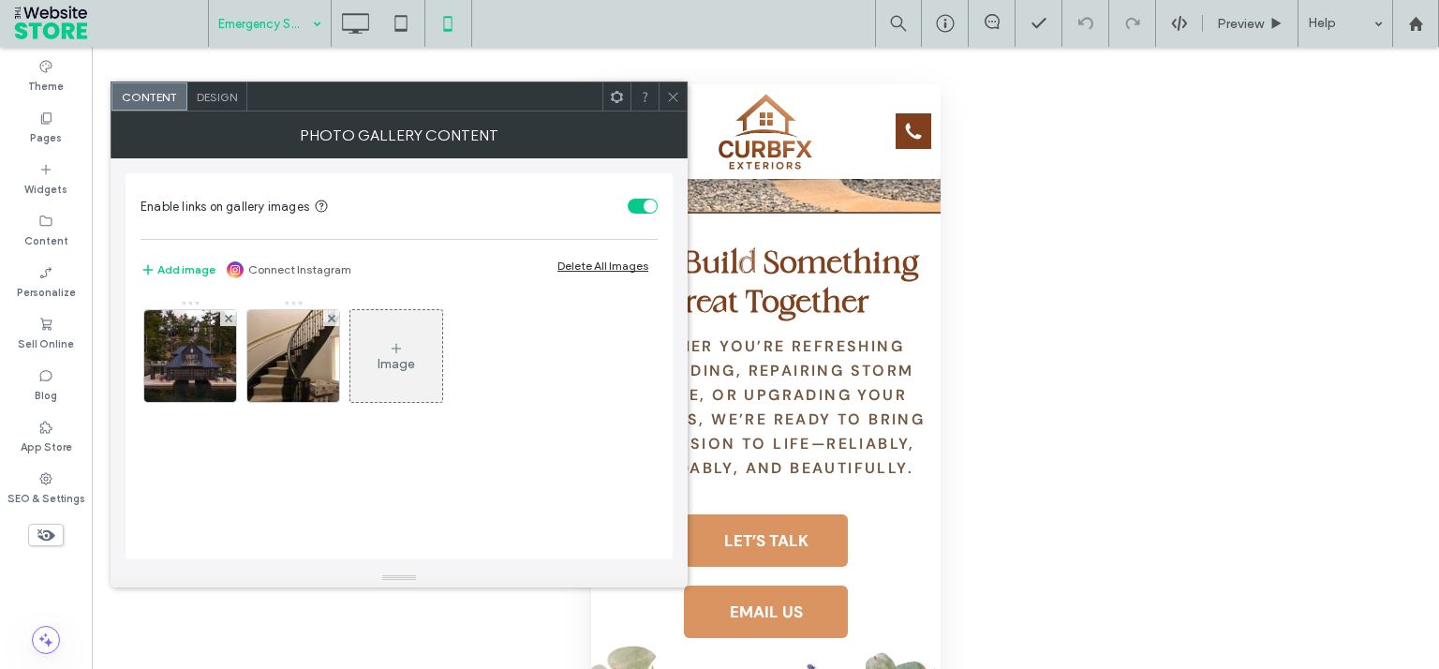
click at [666, 92] on icon at bounding box center [673, 97] width 14 height 14
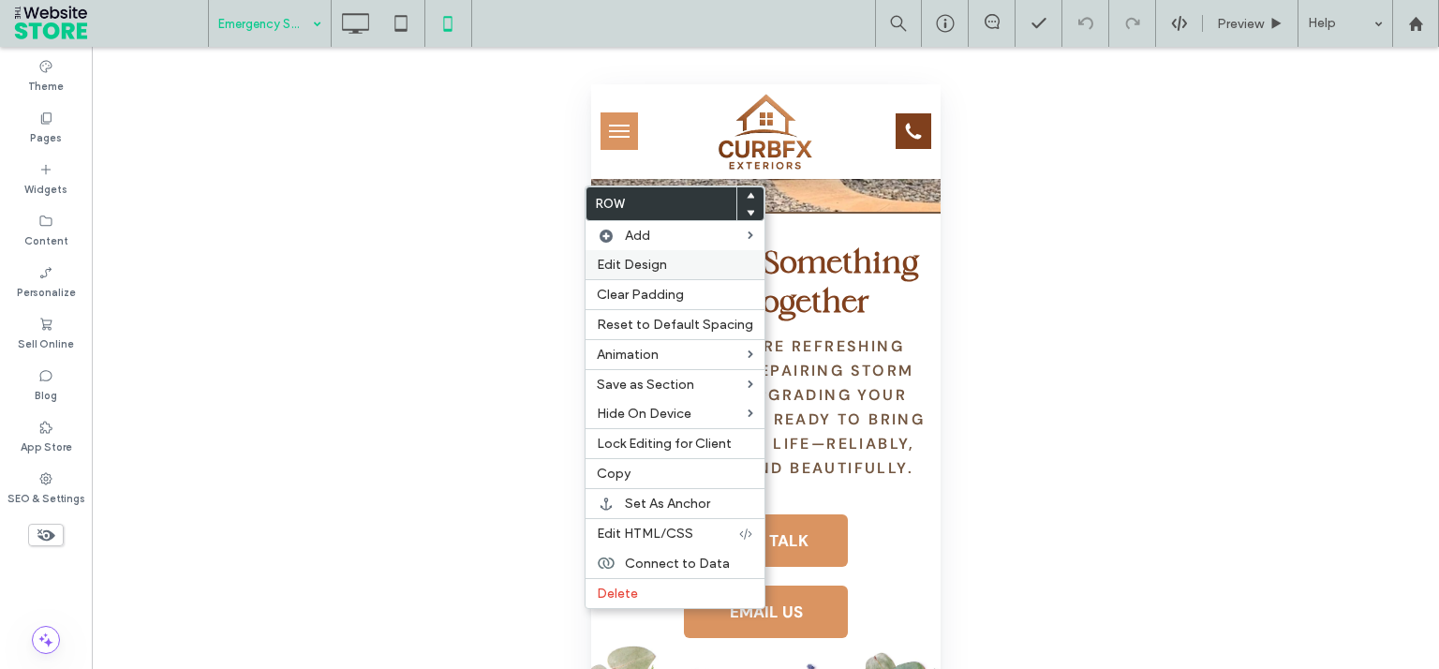
click at [628, 255] on div "Edit Design" at bounding box center [674, 264] width 179 height 29
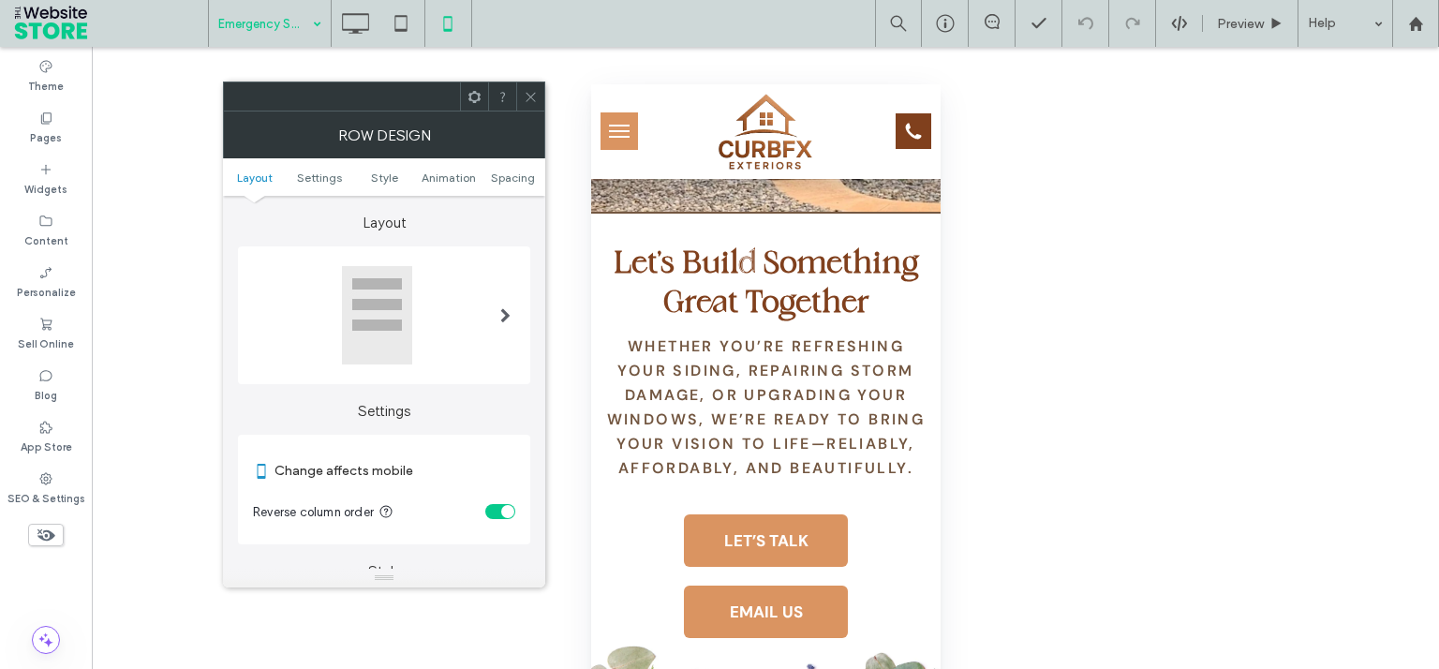
click at [495, 517] on div "toggle" at bounding box center [500, 511] width 30 height 15
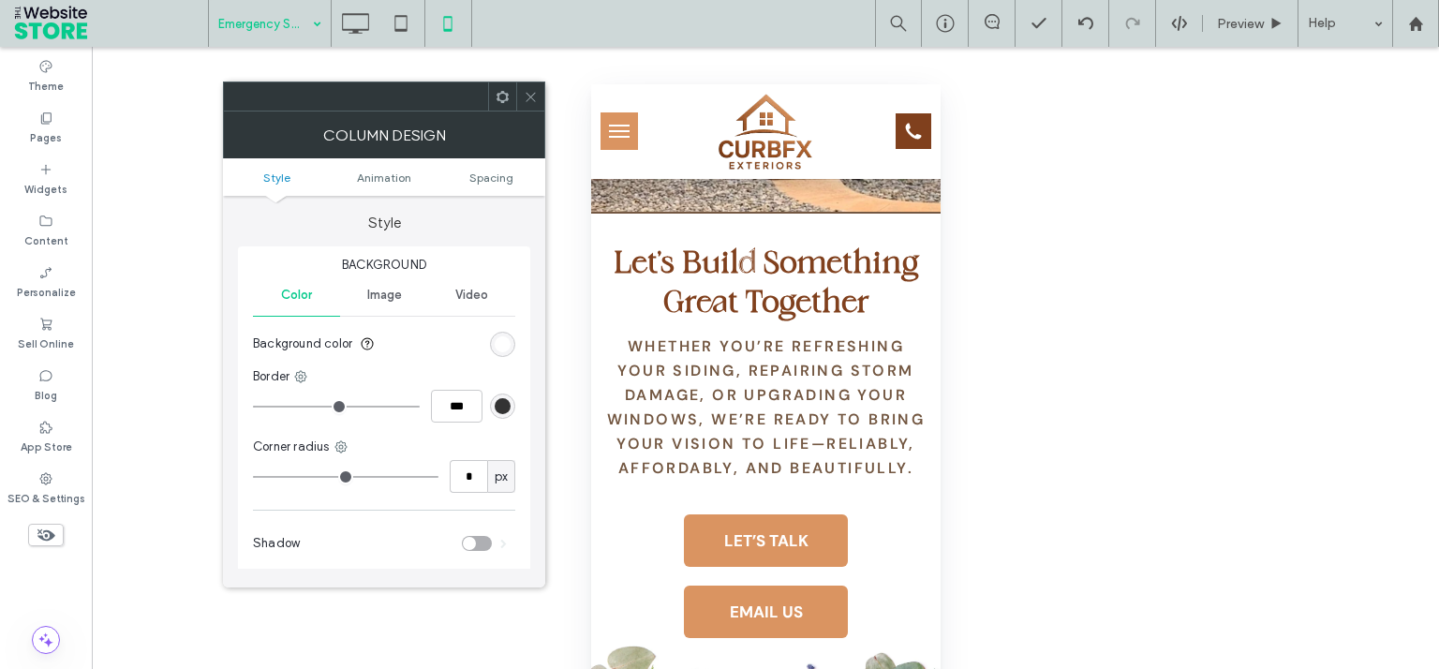
click at [533, 89] on span at bounding box center [531, 96] width 14 height 28
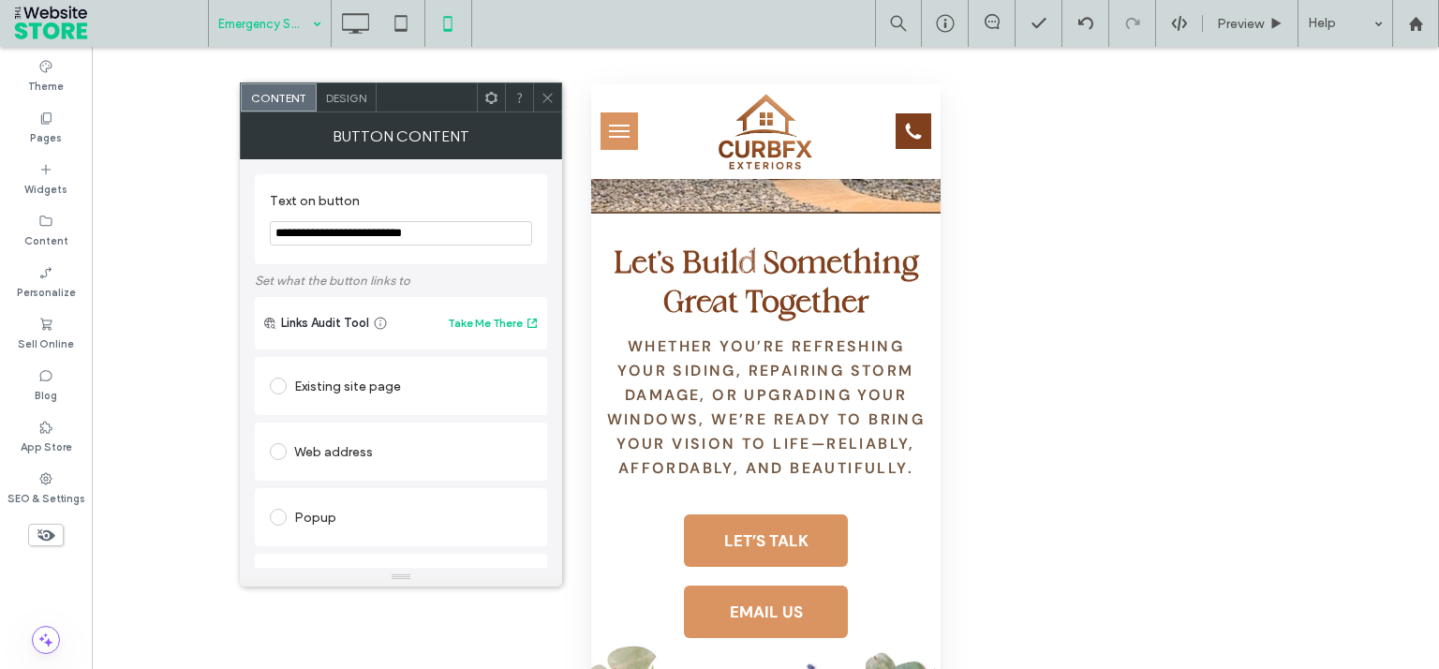
click at [341, 94] on span "Design" at bounding box center [346, 98] width 40 height 14
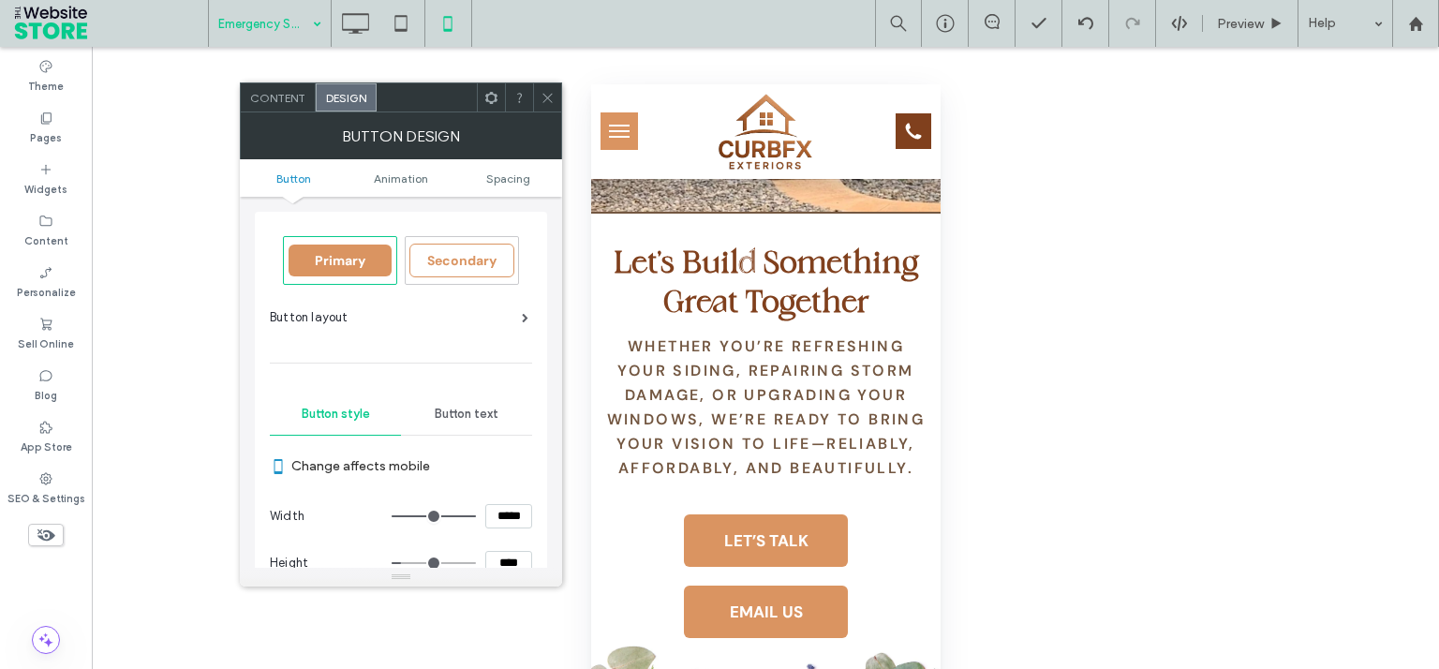
click at [496, 562] on input "****" at bounding box center [508, 563] width 47 height 24
type input "****"
type input "**"
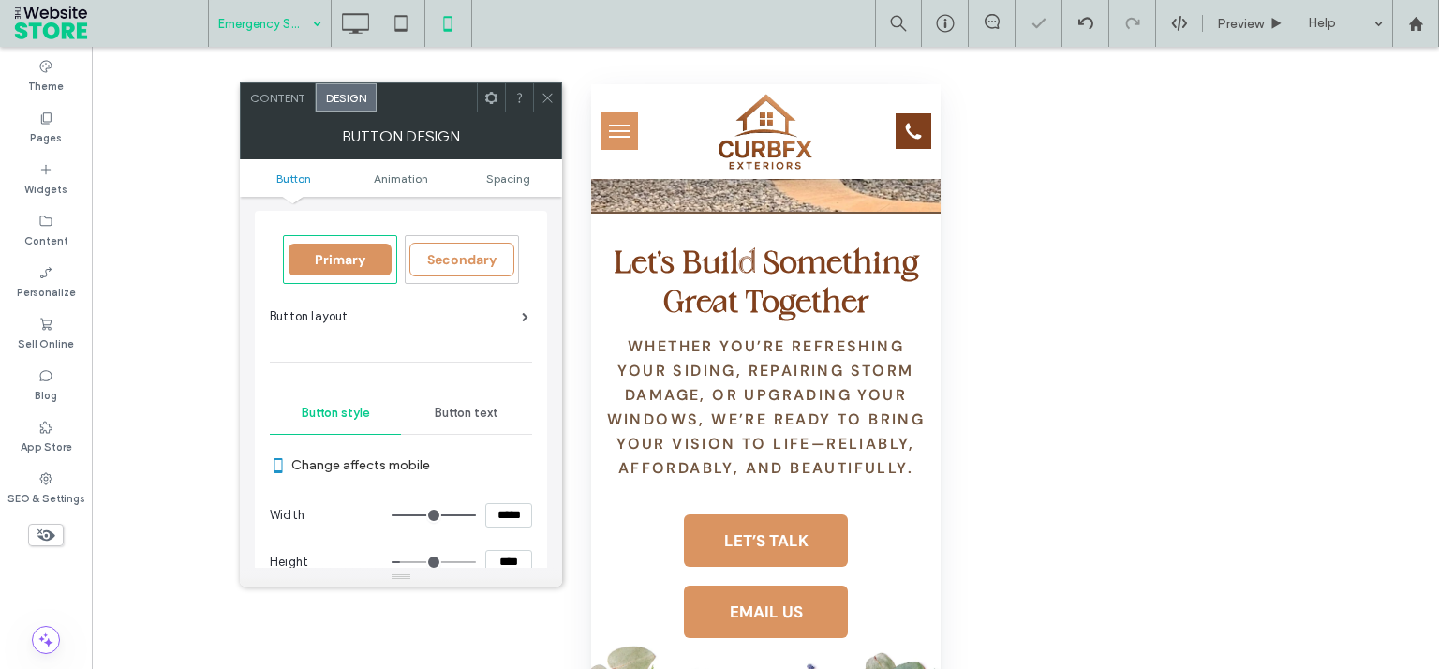
drag, startPoint x: 553, startPoint y: 96, endPoint x: 580, endPoint y: 199, distance: 107.5
click at [553, 96] on icon at bounding box center [547, 98] width 14 height 14
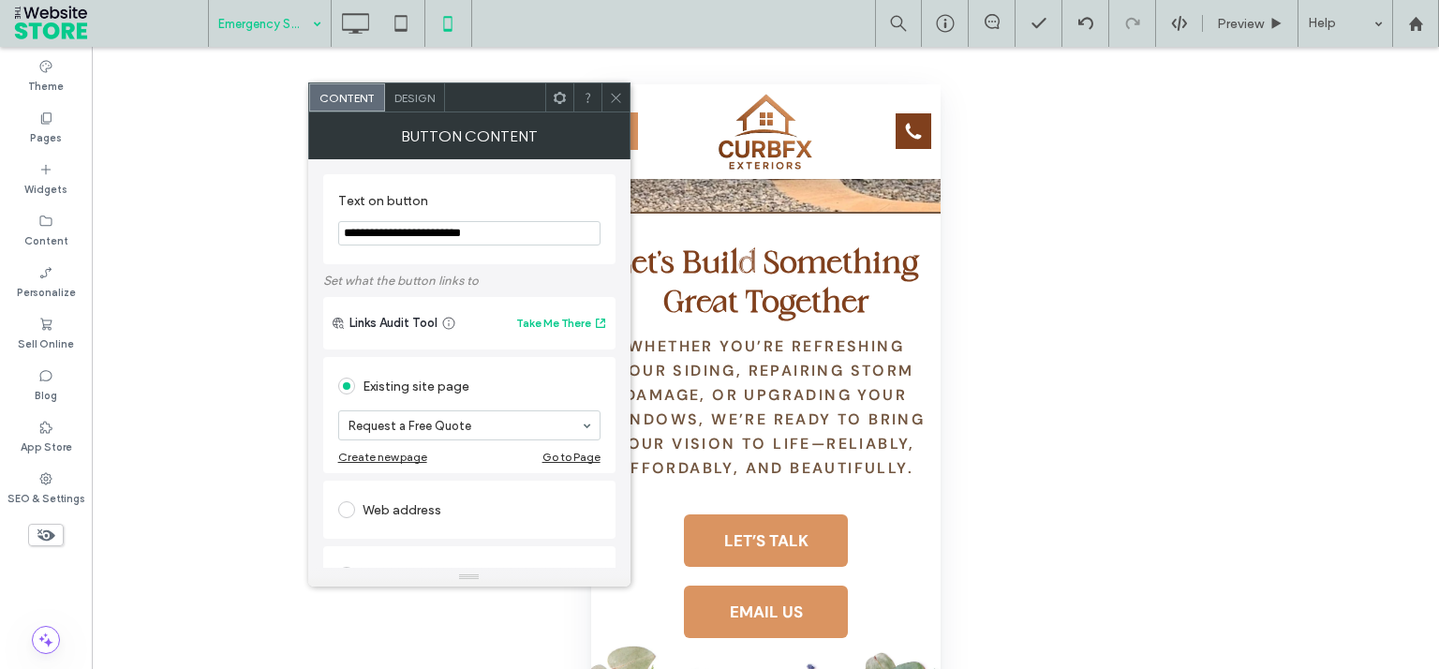
click at [399, 92] on span "Design" at bounding box center [414, 98] width 40 height 14
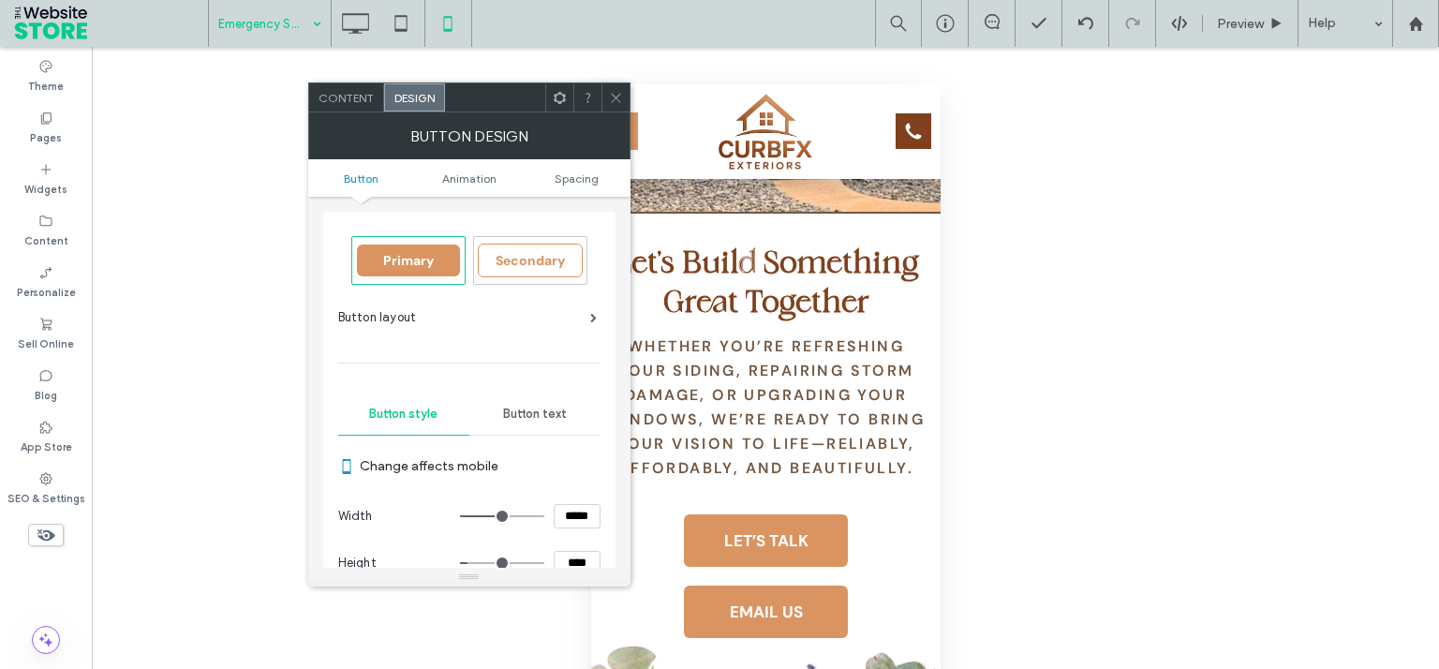
click at [561, 507] on input "*****" at bounding box center [577, 516] width 47 height 24
click at [562, 508] on input "*****" at bounding box center [577, 516] width 47 height 24
type input "*****"
type input "***"
click at [562, 508] on input "*****" at bounding box center [577, 516] width 47 height 24
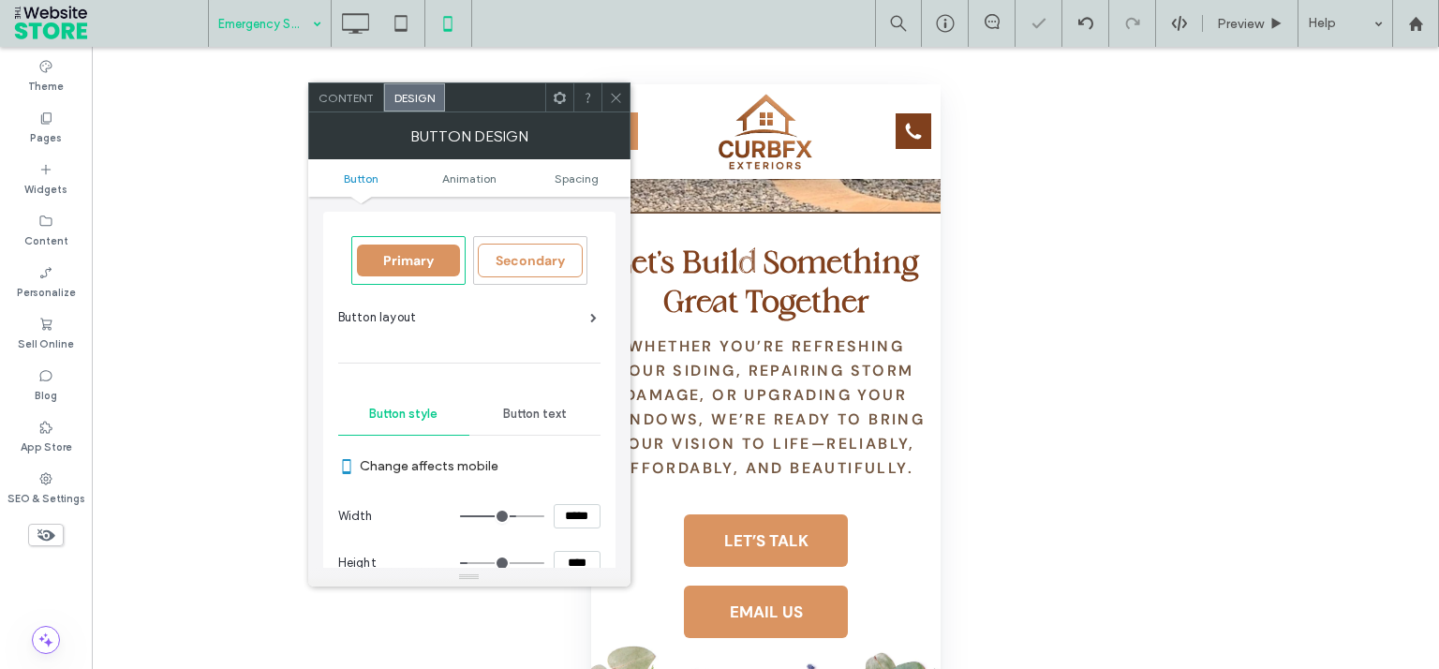
click at [564, 510] on input "*****" at bounding box center [577, 516] width 47 height 24
type input "*****"
type input "***"
click at [564, 510] on input "*****" at bounding box center [577, 516] width 47 height 24
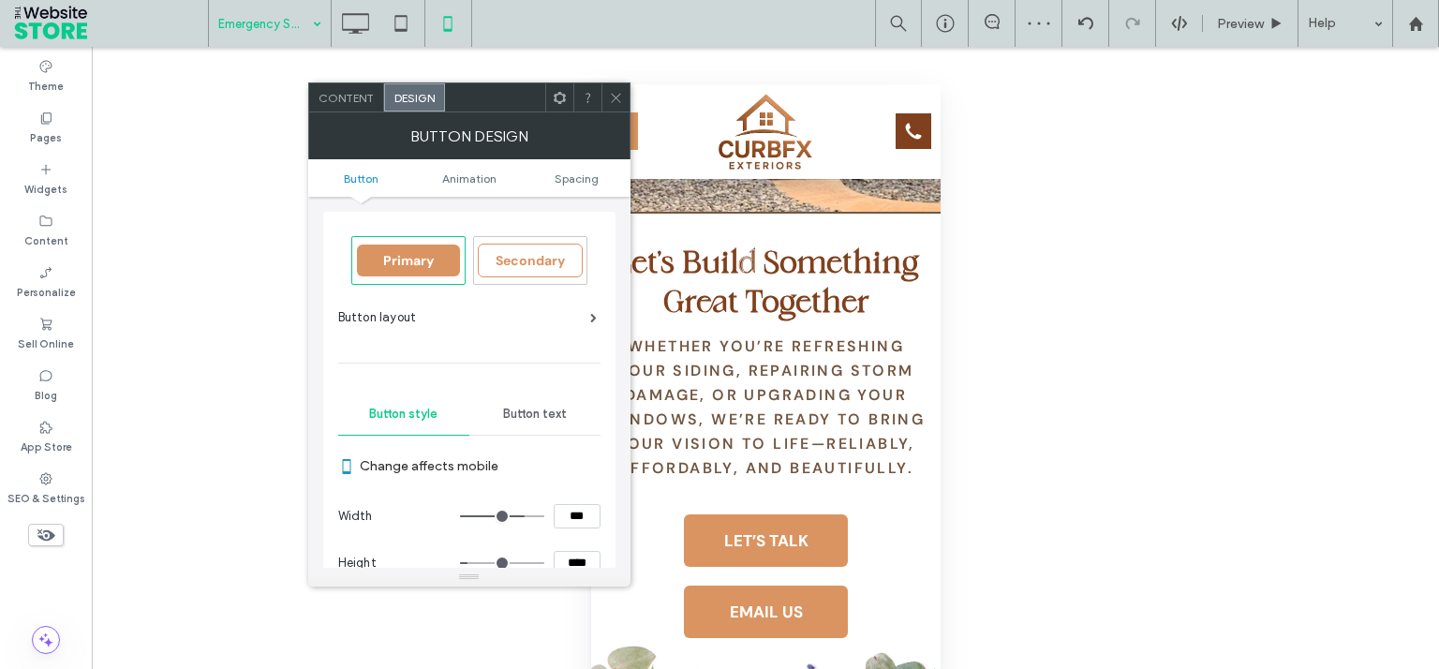
type input "*****"
type input "***"
click at [564, 510] on input "*****" at bounding box center [577, 516] width 47 height 24
type input "*****"
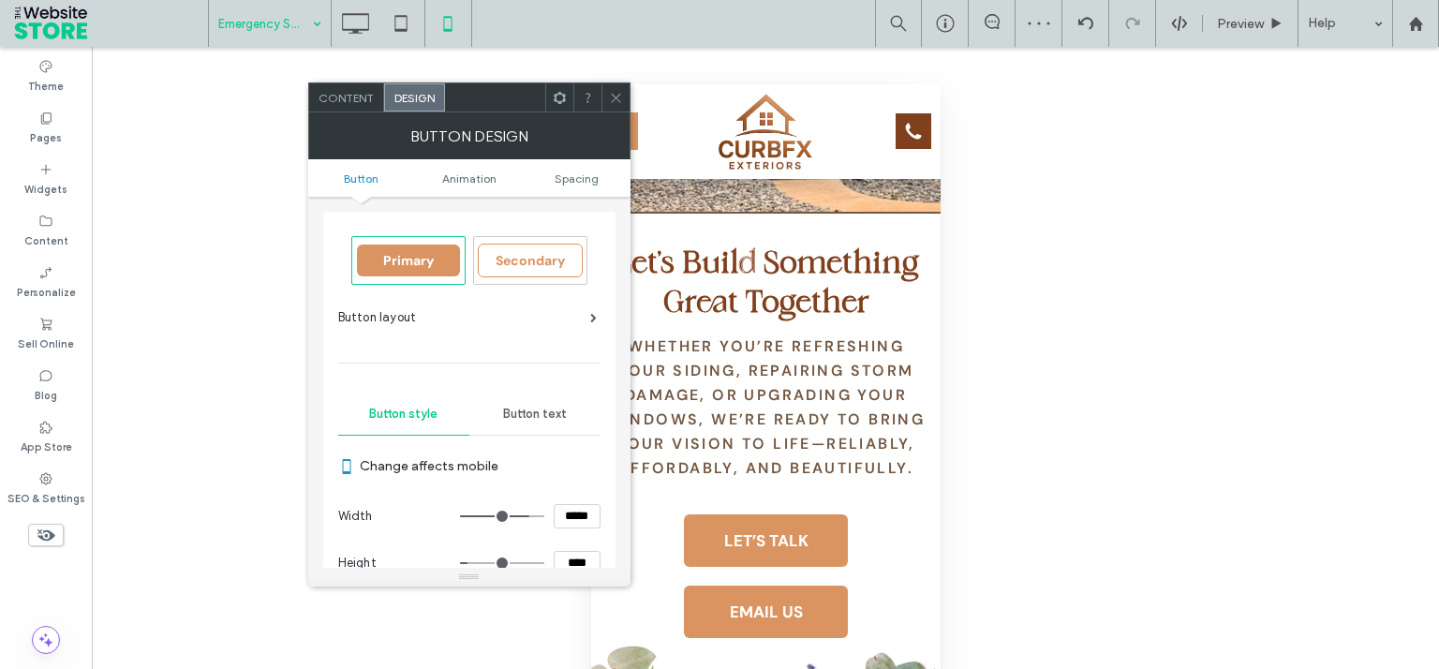
type input "***"
click at [564, 510] on input "*****" at bounding box center [577, 516] width 47 height 24
type input "*****"
type input "***"
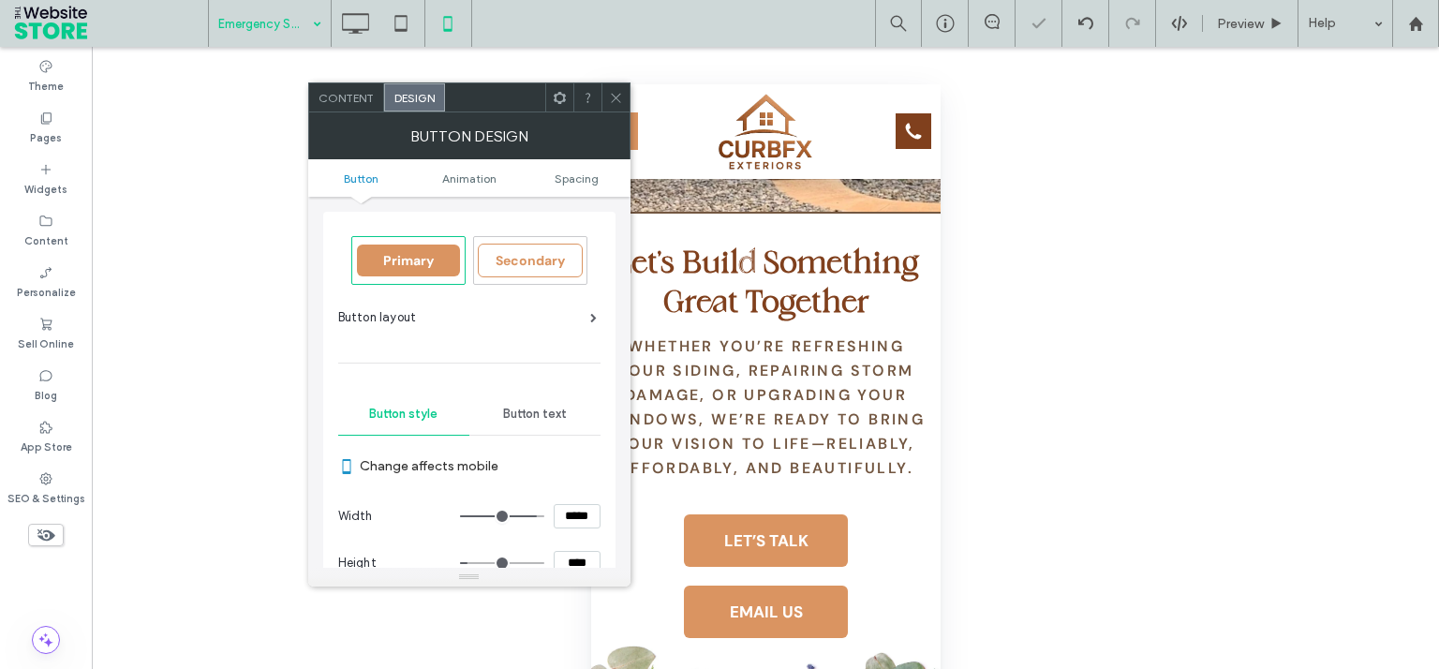
click at [619, 90] on span at bounding box center [616, 97] width 14 height 28
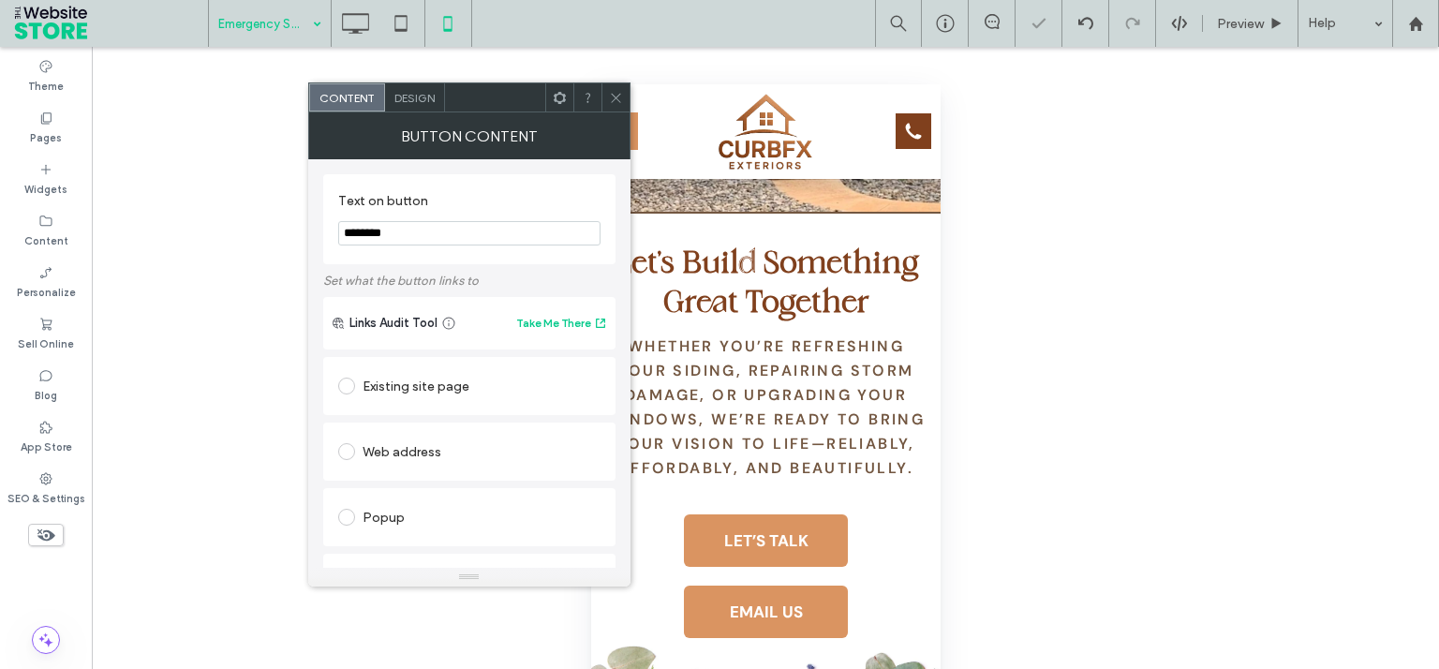
click at [416, 101] on span "Design" at bounding box center [414, 98] width 40 height 14
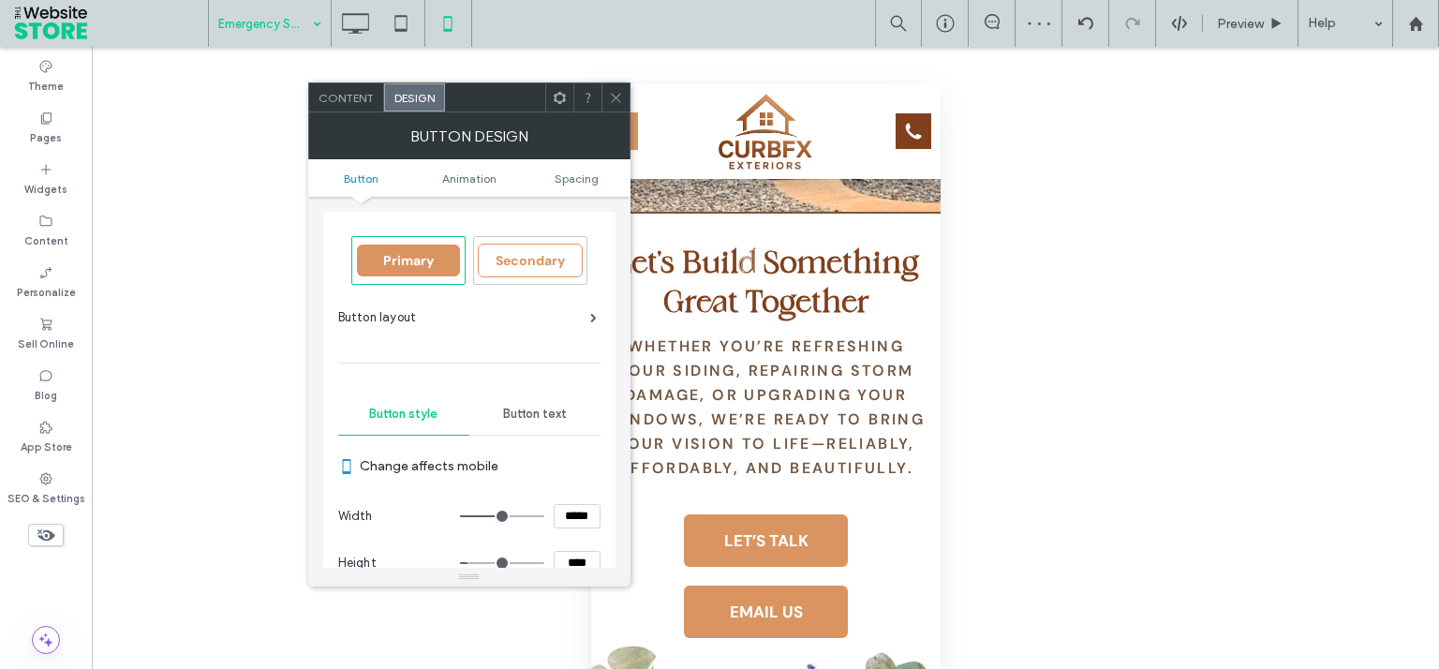
click at [570, 493] on section "Width *****" at bounding box center [469, 516] width 262 height 47
click at [571, 521] on input "*****" at bounding box center [577, 516] width 47 height 24
type input "*****"
type input "***"
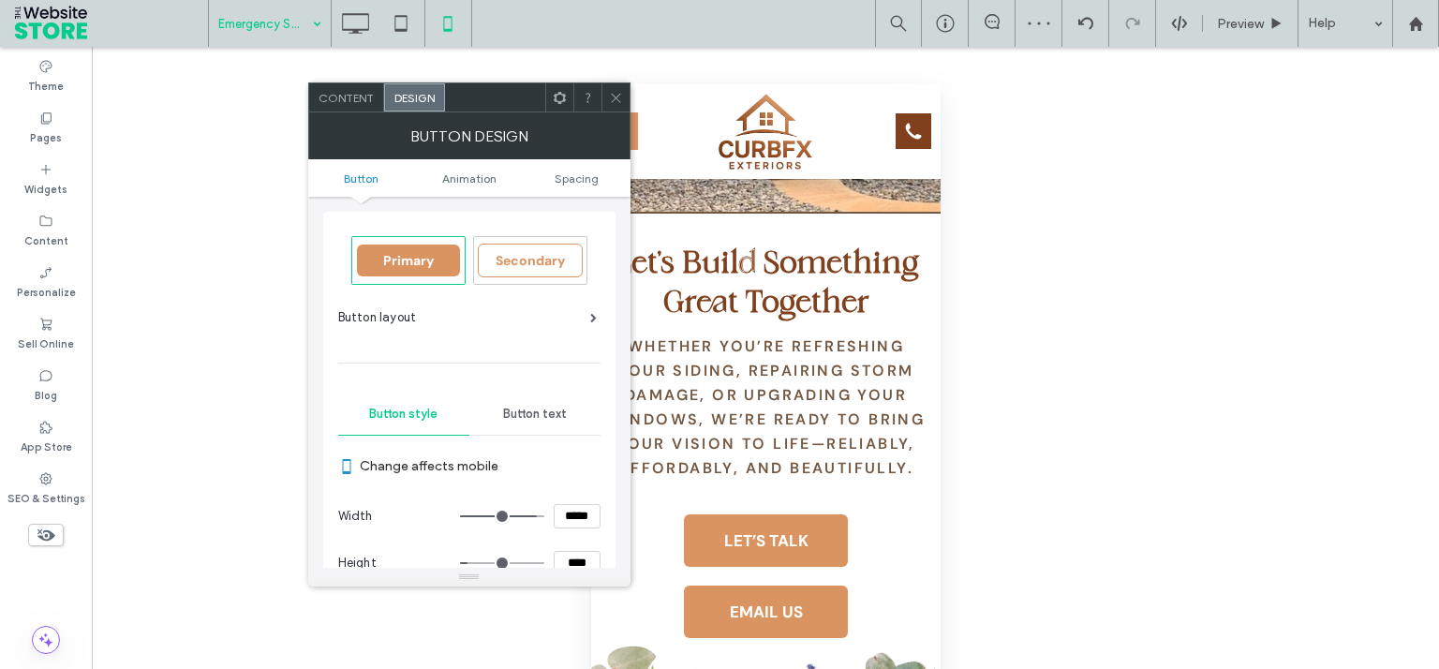
click at [614, 96] on use at bounding box center [615, 97] width 9 height 9
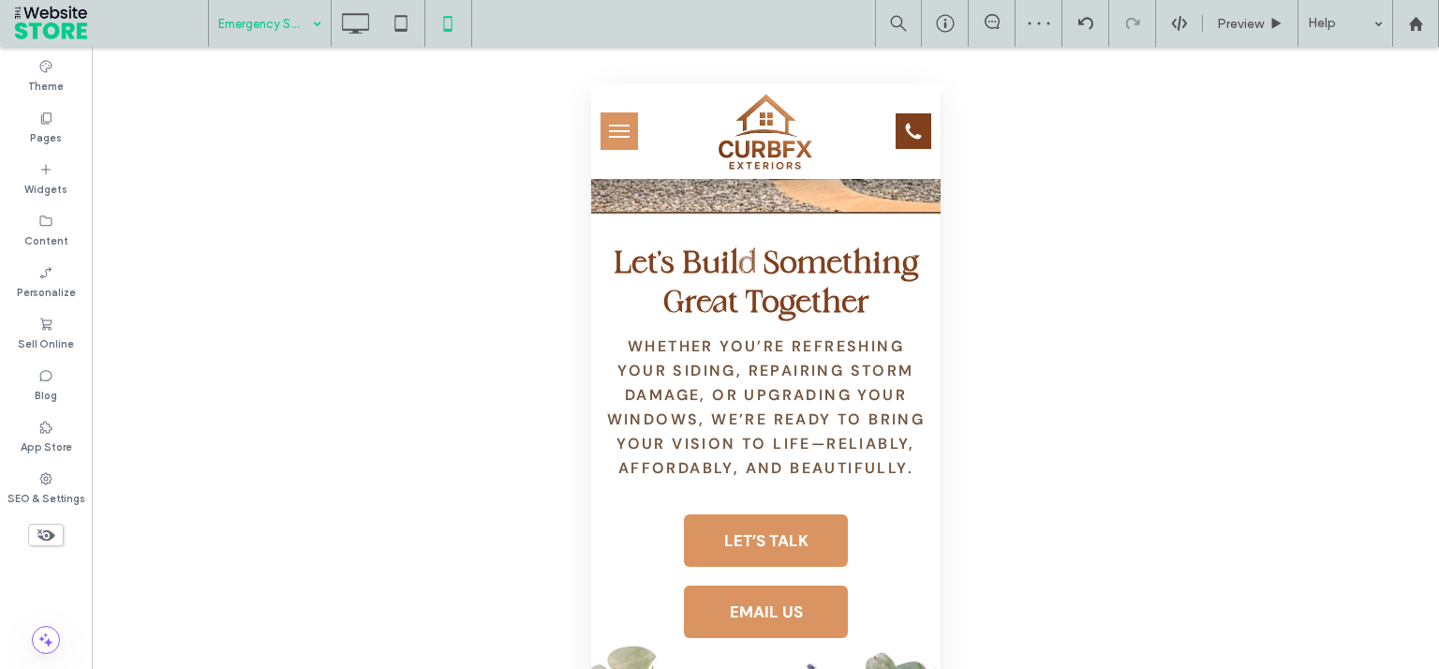
click at [249, 33] on input at bounding box center [265, 23] width 94 height 47
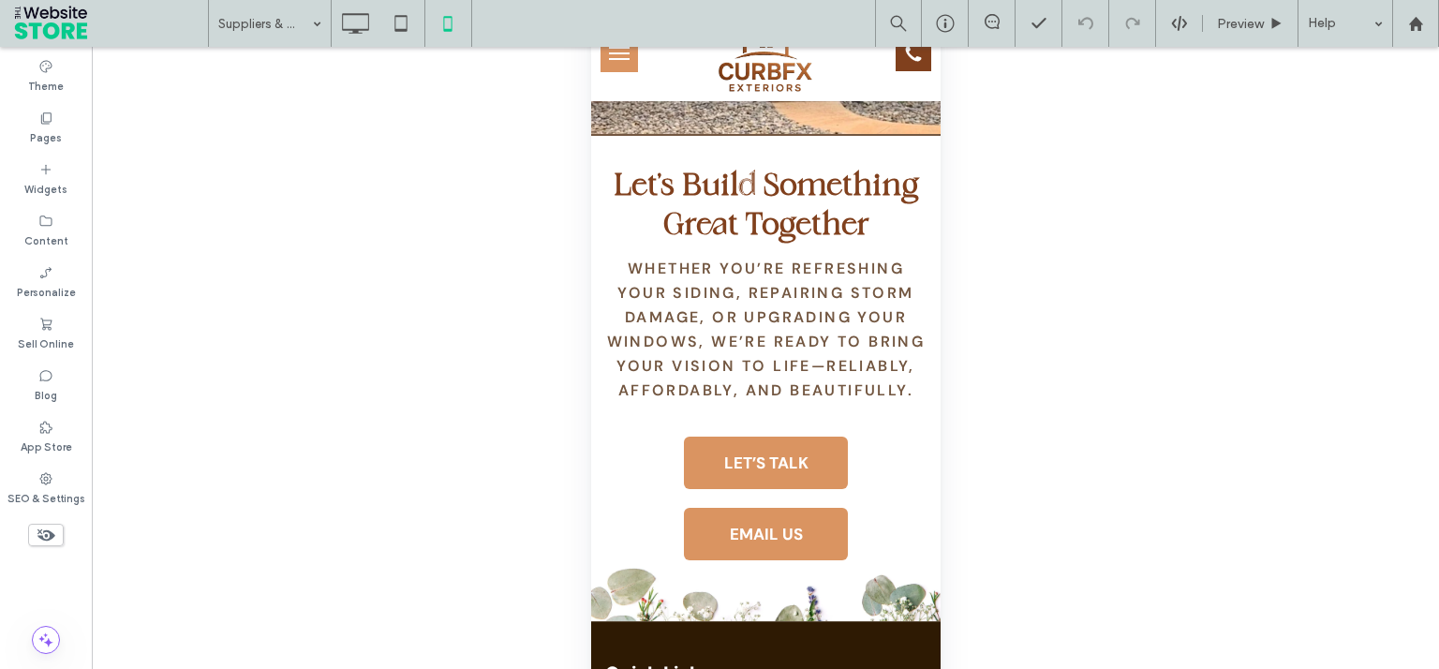
scroll to position [153, 0]
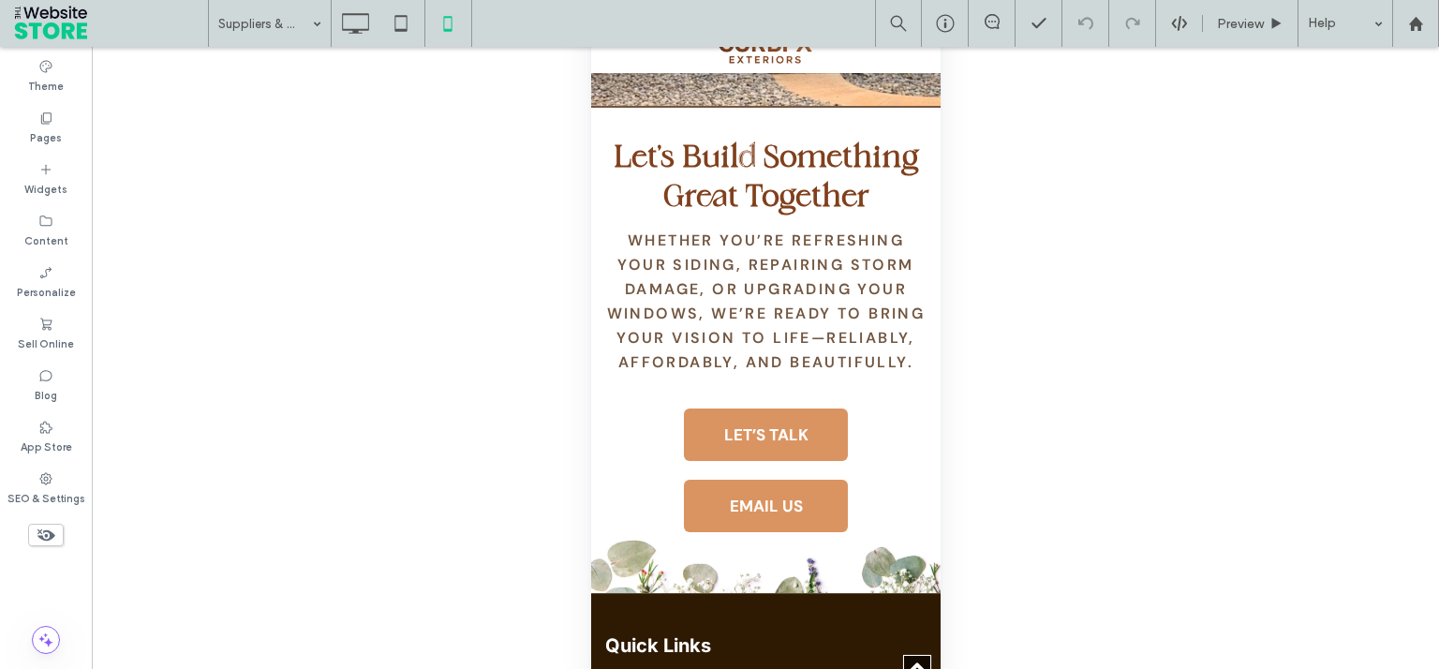
type input "*****"
type input "**"
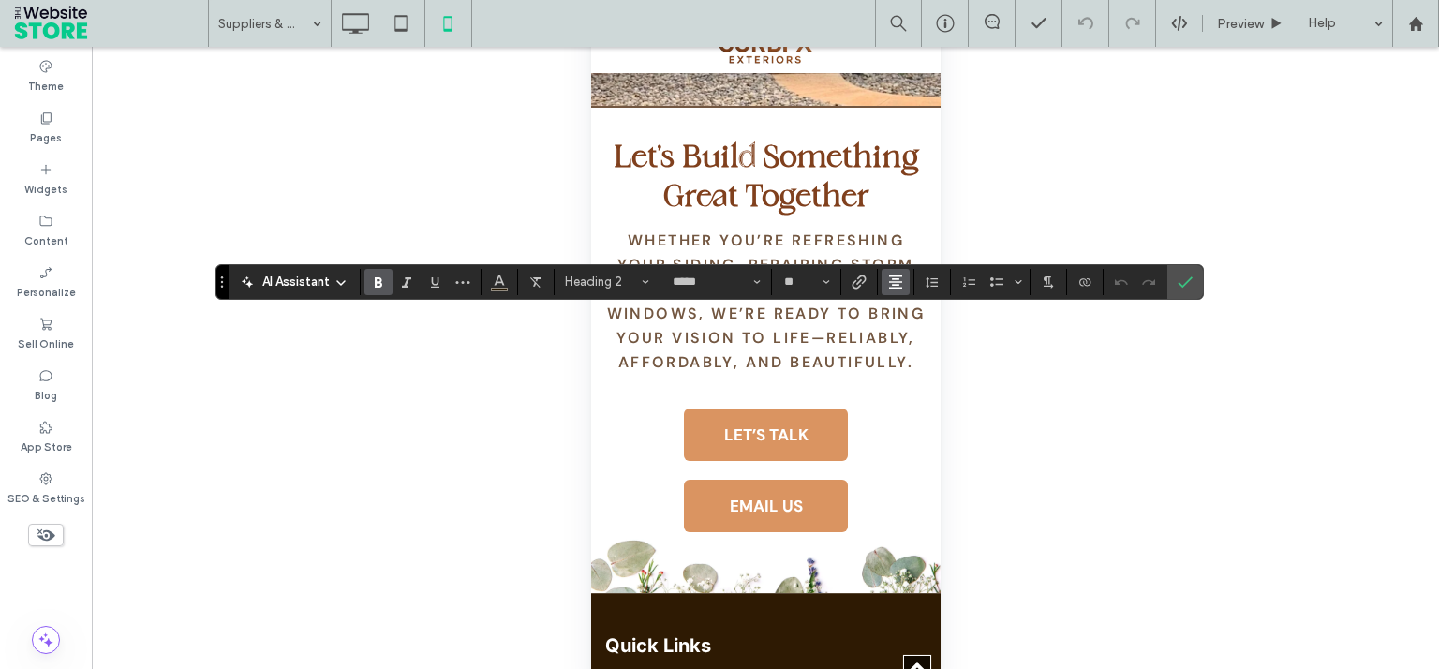
click at [885, 289] on button "Alignment" at bounding box center [895, 282] width 28 height 26
click at [888, 311] on icon "ui.textEditor.alignment.left" at bounding box center [892, 312] width 8 height 7
click at [1178, 276] on icon "Confirm" at bounding box center [1184, 281] width 15 height 15
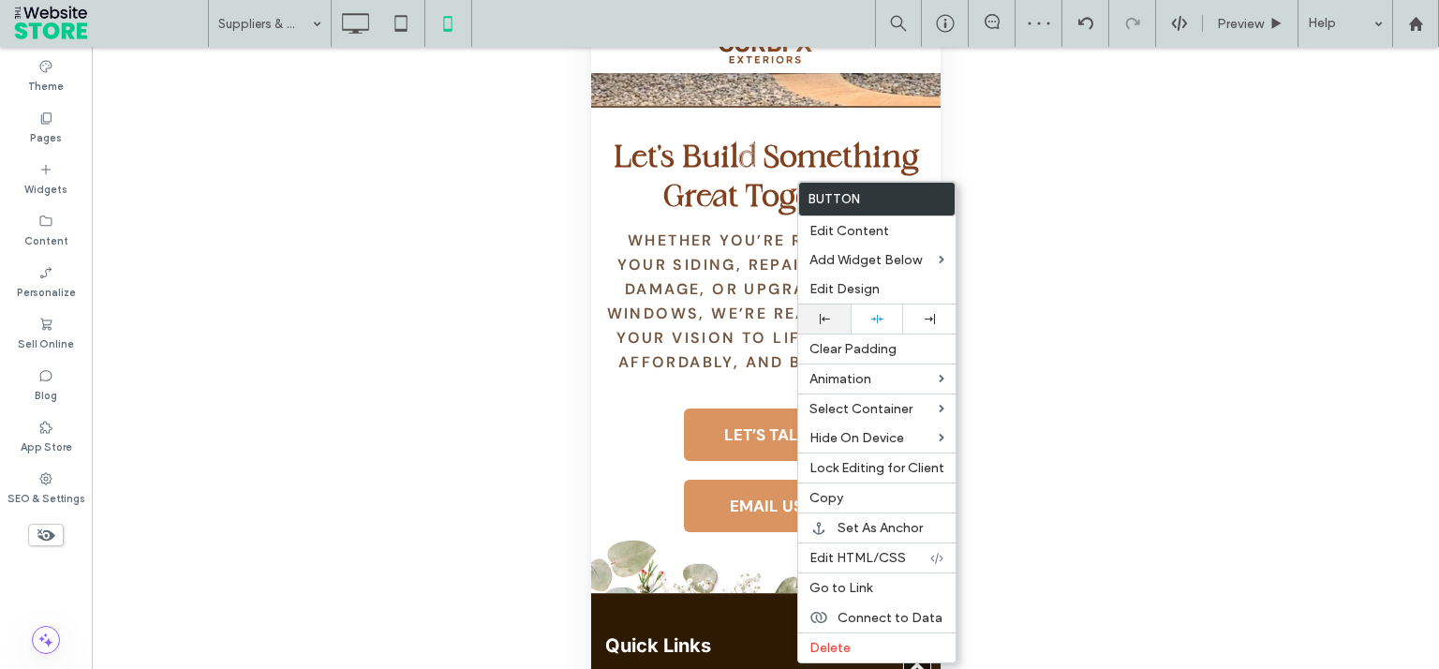
click at [830, 327] on div at bounding box center [824, 318] width 52 height 29
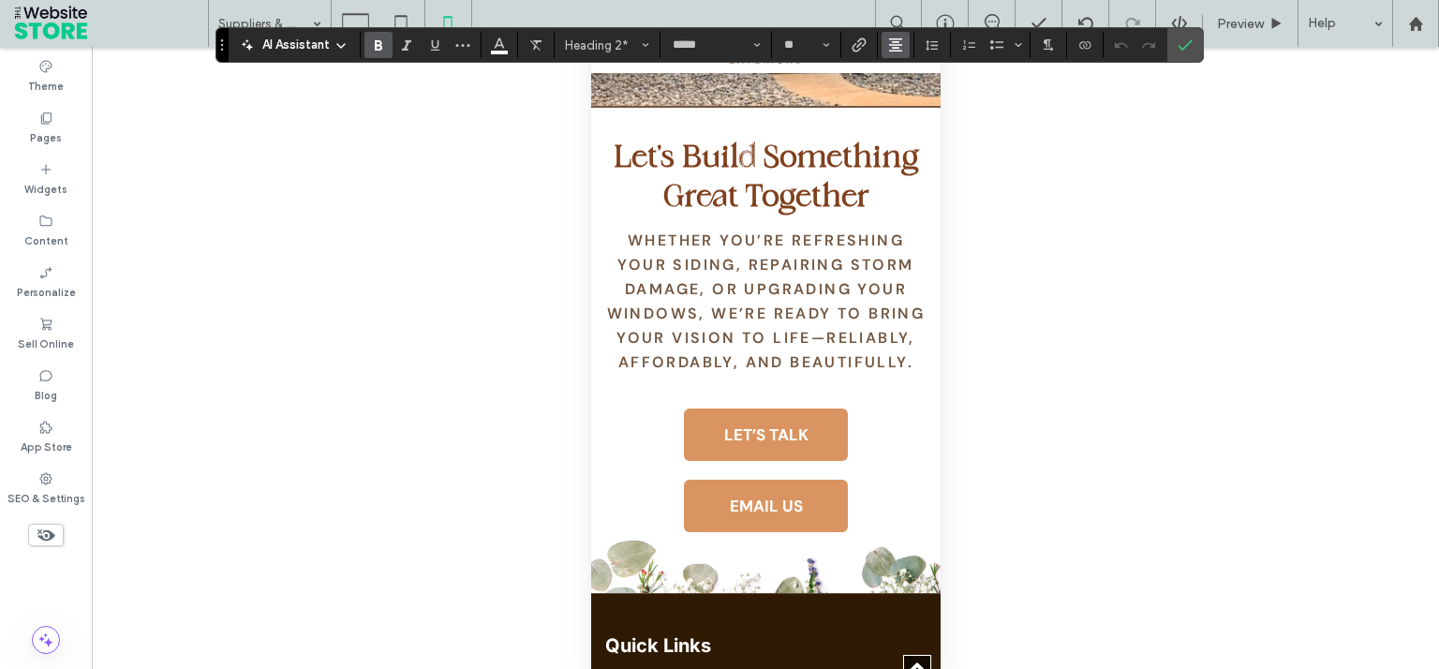
click at [900, 37] on span "Alignment" at bounding box center [895, 45] width 15 height 24
click at [905, 73] on icon "ui.textEditor.alignment.left" at bounding box center [909, 75] width 15 height 15
click at [1189, 46] on icon "Confirm" at bounding box center [1184, 44] width 15 height 15
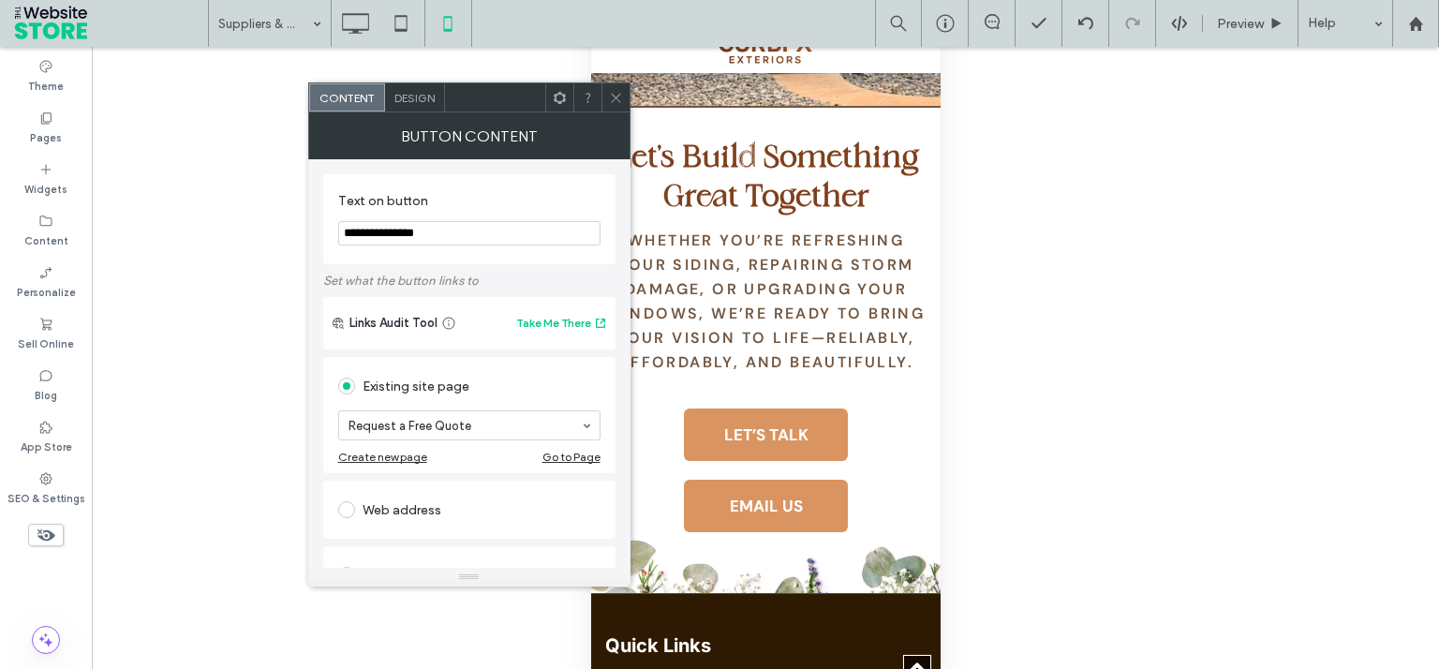
click at [408, 103] on span "Design" at bounding box center [414, 98] width 40 height 14
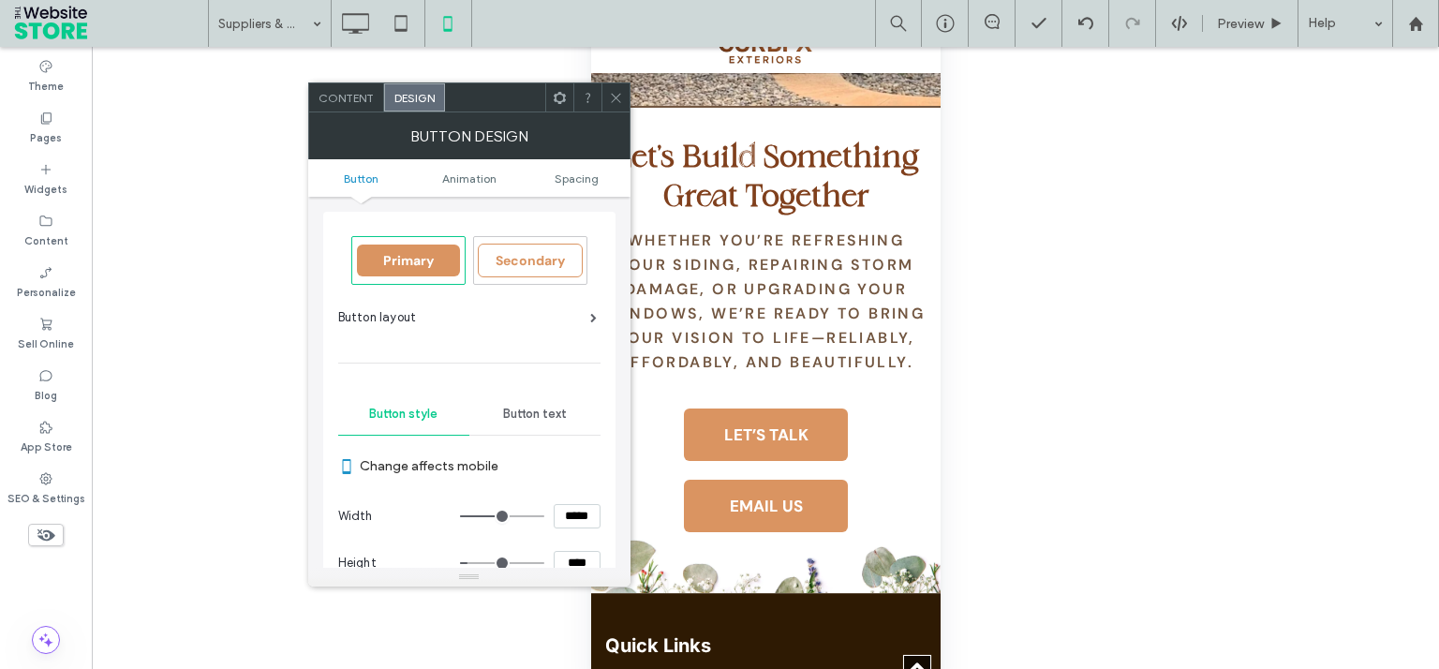
click at [575, 508] on input "*****" at bounding box center [577, 516] width 47 height 24
type input "*****"
type input "***"
click at [620, 102] on icon at bounding box center [616, 98] width 14 height 14
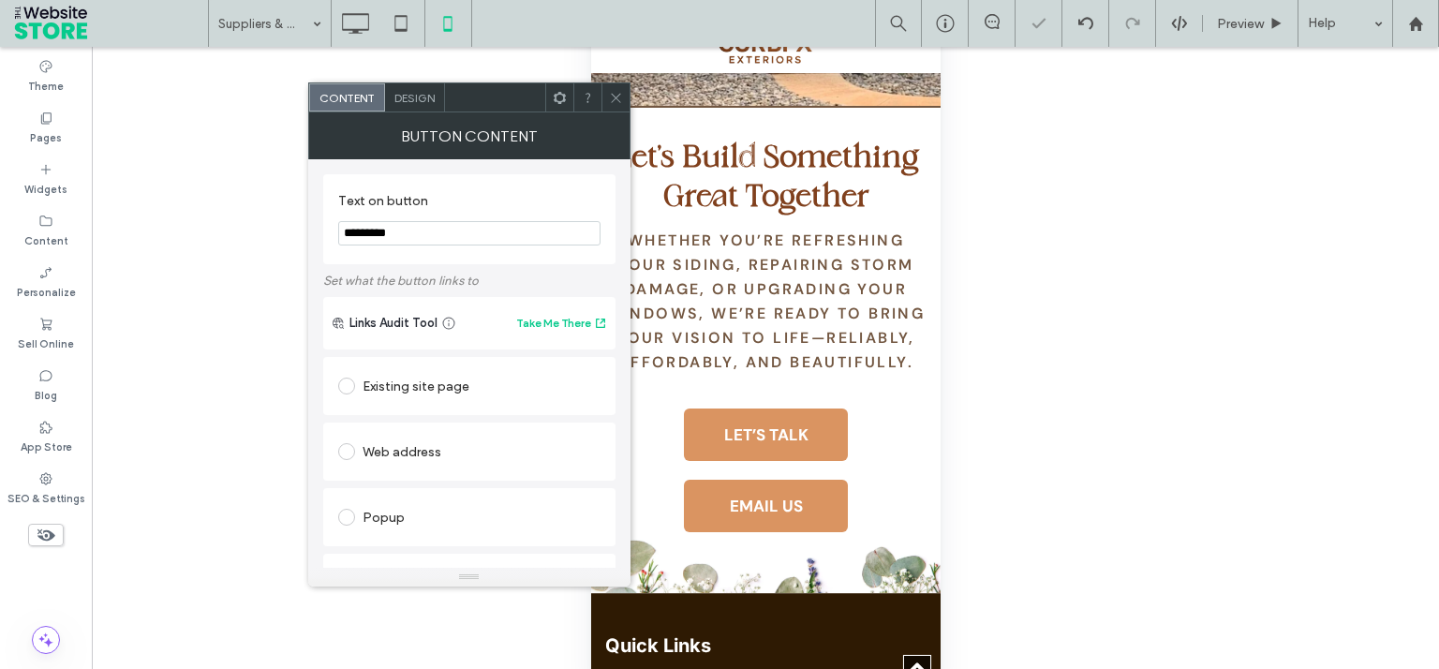
click at [433, 103] on span "Design" at bounding box center [414, 98] width 40 height 14
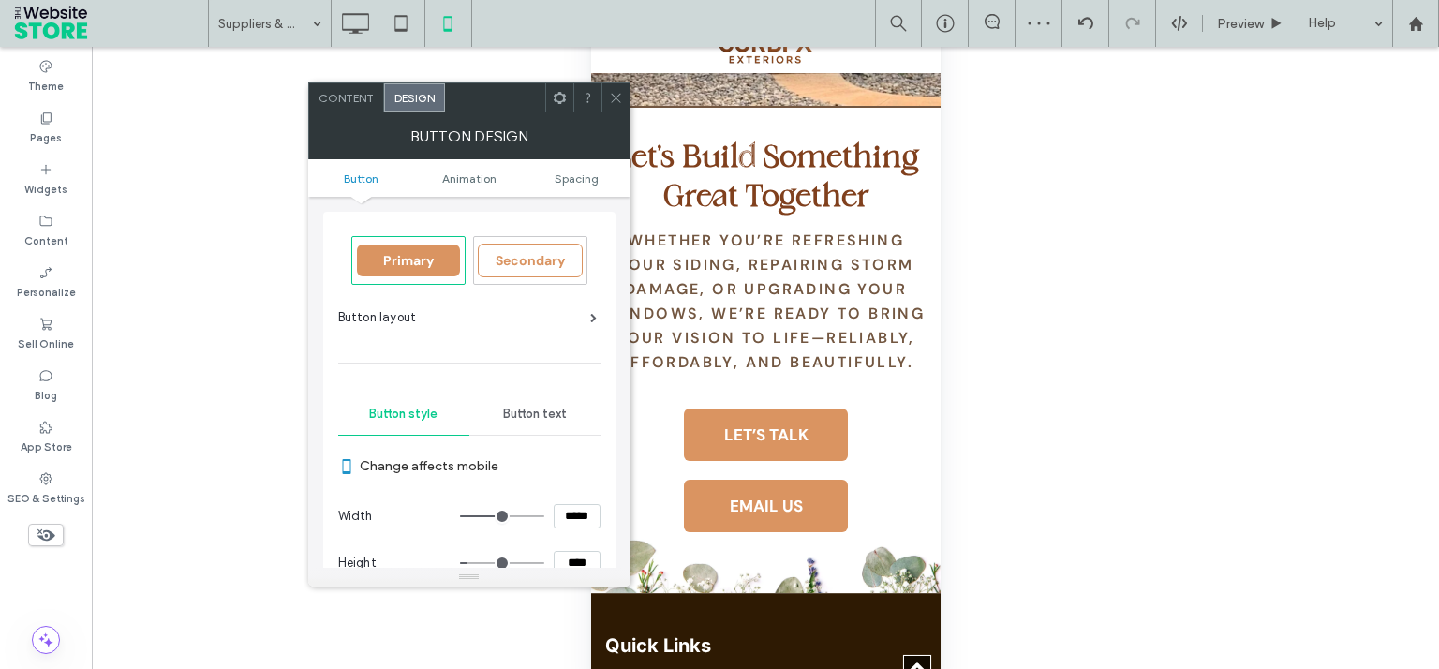
click at [569, 512] on input "*****" at bounding box center [577, 516] width 47 height 24
type input "*****"
type input "***"
click at [618, 91] on icon at bounding box center [616, 98] width 14 height 14
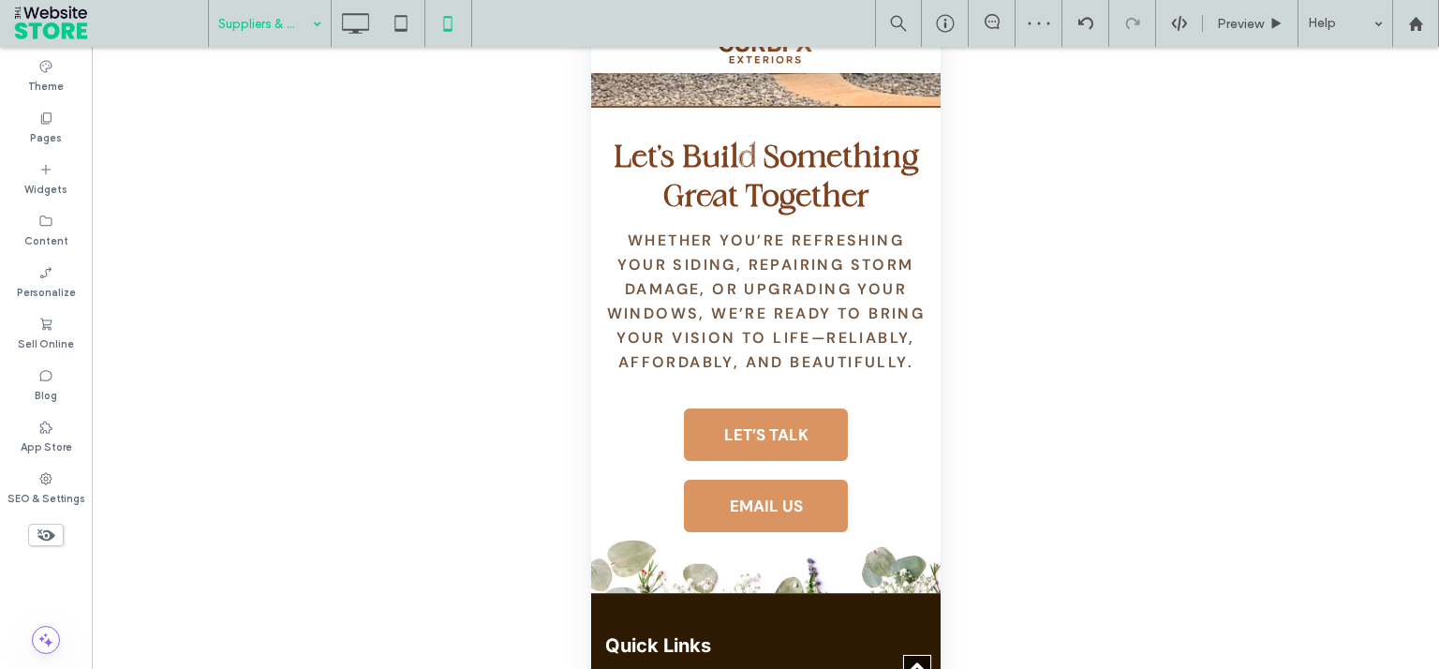
click at [283, 29] on input at bounding box center [265, 23] width 94 height 47
click at [257, 20] on input at bounding box center [265, 23] width 94 height 47
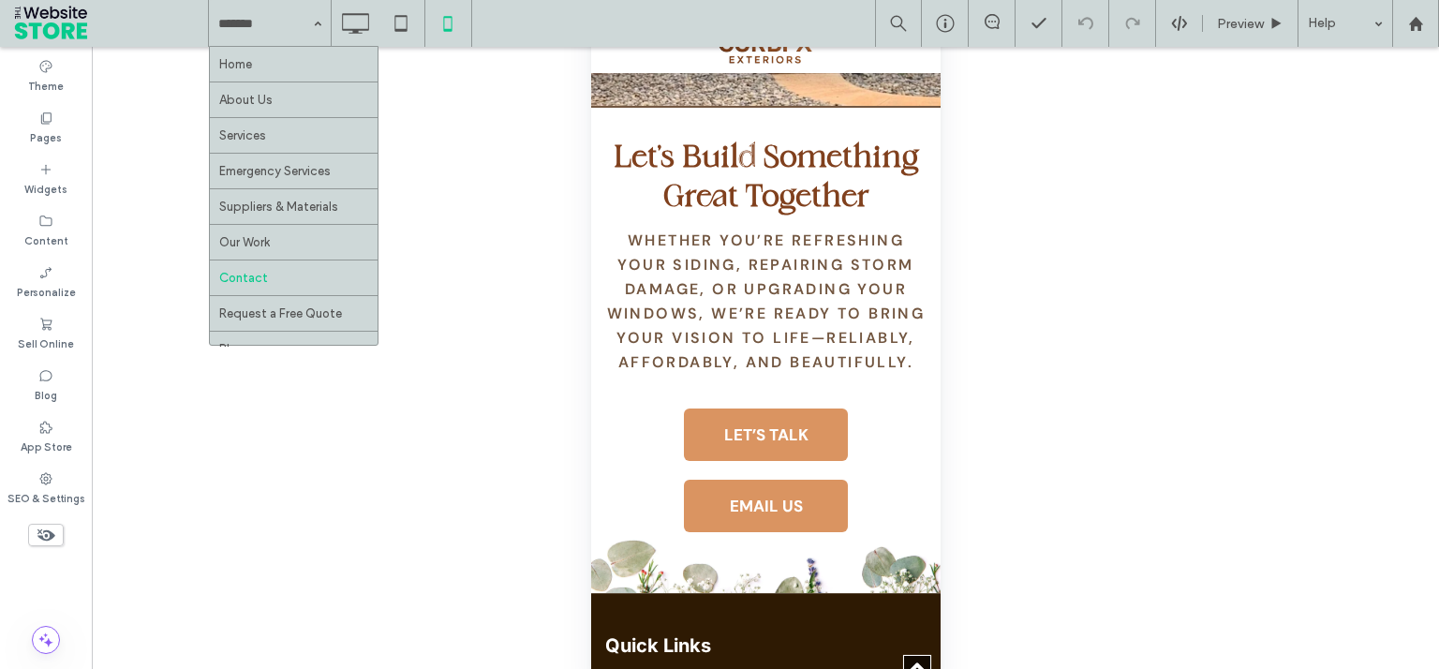
click at [419, 197] on div "Unhide? Yes Unhide? Yes Unhide? Yes Unhide? Yes Unhide? Yes Unhide? Yes Unhide?…" at bounding box center [765, 381] width 1347 height 669
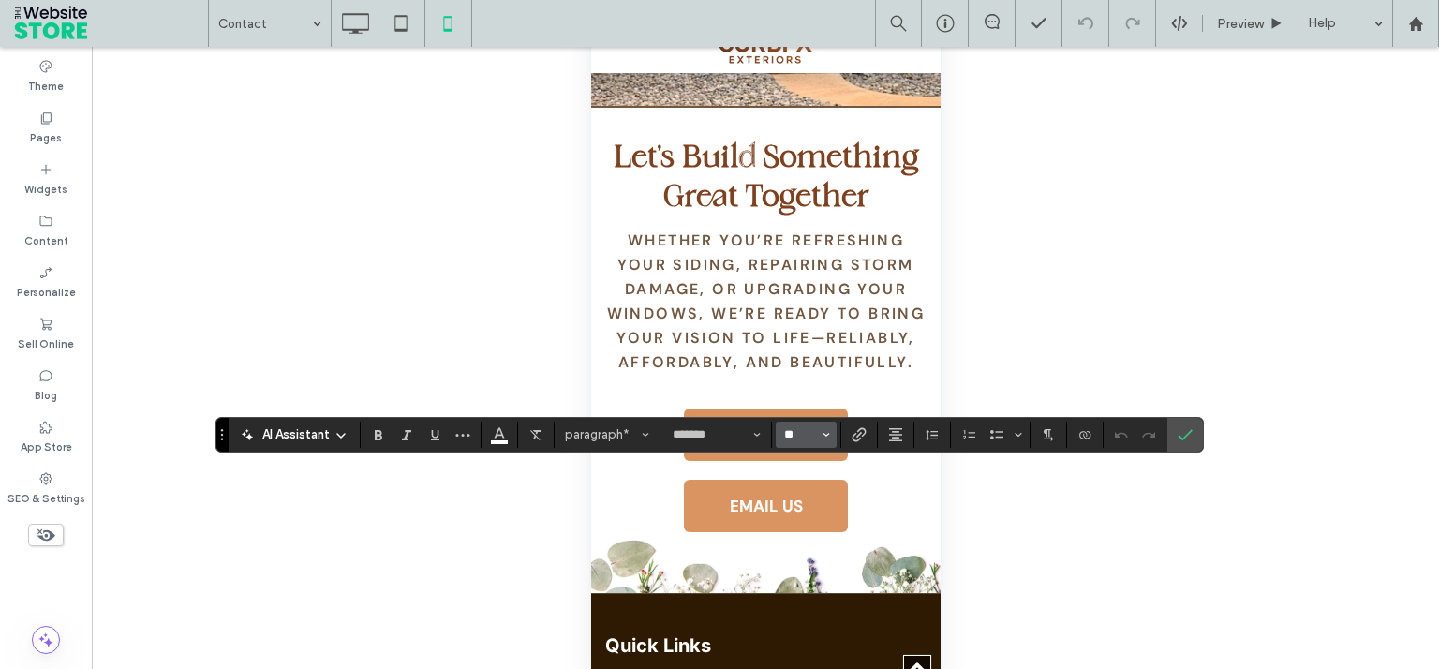
click at [799, 431] on input "**" at bounding box center [800, 434] width 37 height 15
type input "**"
drag, startPoint x: 1185, startPoint y: 436, endPoint x: 1182, endPoint y: 410, distance: 26.4
click at [1185, 436] on icon "Confirm" at bounding box center [1184, 434] width 15 height 15
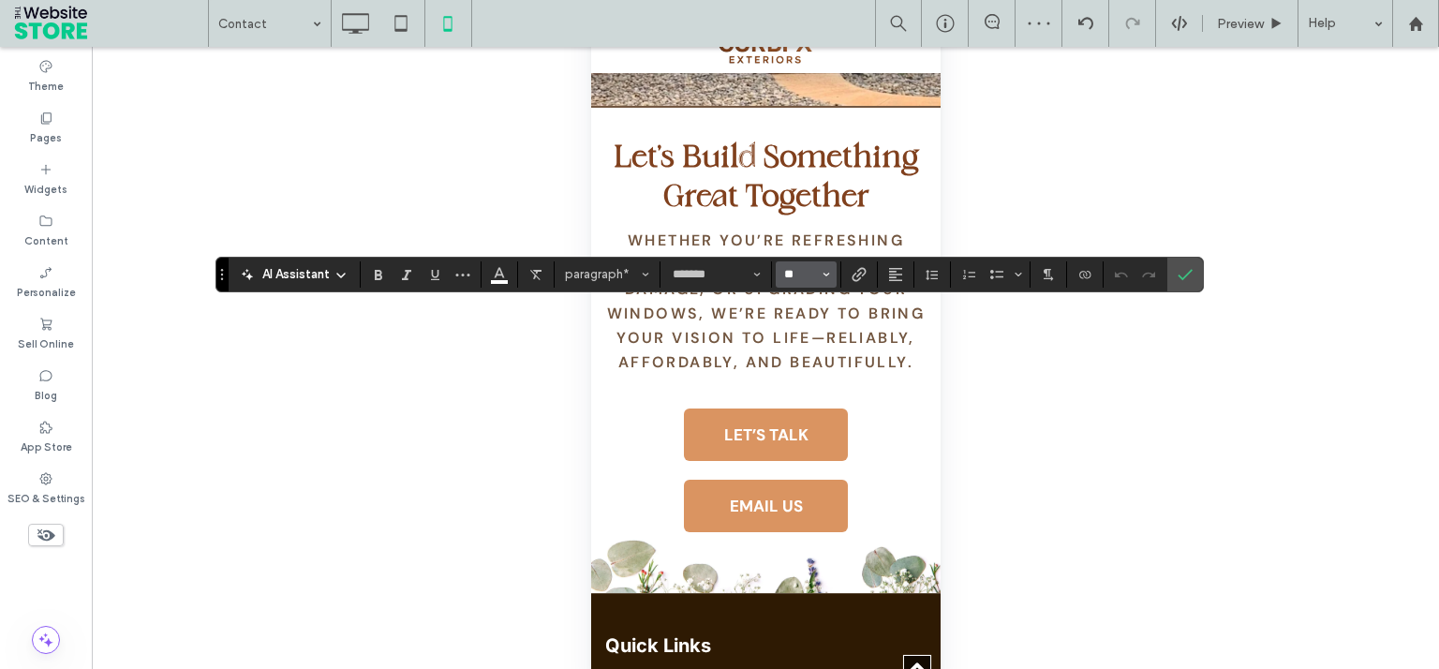
click at [799, 274] on input "**" at bounding box center [800, 274] width 37 height 15
type input "**"
click at [931, 271] on icon "Line Height" at bounding box center [931, 274] width 15 height 15
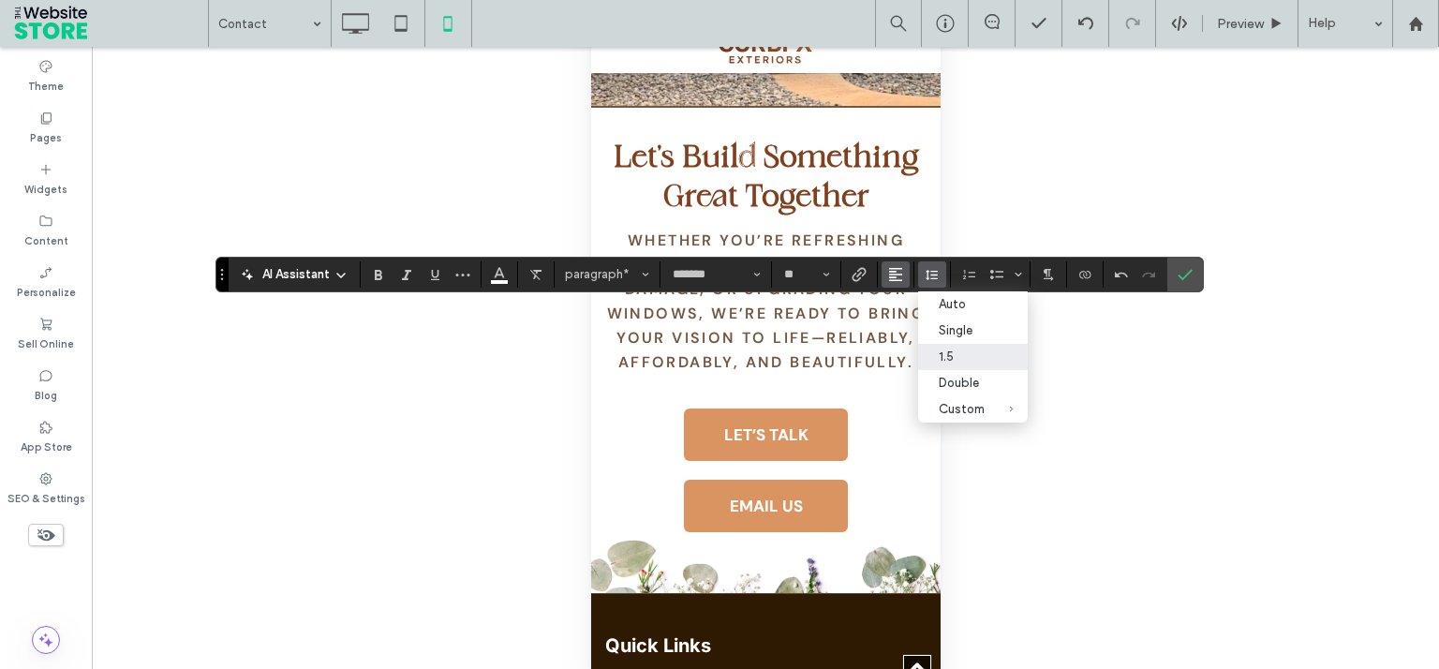
click at [901, 272] on button "Alignment" at bounding box center [895, 274] width 28 height 26
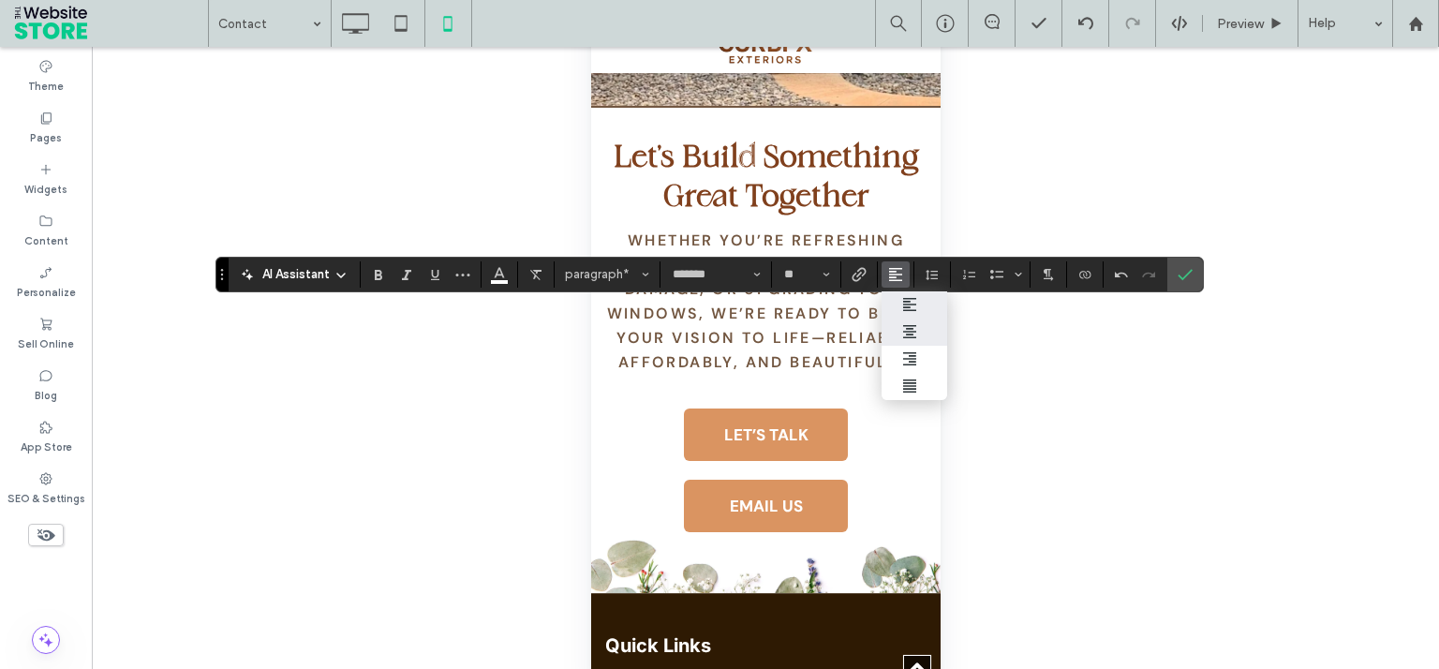
click at [914, 332] on icon "ui.textEditor.alignment.center" at bounding box center [909, 331] width 15 height 15
click at [1196, 275] on label "Confirm" at bounding box center [1185, 275] width 28 height 34
drag, startPoint x: 1184, startPoint y: 260, endPoint x: 1168, endPoint y: 268, distance: 17.6
click at [1183, 260] on span "Confirm" at bounding box center [1184, 275] width 15 height 32
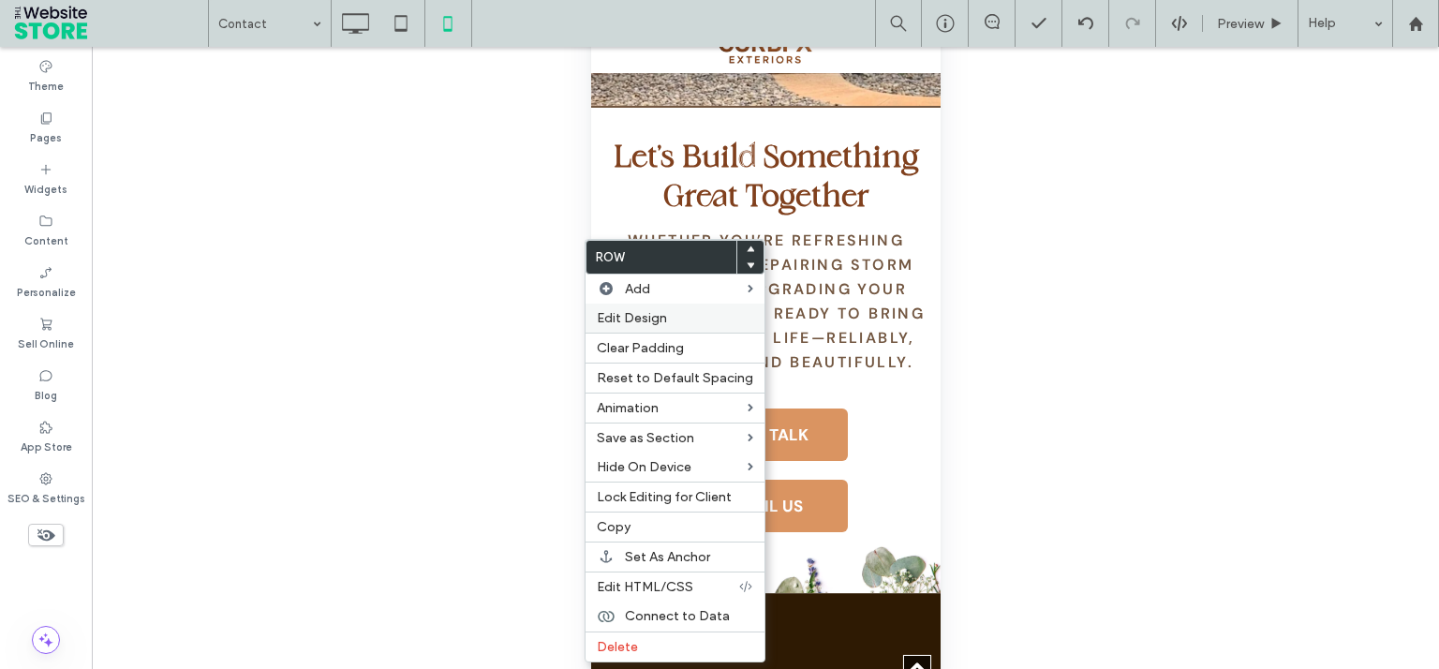
click at [623, 323] on span "Edit Design" at bounding box center [632, 318] width 70 height 16
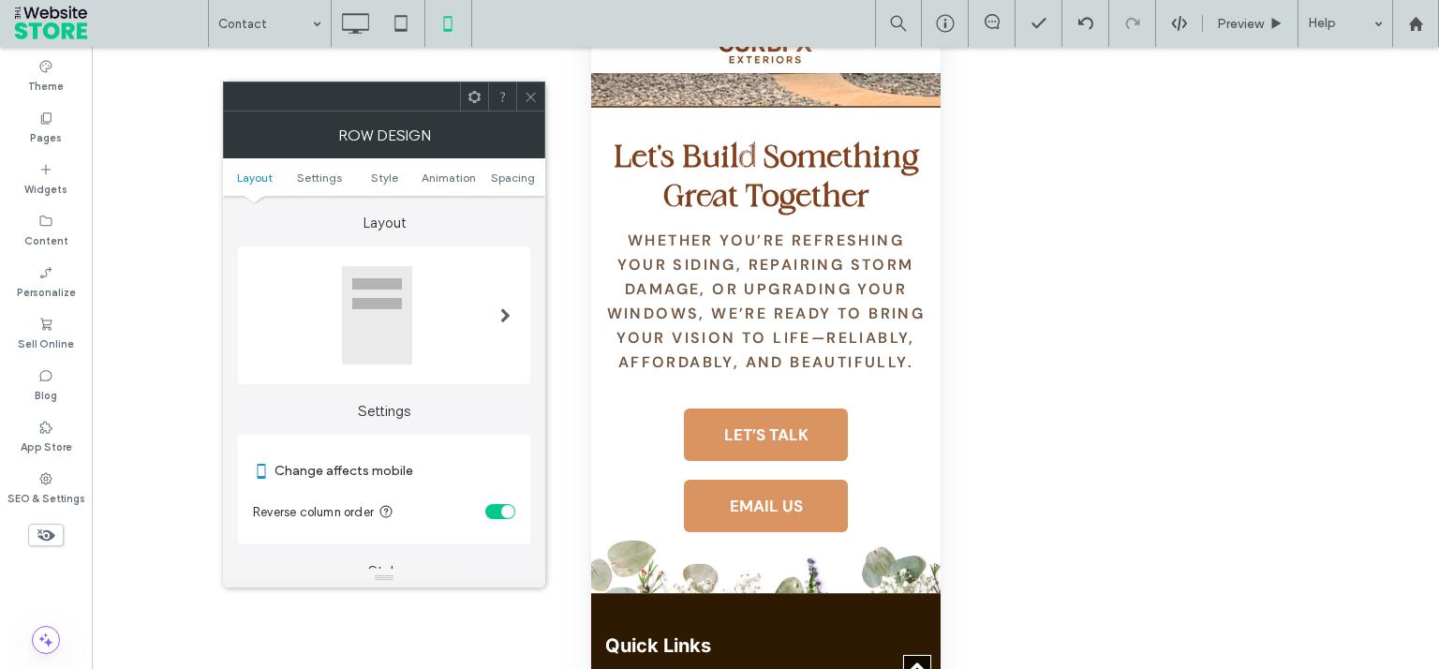
click at [485, 513] on section "Reverse column order" at bounding box center [384, 511] width 262 height 47
click at [490, 513] on div "toggle" at bounding box center [500, 511] width 30 height 15
click at [534, 99] on use at bounding box center [529, 96] width 9 height 9
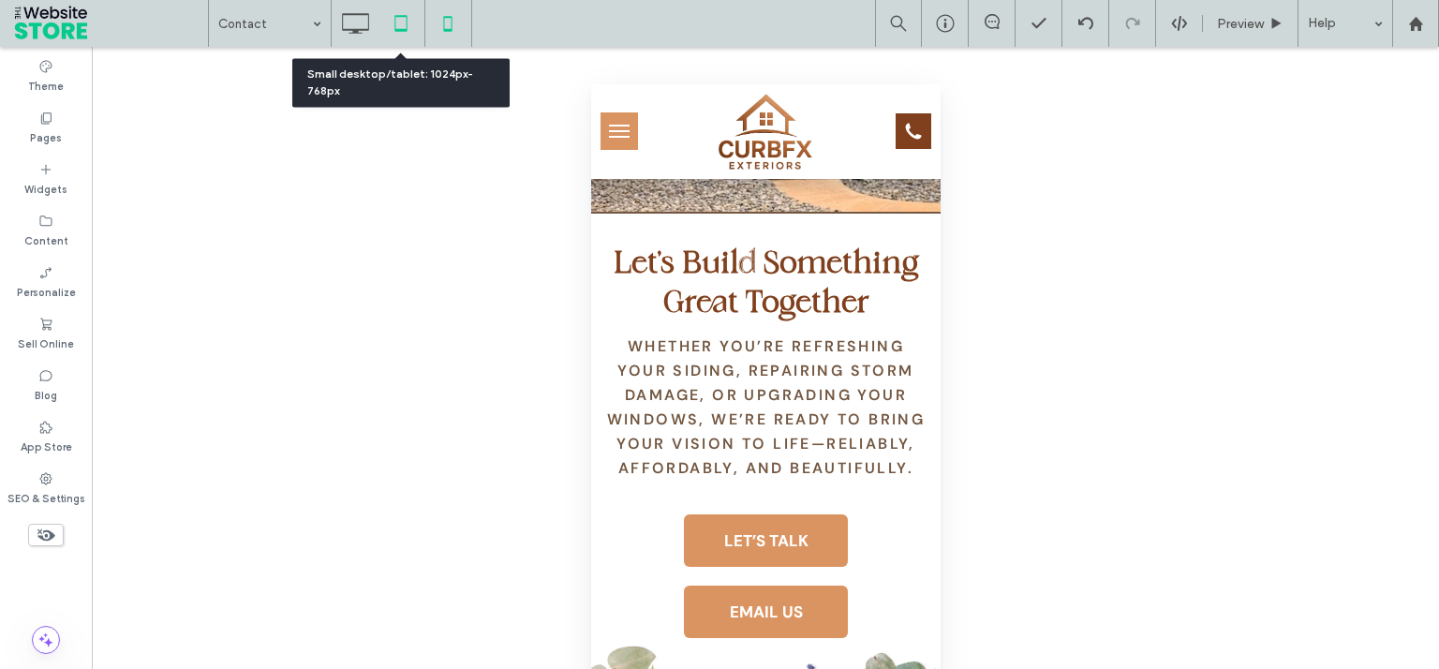
click at [395, 28] on icon at bounding box center [400, 23] width 37 height 37
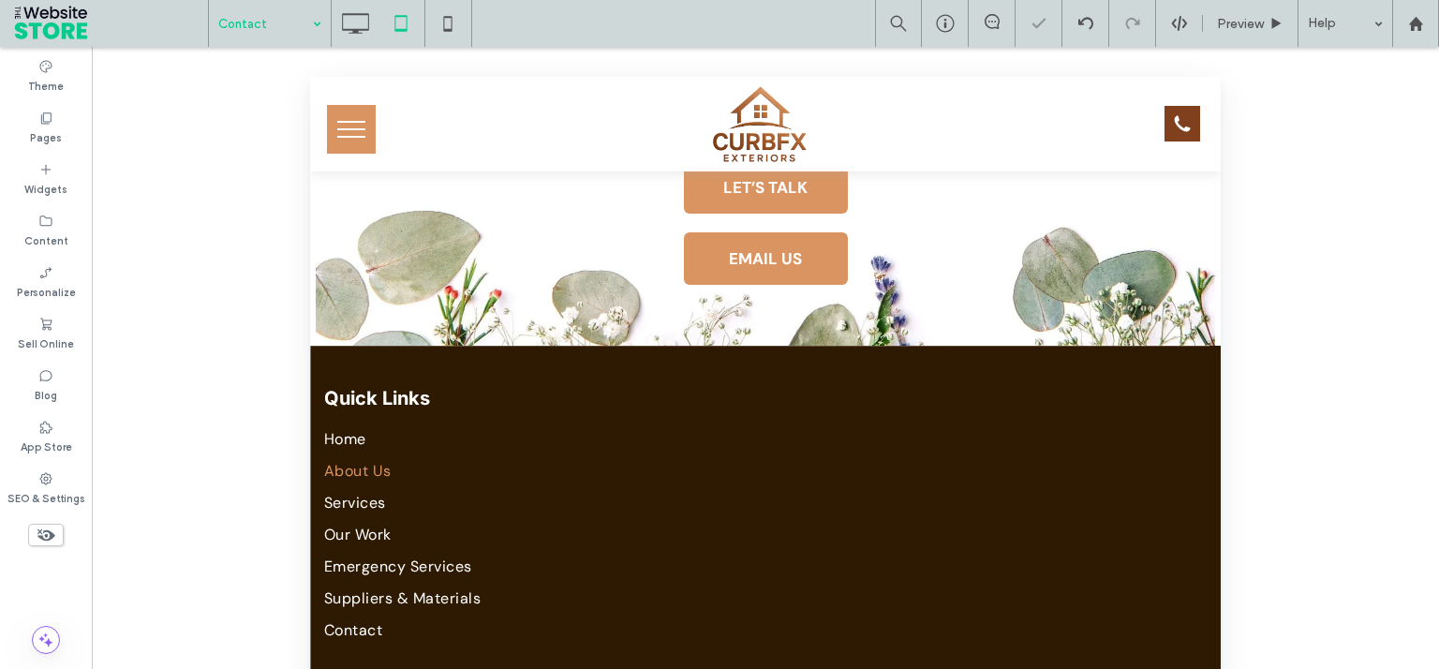
click at [268, 29] on input at bounding box center [265, 23] width 94 height 47
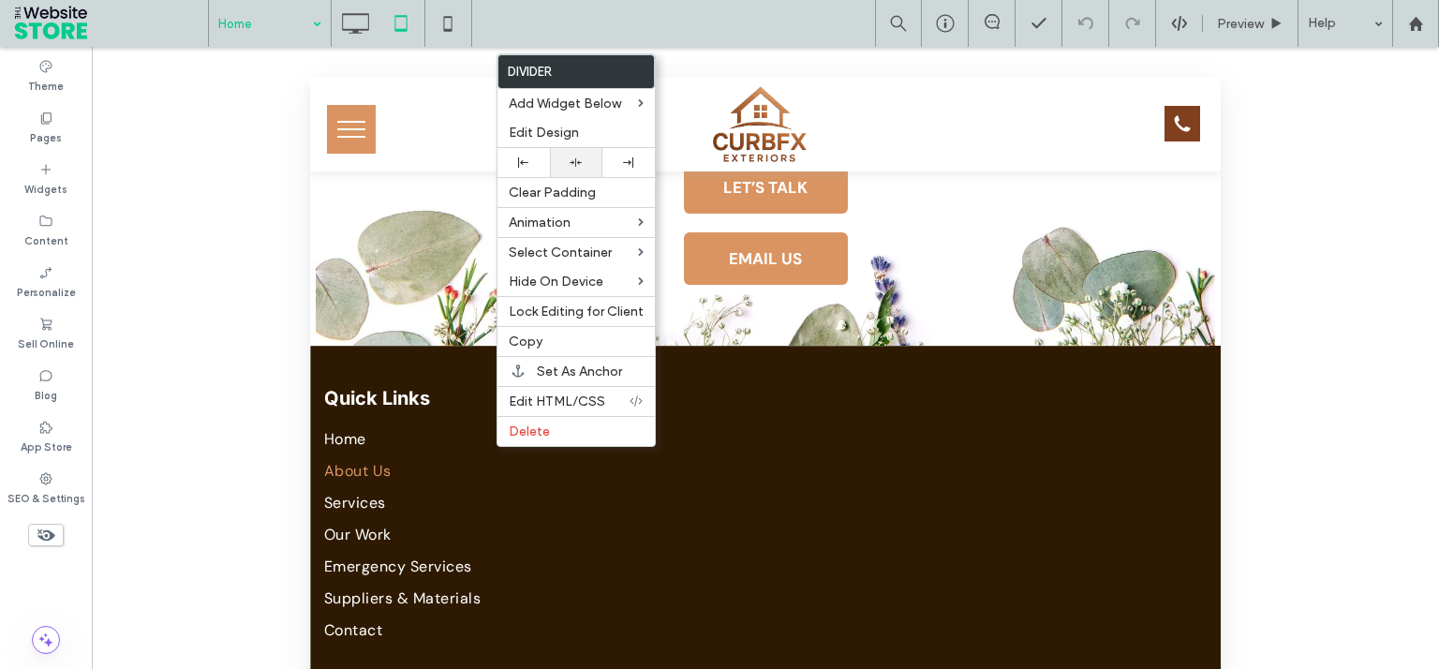
click at [581, 160] on icon at bounding box center [575, 162] width 12 height 12
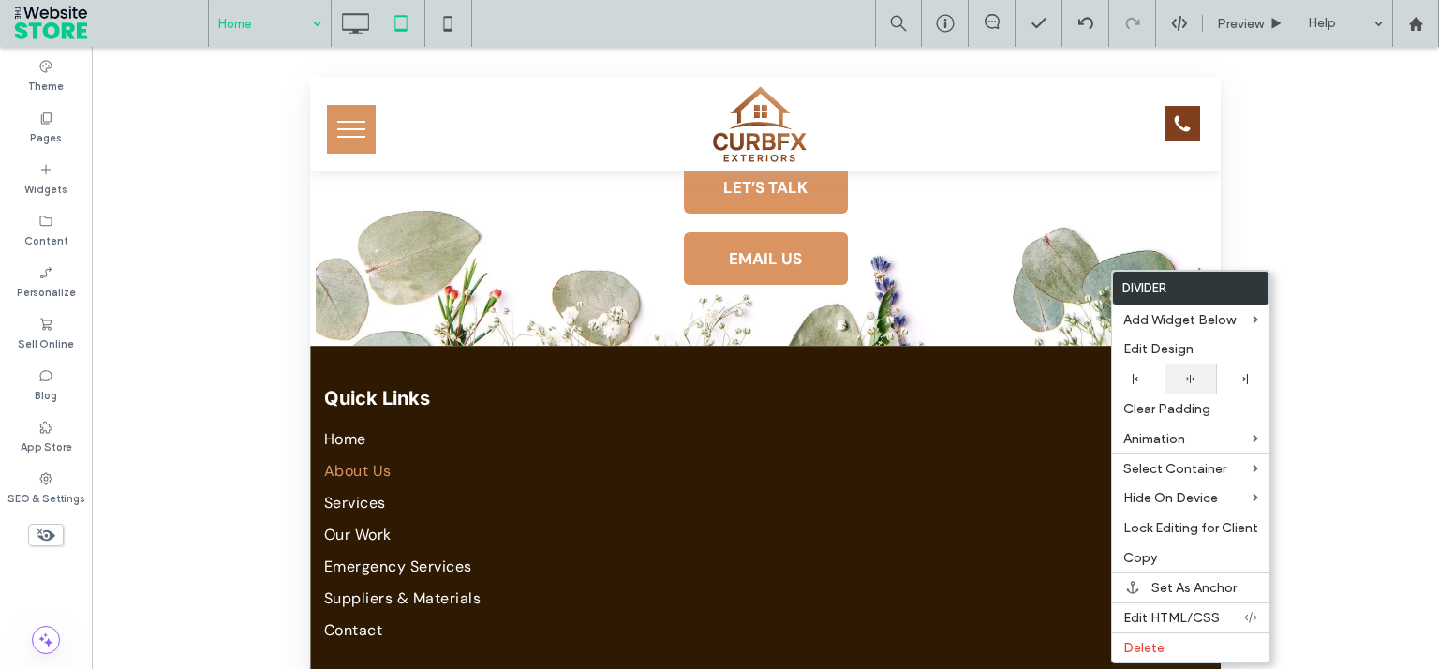
click at [1180, 382] on div at bounding box center [1191, 379] width 34 height 12
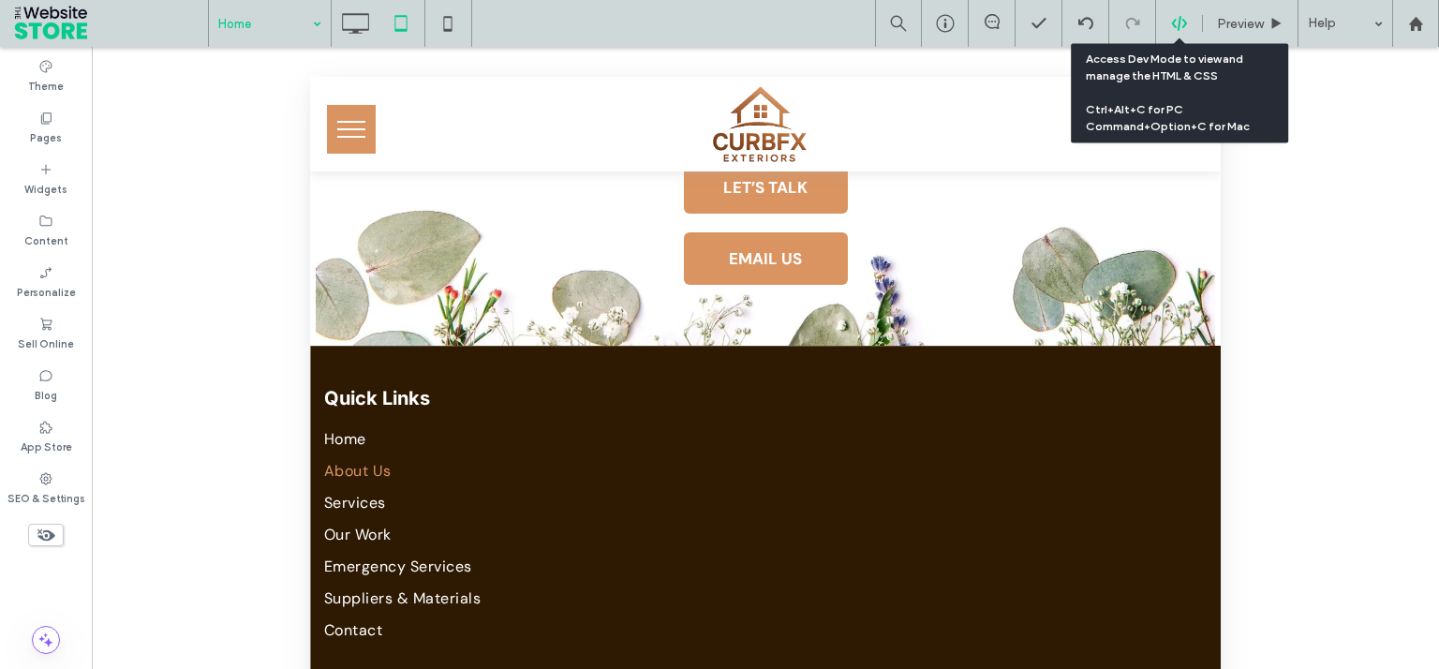
click at [1181, 17] on icon at bounding box center [1179, 23] width 17 height 17
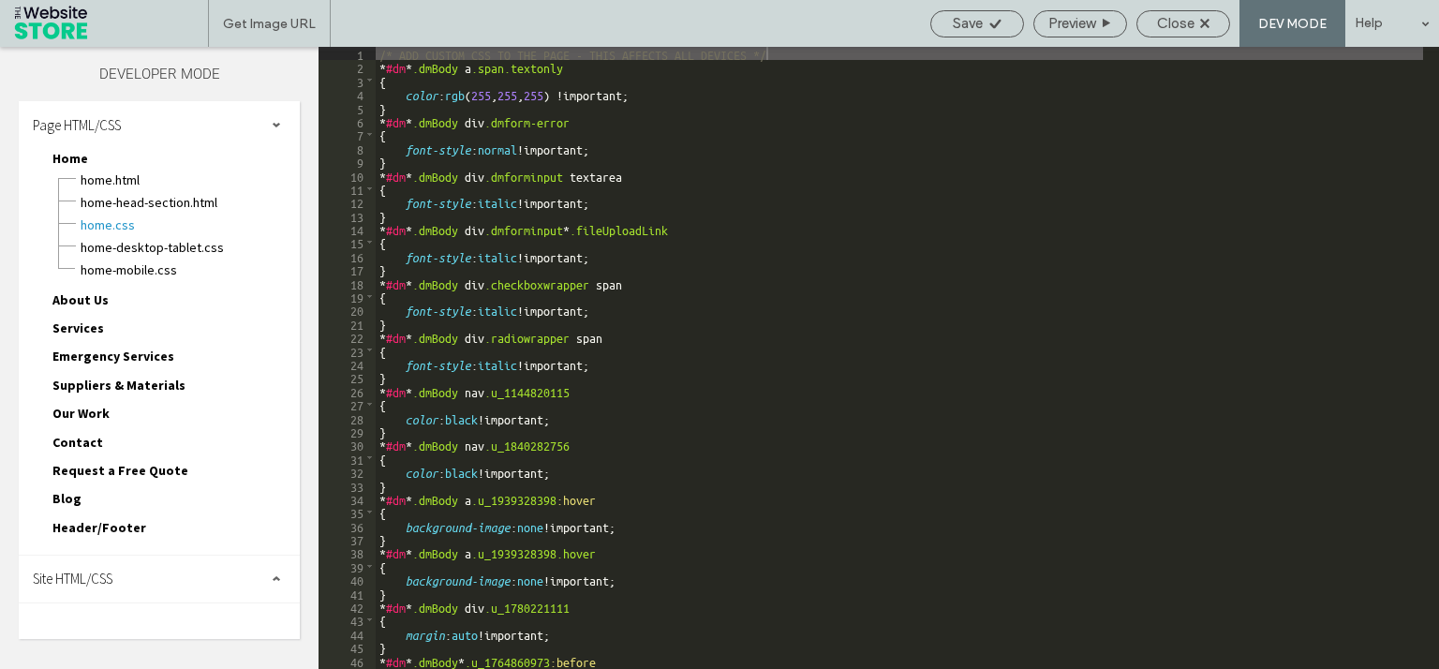
click at [151, 555] on div "Site HTML/CSS" at bounding box center [159, 578] width 281 height 47
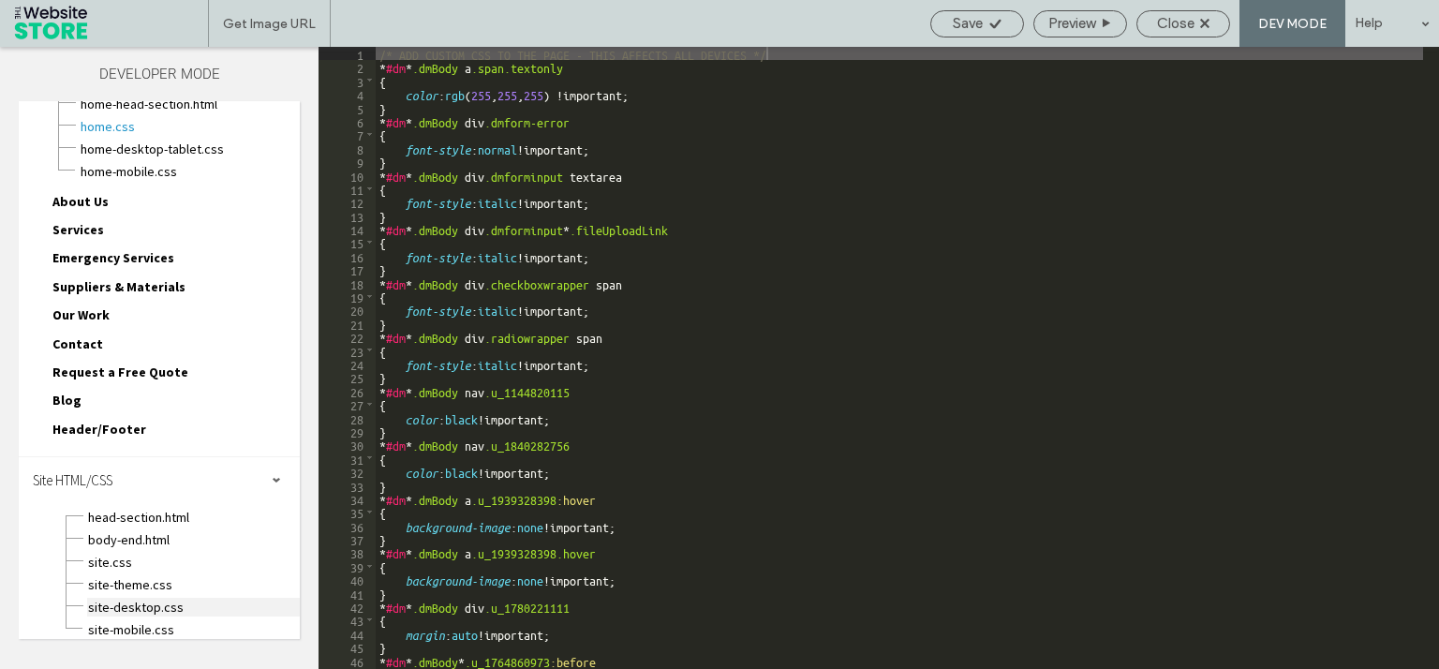
click at [150, 598] on span "site-desktop.css" at bounding box center [193, 607] width 213 height 19
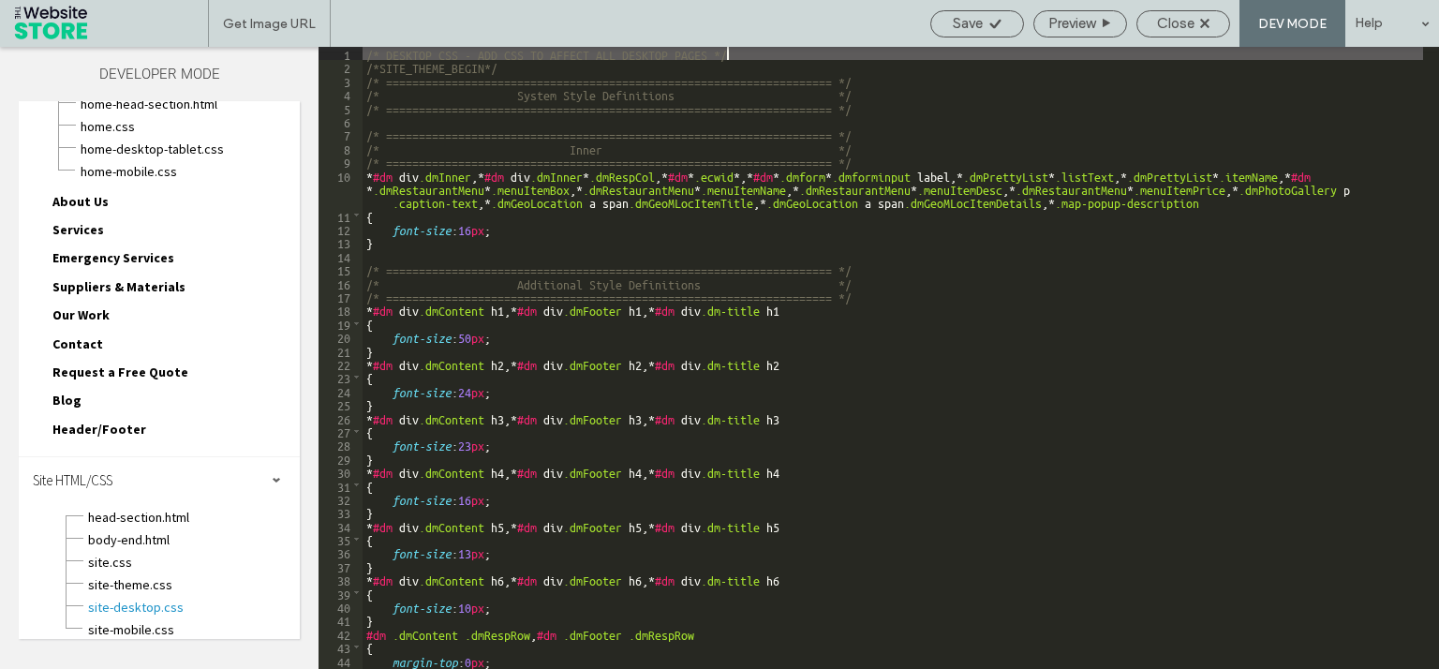
scroll to position [565, 0]
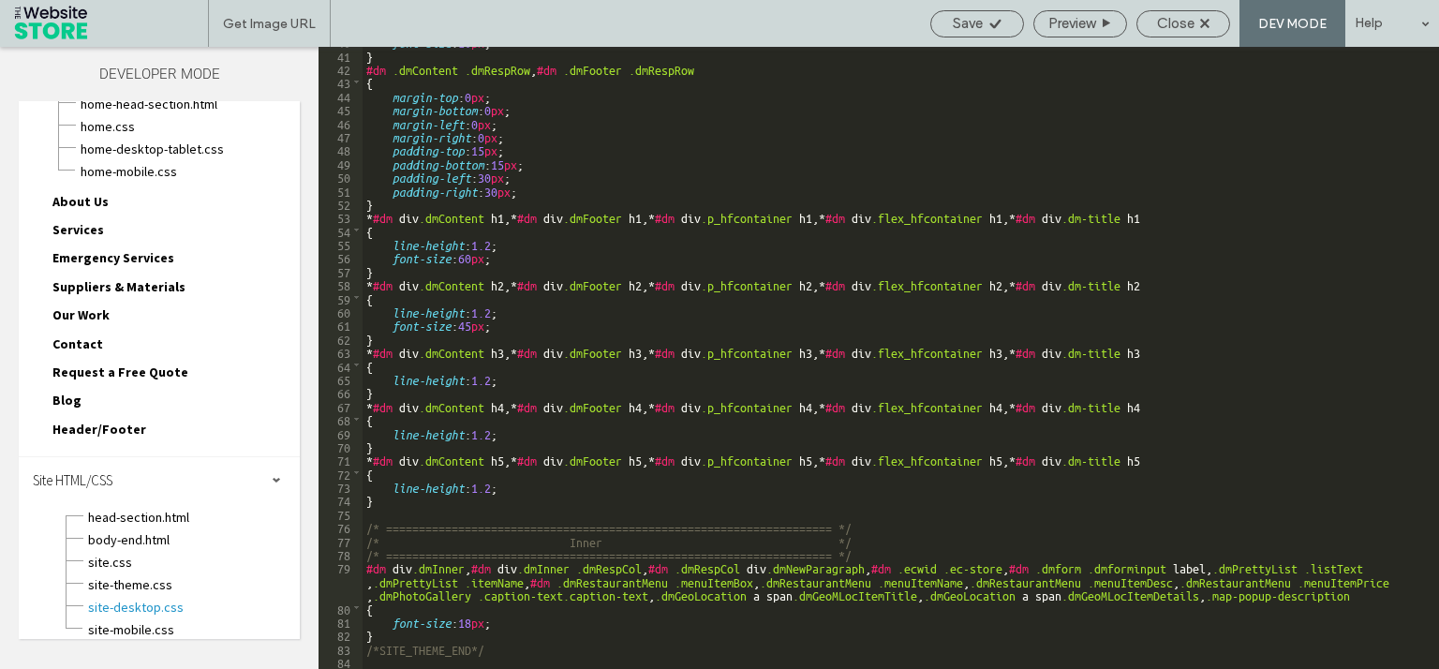
click at [584, 642] on div "font-size : 10 px ; } #dm .dmContent .dmRespRow , #dm .dmFooter .dmRespRow { ma…" at bounding box center [892, 359] width 1060 height 649
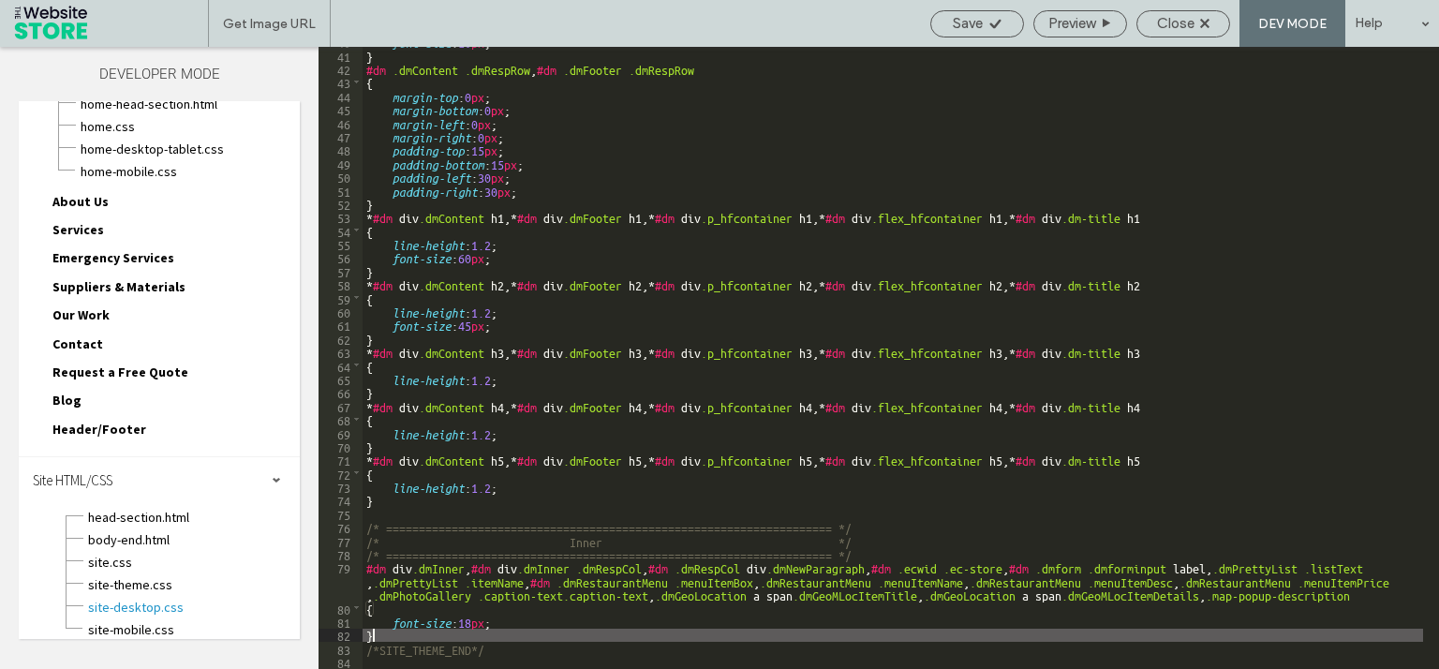
click at [578, 643] on div "font-size : 10 px ; } #dm .dmContent .dmRespRow , #dm .dmFooter .dmRespRow { ma…" at bounding box center [892, 359] width 1060 height 649
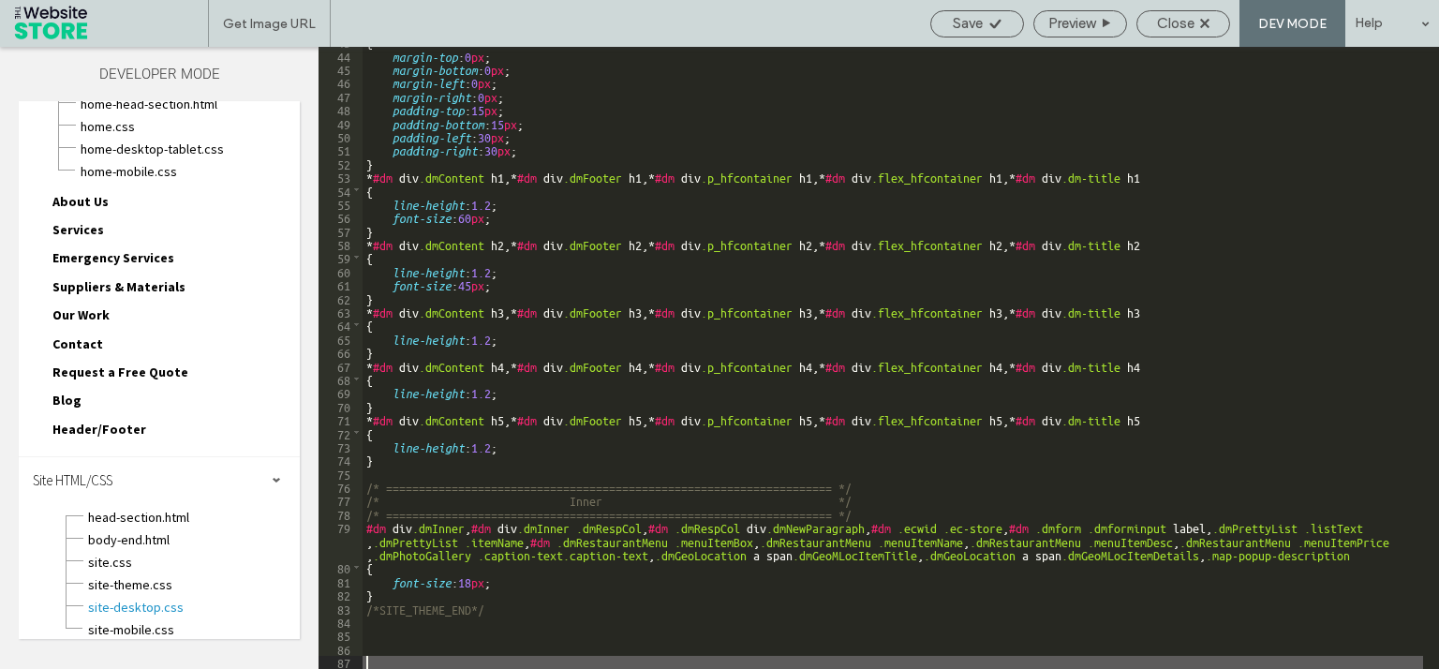
scroll to position [0, 0]
paste textarea
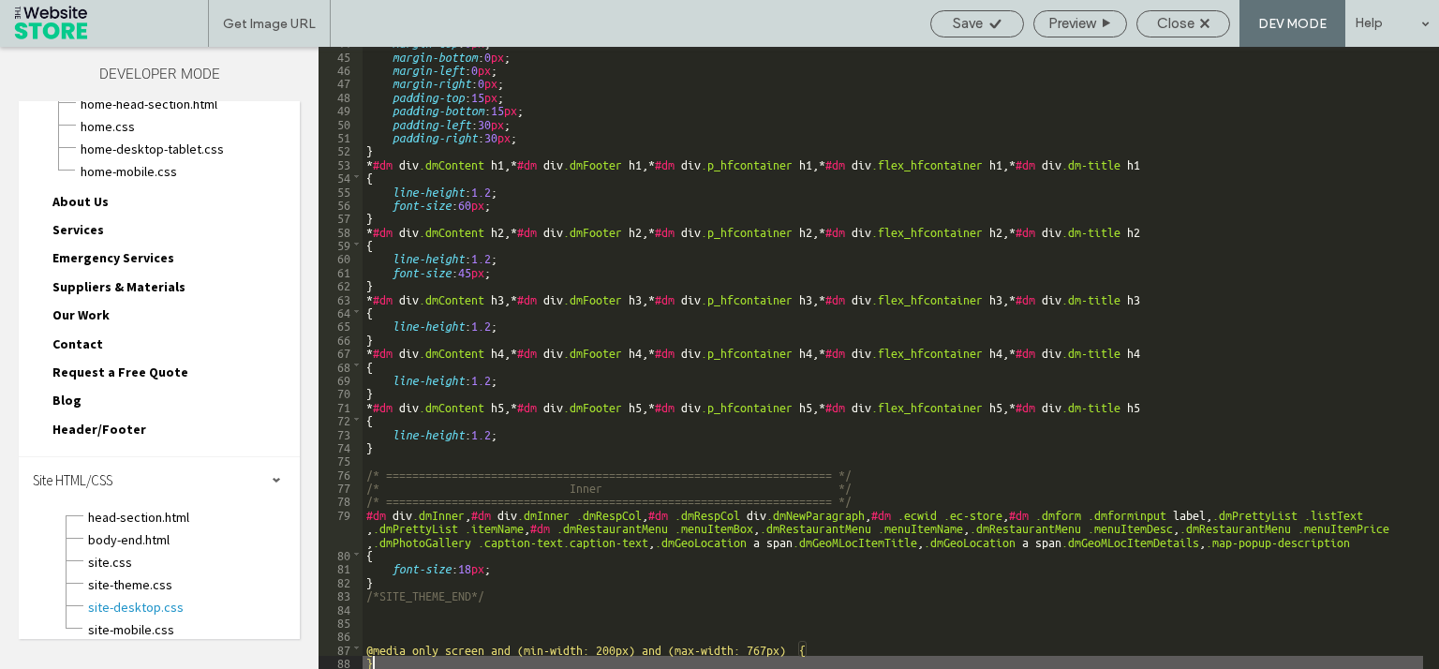
scroll to position [632, 0]
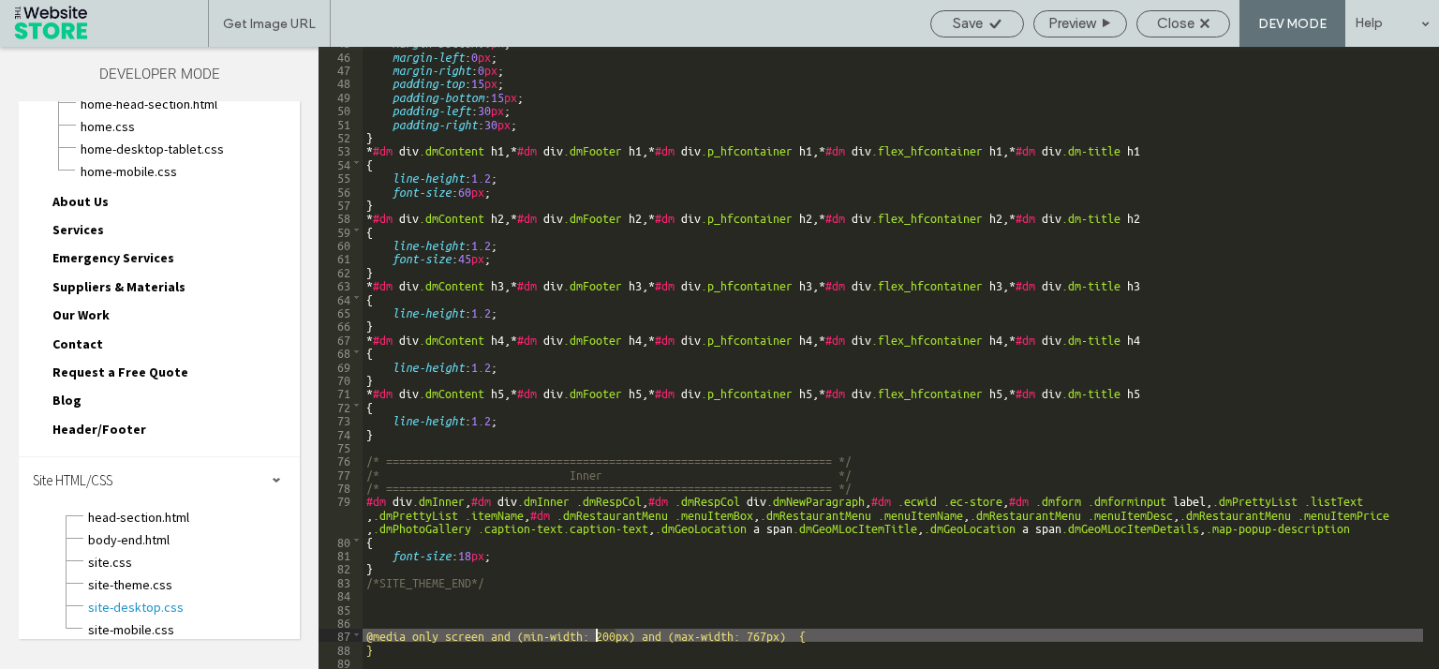
drag, startPoint x: 617, startPoint y: 635, endPoint x: 598, endPoint y: 635, distance: 18.7
click at [598, 635] on div "margin-bottom : 0 px ; margin-left : 0 px ; margin-right : 0 px ; padding-top :…" at bounding box center [892, 359] width 1060 height 649
click at [769, 629] on div "margin-bottom : 0 px ; margin-left : 0 px ; margin-right : 0 px ; padding-top :…" at bounding box center [892, 359] width 1060 height 649
click at [747, 637] on div "margin-bottom : 0 px ; margin-left : 0 px ; margin-right : 0 px ; padding-top :…" at bounding box center [892, 359] width 1060 height 649
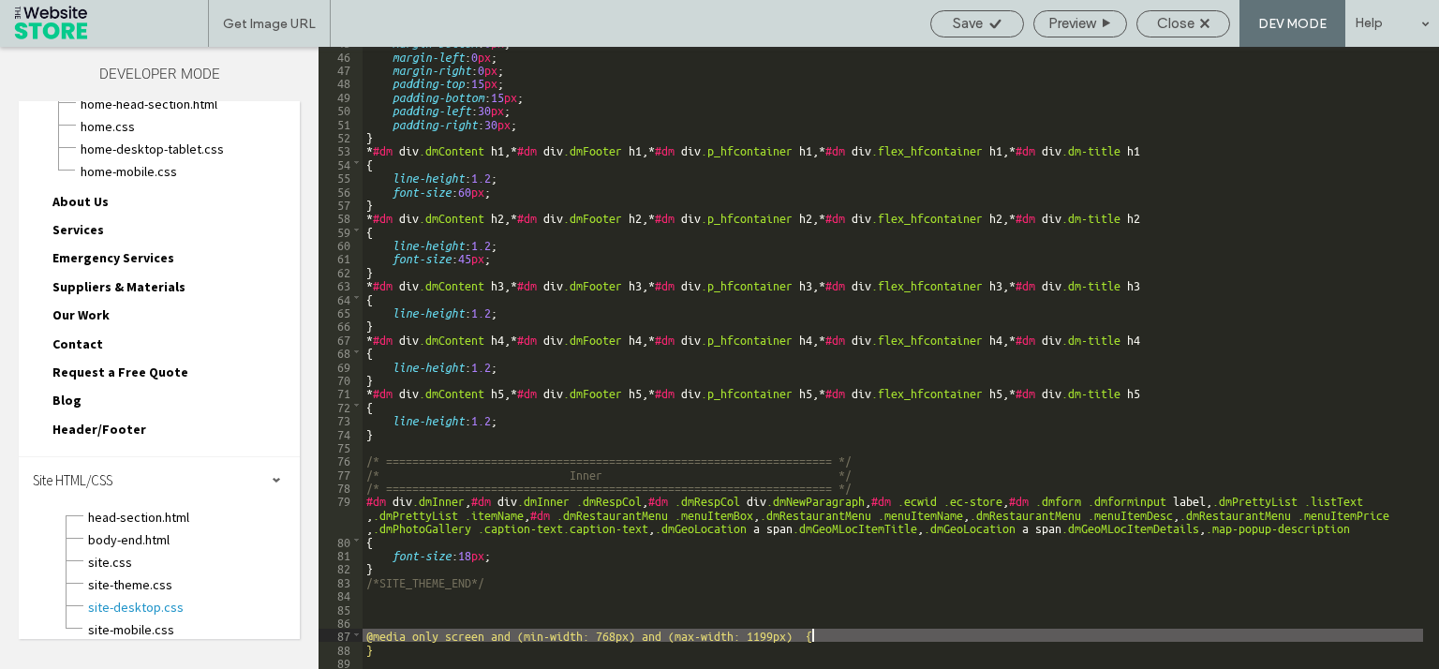
click at [835, 635] on div "margin-bottom : 0 px ; margin-left : 0 px ; margin-right : 0 px ; padding-top :…" at bounding box center [892, 359] width 1060 height 649
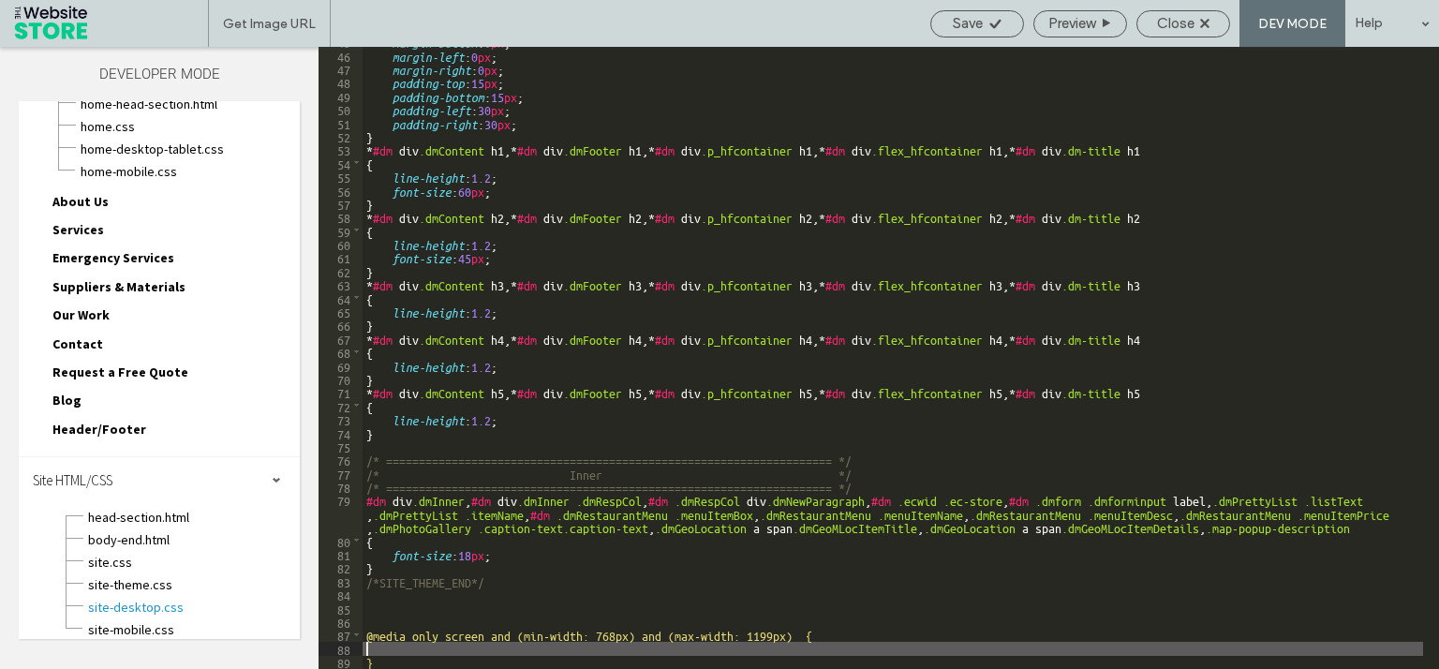
click at [369, 644] on div "margin-bottom : 0 px ; margin-left : 0 px ; margin-right : 0 px ; padding-top :…" at bounding box center [892, 359] width 1060 height 649
paste textarea
click at [560, 650] on div "margin-bottom : 0 px ; margin-left : 0 px ; margin-right : 0 px ; padding-top :…" at bounding box center [892, 359] width 1060 height 649
click at [556, 650] on div "margin-bottom : 0 px ; margin-left : 0 px ; margin-right : 0 px ; padding-top :…" at bounding box center [892, 359] width 1060 height 649
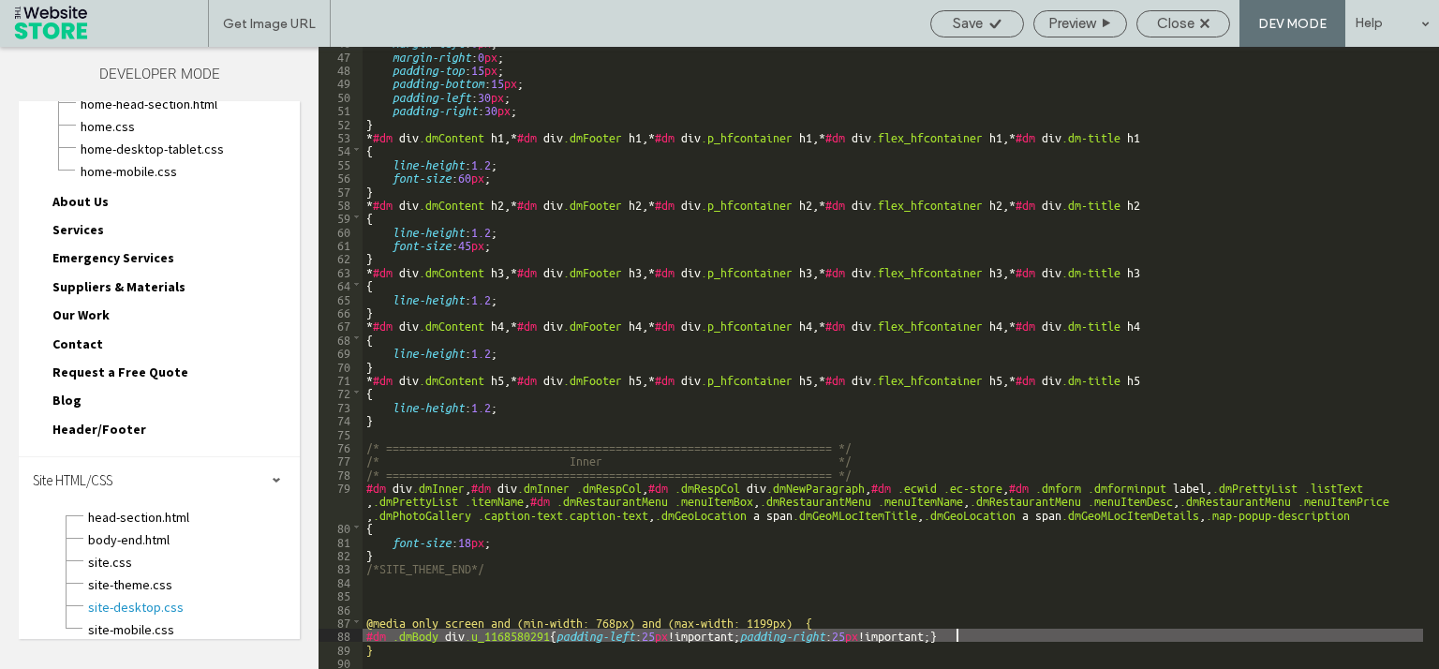
scroll to position [645, 0]
click at [368, 634] on div "margin-left : 0 px ; margin-right : 0 px ; padding-top : 15 px ; padding-bottom…" at bounding box center [892, 359] width 1060 height 649
click at [982, 22] on div "Save" at bounding box center [977, 23] width 92 height 17
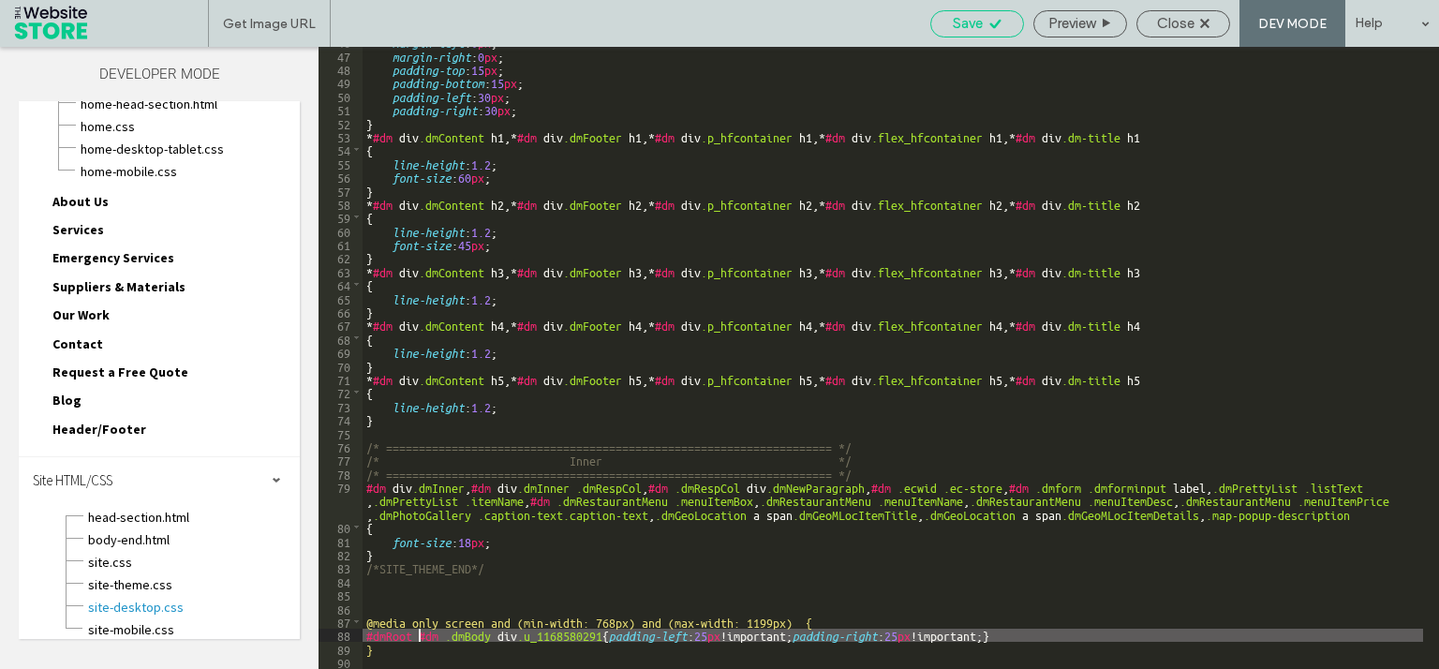
click at [998, 34] on div "Save" at bounding box center [977, 23] width 94 height 27
click at [1057, 639] on div "margin-left : 0 px ; margin-right : 0 px ; padding-top : 15 px ; padding-bottom…" at bounding box center [892, 359] width 1060 height 649
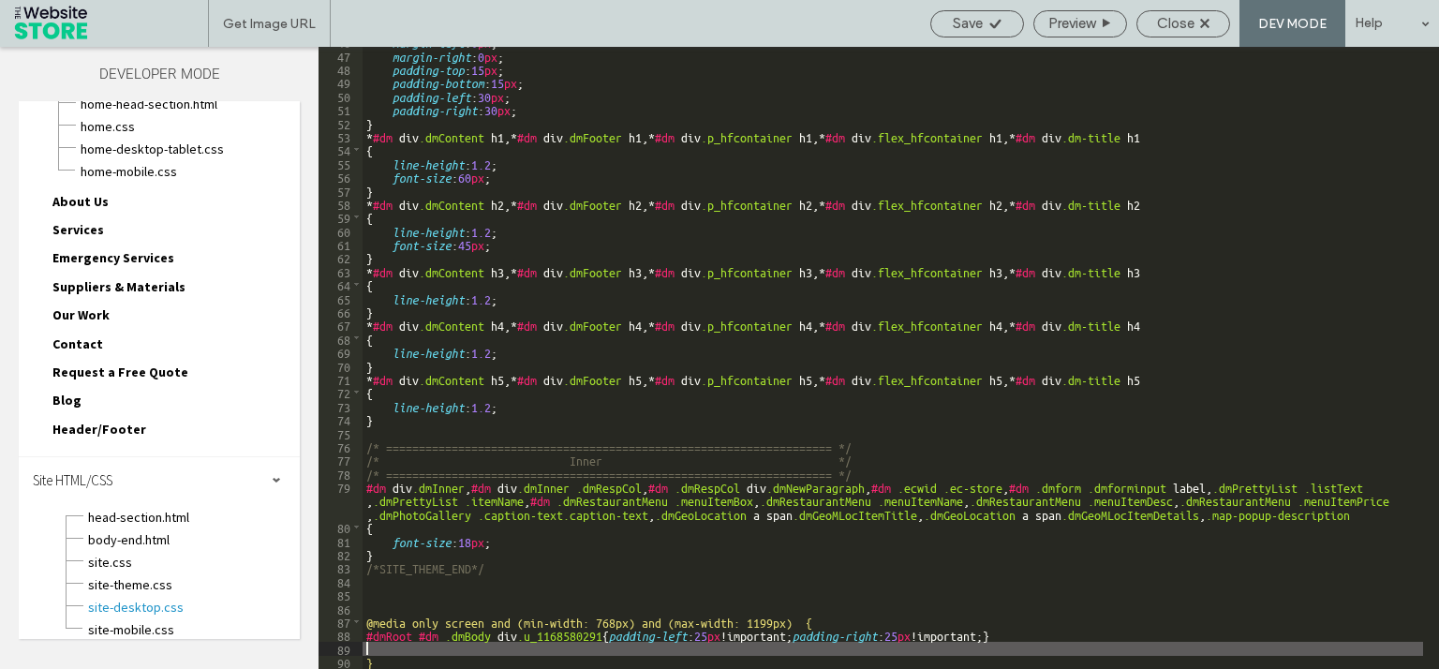
paste textarea
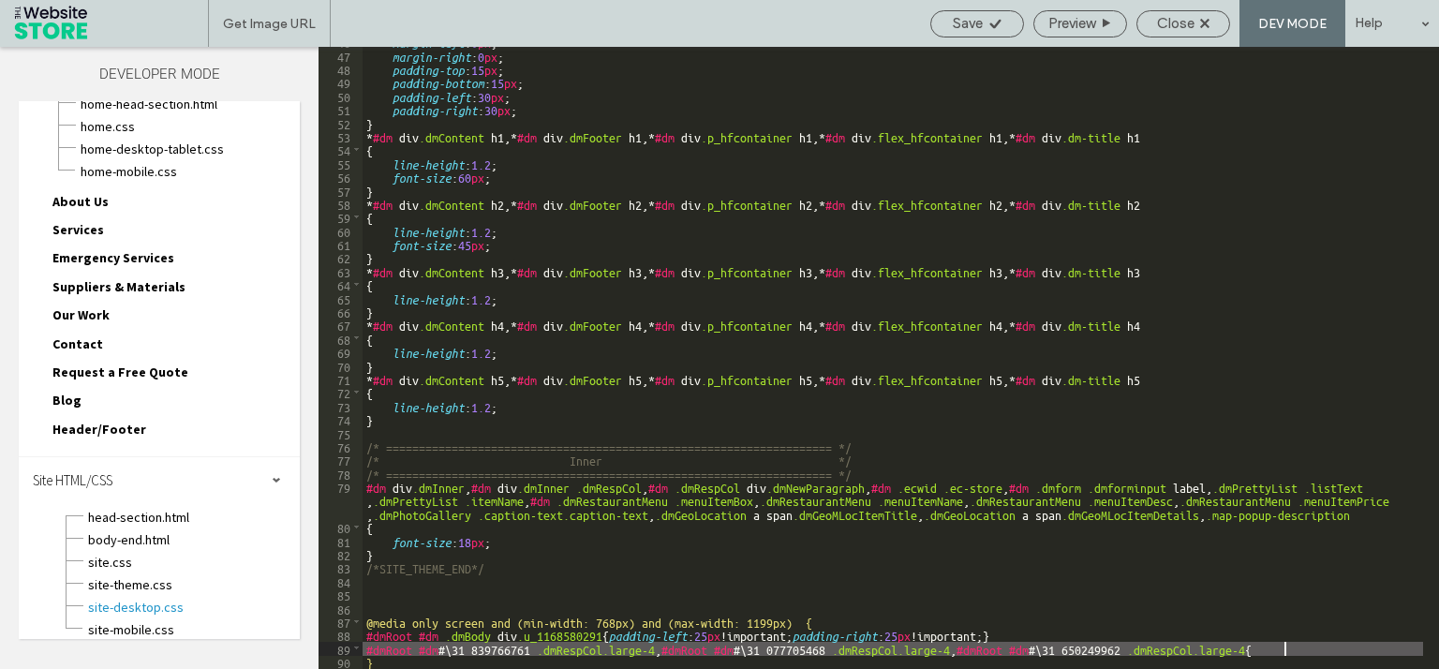
type textarea "**"
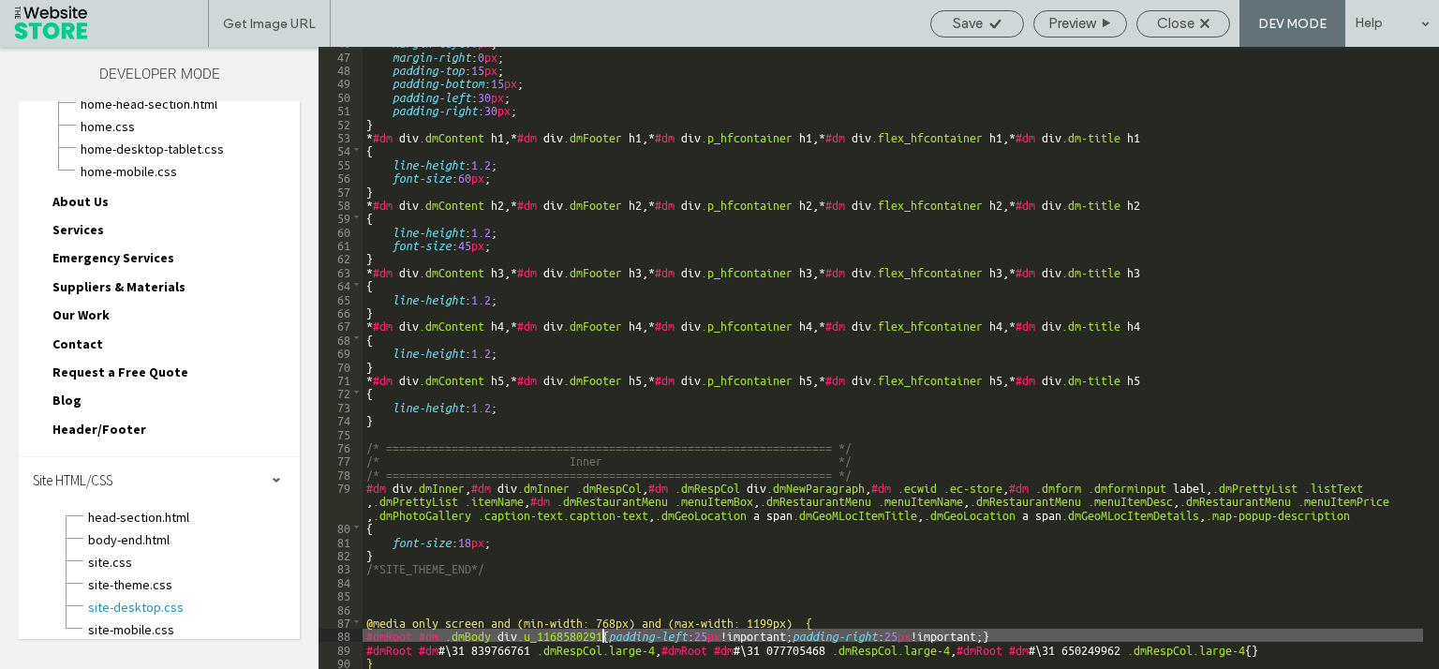
click at [604, 637] on div "margin-left : 0 px ; margin-right : 0 px ; padding-top : 15 px ; padding-bottom…" at bounding box center [892, 359] width 1060 height 649
click at [610, 637] on div "margin-left : 0 px ; margin-right : 0 px ; padding-top : 15 px ; padding-bottom…" at bounding box center [892, 359] width 1060 height 649
click at [1006, 633] on div "margin-left : 0 px ; margin-right : 0 px ; padding-top : 15 px ; padding-bottom…" at bounding box center [892, 359] width 1060 height 649
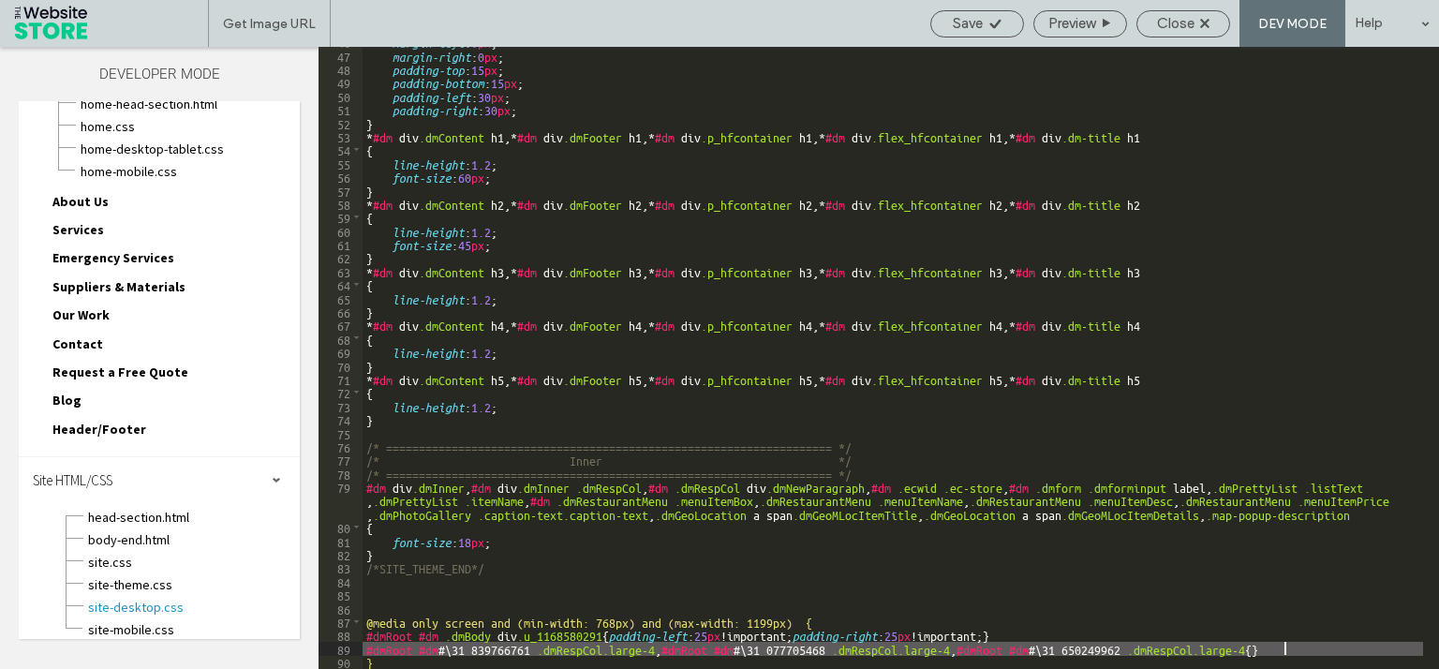
click at [1283, 652] on div "margin-left : 0 px ; margin-right : 0 px ; padding-top : 15 px ; padding-bottom…" at bounding box center [892, 359] width 1060 height 649
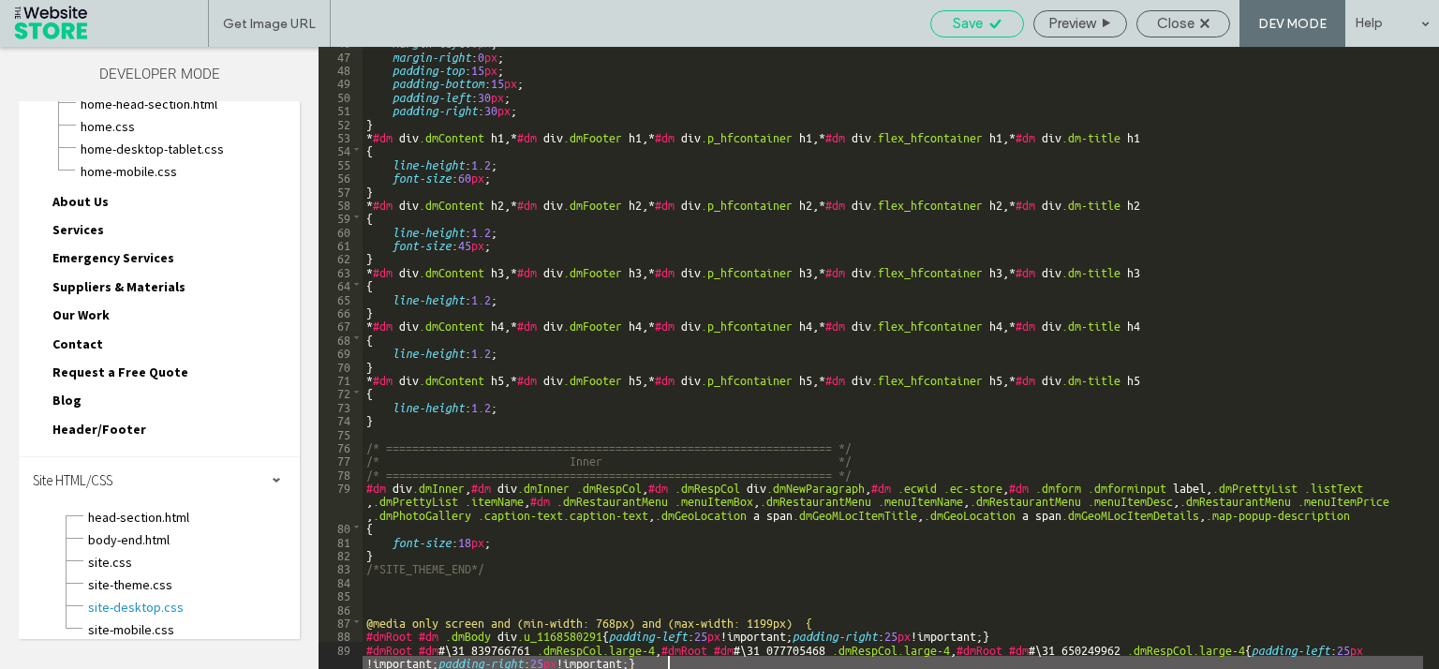
click at [973, 25] on span "Save" at bounding box center [968, 23] width 30 height 17
click at [977, 21] on span "Save" at bounding box center [968, 23] width 30 height 17
click at [1207, 21] on use at bounding box center [1204, 23] width 9 height 9
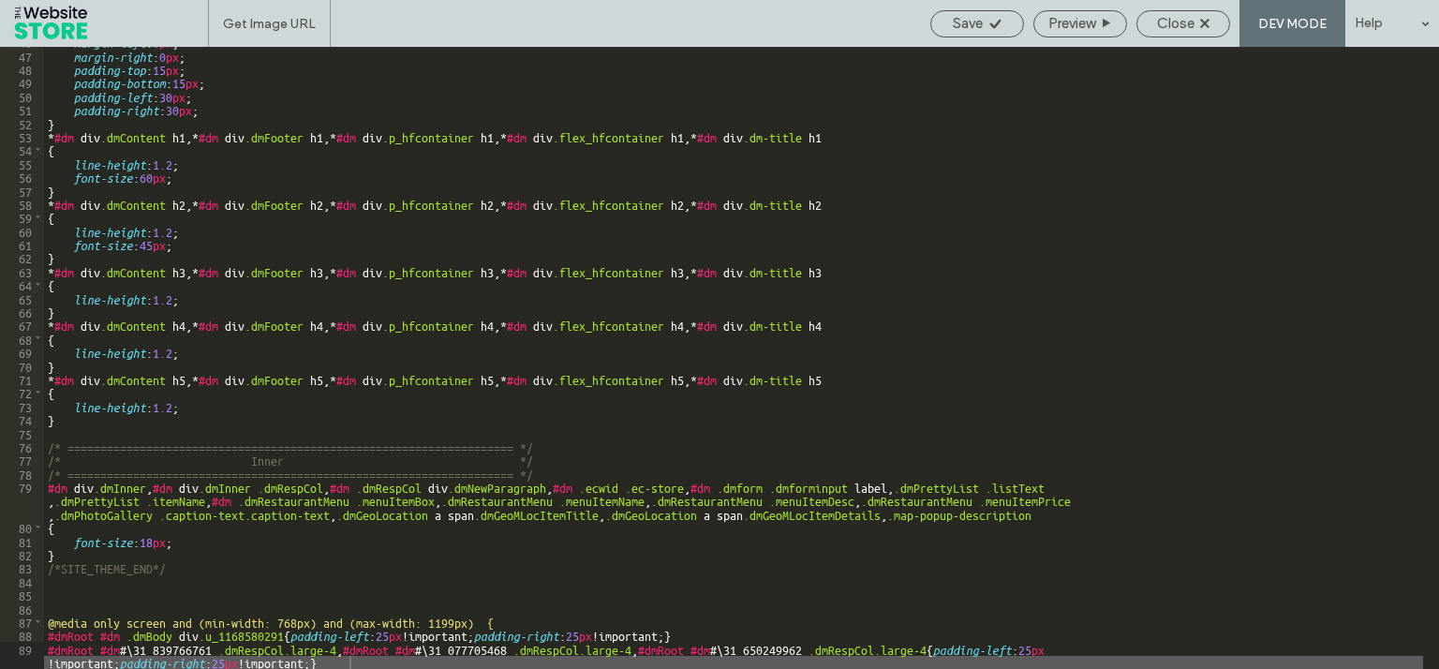
scroll to position [645, 0]
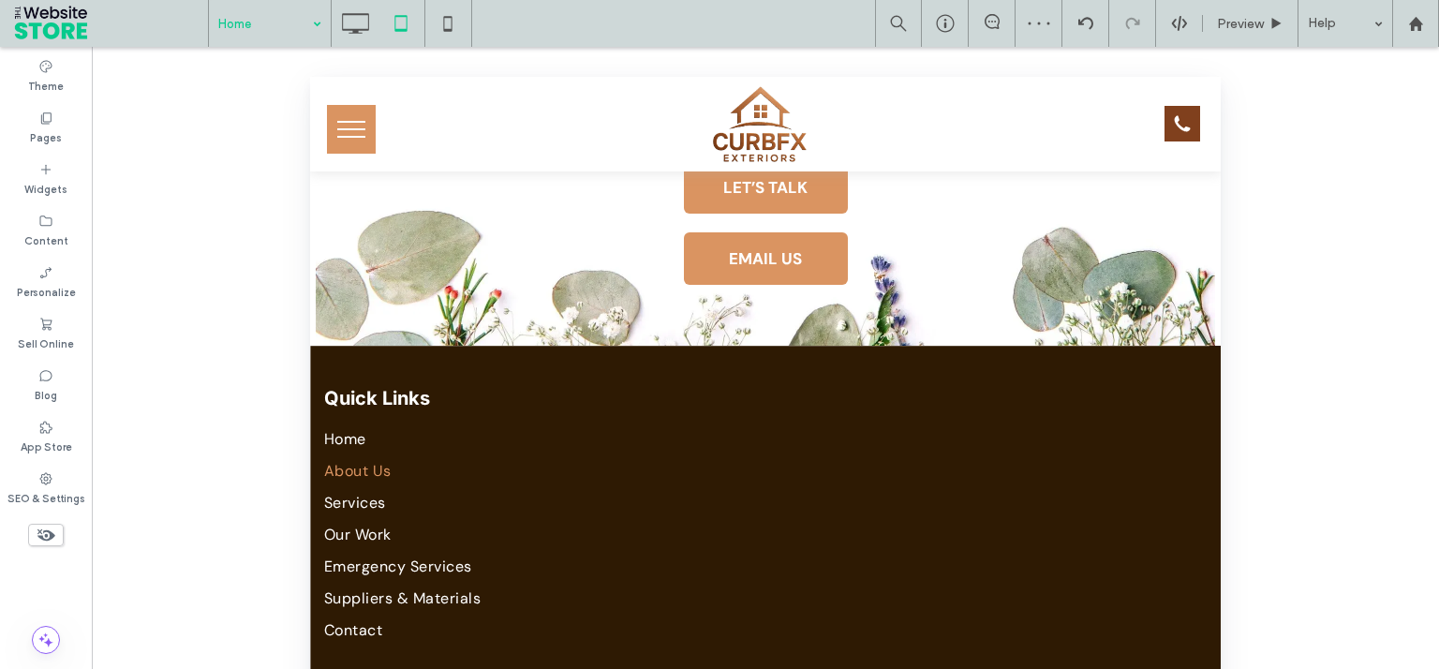
click at [279, 17] on input at bounding box center [265, 23] width 94 height 47
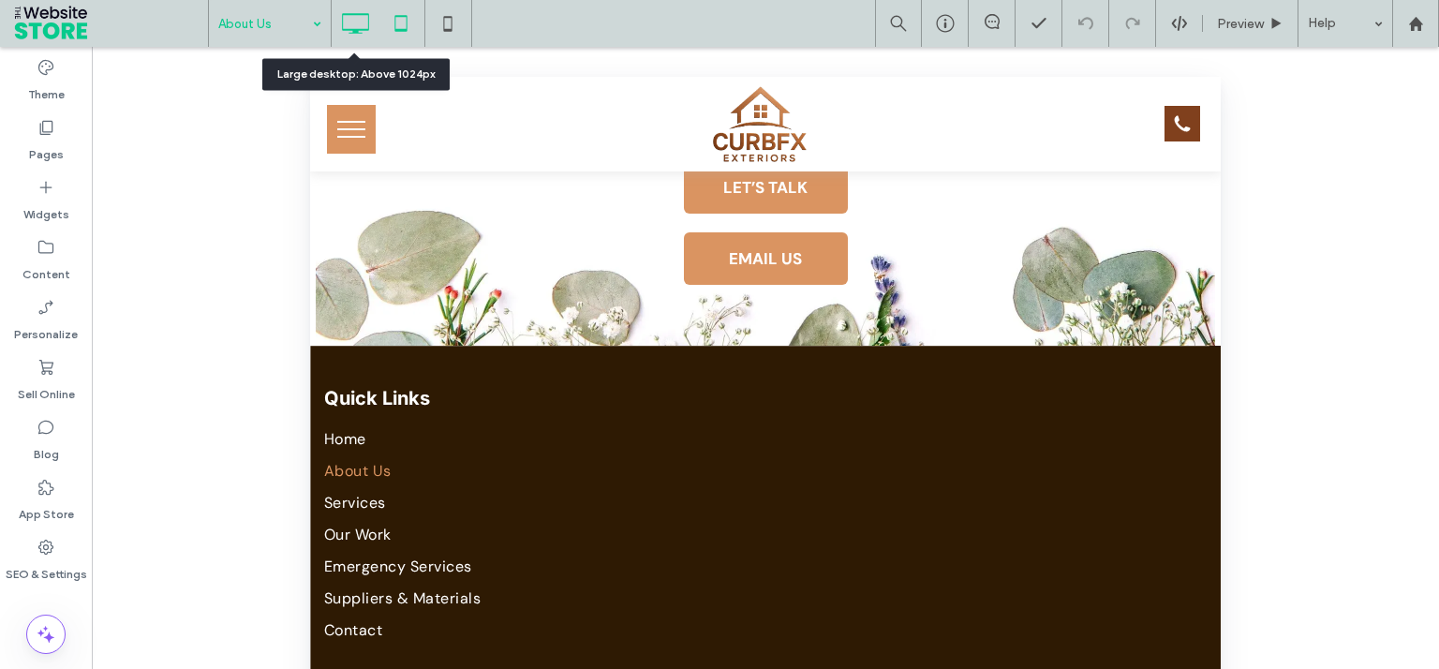
click at [343, 24] on icon at bounding box center [354, 23] width 37 height 37
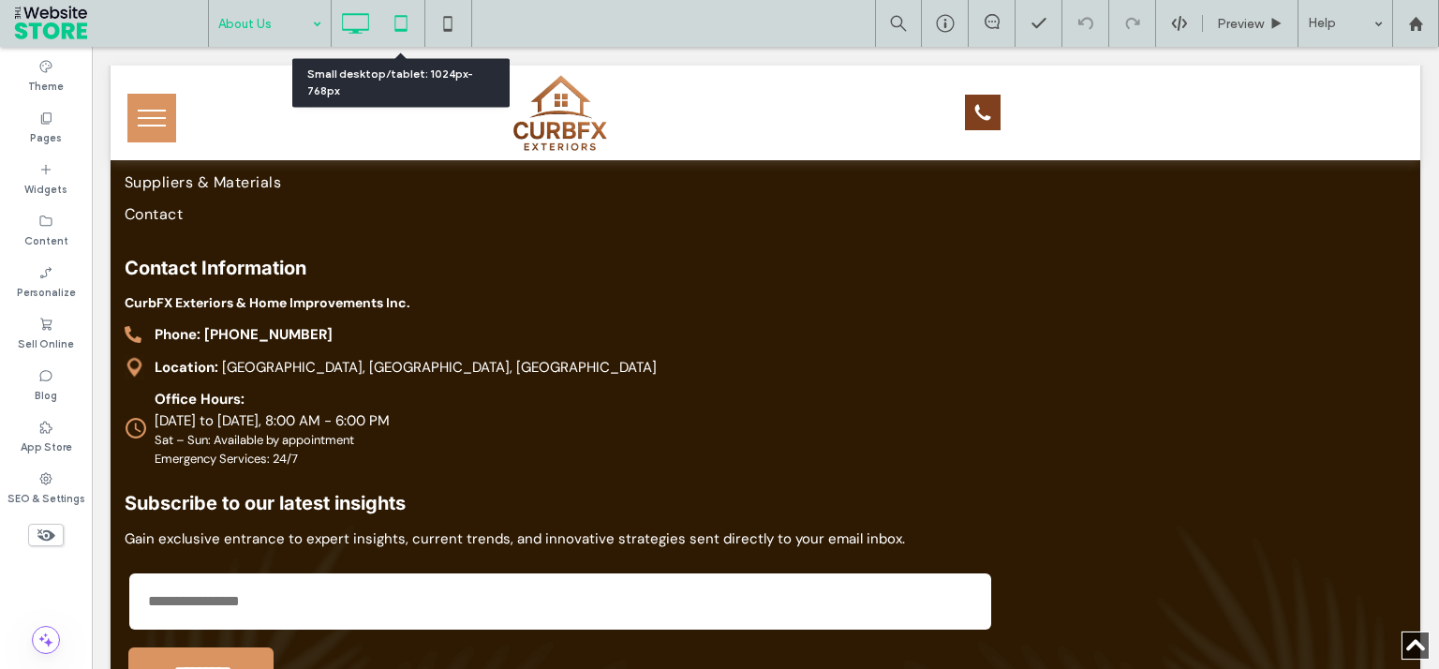
click at [407, 30] on icon at bounding box center [400, 23] width 37 height 37
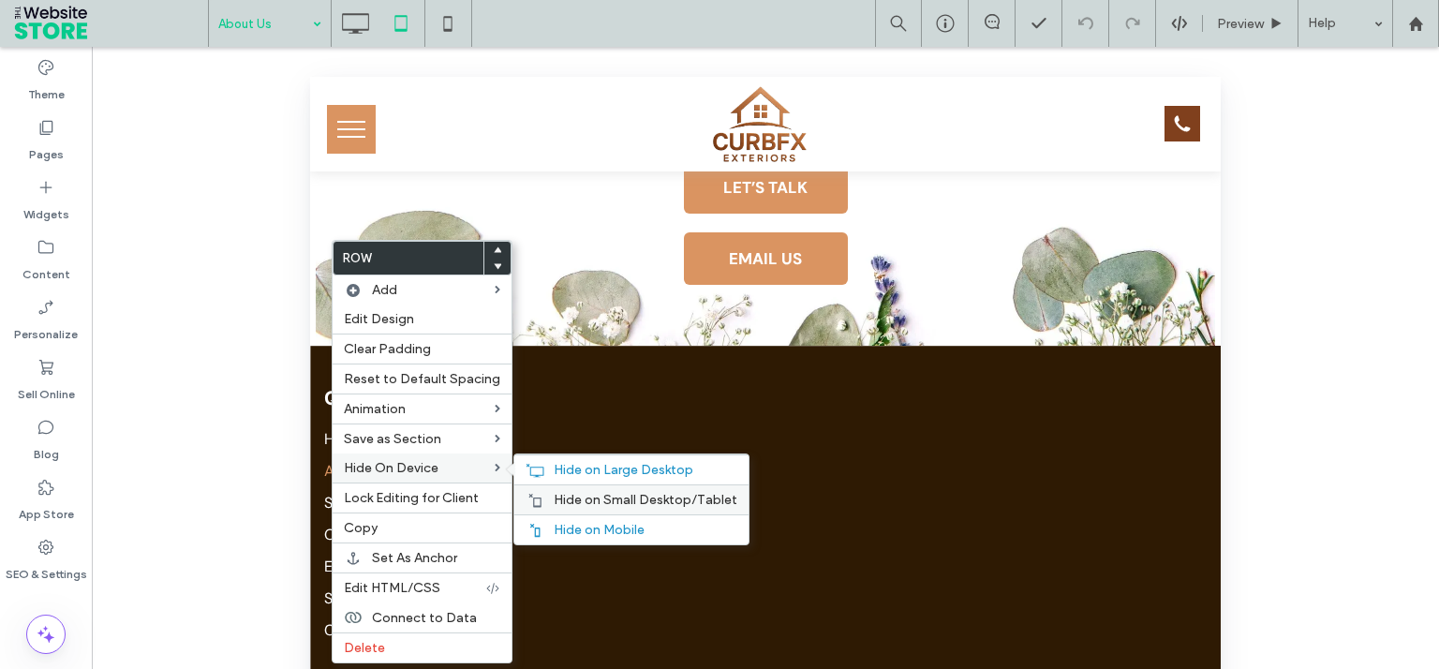
click at [564, 492] on span "Hide on Small Desktop/Tablet" at bounding box center [646, 500] width 184 height 16
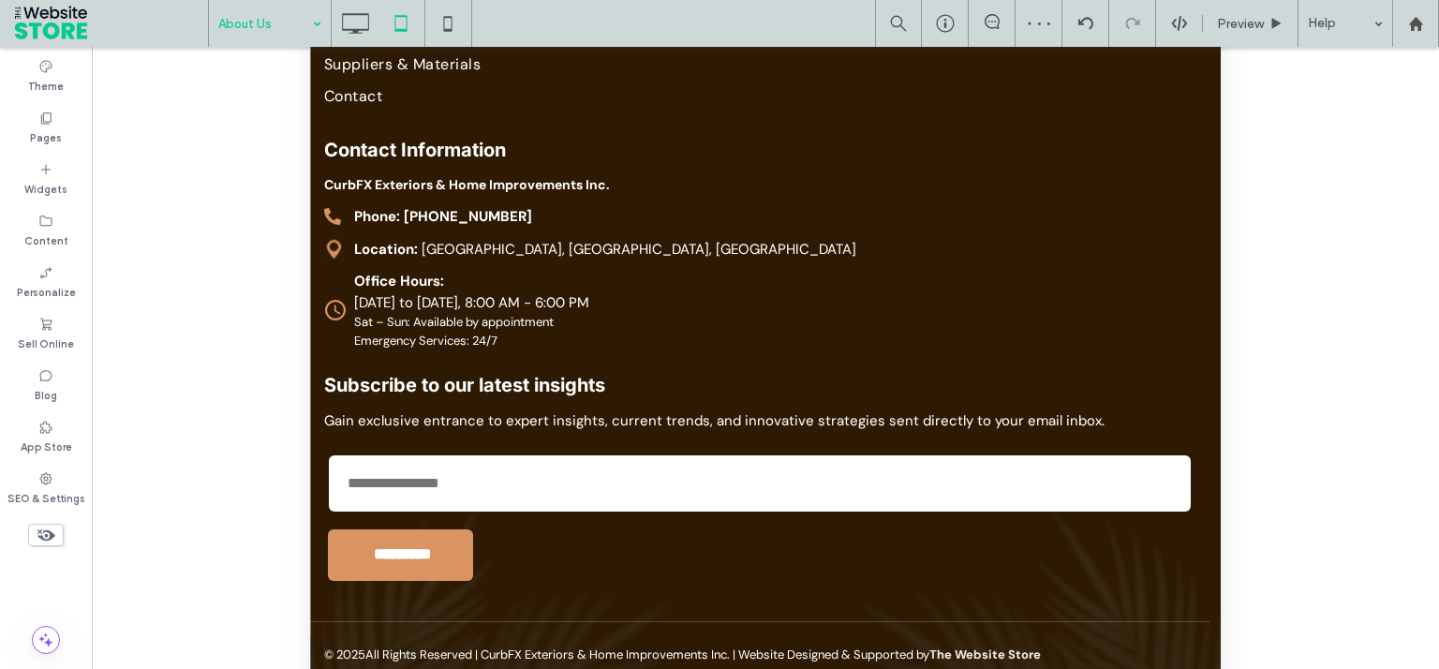
scroll to position [539, 0]
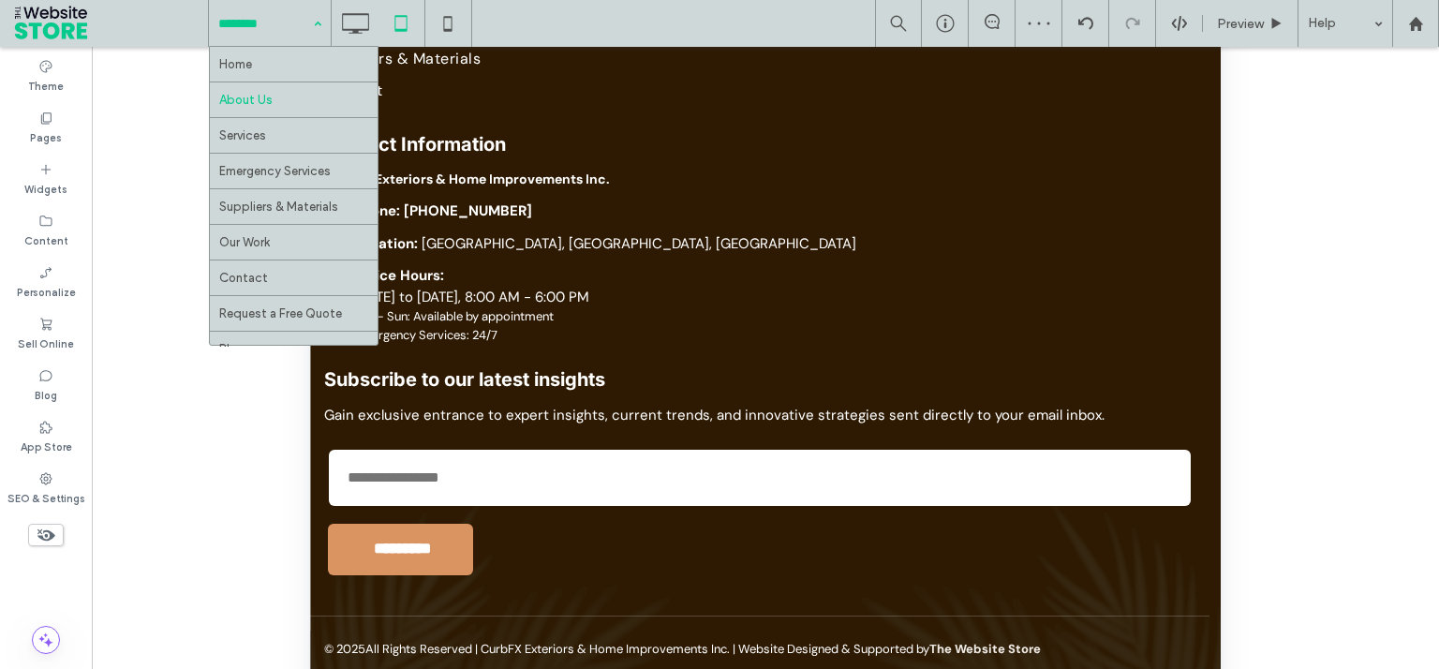
click at [257, 28] on input at bounding box center [265, 23] width 94 height 47
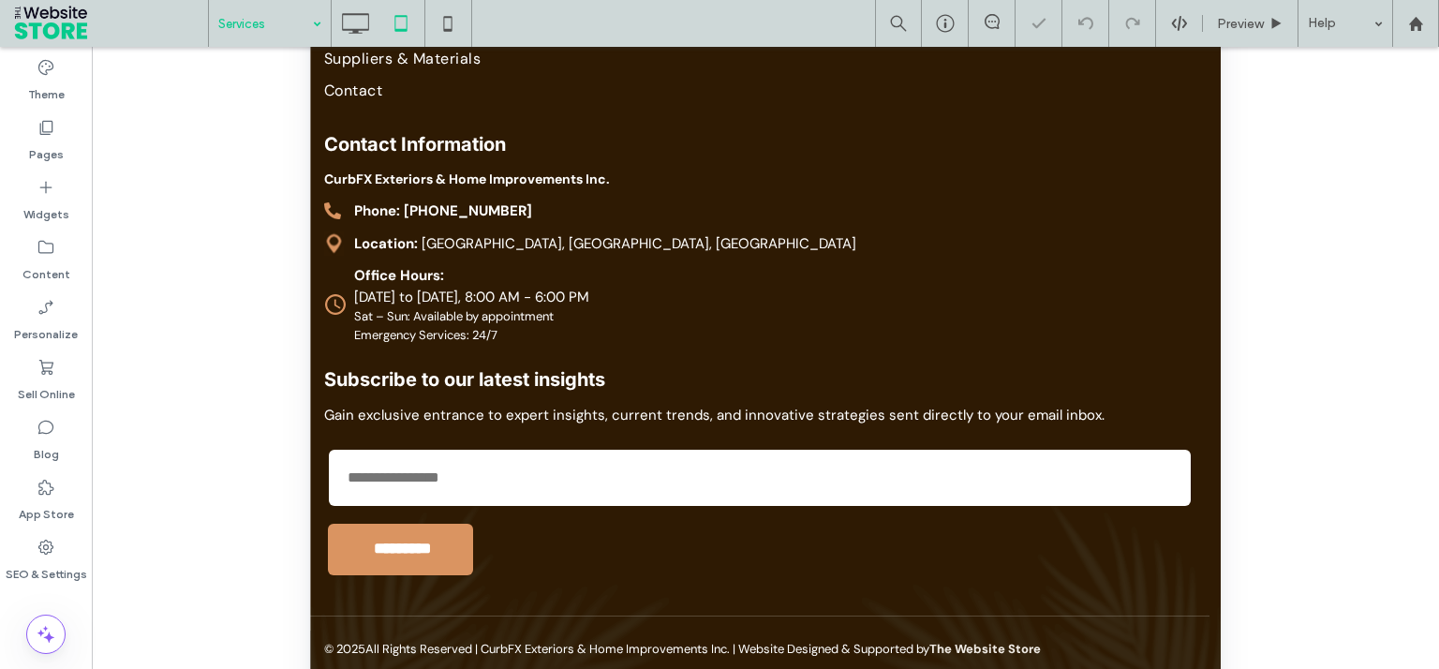
scroll to position [684, 0]
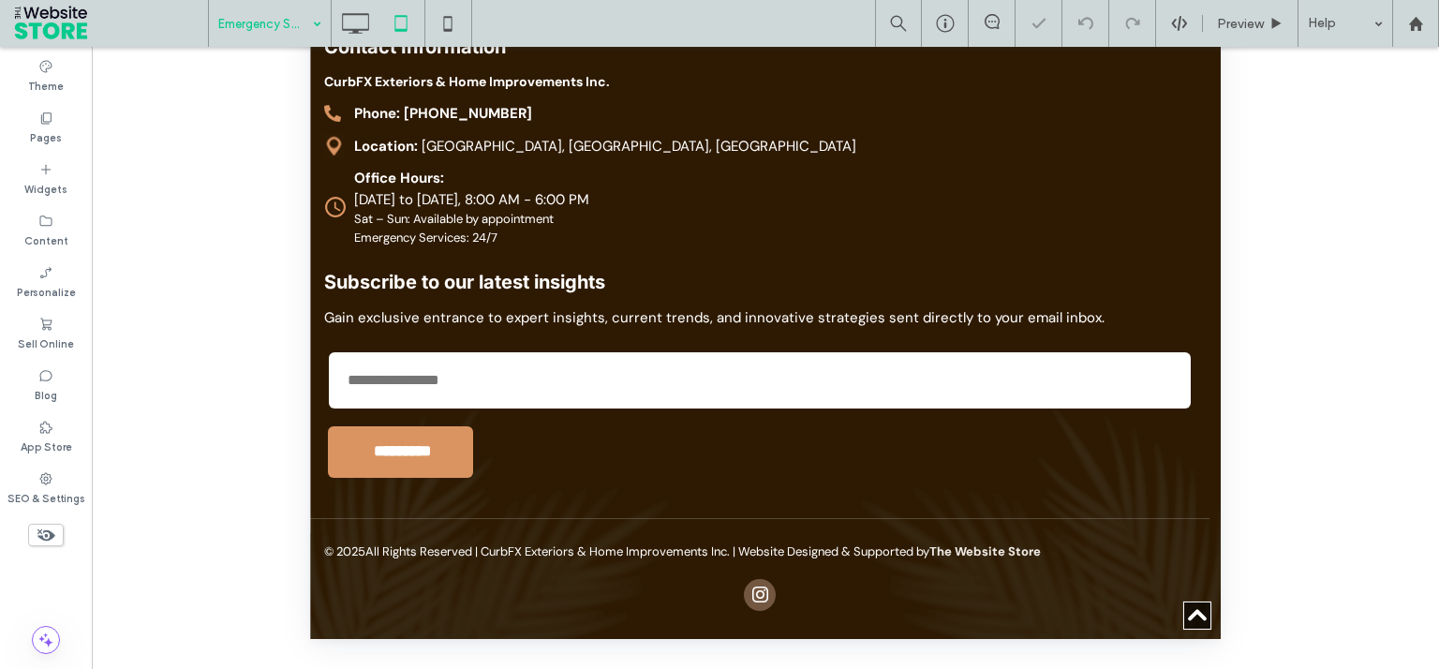
scroll to position [144, 0]
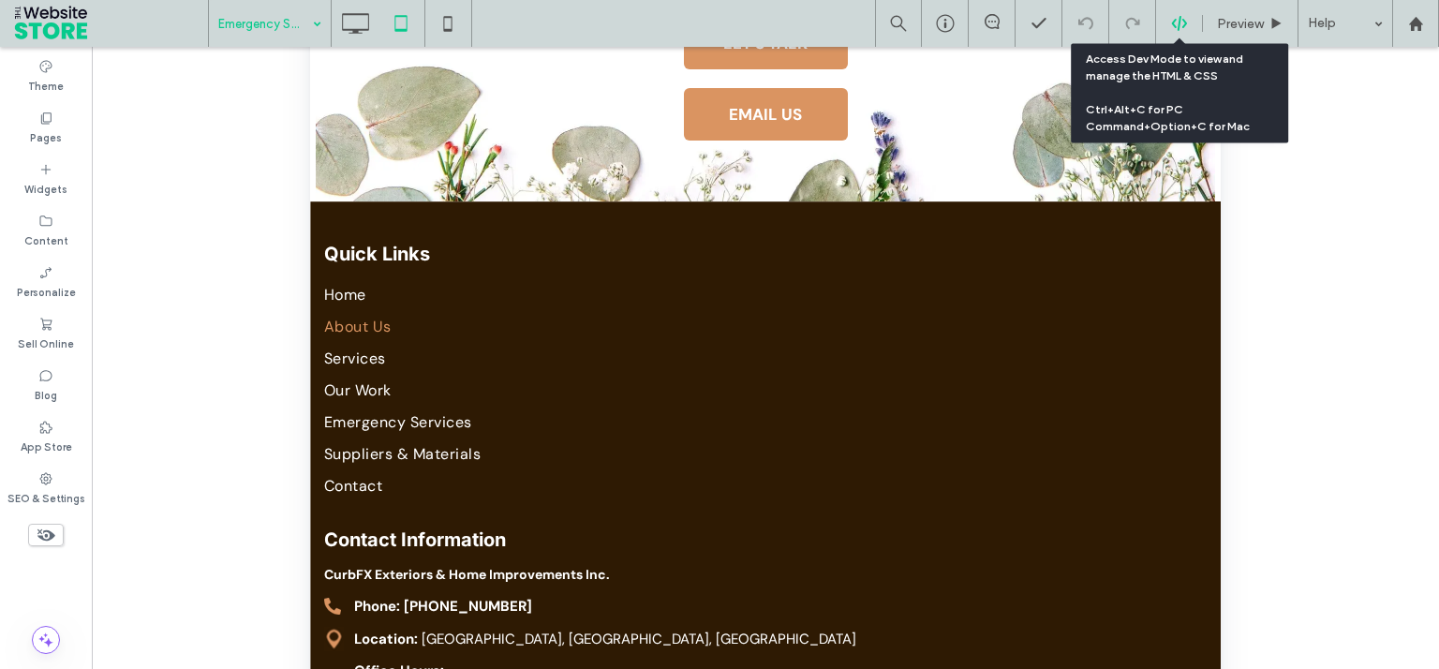
click at [1182, 17] on icon at bounding box center [1179, 23] width 17 height 17
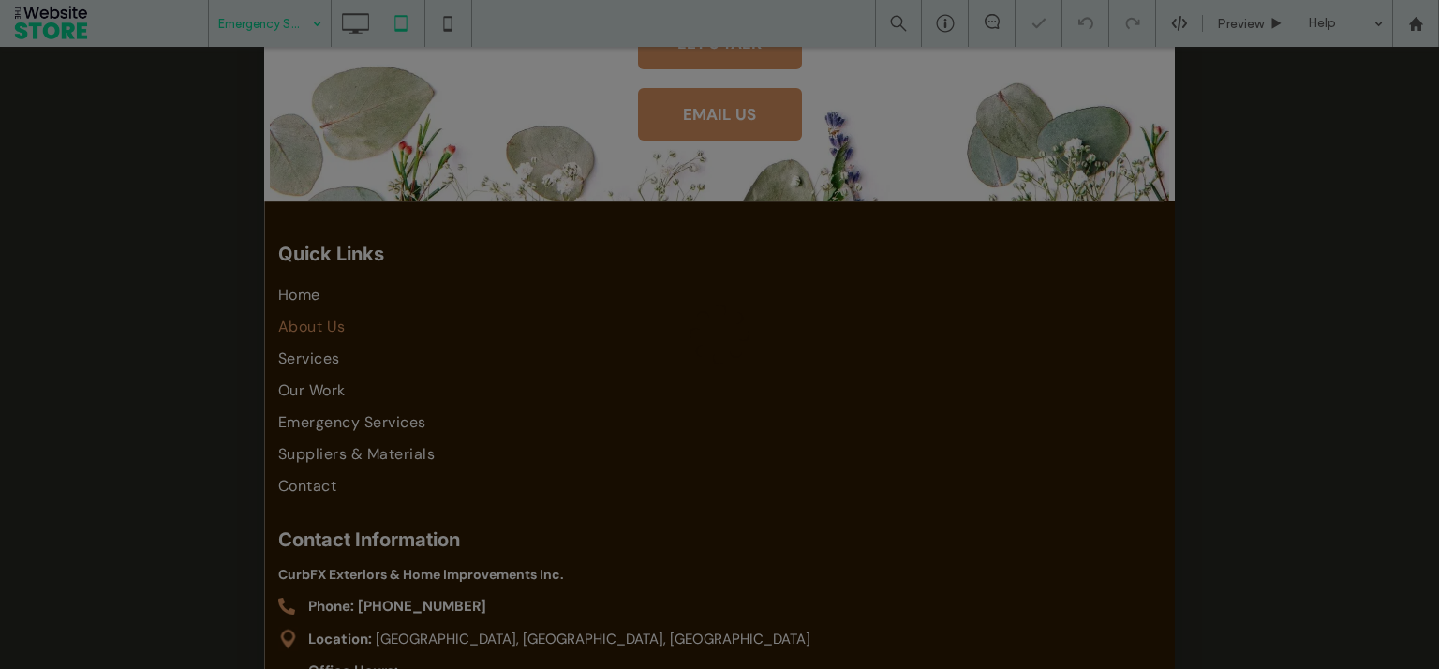
scroll to position [0, 0]
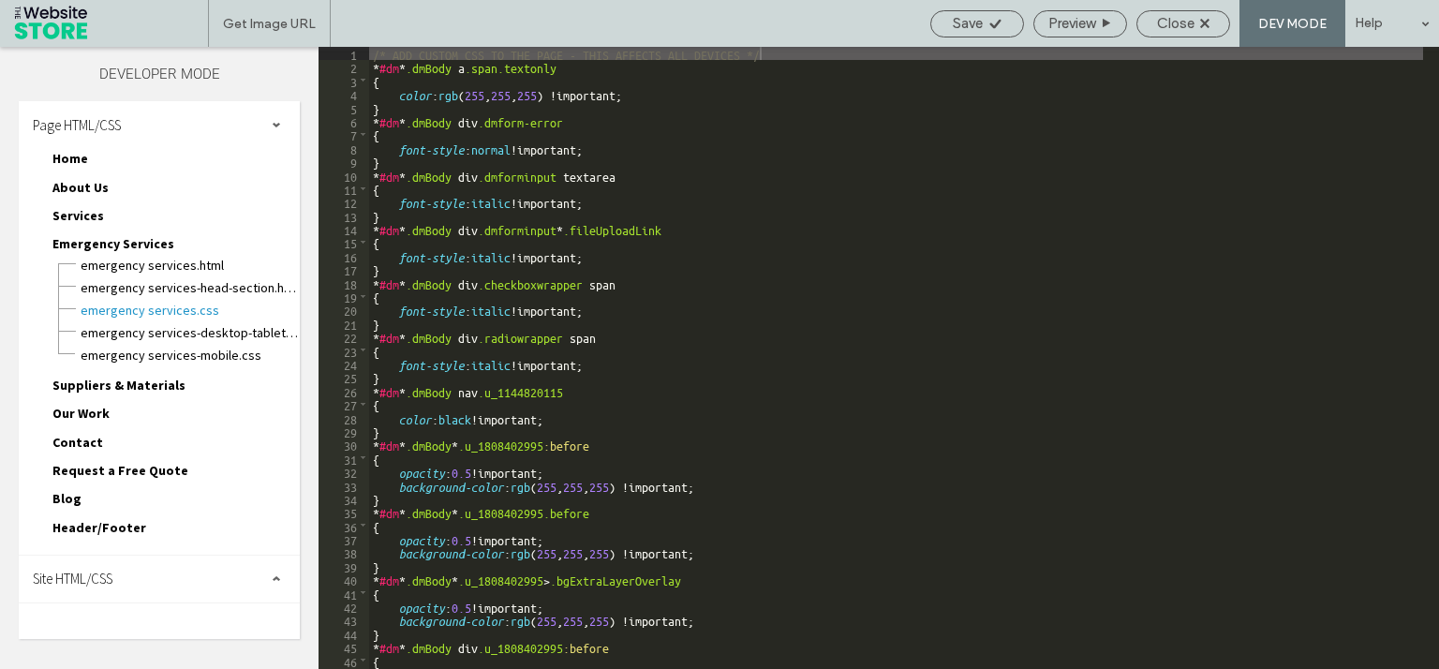
click at [172, 571] on div "Site HTML/CSS" at bounding box center [159, 578] width 281 height 47
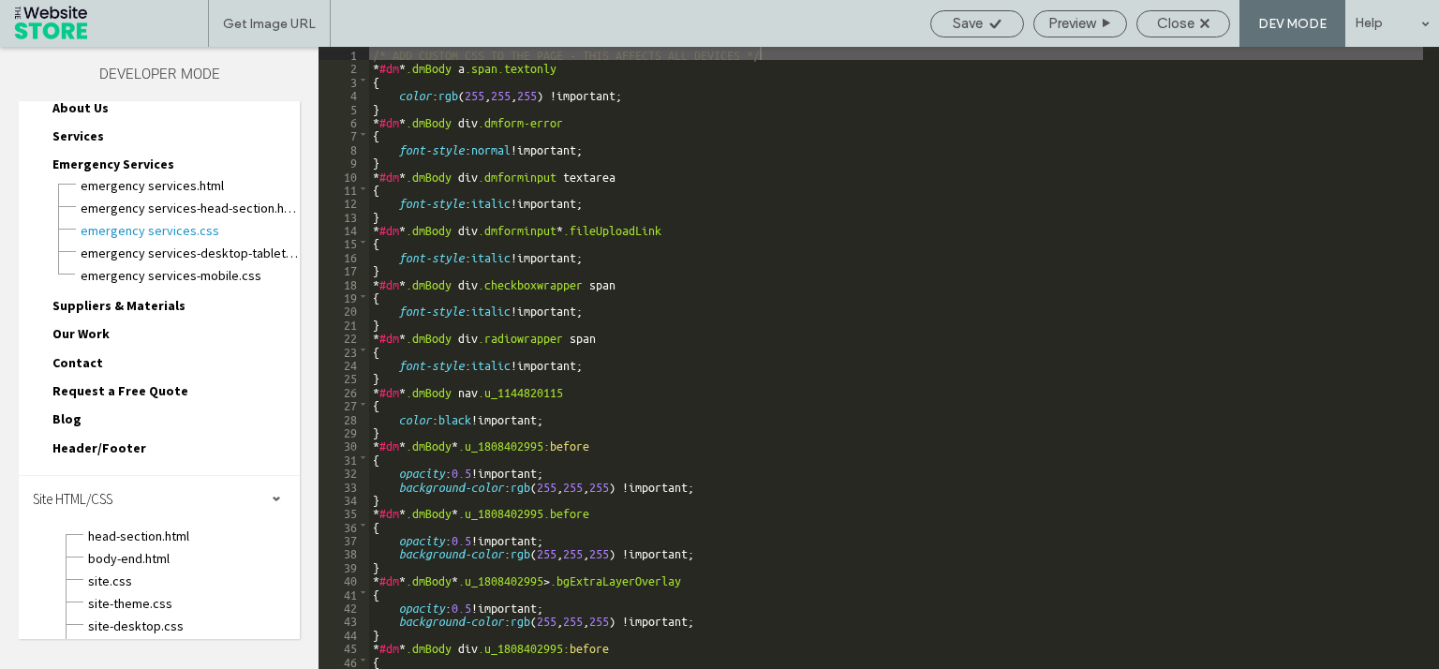
scroll to position [98, 0]
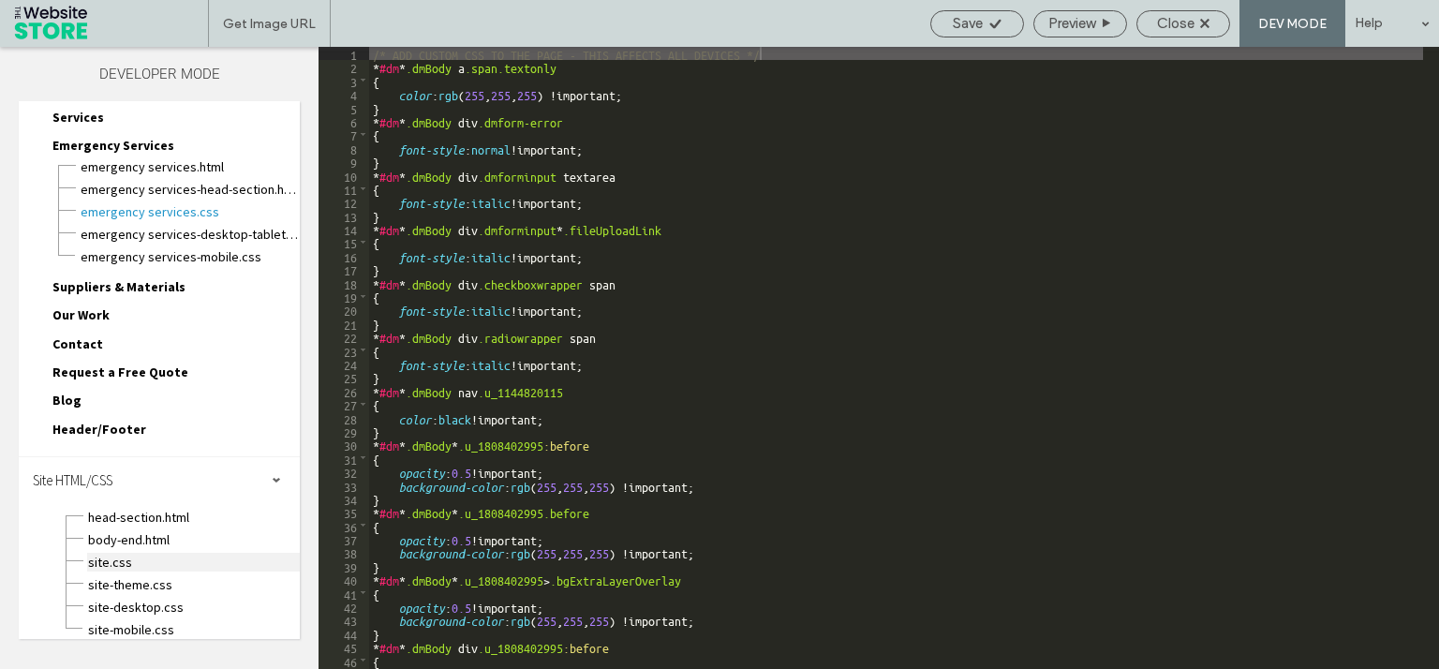
click at [173, 553] on span "site.css" at bounding box center [193, 562] width 213 height 19
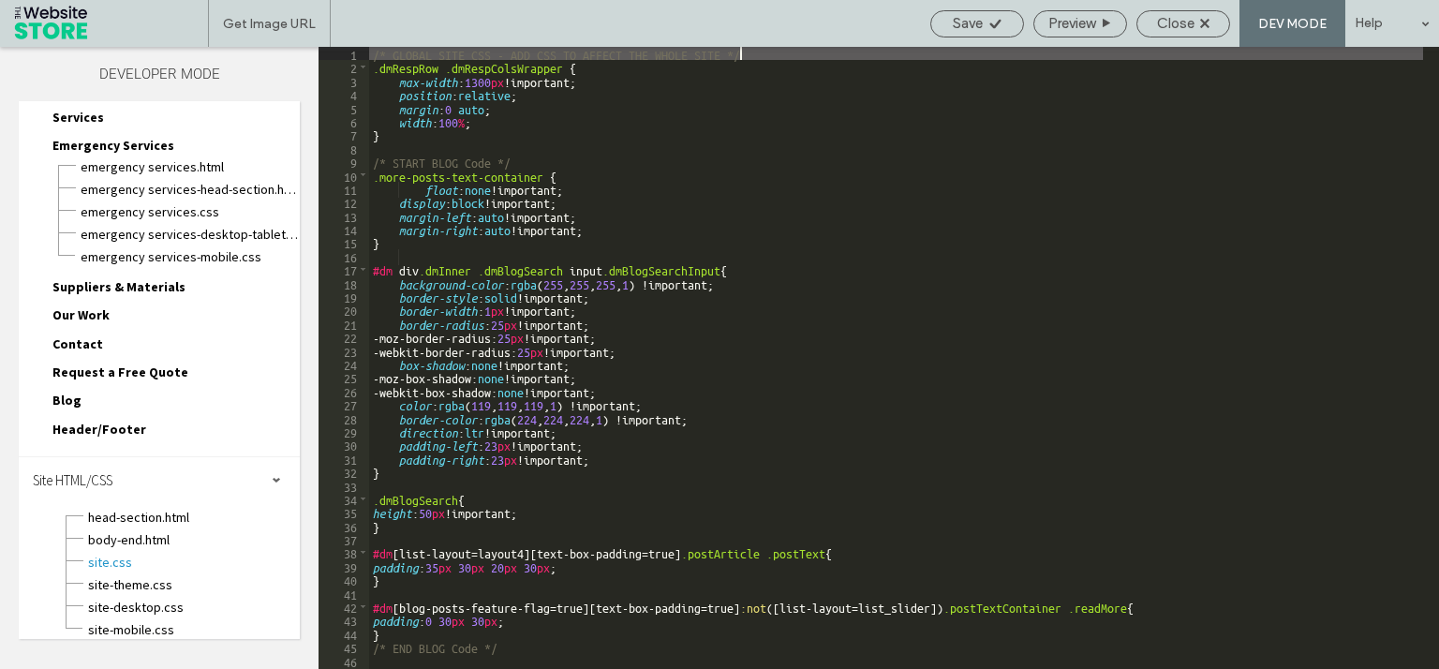
scroll to position [794, 0]
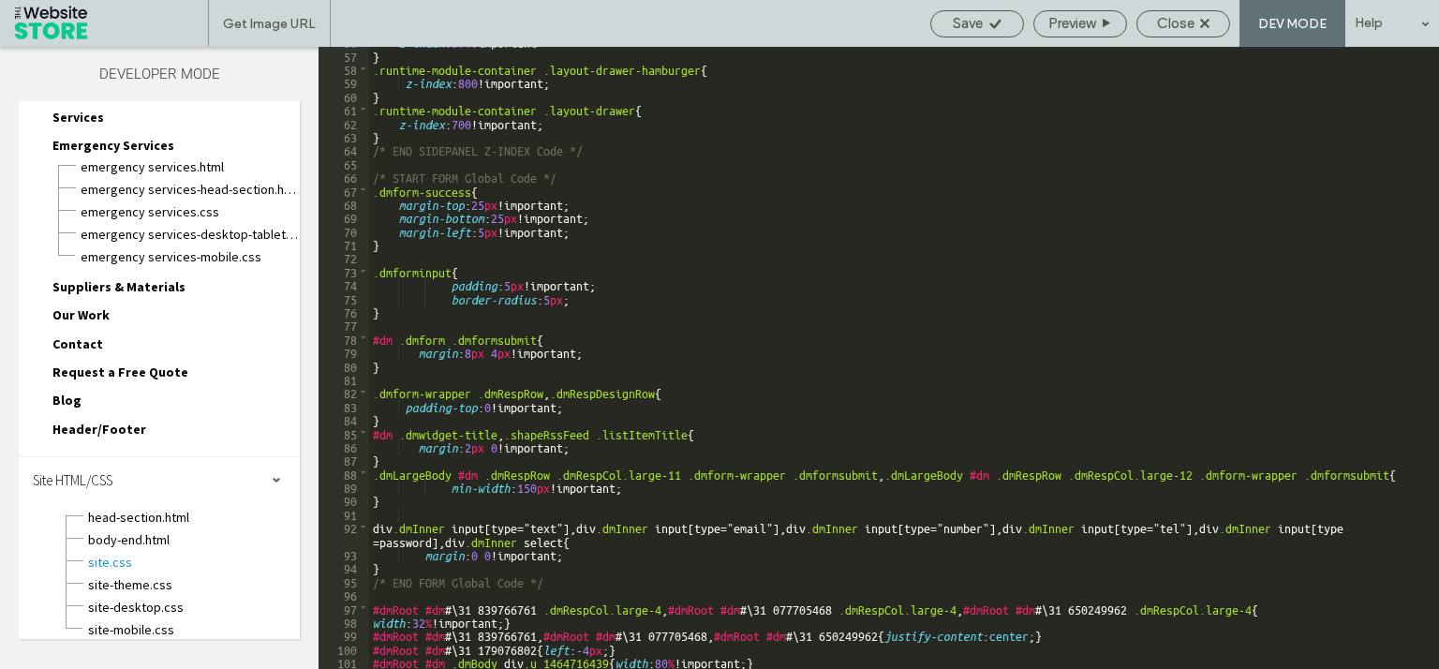
click at [834, 664] on div "z-index : 500 !important } .runtime-module-container .layout-drawer-hamburger {…" at bounding box center [896, 359] width 1054 height 649
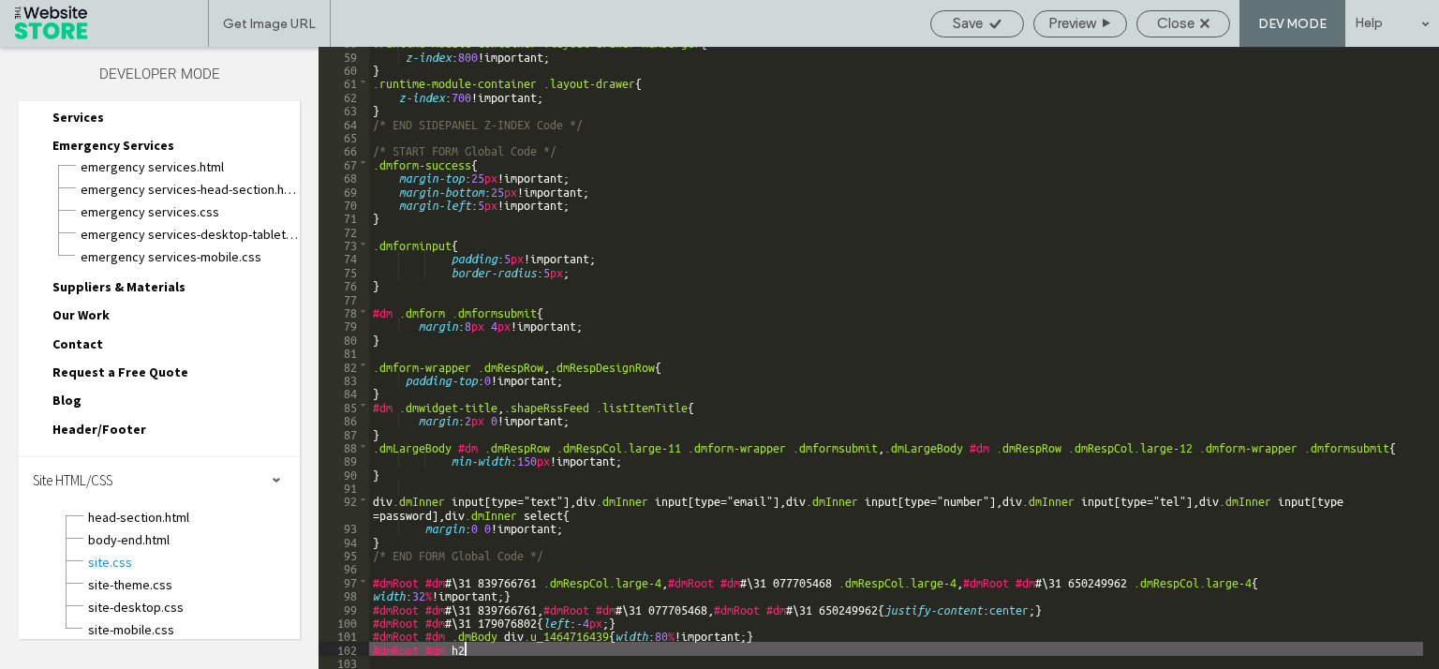
scroll to position [0, 5]
click at [466, 652] on div ".runtime-module-container .layout-drawer-hamburger { z-index : 800 !important; …" at bounding box center [896, 359] width 1054 height 649
click at [373, 646] on div ".runtime-module-container .layout-drawer-hamburger { z-index : 800 !important; …" at bounding box center [896, 359] width 1054 height 649
click at [476, 649] on div ".runtime-module-container .layout-drawer-hamburger { z-index : 800 !important; …" at bounding box center [896, 359] width 1054 height 649
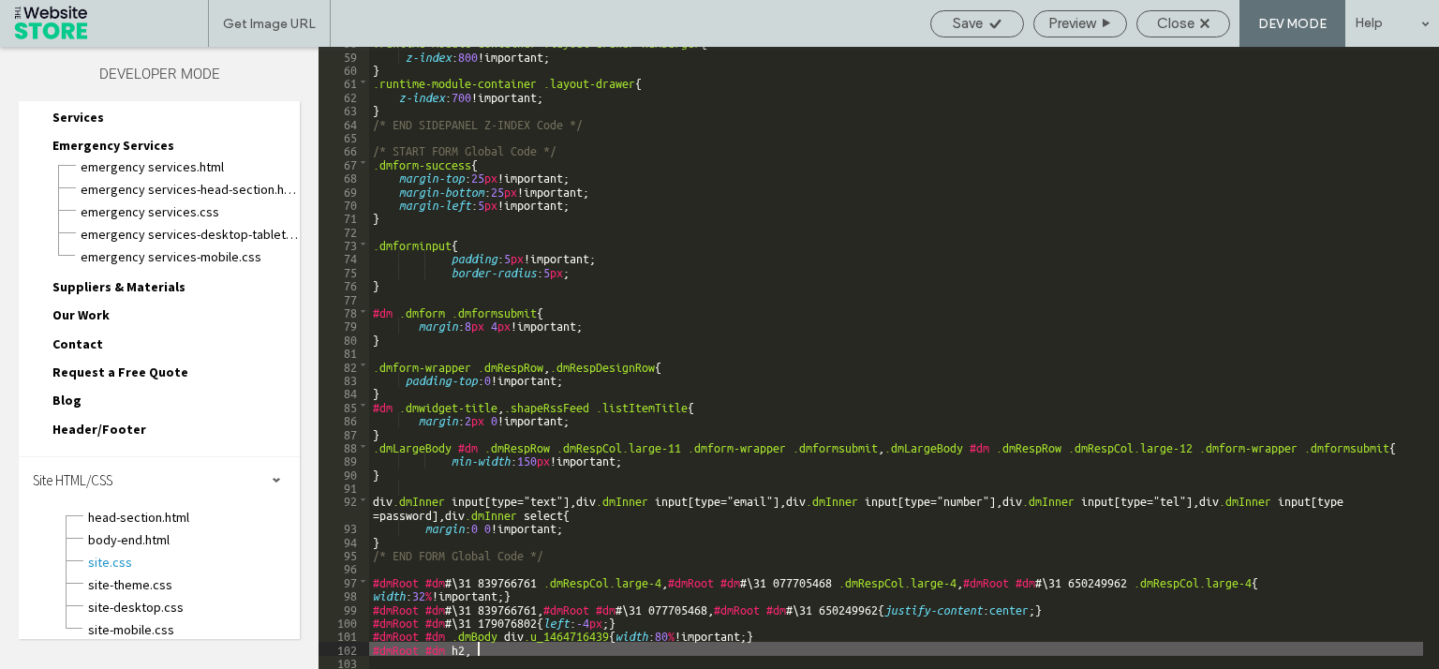
paste textarea
type textarea "**"
click at [978, 34] on div "Save" at bounding box center [977, 23] width 94 height 27
click at [995, 27] on icon at bounding box center [995, 24] width 14 height 14
click at [1211, 22] on div "Close" at bounding box center [1183, 23] width 92 height 17
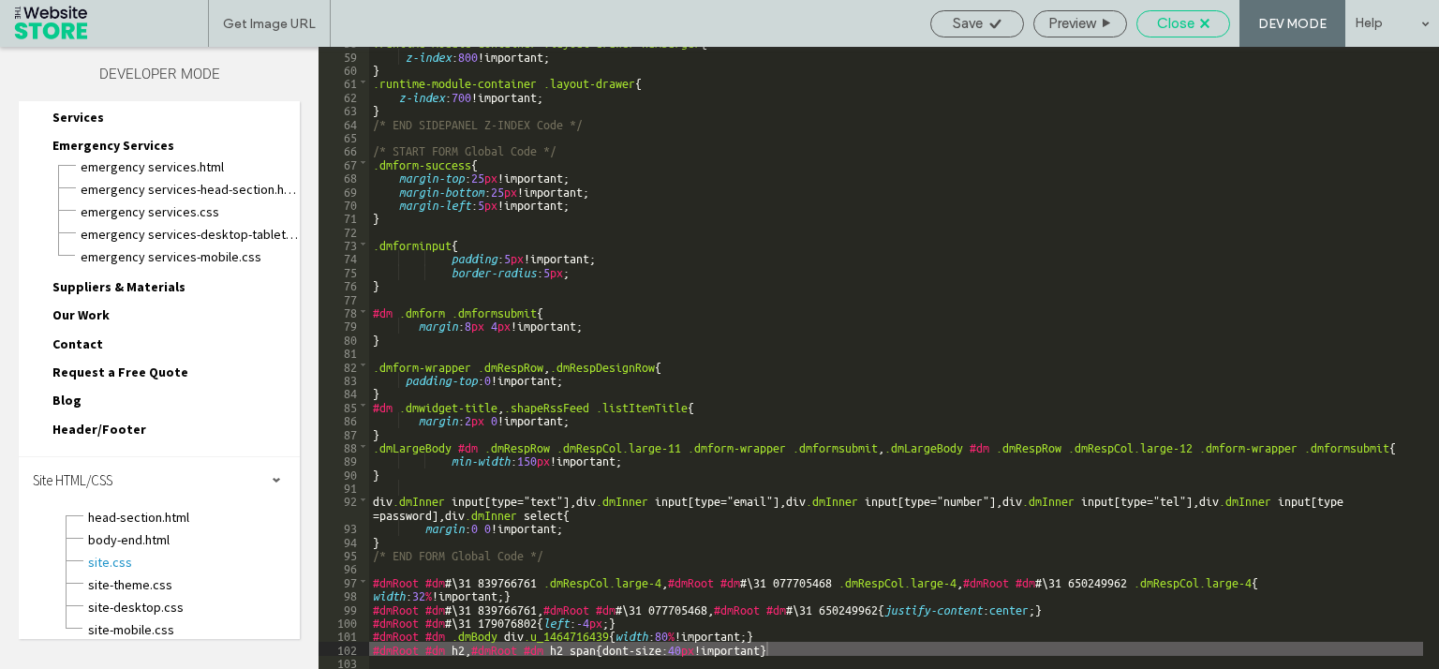
scroll to position [820, 0]
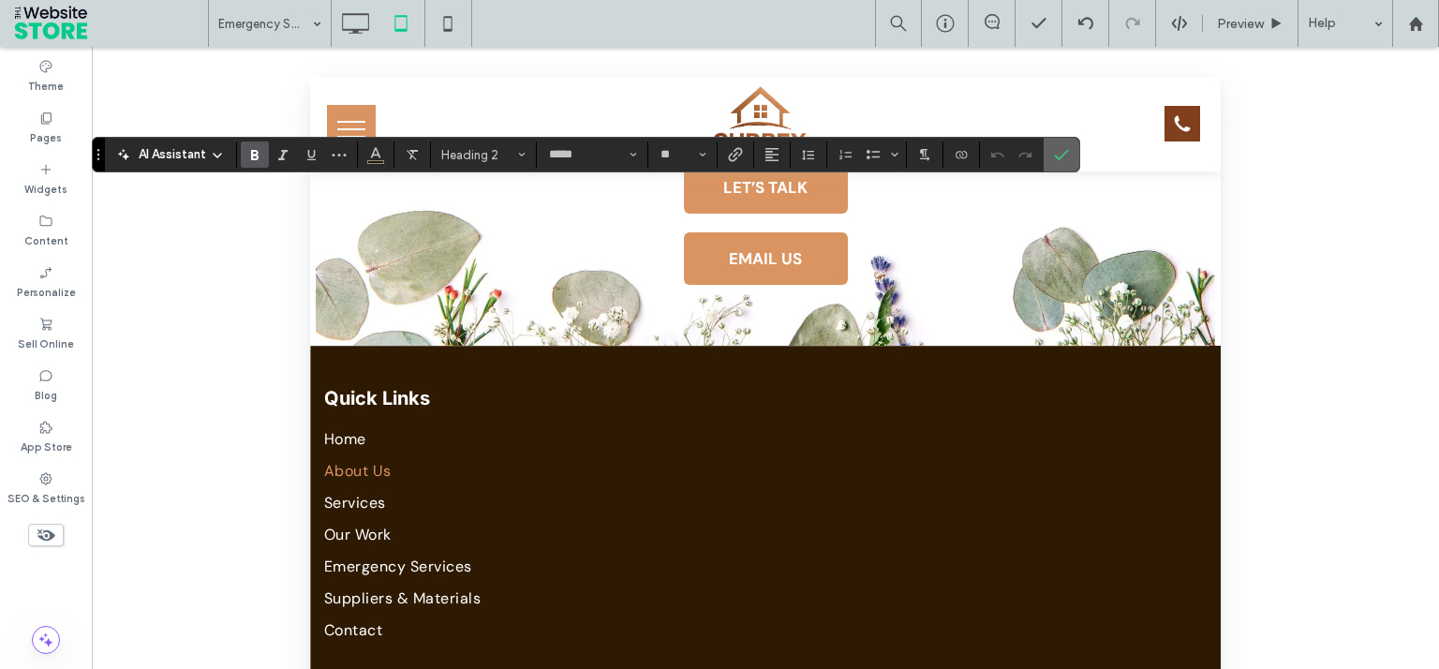
click at [1049, 155] on label "Confirm" at bounding box center [1061, 155] width 28 height 34
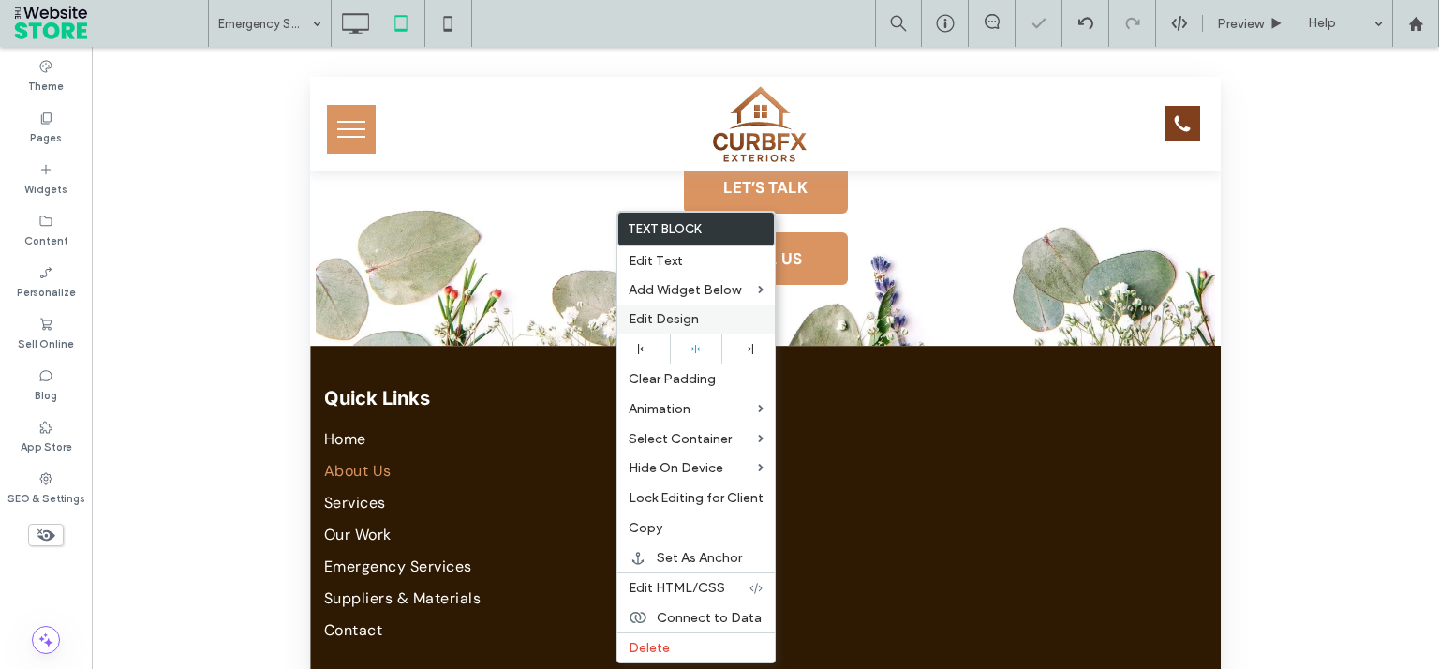
click at [691, 322] on span "Edit Design" at bounding box center [663, 319] width 70 height 16
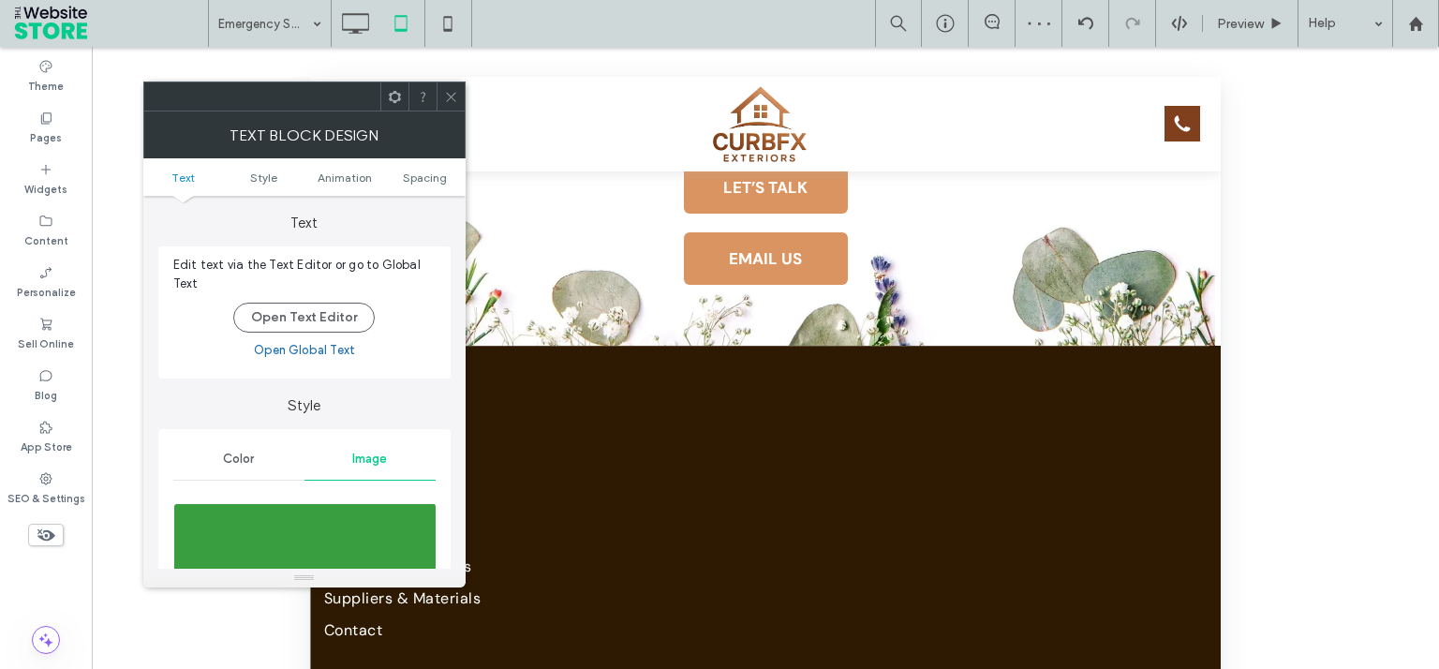
scroll to position [337, 0]
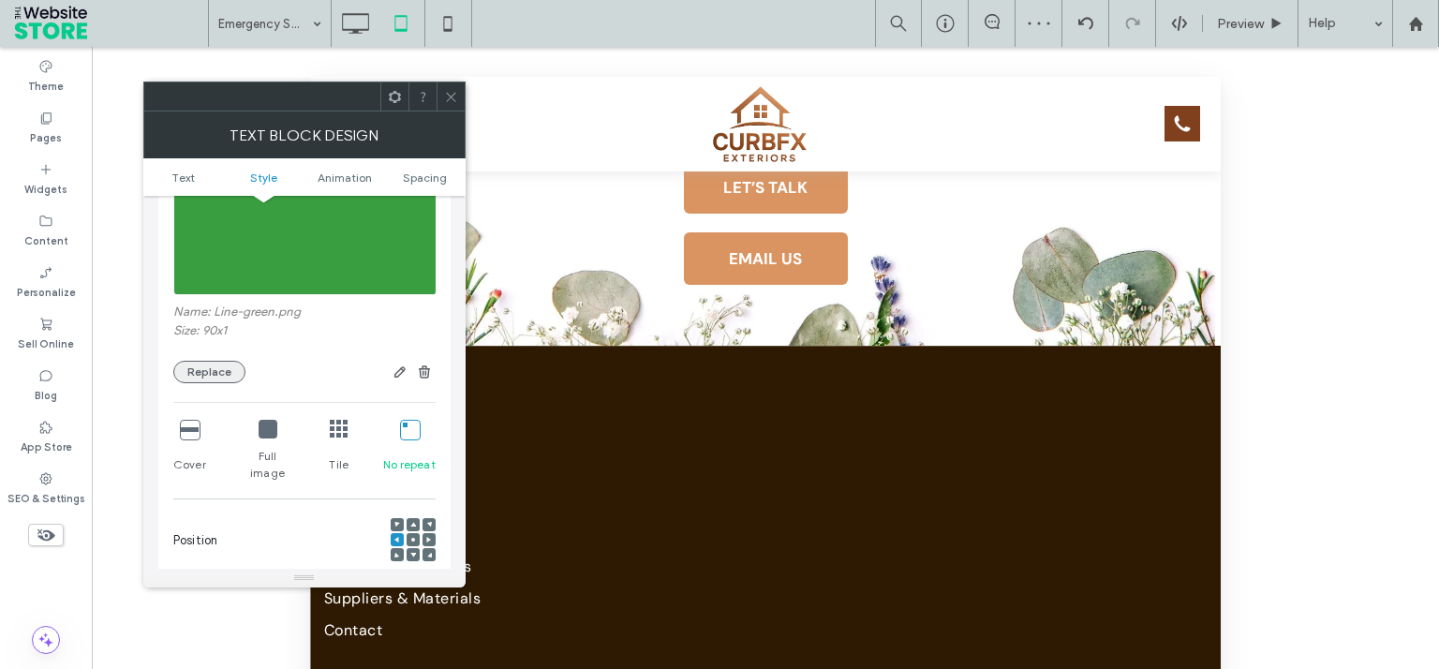
click at [212, 377] on button "Replace" at bounding box center [209, 372] width 72 height 22
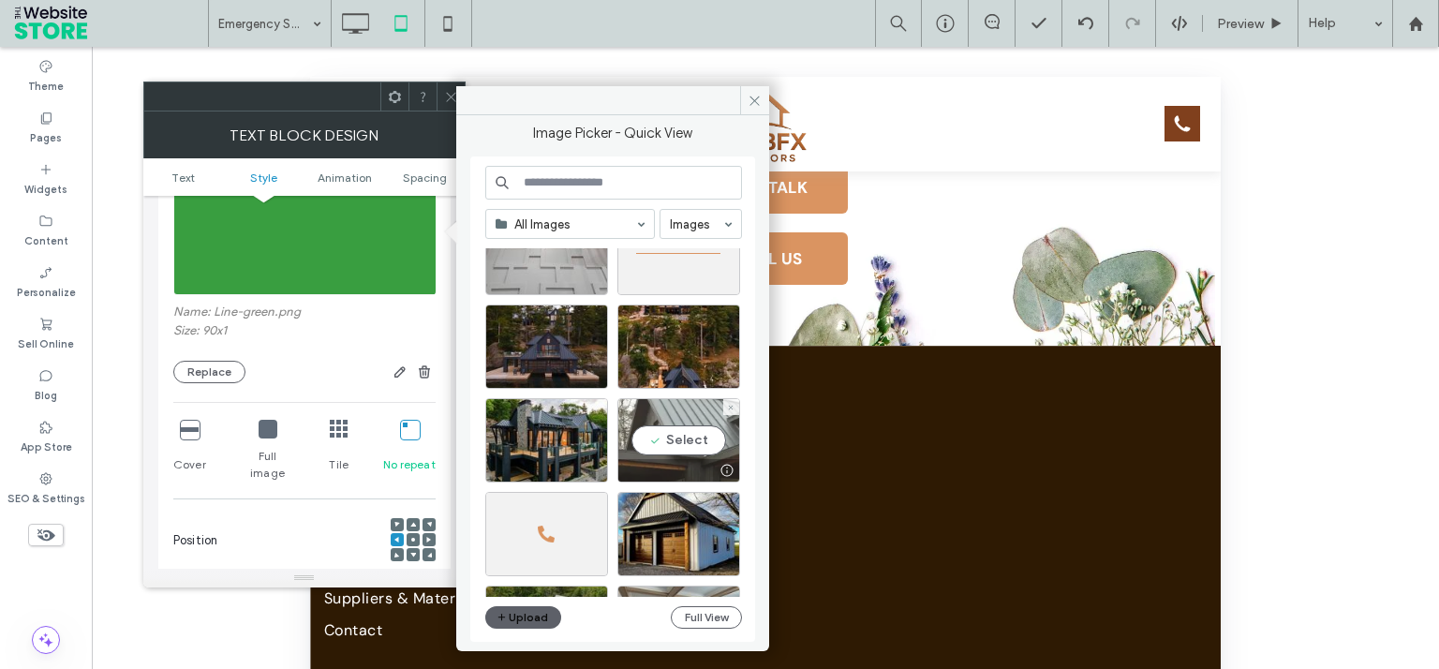
scroll to position [314, 0]
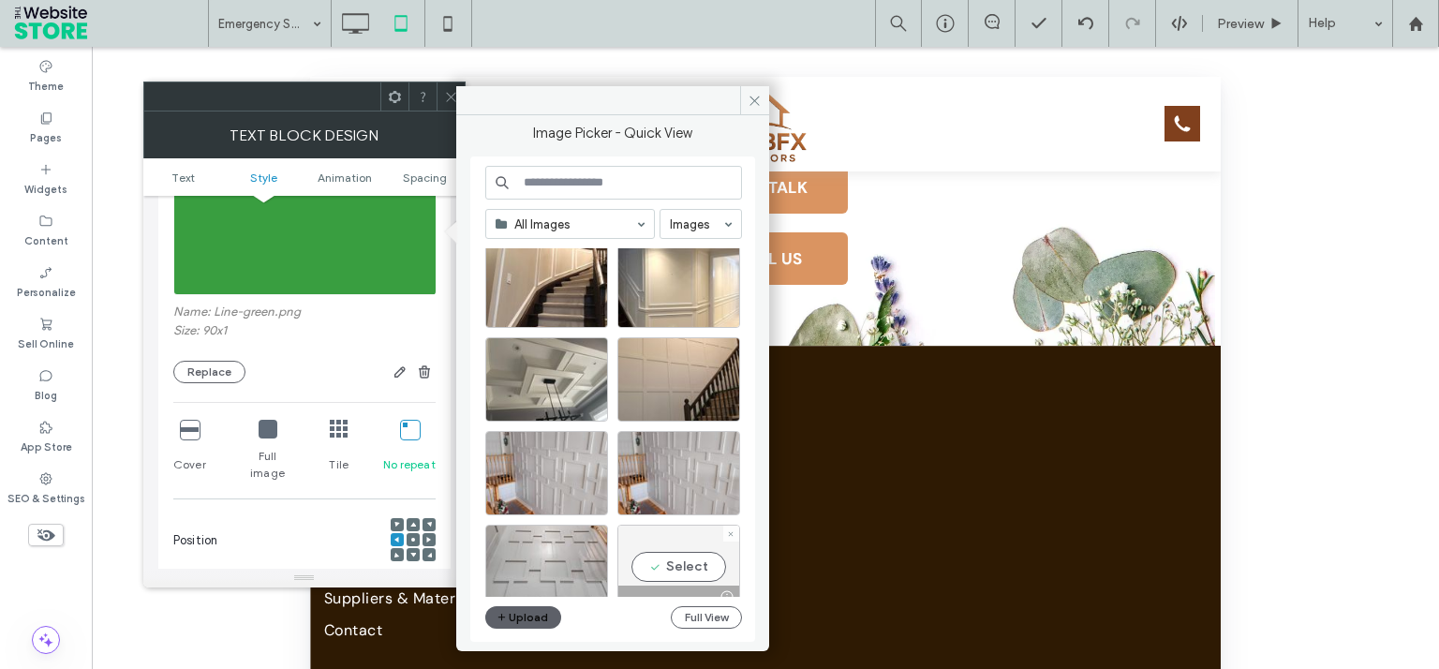
click at [706, 568] on div "Select" at bounding box center [678, 566] width 123 height 84
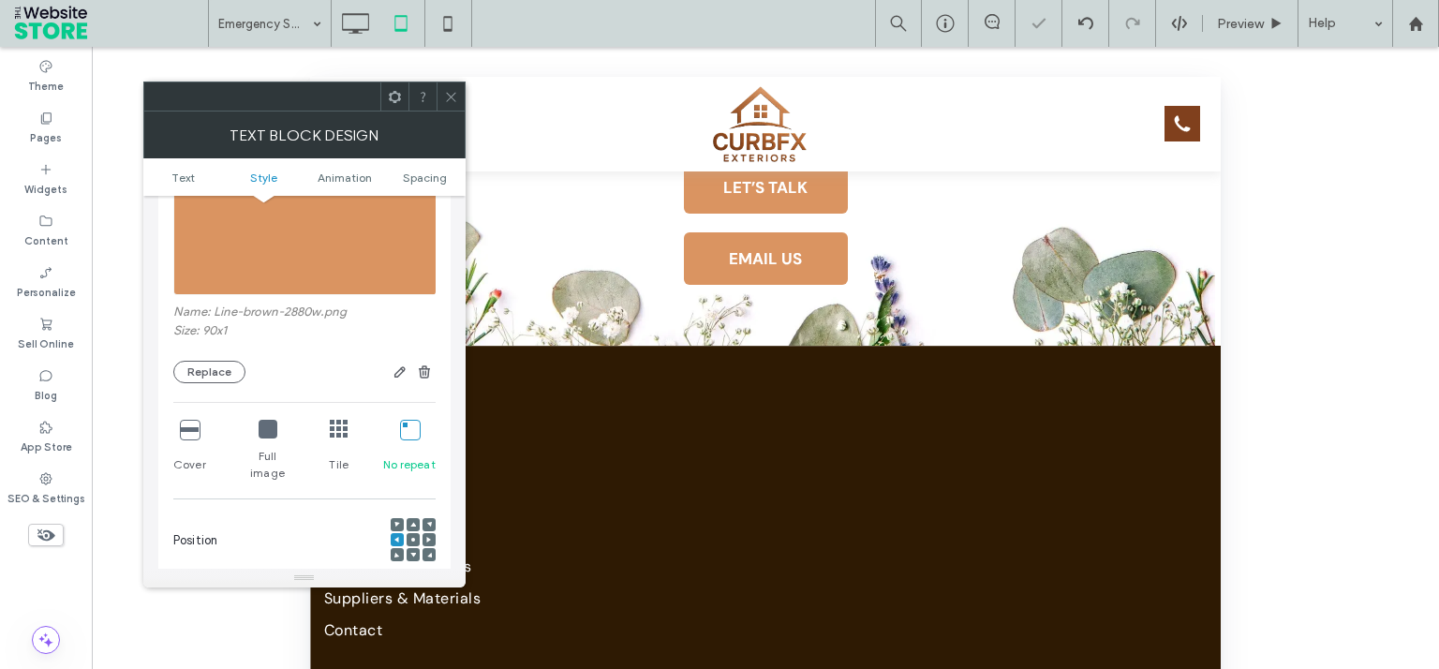
click at [444, 96] on div at bounding box center [450, 96] width 28 height 28
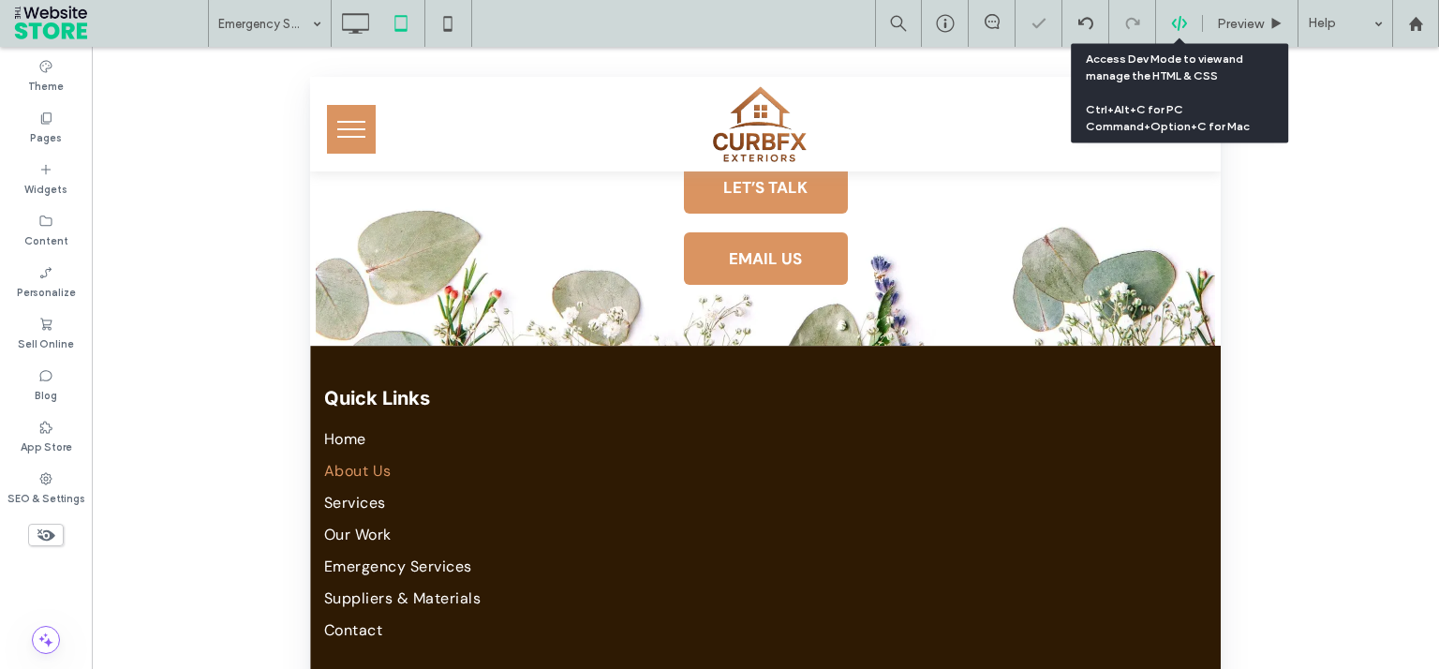
click at [1184, 21] on use at bounding box center [1178, 23] width 15 height 15
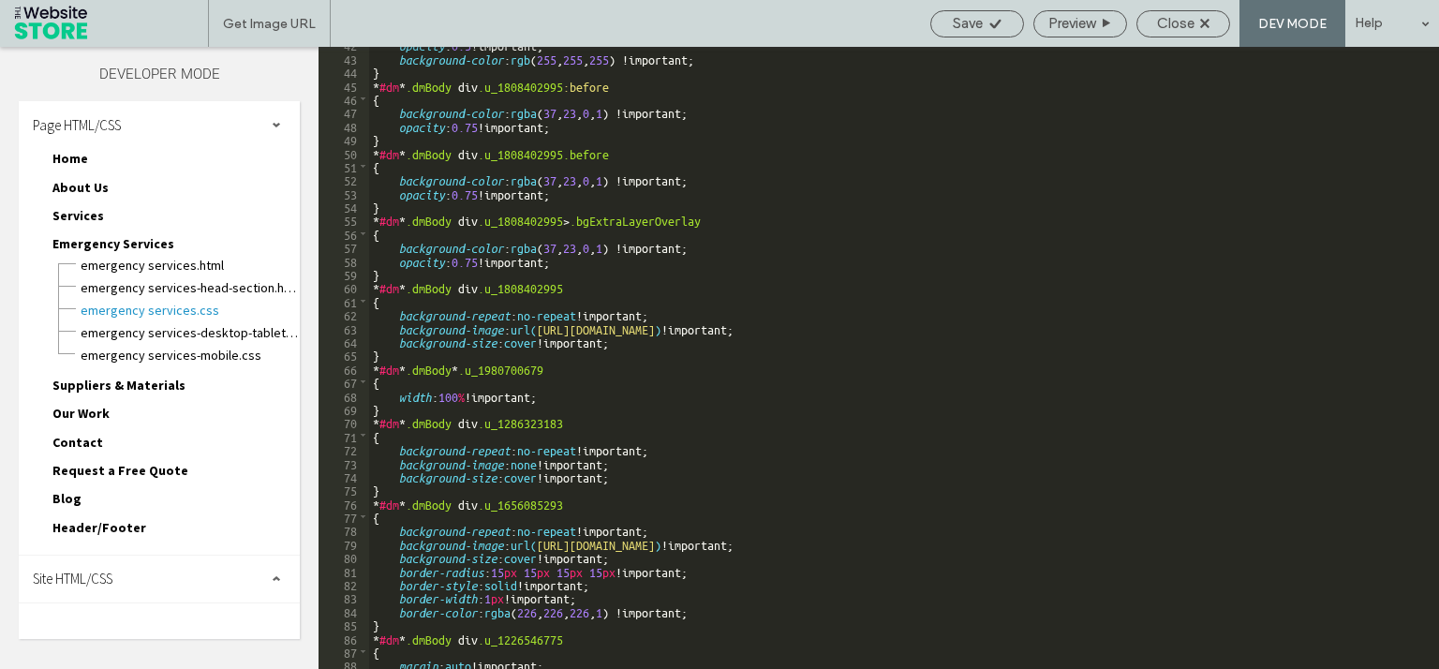
scroll to position [3033, 0]
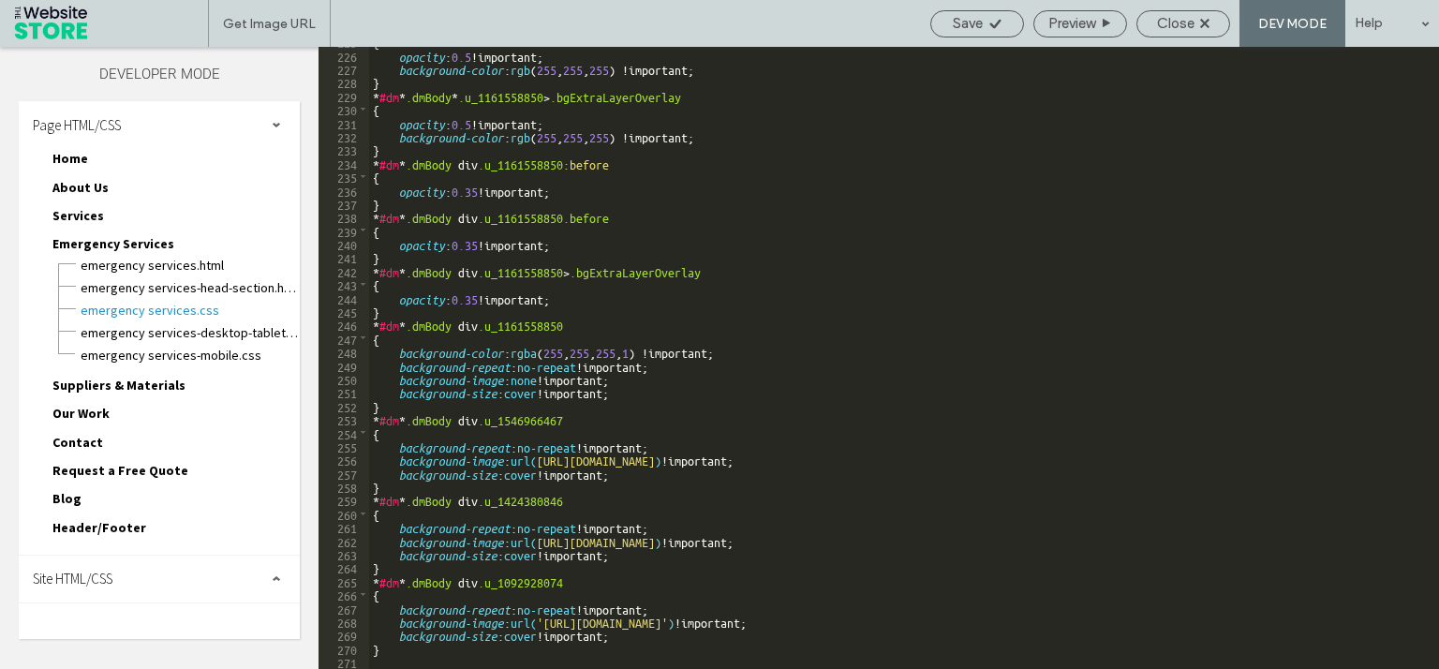
click at [170, 588] on div "Site HTML/CSS" at bounding box center [159, 578] width 281 height 47
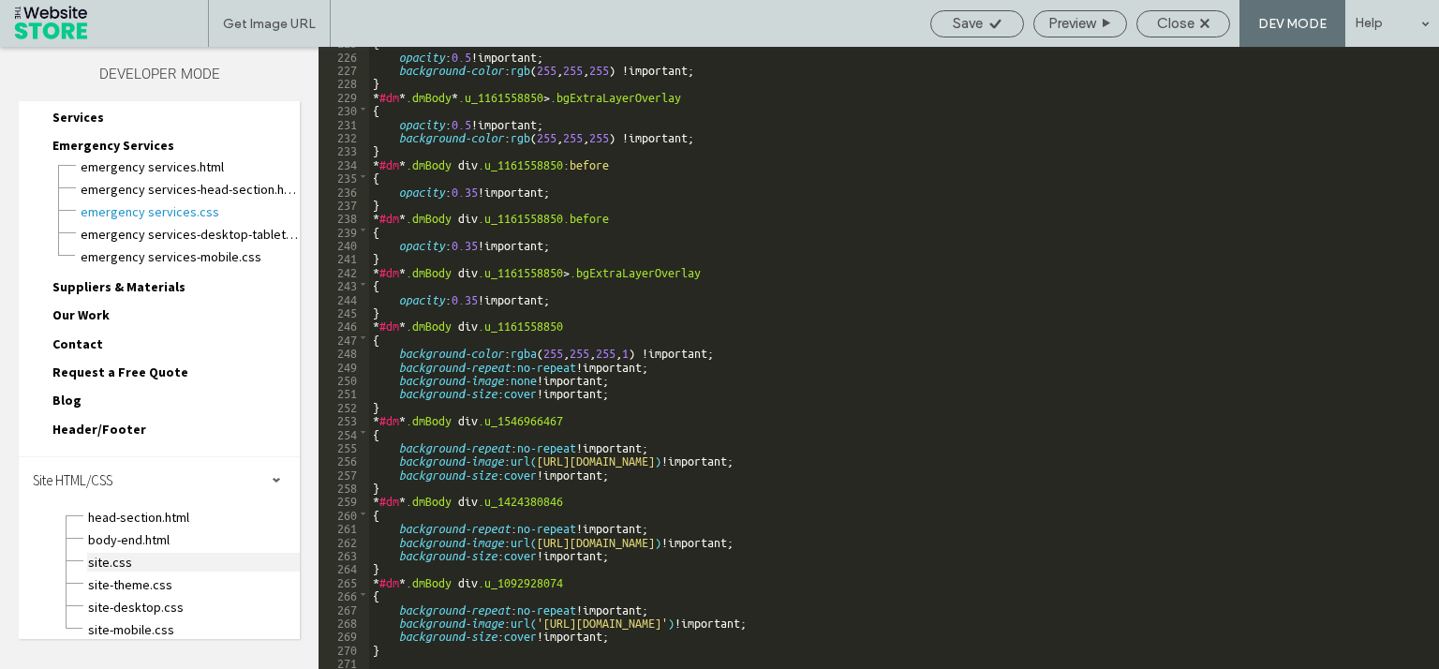
click at [174, 553] on span "site.css" at bounding box center [193, 562] width 213 height 19
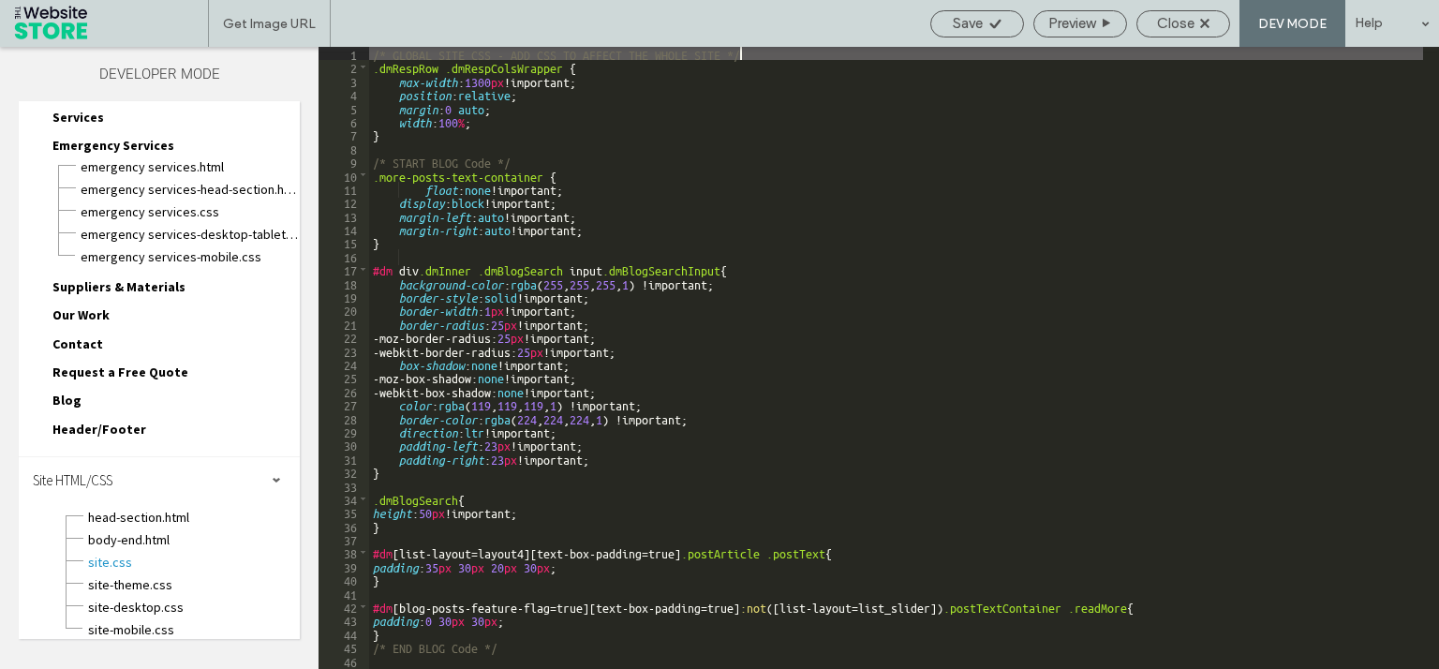
scroll to position [820, 0]
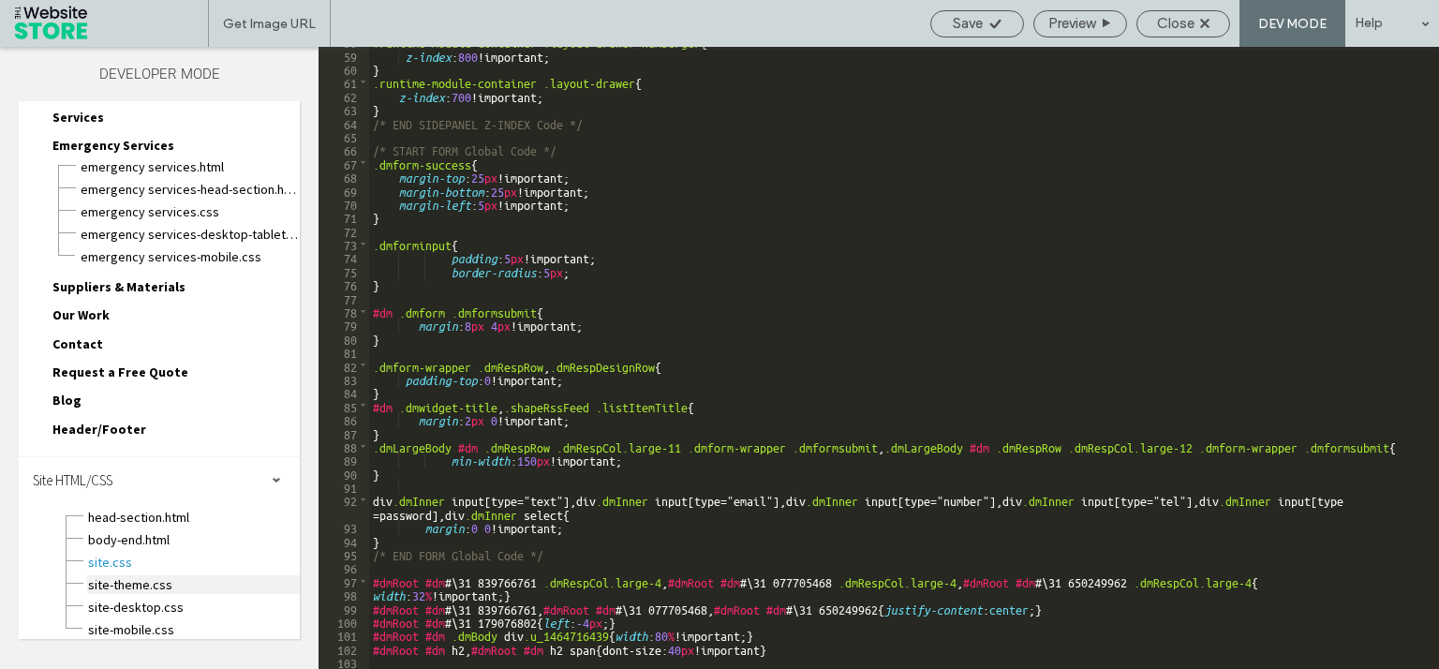
click at [133, 575] on span "site-theme.css" at bounding box center [193, 584] width 213 height 19
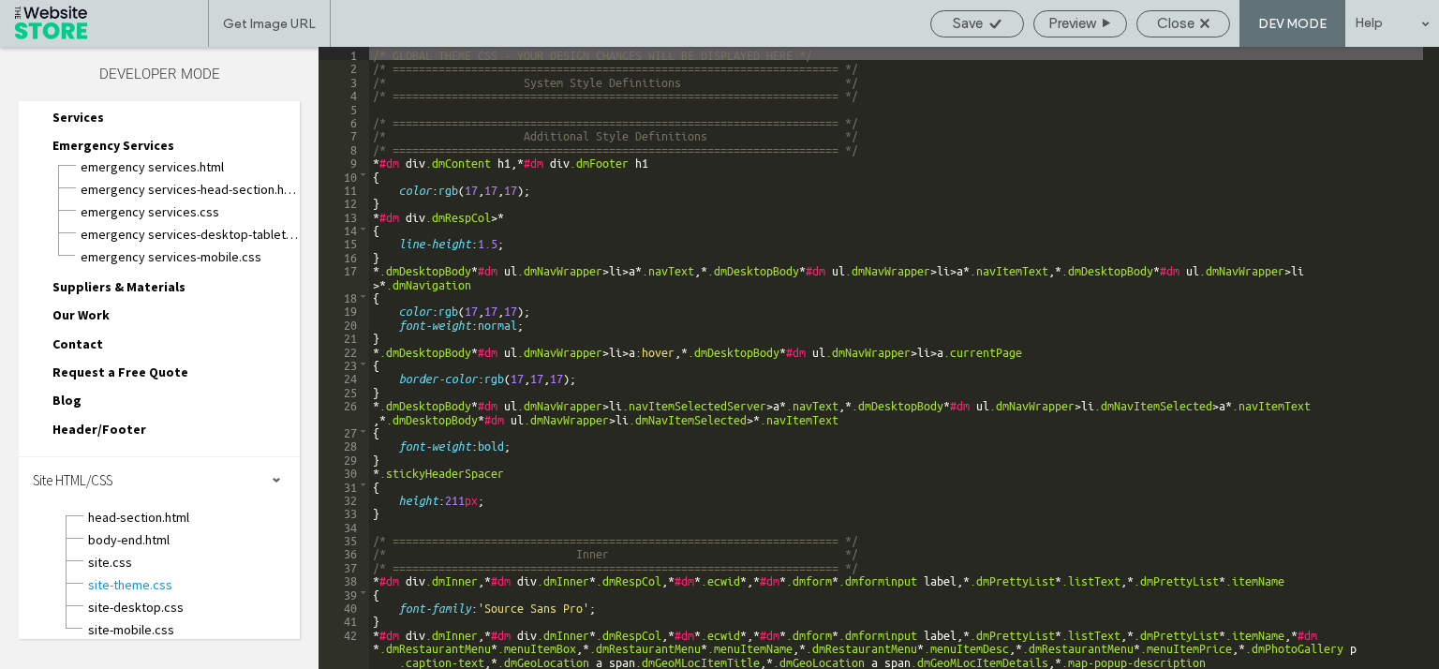
click at [146, 616] on div "site-mobile.css" at bounding box center [193, 627] width 213 height 22
click at [145, 598] on span "site-desktop.css" at bounding box center [193, 607] width 213 height 19
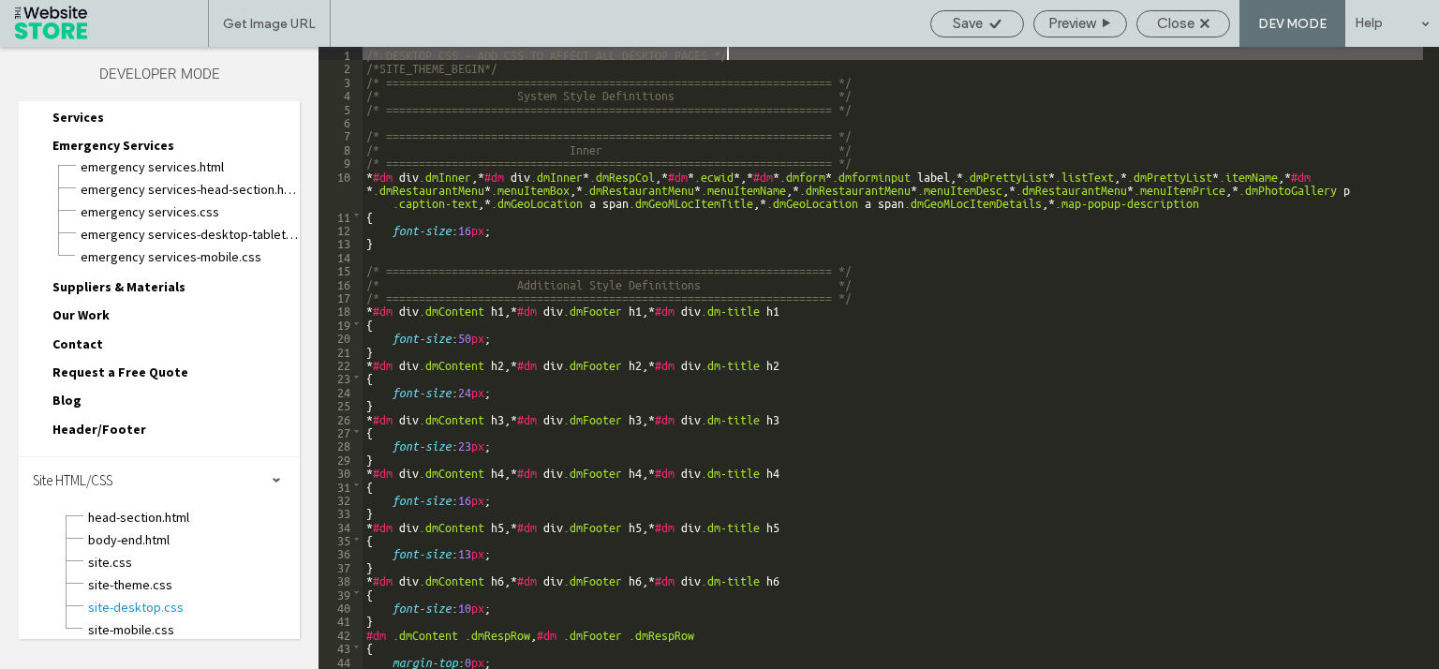
scroll to position [672, 0]
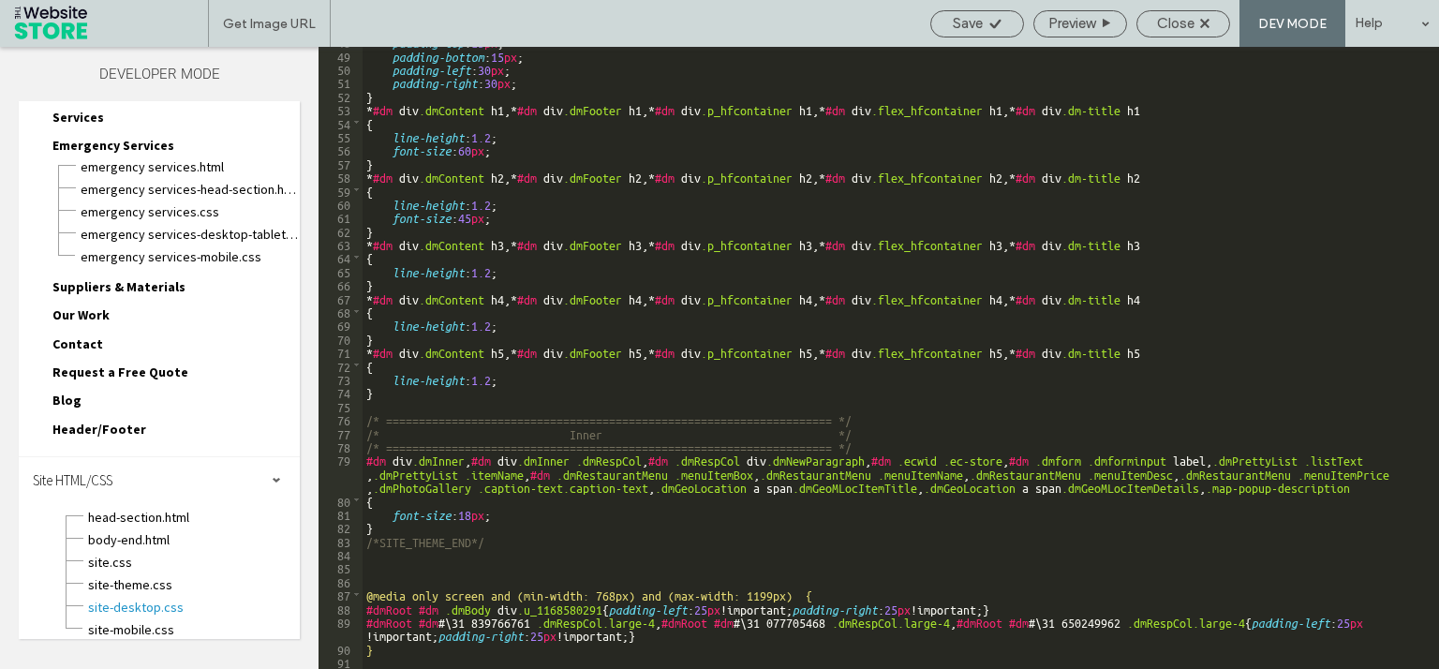
click at [698, 632] on div "padding-top : 15 px ; padding-bottom : 15 px ; padding-left : 30 px ; padding-r…" at bounding box center [892, 359] width 1060 height 649
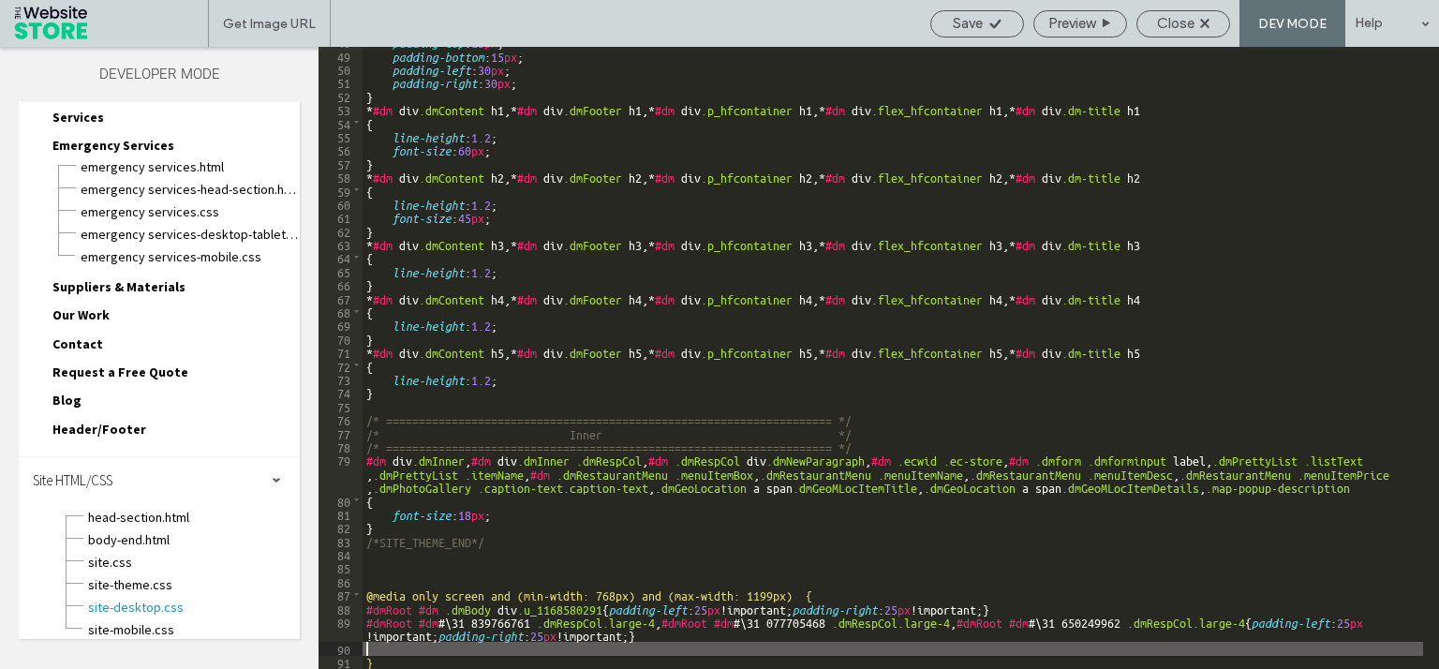
scroll to position [0, 5]
paste textarea
click at [410, 613] on div "padding-top : 15 px ; padding-bottom : 15 px ; padding-left : 30 px ; padding-r…" at bounding box center [892, 359] width 1060 height 649
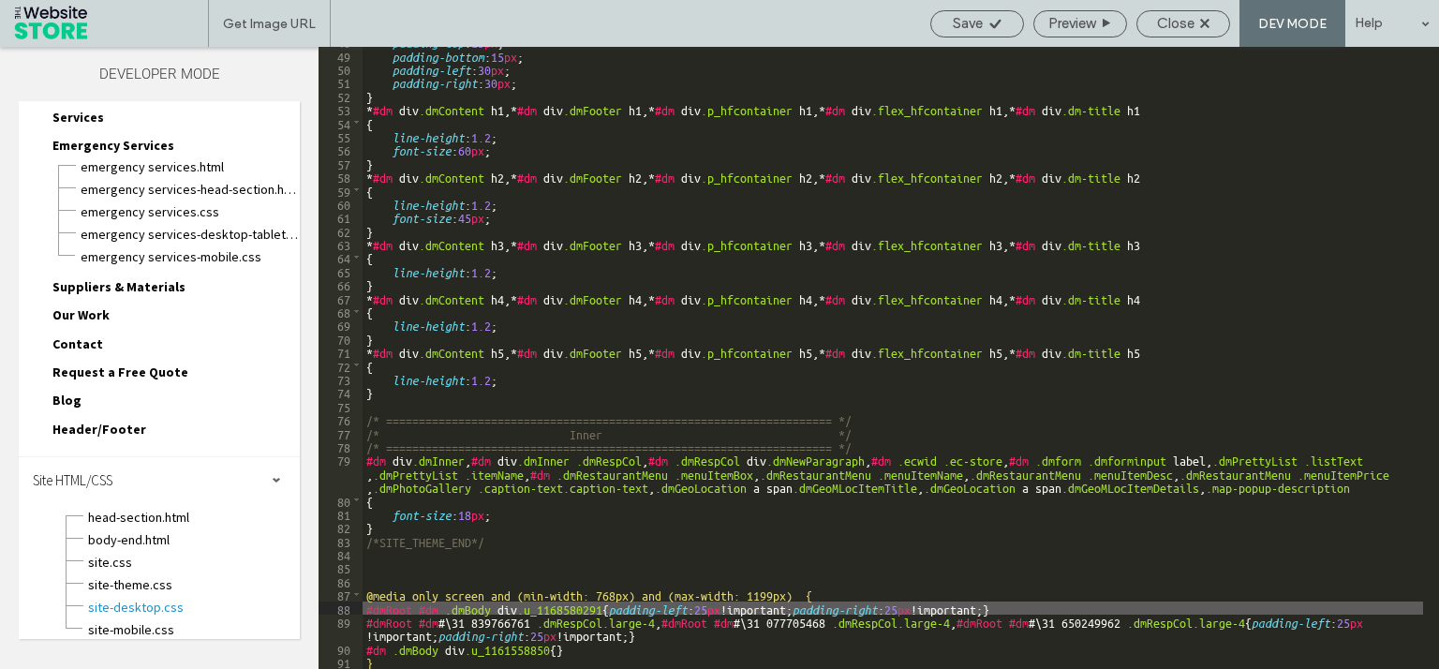
click at [367, 607] on div "padding-top : 15 px ; padding-bottom : 15 px ; padding-left : 30 px ; padding-r…" at bounding box center [892, 359] width 1060 height 649
click at [367, 646] on div "padding-top : 15 px ; padding-bottom : 15 px ; padding-left : 30 px ; padding-r…" at bounding box center [892, 359] width 1060 height 649
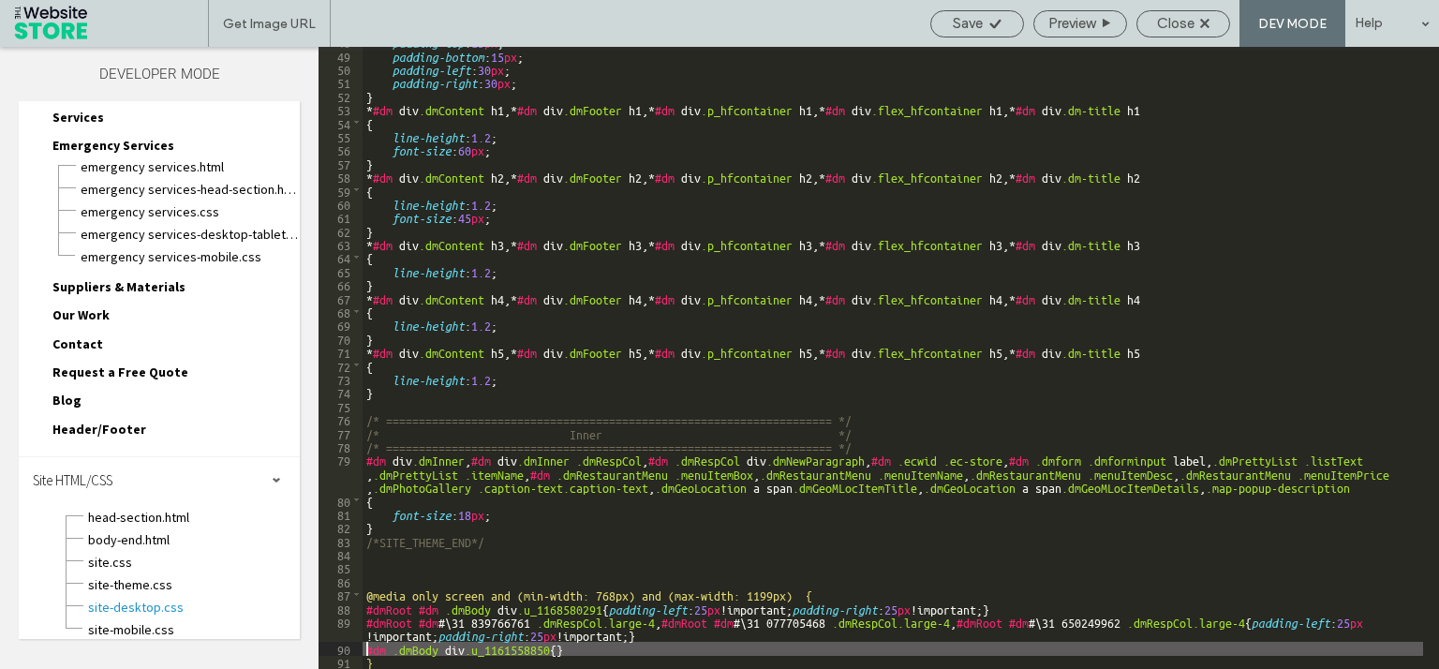
paste textarea
click at [612, 609] on div "padding-top : 15 px ; padding-bottom : 15 px ; padding-left : 30 px ; padding-r…" at bounding box center [892, 359] width 1060 height 649
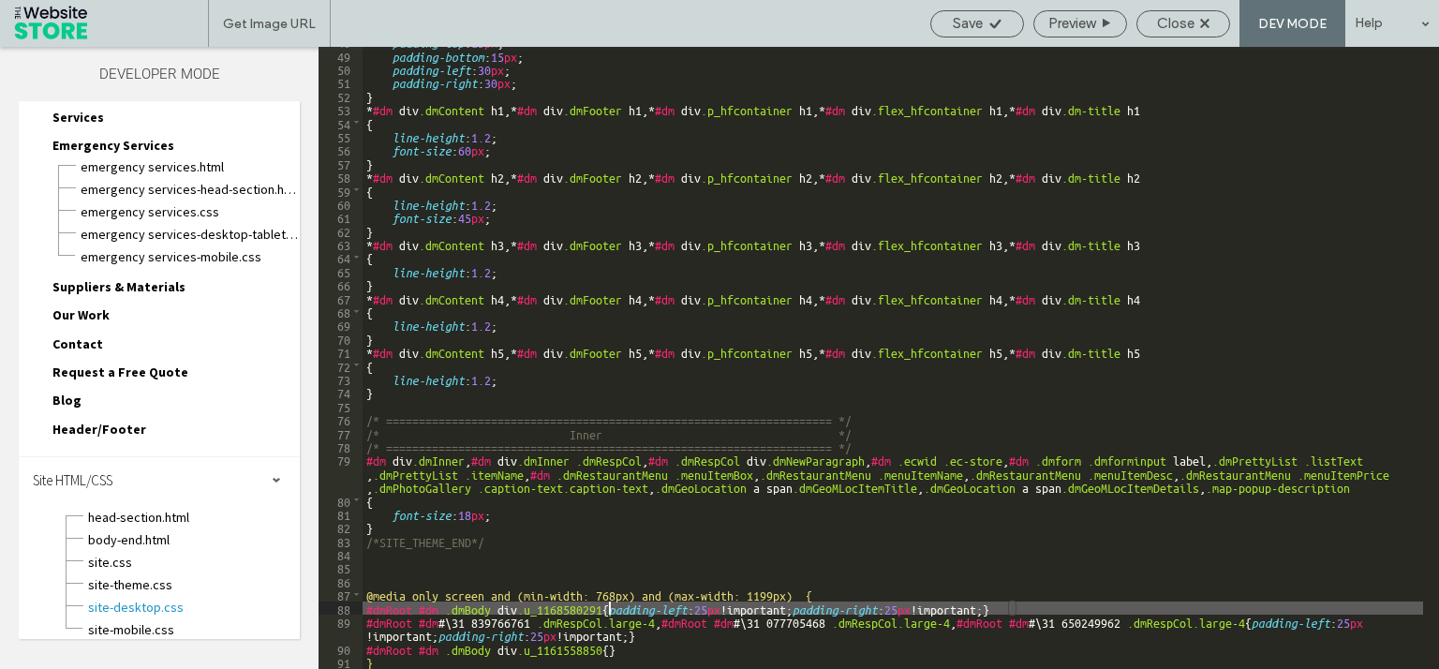
click at [1010, 609] on div "padding-top : 15 px ; padding-bottom : 15 px ; padding-left : 30 px ; padding-r…" at bounding box center [892, 359] width 1060 height 649
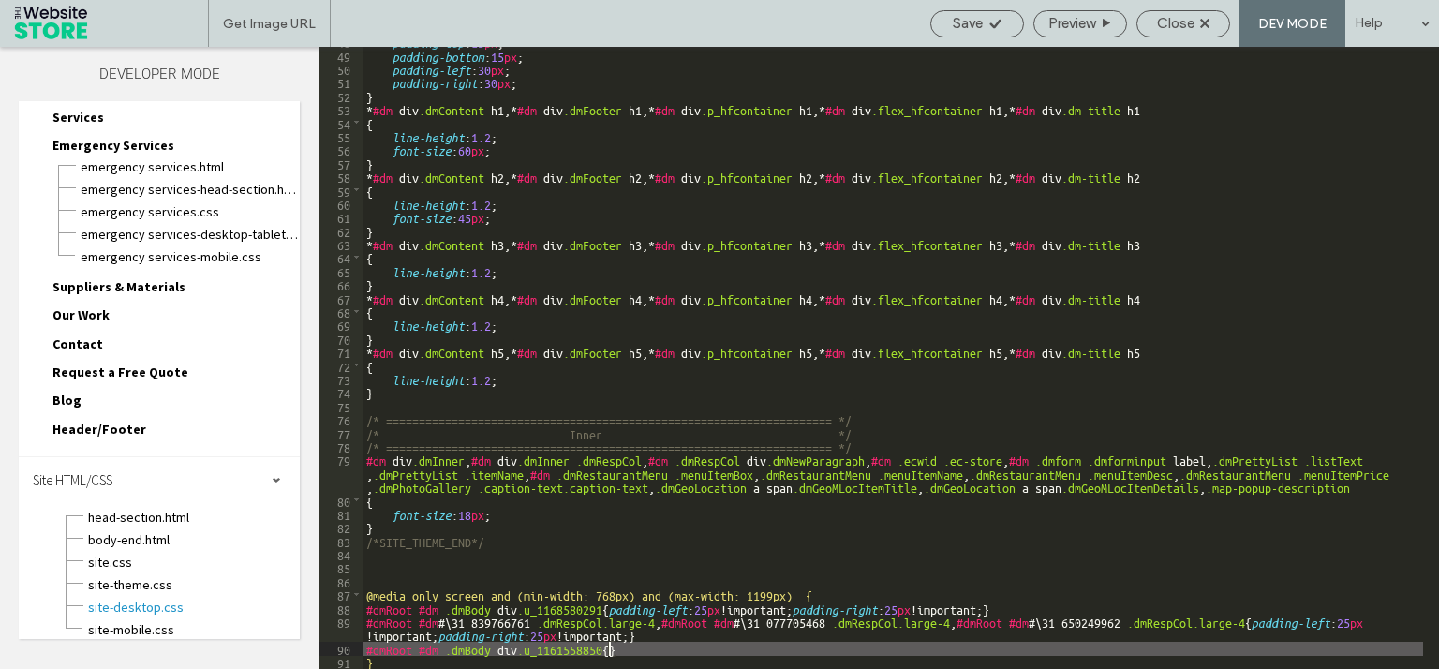
click at [606, 645] on div "padding-top : 15 px ; padding-bottom : 15 px ; padding-left : 30 px ; padding-r…" at bounding box center [892, 359] width 1060 height 649
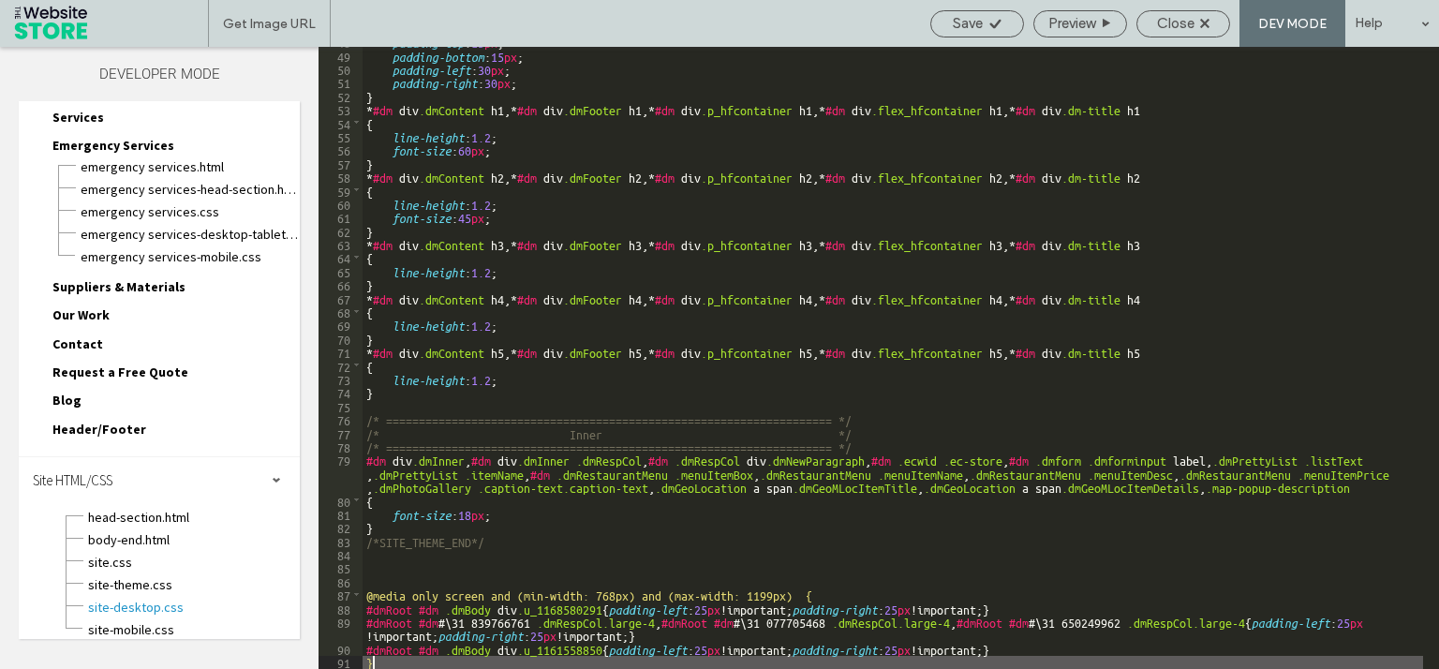
click at [414, 657] on div "padding-top : 15 px ; padding-bottom : 15 px ; padding-left : 30 px ; padding-r…" at bounding box center [892, 359] width 1060 height 649
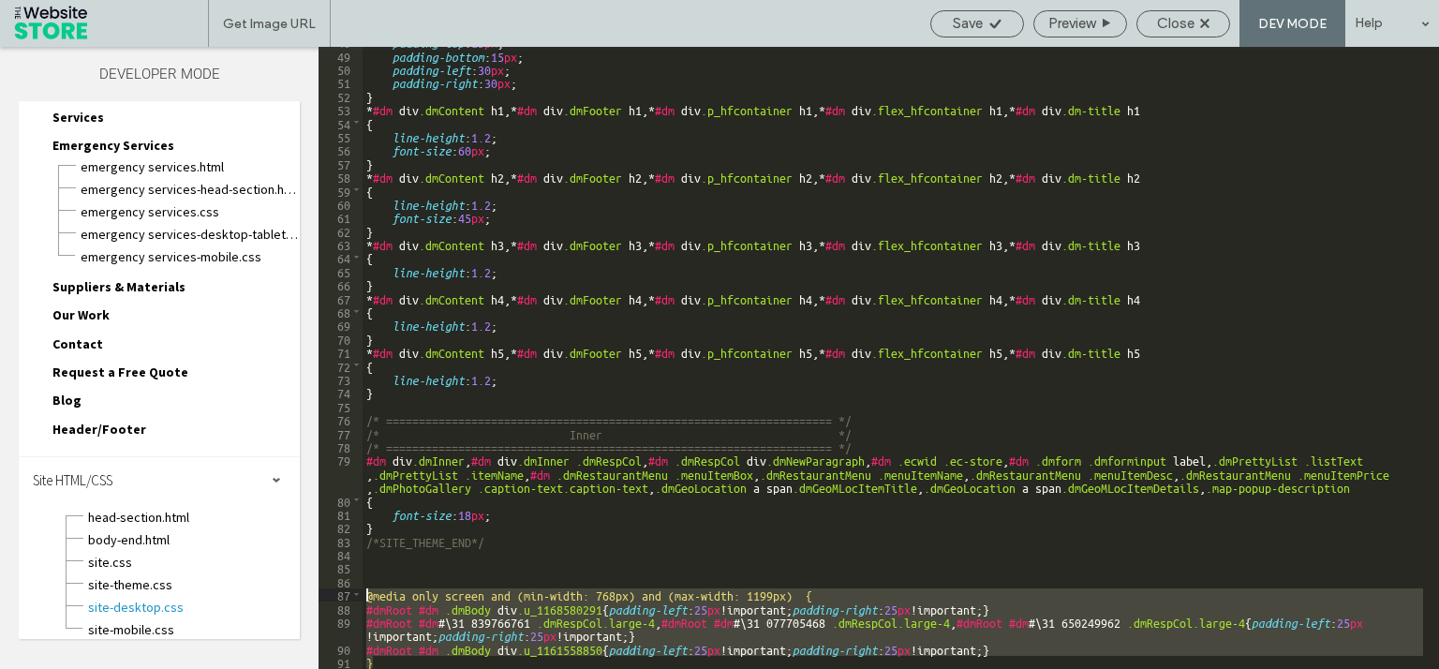
click at [369, 593] on div "padding-top : 15 px ; padding-bottom : 15 px ; padding-left : 30 px ; padding-r…" at bounding box center [892, 359] width 1060 height 649
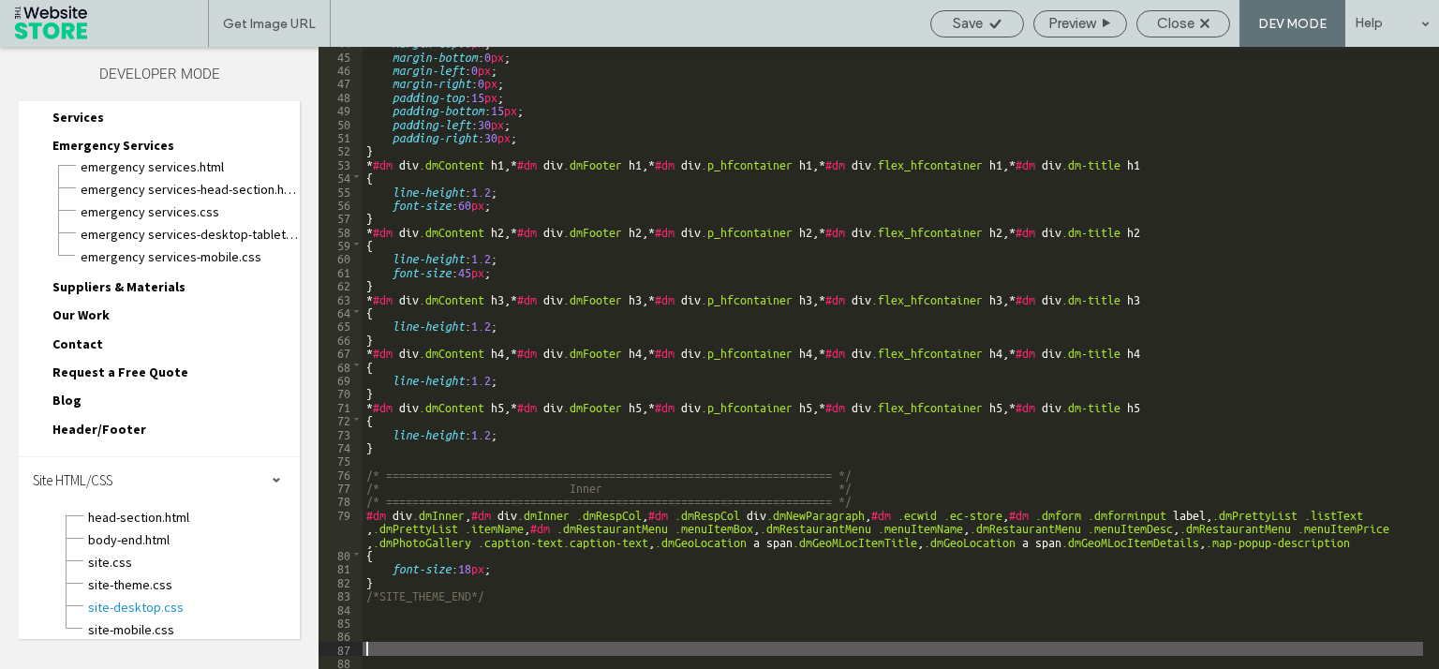
scroll to position [618, 0]
click at [993, 21] on icon at bounding box center [995, 24] width 14 height 14
click at [107, 553] on span "site.css" at bounding box center [193, 562] width 213 height 19
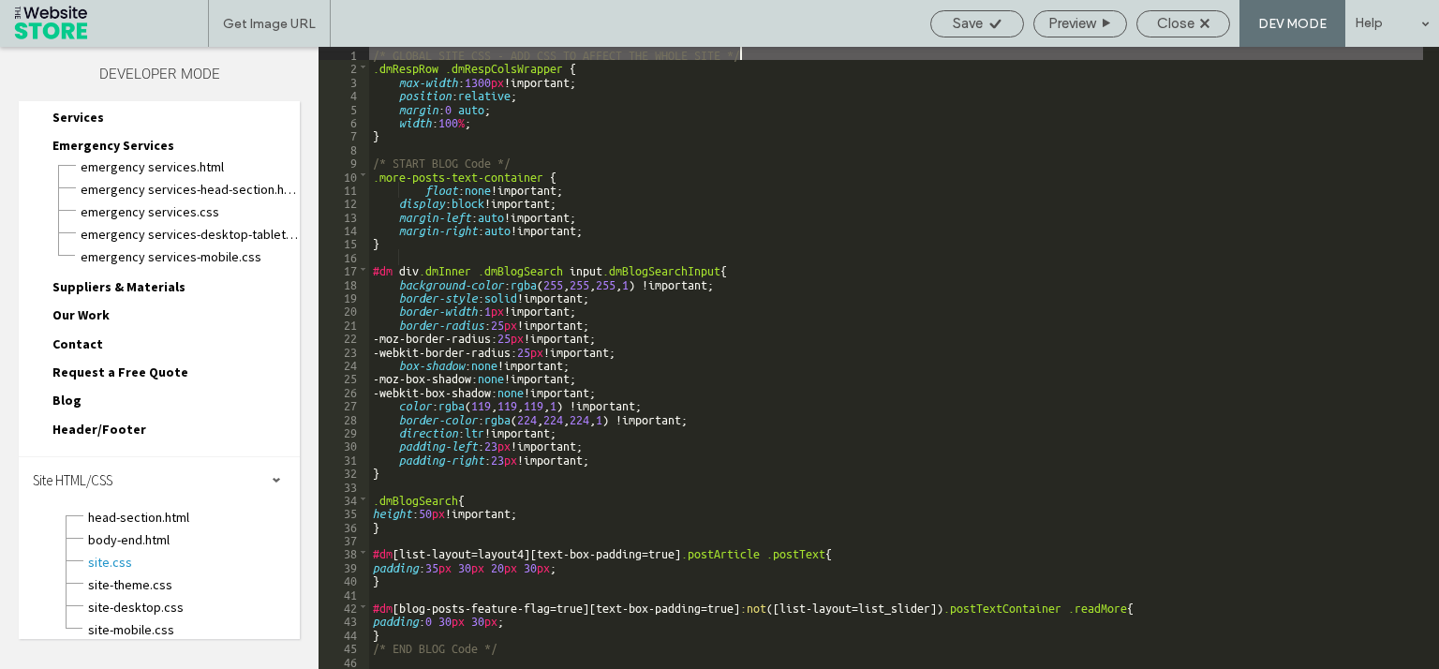
scroll to position [820, 0]
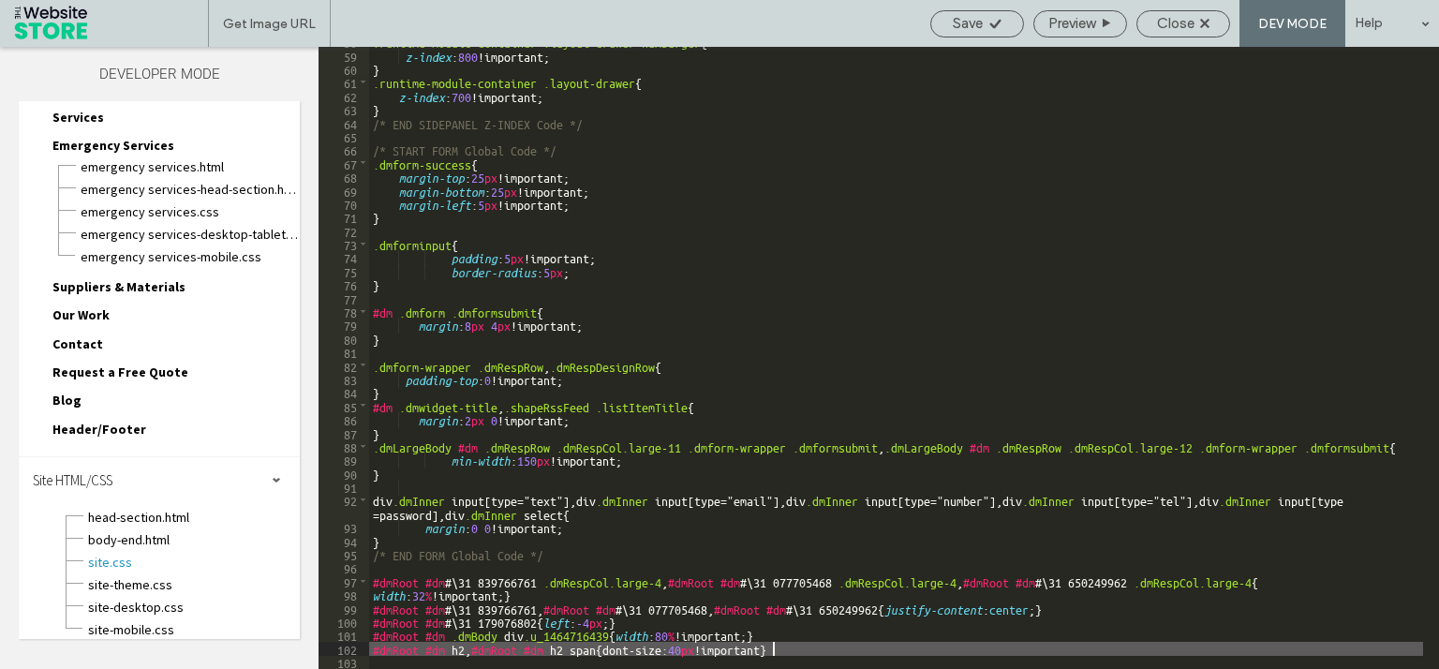
click at [869, 646] on div ".runtime-module-container .layout-drawer-hamburger { z-index : 800 !important; …" at bounding box center [896, 359] width 1054 height 649
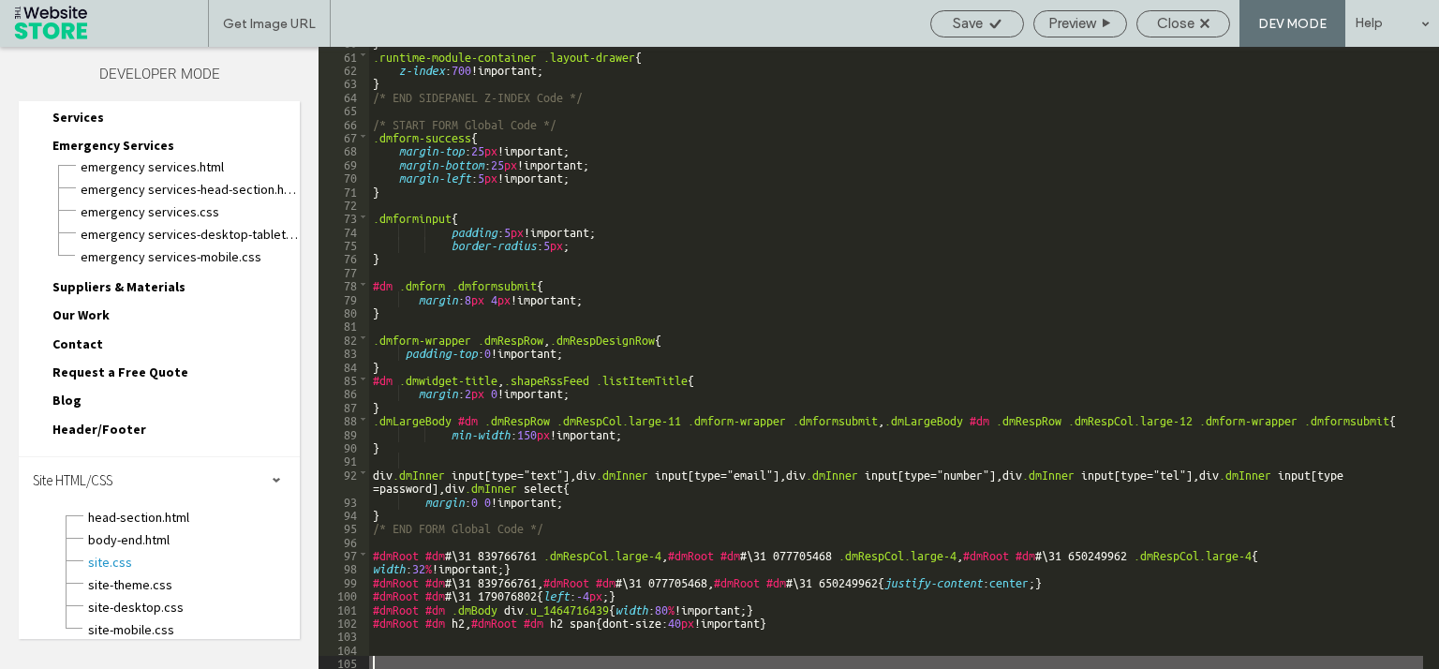
scroll to position [0, 5]
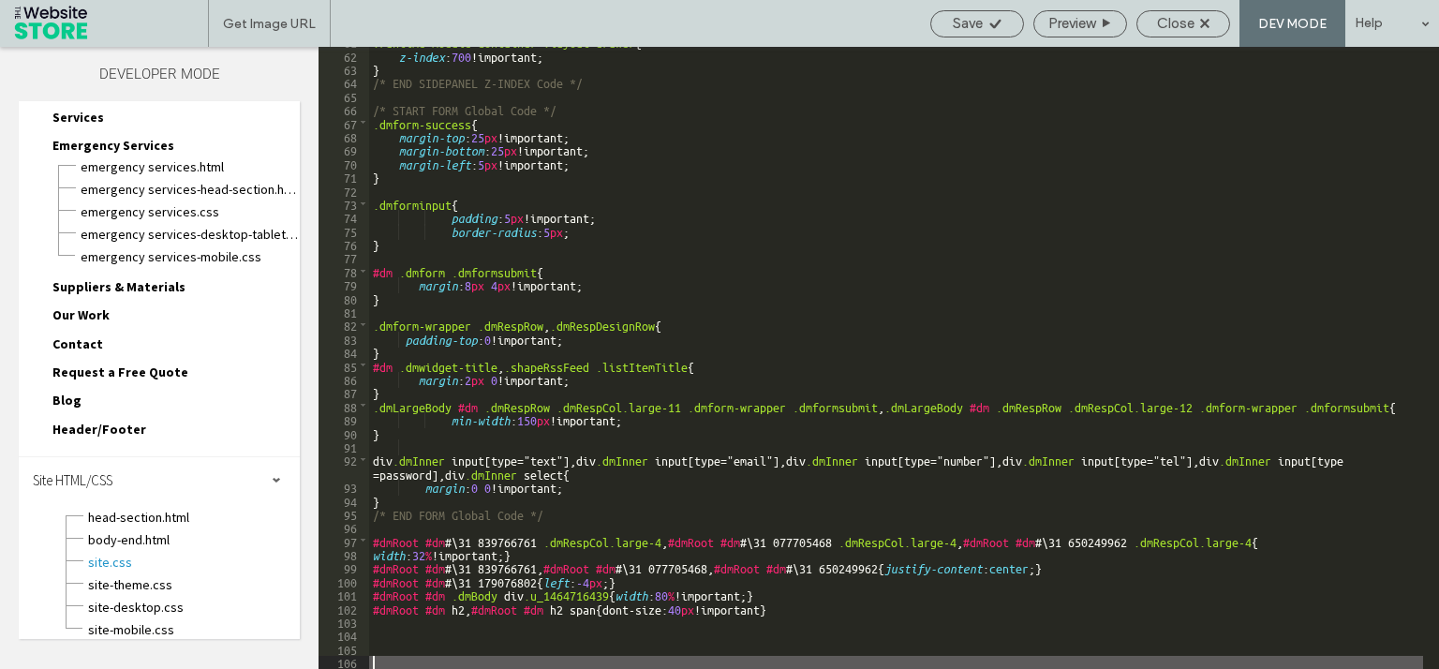
paste textarea
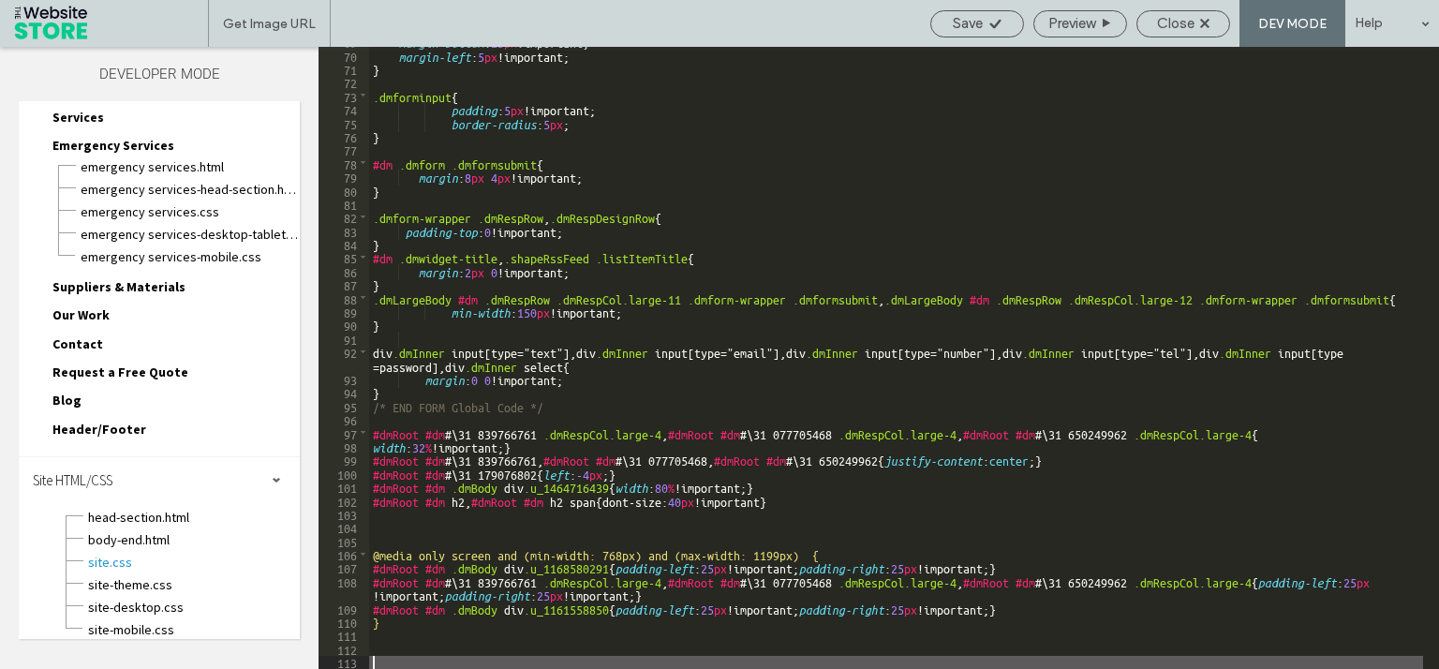
scroll to position [0, 0]
click at [963, 32] on div "Save" at bounding box center [977, 23] width 94 height 27
click at [980, 20] on div "Save" at bounding box center [977, 23] width 92 height 17
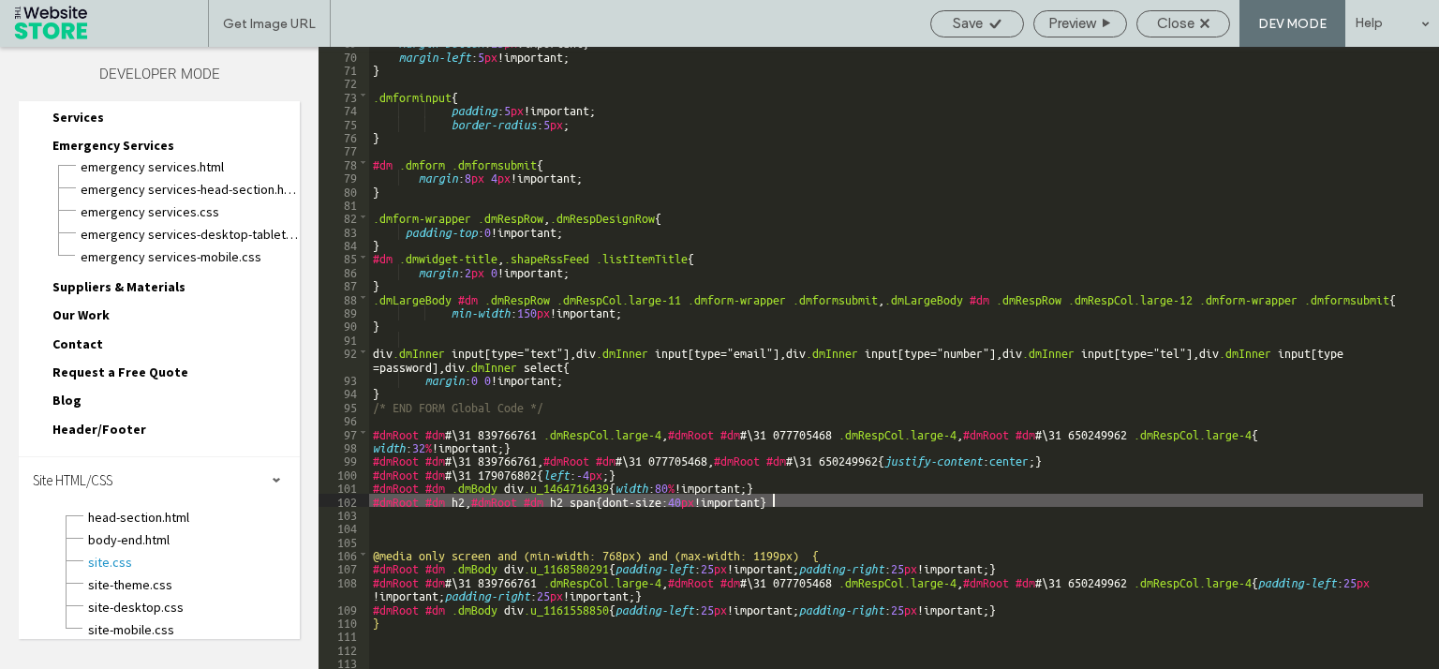
click at [850, 502] on div "margin-bottom : 25 px !important; margin-left : 5 px !important; } .dmforminput…" at bounding box center [896, 359] width 1054 height 649
click at [369, 503] on div "margin-bottom : 25 px !important; margin-left : 5 px !important; } .dmforminput…" at bounding box center [896, 359] width 1054 height 649
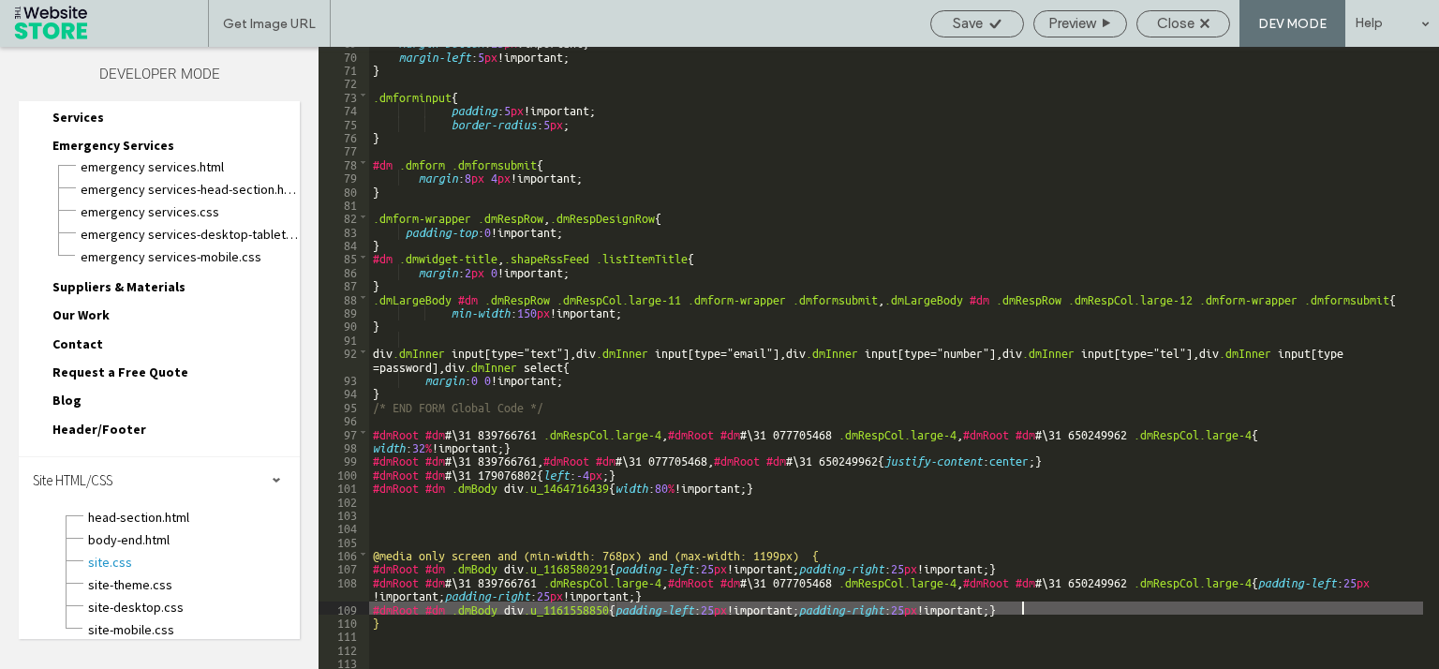
click at [1122, 610] on div "margin-bottom : 25 px !important; margin-left : 5 px !important; } .dmforminput…" at bounding box center [896, 359] width 1054 height 649
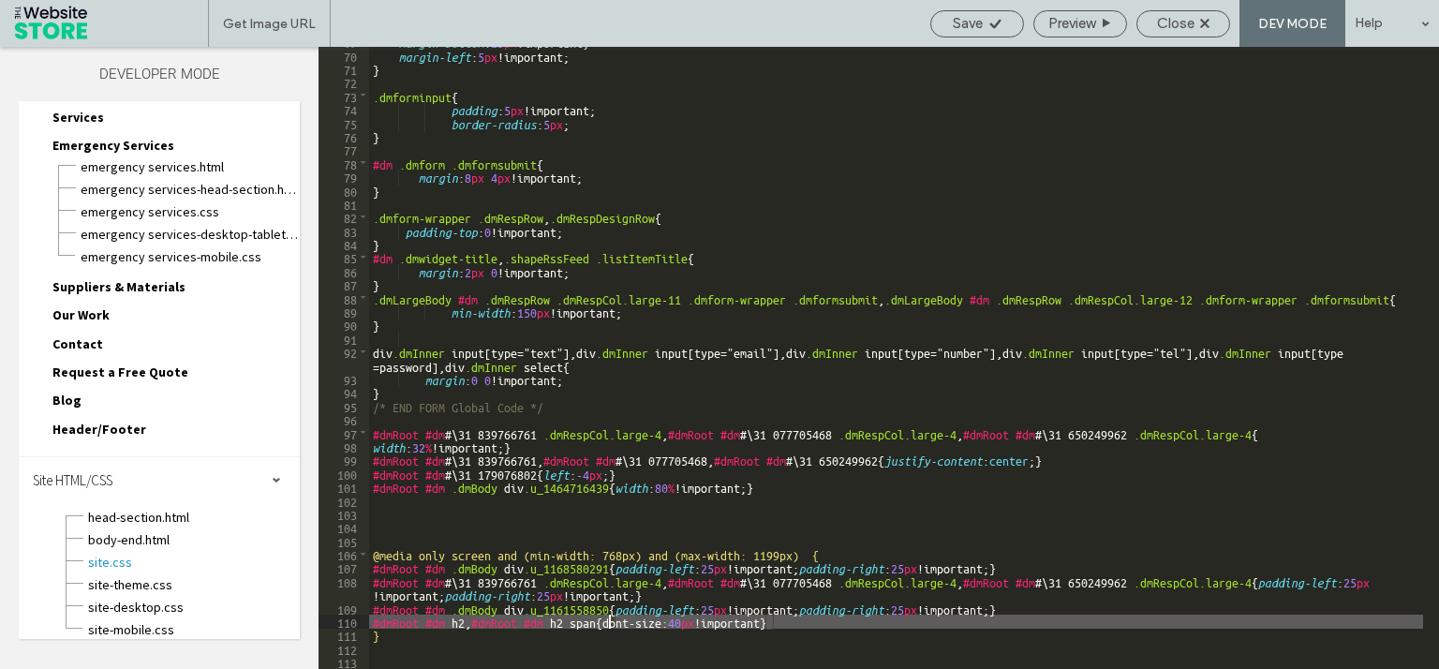
click at [609, 625] on div "margin-bottom : 25 px !important; margin-left : 5 px !important; } .dmforminput…" at bounding box center [896, 359] width 1054 height 649
click at [981, 25] on div "Save" at bounding box center [977, 23] width 92 height 17
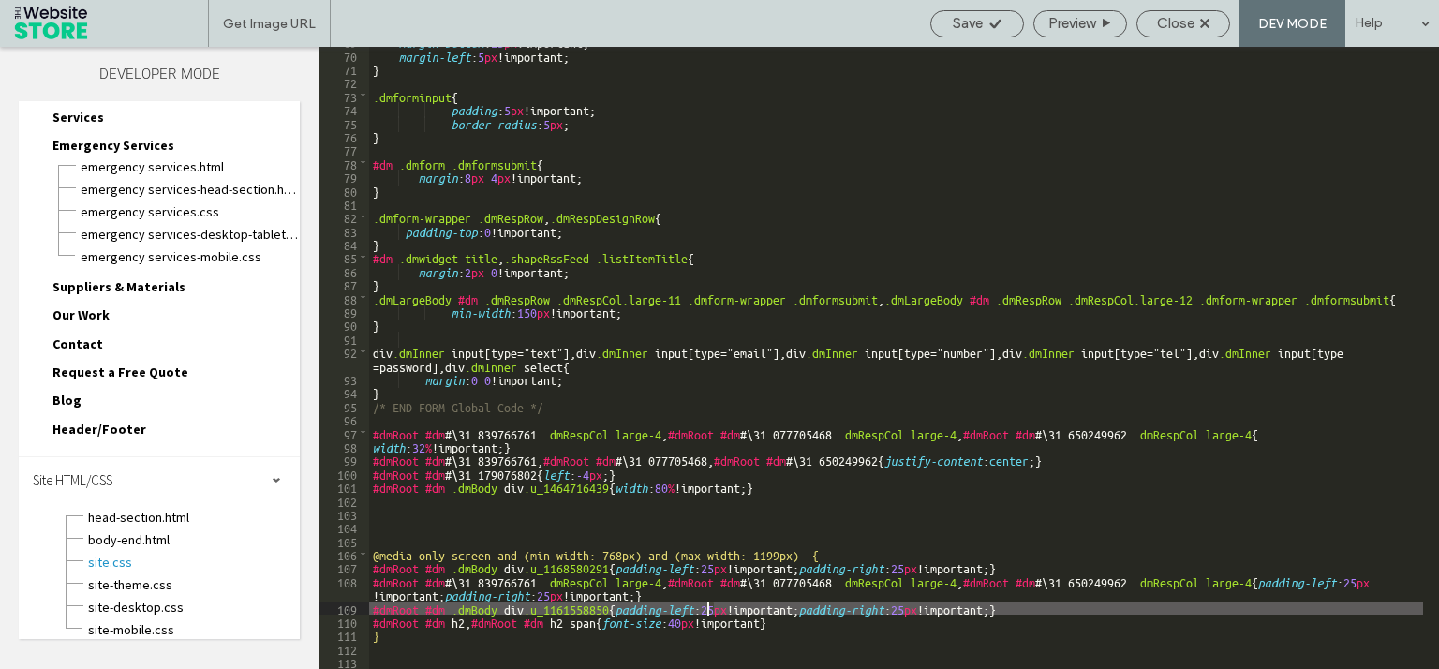
click at [709, 610] on div "margin-bottom : 25 px !important; margin-left : 5 px !important; } .dmforminput…" at bounding box center [896, 359] width 1054 height 649
click at [916, 605] on div "margin-bottom : 25 px !important; margin-left : 5 px !important; } .dmforminput…" at bounding box center [896, 359] width 1054 height 649
type textarea "**"
click at [989, 21] on icon at bounding box center [995, 24] width 14 height 14
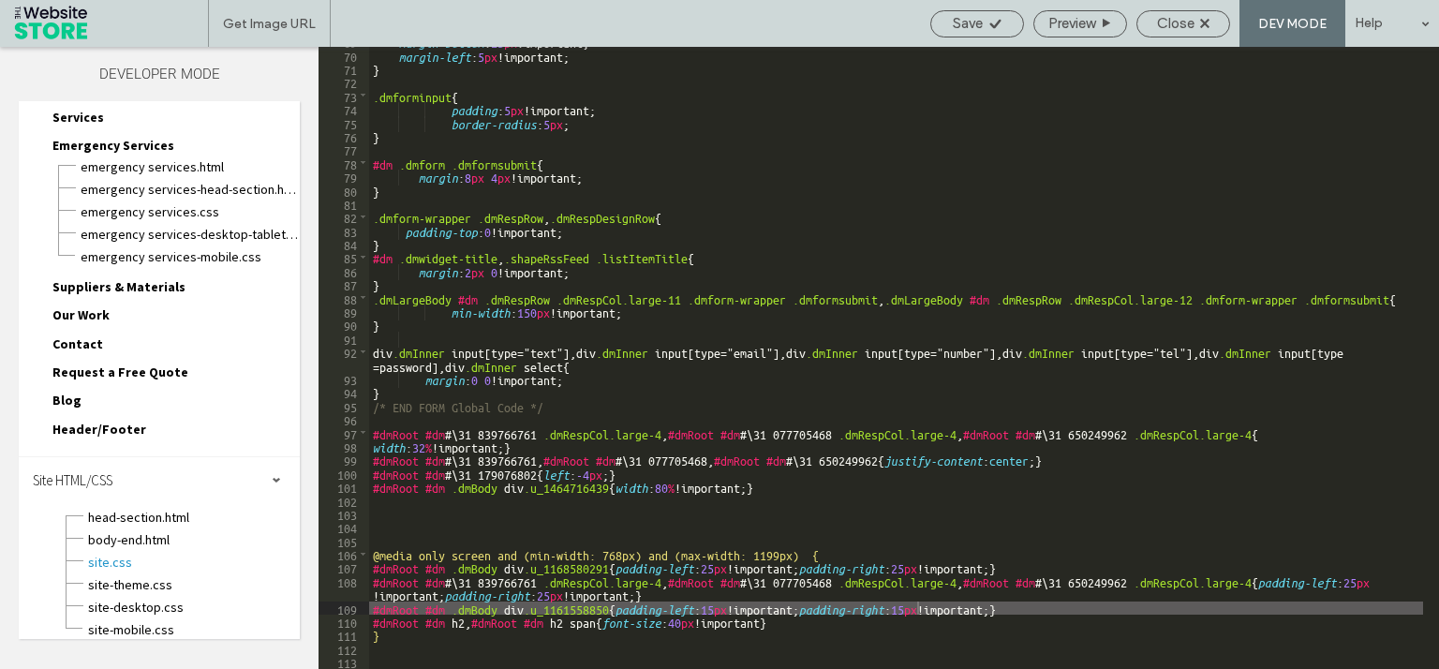
scroll to position [0, 0]
drag, startPoint x: 994, startPoint y: 27, endPoint x: 1007, endPoint y: 1, distance: 29.3
click at [993, 24] on icon at bounding box center [995, 24] width 14 height 14
click at [1198, 23] on div "Close" at bounding box center [1183, 23] width 92 height 17
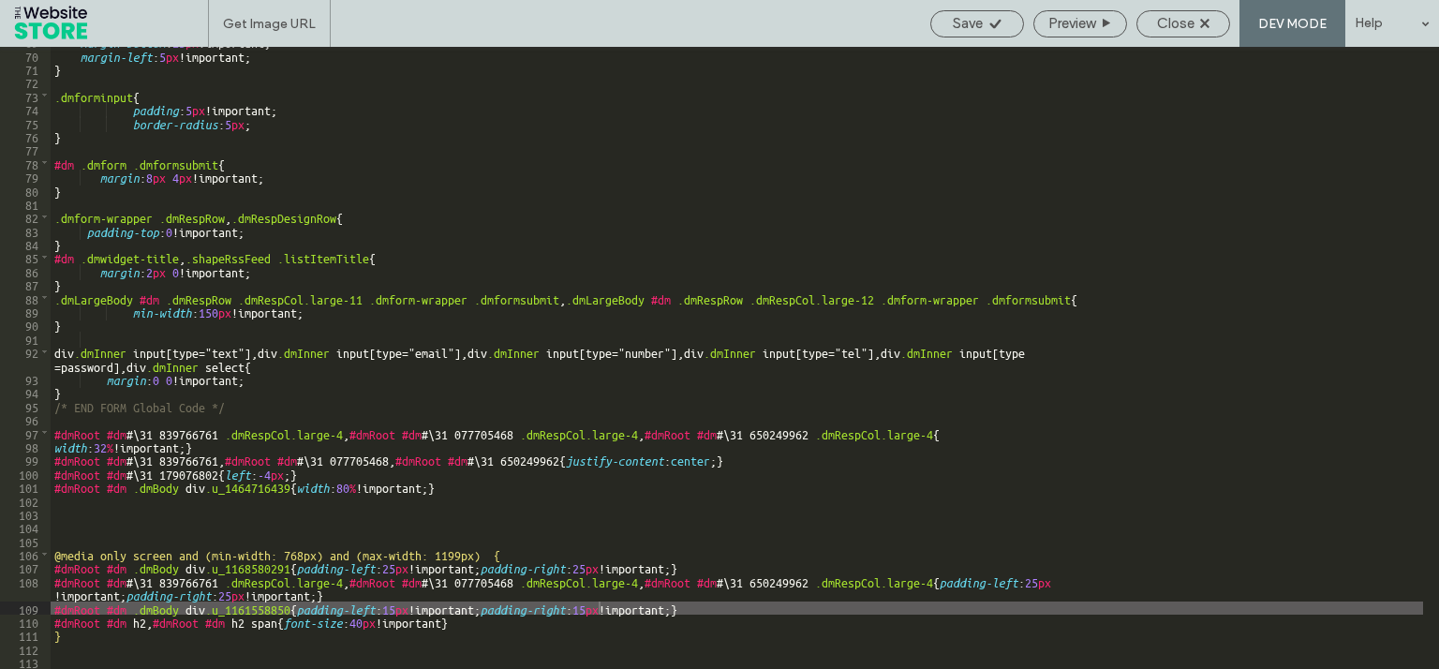
scroll to position [969, 0]
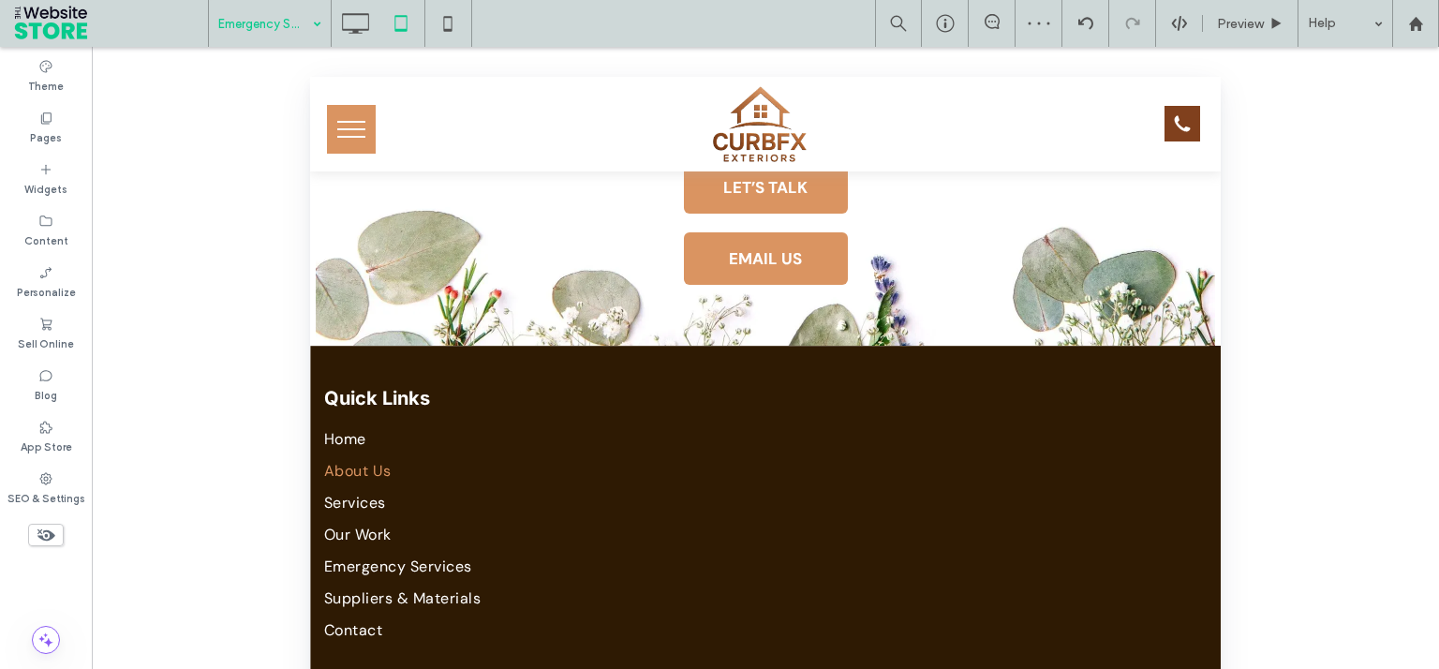
click at [325, 16] on div "Emergency Services" at bounding box center [270, 23] width 122 height 47
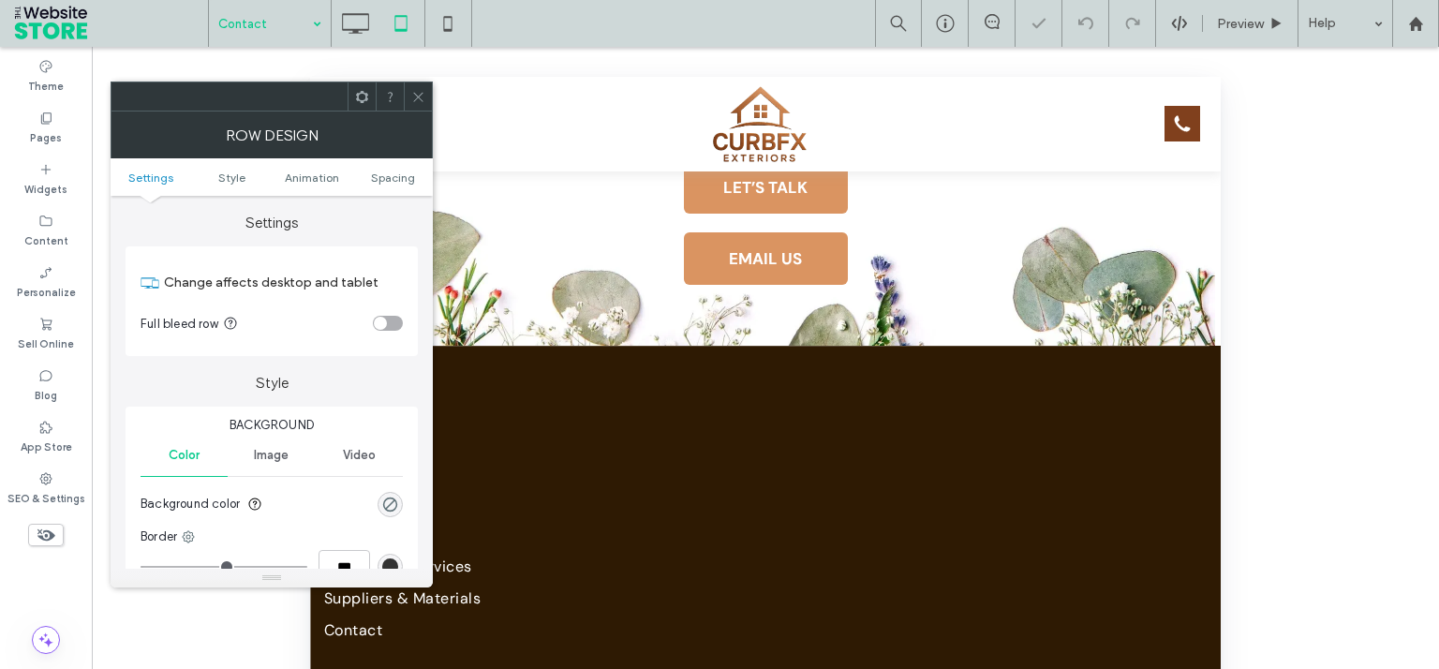
click at [416, 97] on icon at bounding box center [418, 97] width 14 height 14
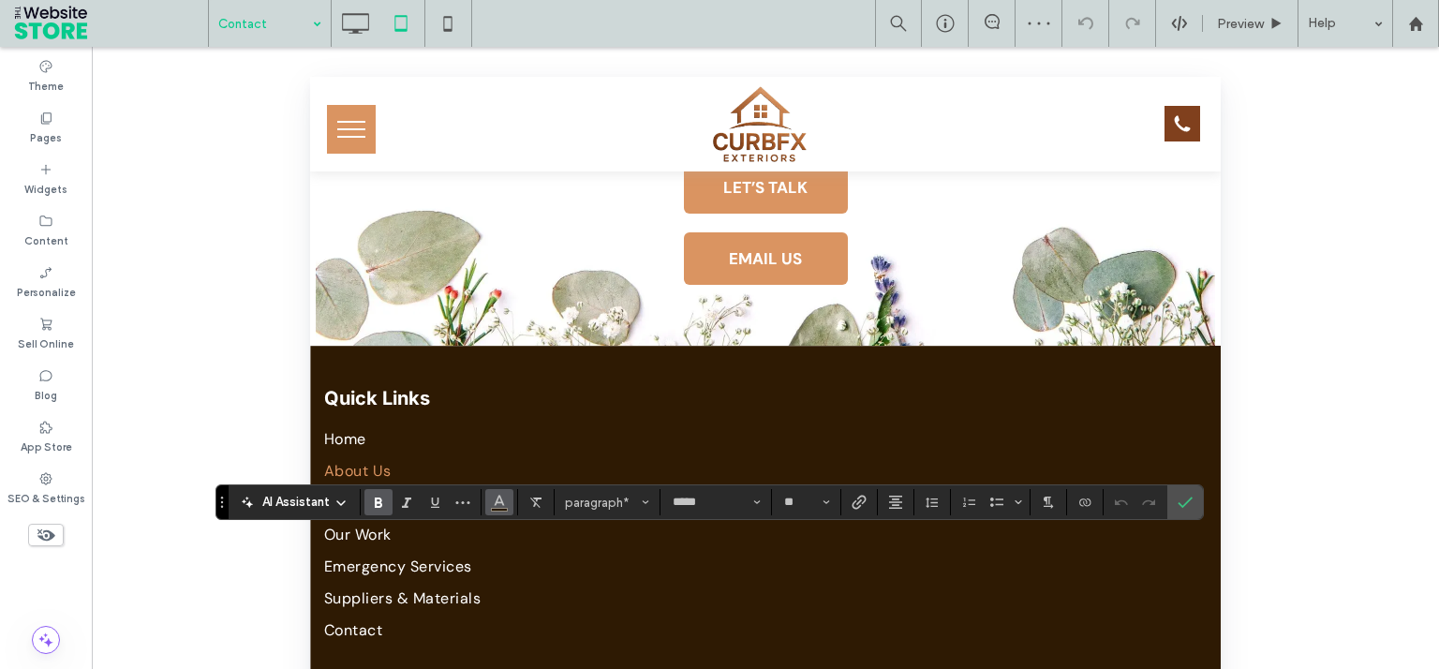
click at [485, 512] on button "Color" at bounding box center [499, 502] width 28 height 26
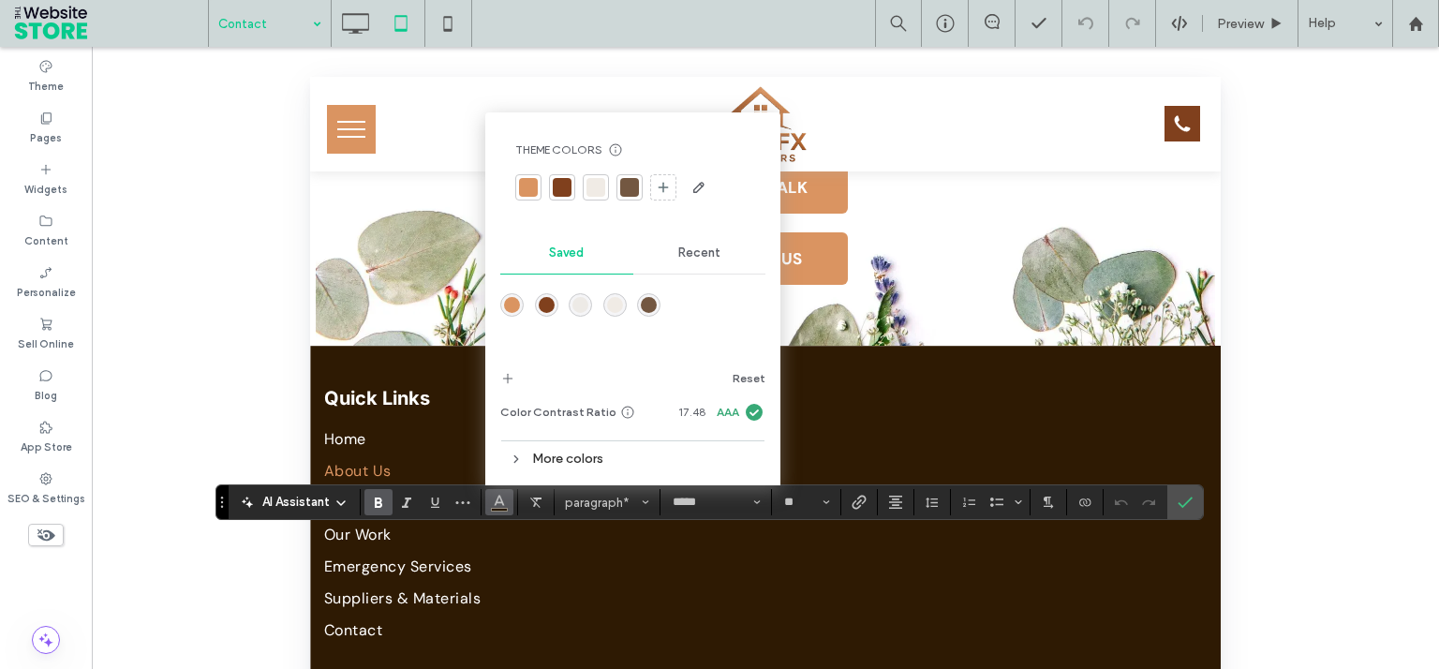
click at [570, 187] on div at bounding box center [562, 187] width 19 height 19
click at [1185, 495] on icon "Confirm" at bounding box center [1184, 502] width 15 height 15
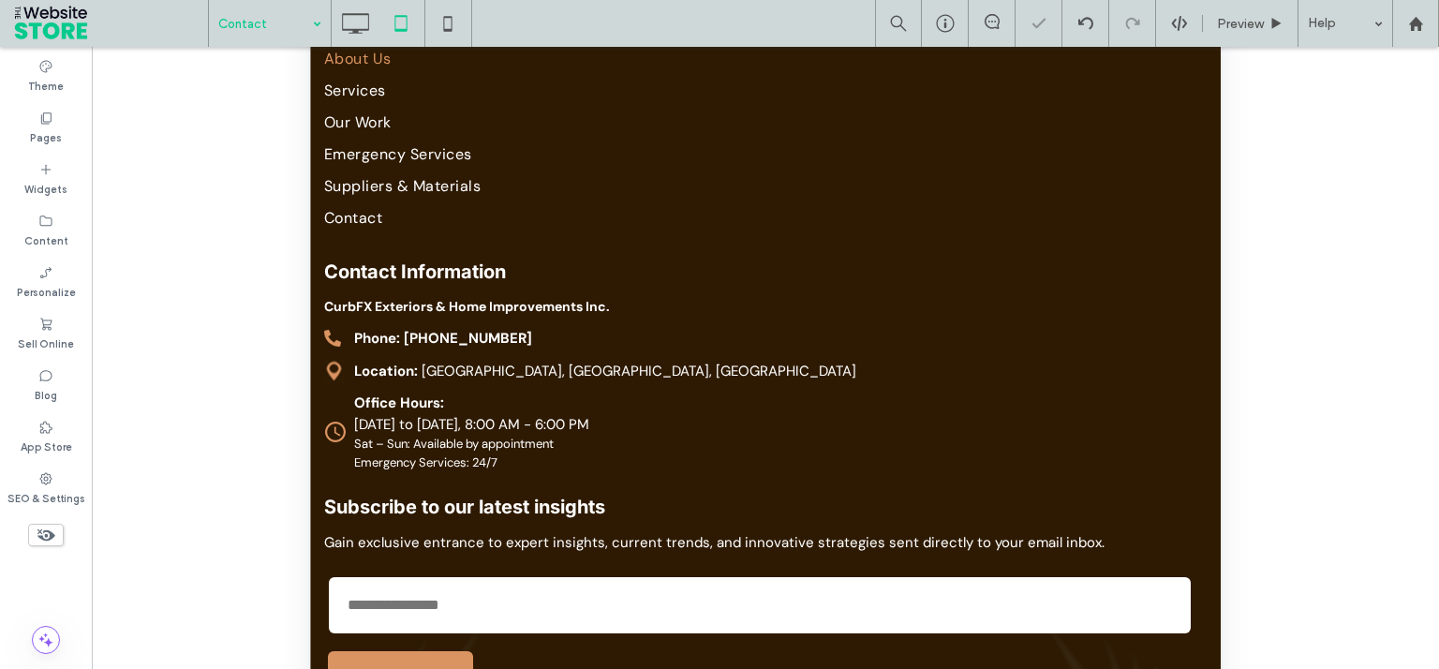
scroll to position [421, 0]
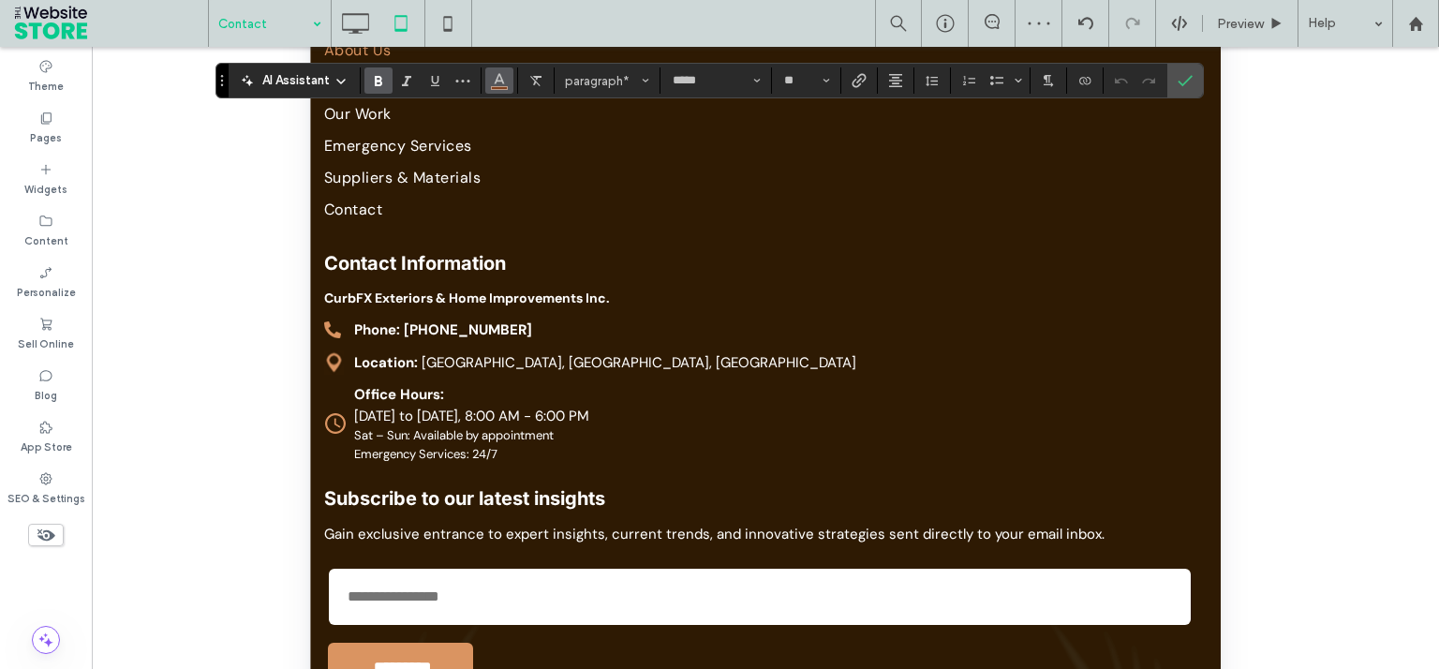
click at [510, 82] on button "Color" at bounding box center [499, 80] width 28 height 26
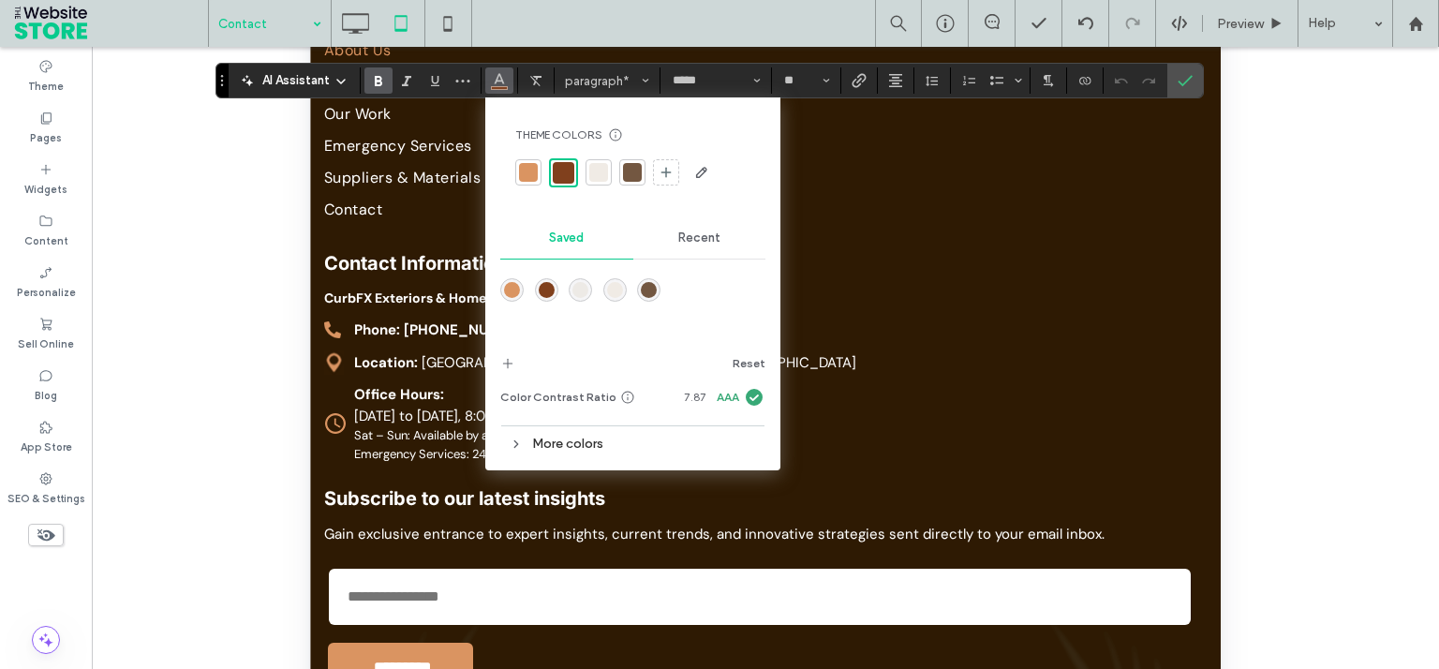
click at [643, 182] on div at bounding box center [632, 172] width 26 height 26
click at [1188, 74] on icon "Confirm" at bounding box center [1184, 80] width 15 height 15
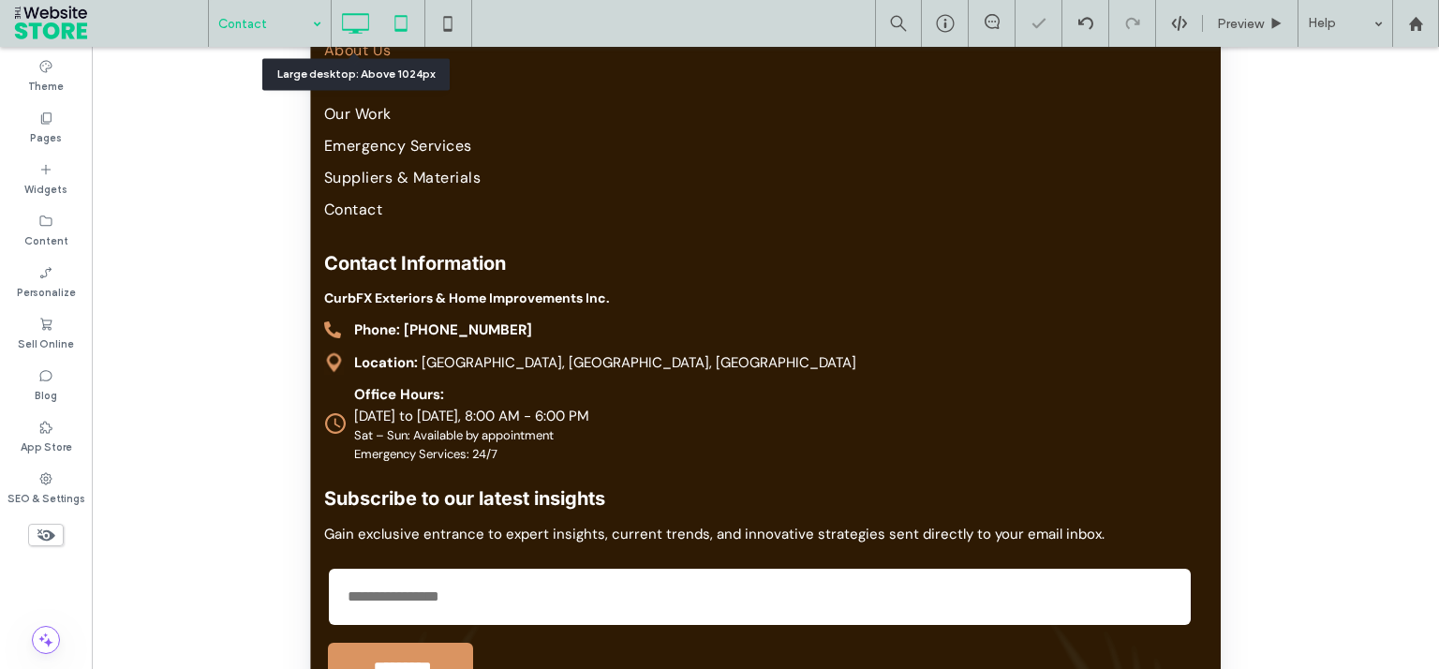
click at [365, 18] on icon at bounding box center [354, 23] width 37 height 37
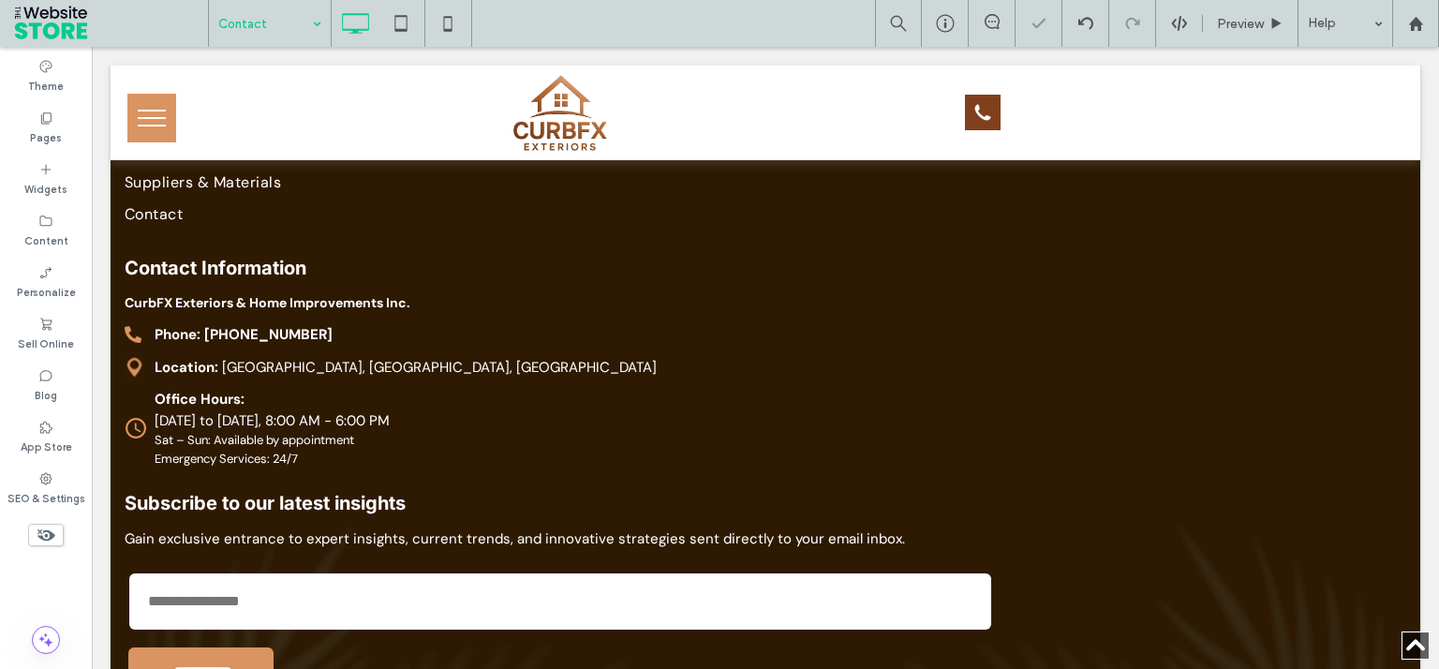
scroll to position [0, 0]
click at [57, 118] on div "Pages" at bounding box center [46, 128] width 92 height 52
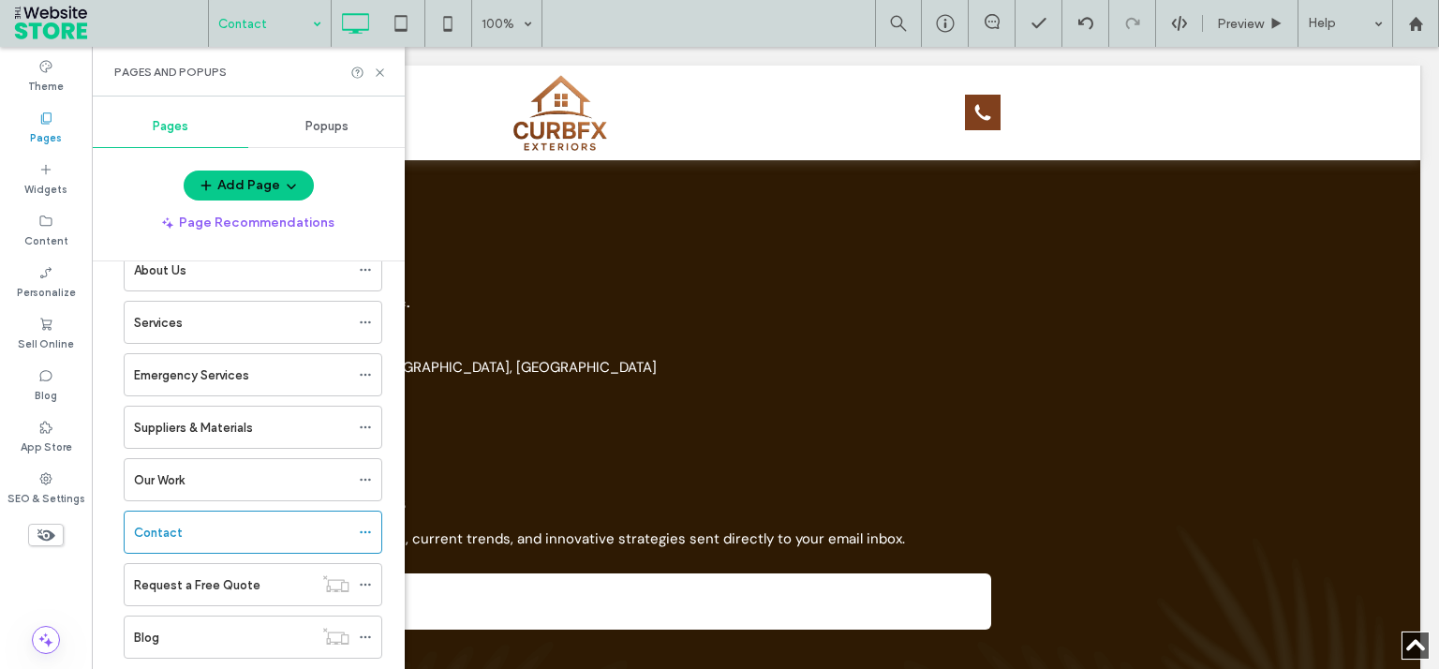
scroll to position [191, 0]
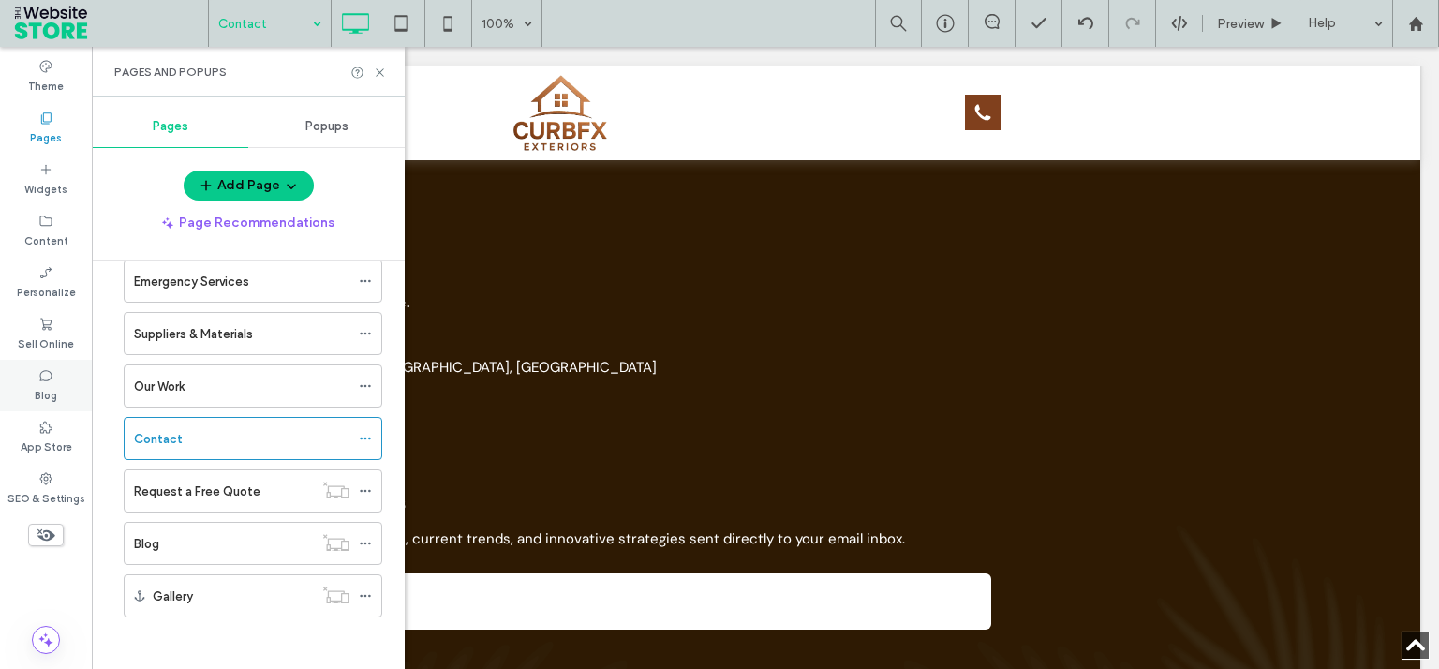
click at [68, 371] on div "Blog" at bounding box center [46, 386] width 92 height 52
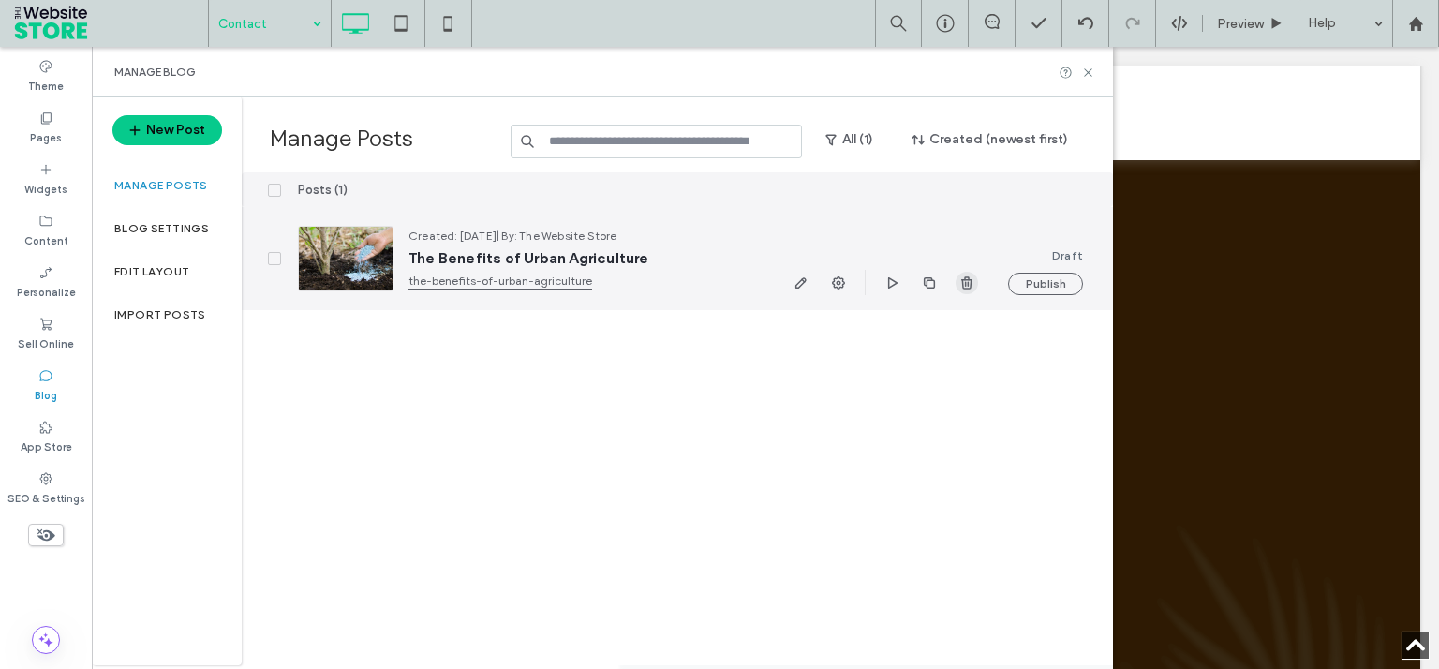
click at [966, 283] on use "button" at bounding box center [966, 282] width 11 height 12
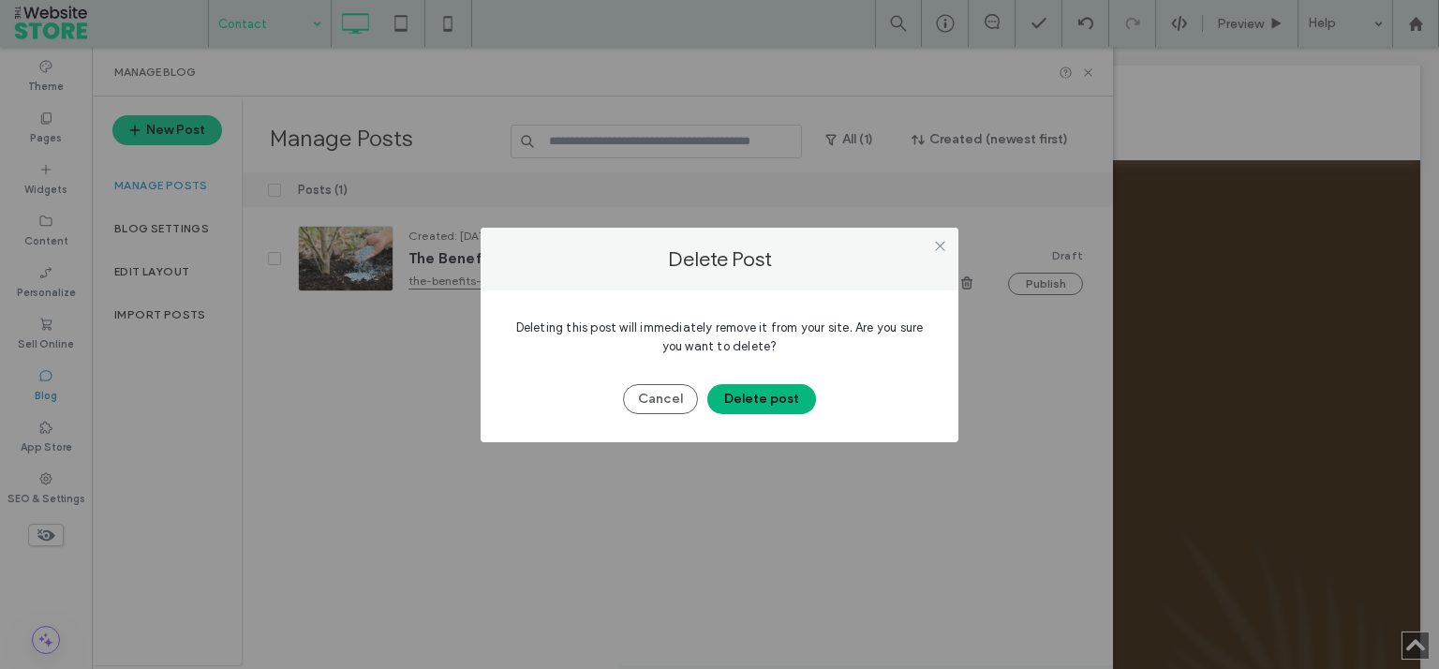
click at [733, 386] on button "Delete post" at bounding box center [761, 399] width 109 height 30
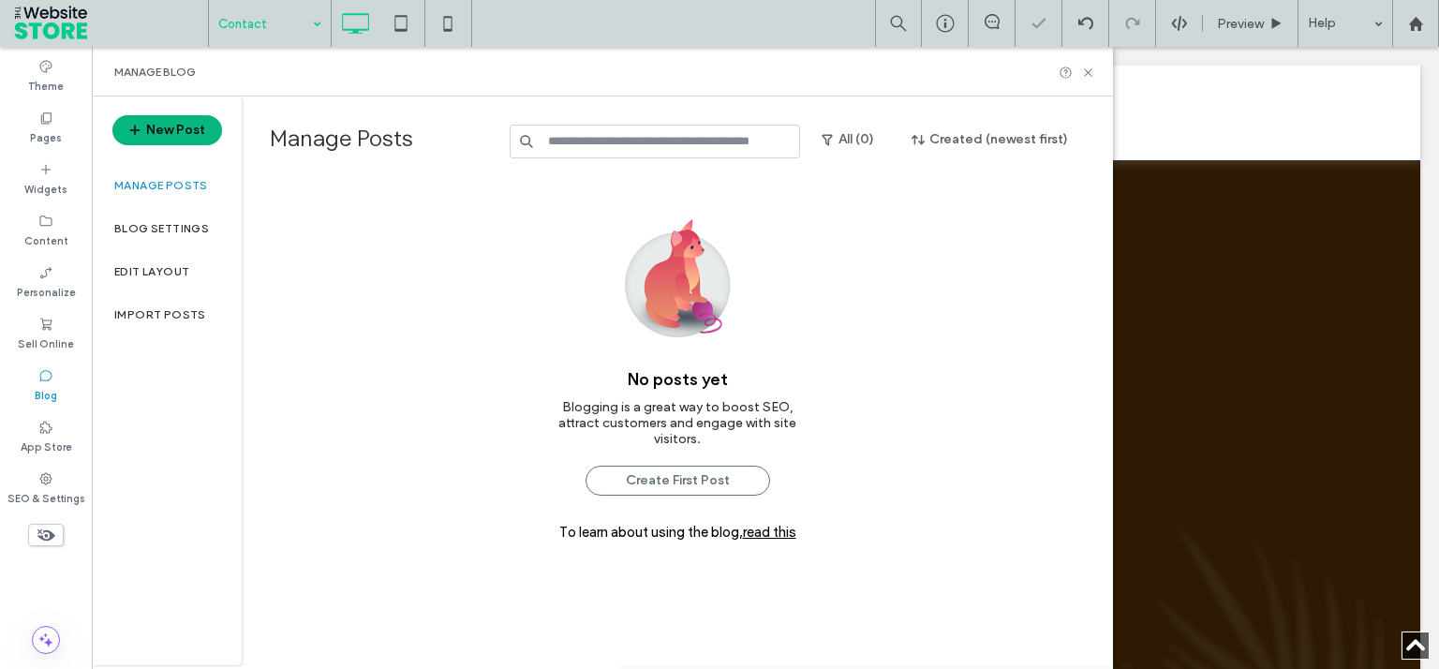
click at [169, 126] on button "New Post" at bounding box center [167, 130] width 110 height 30
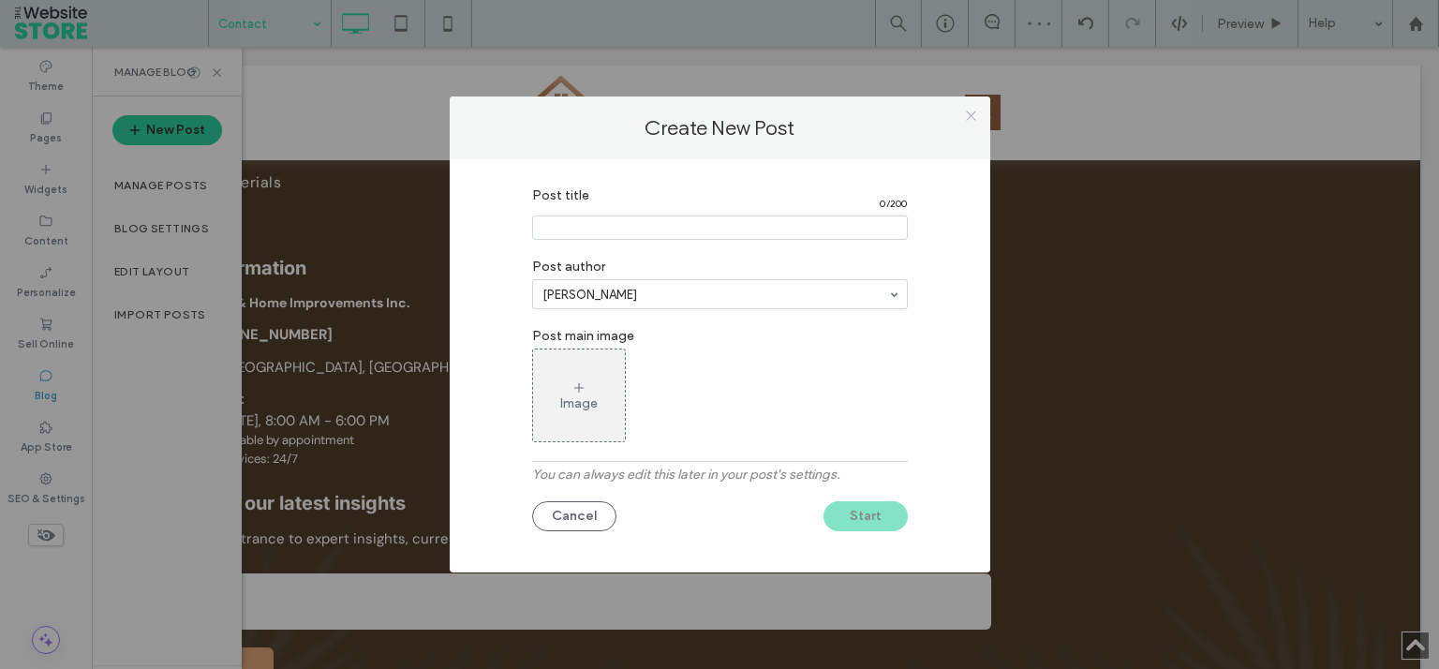
click at [967, 114] on icon at bounding box center [971, 116] width 14 height 14
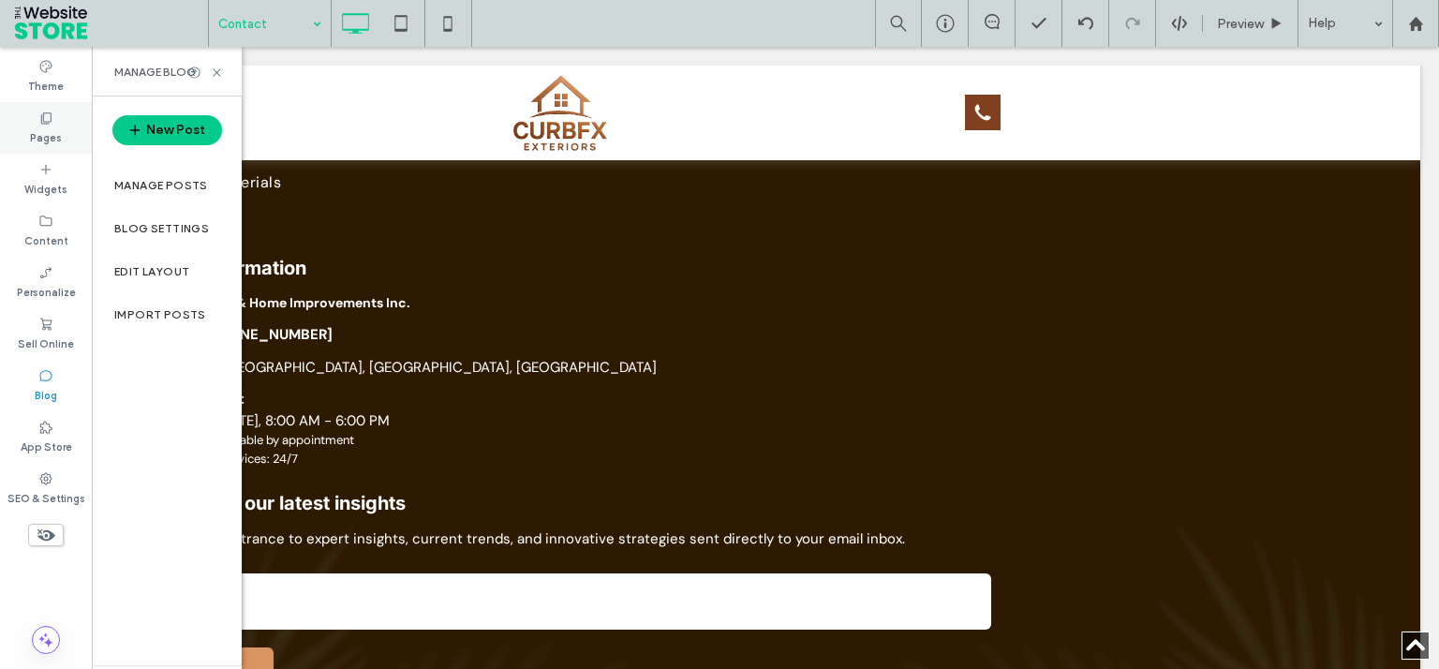
click at [54, 111] on div "Pages" at bounding box center [46, 128] width 92 height 52
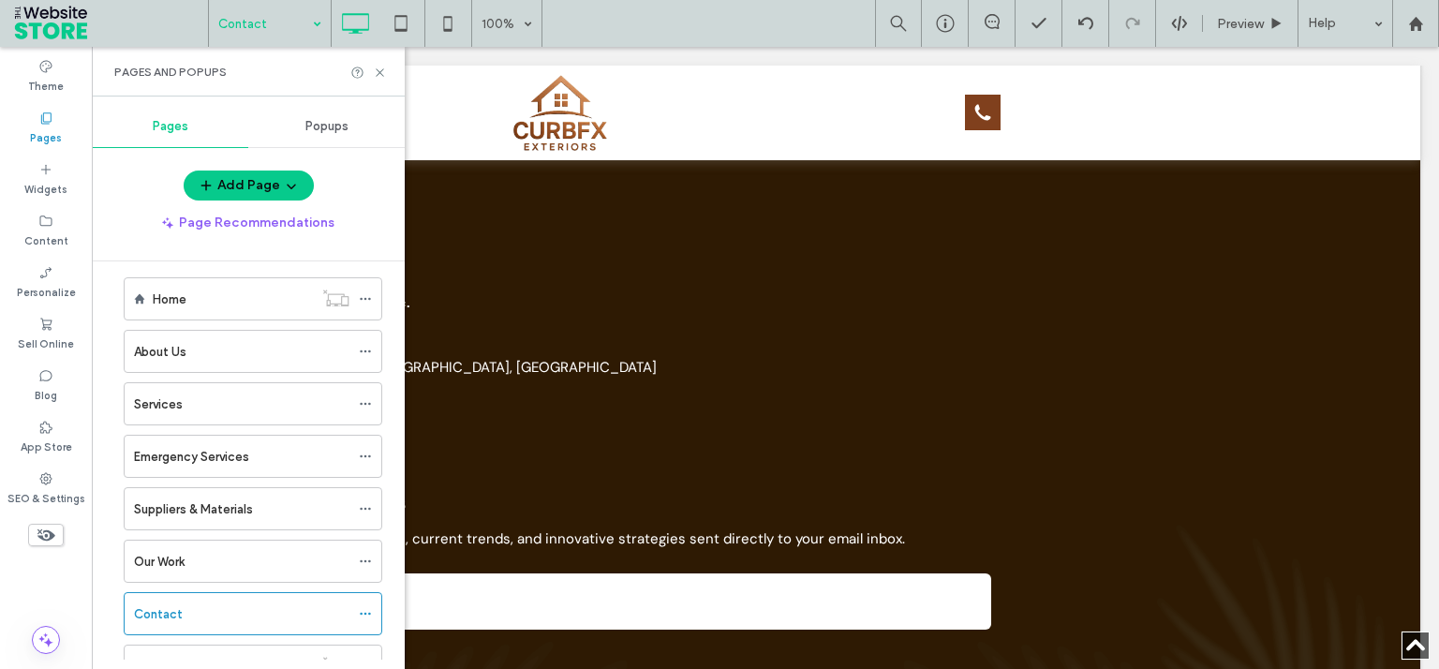
scroll to position [0, 0]
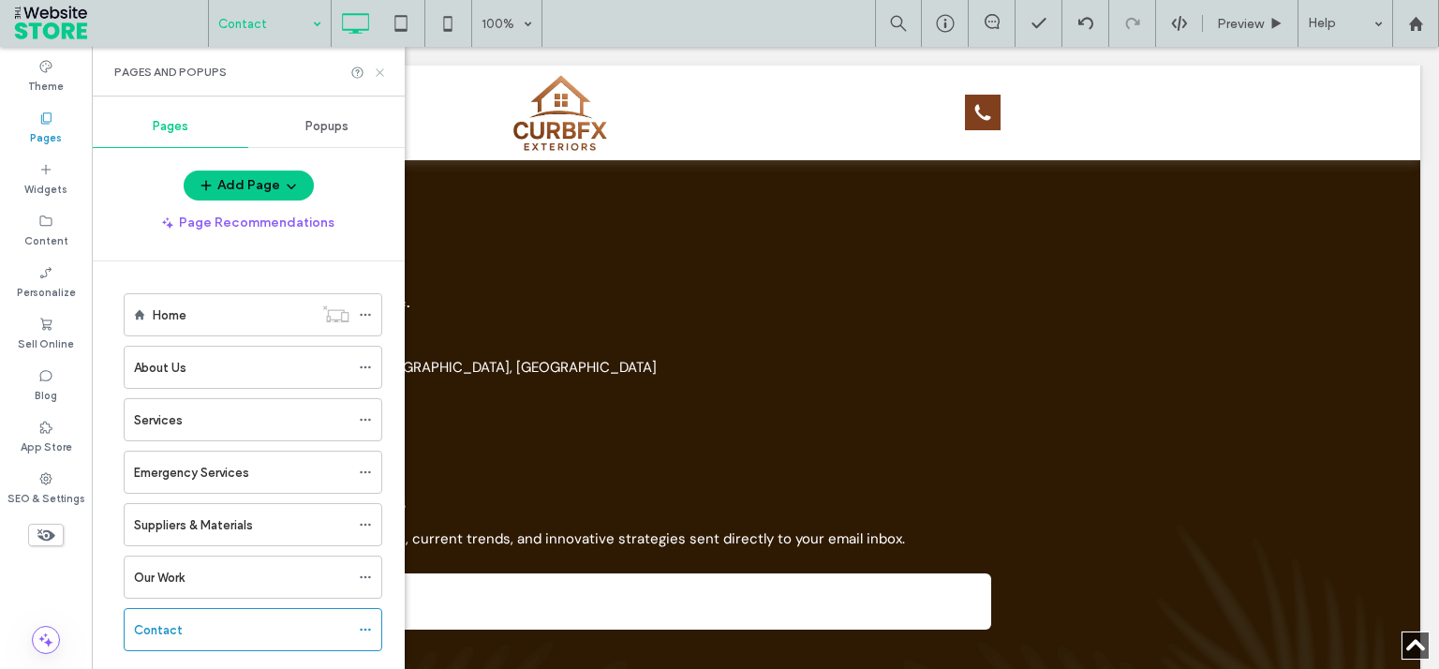
click at [381, 70] on use at bounding box center [379, 71] width 7 height 7
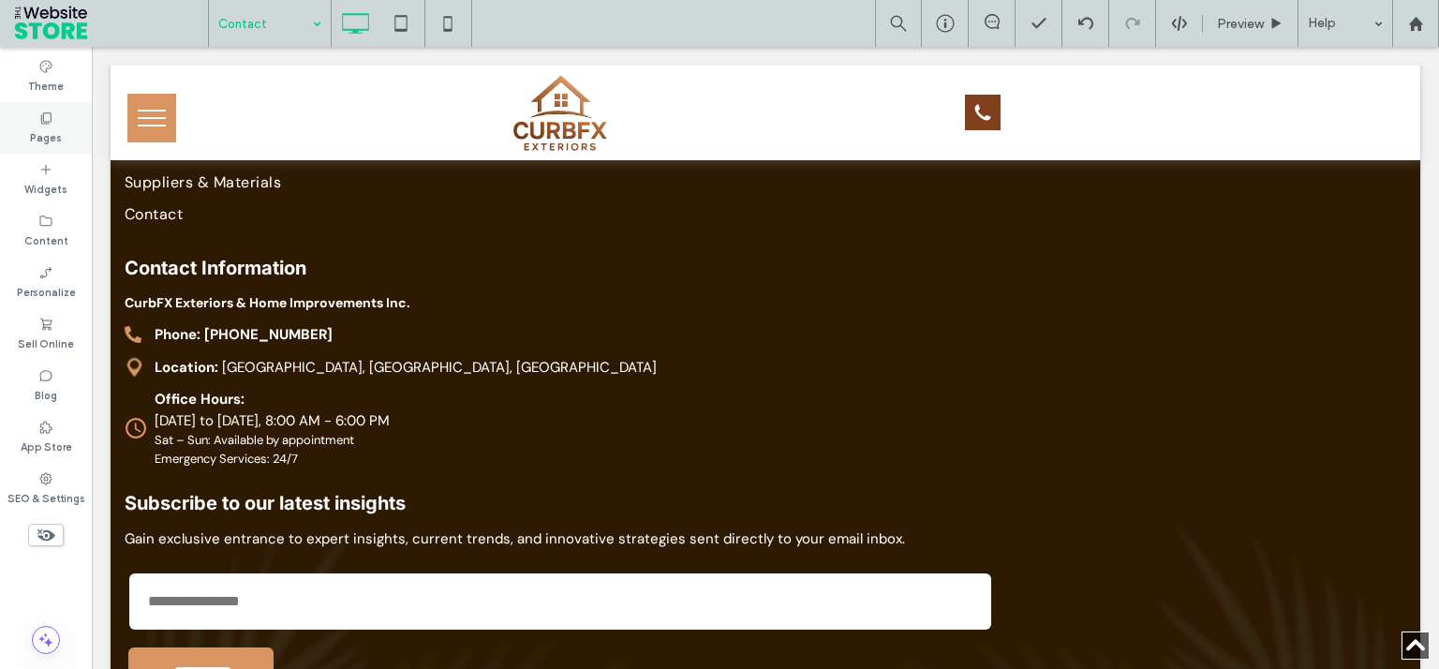
click at [62, 118] on div "Pages" at bounding box center [46, 128] width 92 height 52
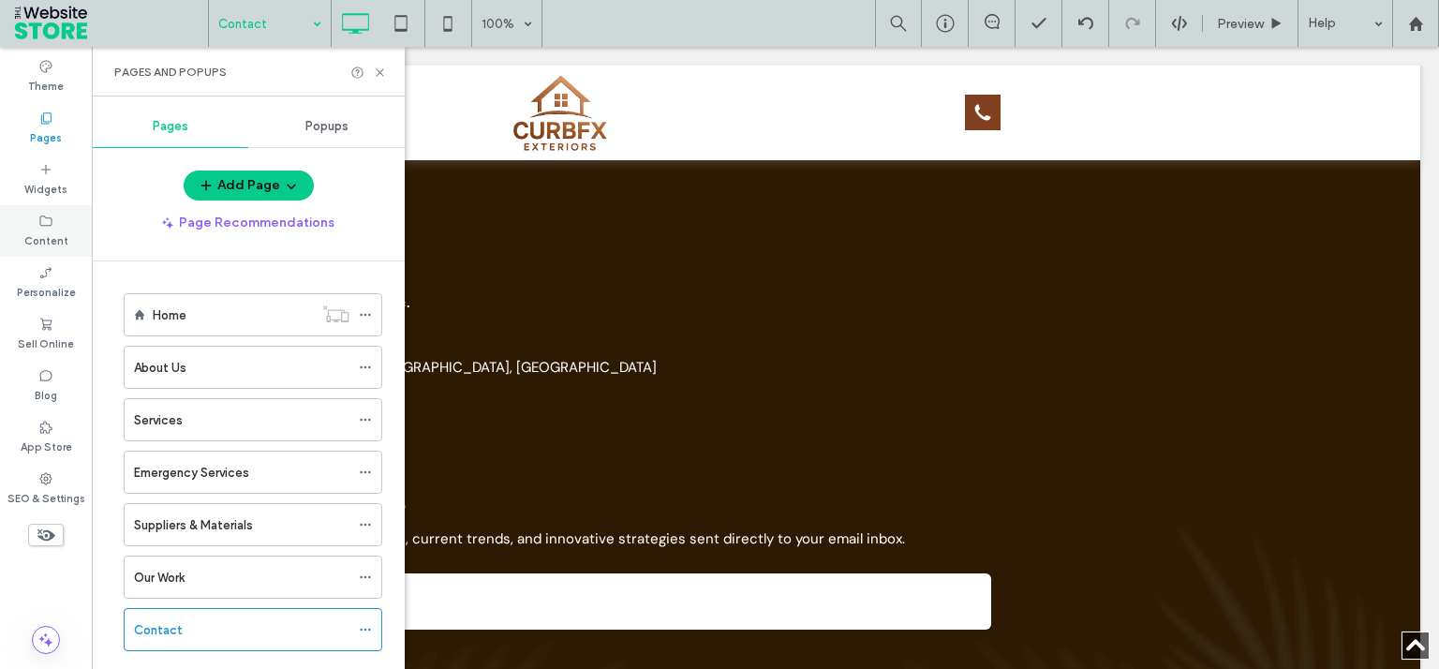
click at [62, 238] on label "Content" at bounding box center [46, 239] width 44 height 21
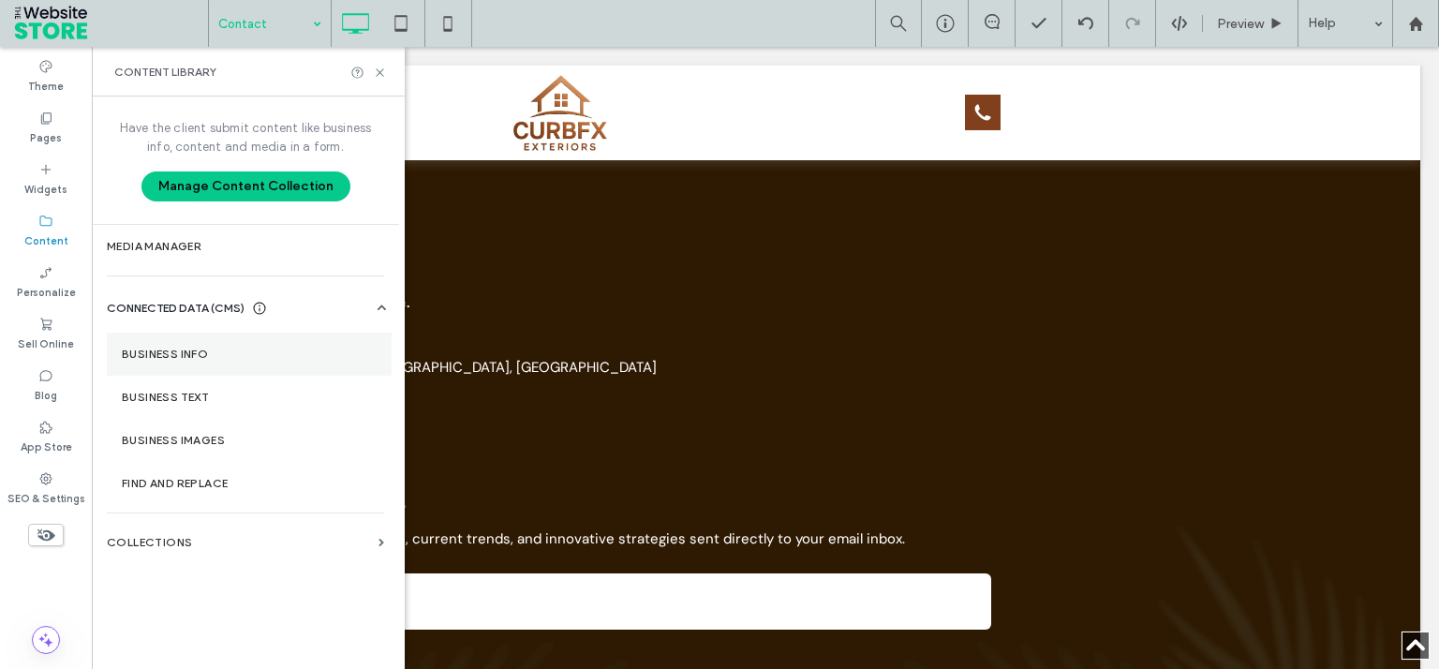
click at [222, 341] on section "Business Info" at bounding box center [249, 353] width 285 height 43
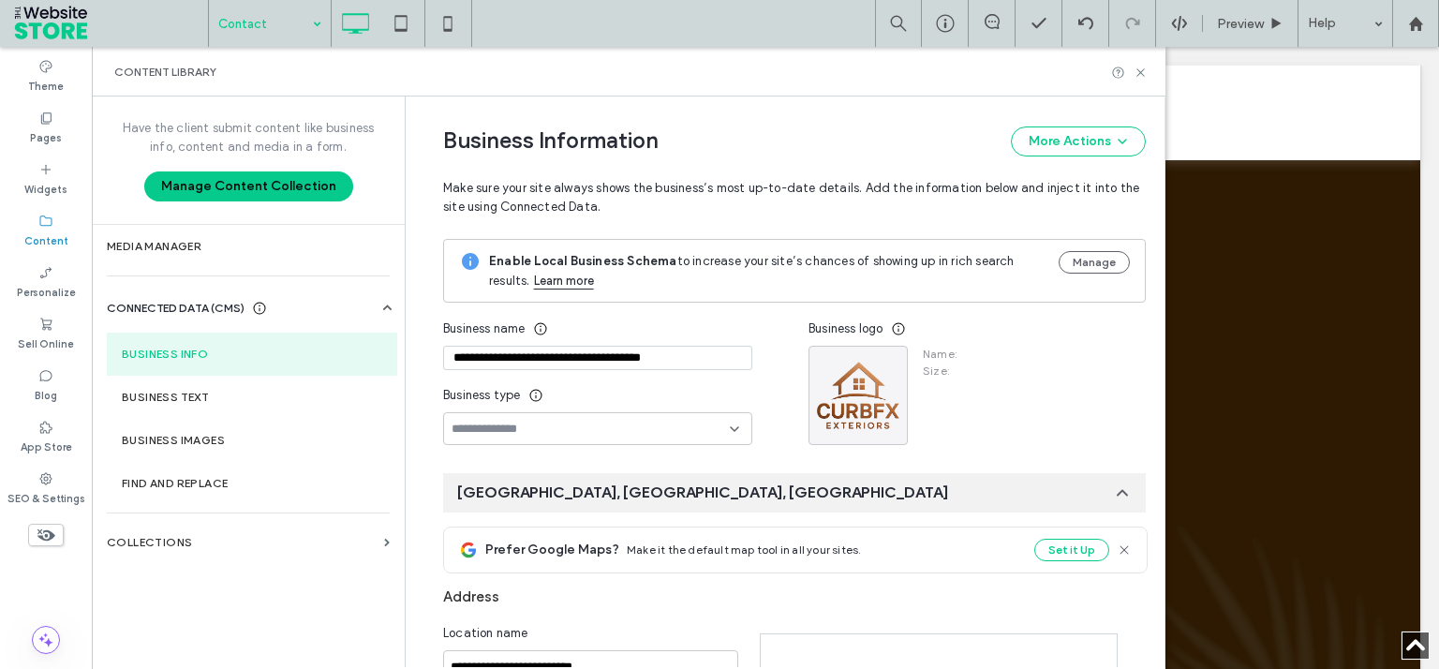
type input "**********"
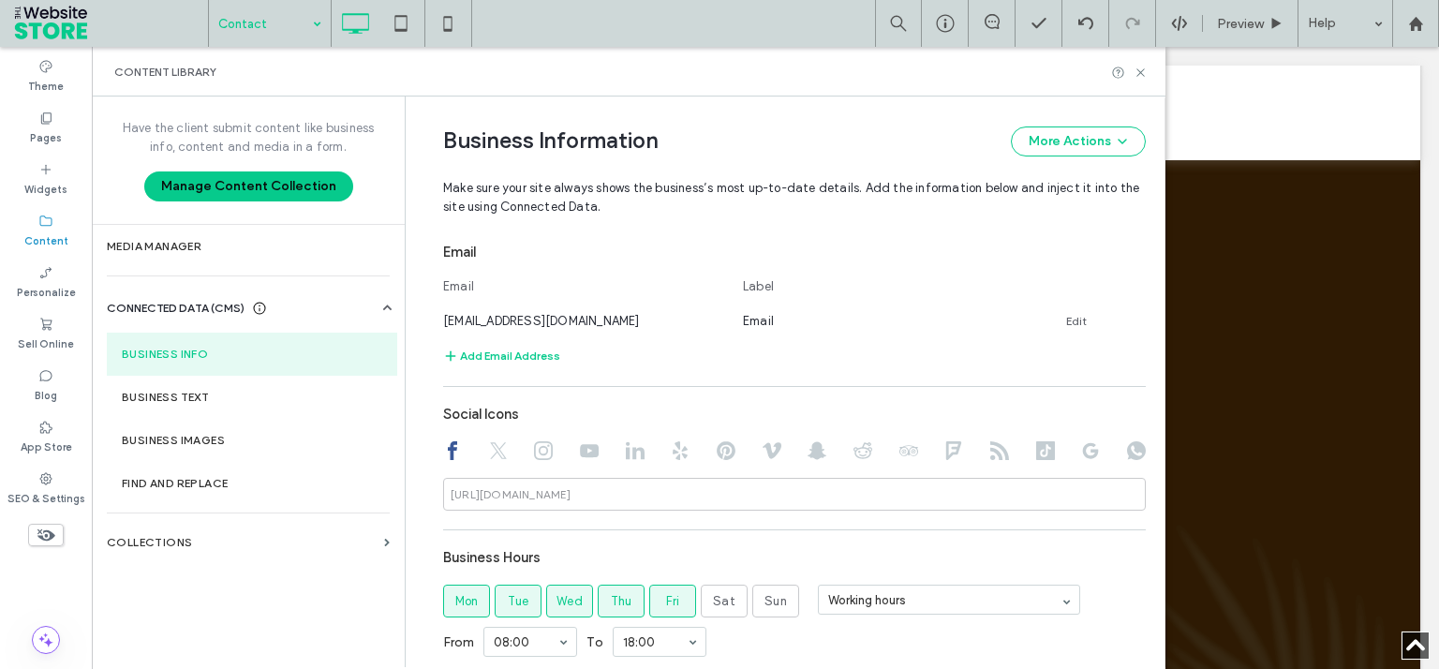
scroll to position [540, 0]
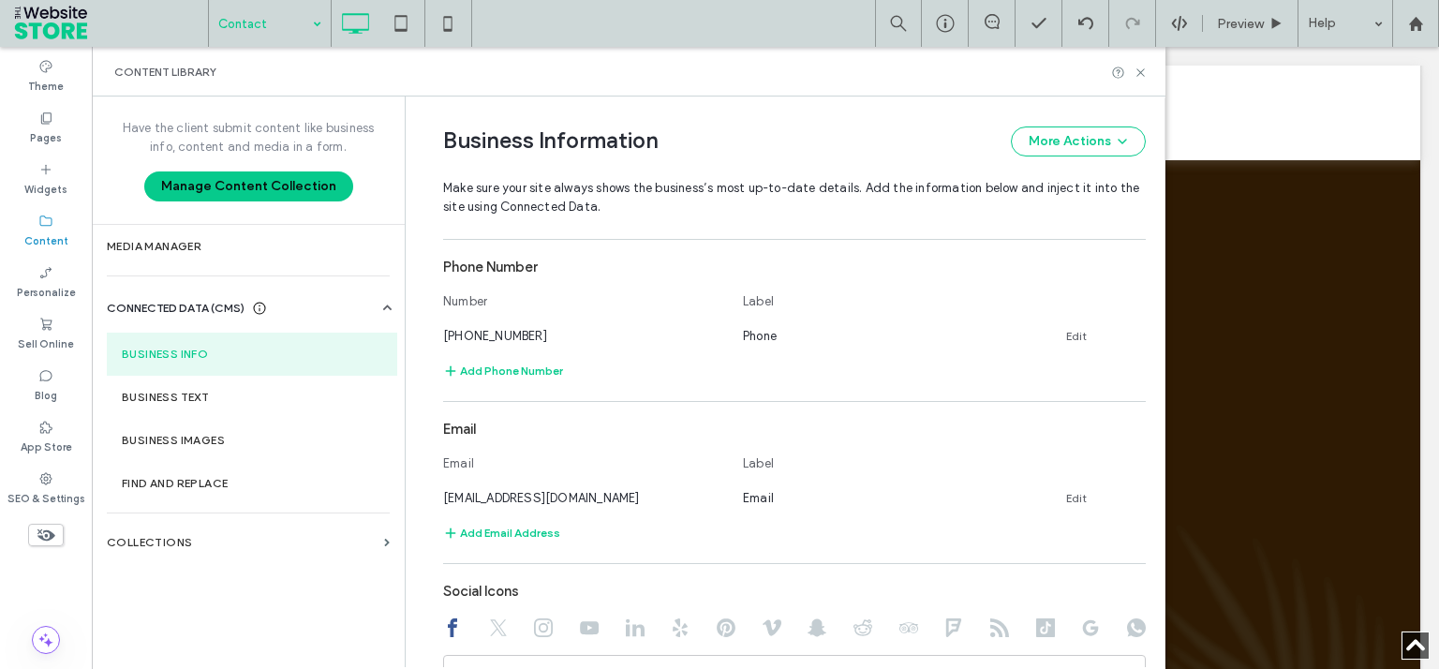
click at [552, 624] on use at bounding box center [543, 627] width 19 height 19
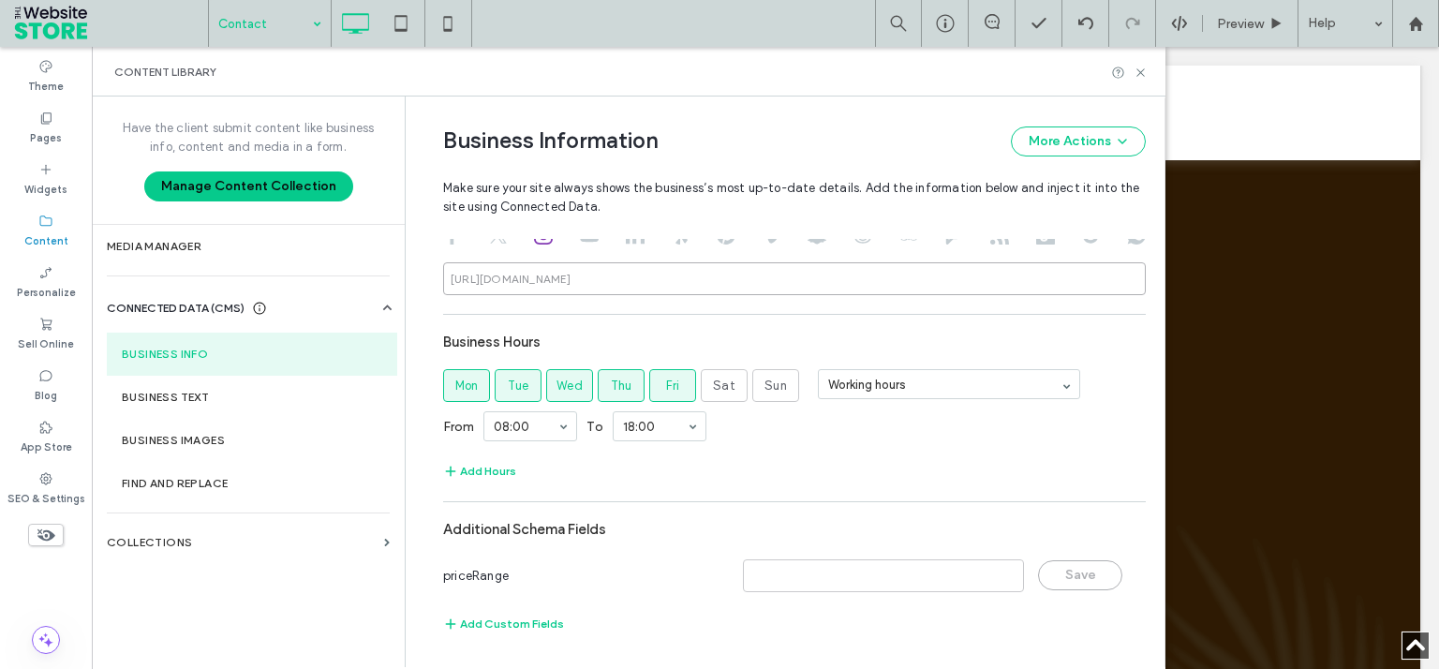
click at [620, 279] on input at bounding box center [794, 278] width 702 height 33
paste input "**********"
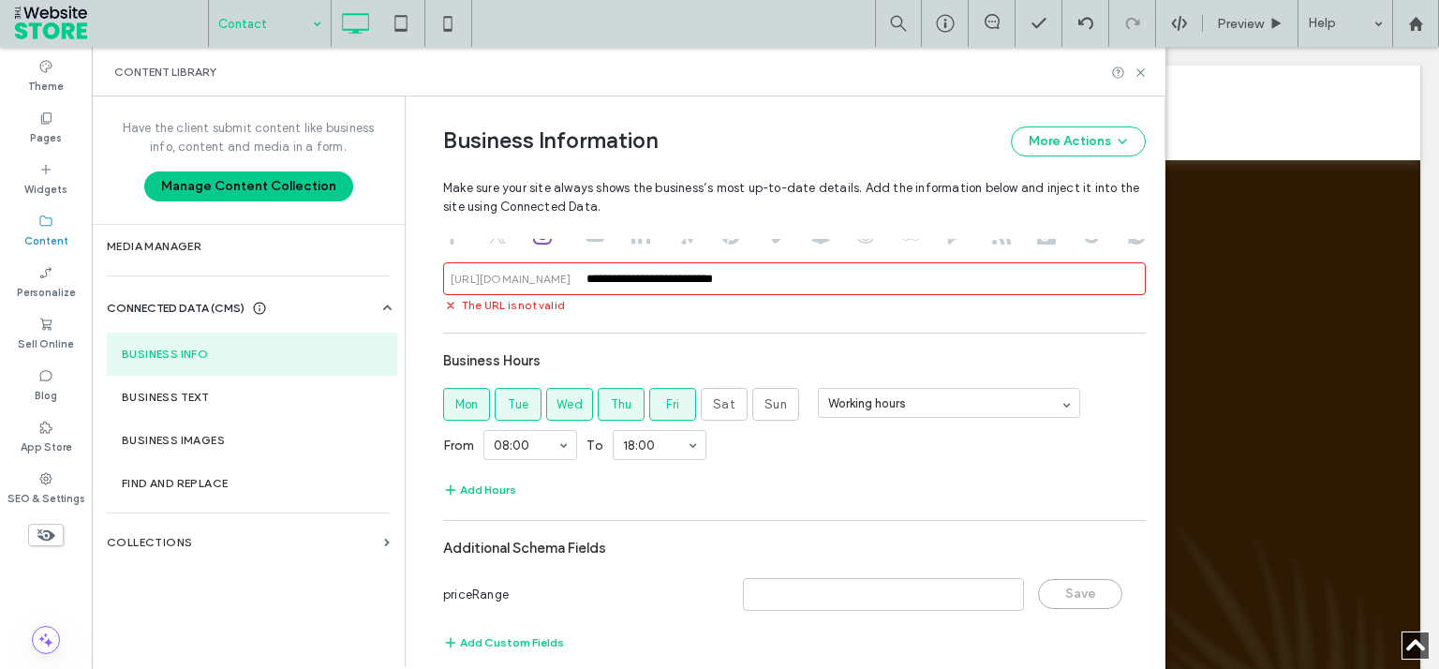
drag, startPoint x: 714, startPoint y: 275, endPoint x: 435, endPoint y: 283, distance: 279.2
click at [443, 283] on input "**********" at bounding box center [794, 278] width 702 height 33
click at [595, 272] on input "******" at bounding box center [794, 278] width 702 height 33
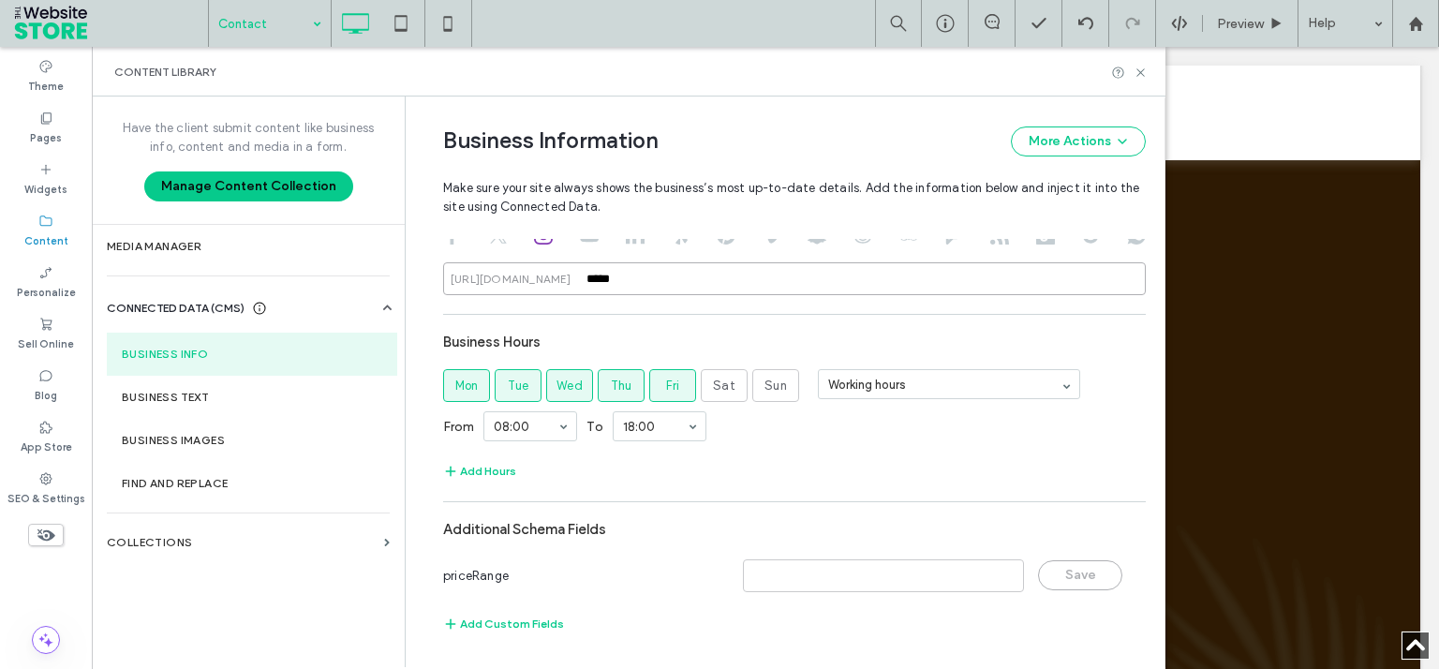
type input "*****"
click at [723, 312] on div "**********" at bounding box center [794, 119] width 702 height 1051
click at [702, 329] on div "Business Hours" at bounding box center [794, 342] width 702 height 36
click at [1144, 66] on icon at bounding box center [1140, 73] width 14 height 14
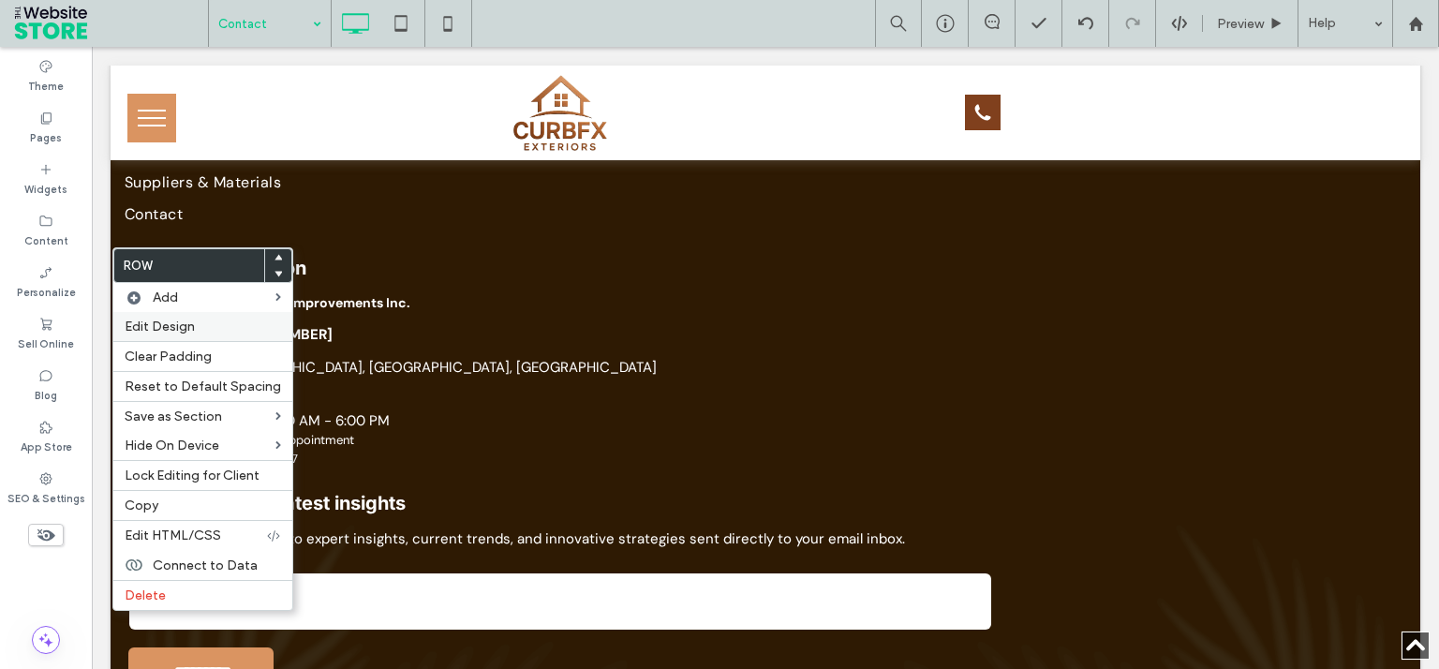
click at [178, 327] on span "Edit Design" at bounding box center [160, 326] width 70 height 16
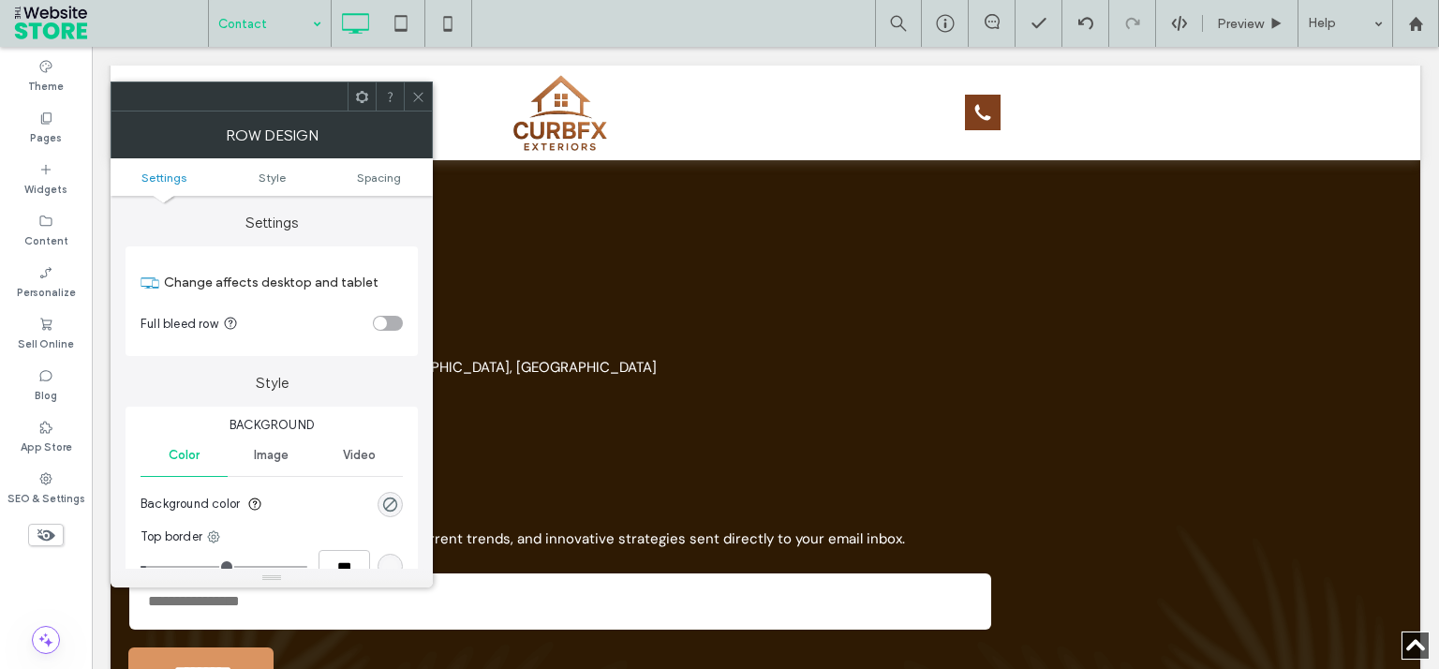
click at [277, 459] on span "Image" at bounding box center [271, 455] width 35 height 15
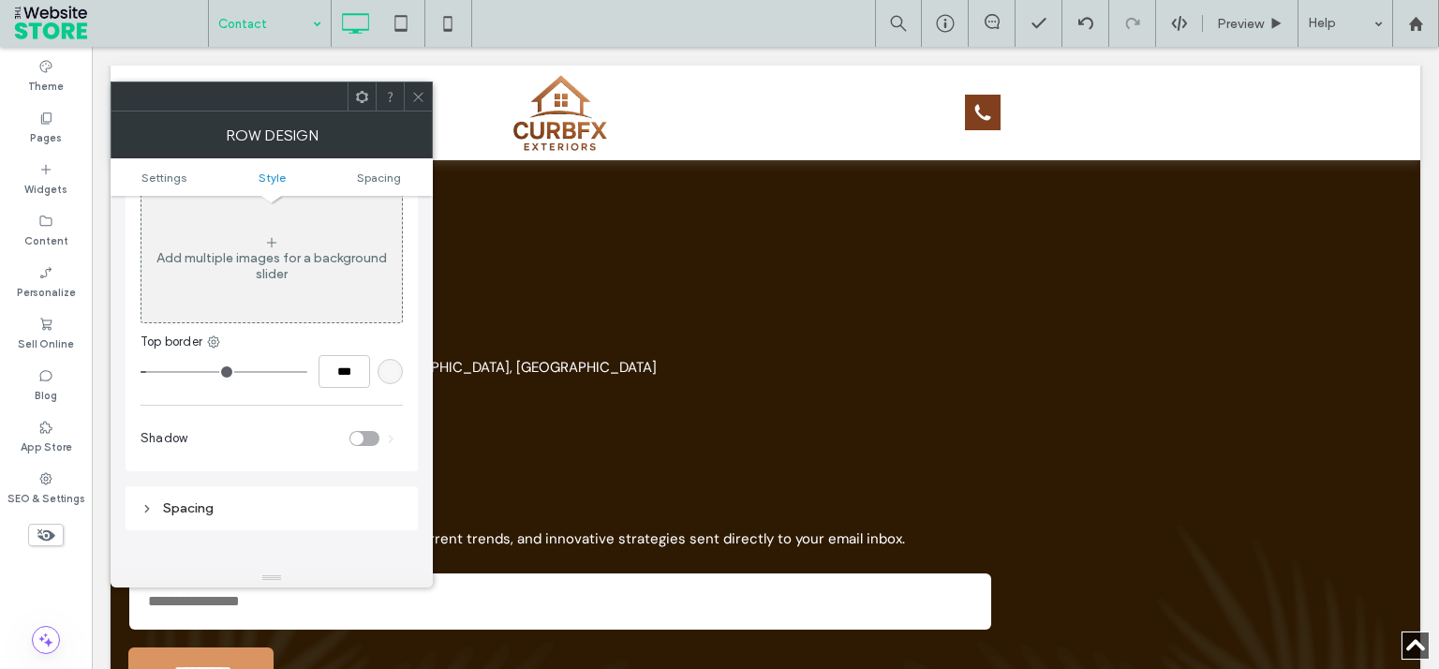
scroll to position [570, 0]
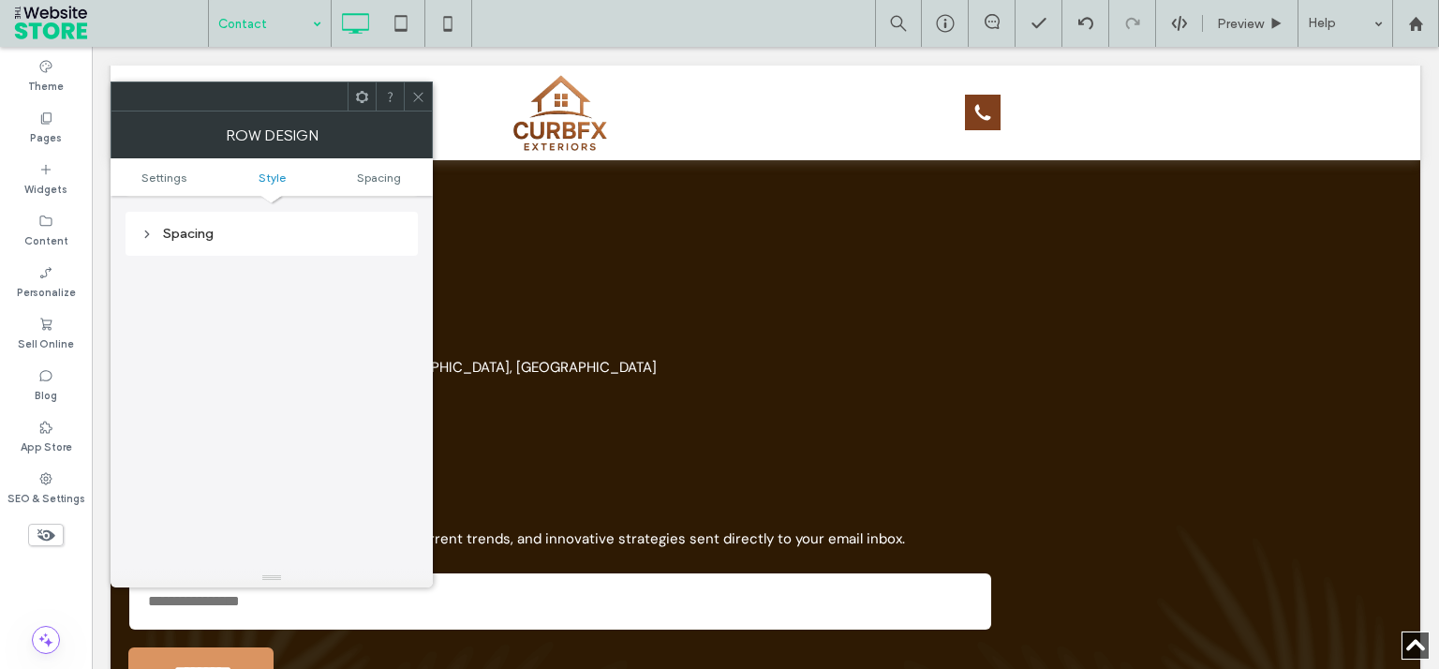
click at [414, 97] on icon at bounding box center [418, 97] width 14 height 14
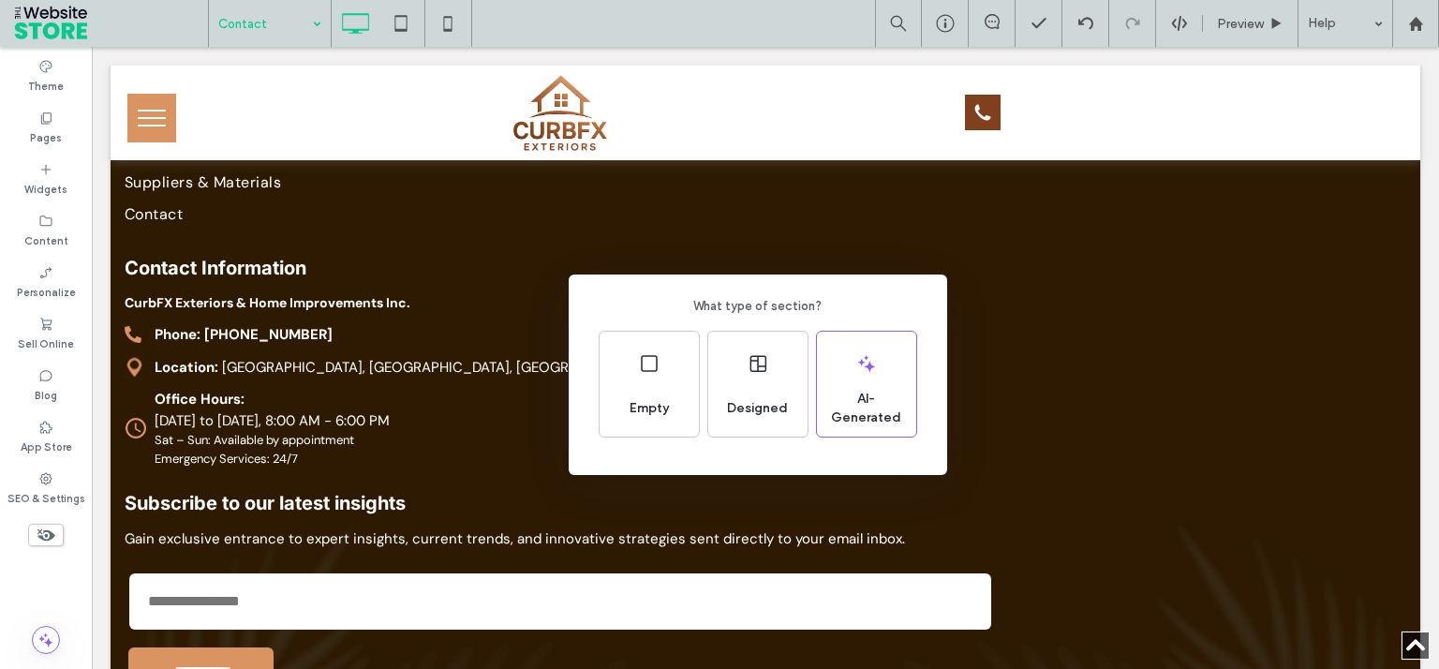
click at [1010, 273] on div "What type of section? Empty Designed AI-Generated" at bounding box center [719, 380] width 1439 height 761
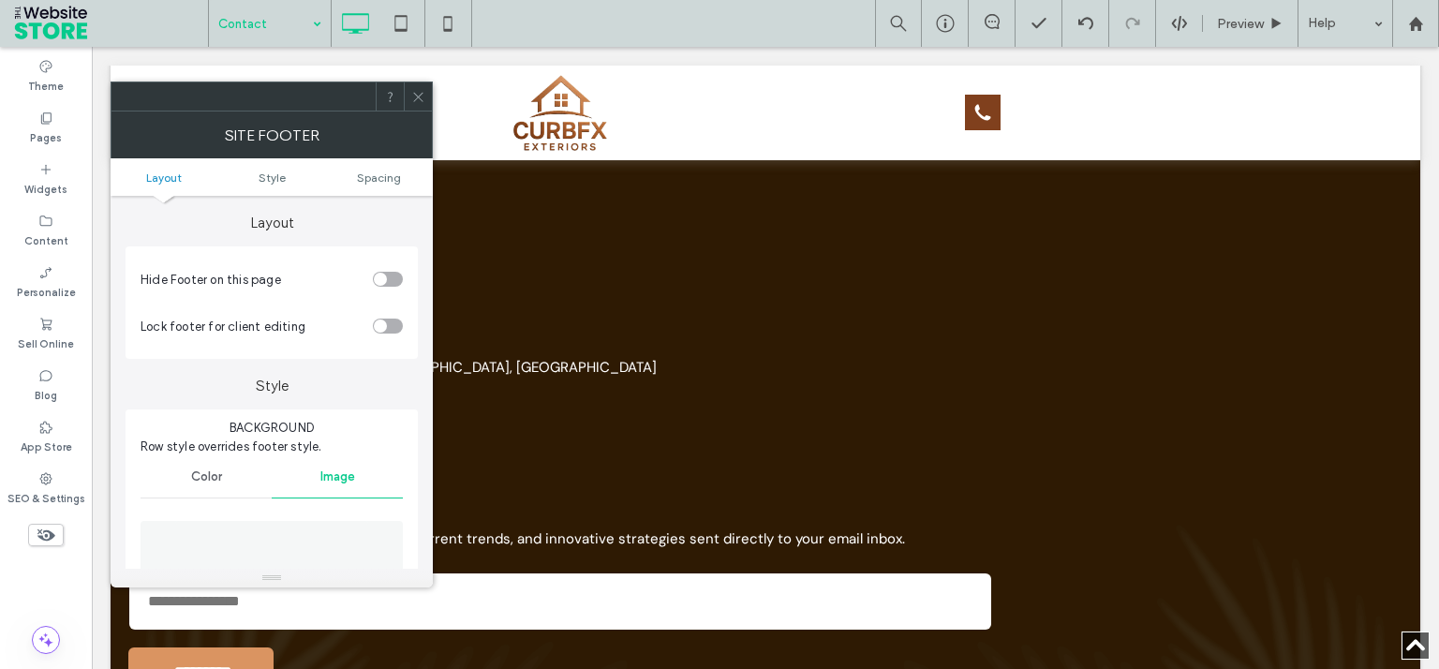
scroll to position [337, 0]
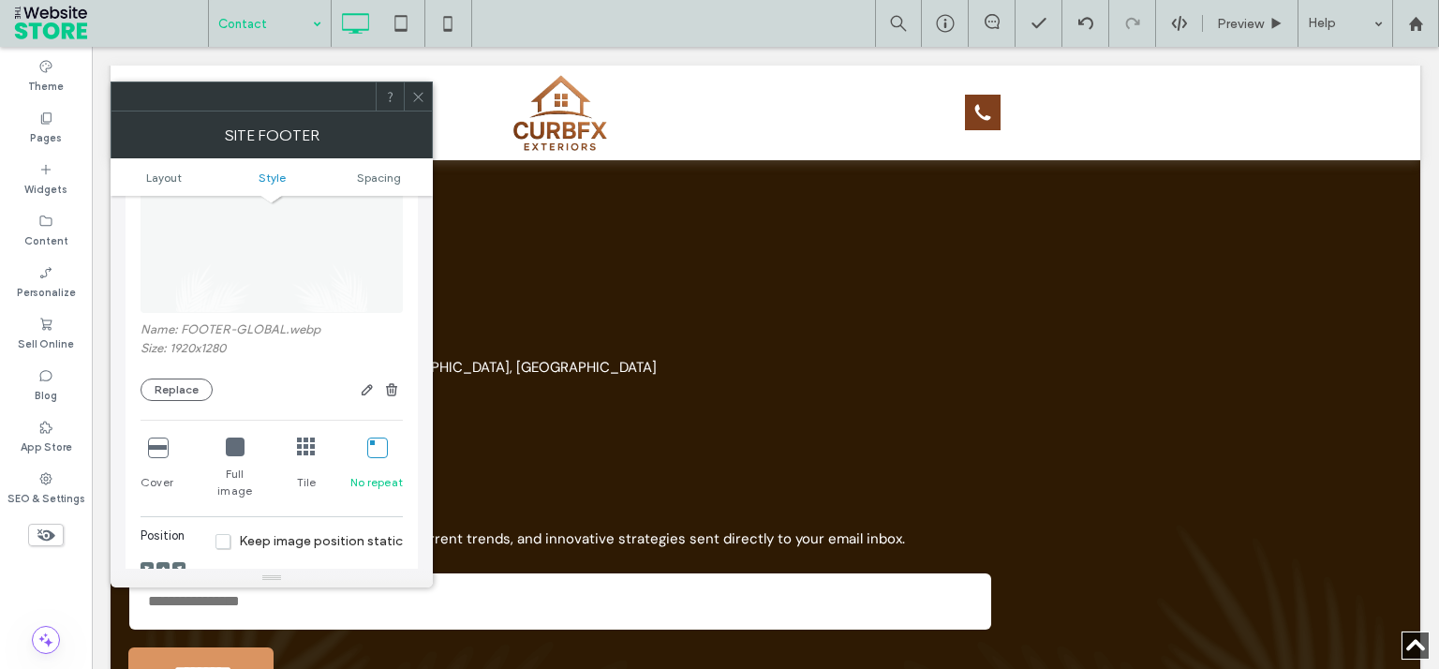
click at [234, 456] on icon at bounding box center [235, 446] width 19 height 19
click at [372, 451] on icon at bounding box center [376, 446] width 19 height 19
click at [416, 90] on icon at bounding box center [418, 97] width 14 height 14
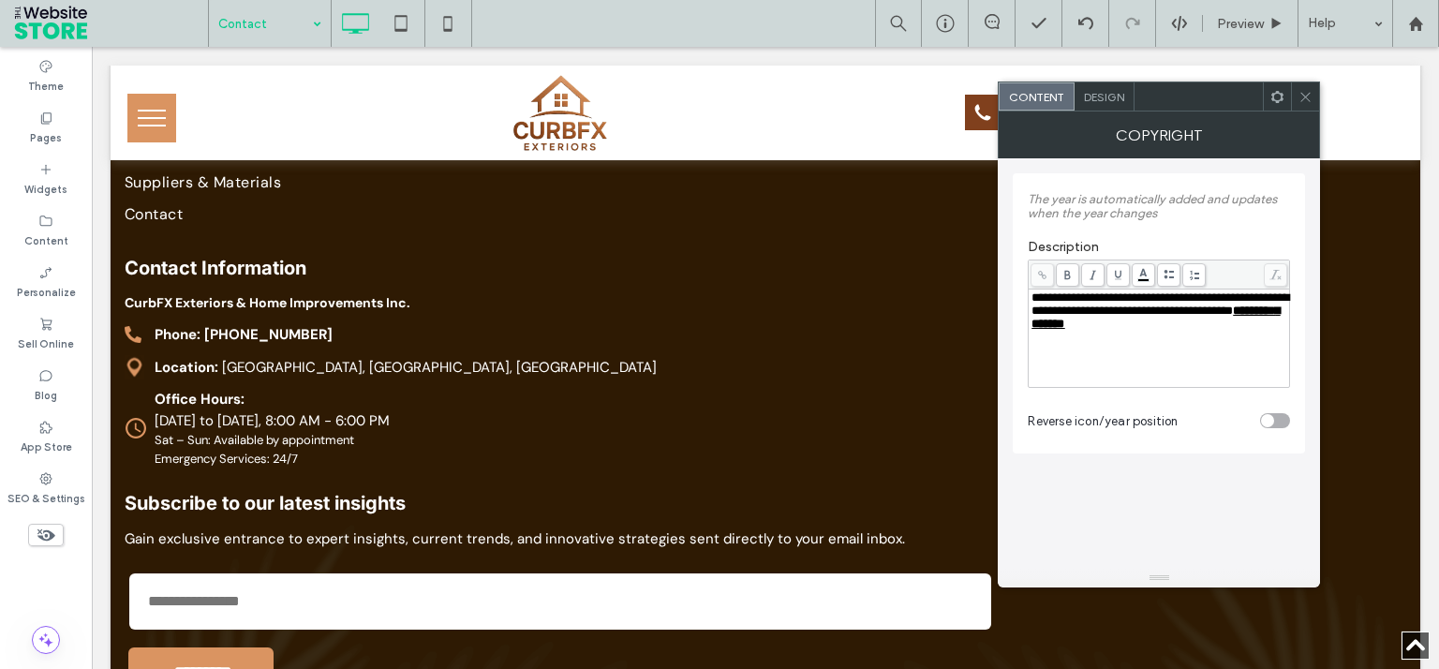
click at [1304, 108] on span at bounding box center [1305, 96] width 14 height 28
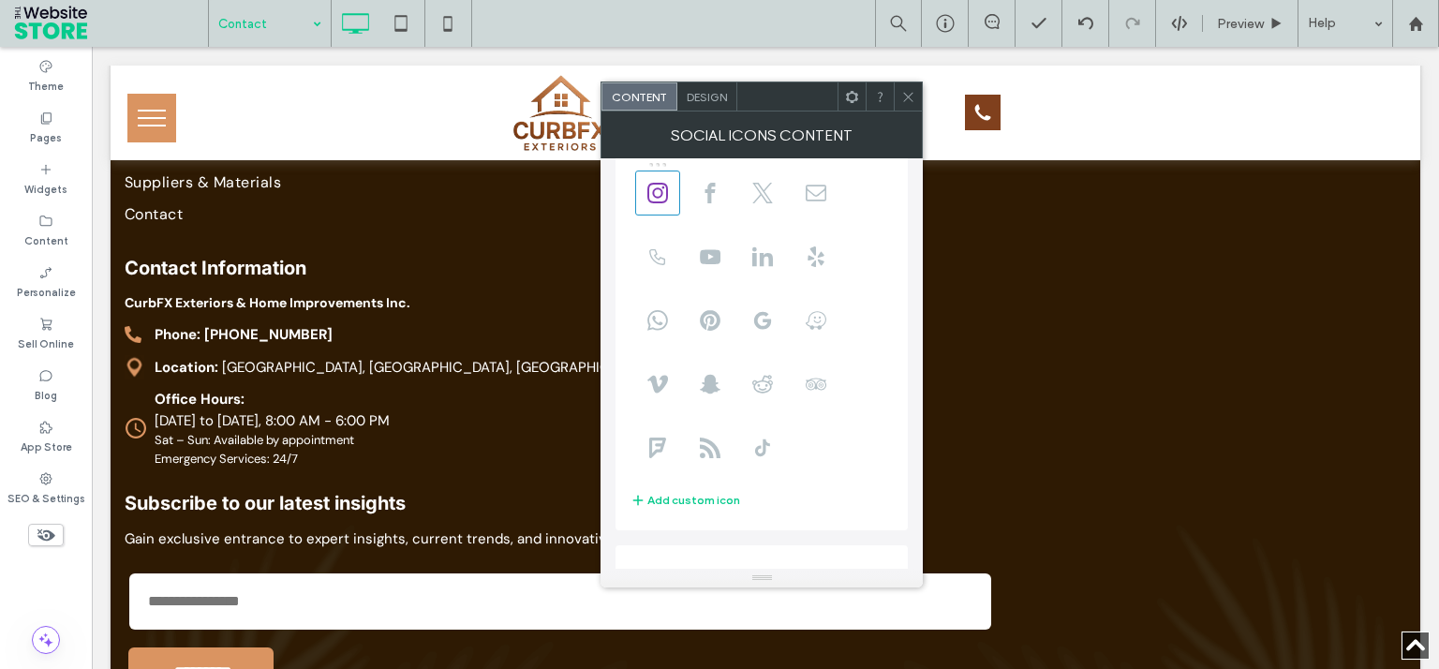
scroll to position [127, 0]
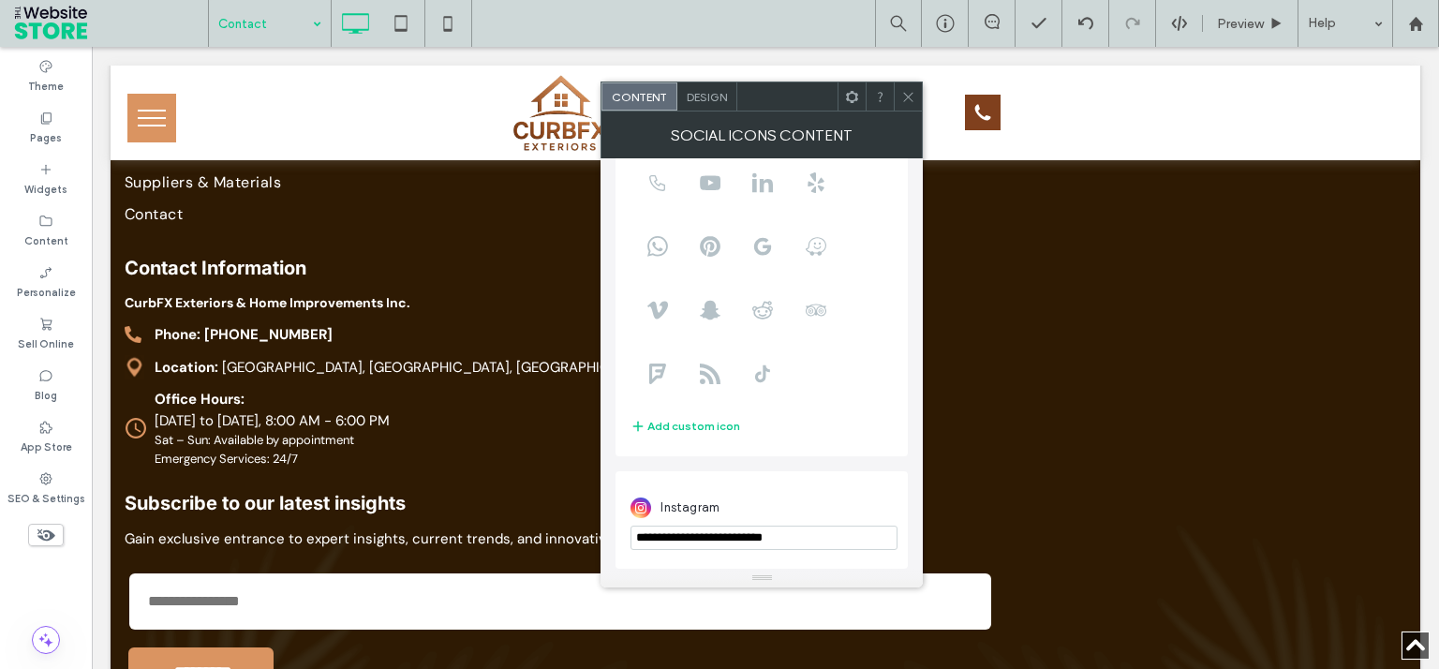
click at [905, 96] on icon at bounding box center [908, 97] width 14 height 14
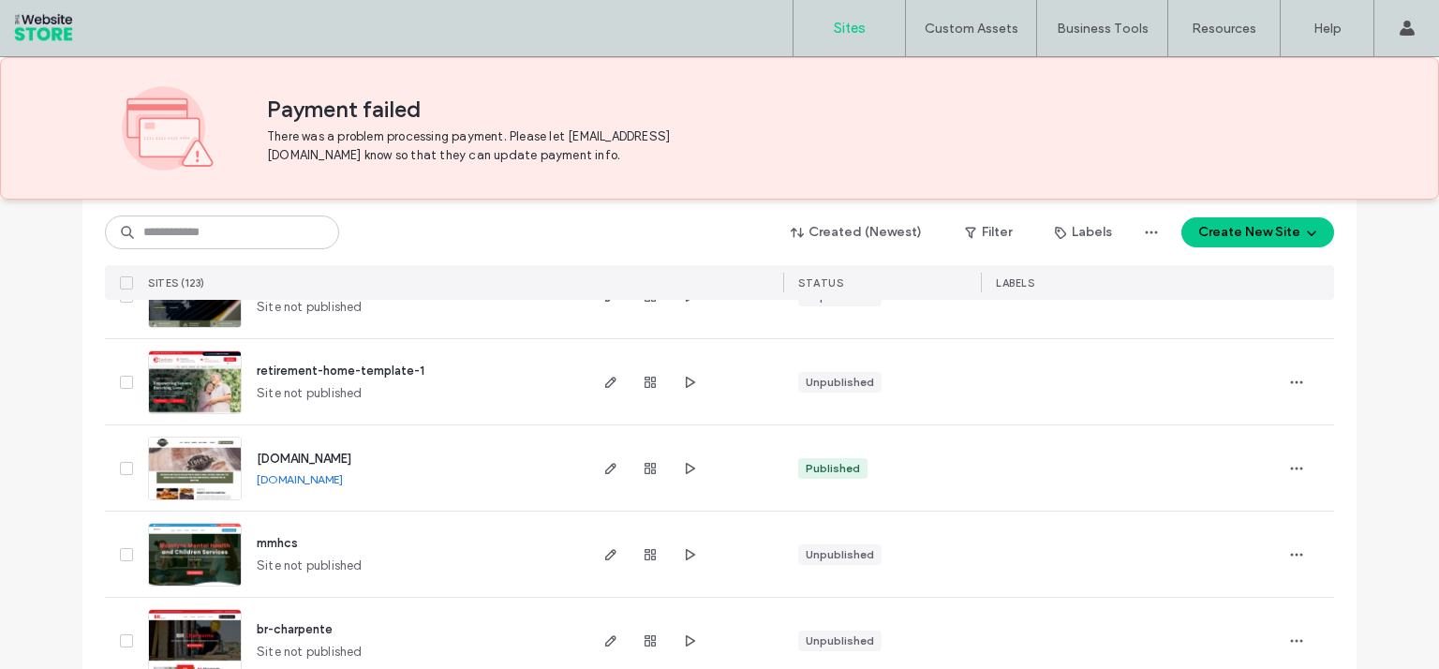
scroll to position [474, 0]
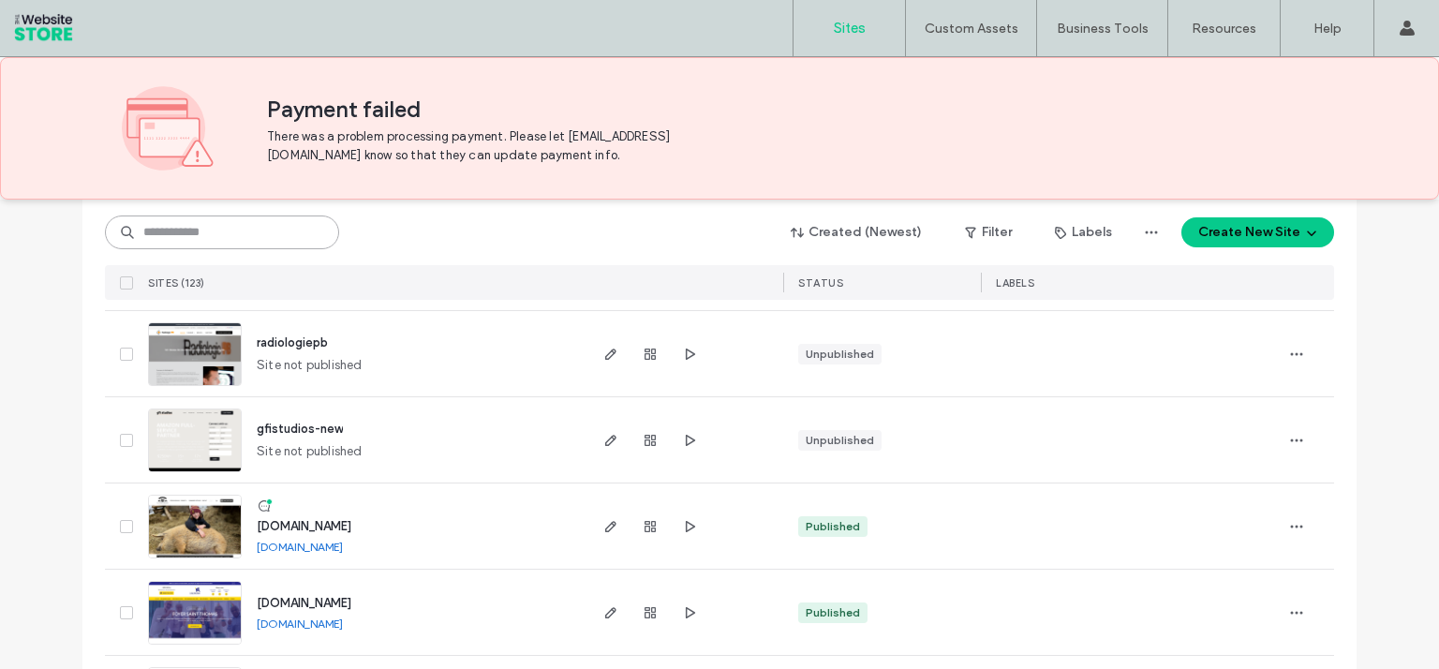
click at [191, 244] on input at bounding box center [222, 232] width 234 height 34
type input "****"
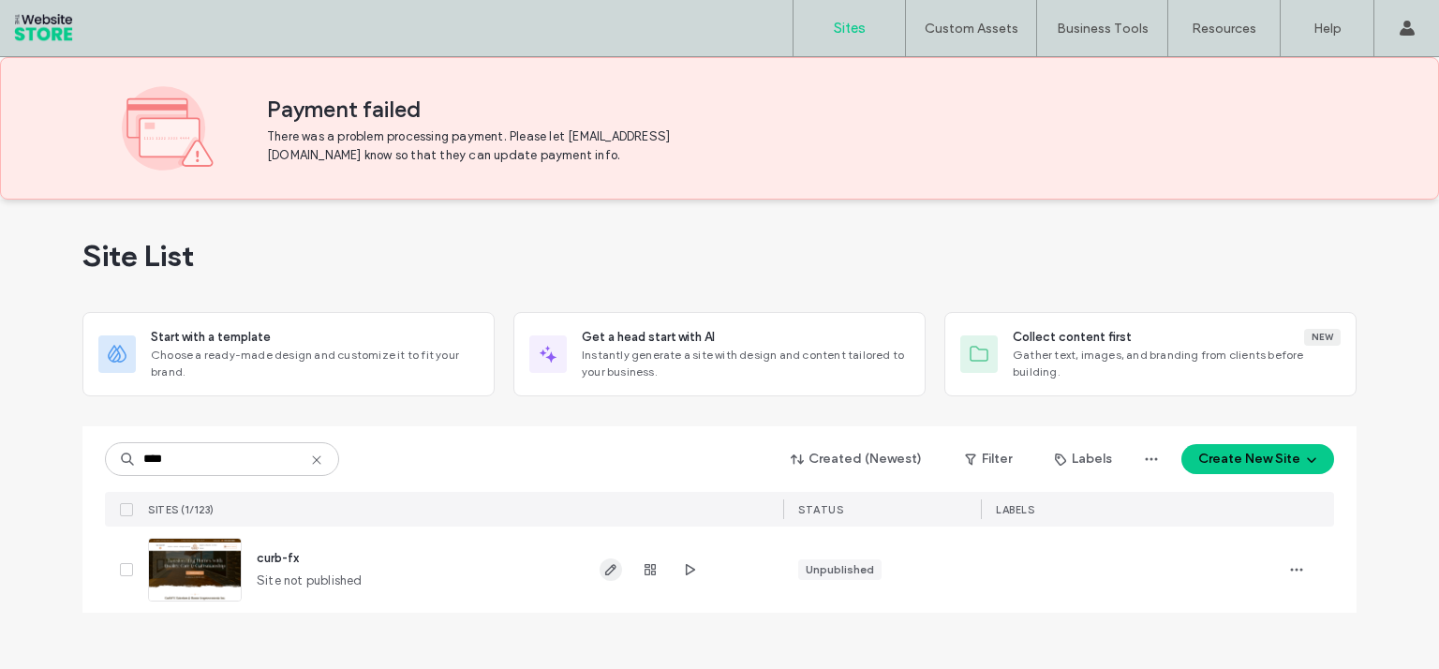
click at [608, 576] on span "button" at bounding box center [610, 569] width 22 height 22
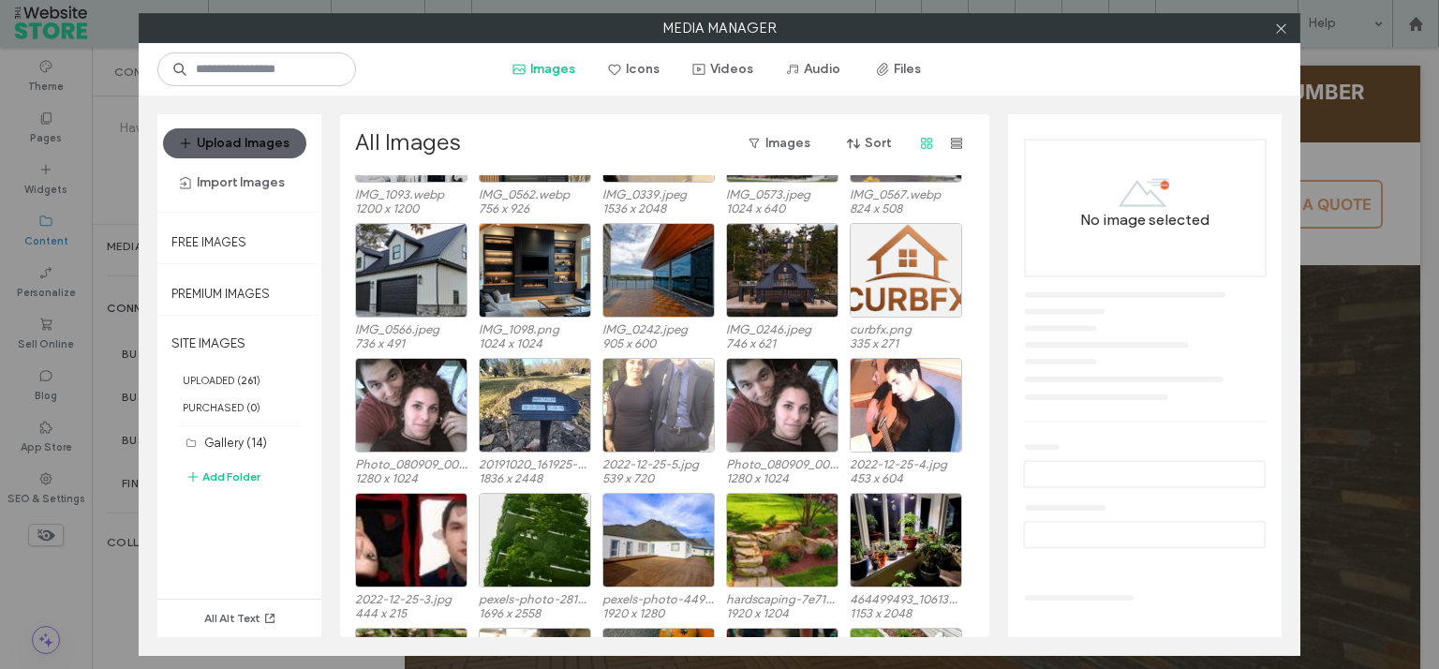
scroll to position [1334, 0]
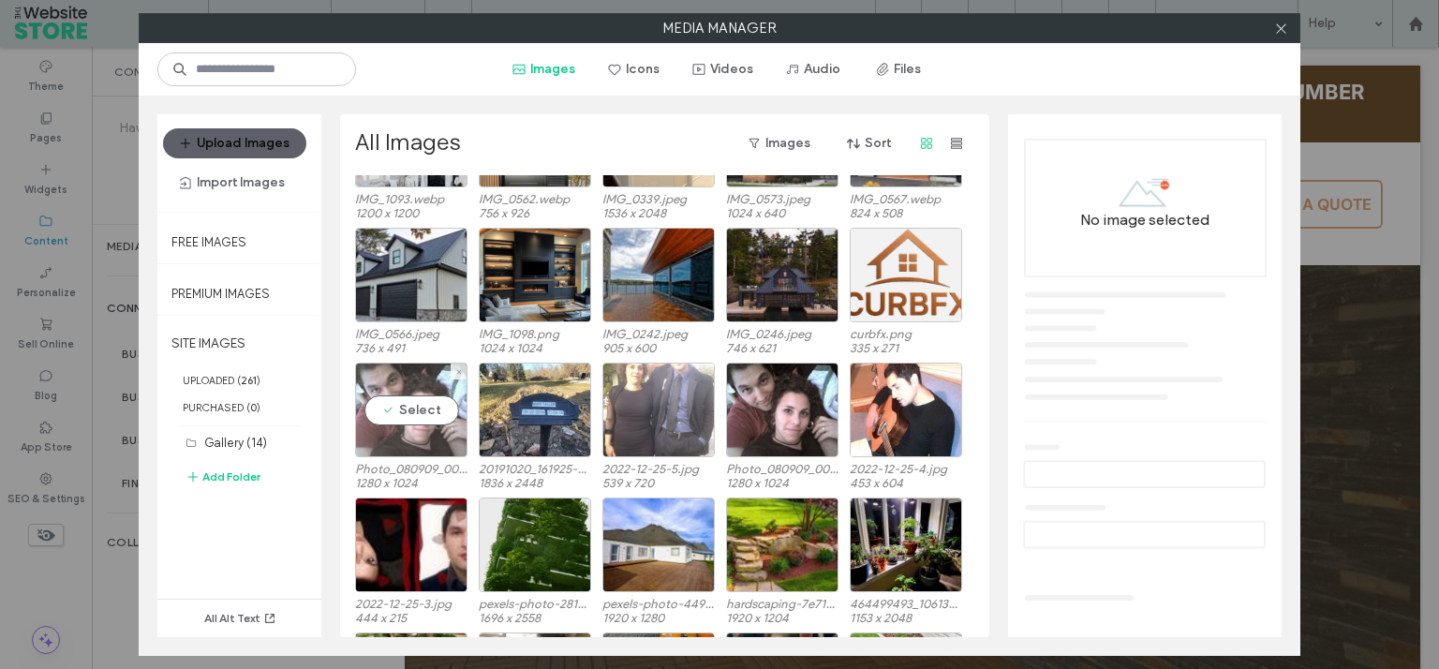
click at [411, 408] on div "Select" at bounding box center [411, 409] width 112 height 95
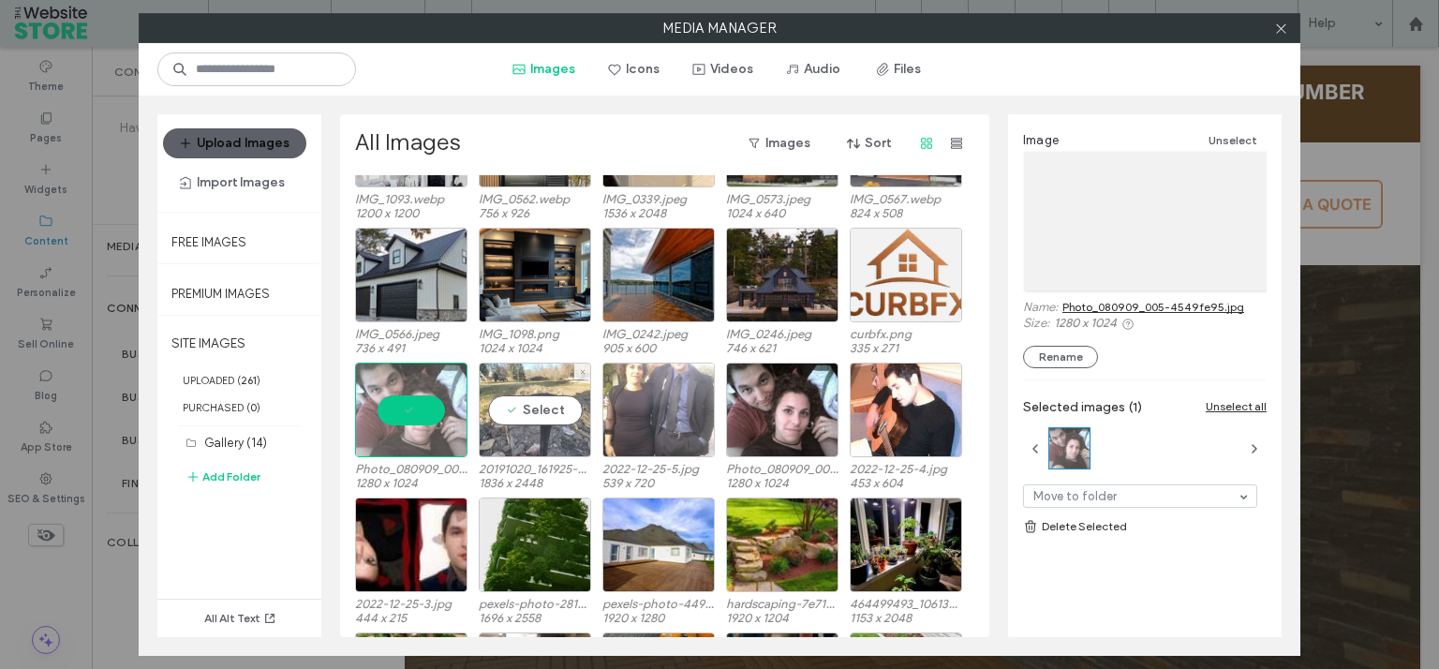
click at [535, 407] on div "Select" at bounding box center [535, 409] width 112 height 95
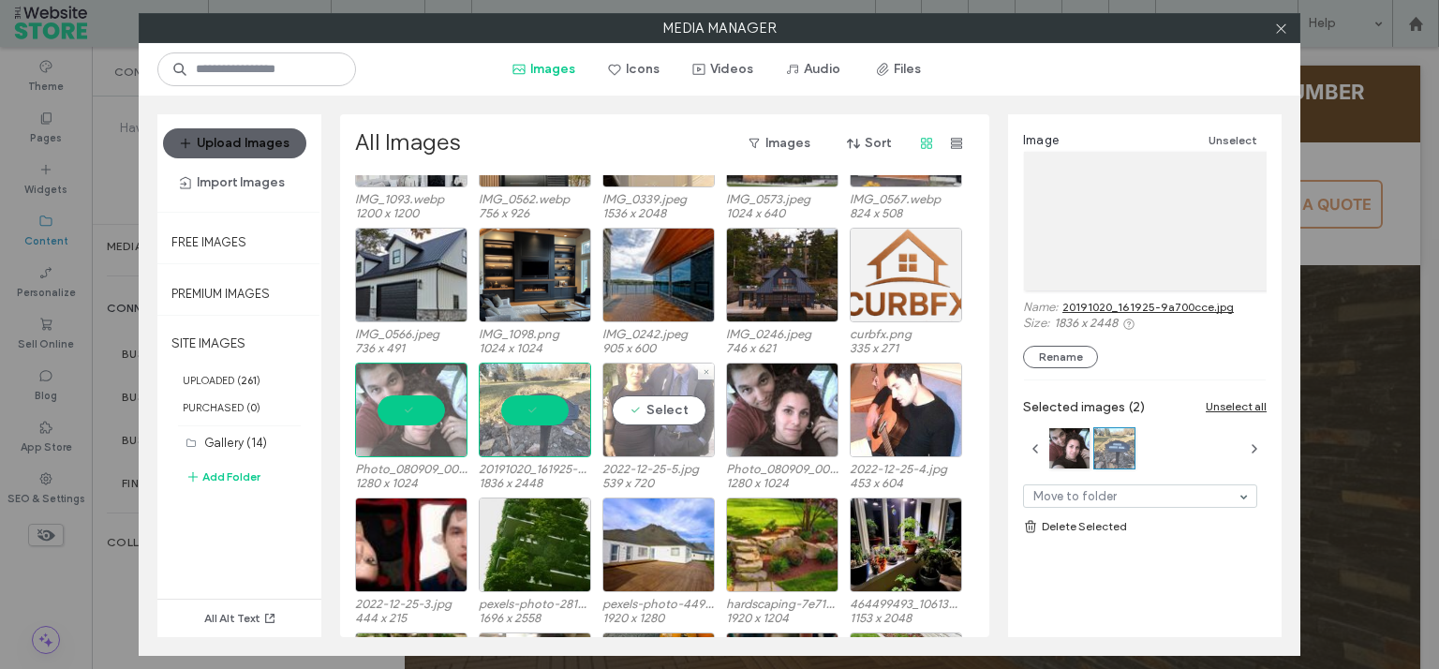
click at [692, 407] on div "Select" at bounding box center [658, 409] width 112 height 95
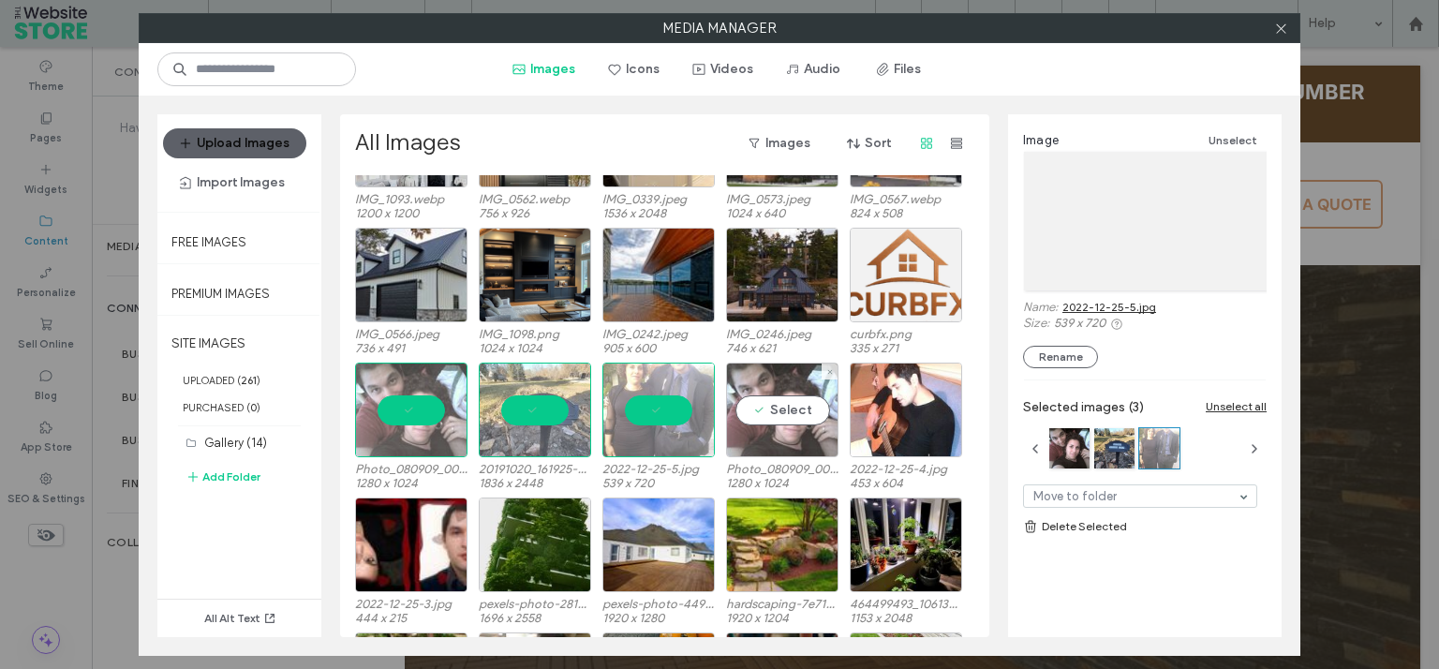
click at [796, 409] on div "Select" at bounding box center [782, 409] width 112 height 95
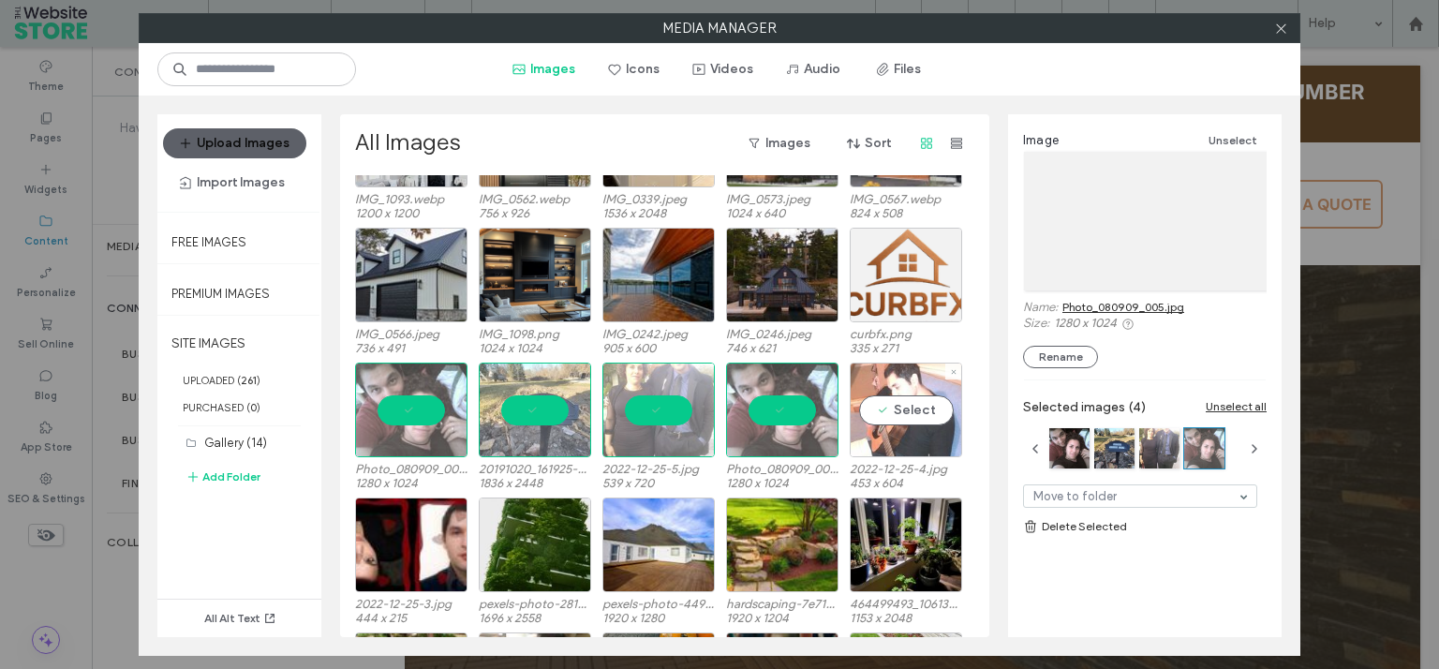
click at [920, 406] on div "Select" at bounding box center [905, 409] width 112 height 95
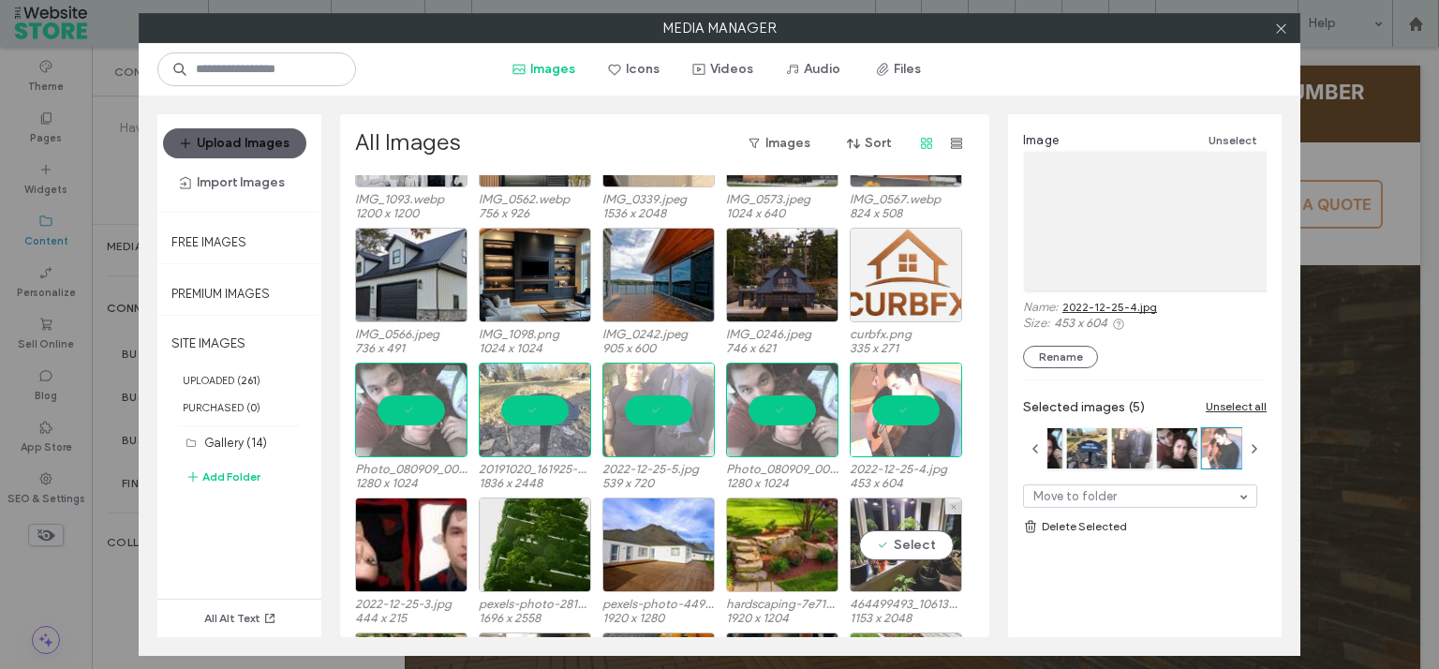
click at [912, 540] on div "Select" at bounding box center [905, 544] width 112 height 95
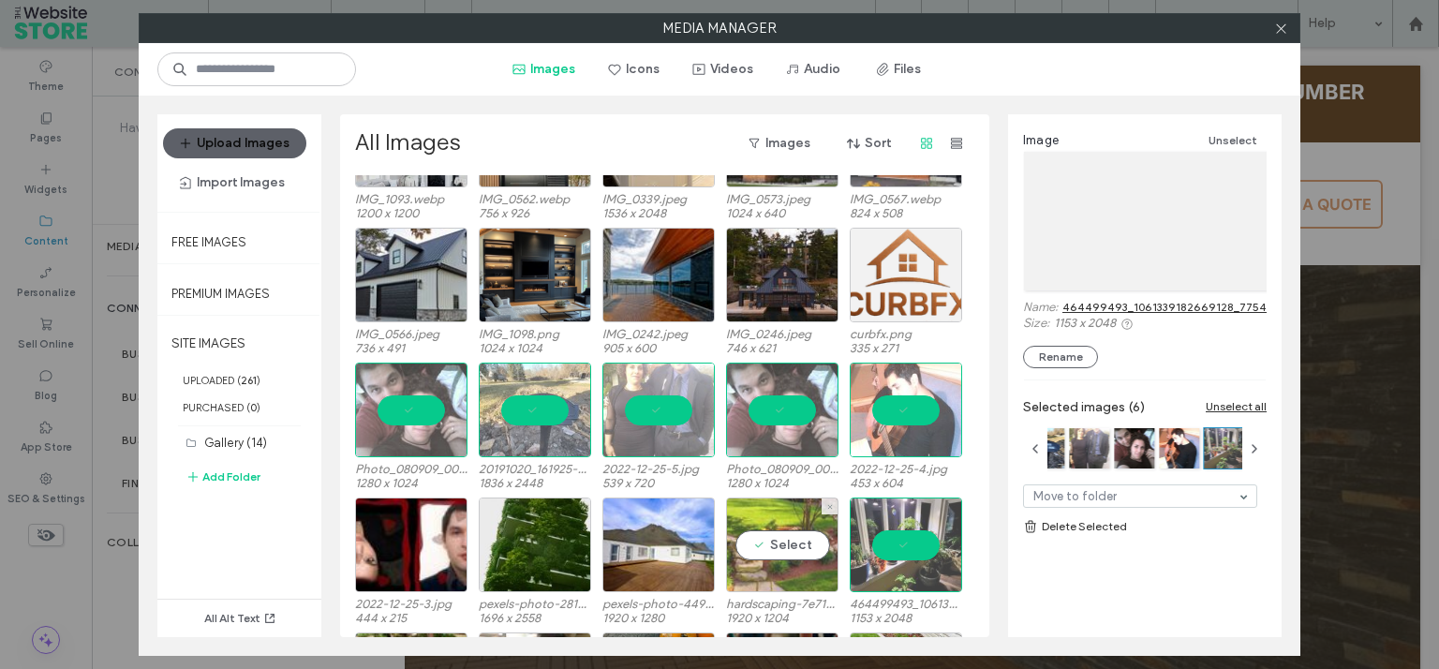
click at [759, 547] on div "Select" at bounding box center [782, 544] width 112 height 95
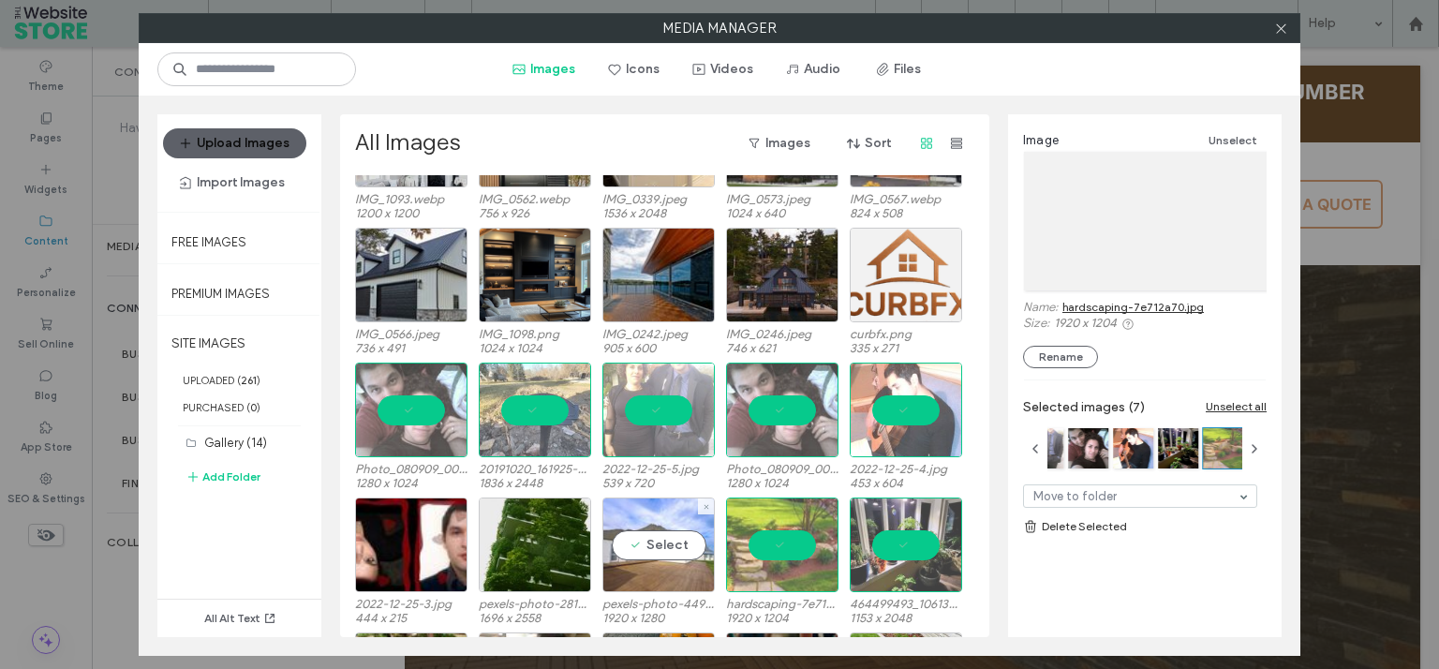
click at [648, 546] on div "Select" at bounding box center [658, 544] width 112 height 95
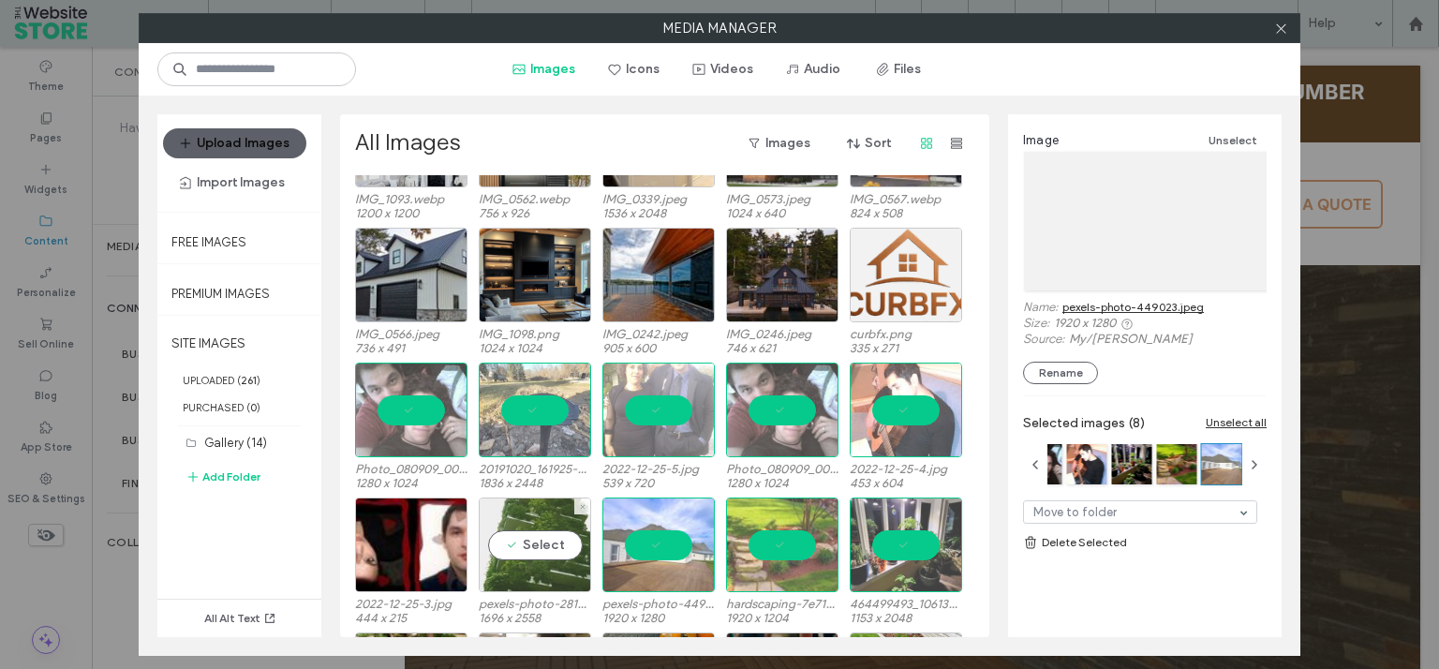
click at [508, 539] on div "Select" at bounding box center [535, 544] width 112 height 95
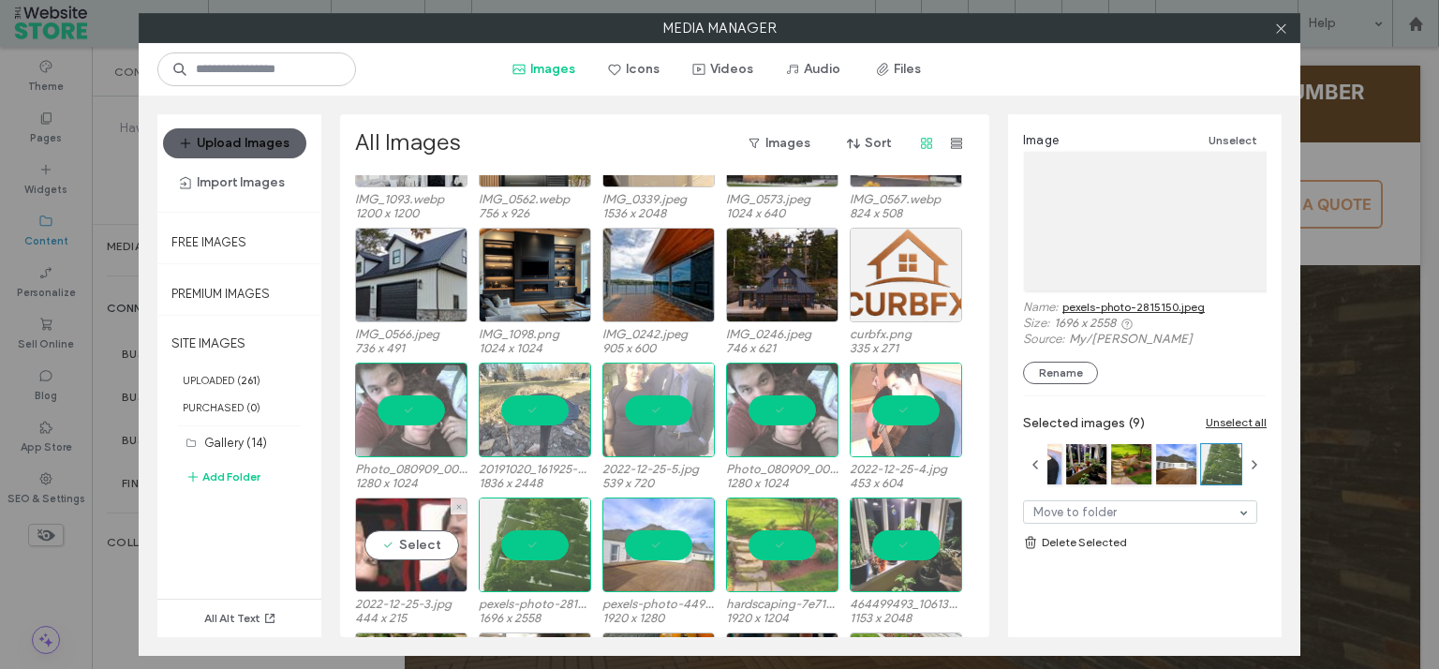
click at [381, 549] on div "Select" at bounding box center [411, 544] width 112 height 95
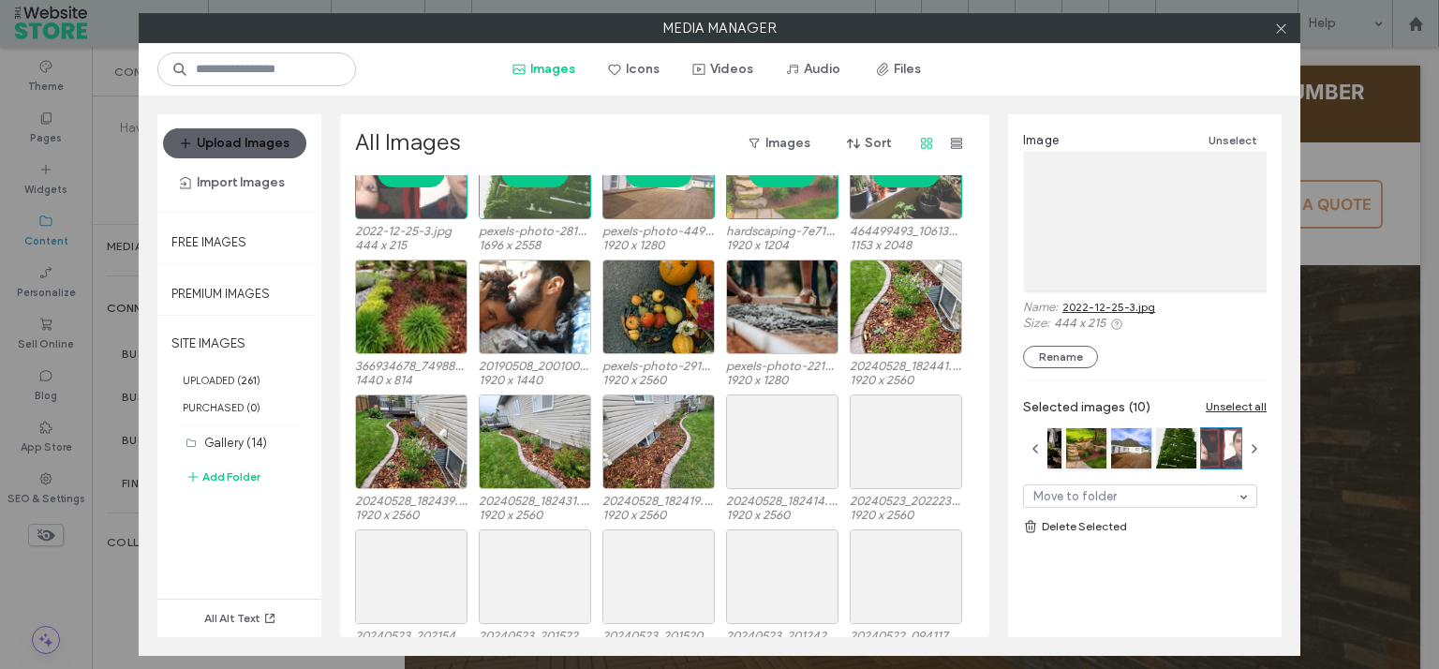
scroll to position [1711, 0]
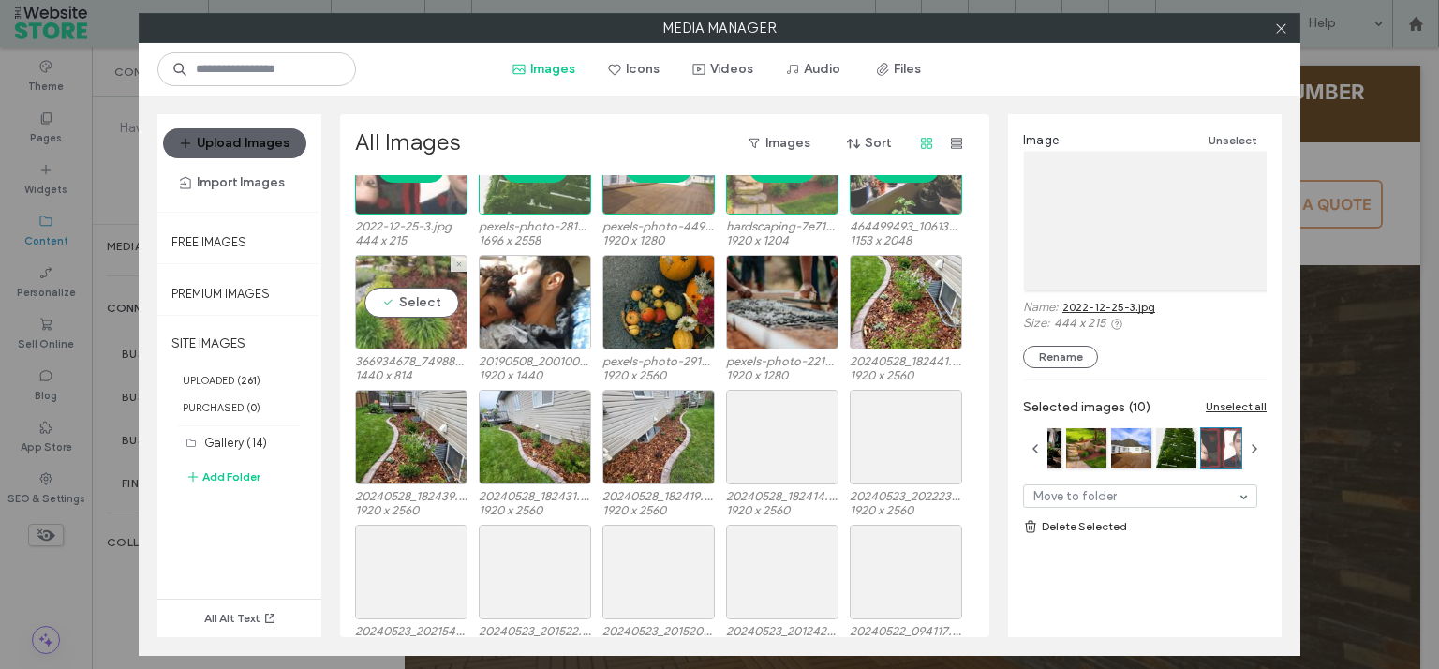
click at [406, 297] on div "Select" at bounding box center [411, 302] width 112 height 95
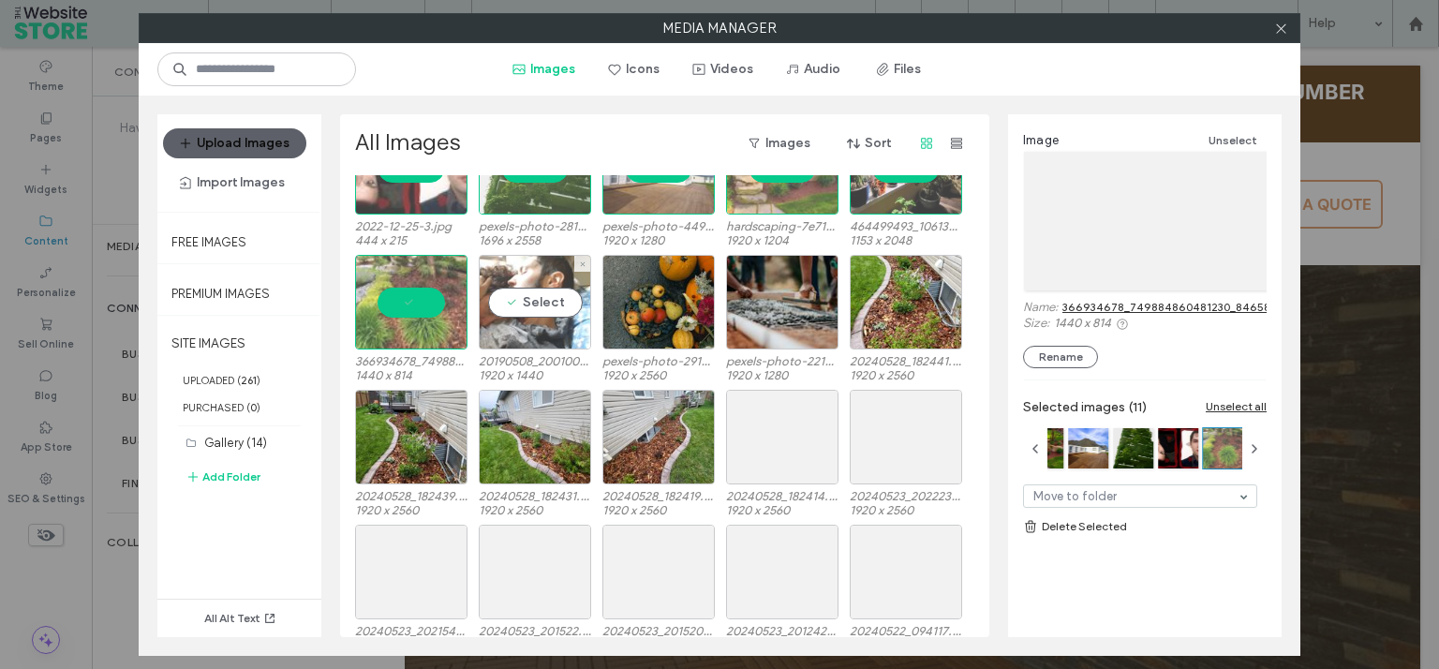
click at [538, 297] on div "Select" at bounding box center [535, 302] width 112 height 95
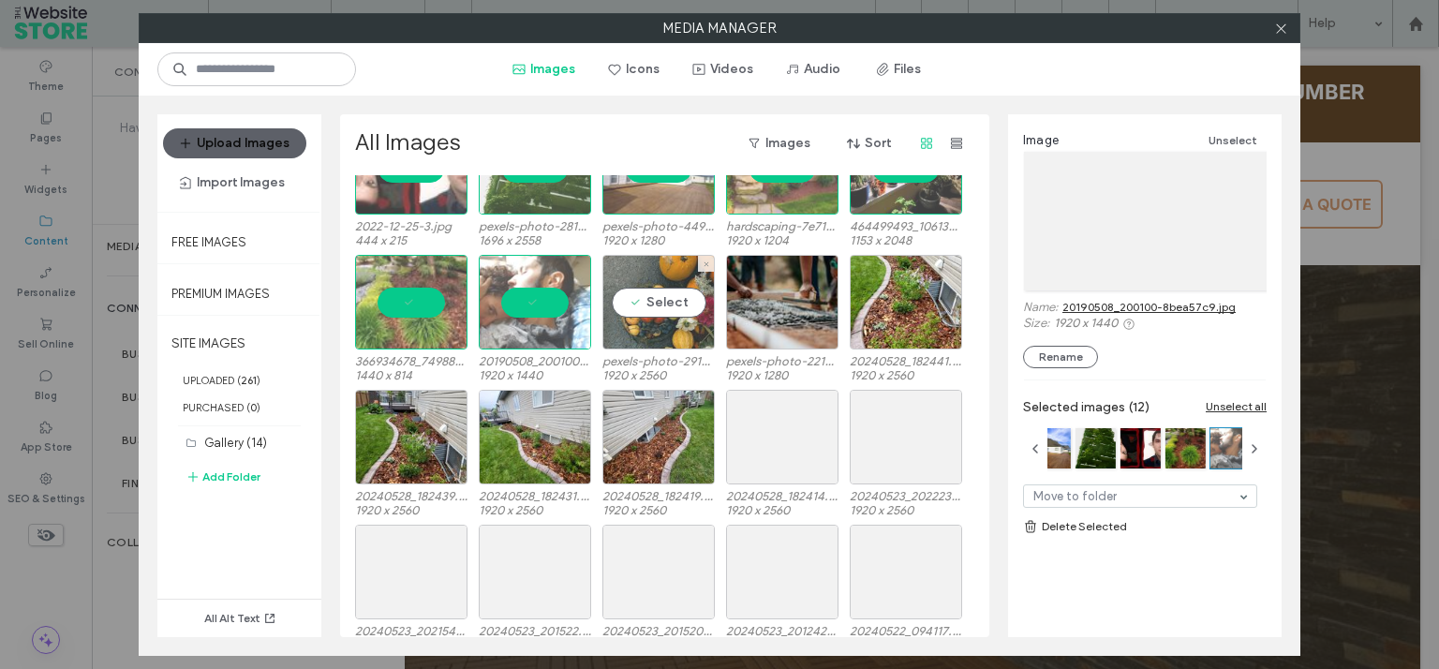
click at [672, 303] on div "Select" at bounding box center [658, 302] width 112 height 95
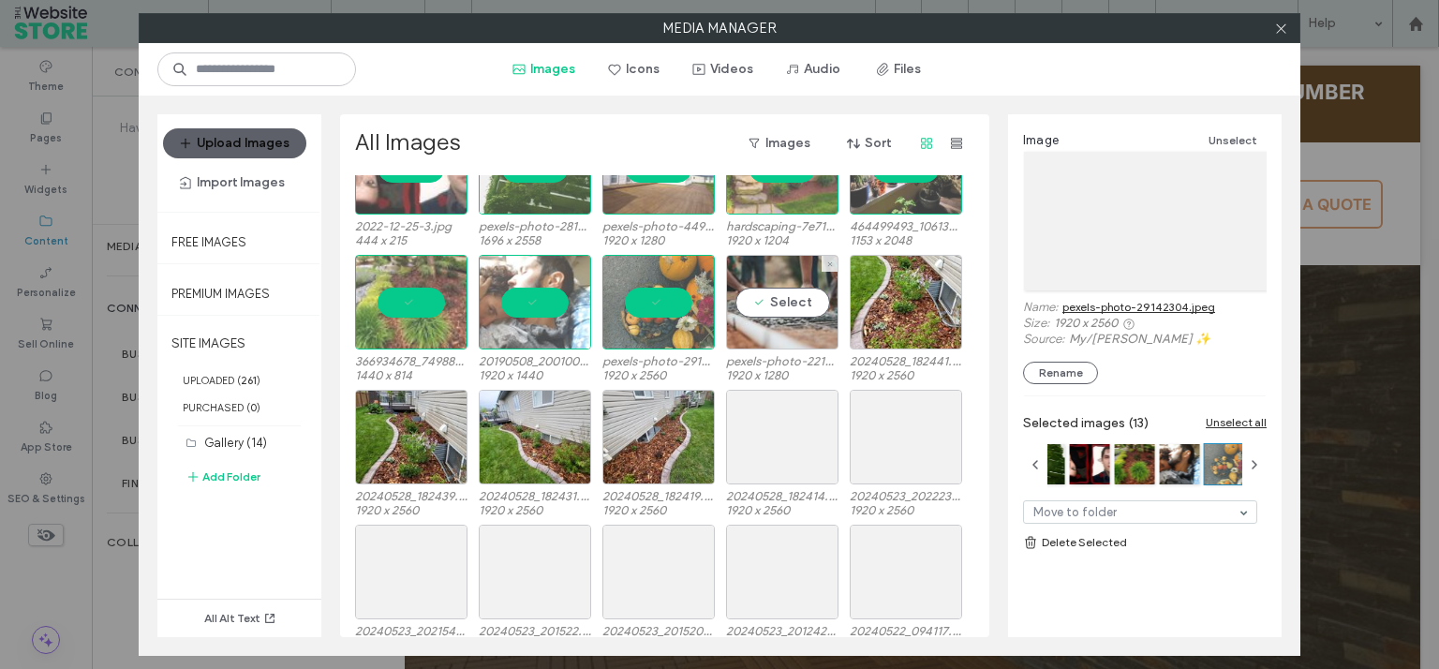
drag, startPoint x: 762, startPoint y: 304, endPoint x: 826, endPoint y: 313, distance: 64.2
click at [762, 305] on div "Select" at bounding box center [782, 302] width 112 height 95
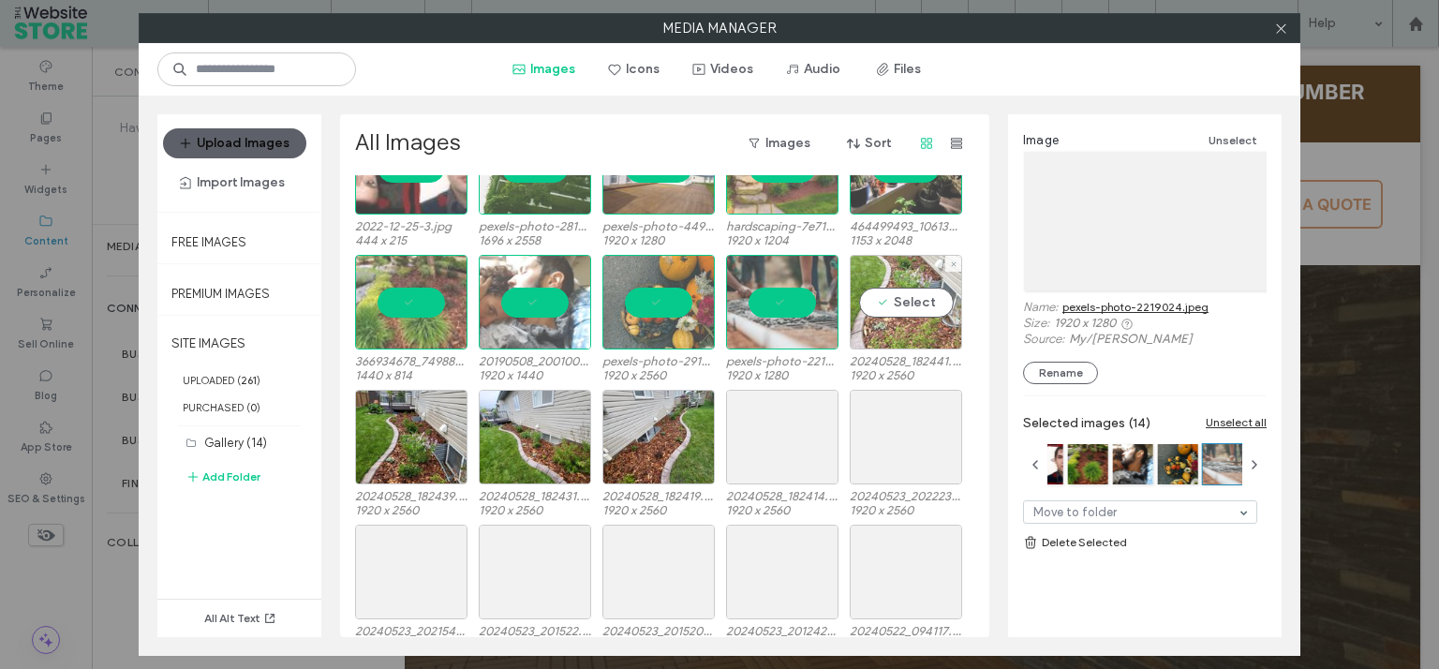
click at [891, 318] on div "Select" at bounding box center [905, 302] width 112 height 95
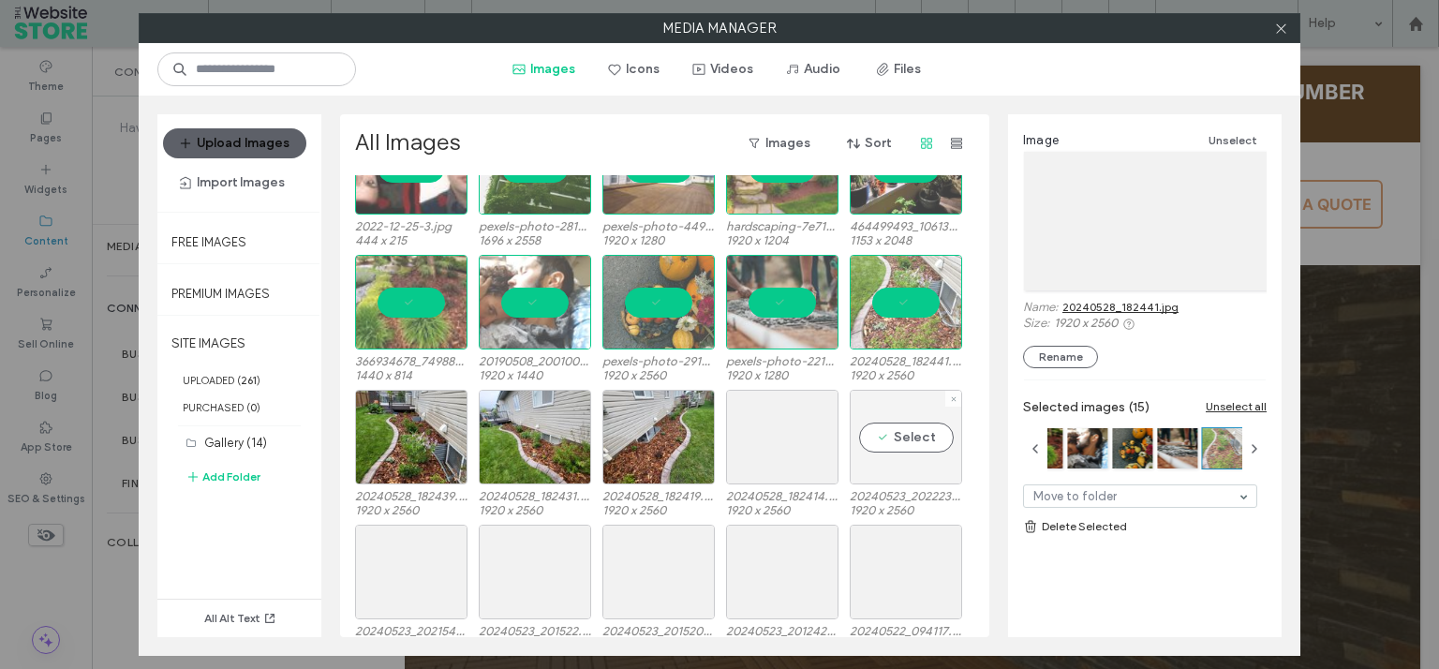
click at [904, 431] on div "Select" at bounding box center [905, 437] width 112 height 95
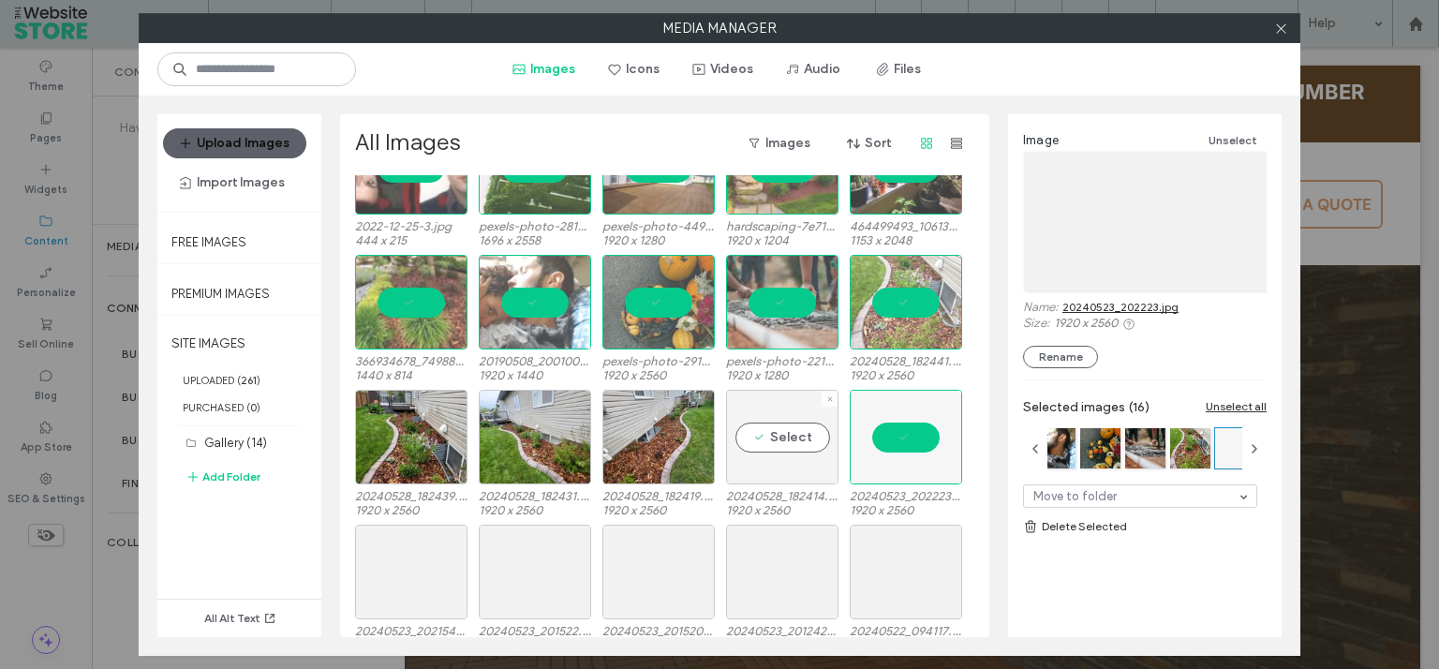
click at [770, 432] on div "Select" at bounding box center [782, 437] width 112 height 95
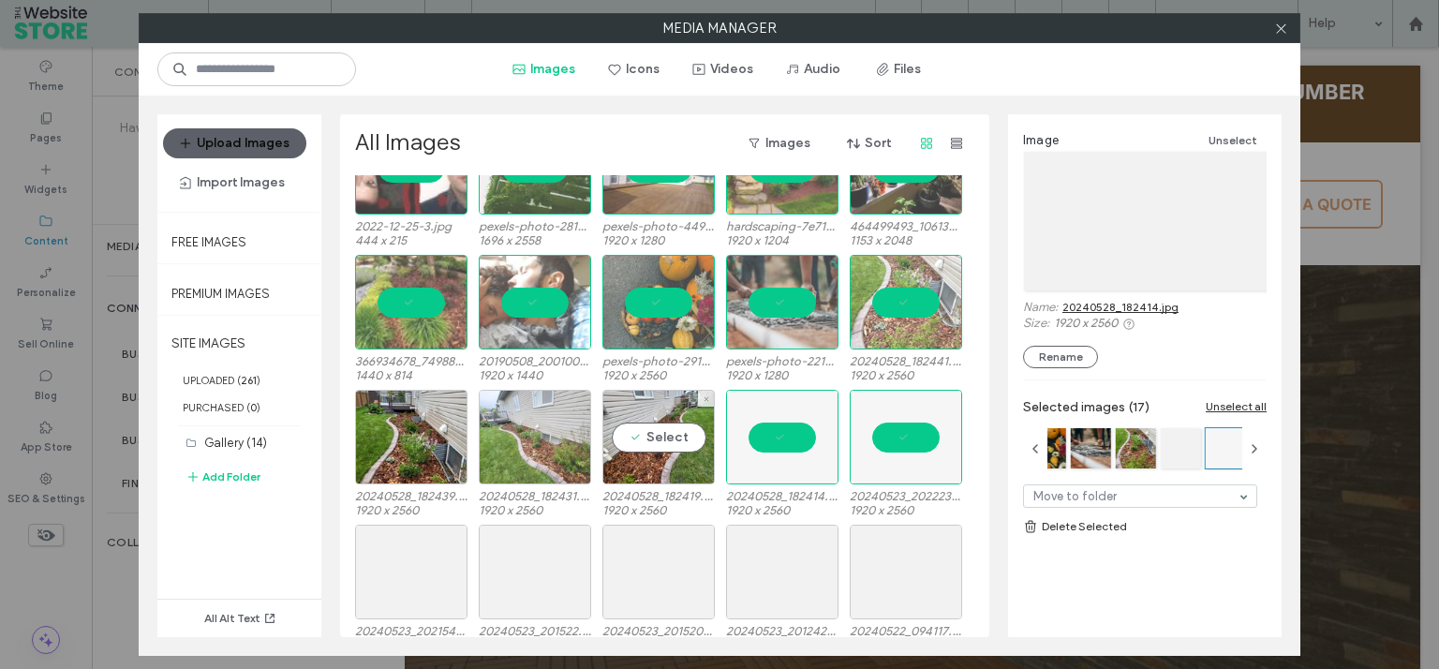
drag, startPoint x: 672, startPoint y: 438, endPoint x: 543, endPoint y: 428, distance: 129.7
click at [672, 438] on div "Select" at bounding box center [658, 437] width 112 height 95
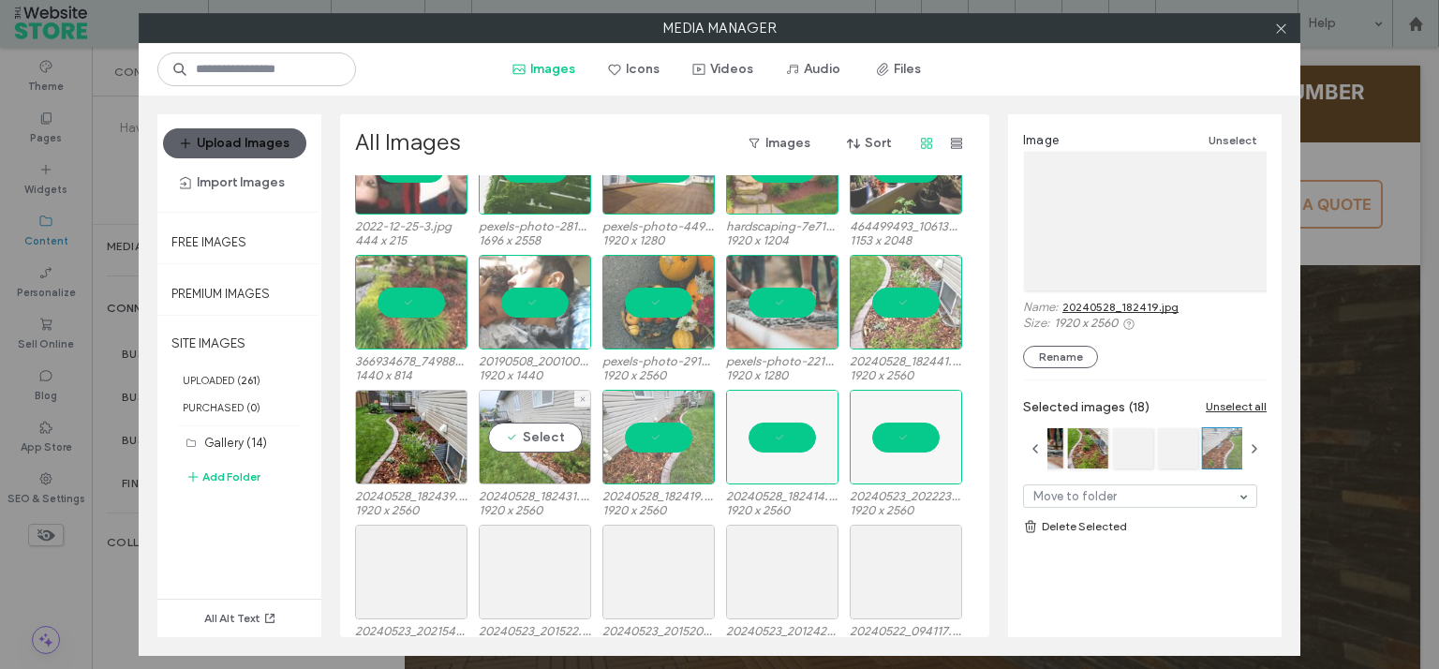
click at [519, 424] on div "Select" at bounding box center [535, 437] width 112 height 95
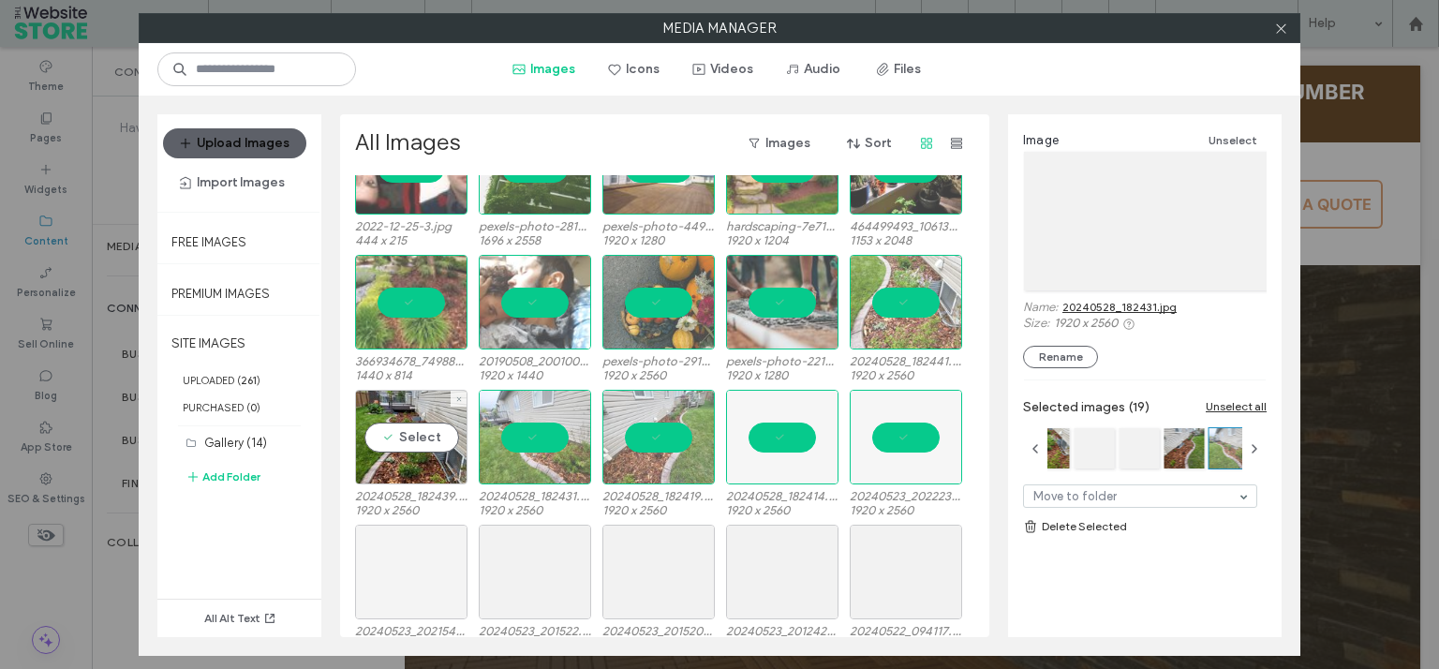
drag, startPoint x: 433, startPoint y: 429, endPoint x: 414, endPoint y: 561, distance: 133.4
click at [433, 429] on div "Select" at bounding box center [411, 437] width 112 height 95
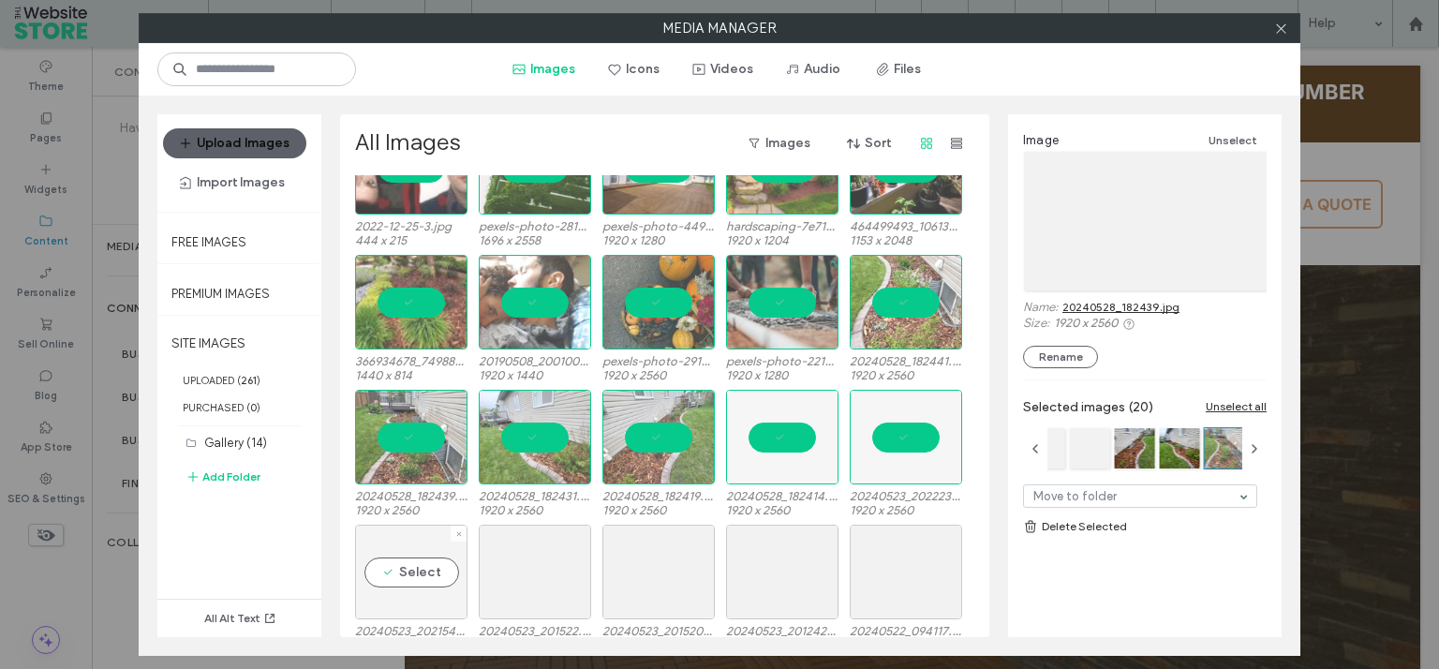
click at [409, 561] on div "Select" at bounding box center [411, 571] width 112 height 95
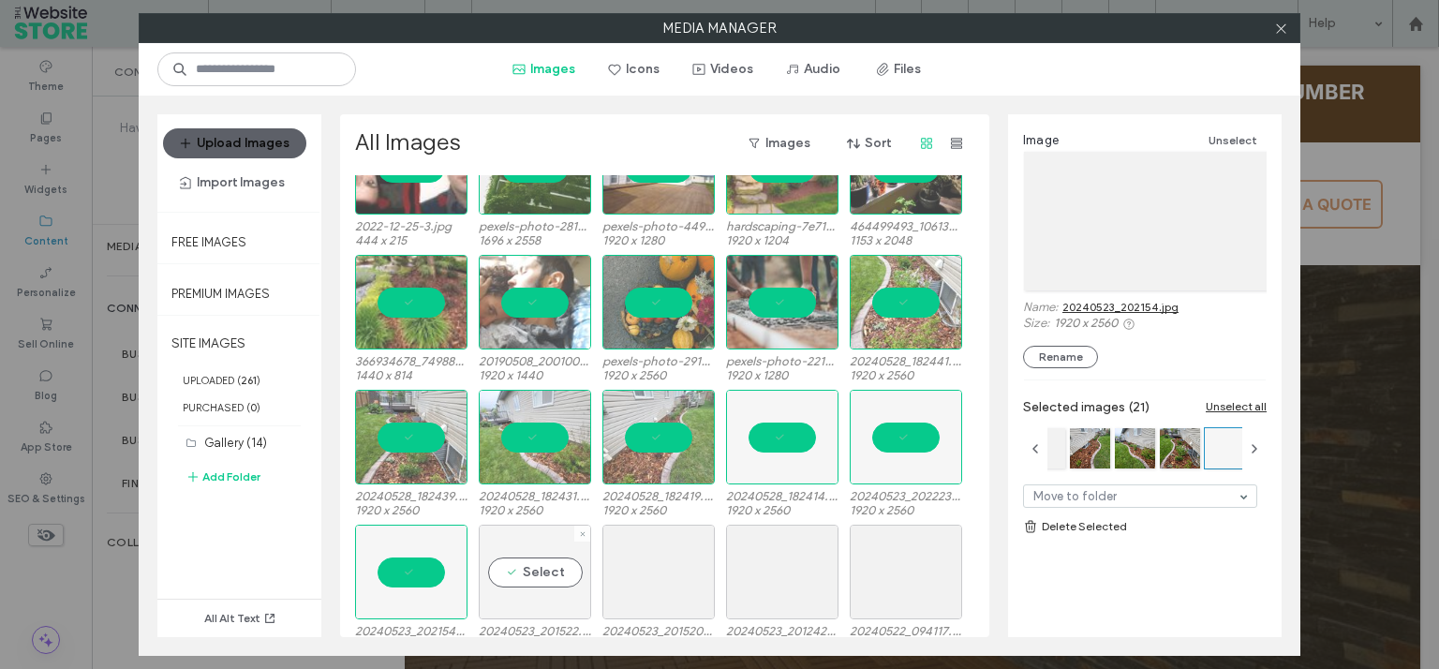
click at [521, 567] on div "Select" at bounding box center [535, 571] width 112 height 95
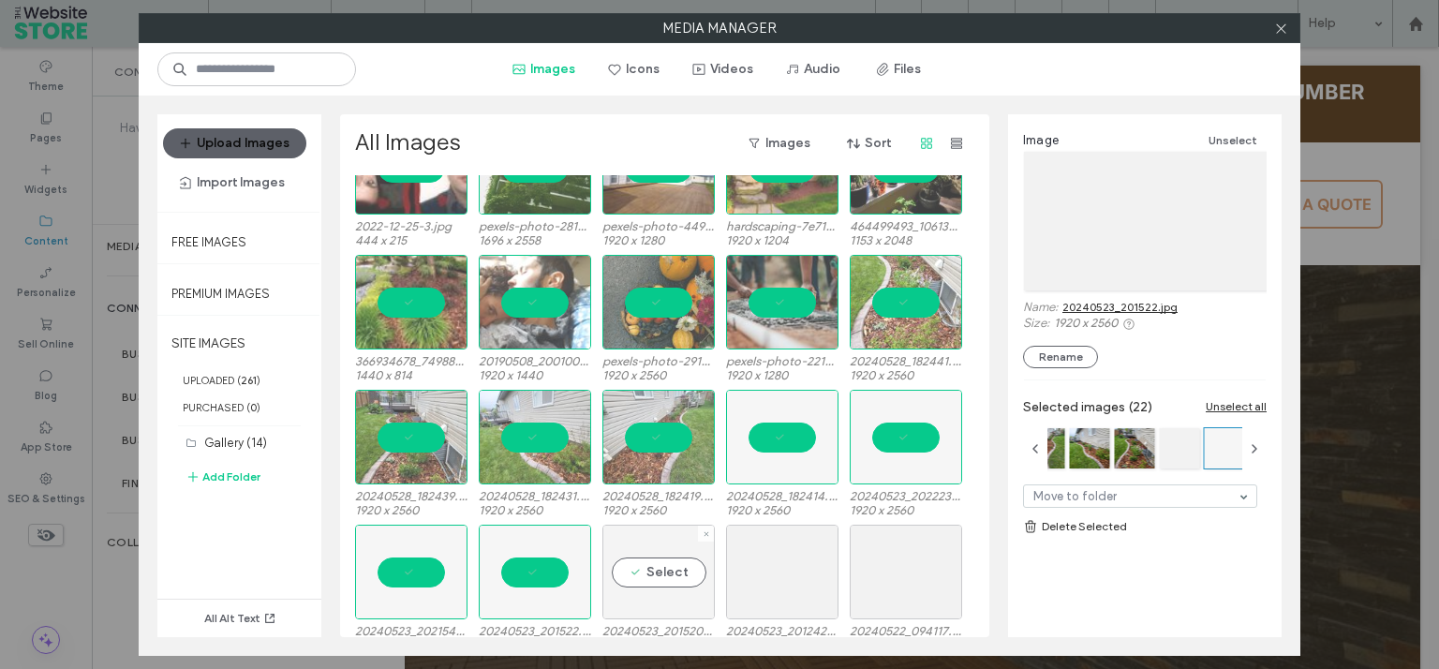
click at [643, 575] on div "Select" at bounding box center [658, 571] width 112 height 95
drag, startPoint x: 819, startPoint y: 580, endPoint x: 867, endPoint y: 580, distance: 48.7
click at [820, 580] on div "Select" at bounding box center [782, 571] width 112 height 95
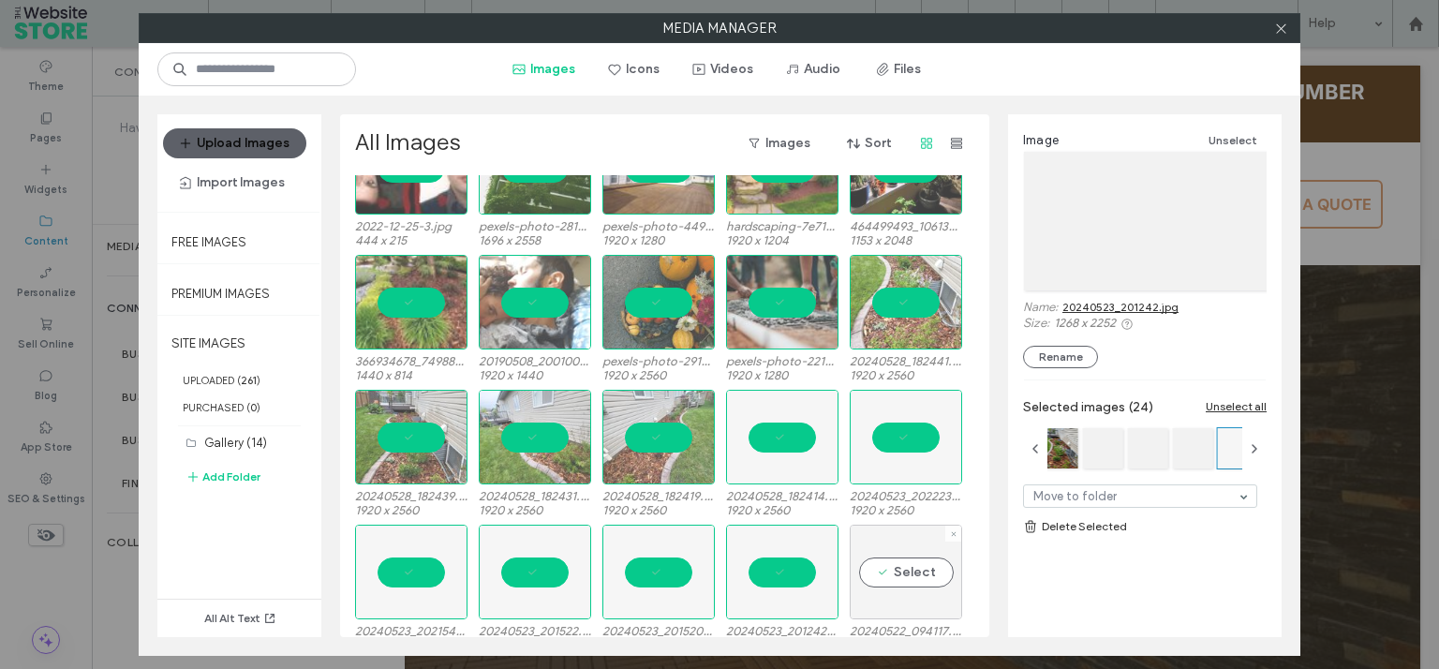
click at [875, 580] on div "Select" at bounding box center [905, 571] width 112 height 95
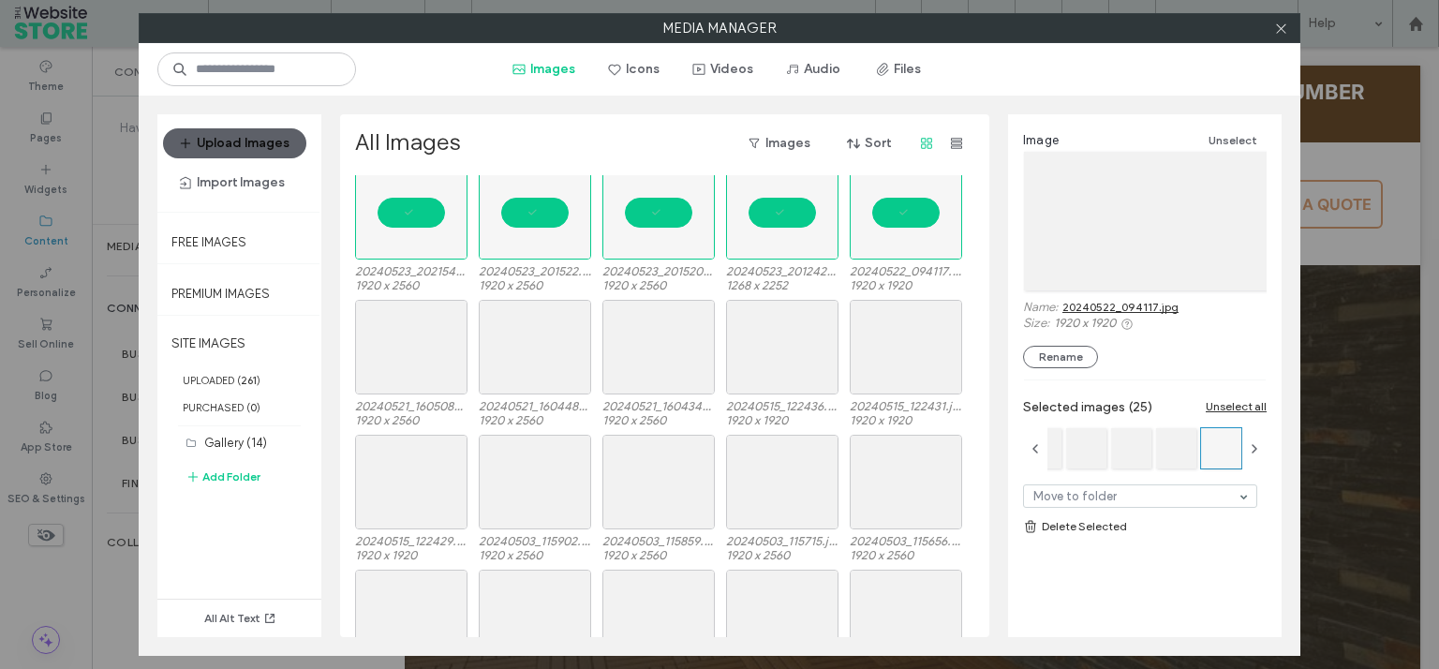
scroll to position [2138, 0]
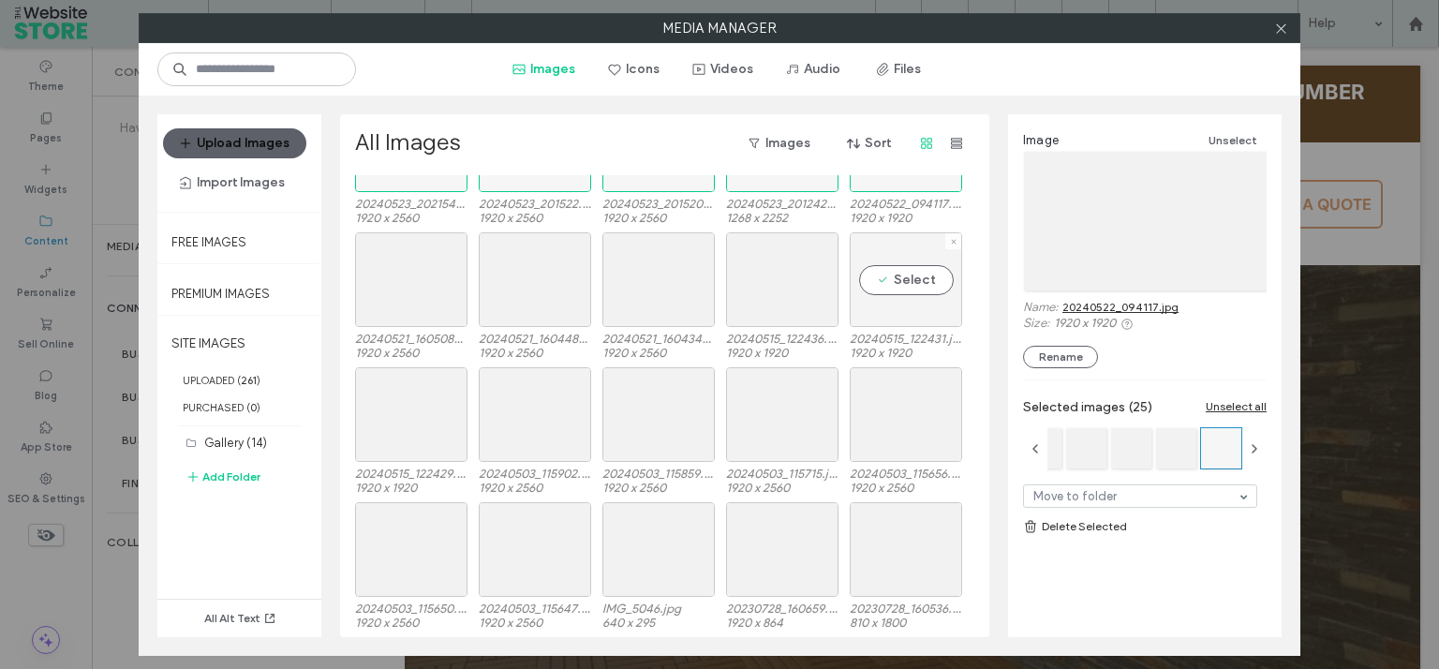
click at [898, 268] on div "Select" at bounding box center [905, 279] width 112 height 95
click at [797, 283] on div "Select" at bounding box center [782, 279] width 112 height 95
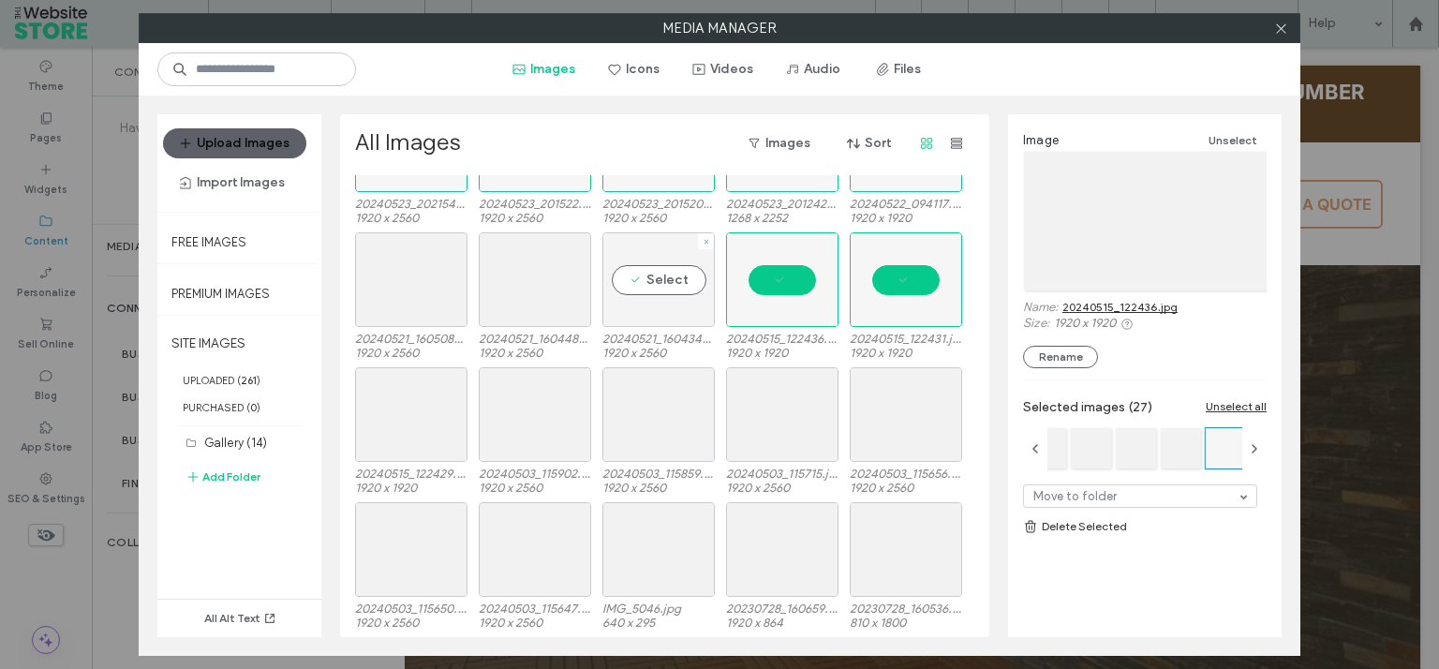
click at [650, 281] on div "Select" at bounding box center [658, 279] width 112 height 95
click at [553, 275] on div "Select" at bounding box center [535, 279] width 112 height 95
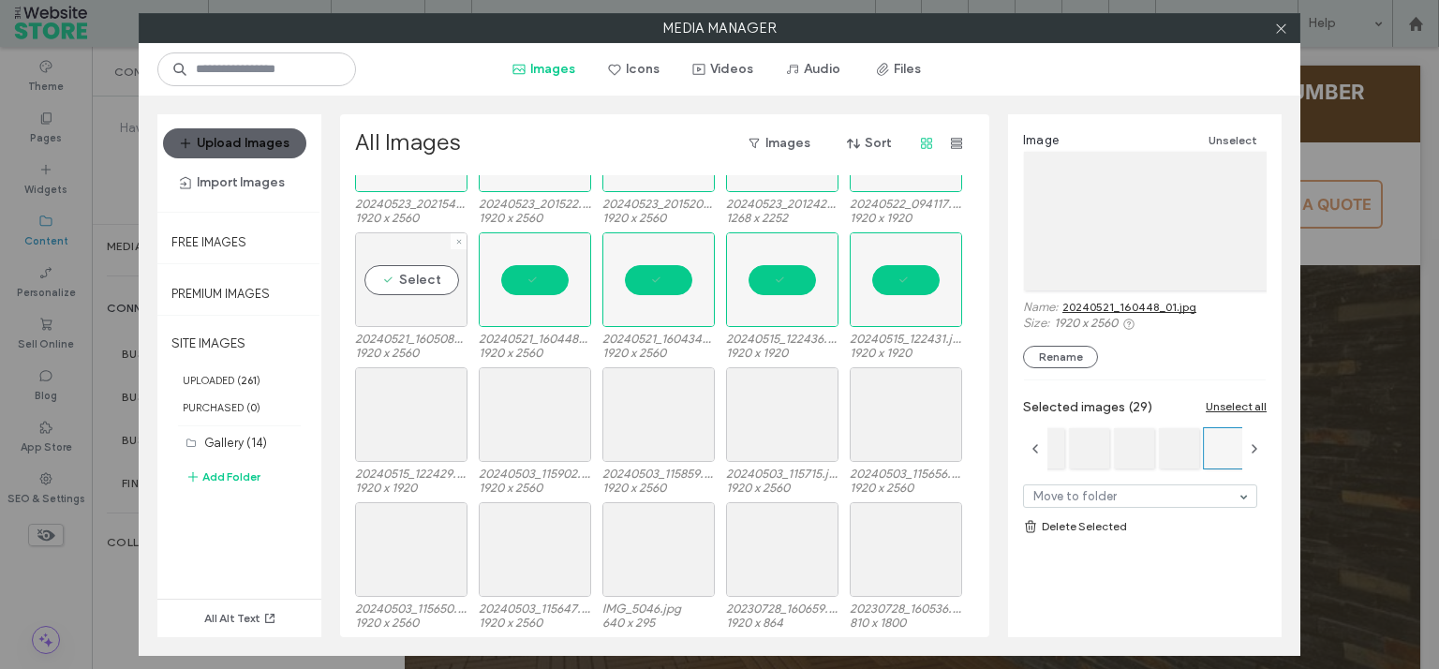
click at [448, 270] on div "Select" at bounding box center [411, 279] width 112 height 95
click at [413, 411] on div "Select" at bounding box center [411, 414] width 112 height 95
click at [530, 410] on div "Select" at bounding box center [535, 414] width 112 height 95
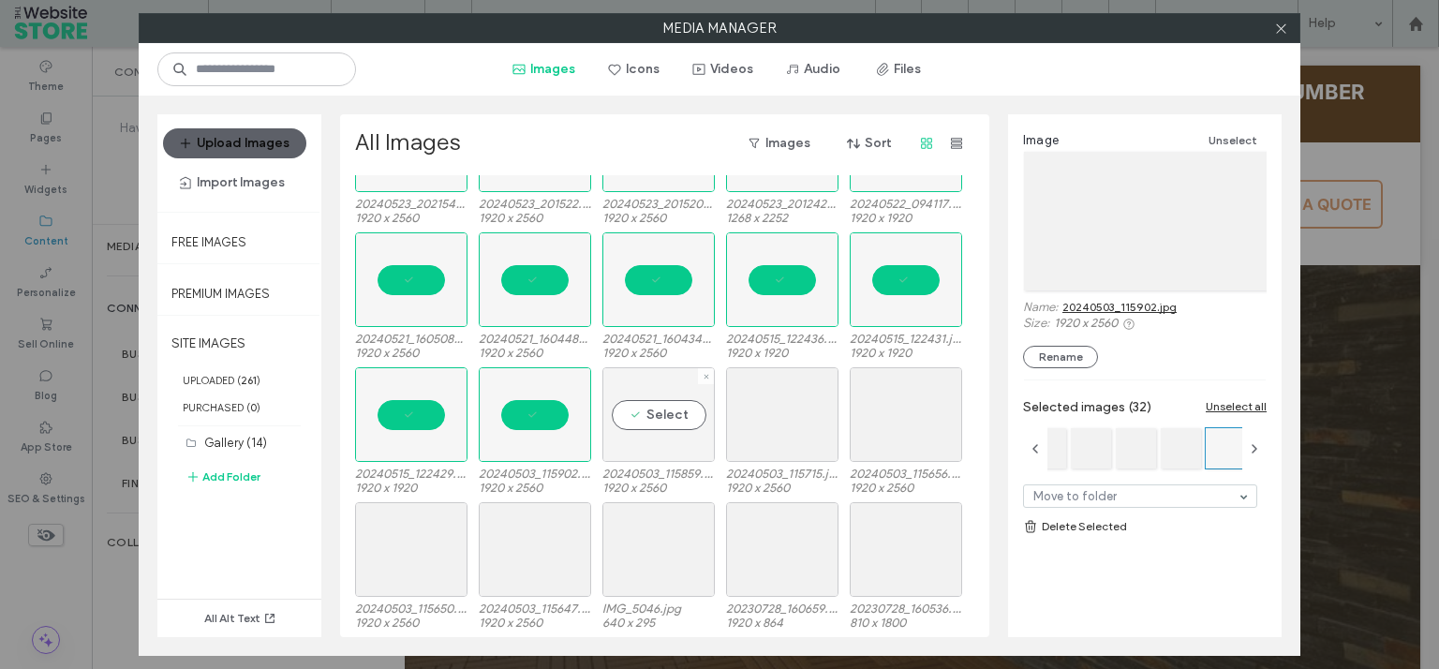
click at [669, 415] on div "Select" at bounding box center [658, 414] width 112 height 95
click at [761, 415] on div "Select" at bounding box center [782, 414] width 112 height 95
click at [896, 416] on div "Select" at bounding box center [905, 414] width 112 height 95
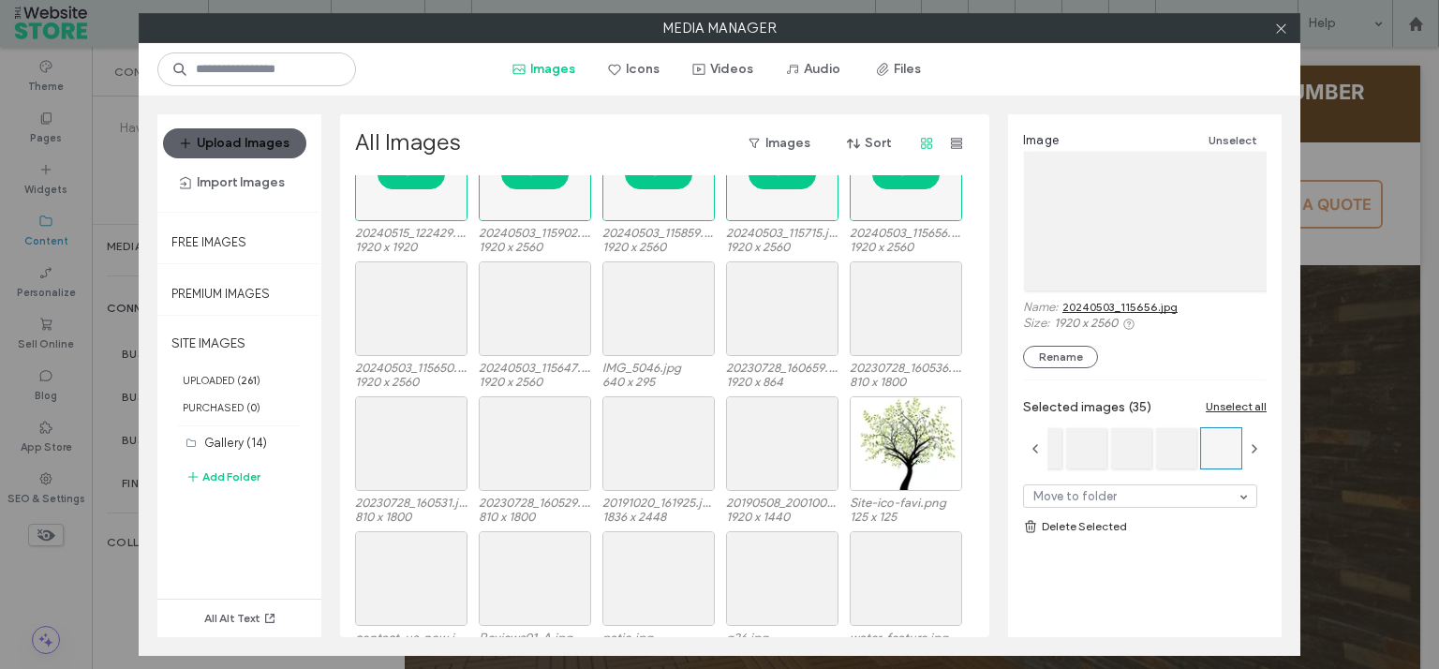
scroll to position [2401, 0]
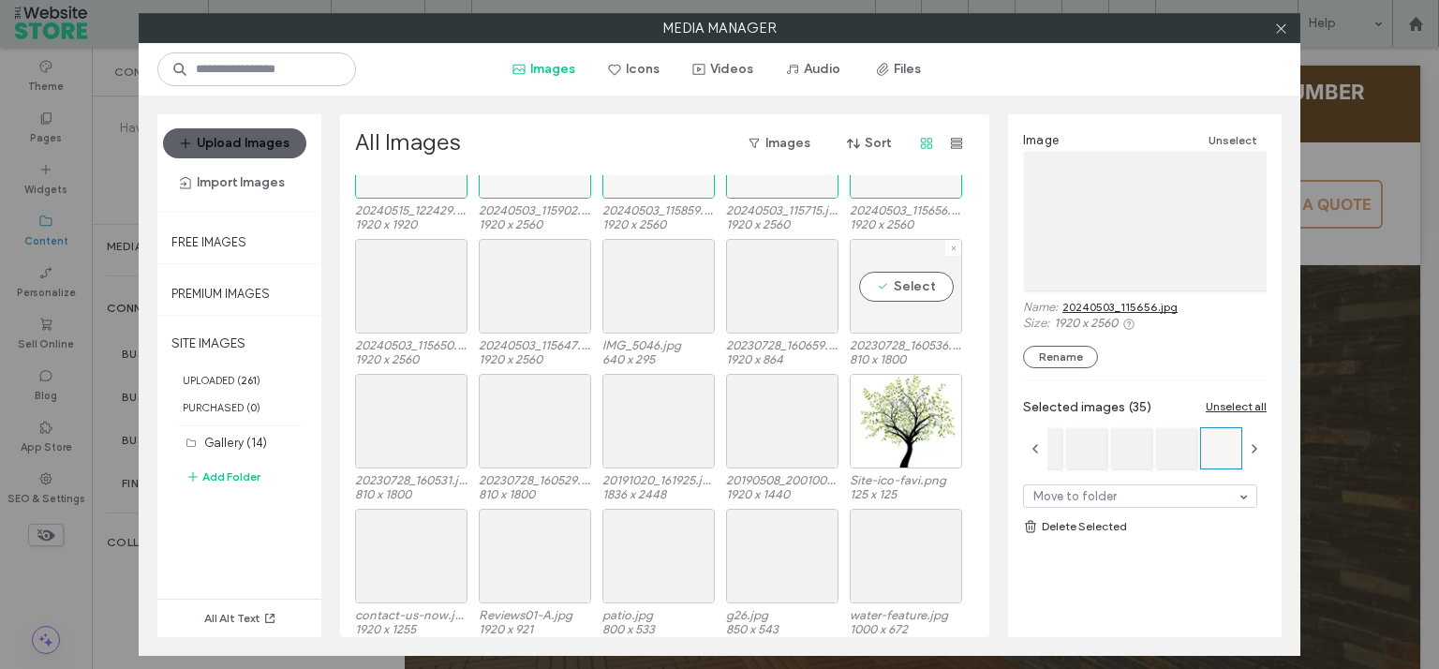
click at [905, 303] on div "Select" at bounding box center [905, 286] width 112 height 95
click at [759, 280] on div "Select" at bounding box center [782, 286] width 112 height 95
click at [673, 273] on div "Select" at bounding box center [658, 286] width 112 height 95
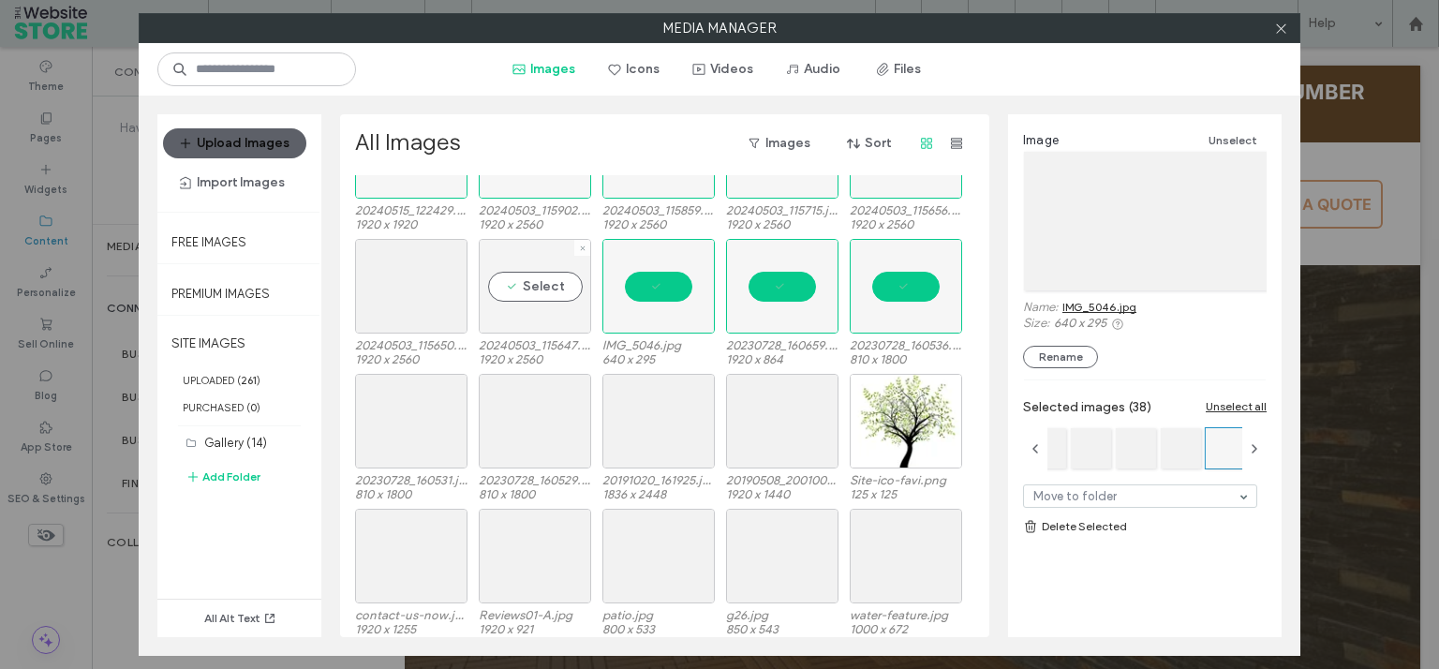
click at [532, 273] on div "Select" at bounding box center [535, 286] width 112 height 95
click at [372, 277] on div "Select" at bounding box center [411, 286] width 112 height 95
click at [410, 394] on div "Select" at bounding box center [411, 421] width 112 height 95
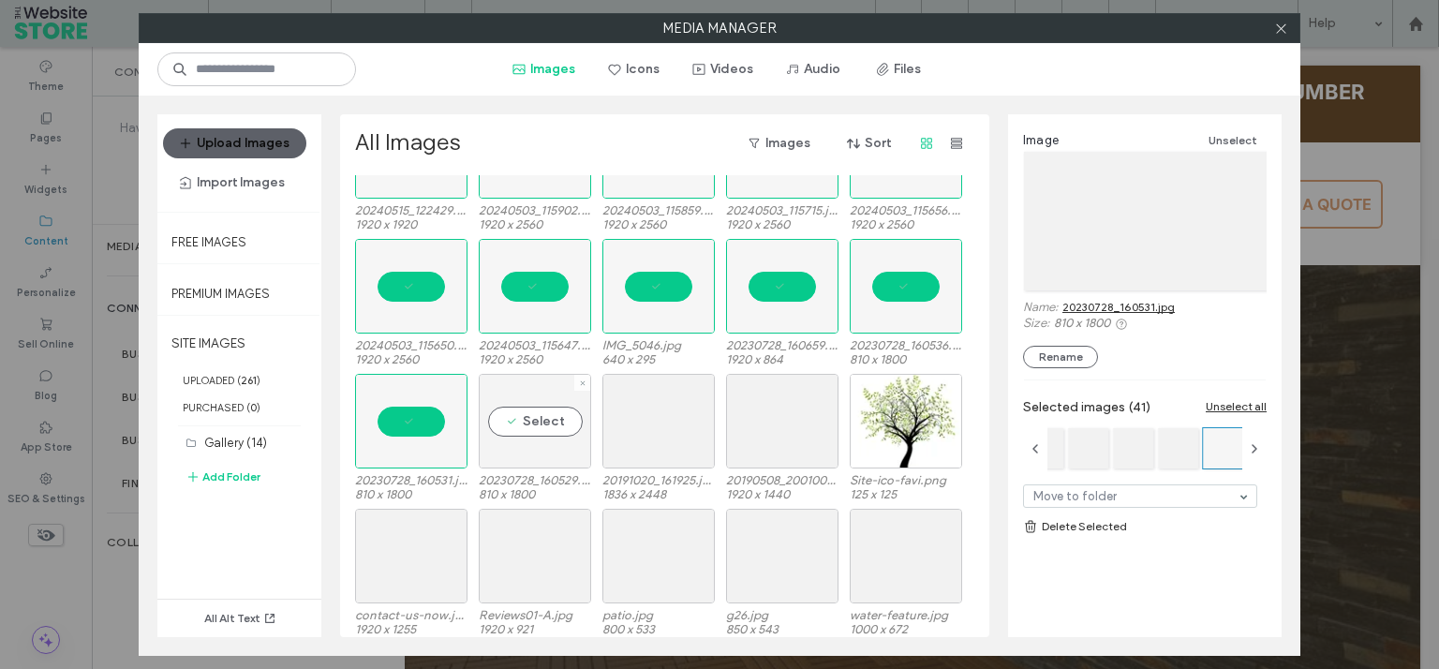
click at [509, 406] on div "Select" at bounding box center [535, 421] width 112 height 95
click at [679, 426] on div "Select" at bounding box center [658, 421] width 112 height 95
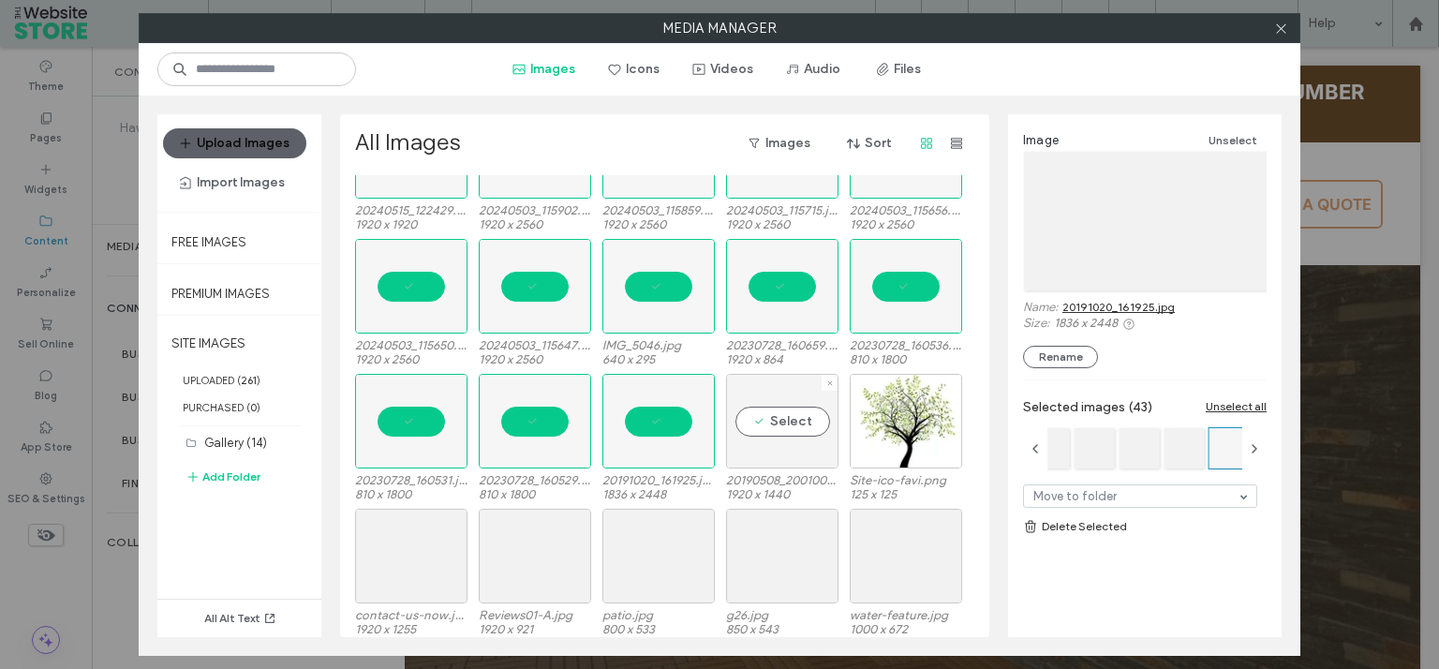
click at [784, 424] on div "Select" at bounding box center [782, 421] width 112 height 95
click at [926, 418] on div "Select" at bounding box center [905, 421] width 112 height 95
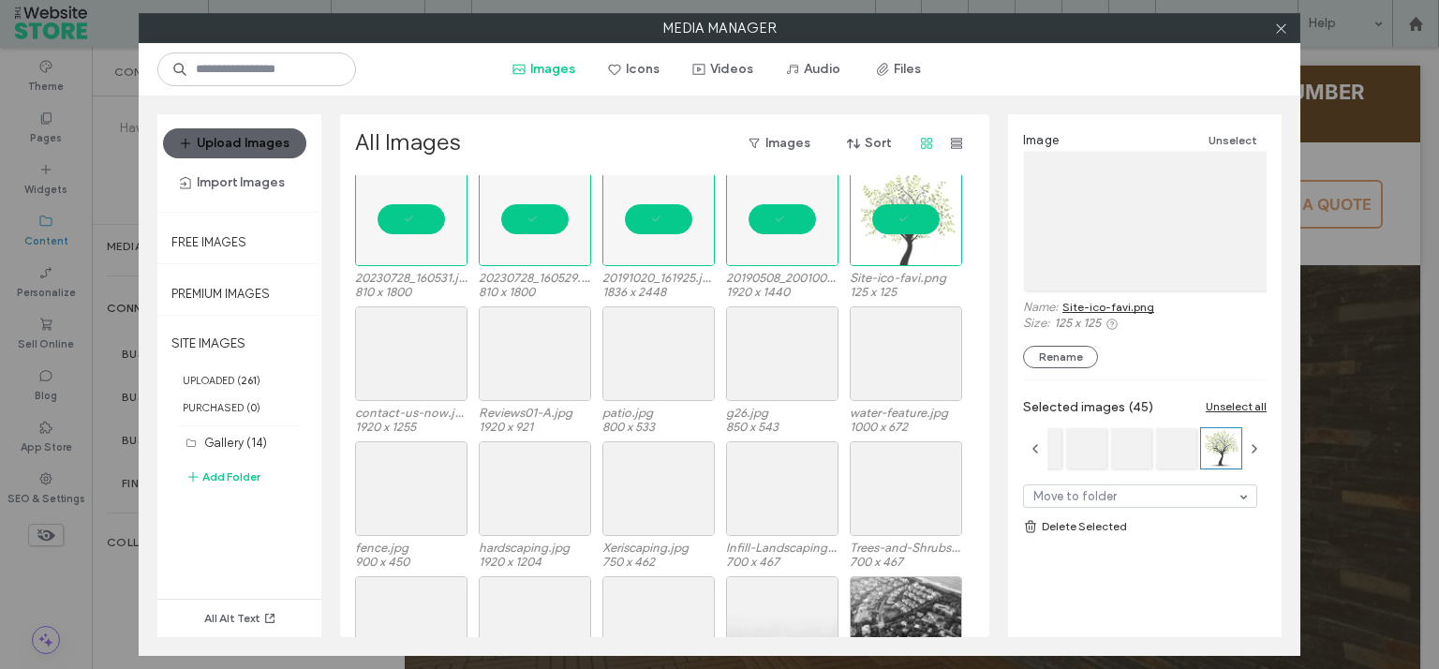
scroll to position [2615, 0]
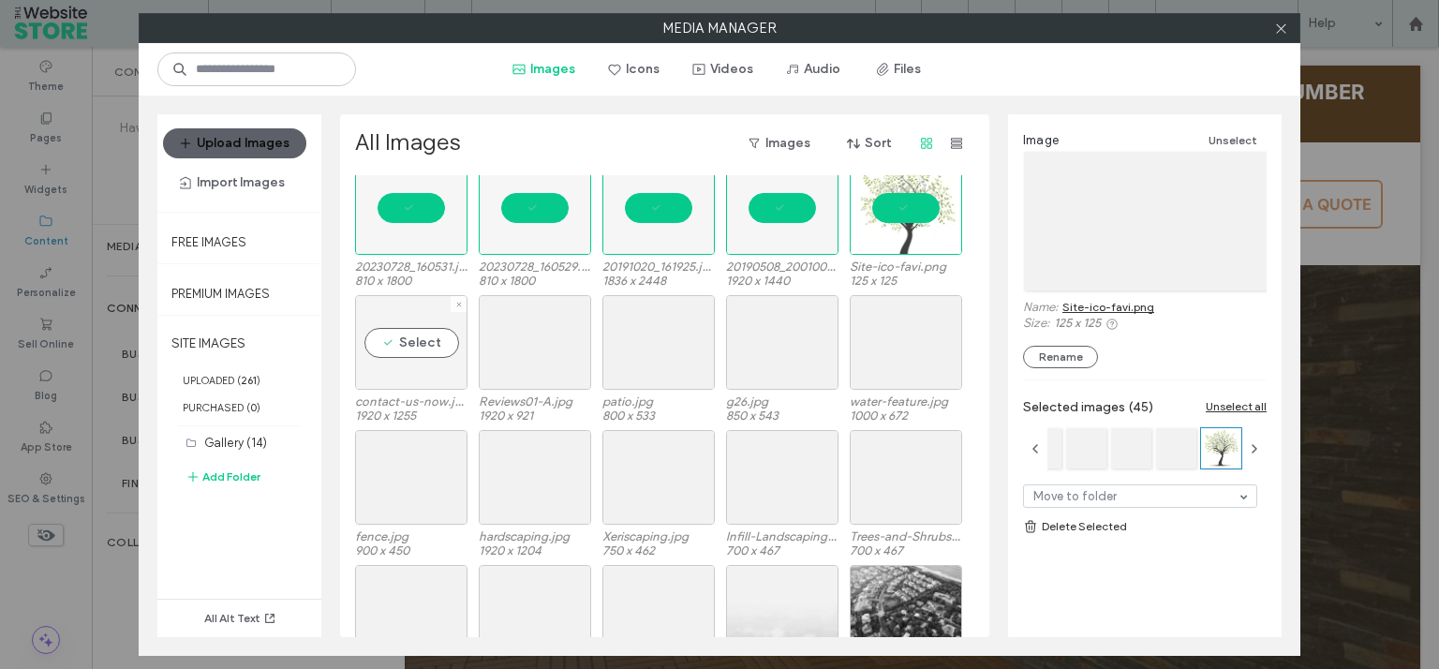
click at [405, 339] on div "Select" at bounding box center [411, 342] width 112 height 95
click at [543, 347] on div "Select" at bounding box center [535, 342] width 112 height 95
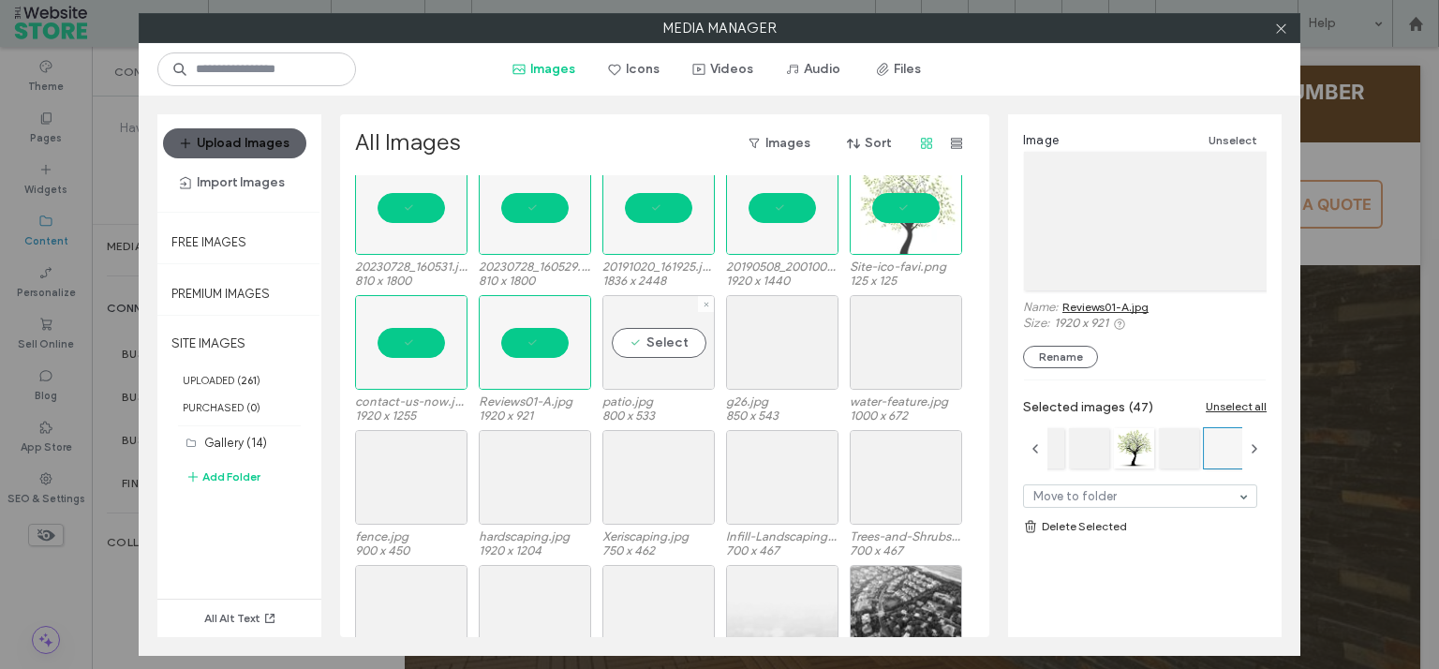
click at [691, 361] on div "Select" at bounding box center [658, 342] width 112 height 95
click at [828, 369] on div "Select" at bounding box center [782, 342] width 112 height 95
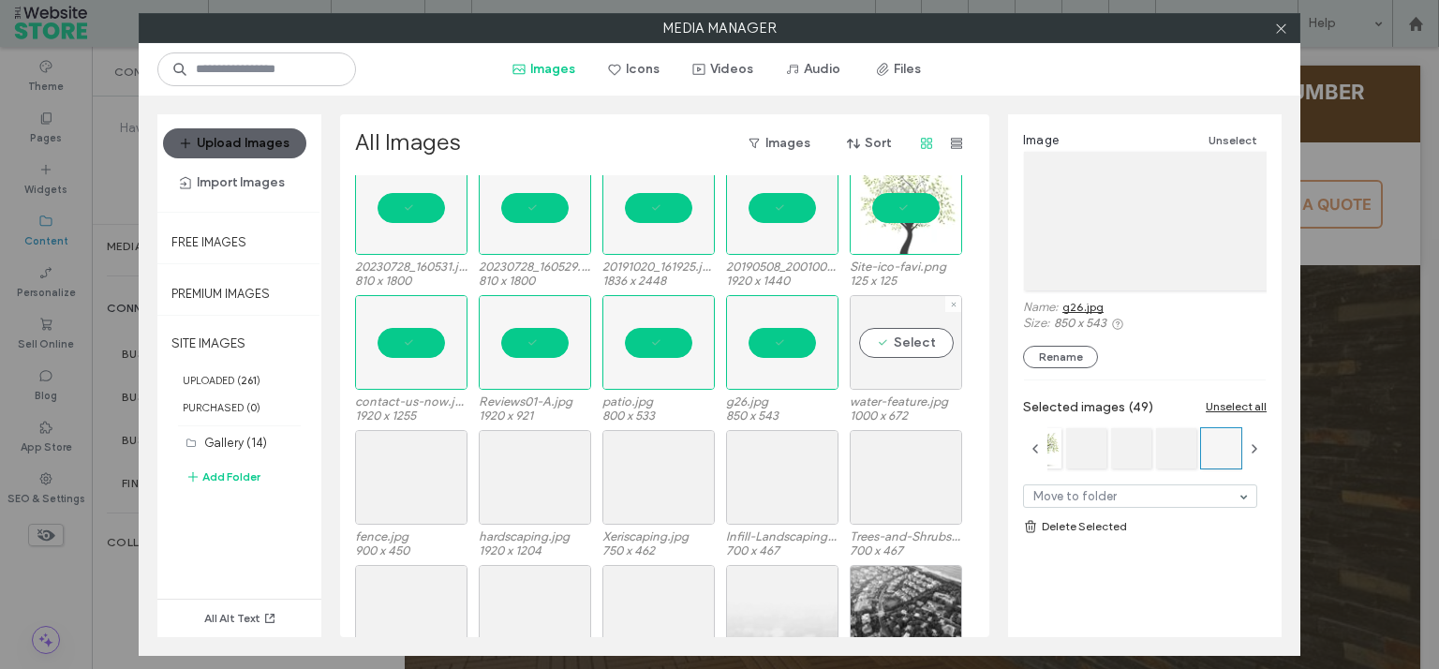
click at [895, 346] on div "Select" at bounding box center [905, 342] width 112 height 95
click at [907, 473] on div "Select" at bounding box center [905, 477] width 112 height 95
click at [764, 469] on div "Select" at bounding box center [782, 477] width 112 height 95
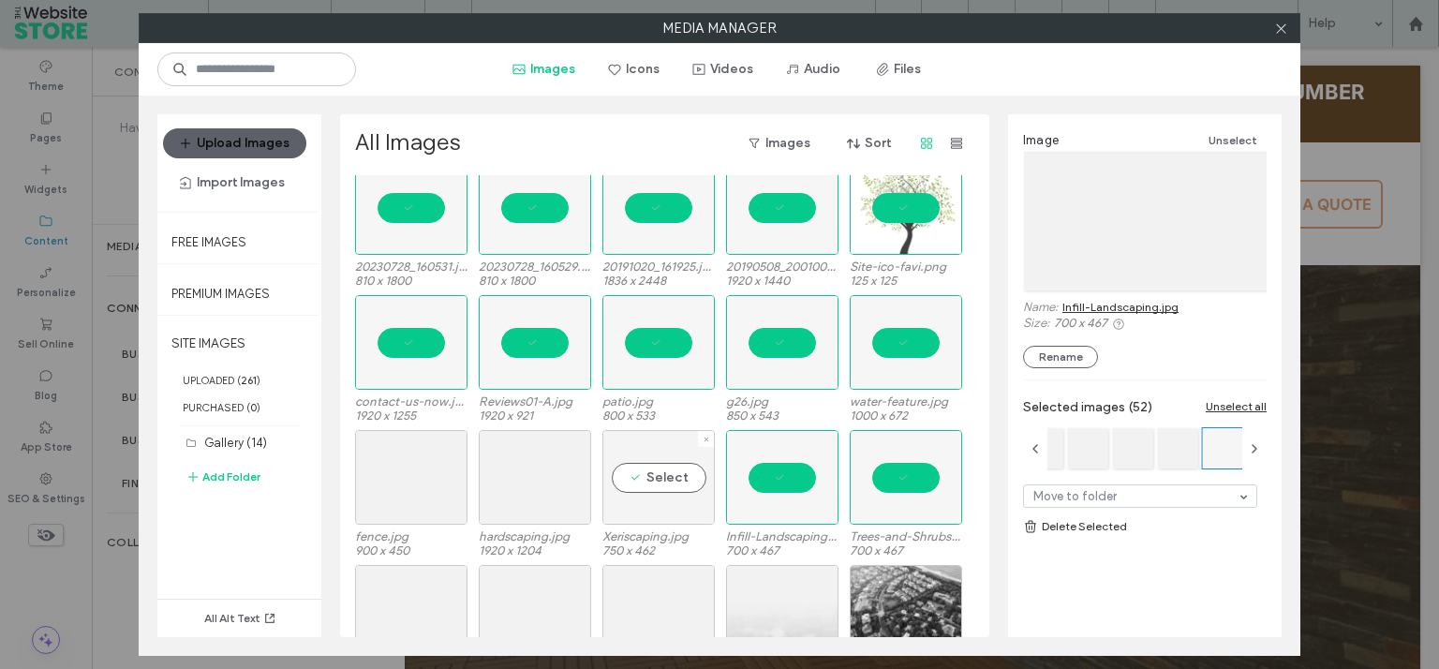
click at [654, 473] on div "Select" at bounding box center [658, 477] width 112 height 95
click at [569, 468] on div "Select" at bounding box center [535, 477] width 112 height 95
click at [430, 470] on div "Select" at bounding box center [411, 477] width 112 height 95
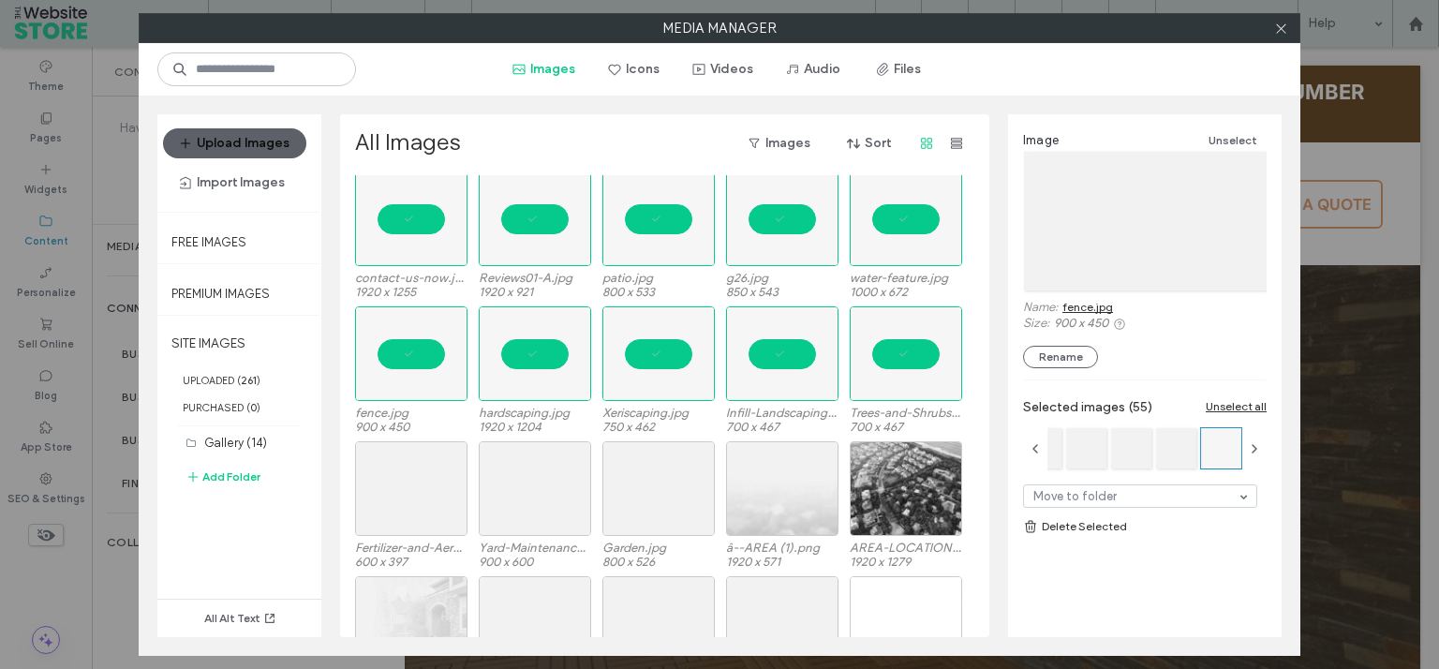
scroll to position [2813, 0]
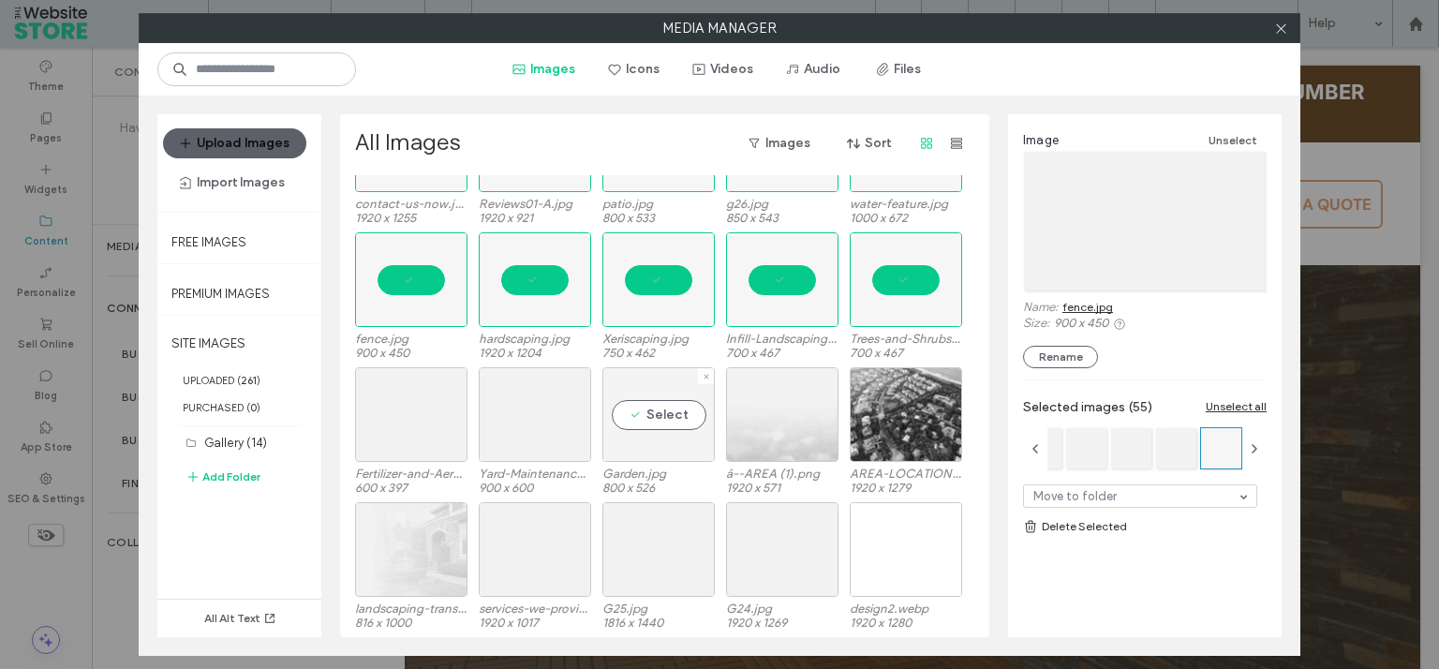
click at [623, 421] on div "Select" at bounding box center [658, 414] width 112 height 95
click at [557, 421] on div "Select" at bounding box center [535, 414] width 112 height 95
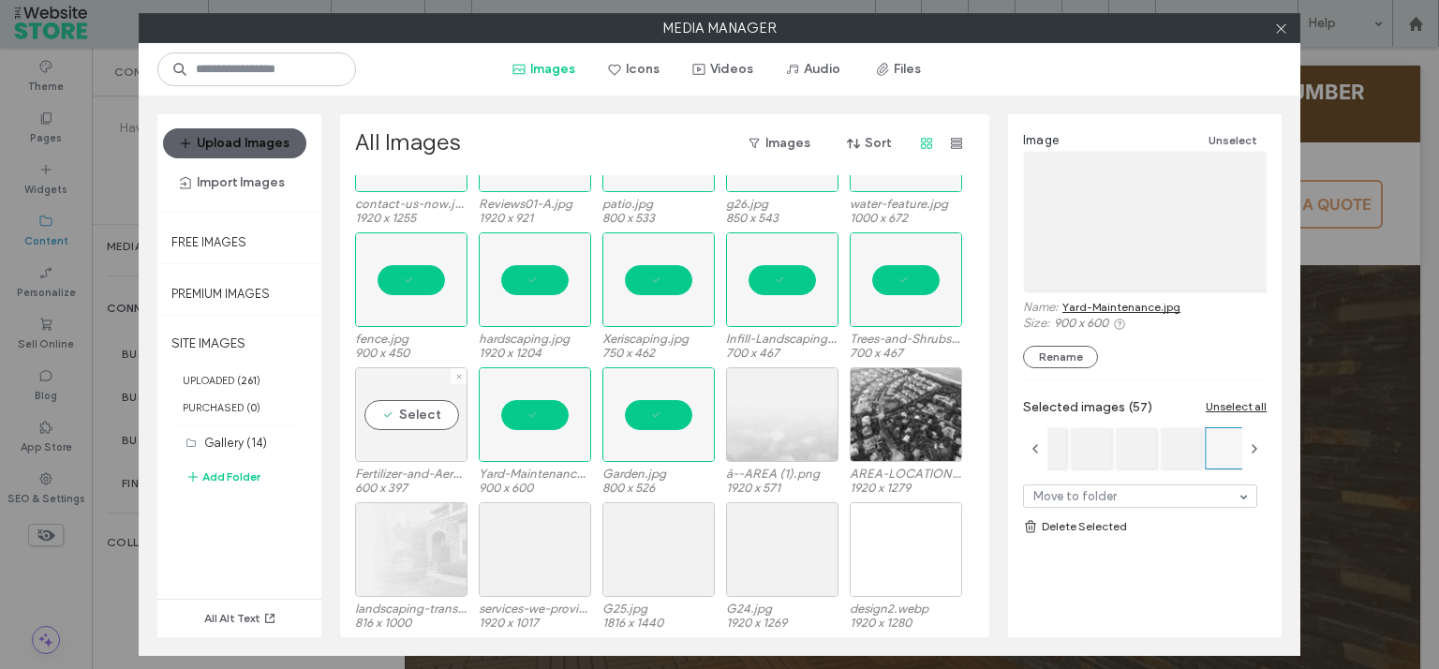
click at [403, 409] on div "Select" at bounding box center [411, 414] width 112 height 95
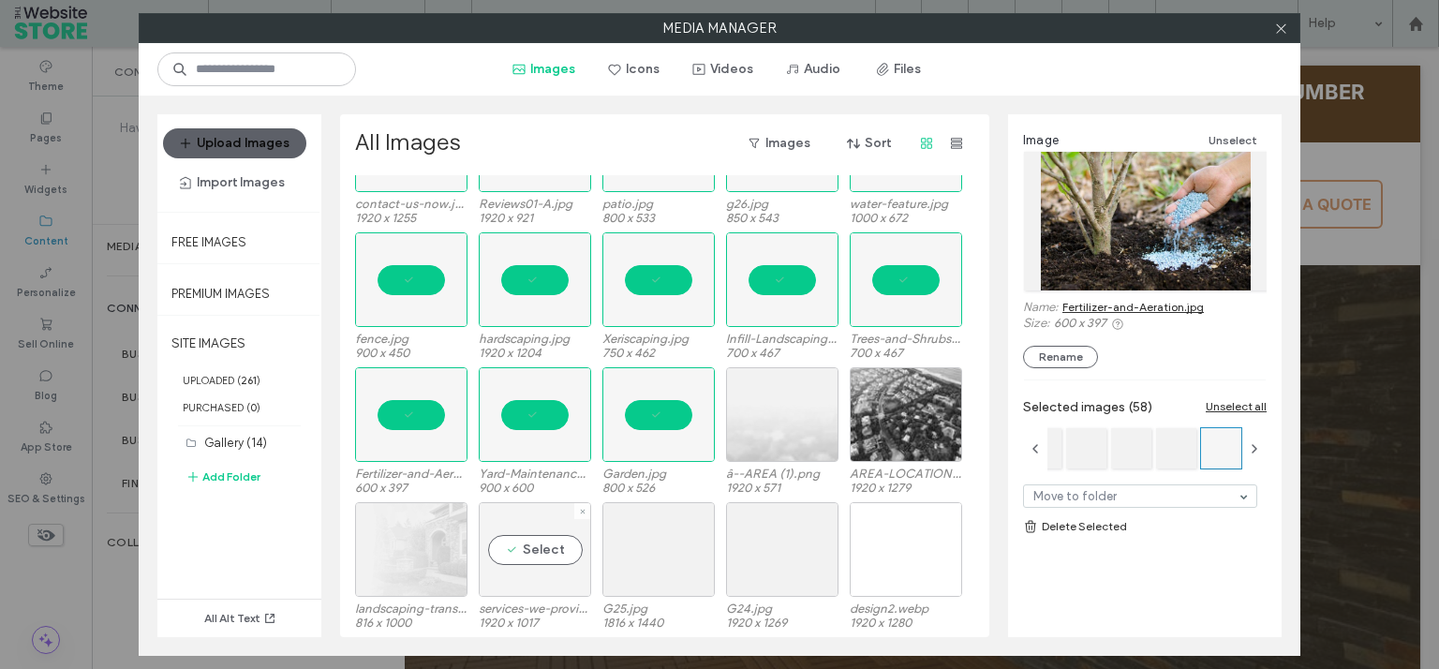
click at [562, 530] on div "Select" at bounding box center [535, 549] width 112 height 95
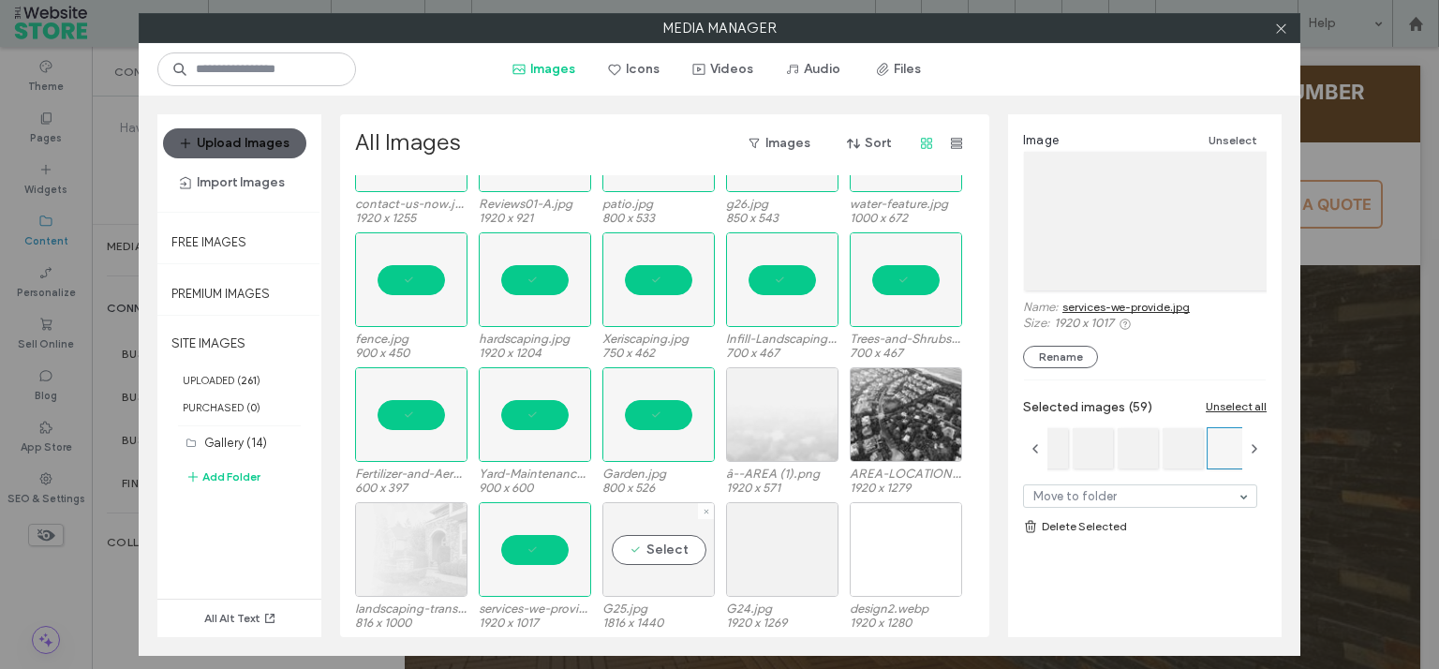
click at [675, 538] on div "Select" at bounding box center [658, 549] width 112 height 95
click at [782, 560] on div "Select" at bounding box center [782, 549] width 112 height 95
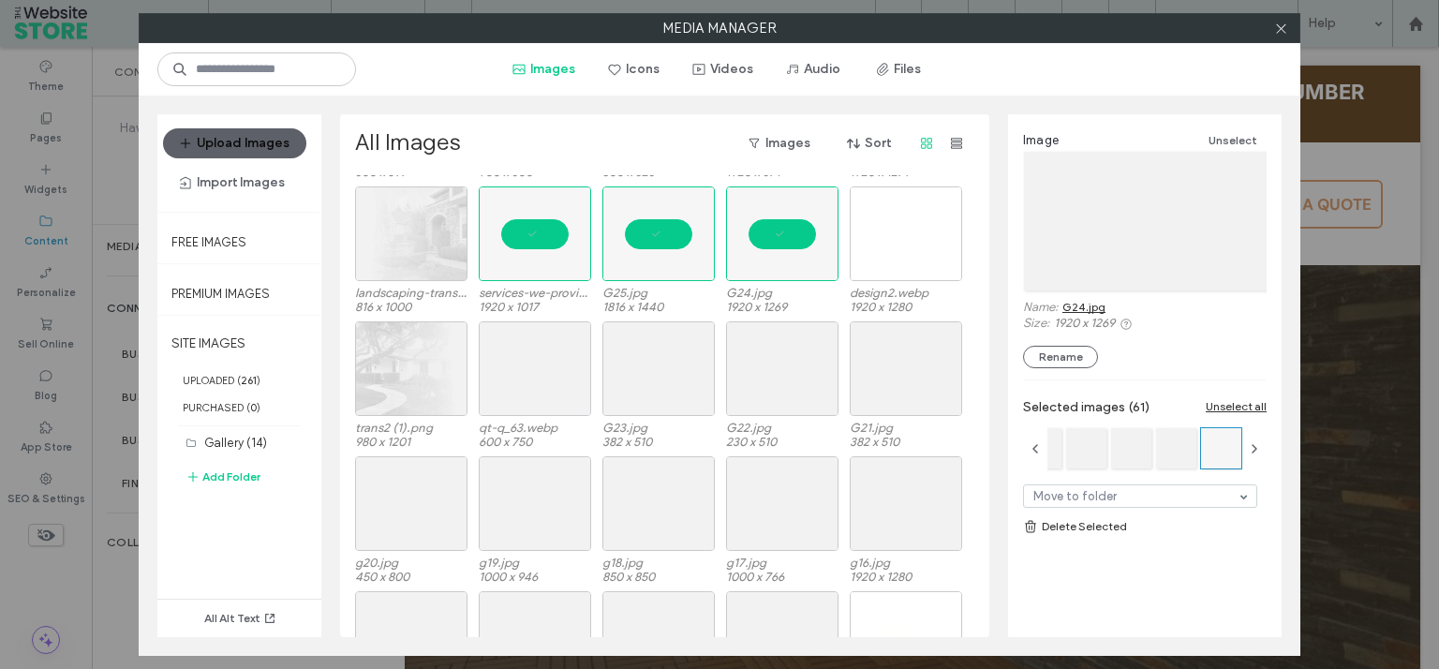
scroll to position [3056, 0]
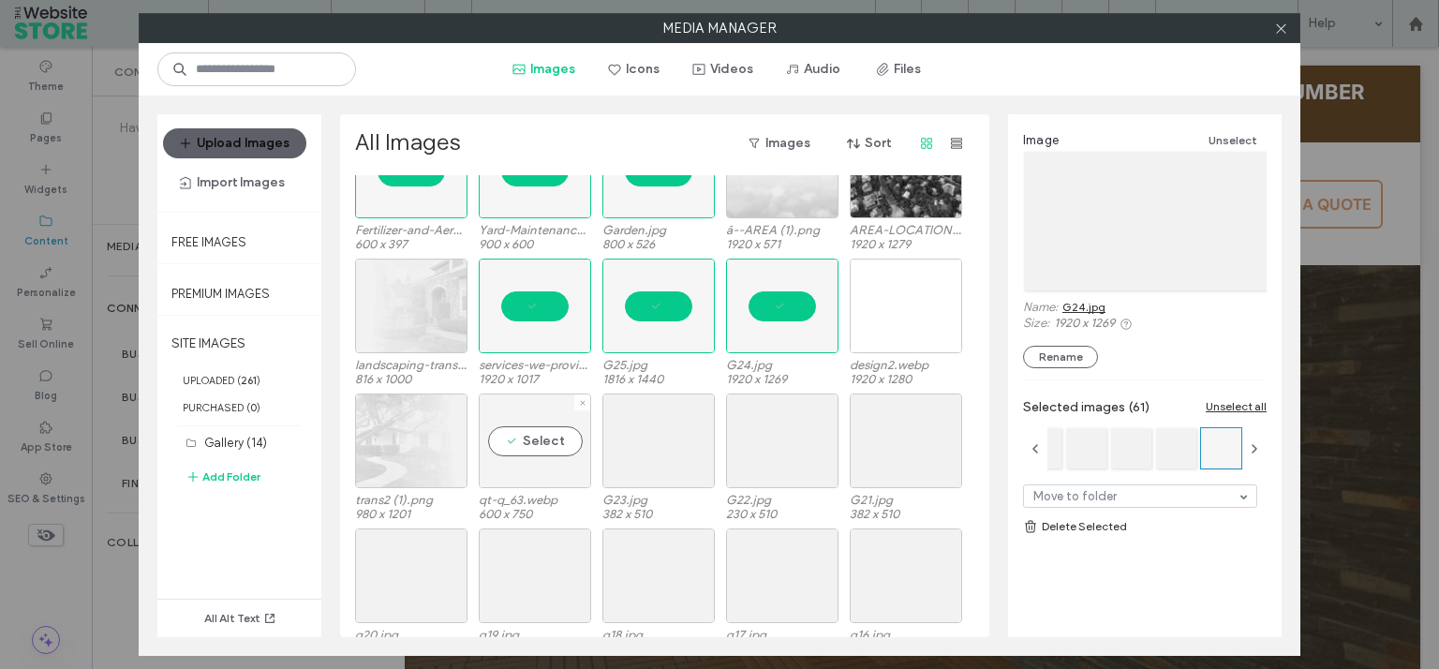
click at [520, 440] on div "Select" at bounding box center [535, 440] width 112 height 95
click at [667, 437] on div "Select" at bounding box center [658, 440] width 112 height 95
click at [796, 437] on div "Select" at bounding box center [782, 440] width 112 height 95
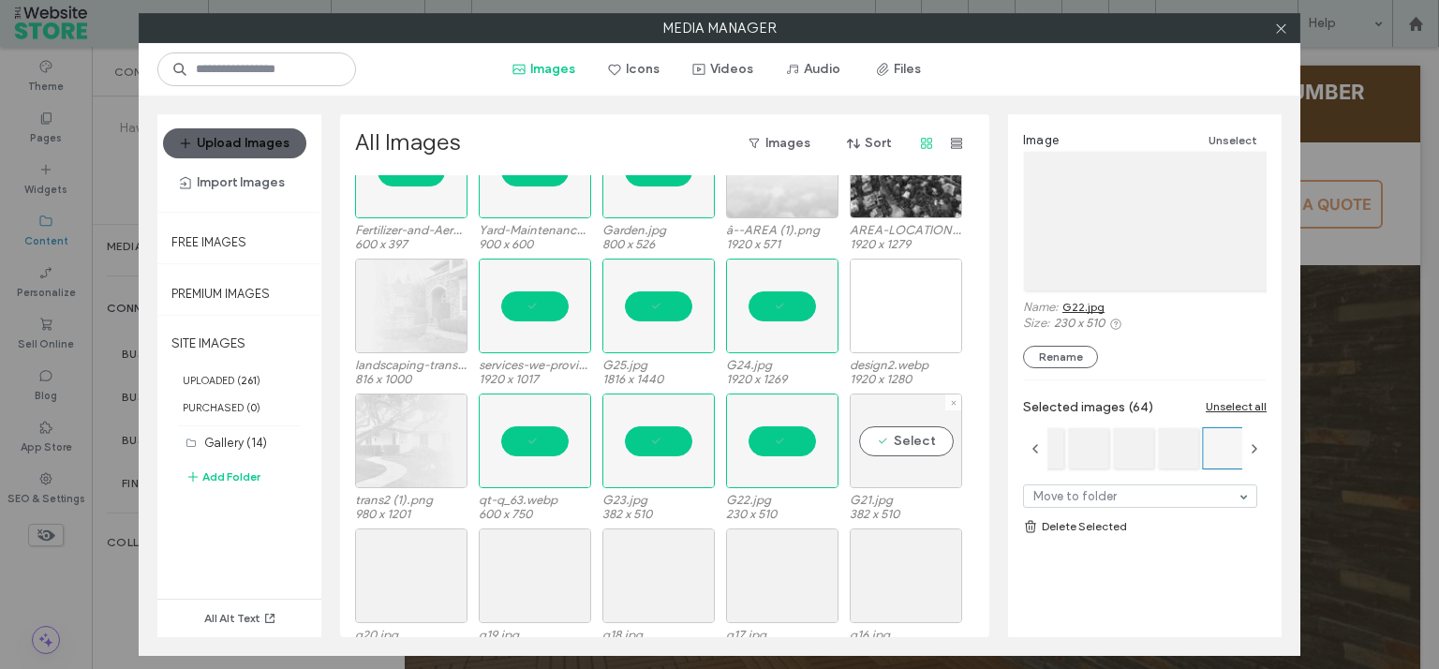
click at [916, 435] on div "Select" at bounding box center [905, 440] width 112 height 95
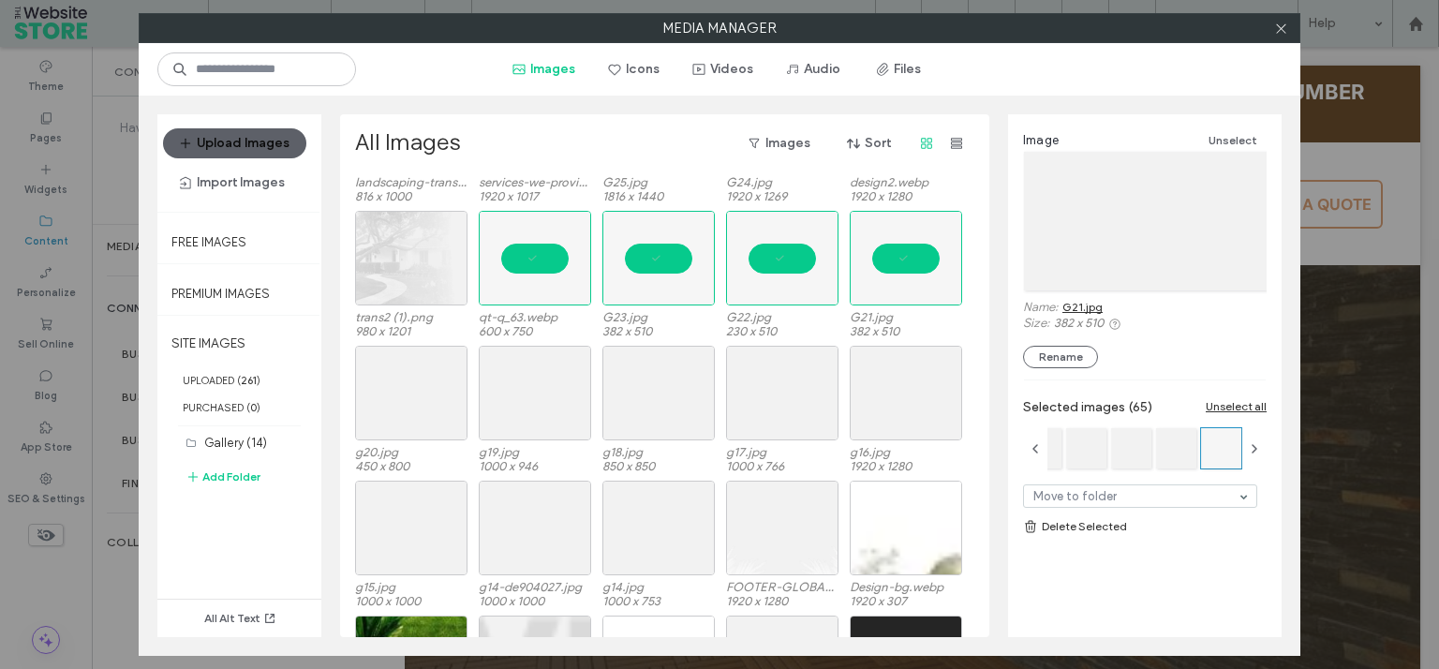
scroll to position [3352, 0]
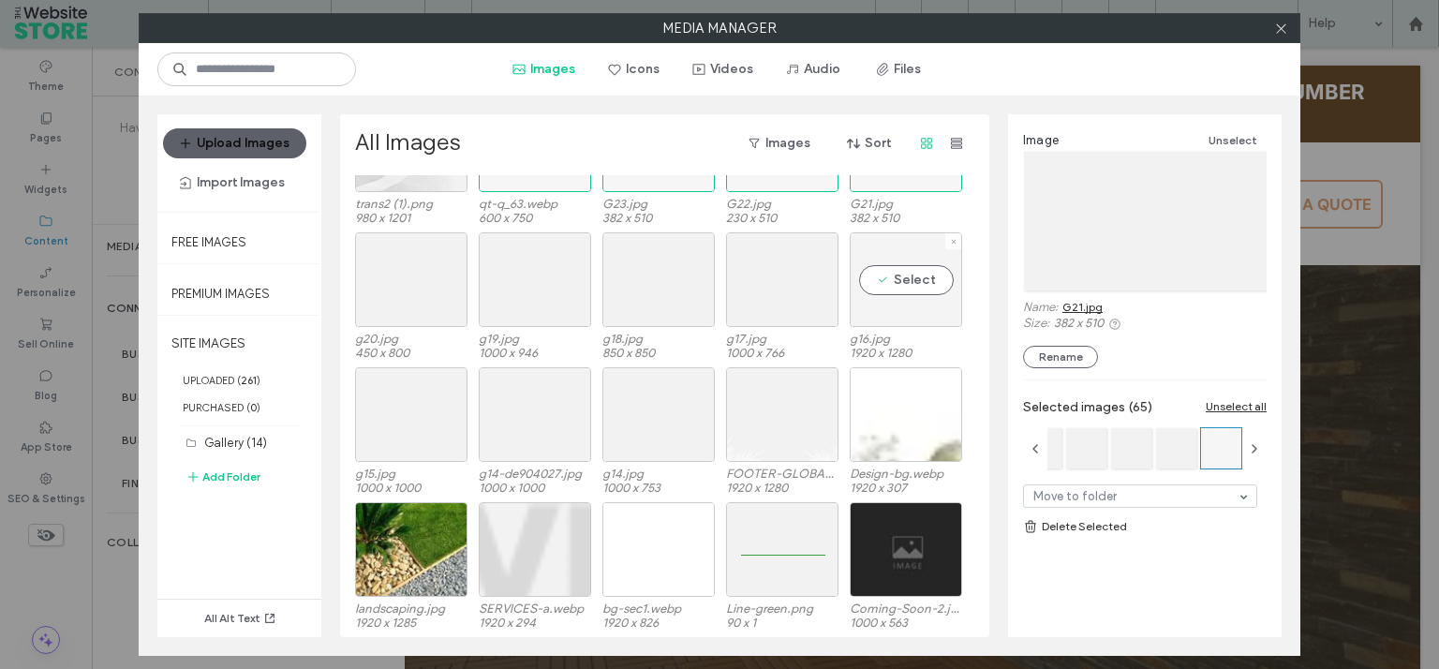
click at [889, 274] on div "Select" at bounding box center [905, 279] width 112 height 95
drag, startPoint x: 793, startPoint y: 283, endPoint x: 713, endPoint y: 283, distance: 80.5
click at [792, 283] on div "Select" at bounding box center [782, 279] width 112 height 95
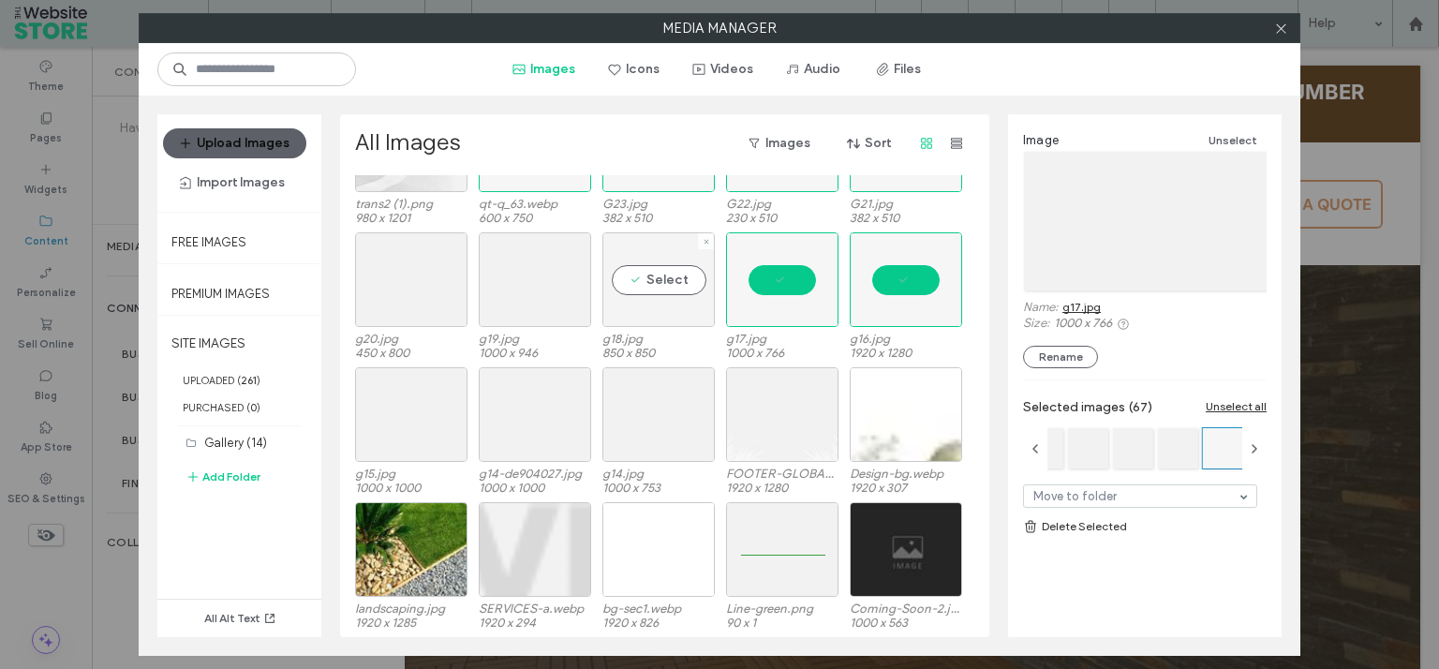
click at [684, 283] on div "Select" at bounding box center [658, 279] width 112 height 95
click at [523, 273] on div "Select" at bounding box center [535, 279] width 112 height 95
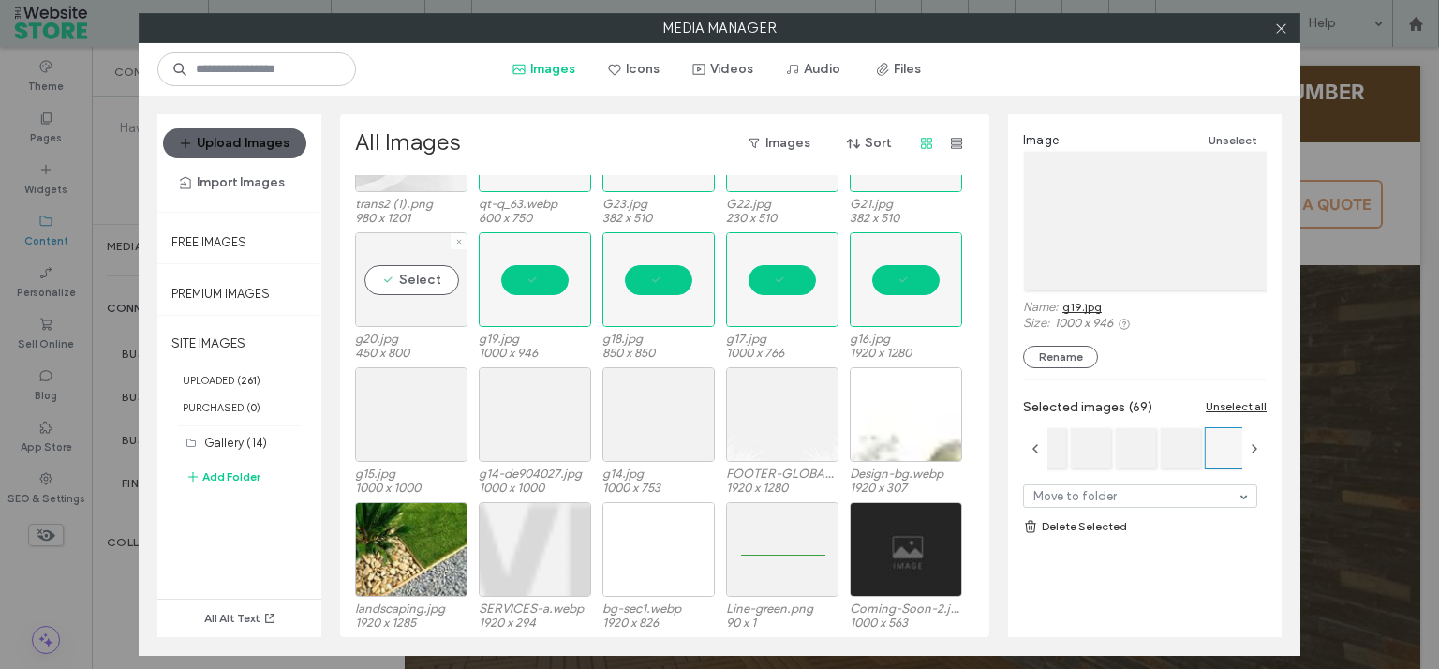
click at [426, 275] on div "Select" at bounding box center [411, 279] width 112 height 95
click at [406, 405] on div "Select" at bounding box center [411, 414] width 112 height 95
click at [504, 404] on div "Select" at bounding box center [535, 414] width 112 height 95
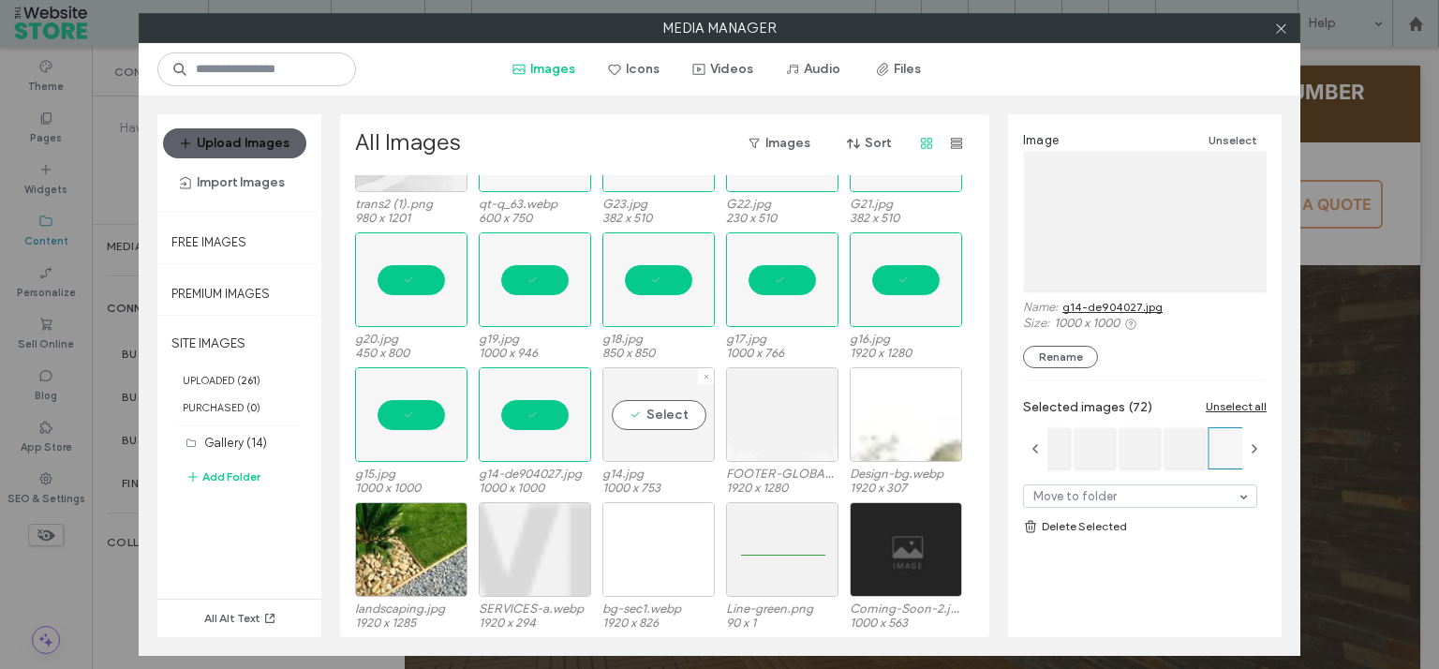
click at [635, 414] on div "Select" at bounding box center [658, 414] width 112 height 95
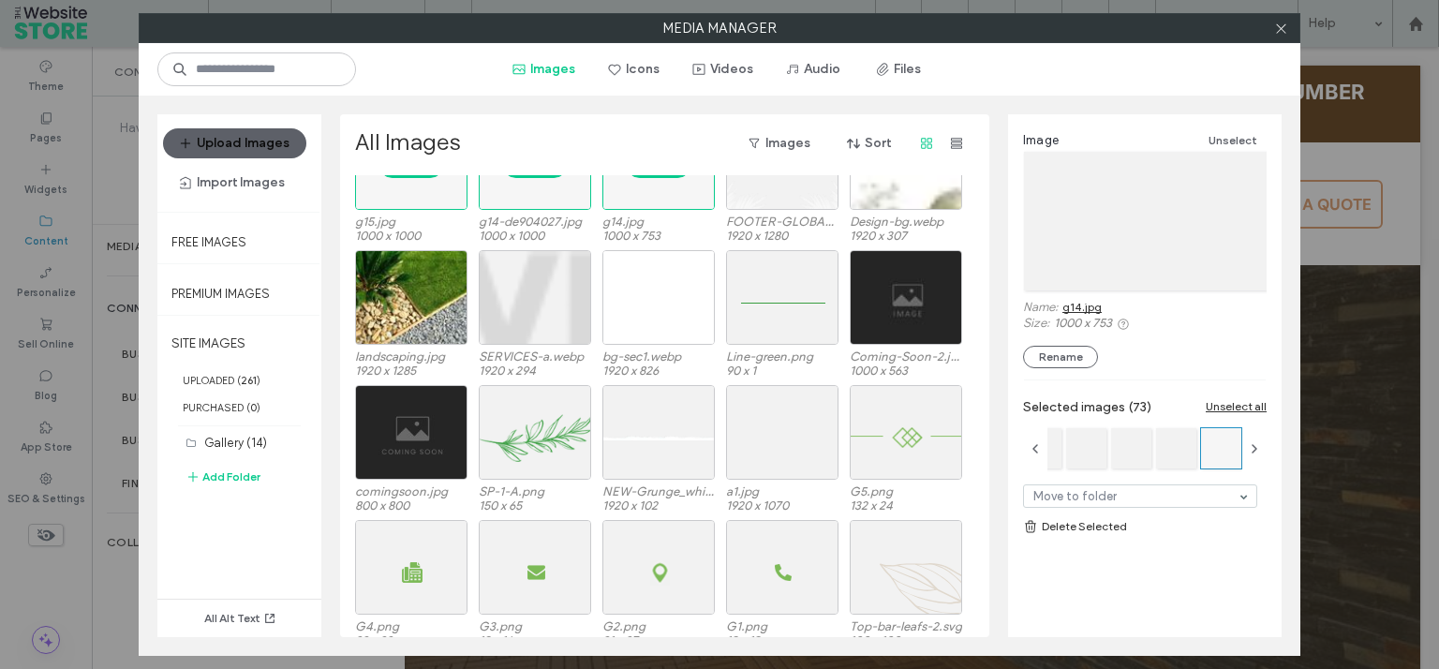
scroll to position [3620, 0]
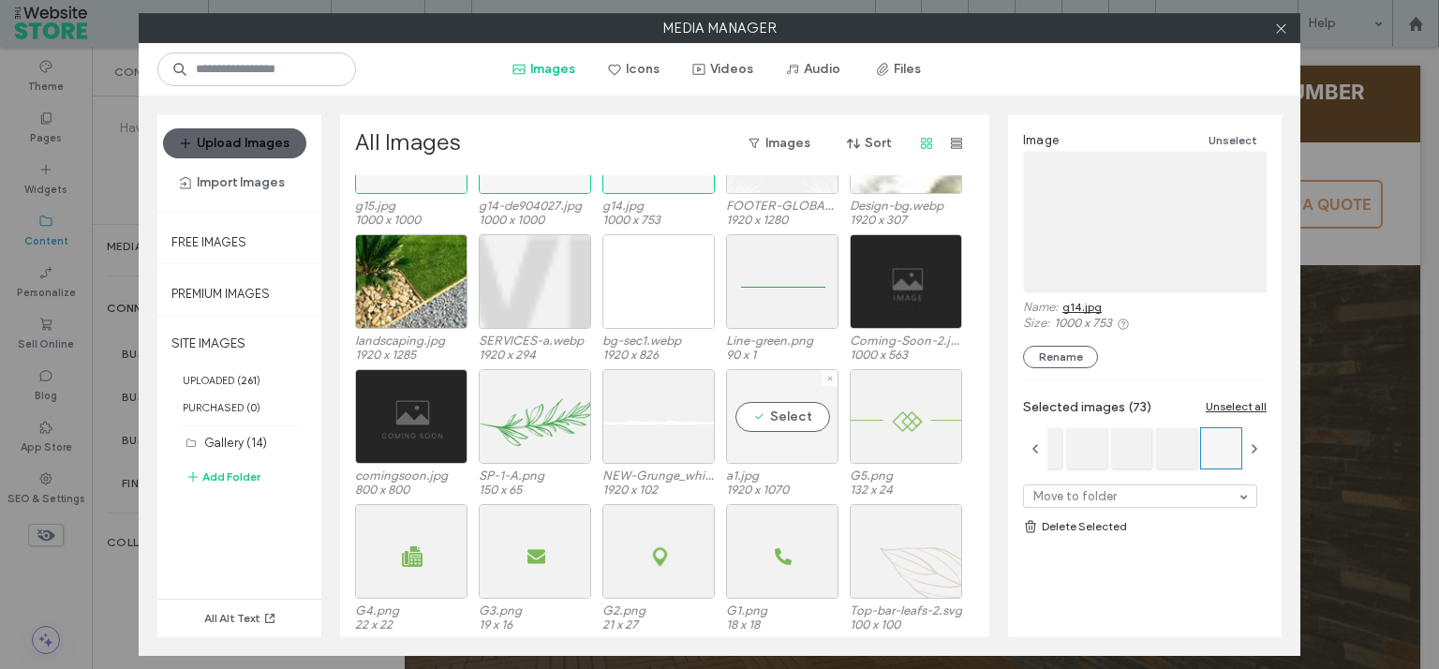
click at [804, 413] on div "Select" at bounding box center [782, 416] width 112 height 95
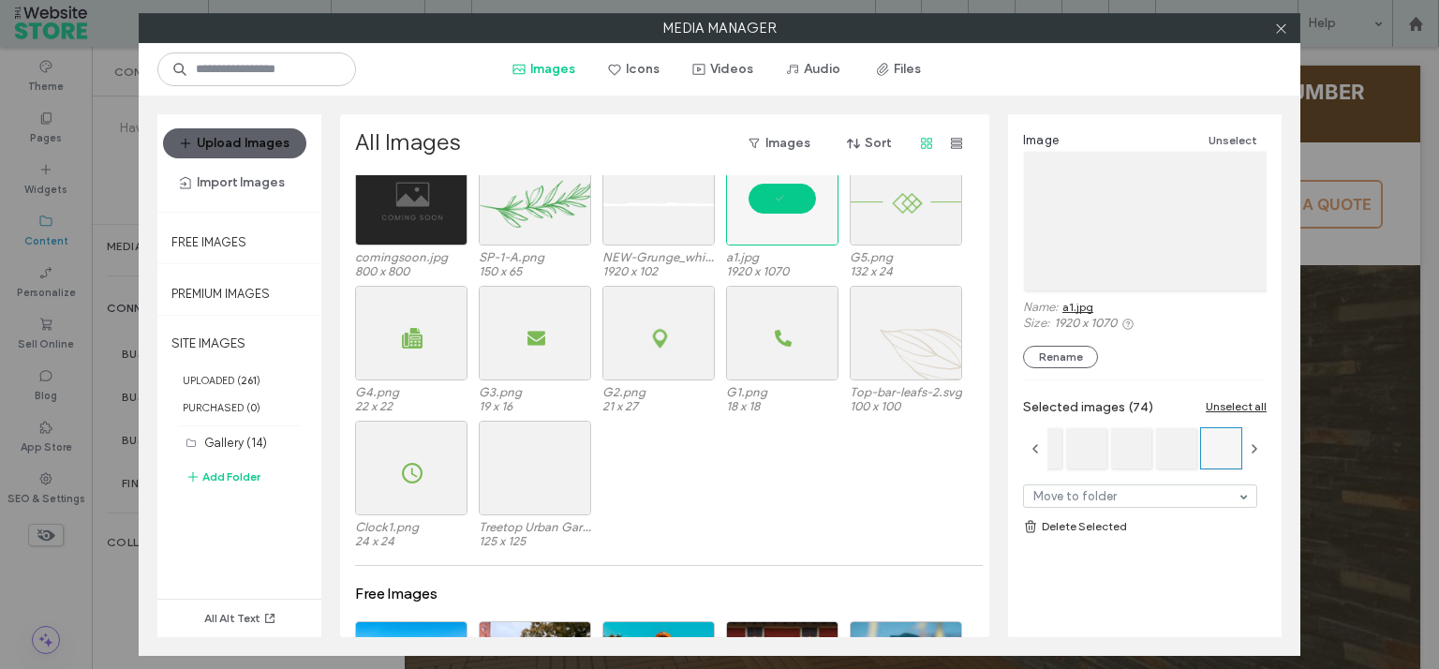
scroll to position [3814, 0]
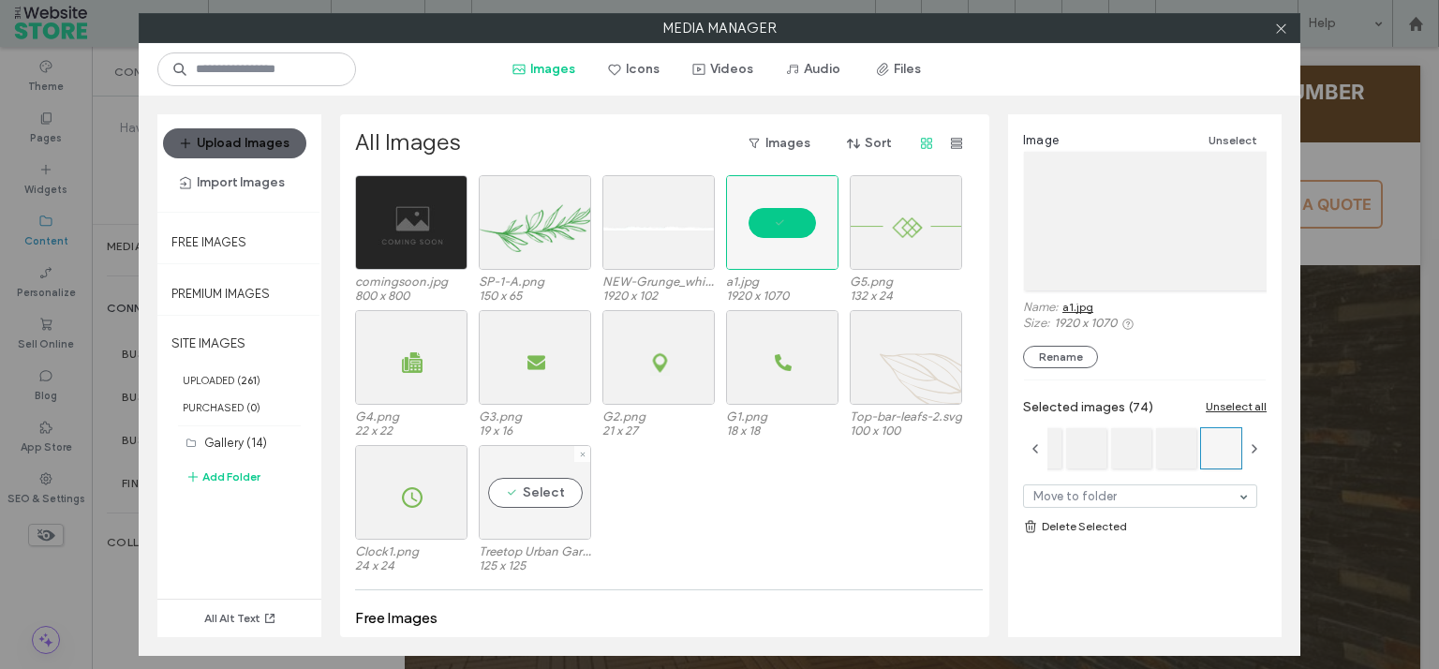
click at [530, 487] on div "Select" at bounding box center [535, 492] width 112 height 95
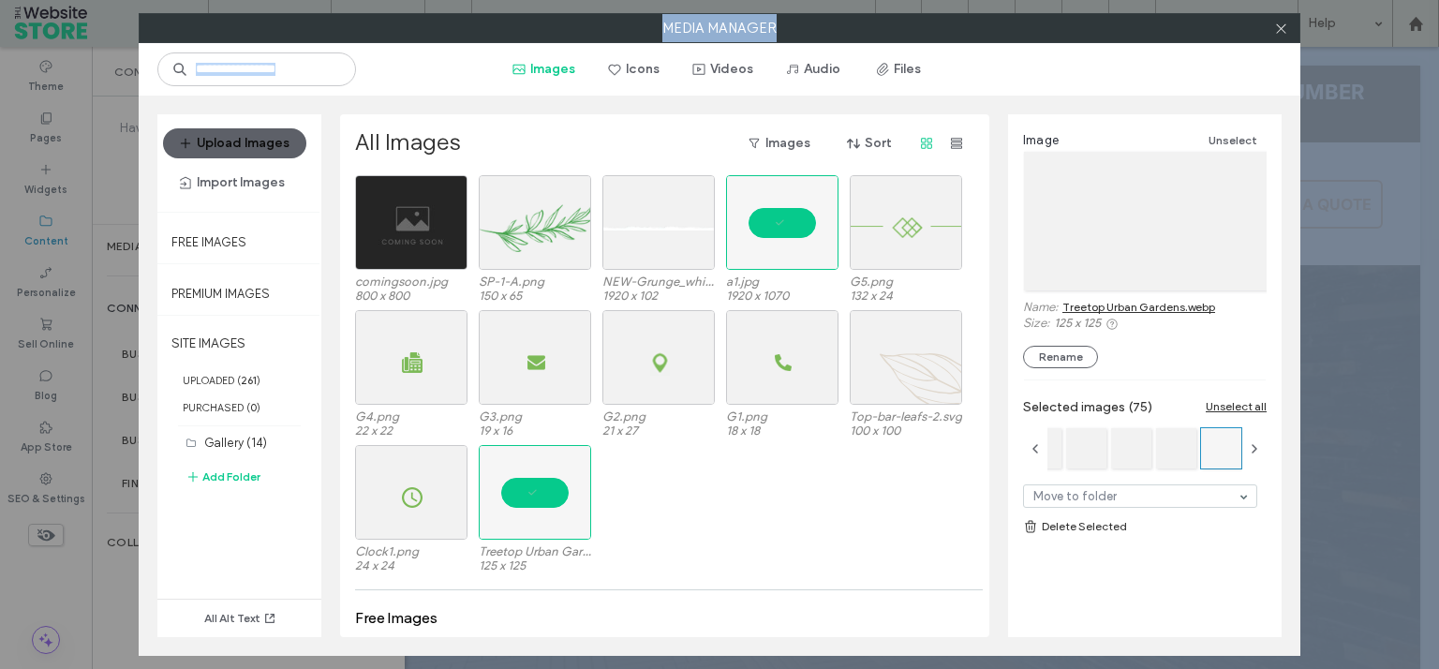
drag, startPoint x: 986, startPoint y: 569, endPoint x: 979, endPoint y: 551, distance: 20.2
click at [979, 551] on div "All Images Images Sort trans2 (1).png 980 x 1201 qt-q_63.webp 600 x 750 G23.jpg…" at bounding box center [664, 375] width 649 height 523
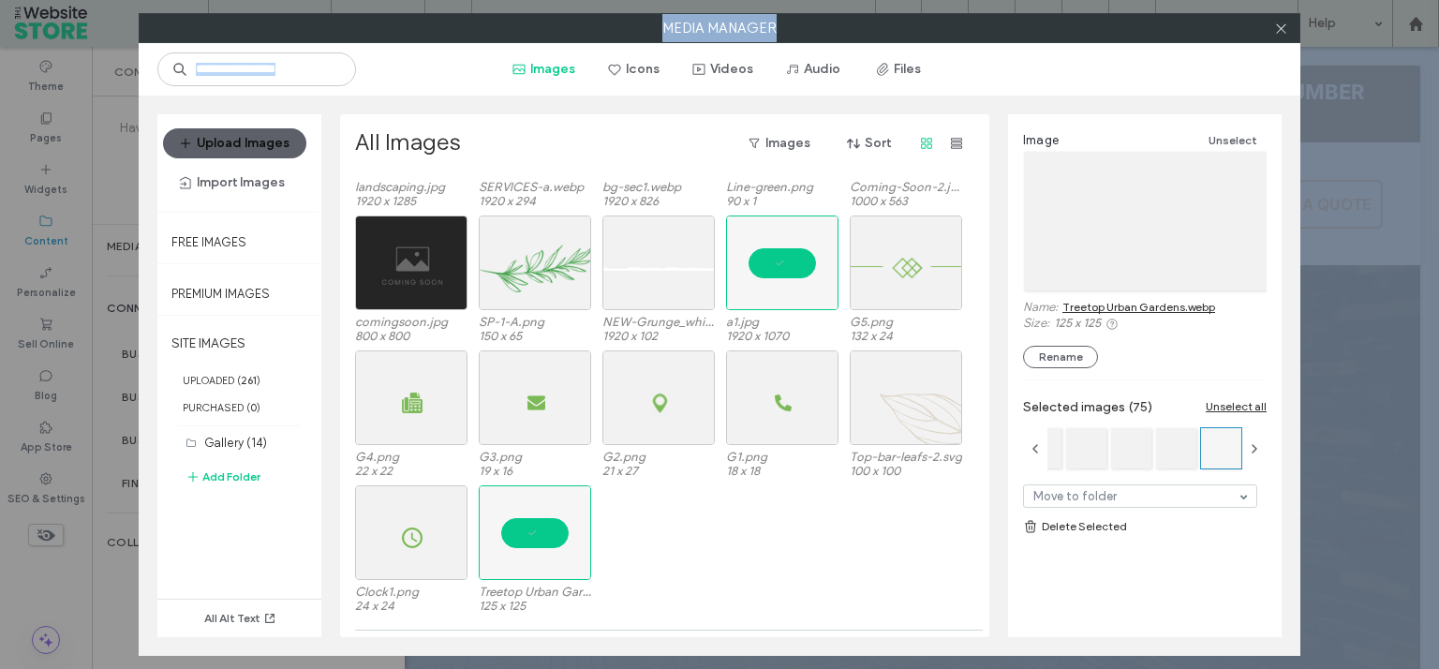
scroll to position [3781, 0]
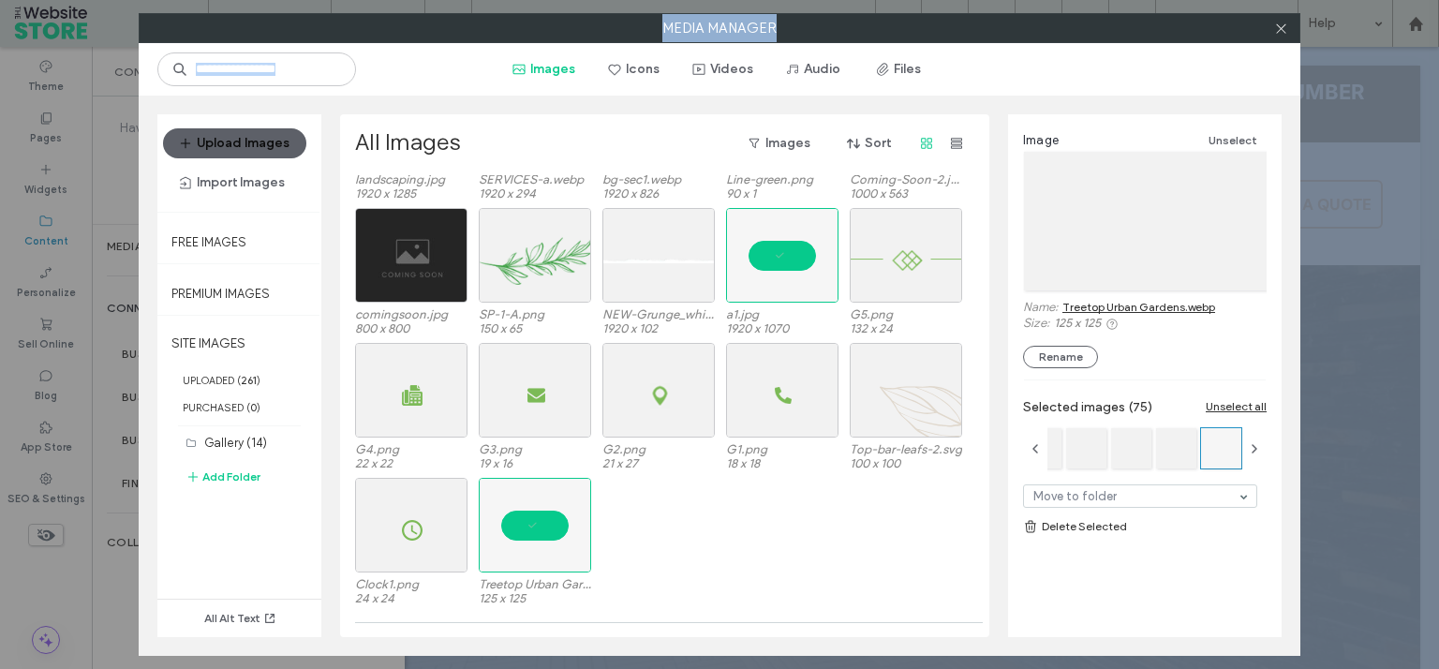
click at [1092, 526] on link "Delete Selected" at bounding box center [1145, 526] width 244 height 19
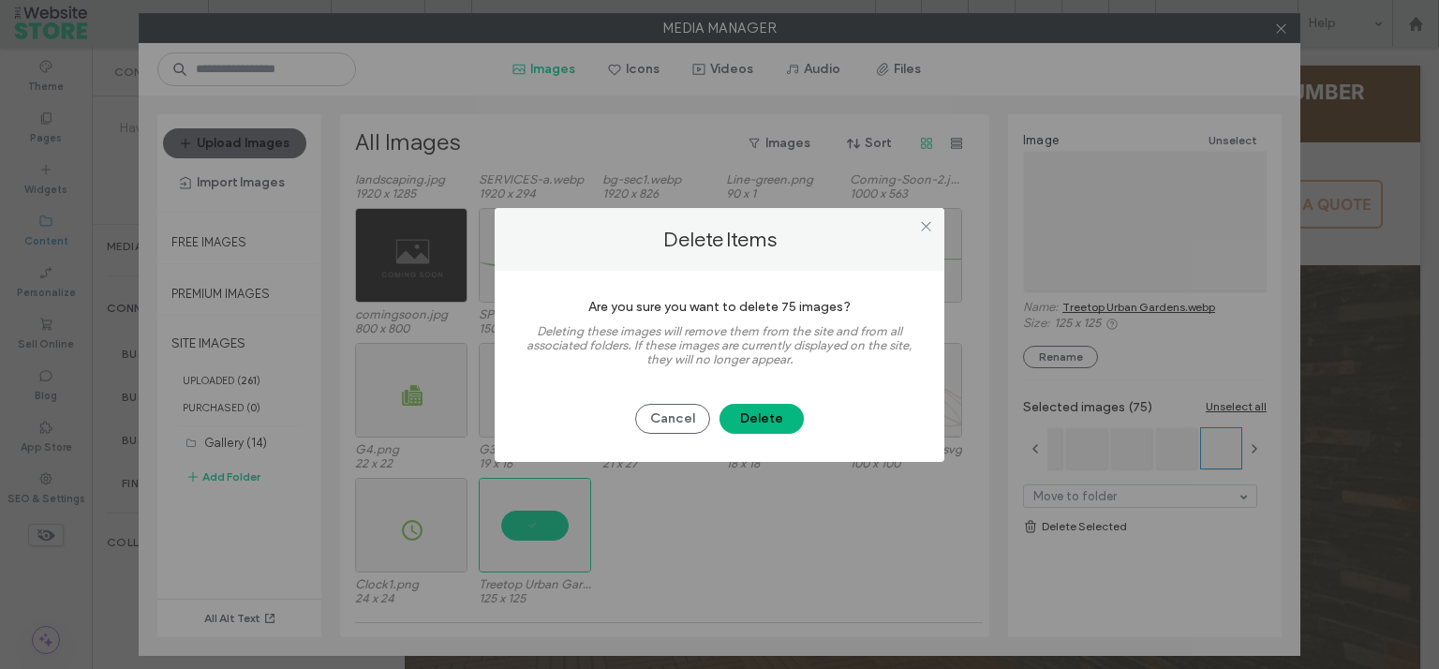
click at [767, 429] on button "Delete" at bounding box center [761, 419] width 84 height 30
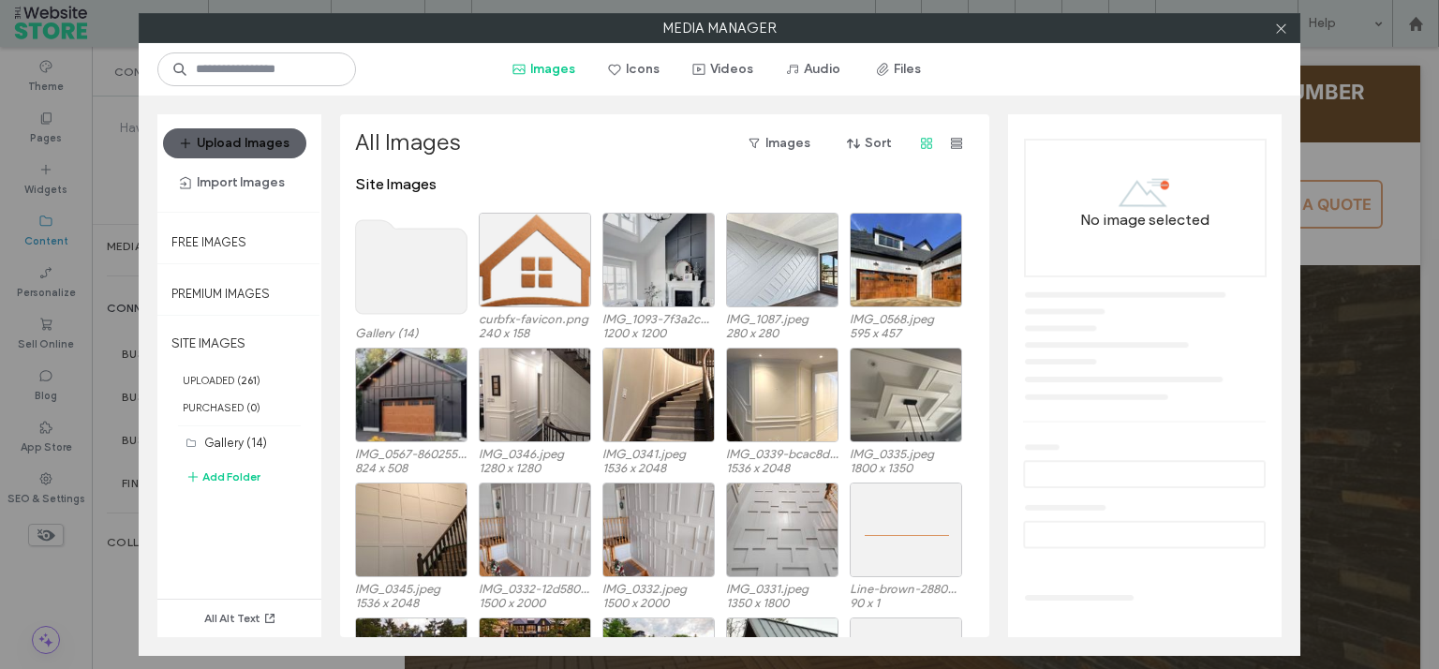
click at [416, 275] on use at bounding box center [411, 267] width 111 height 94
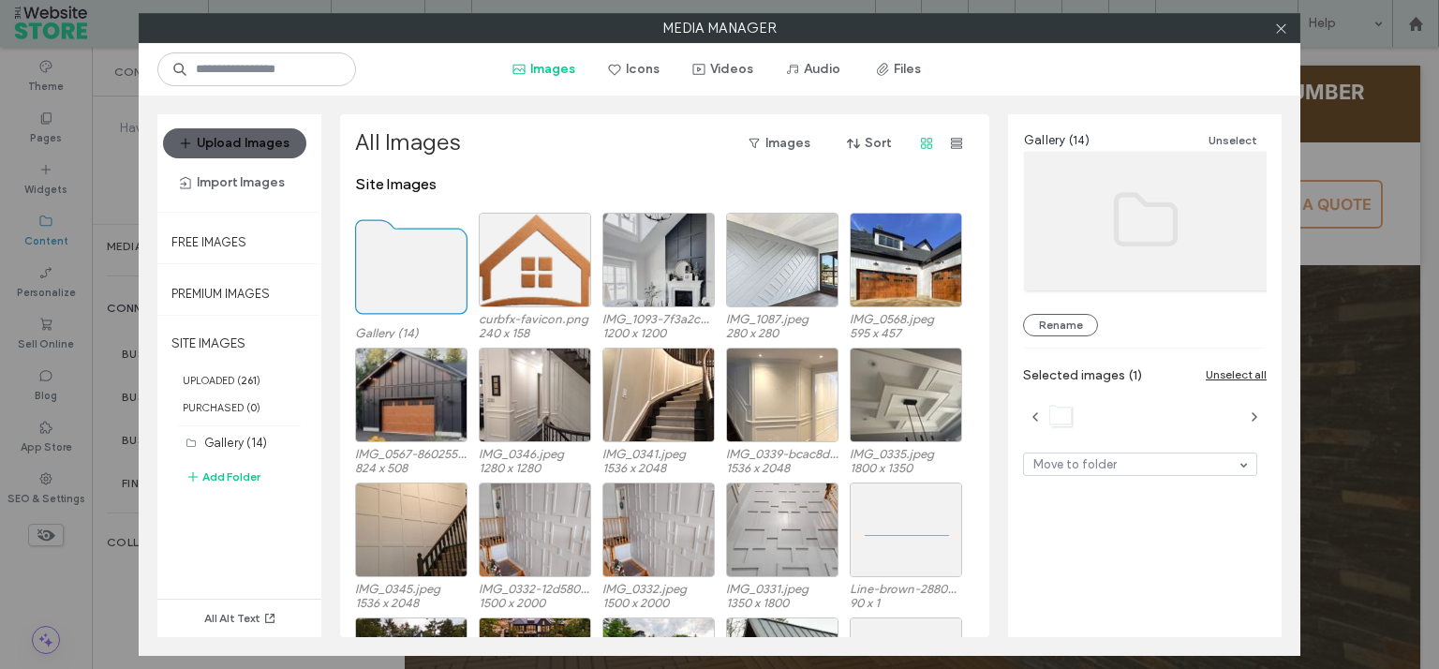
click at [421, 275] on use at bounding box center [411, 267] width 111 height 94
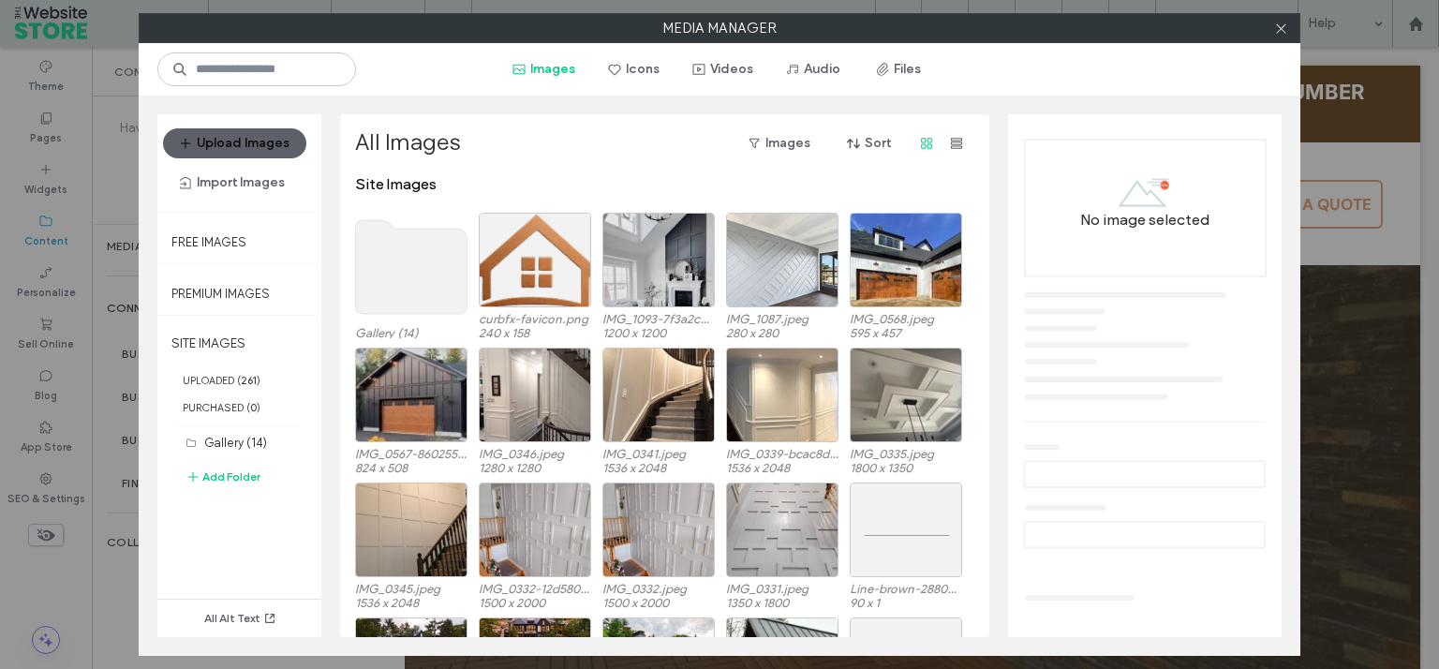
click at [421, 275] on use at bounding box center [411, 267] width 111 height 94
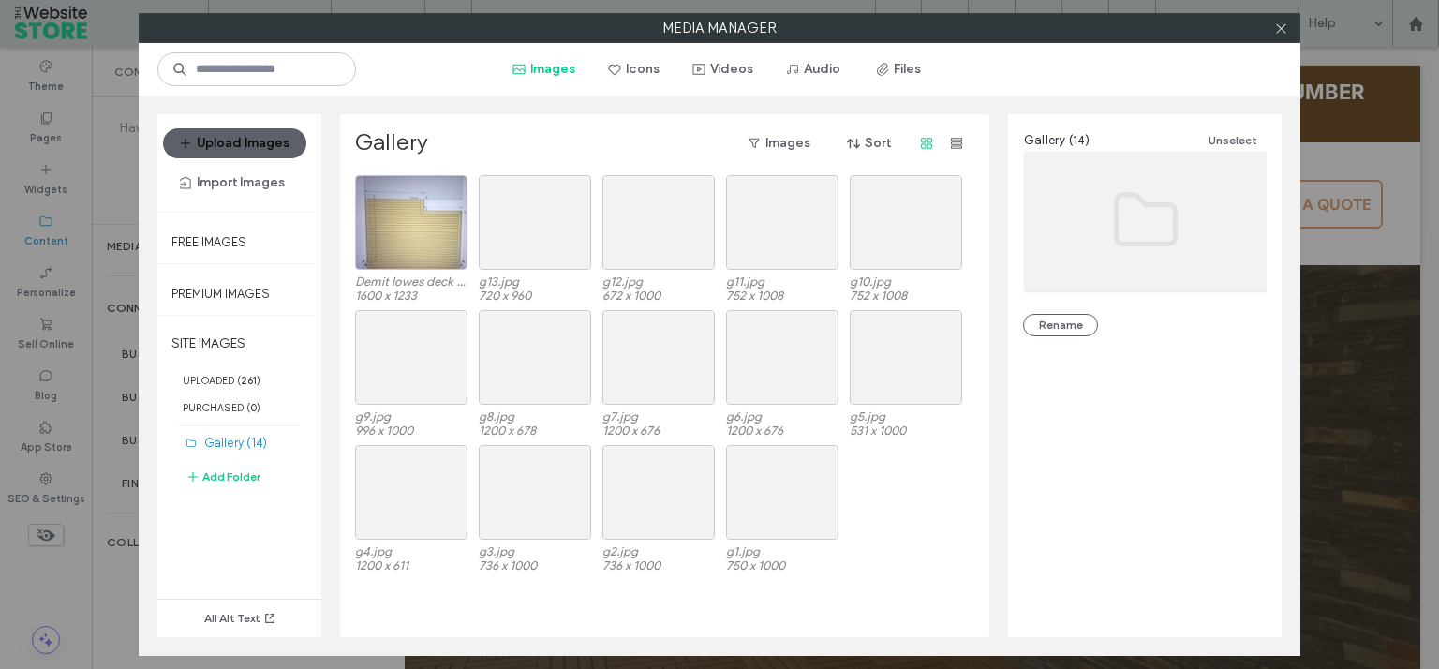
click at [403, 144] on label "Gallery" at bounding box center [391, 143] width 73 height 30
click at [216, 376] on label "UPLOADED ( 261 )" at bounding box center [239, 379] width 164 height 27
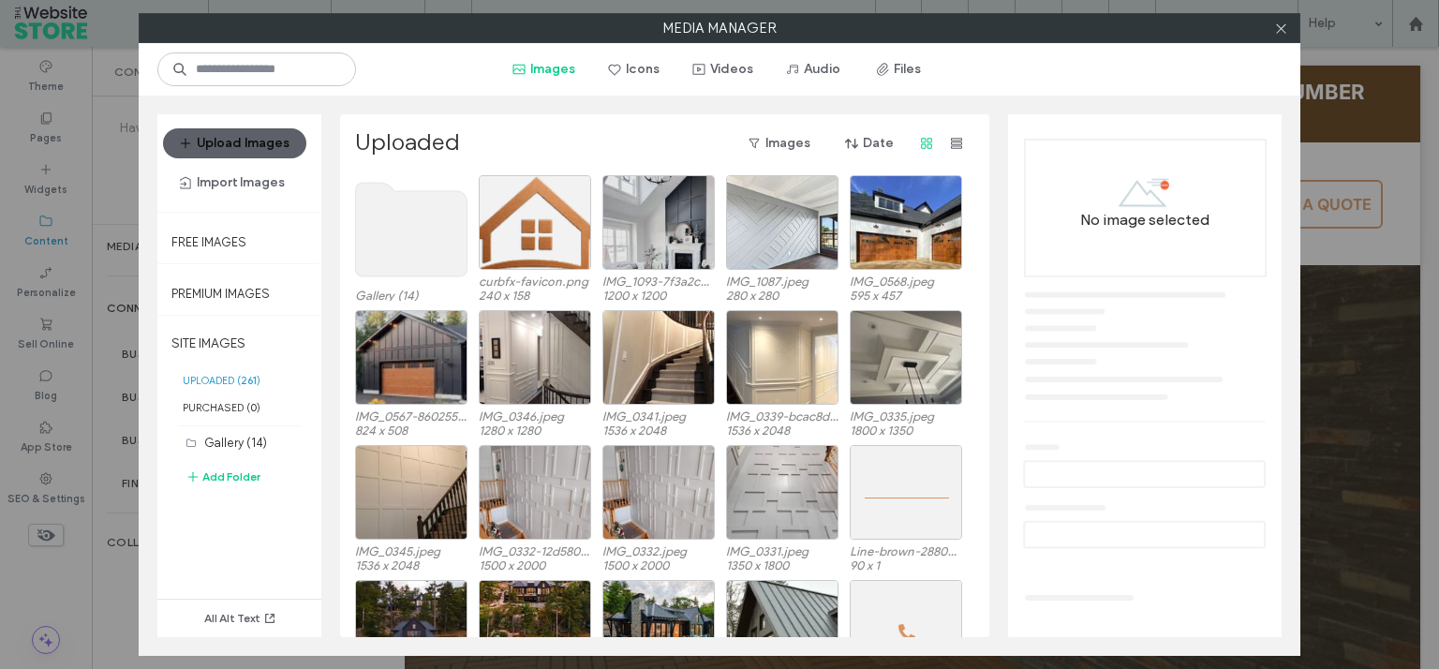
click at [414, 255] on use at bounding box center [411, 230] width 111 height 94
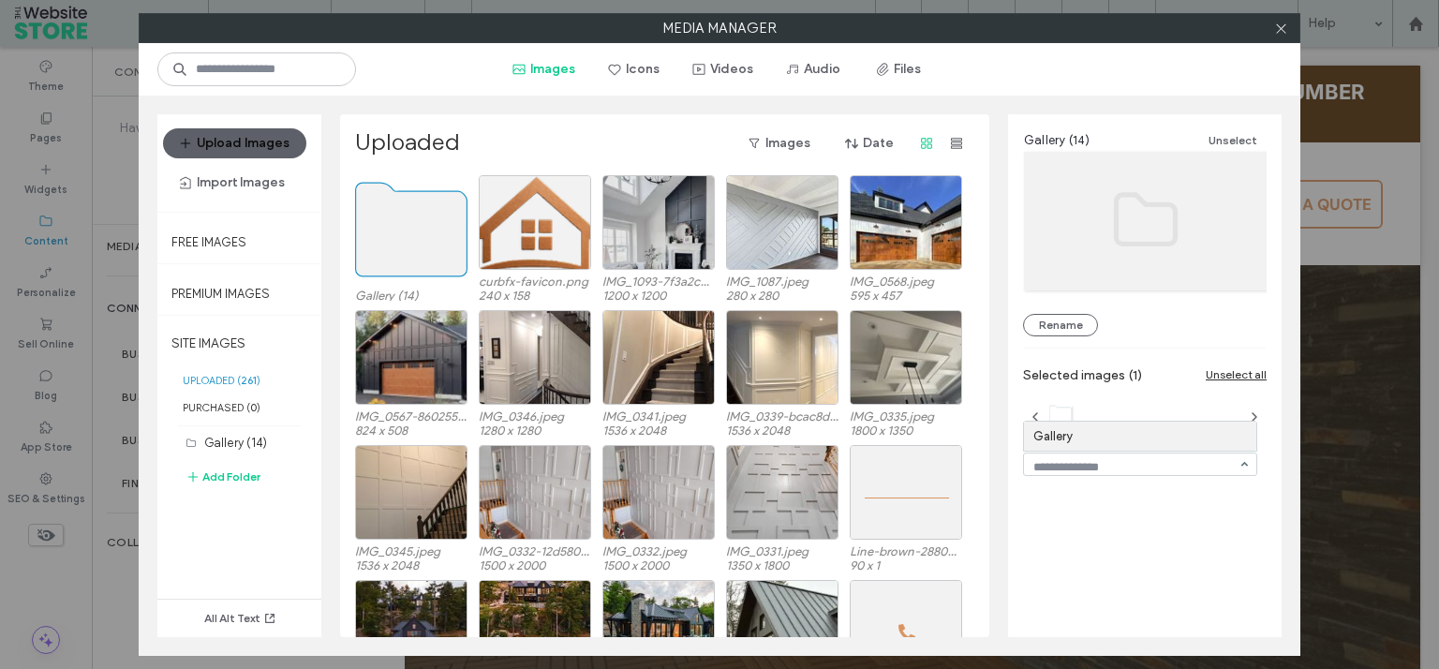
click at [1092, 495] on div "Gallery (14) Unselect Rename Selected images (1) Unselect all Gallery" at bounding box center [1144, 368] width 273 height 508
click at [1103, 477] on div "Gallery (14) Unselect Rename Selected images (1) Unselect all Move to folder" at bounding box center [1144, 368] width 273 height 508
click at [1086, 467] on input at bounding box center [1135, 467] width 204 height 13
click at [1101, 538] on div "Gallery (14) Unselect Rename Selected images (1) Unselect all Gallery" at bounding box center [1144, 368] width 273 height 508
click at [398, 245] on use at bounding box center [411, 230] width 111 height 94
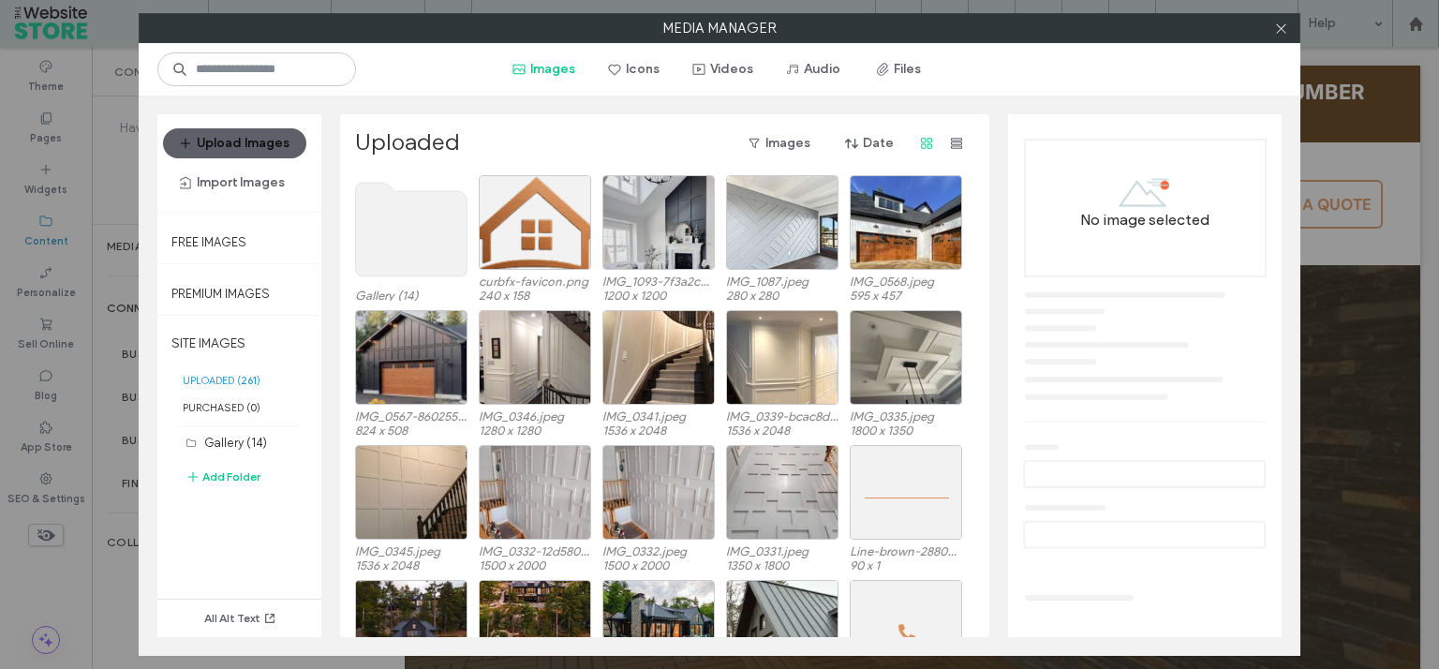
click at [398, 245] on use at bounding box center [411, 230] width 111 height 94
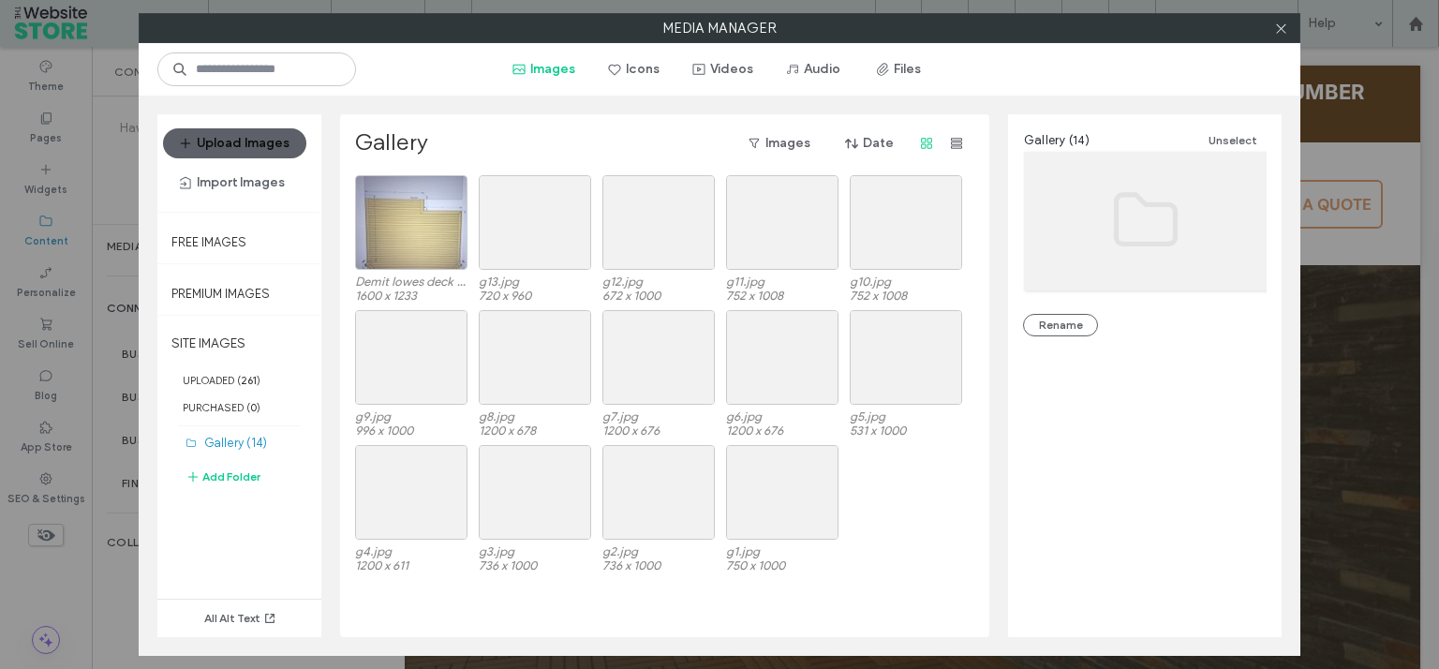
click at [927, 455] on div "g4.jpg 1200 x 611 g3.jpg 736 x 1000 g2.jpg 736 x 1000 g1.jpg 750 x 1000" at bounding box center [669, 512] width 629 height 135
drag, startPoint x: 420, startPoint y: 222, endPoint x: 506, endPoint y: 228, distance: 86.4
click at [422, 223] on div "Select" at bounding box center [411, 222] width 112 height 95
click at [579, 230] on div "Select" at bounding box center [535, 222] width 112 height 95
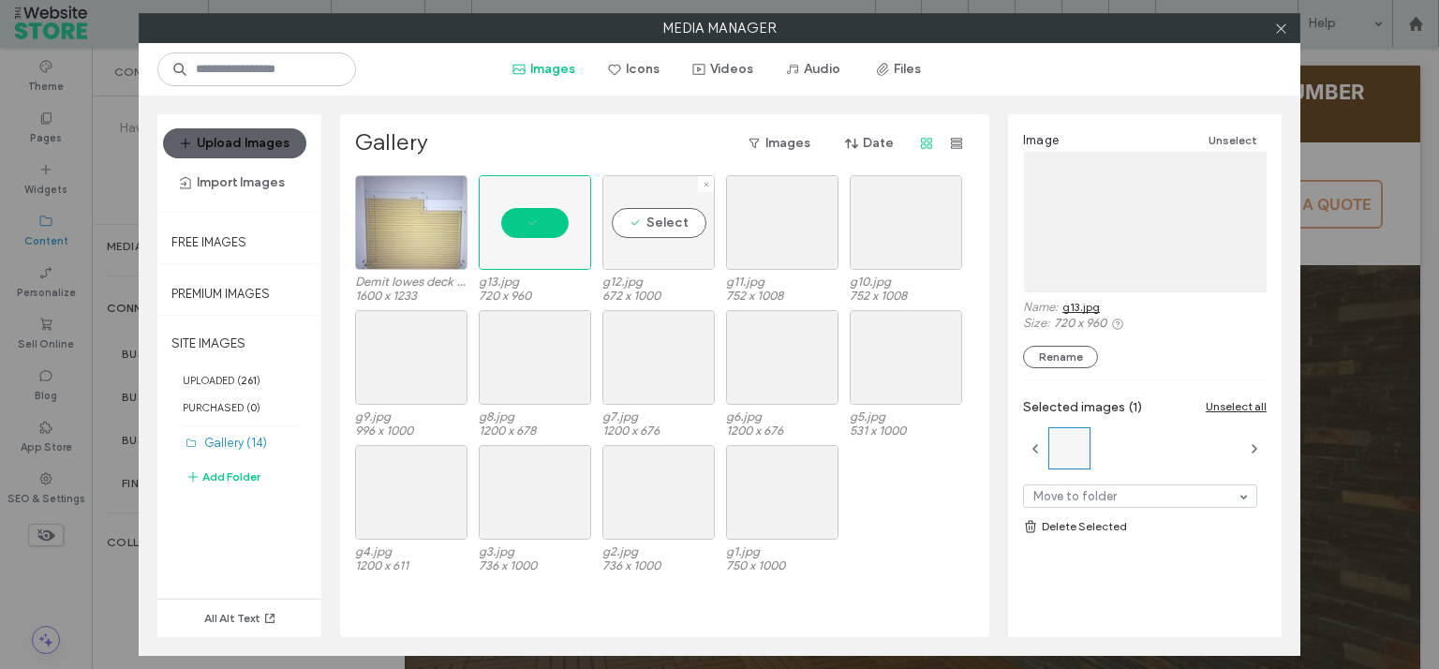
click at [679, 230] on div "Select" at bounding box center [658, 222] width 112 height 95
click at [841, 229] on div "Demit lowes deck plan above snowdon.jpg 1600 x 1233 g13.jpg 720 x 960 g12.jpg 6…" at bounding box center [669, 242] width 629 height 135
click at [905, 233] on div "Select" at bounding box center [905, 222] width 112 height 95
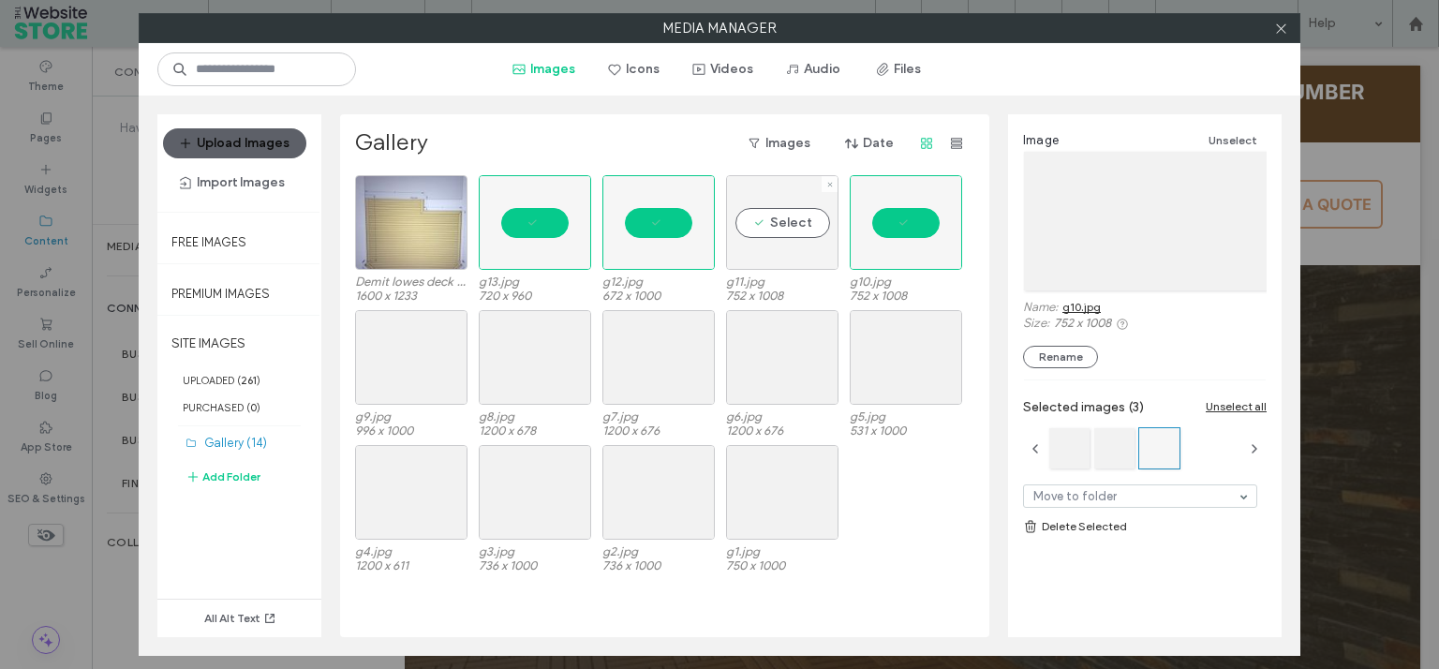
click at [805, 230] on div "Select" at bounding box center [782, 222] width 112 height 95
drag, startPoint x: 884, startPoint y: 353, endPoint x: 811, endPoint y: 347, distance: 73.3
click at [883, 354] on div "Select" at bounding box center [905, 357] width 112 height 95
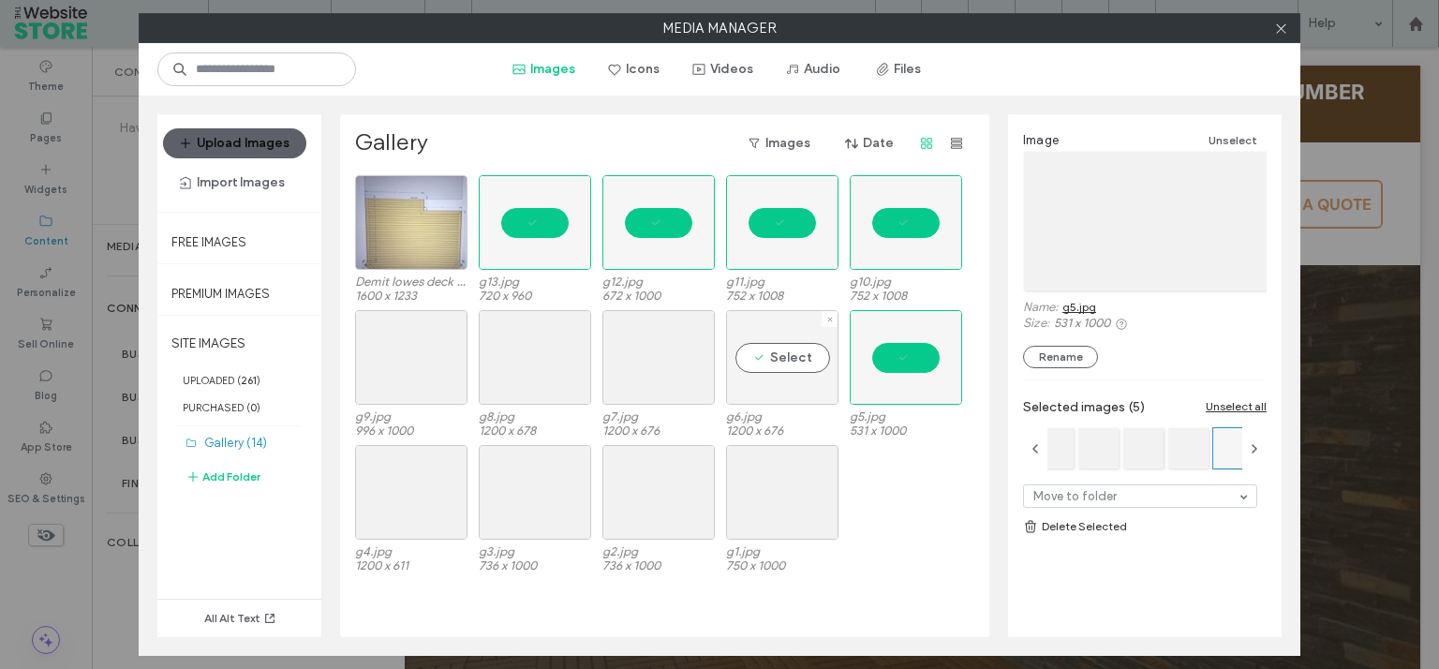
click at [754, 344] on div "Select" at bounding box center [782, 357] width 112 height 95
click at [659, 354] on div "Select" at bounding box center [658, 357] width 112 height 95
click at [561, 348] on div "Select" at bounding box center [535, 357] width 112 height 95
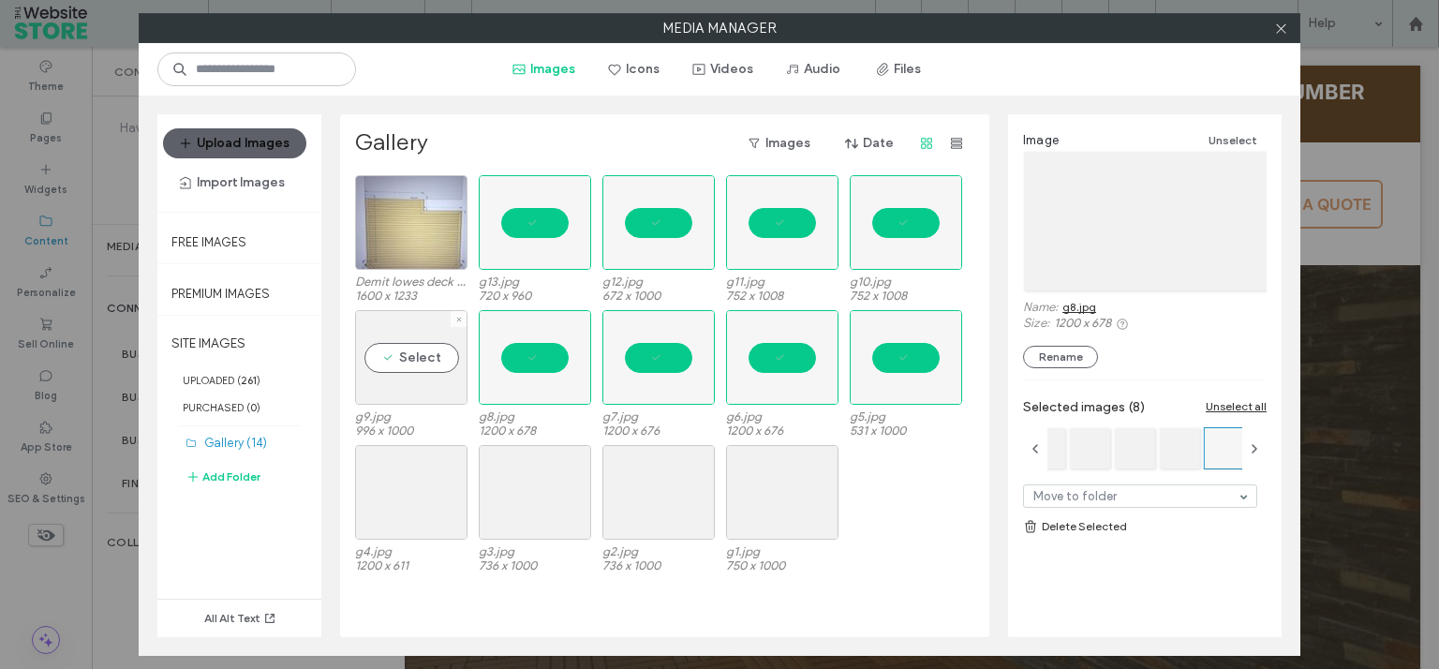
drag, startPoint x: 429, startPoint y: 354, endPoint x: 429, endPoint y: 426, distance: 72.1
click at [429, 355] on div "Select" at bounding box center [411, 357] width 112 height 95
click at [436, 494] on div "Select" at bounding box center [411, 492] width 112 height 95
click at [526, 495] on div "Select" at bounding box center [535, 492] width 112 height 95
click at [620, 491] on div "Select" at bounding box center [658, 492] width 112 height 95
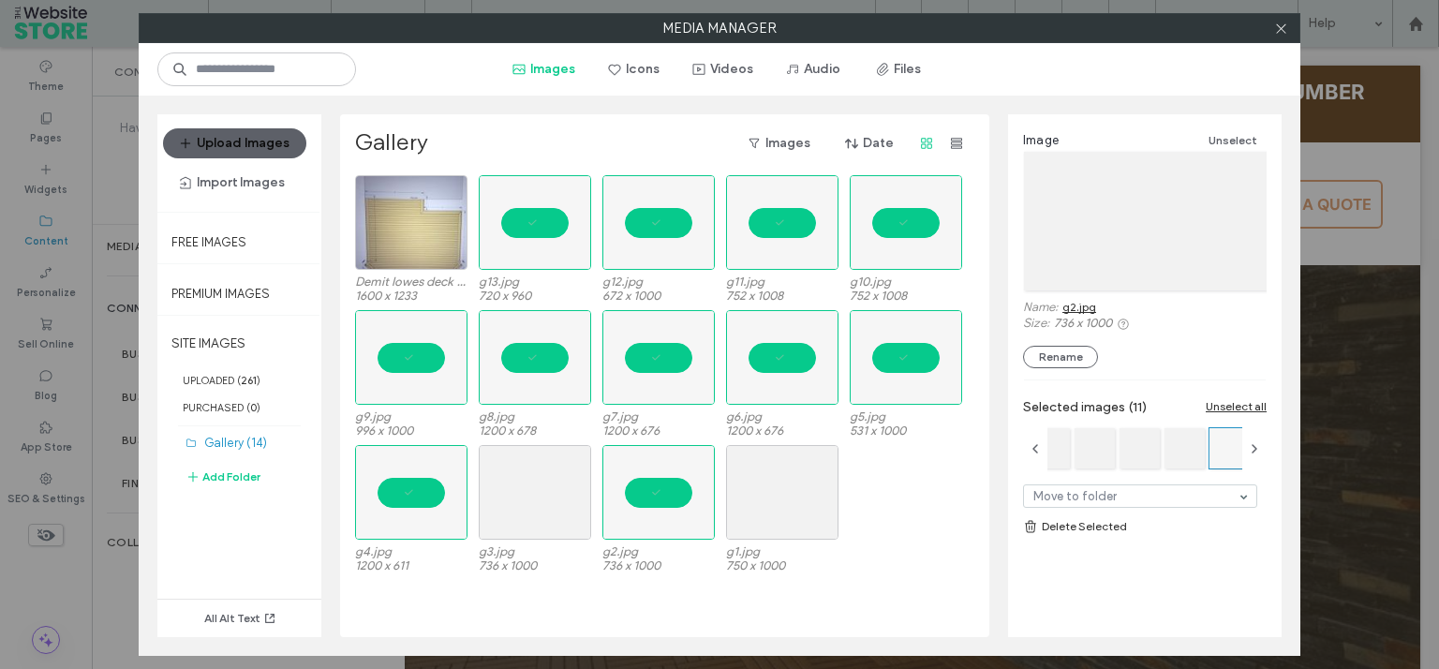
click at [725, 492] on div "g4.jpg 1200 x 611 g3.jpg 736 x 1000 g2.jpg 736 x 1000 g1.jpg 750 x 1000" at bounding box center [669, 512] width 629 height 135
click at [767, 492] on div "Select" at bounding box center [782, 492] width 112 height 95
click at [1096, 530] on link "Delete Selected" at bounding box center [1145, 526] width 244 height 19
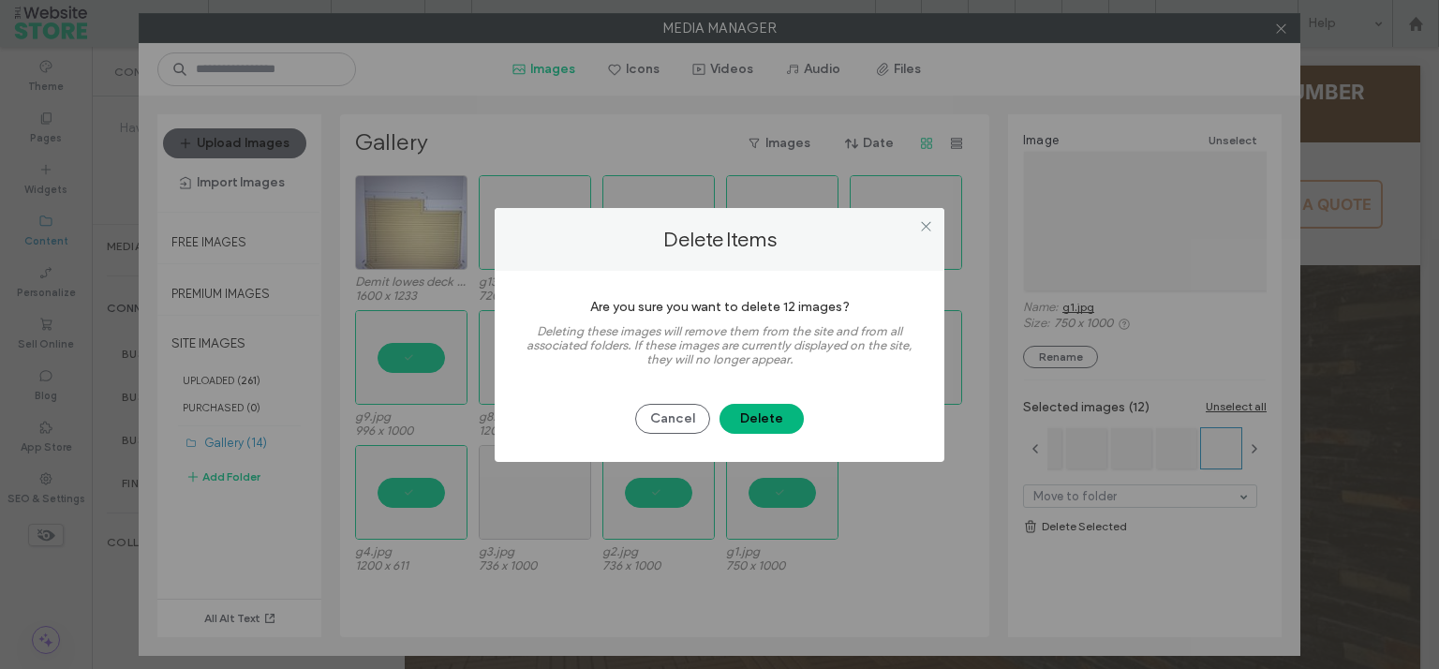
click at [783, 416] on button "Delete" at bounding box center [761, 419] width 84 height 30
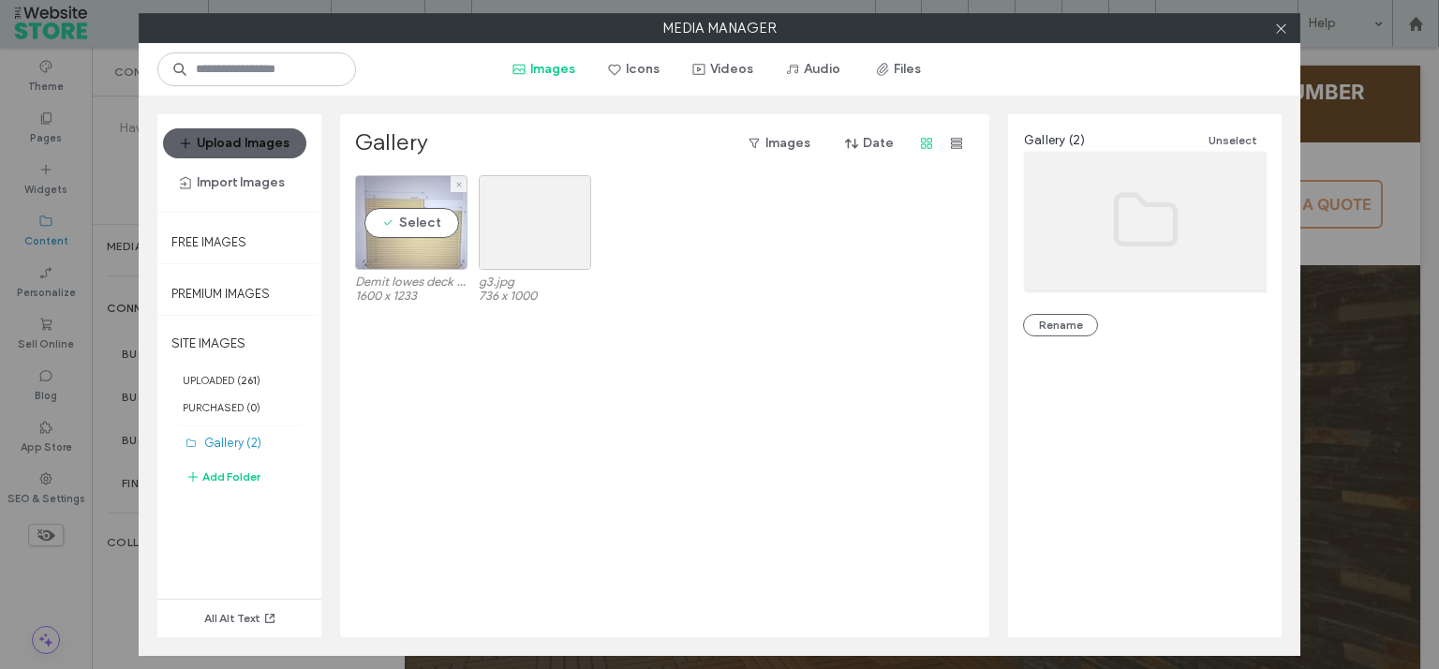
drag, startPoint x: 414, startPoint y: 215, endPoint x: 428, endPoint y: 211, distance: 14.8
click at [416, 215] on div "Select" at bounding box center [411, 222] width 112 height 95
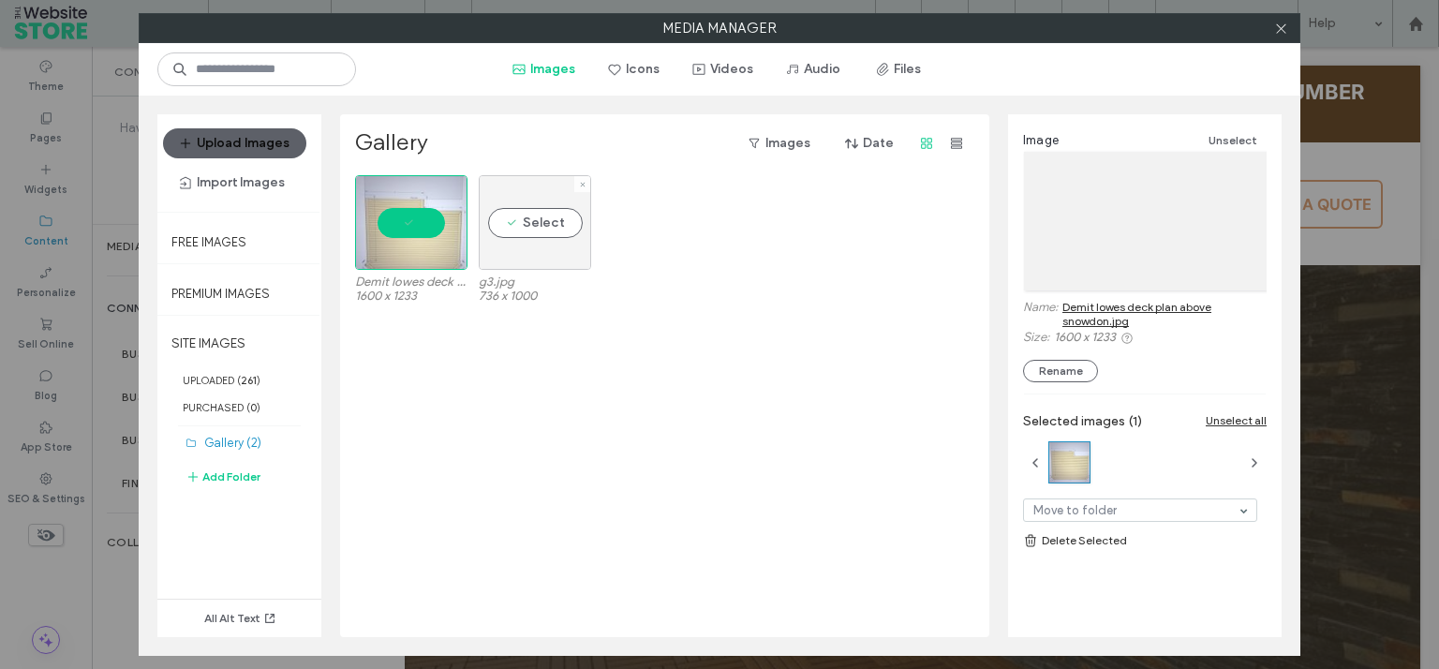
click at [529, 221] on div "Select" at bounding box center [535, 222] width 112 height 95
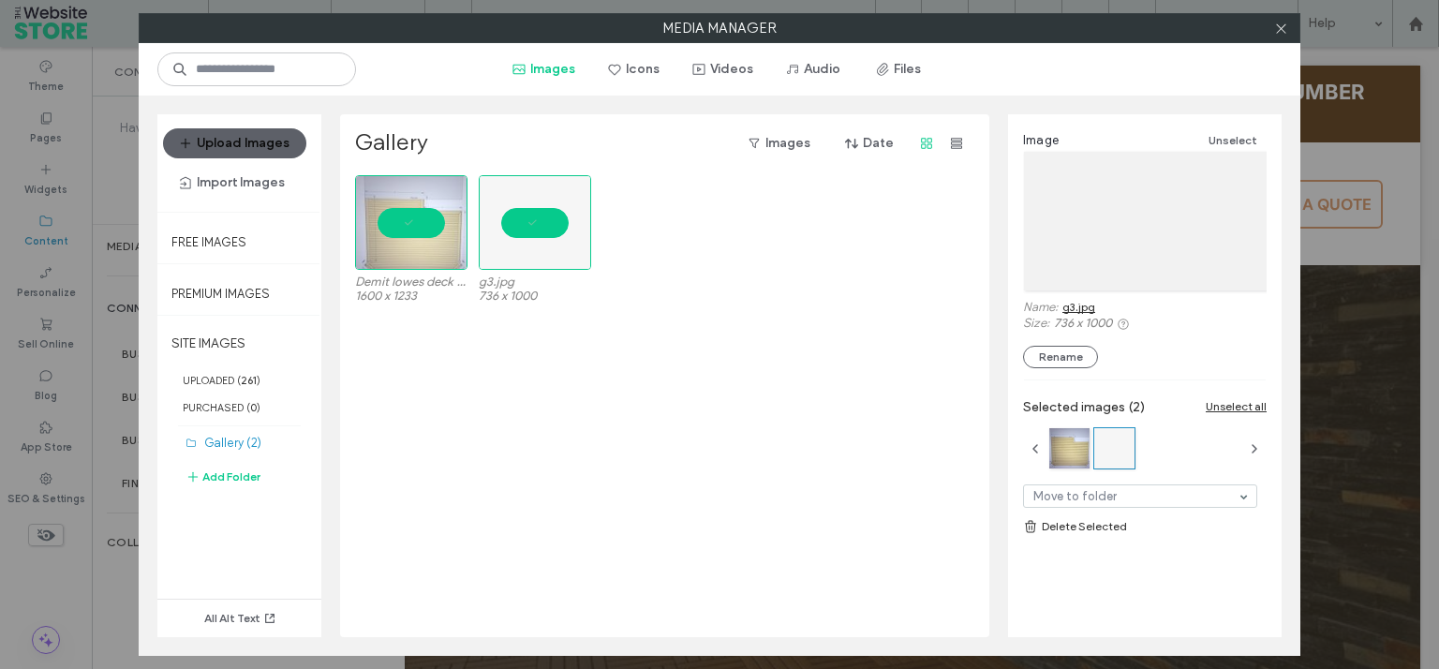
click at [1067, 526] on link "Delete Selected" at bounding box center [1145, 526] width 244 height 19
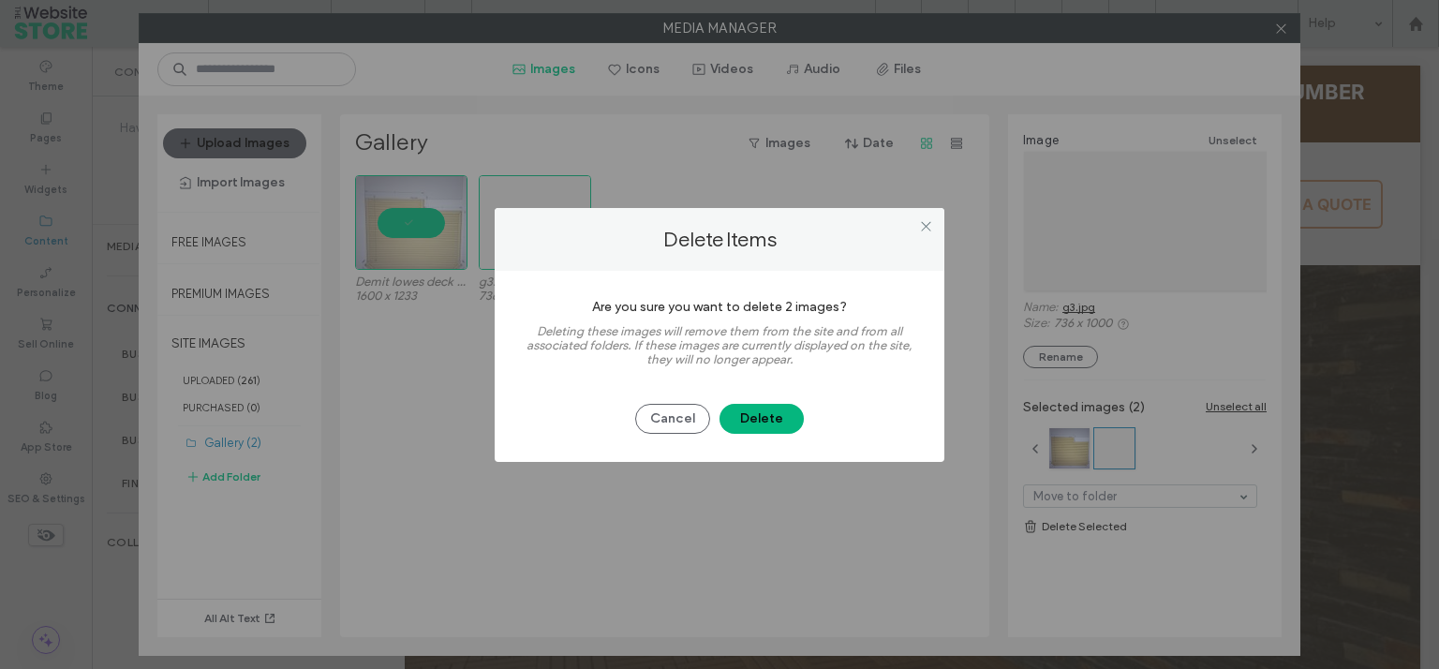
click at [779, 421] on button "Delete" at bounding box center [761, 419] width 84 height 30
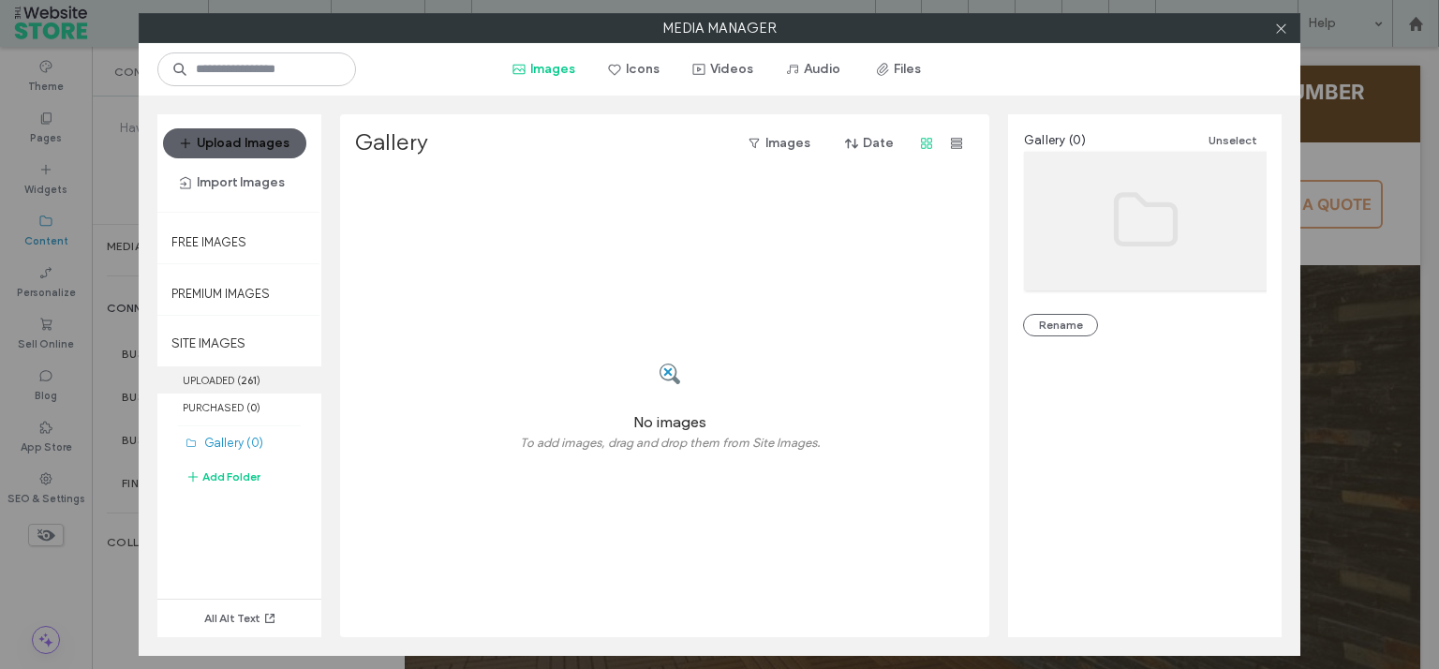
click at [234, 377] on label "UPLOADED ( 261 )" at bounding box center [239, 379] width 164 height 27
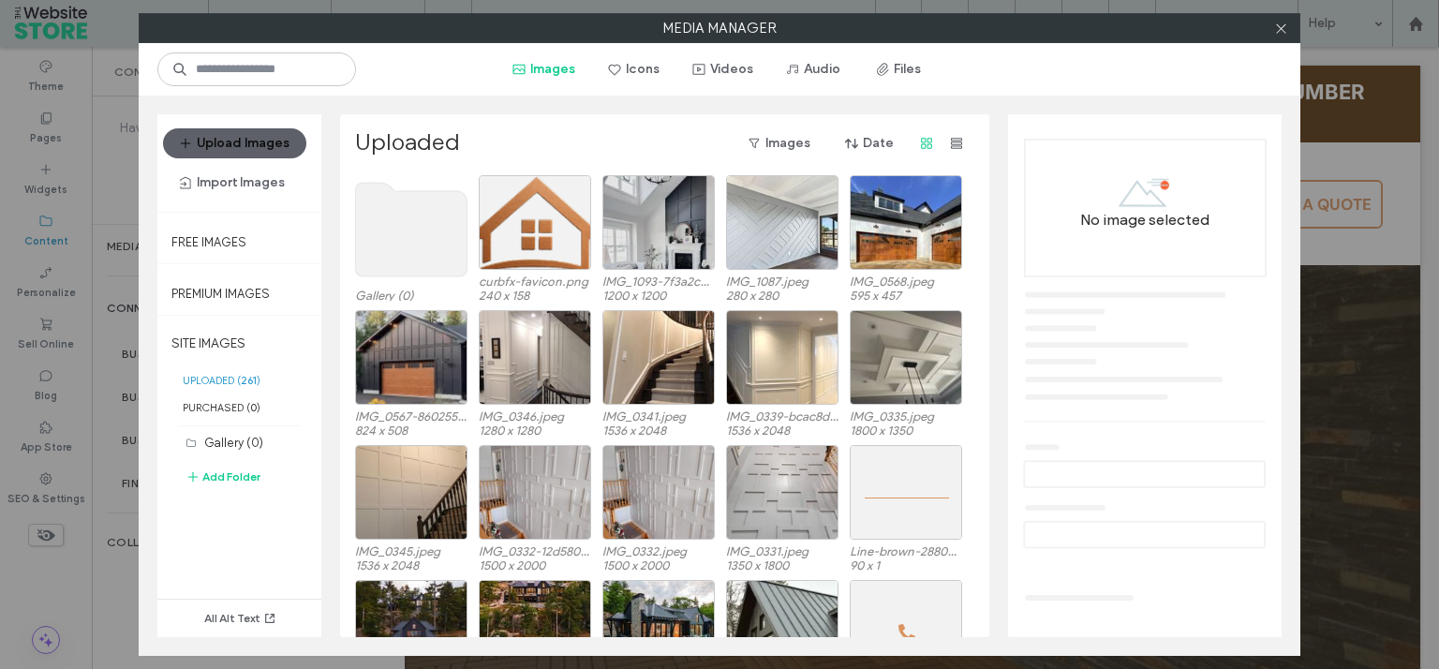
click at [392, 231] on use at bounding box center [411, 230] width 111 height 94
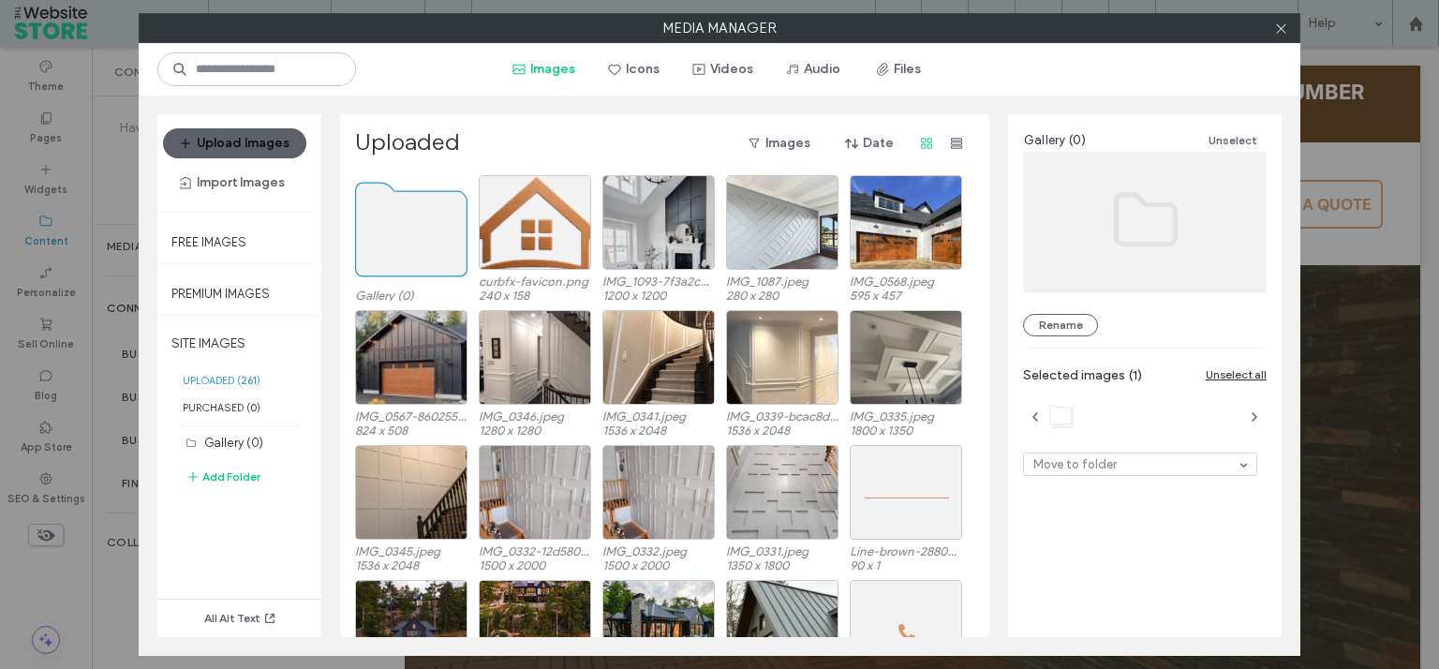
drag, startPoint x: 1229, startPoint y: 498, endPoint x: 1229, endPoint y: 488, distance: 10.3
click at [1229, 499] on div "Gallery (0) Unselect Rename Selected images (1) Unselect all Move to folder" at bounding box center [1144, 368] width 273 height 508
click at [1249, 422] on icon "button" at bounding box center [1254, 416] width 15 height 15
click at [1103, 501] on div "Gallery (0) Unselect Rename Selected images (1) Unselect all Gallery" at bounding box center [1144, 368] width 273 height 508
click at [1219, 141] on button "Unselect" at bounding box center [1232, 140] width 67 height 22
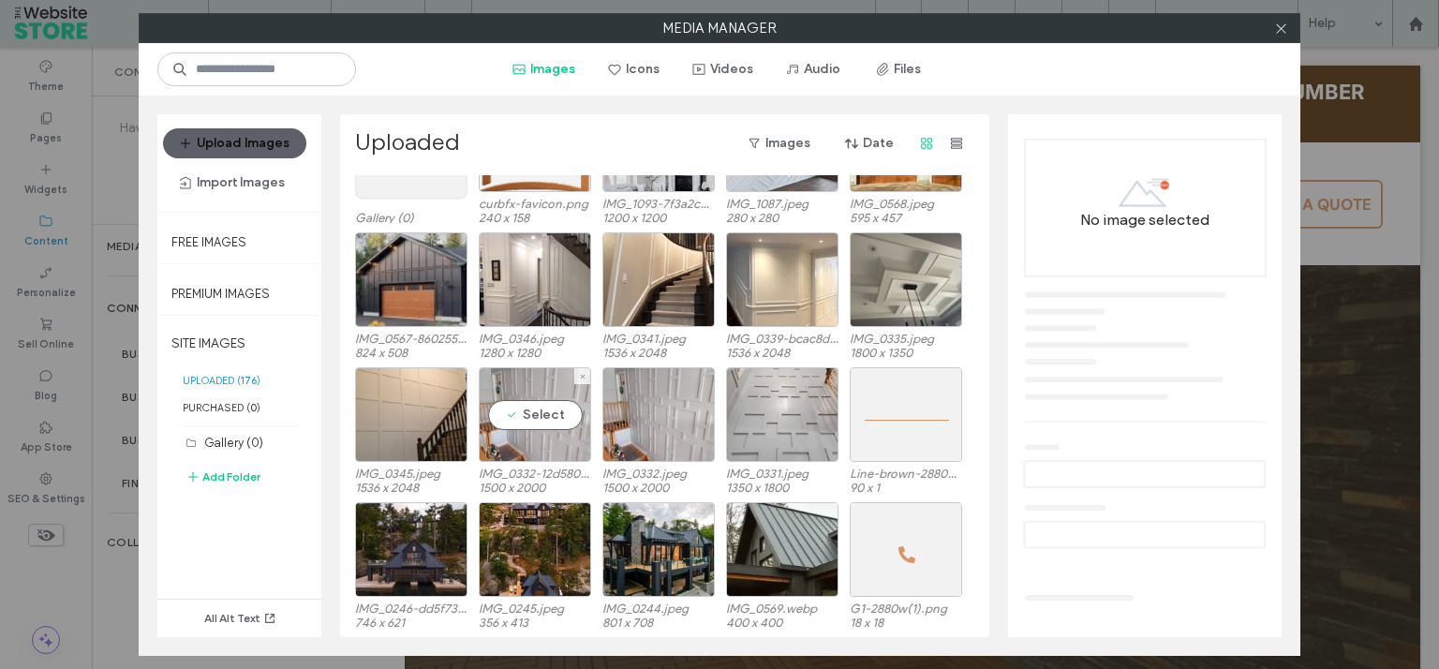
scroll to position [0, 0]
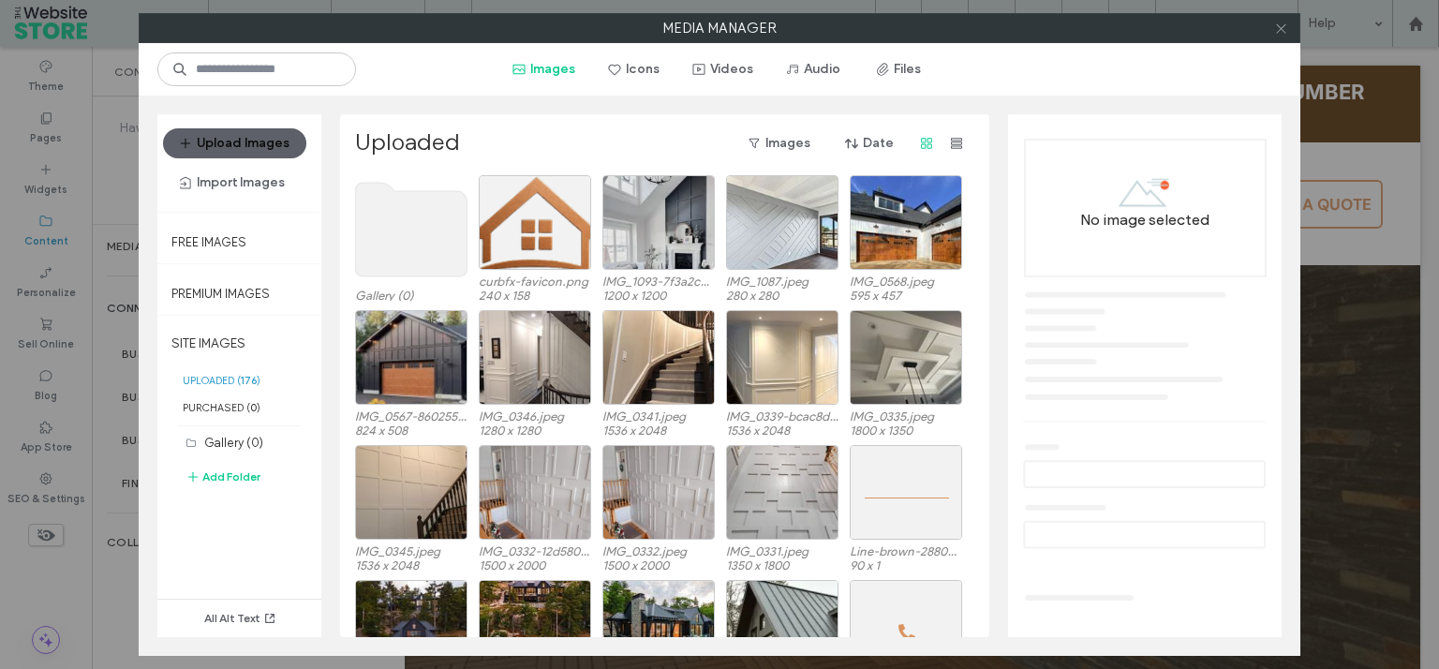
click at [1283, 32] on icon at bounding box center [1281, 29] width 14 height 14
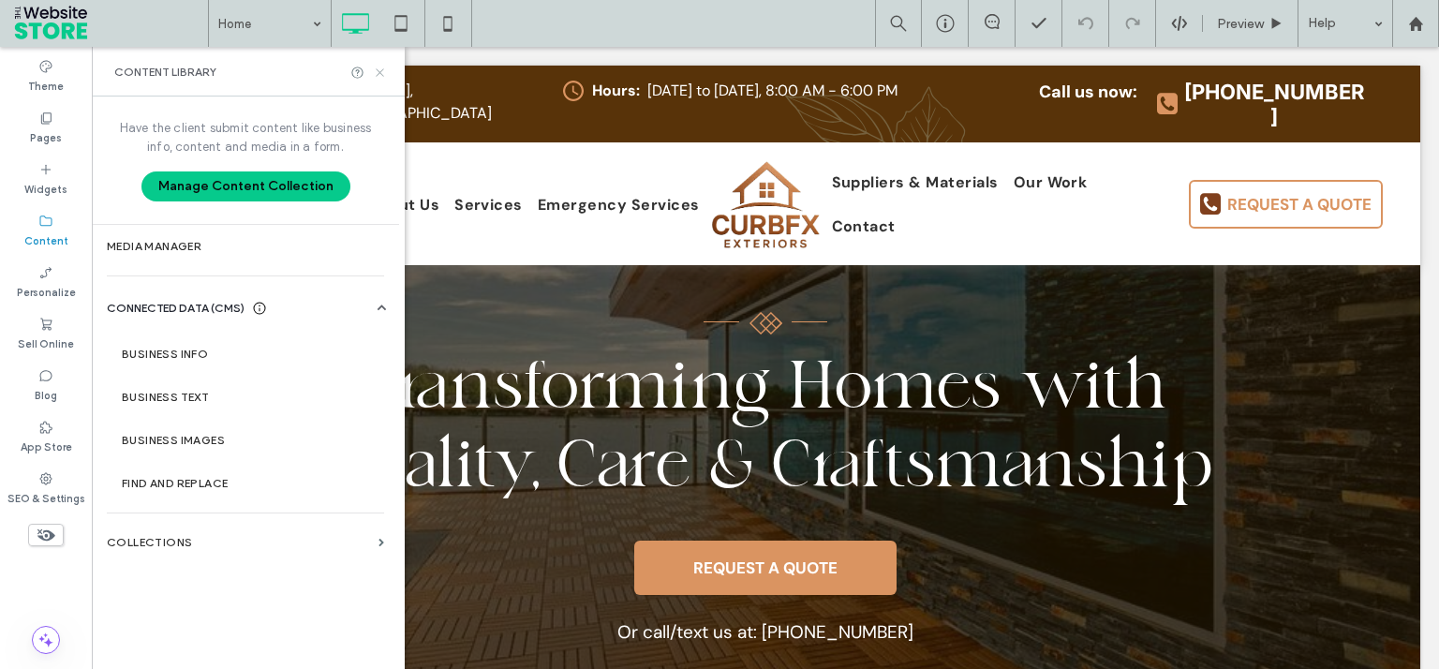
click at [373, 74] on icon at bounding box center [380, 73] width 14 height 14
